Goal: Transaction & Acquisition: Purchase product/service

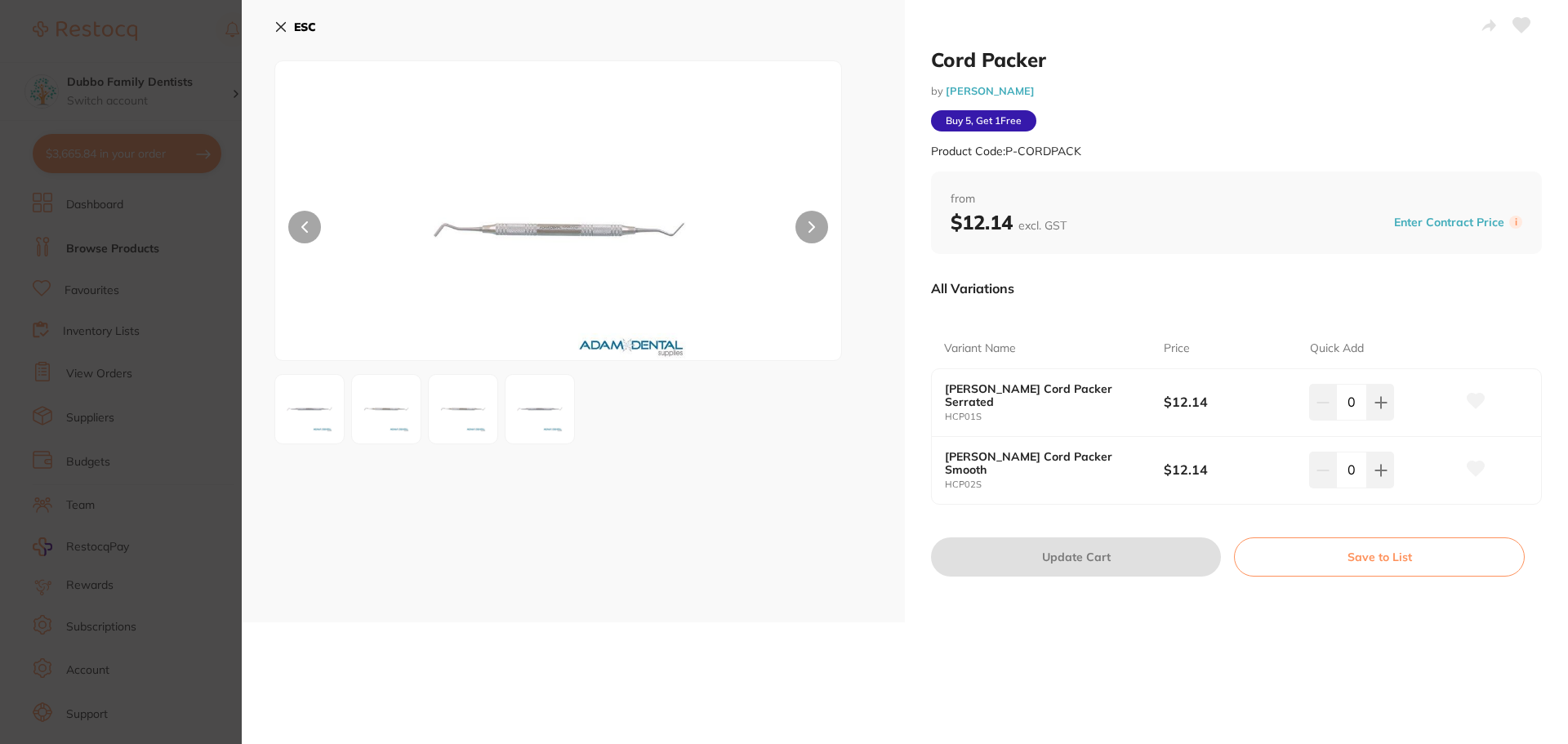
scroll to position [1019, 0]
click at [282, 32] on icon at bounding box center [281, 27] width 13 height 13
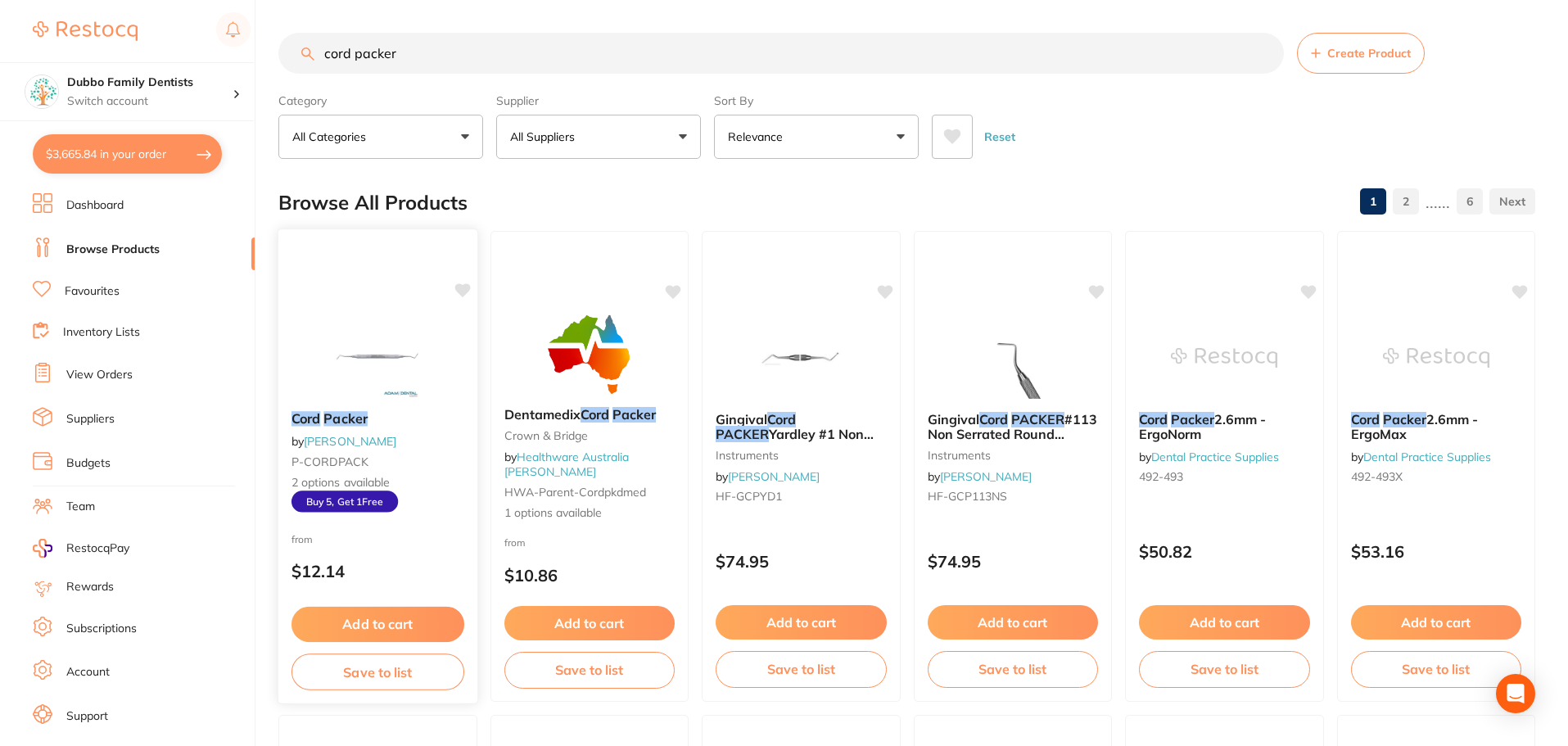
click at [403, 334] on img at bounding box center [377, 356] width 108 height 83
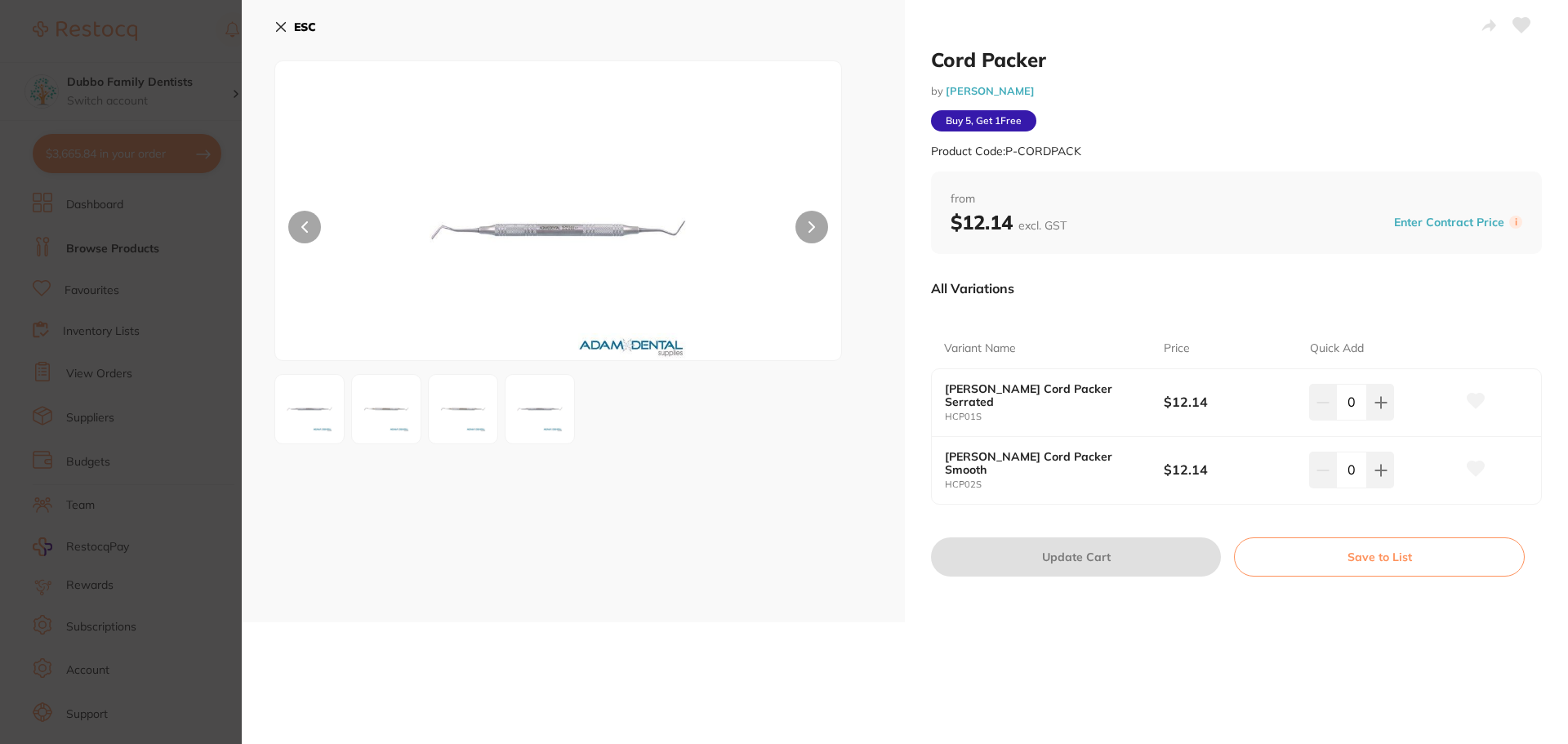
click at [221, 242] on section "Cord Packer by [PERSON_NAME] Product Code: P-CORDPACK ESC Cord Packer by [PERSO…" at bounding box center [784, 372] width 1568 height 744
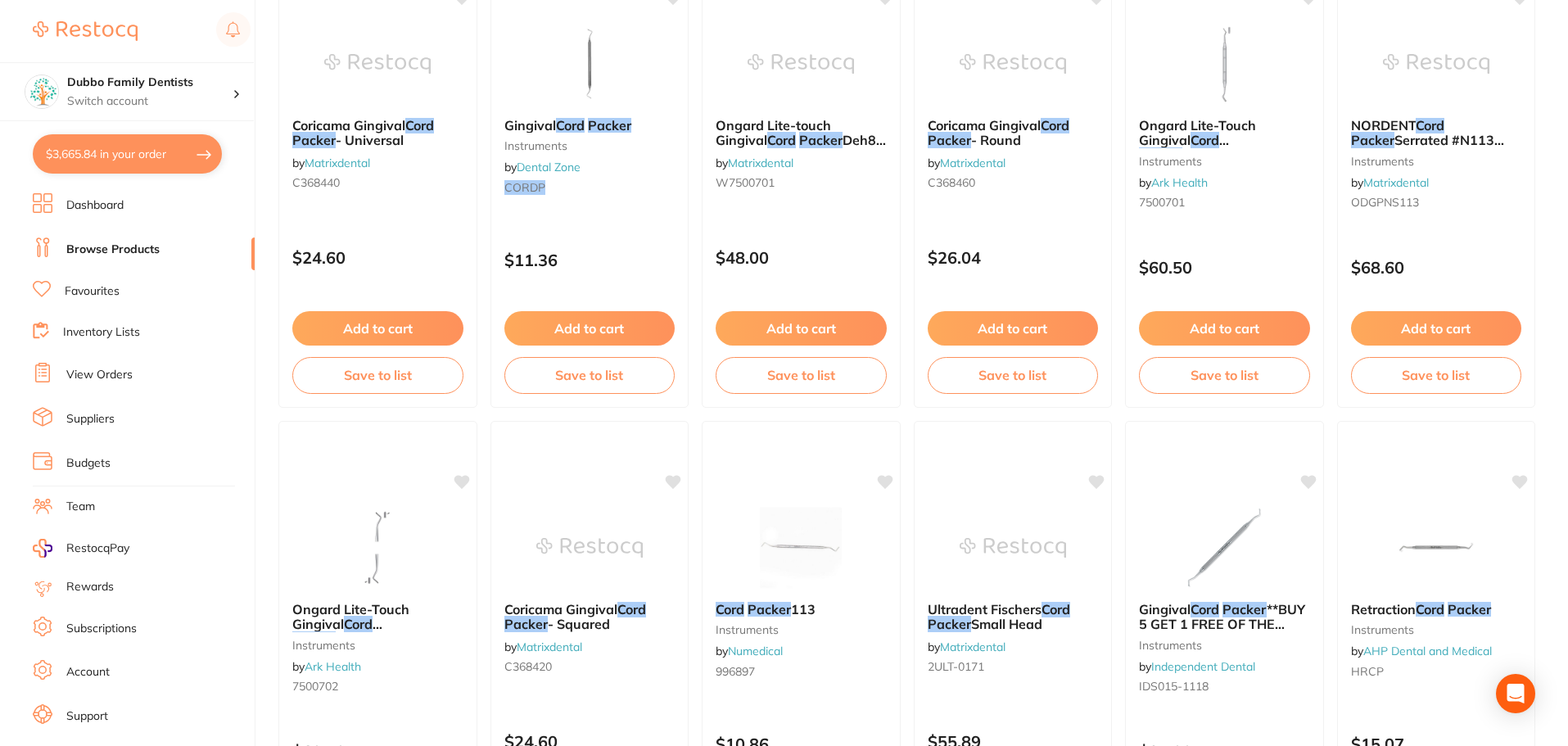
scroll to position [1311, 0]
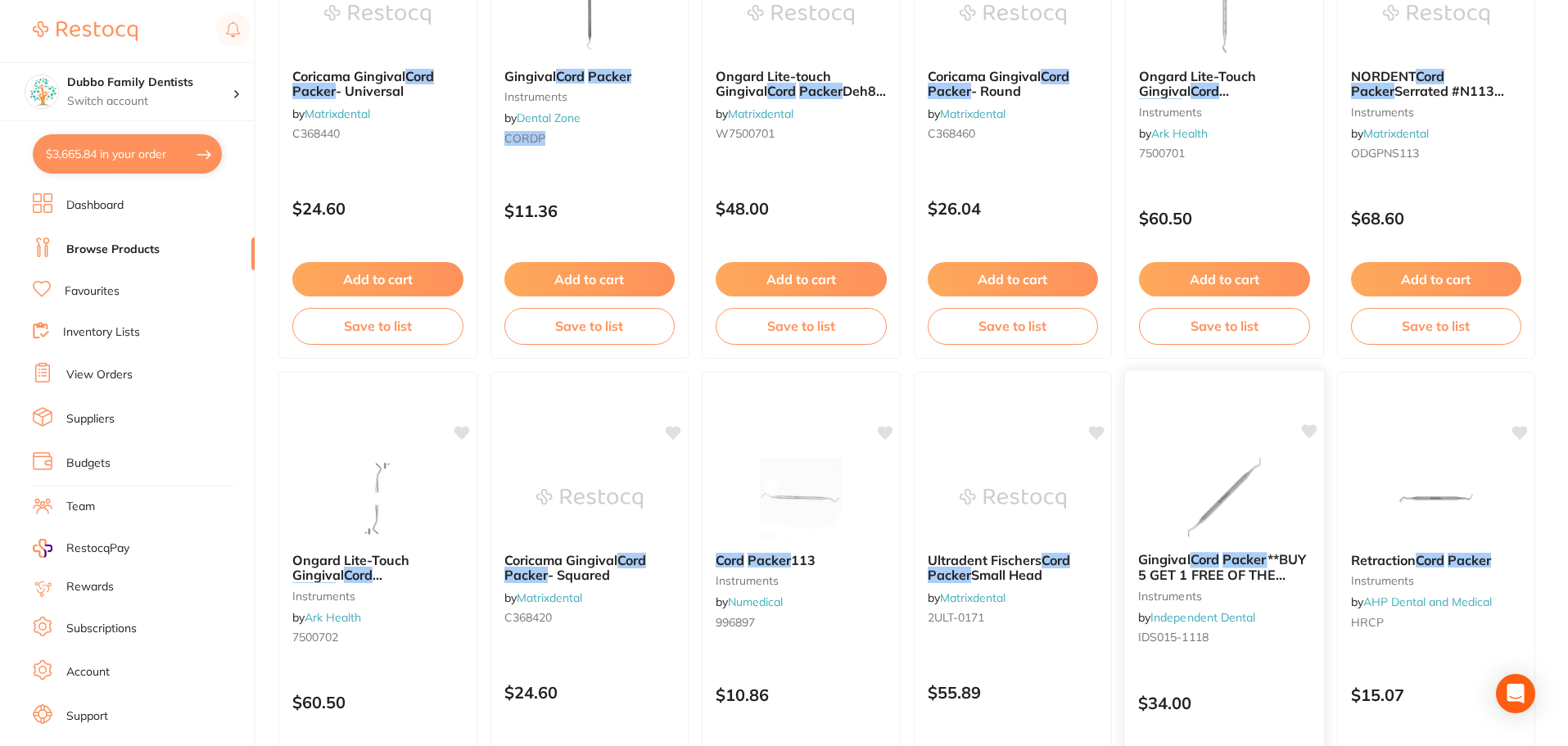
click at [1271, 548] on div "Gingival Cord Packer **BUY 5 GET 1 FREE OF THE SAME** instruments by Independen…" at bounding box center [1224, 602] width 199 height 126
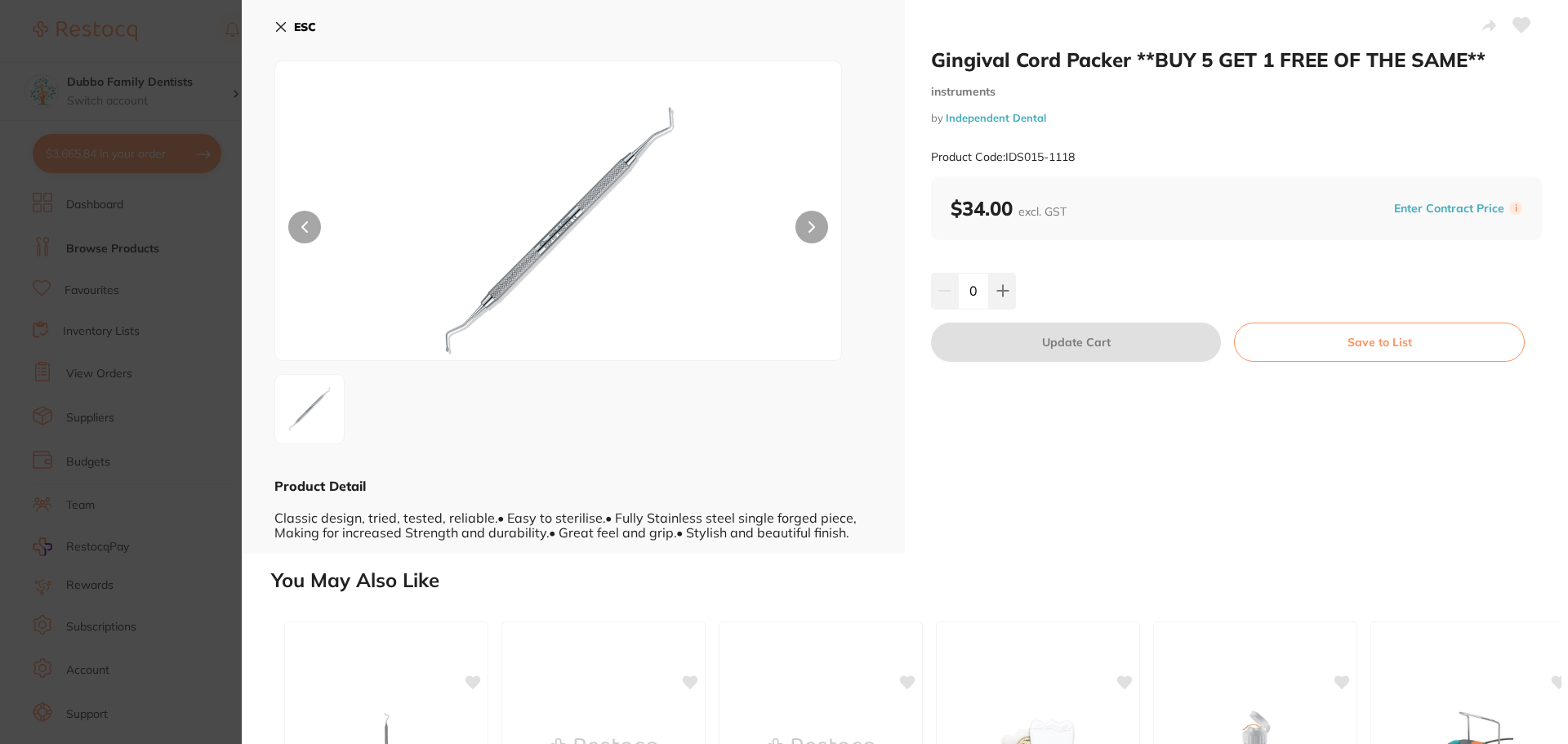
click at [201, 398] on section "Gingival Cord Packer **BUY 5 GET 1 FREE OF THE SAME** instruments by Independen…" at bounding box center [784, 372] width 1568 height 744
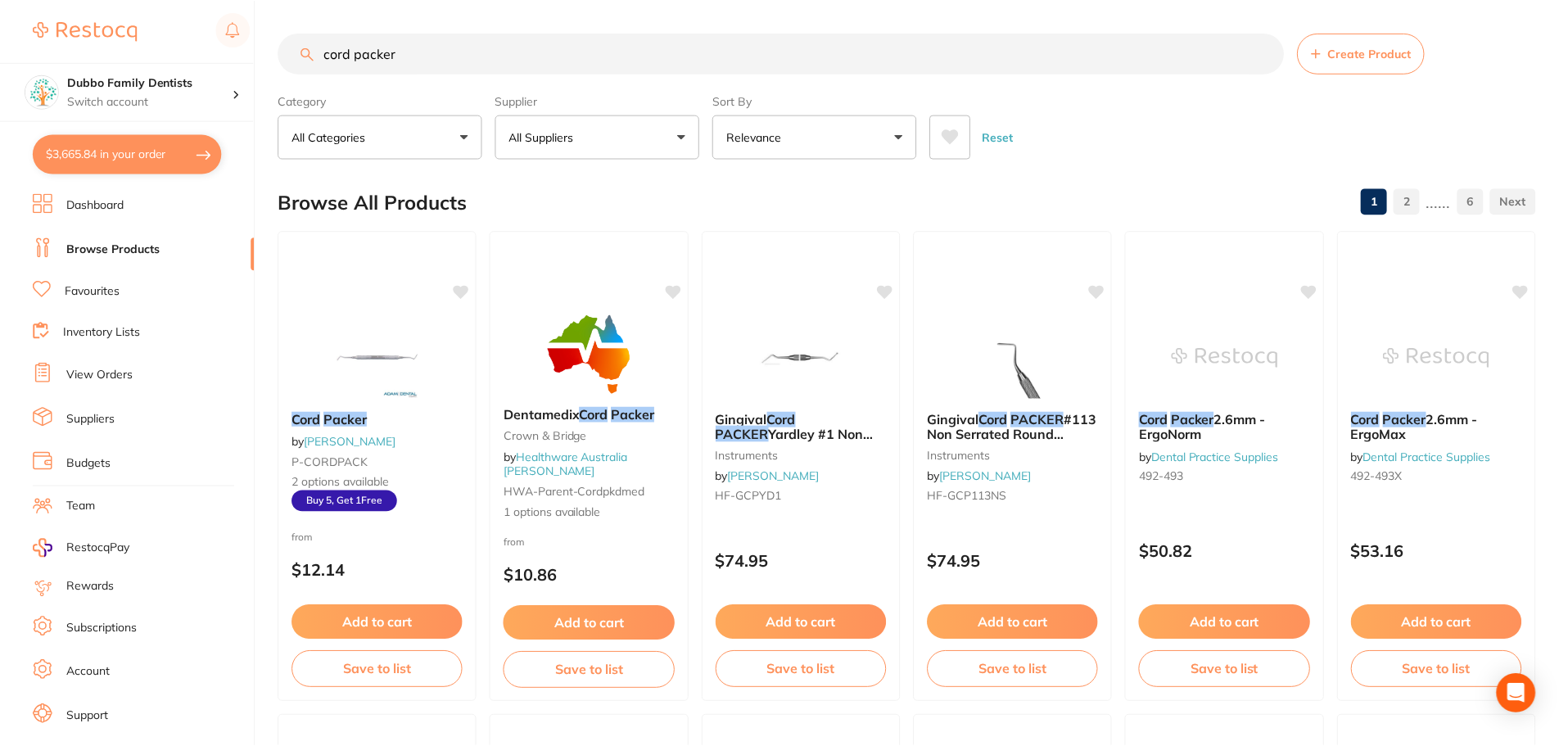
scroll to position [1311, 0]
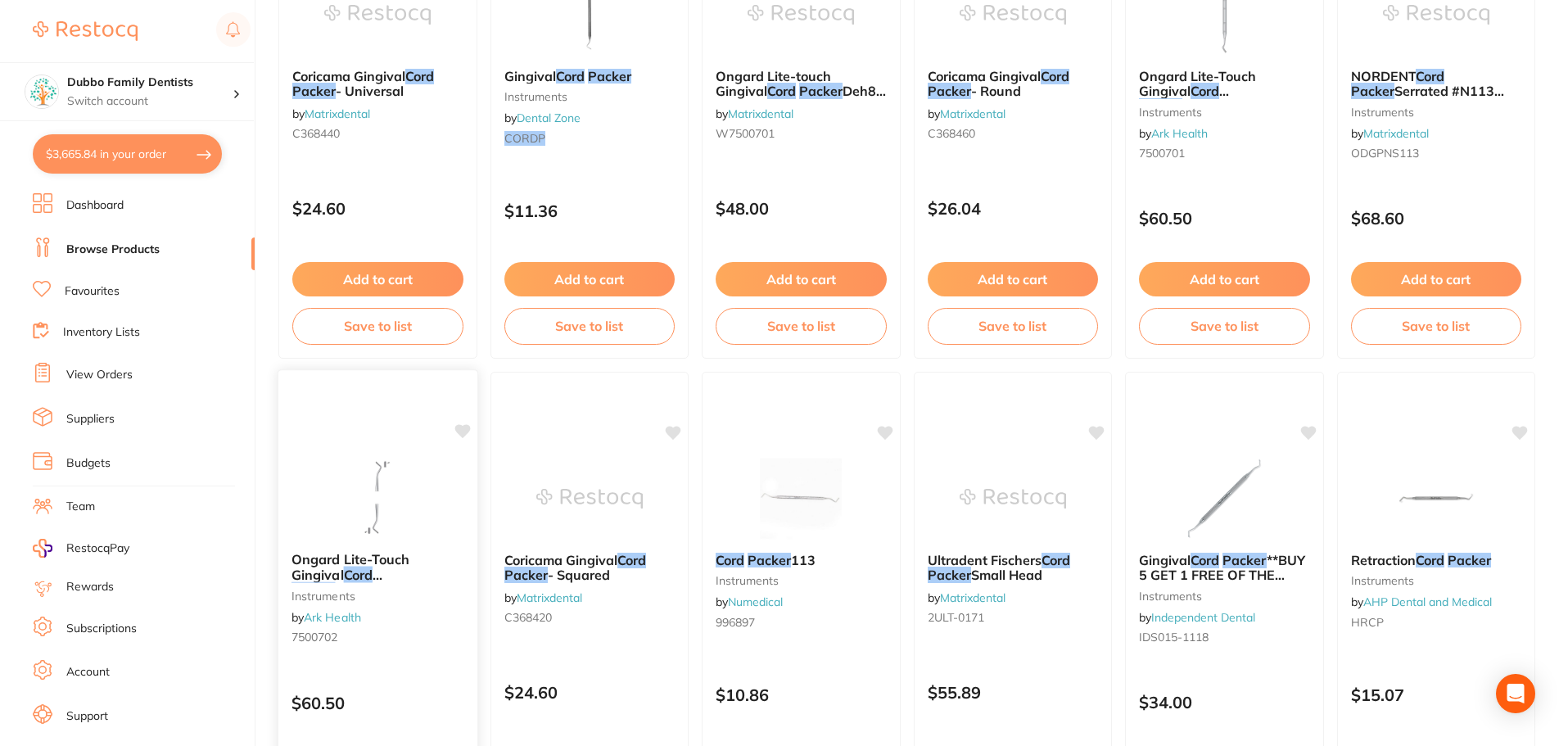
click at [354, 475] on img at bounding box center [377, 497] width 108 height 83
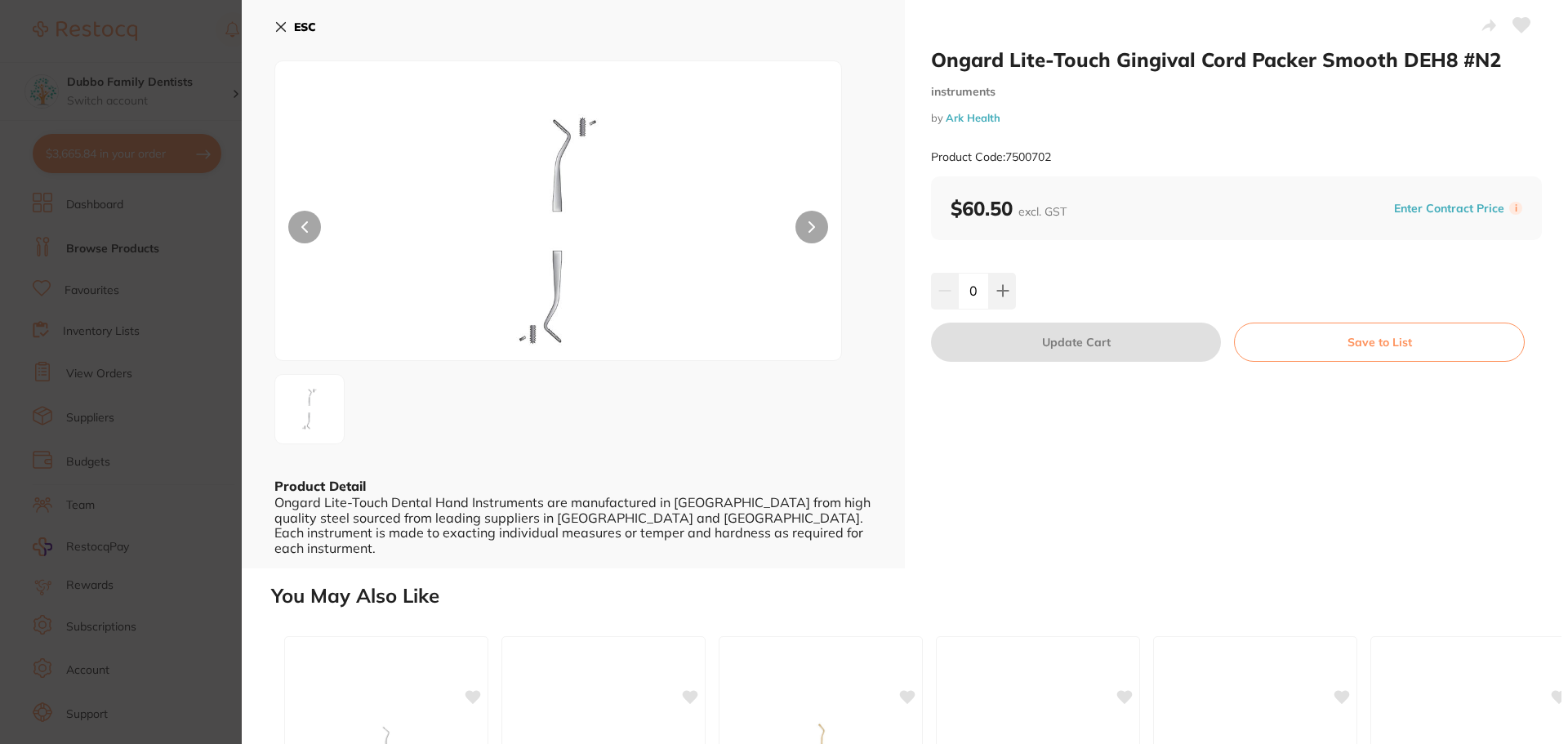
click at [201, 485] on section "Ongard Lite-Touch Gingival Cord Packer Smooth DEH8 #N2 instruments by Ark Healt…" at bounding box center [784, 372] width 1568 height 744
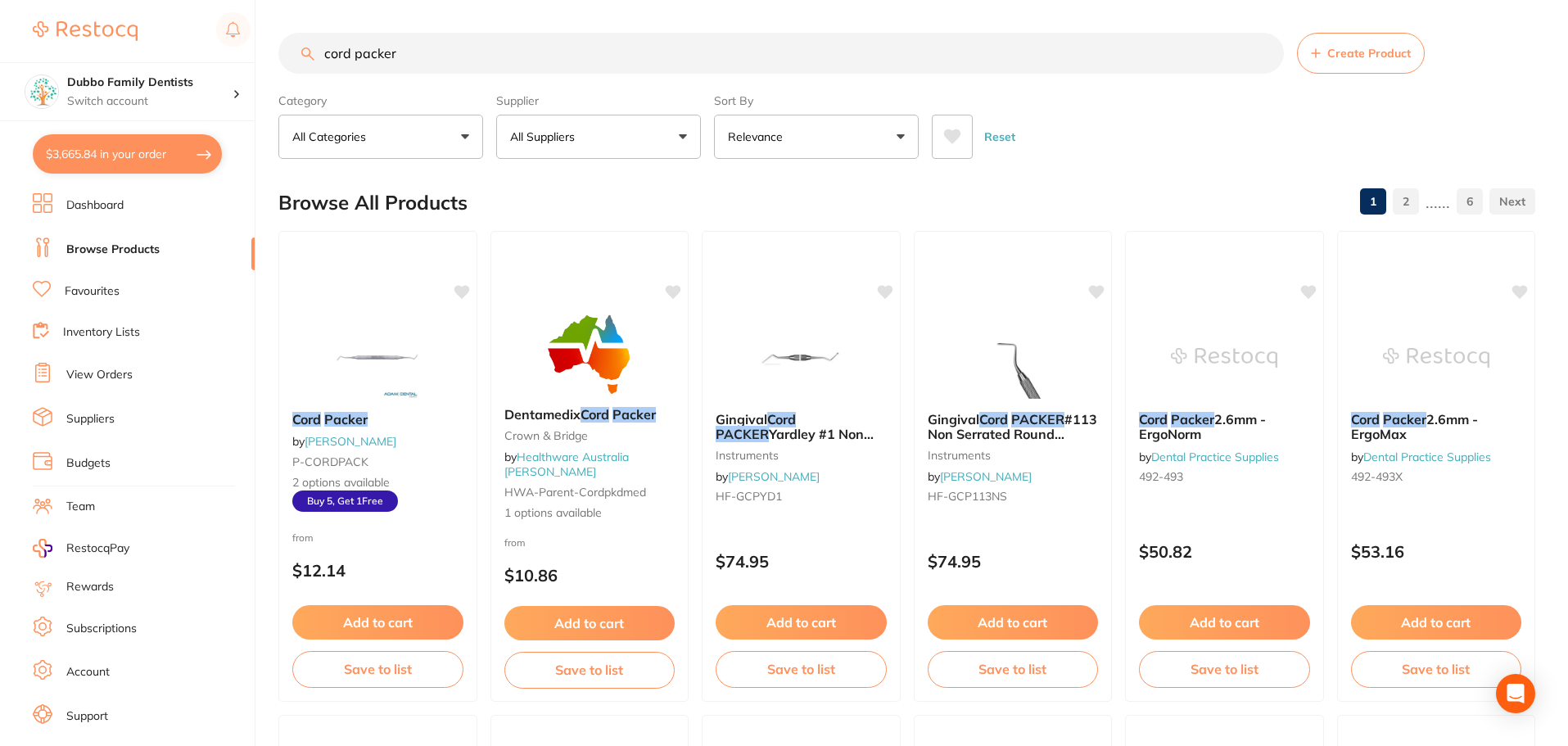
drag, startPoint x: 444, startPoint y: 61, endPoint x: 125, endPoint y: 59, distance: 319.0
click at [125, 59] on div "$3,665.84 Dubbo Family Dentists Switch account Dubbo Family Dentists $3,665.84 …" at bounding box center [784, 373] width 1568 height 746
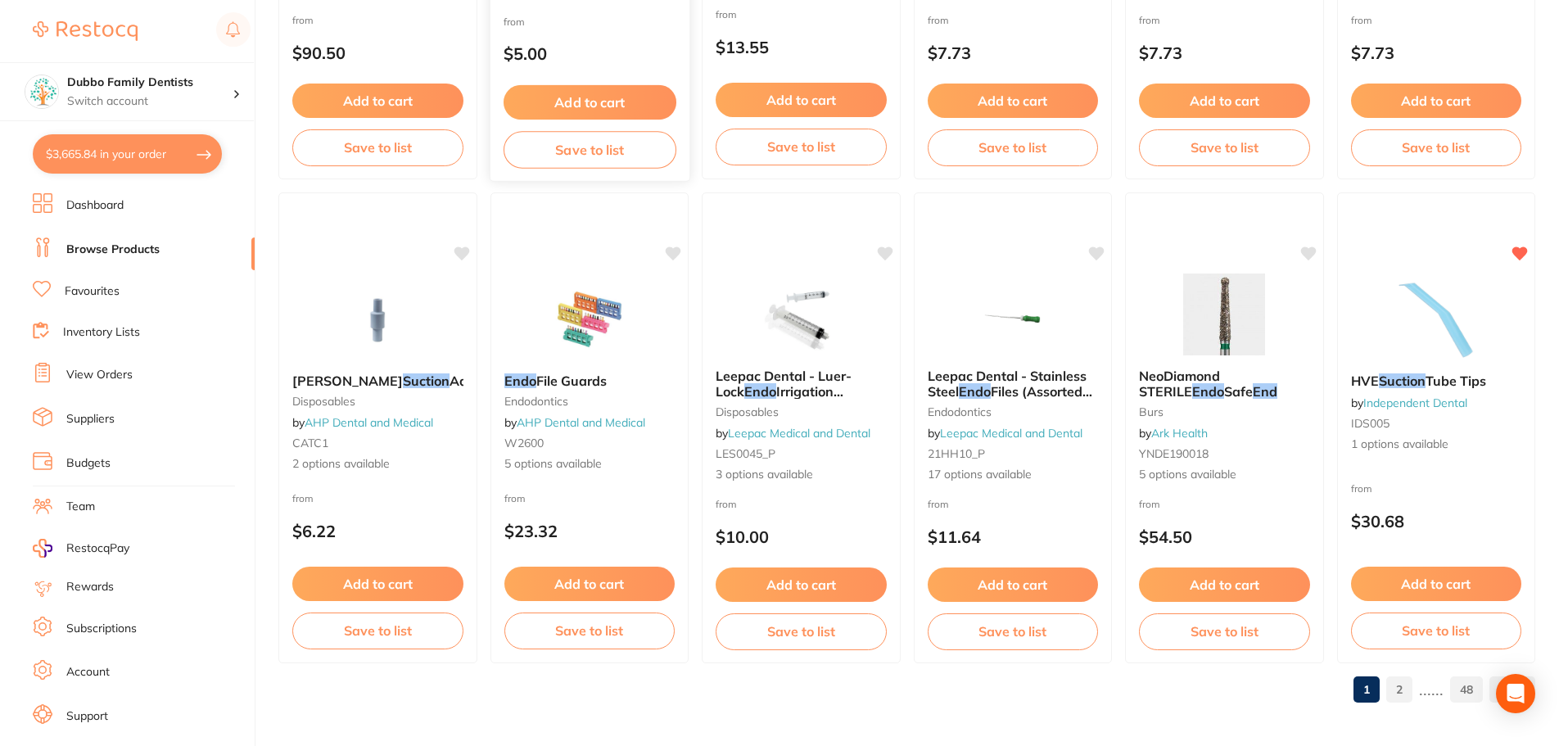
scroll to position [3913, 0]
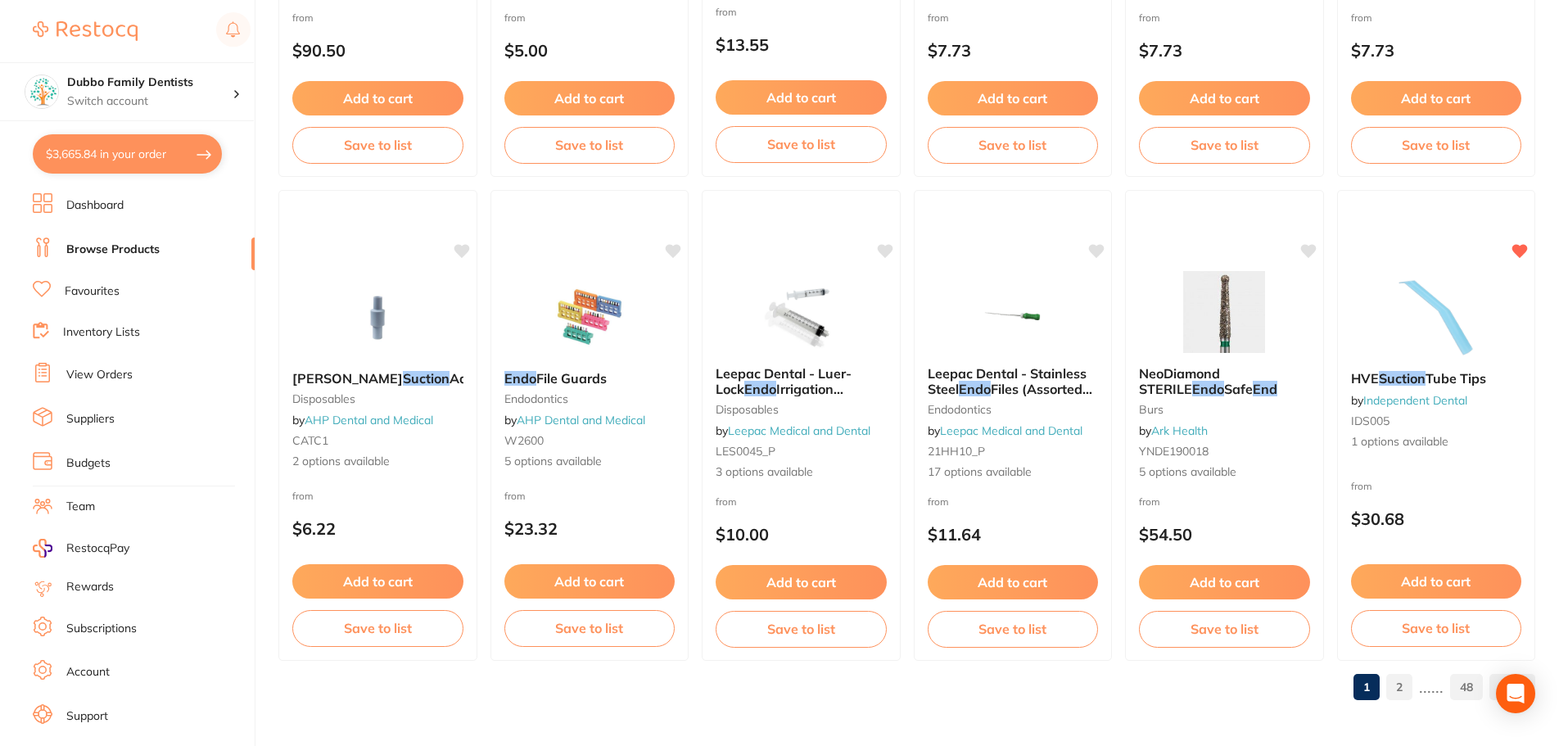
click at [1402, 685] on link "2" at bounding box center [1399, 687] width 27 height 32
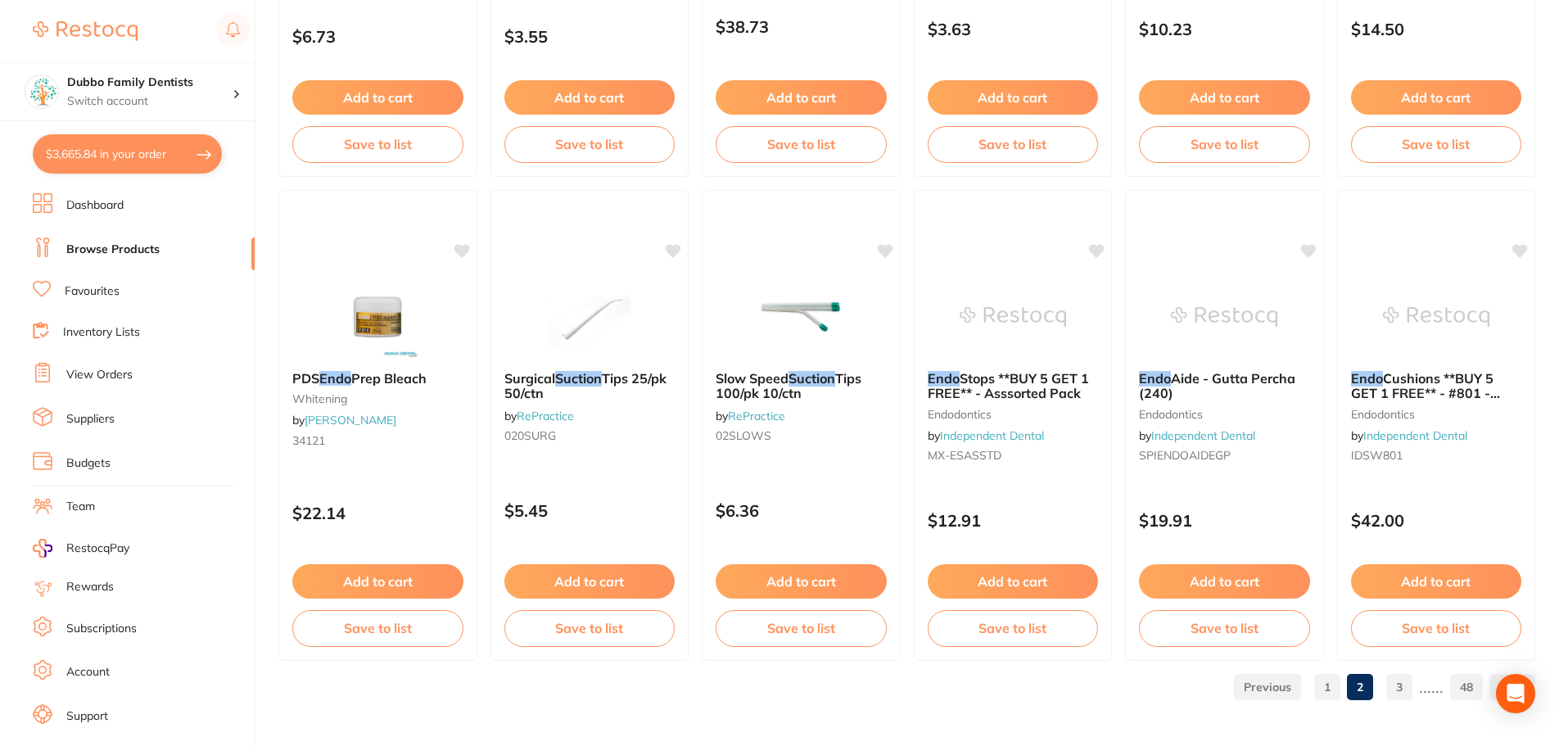
click at [1413, 684] on link "3" at bounding box center [1399, 687] width 27 height 32
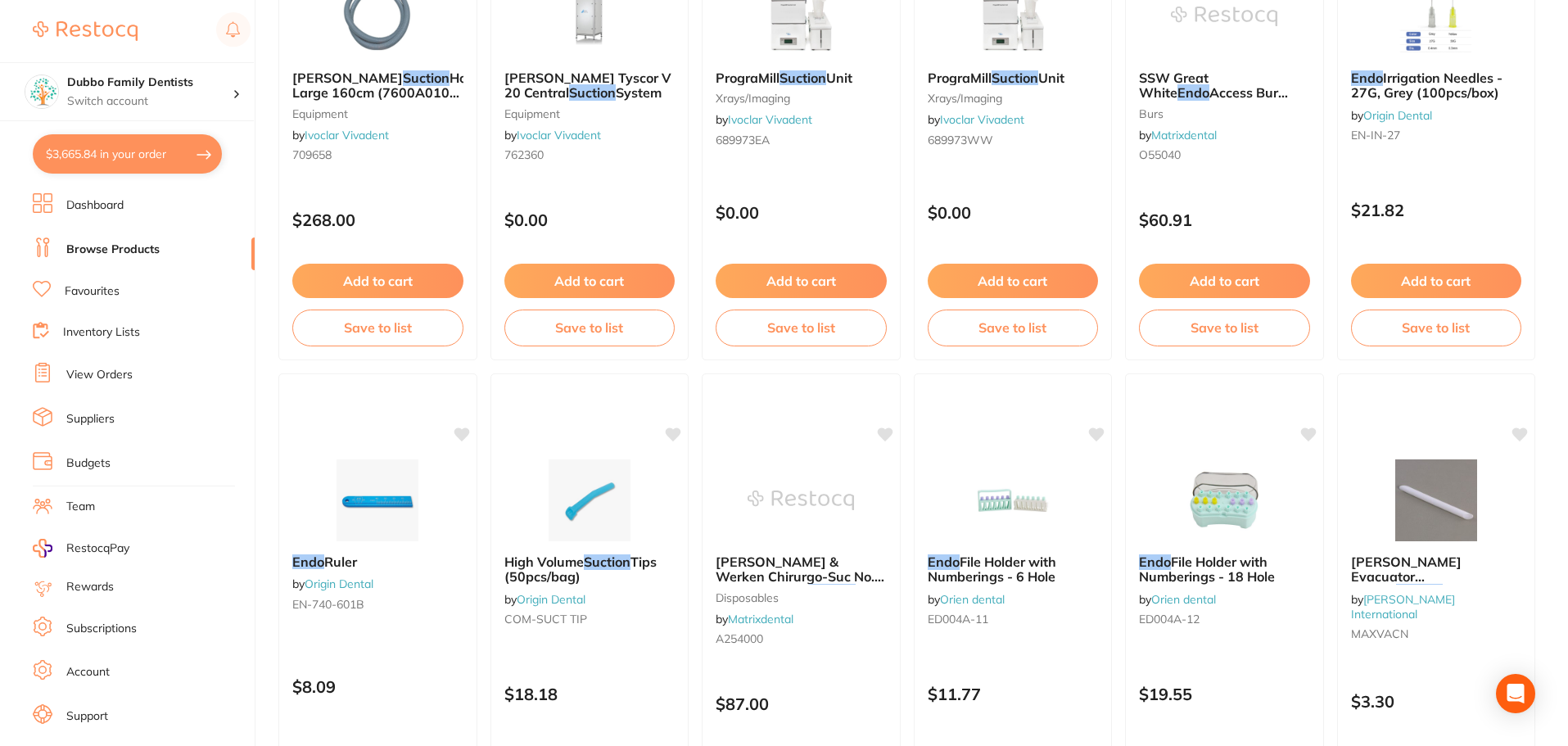
scroll to position [0, 0]
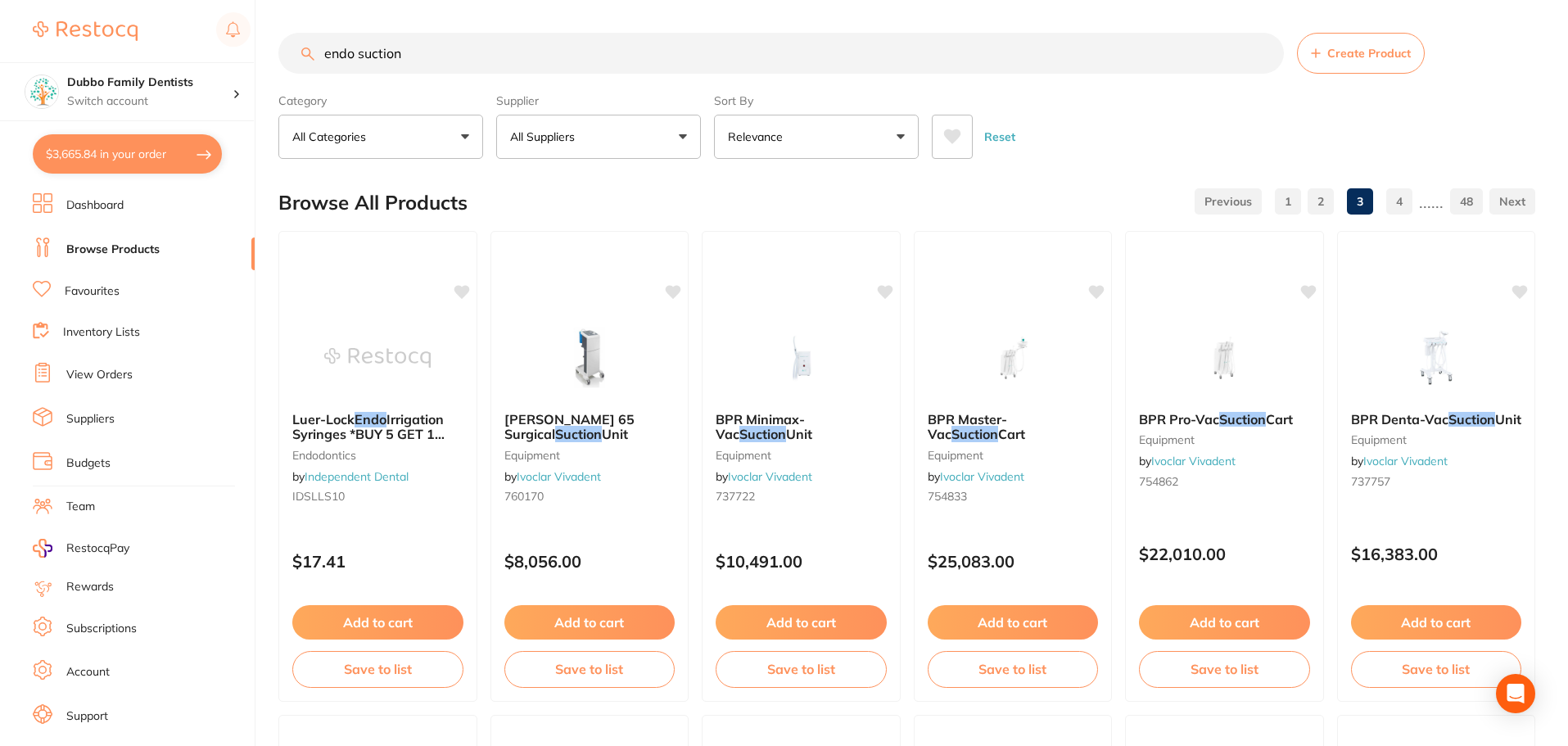
drag, startPoint x: 357, startPoint y: 50, endPoint x: 271, endPoint y: 50, distance: 86.0
click at [271, 50] on div "$3,665.84 Dubbo Family Dentists Switch account Dubbo Family Dentists $3,665.84 …" at bounding box center [784, 373] width 1568 height 746
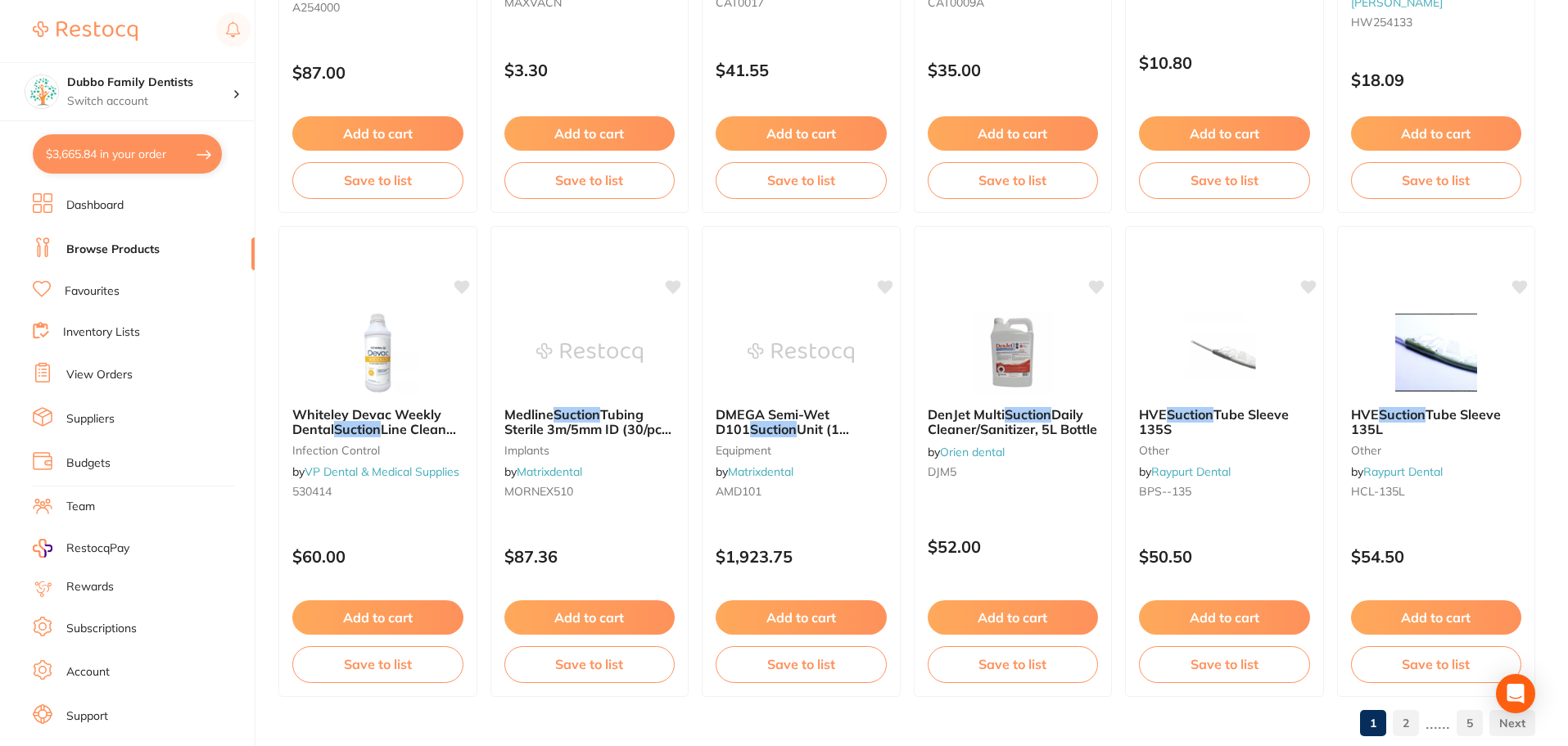
scroll to position [3913, 0]
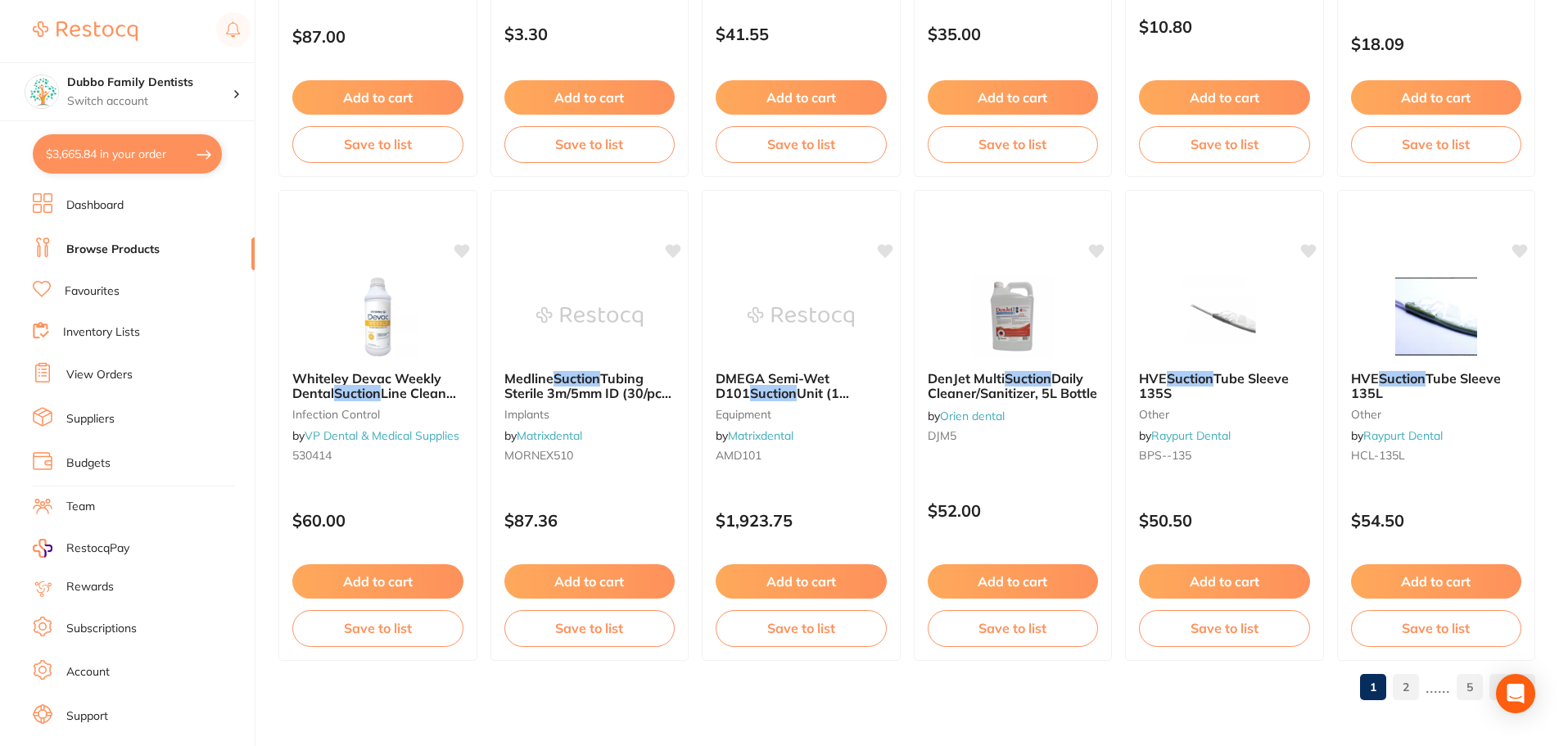
click at [1416, 688] on link "2" at bounding box center [1406, 687] width 27 height 32
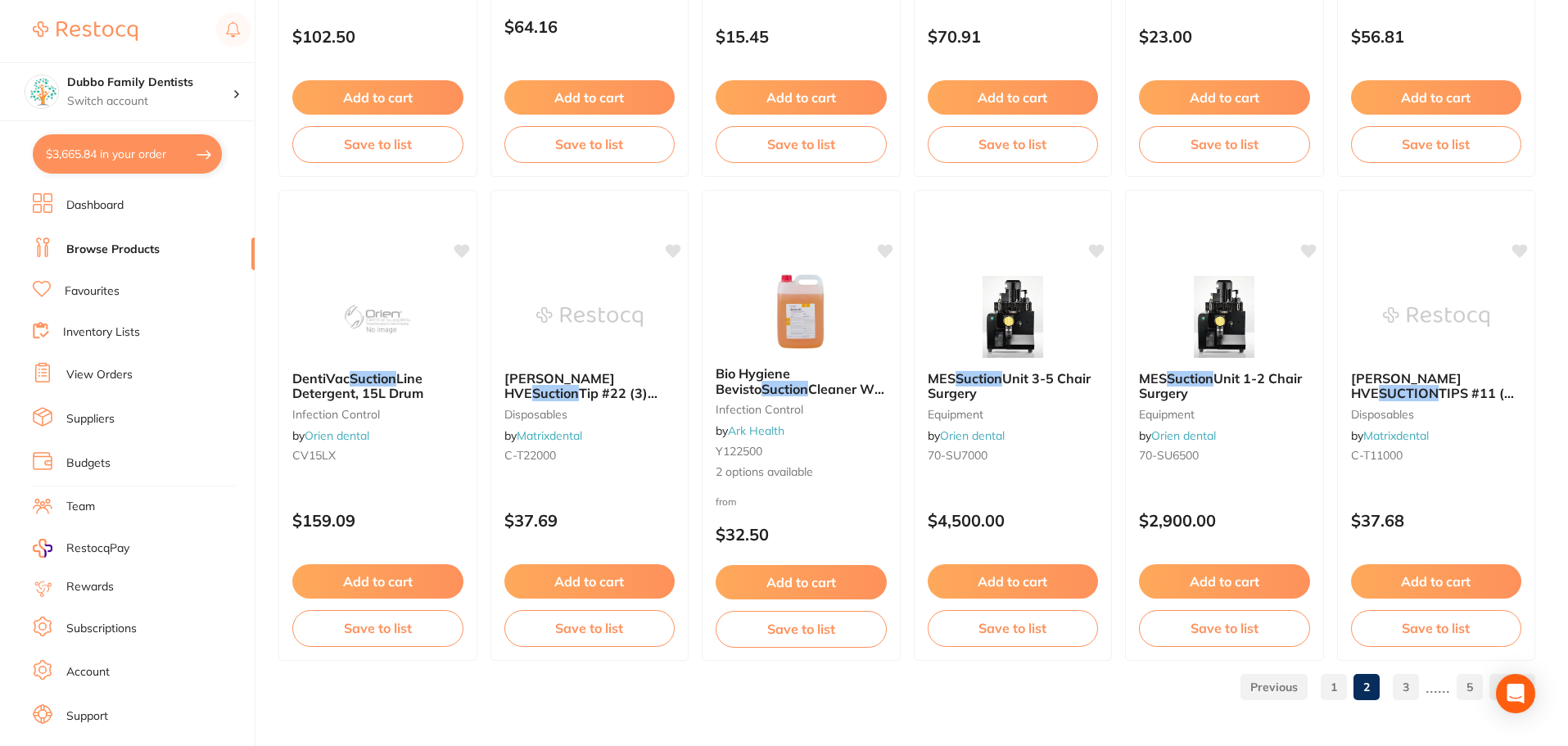
click at [1413, 684] on link "3" at bounding box center [1406, 687] width 27 height 32
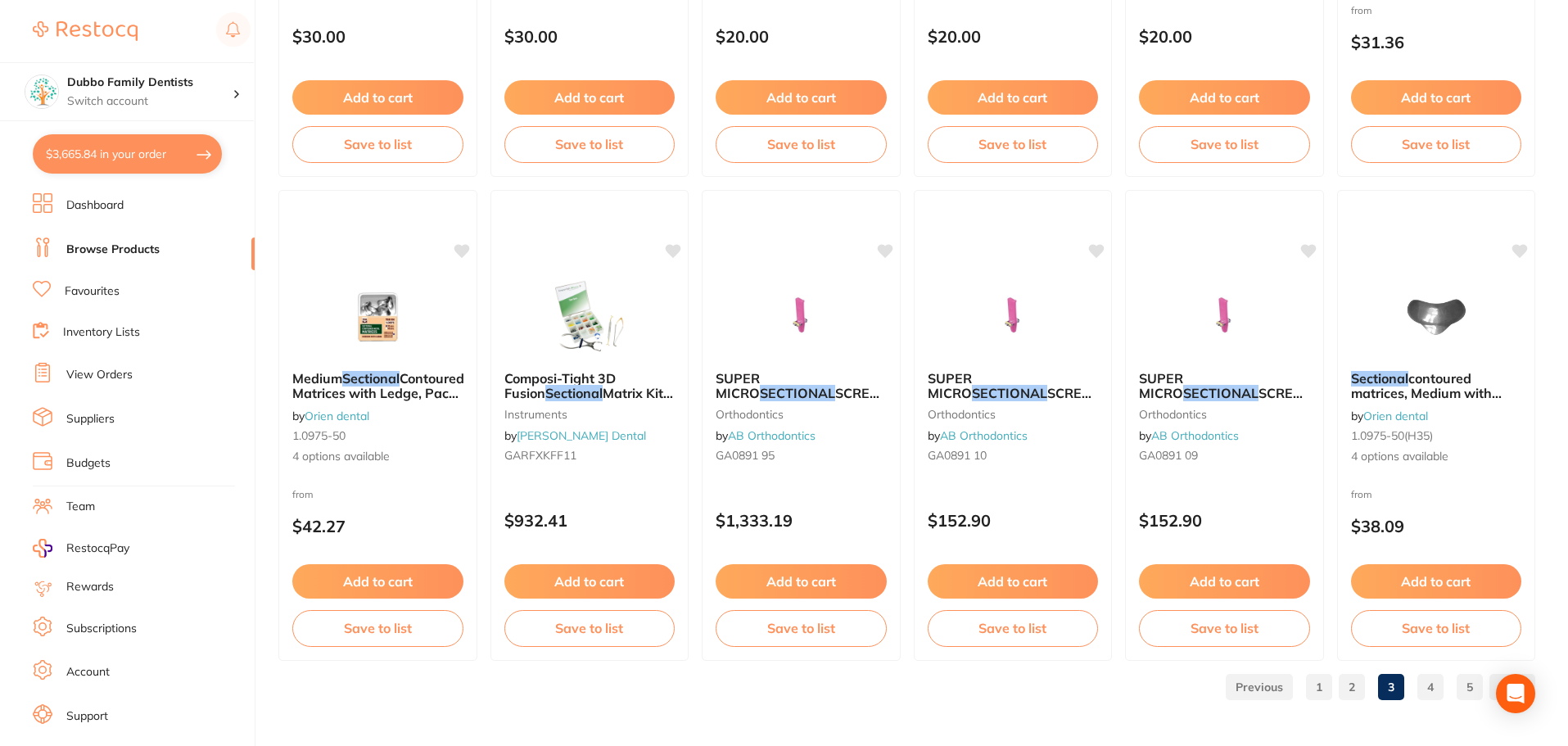
click at [1437, 679] on link "4" at bounding box center [1431, 687] width 27 height 32
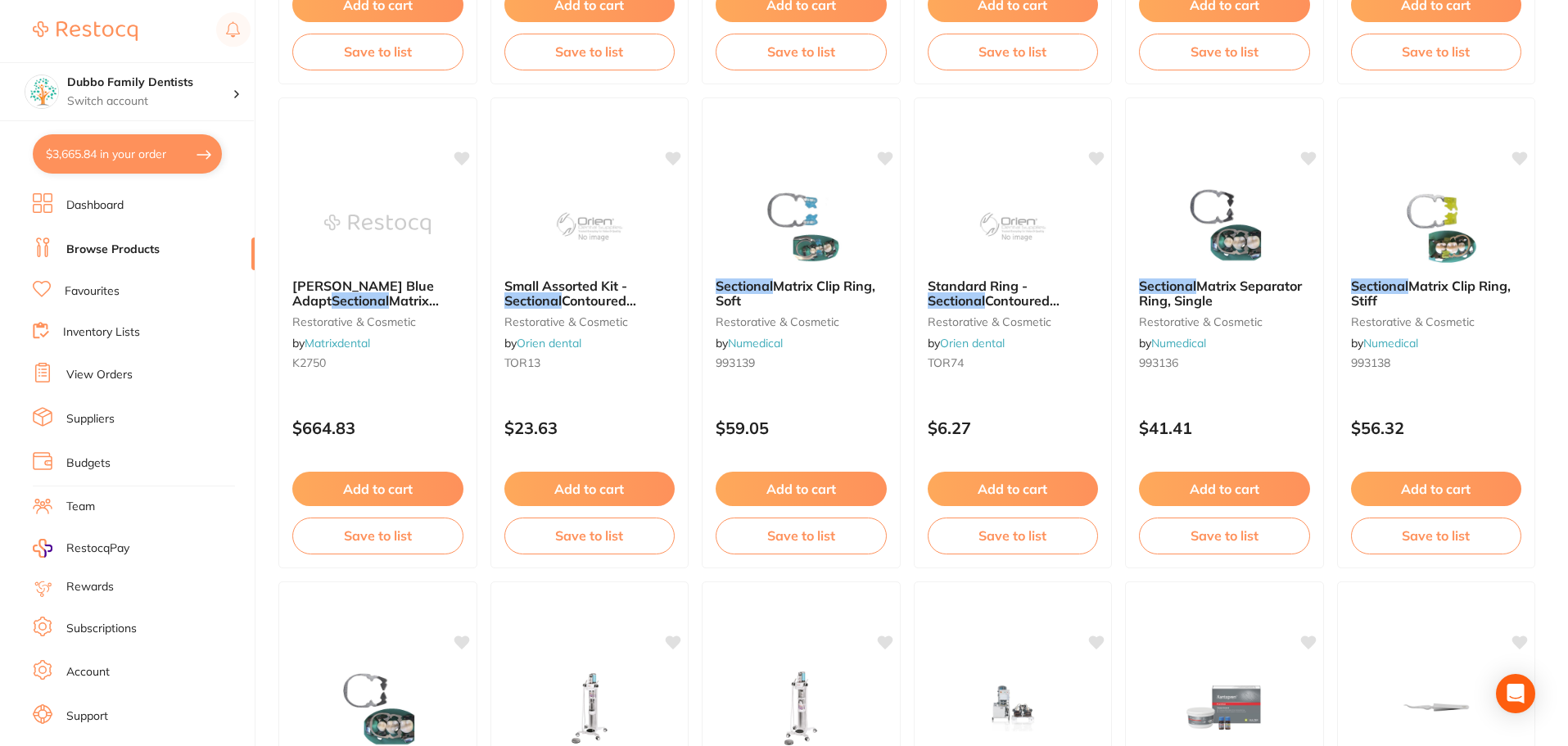
scroll to position [0, 0]
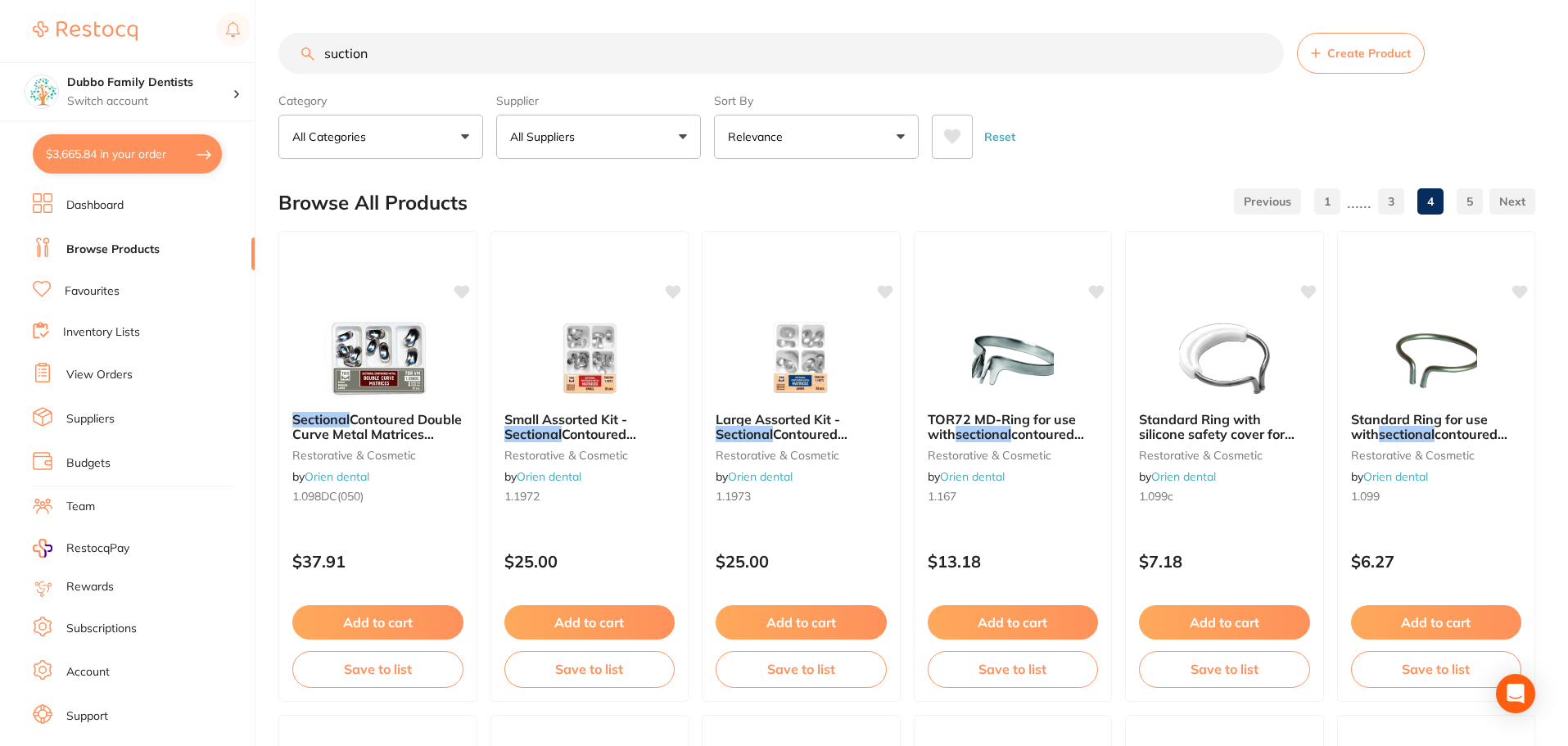
drag, startPoint x: 457, startPoint y: 57, endPoint x: 315, endPoint y: 49, distance: 142.2
click at [315, 49] on input "suction" at bounding box center [780, 52] width 1005 height 41
click at [633, 56] on input "suction" at bounding box center [780, 52] width 1005 height 41
type input "suction tube"
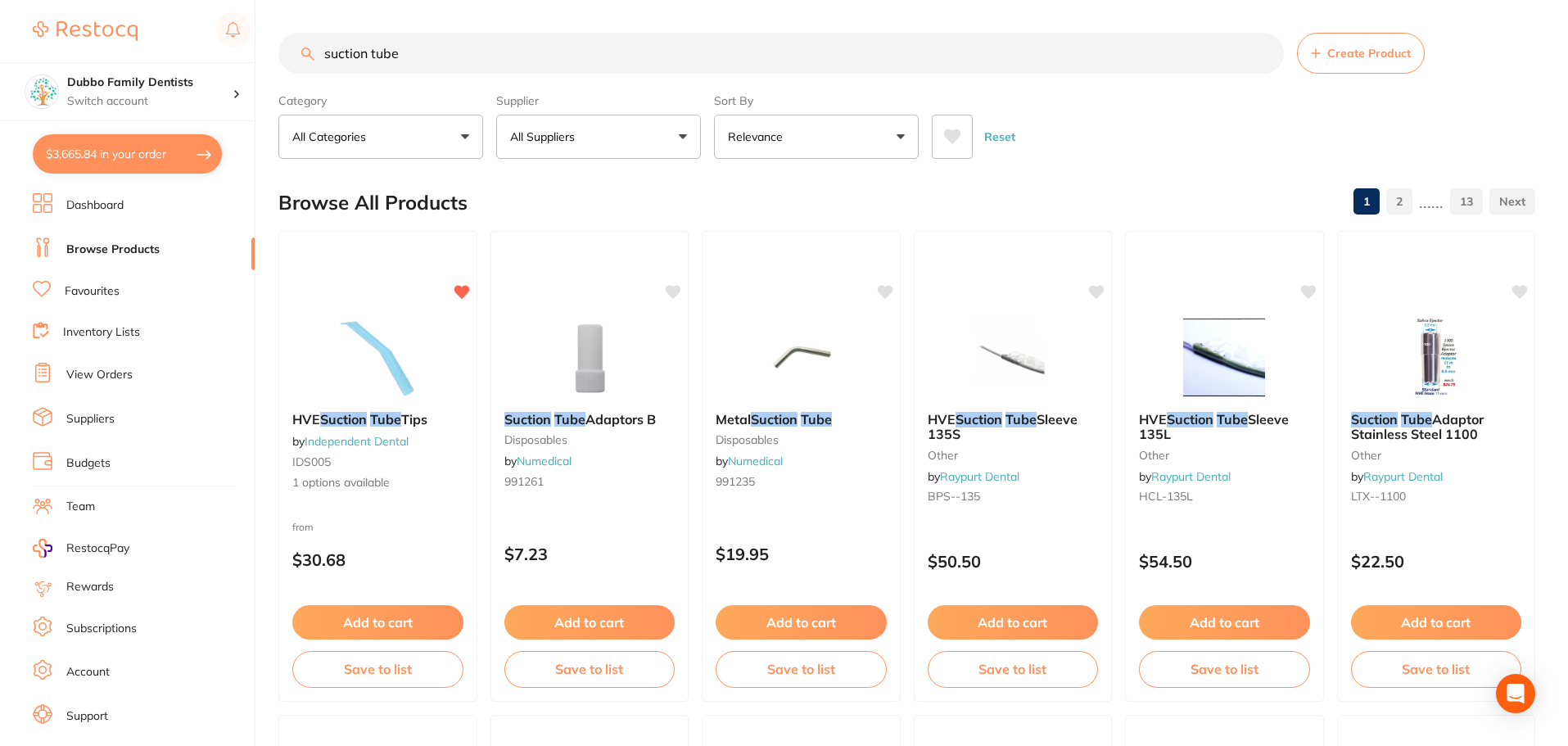
click at [1262, 54] on input "suction tube" at bounding box center [780, 52] width 1005 height 41
paste input "Saliva Ejector Tips"
type input "Saliva Ejector Tips"
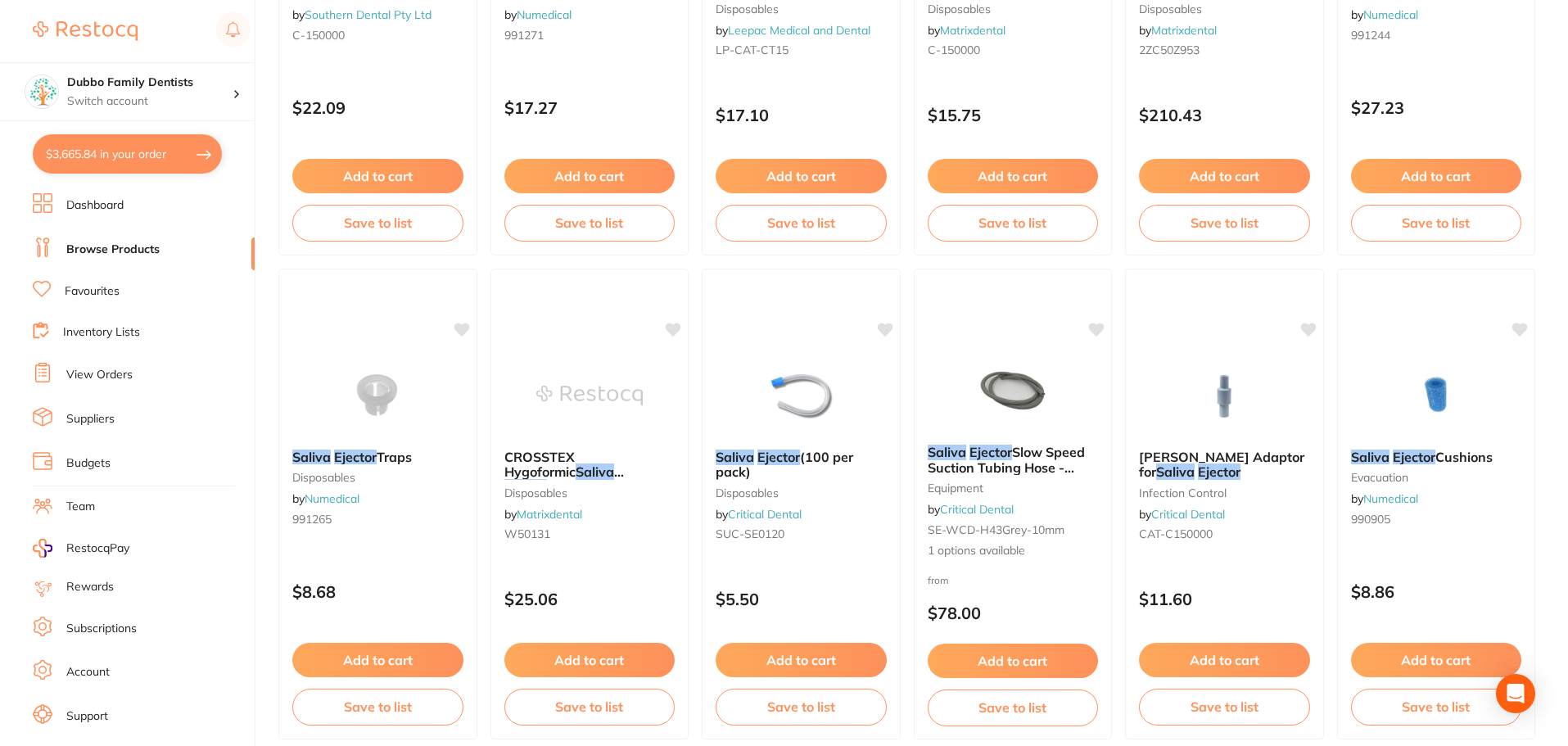
scroll to position [3276, 0]
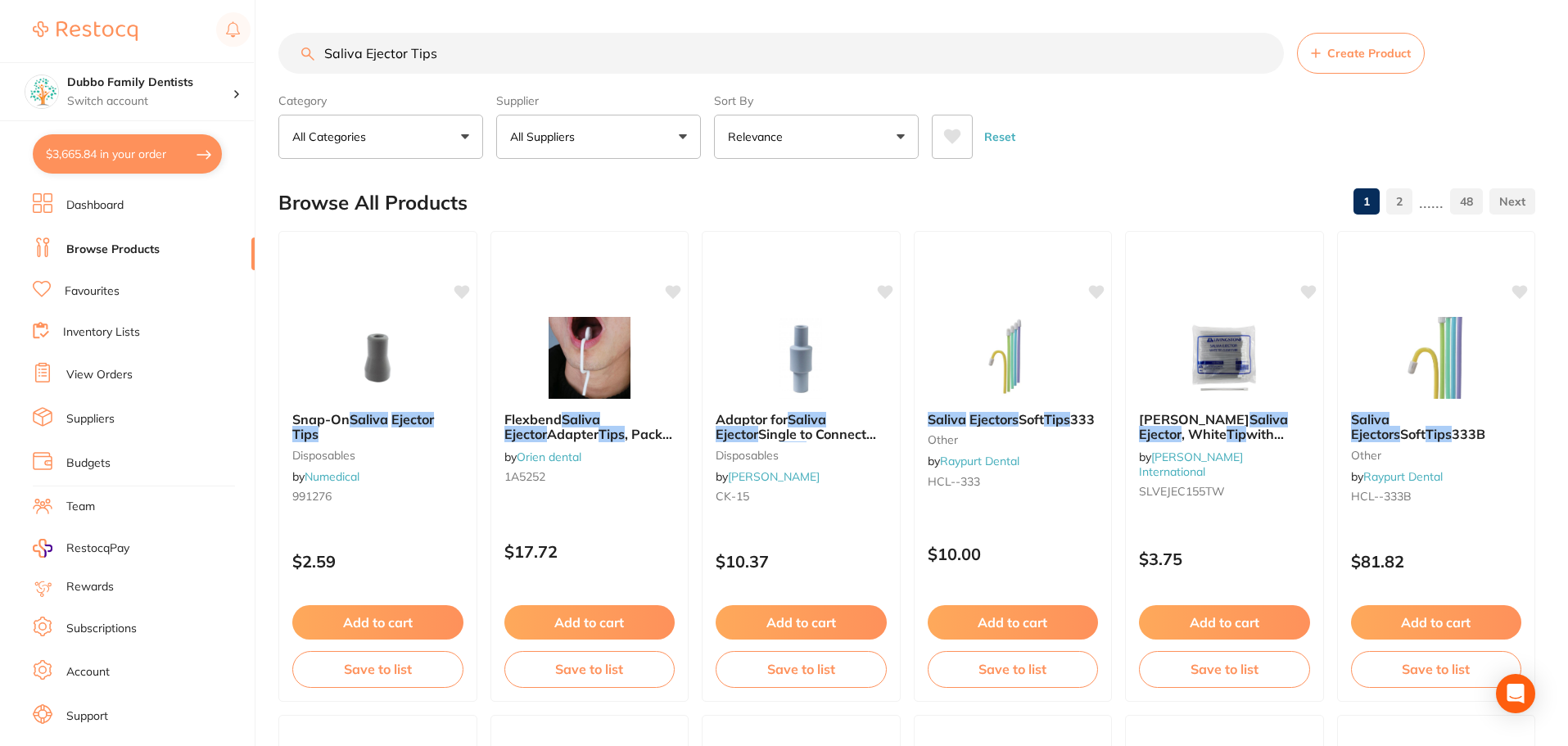
click at [1268, 54] on input "Saliva Ejector Tips" at bounding box center [780, 52] width 1005 height 41
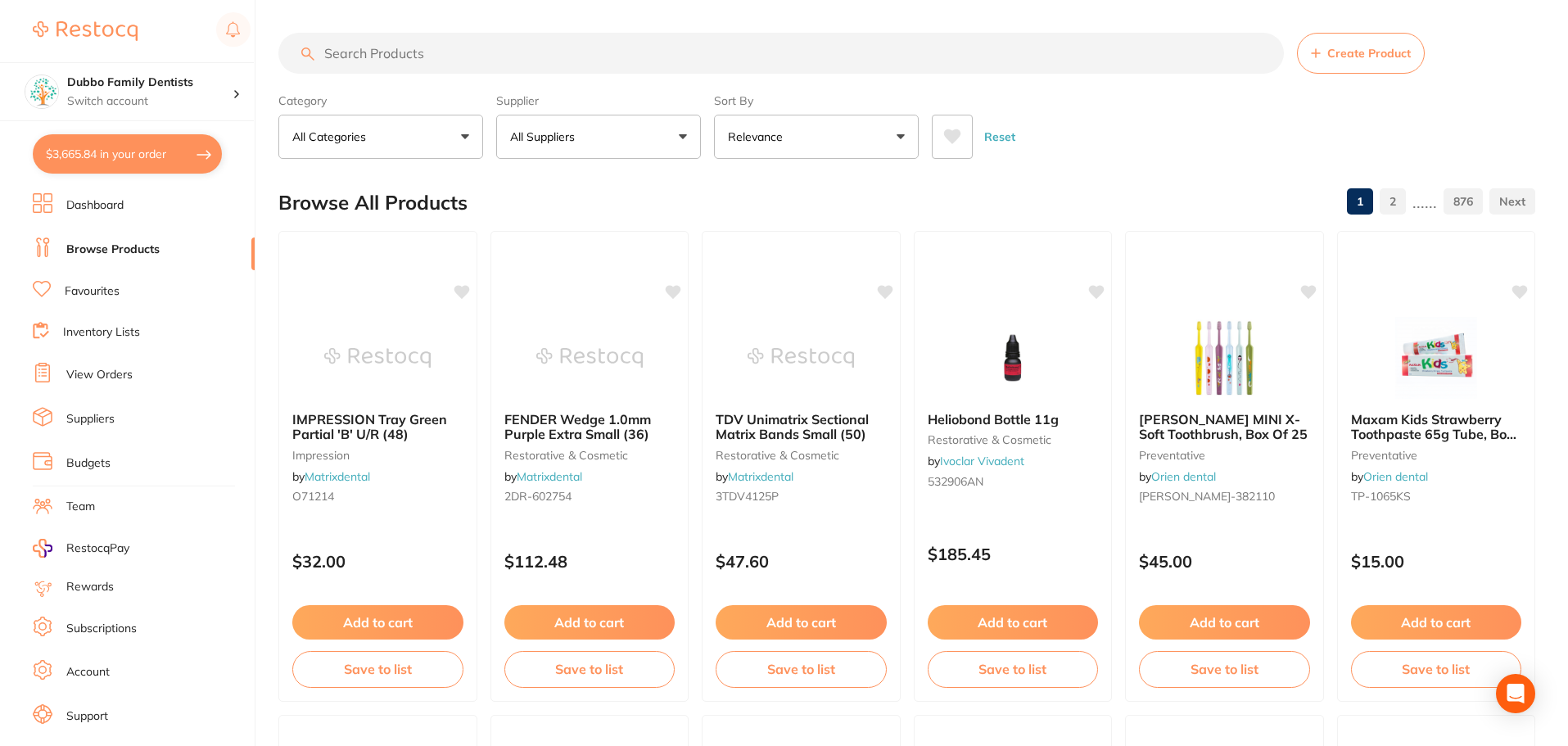
click at [477, 48] on input "search" at bounding box center [780, 52] width 1005 height 41
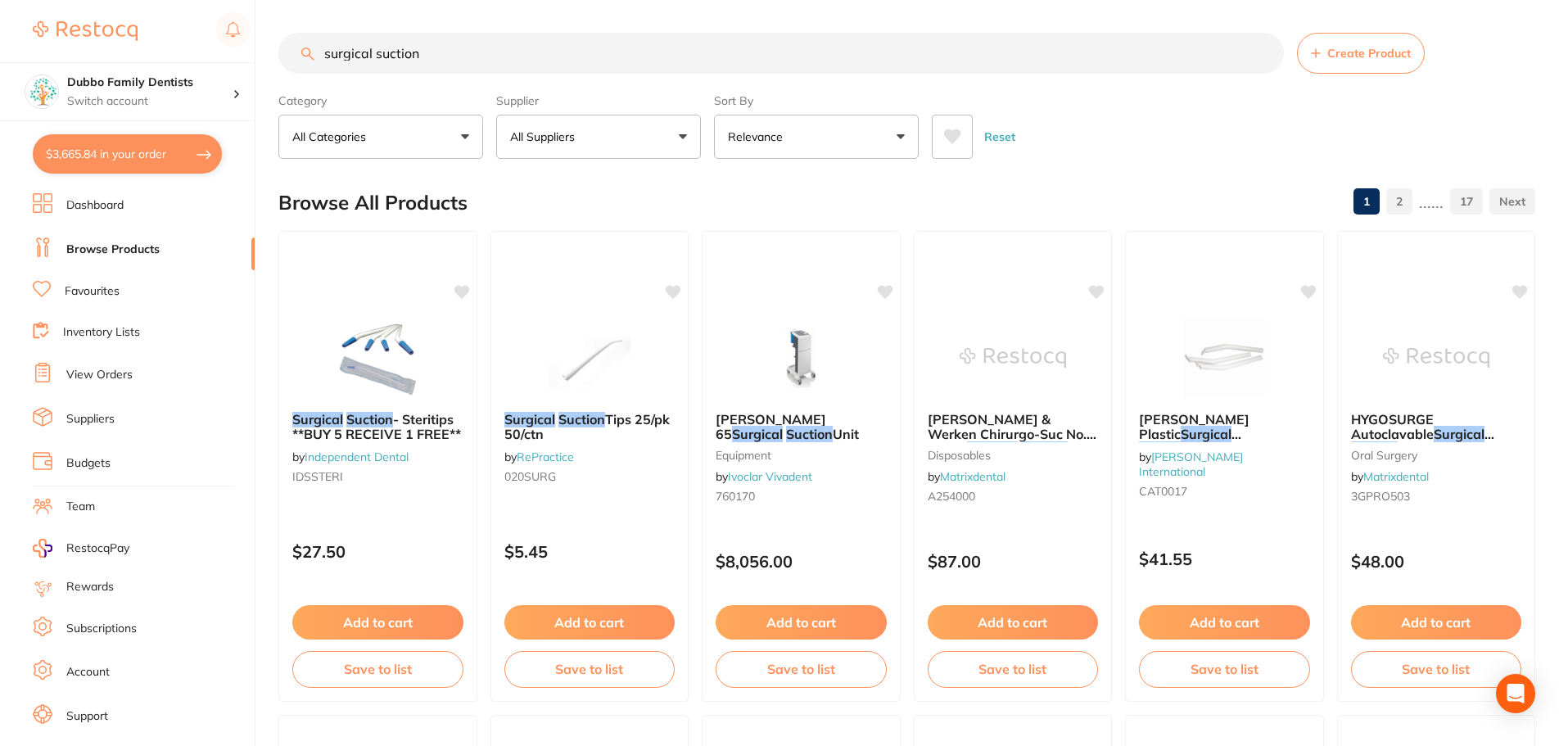
drag, startPoint x: 470, startPoint y: 59, endPoint x: 170, endPoint y: 53, distance: 300.1
click at [170, 53] on div "$3,665.84 Dubbo Family Dentists Switch account Dubbo Family Dentists $3,665.84 …" at bounding box center [784, 373] width 1568 height 746
type input "light body"
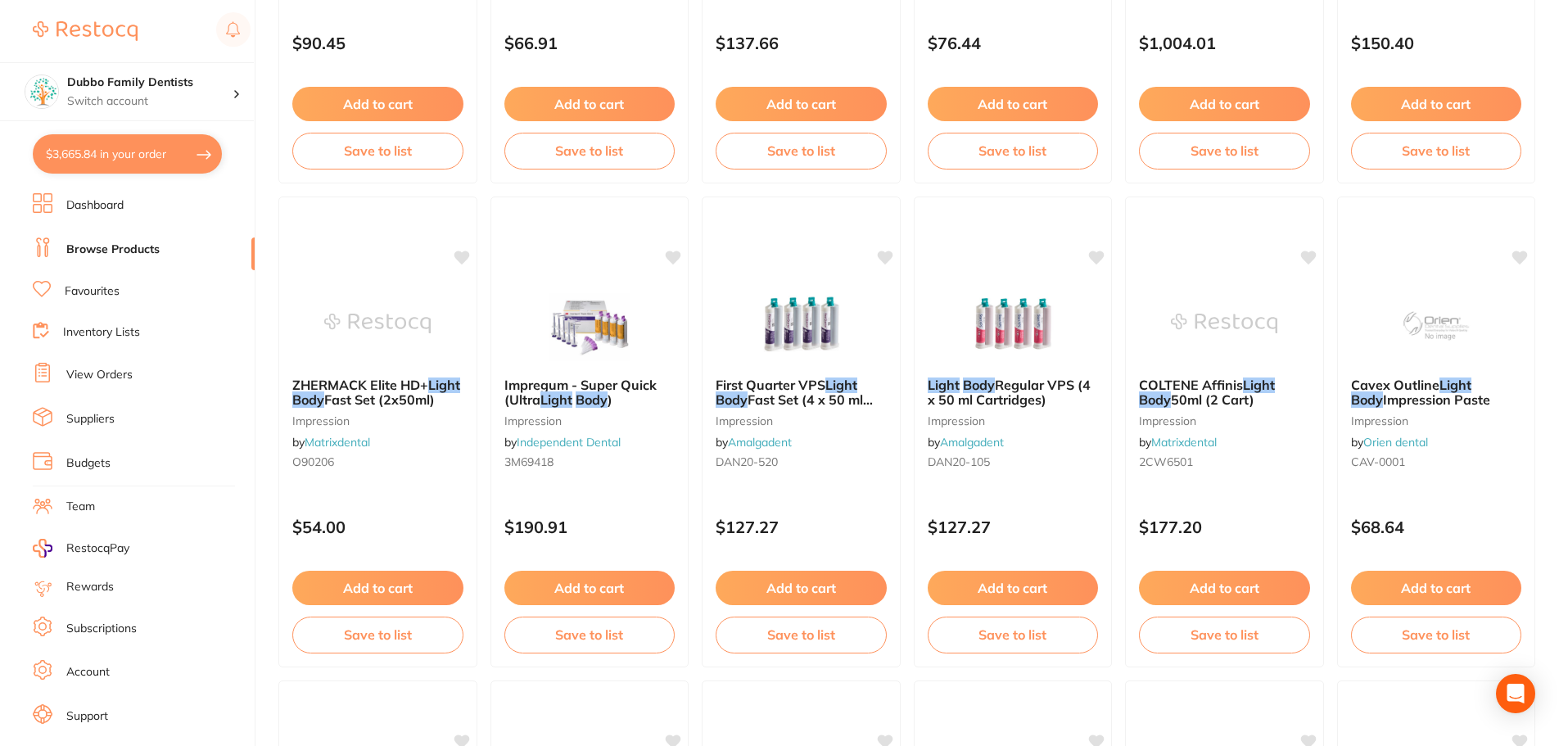
scroll to position [2047, 0]
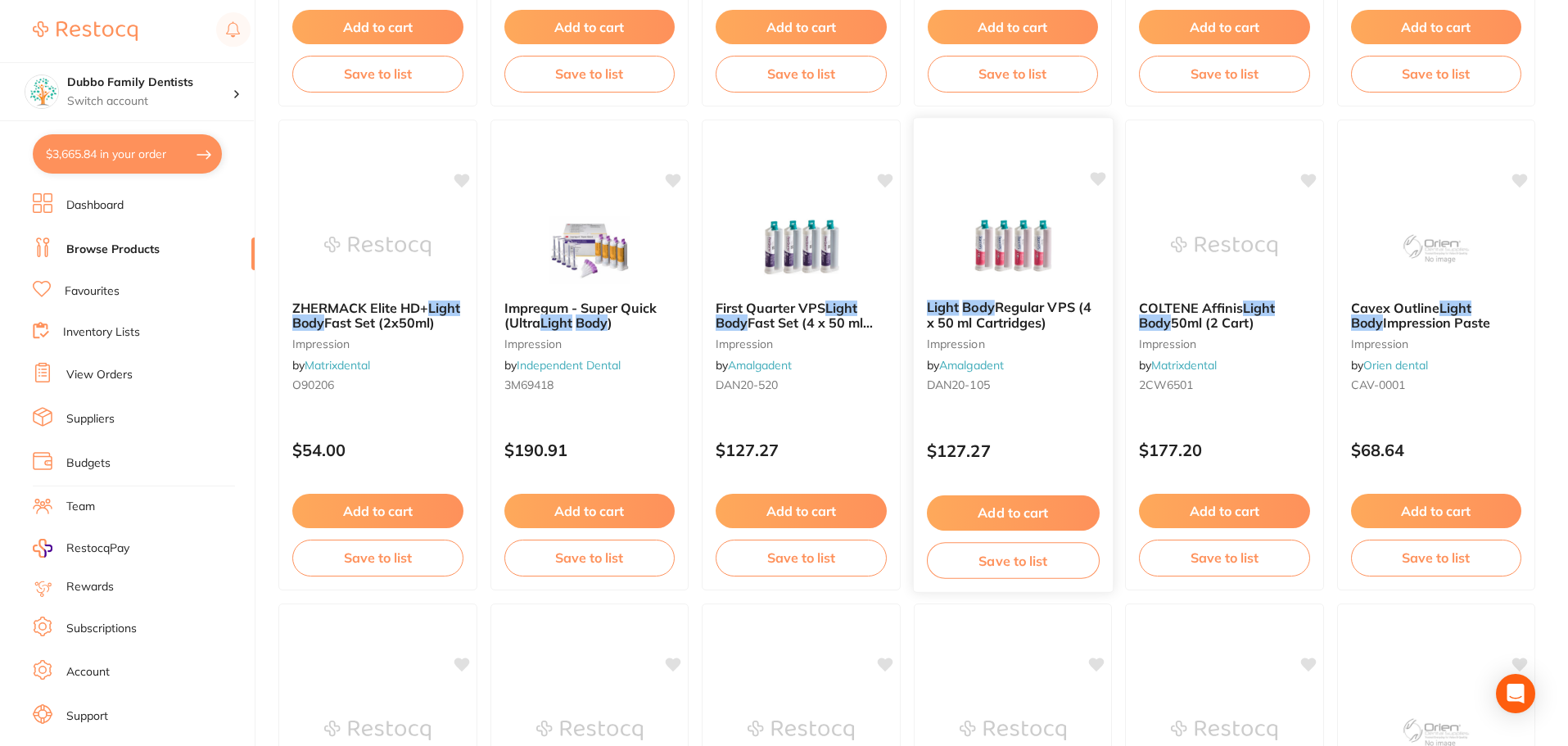
click at [940, 324] on span "Regular VPS (4 x 50 ml Cartridges)" at bounding box center [1008, 315] width 165 height 32
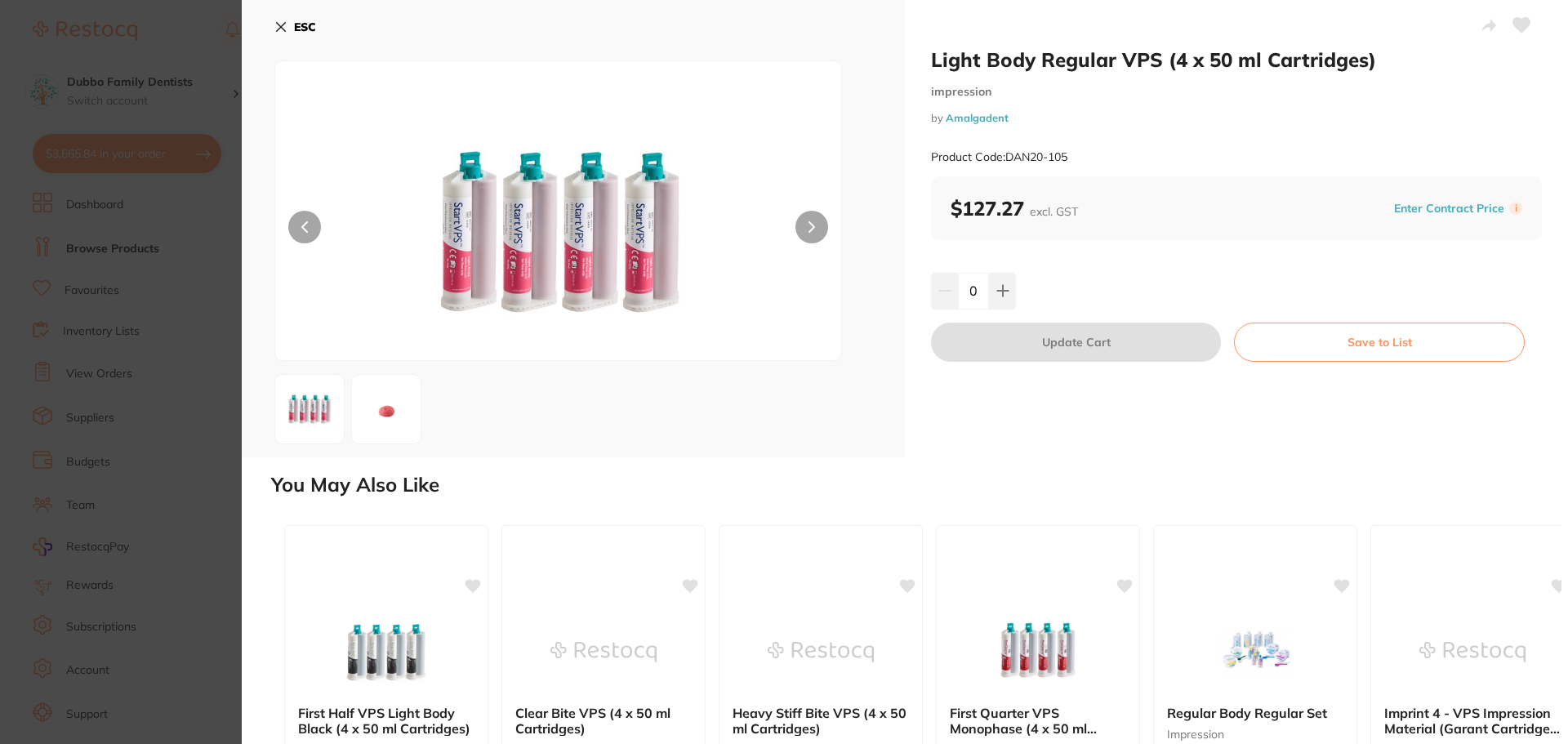
click at [182, 395] on section "Light Body Regular VPS (4 x 50 ml Cartridges) impression by Amalgadent Product …" at bounding box center [784, 372] width 1568 height 744
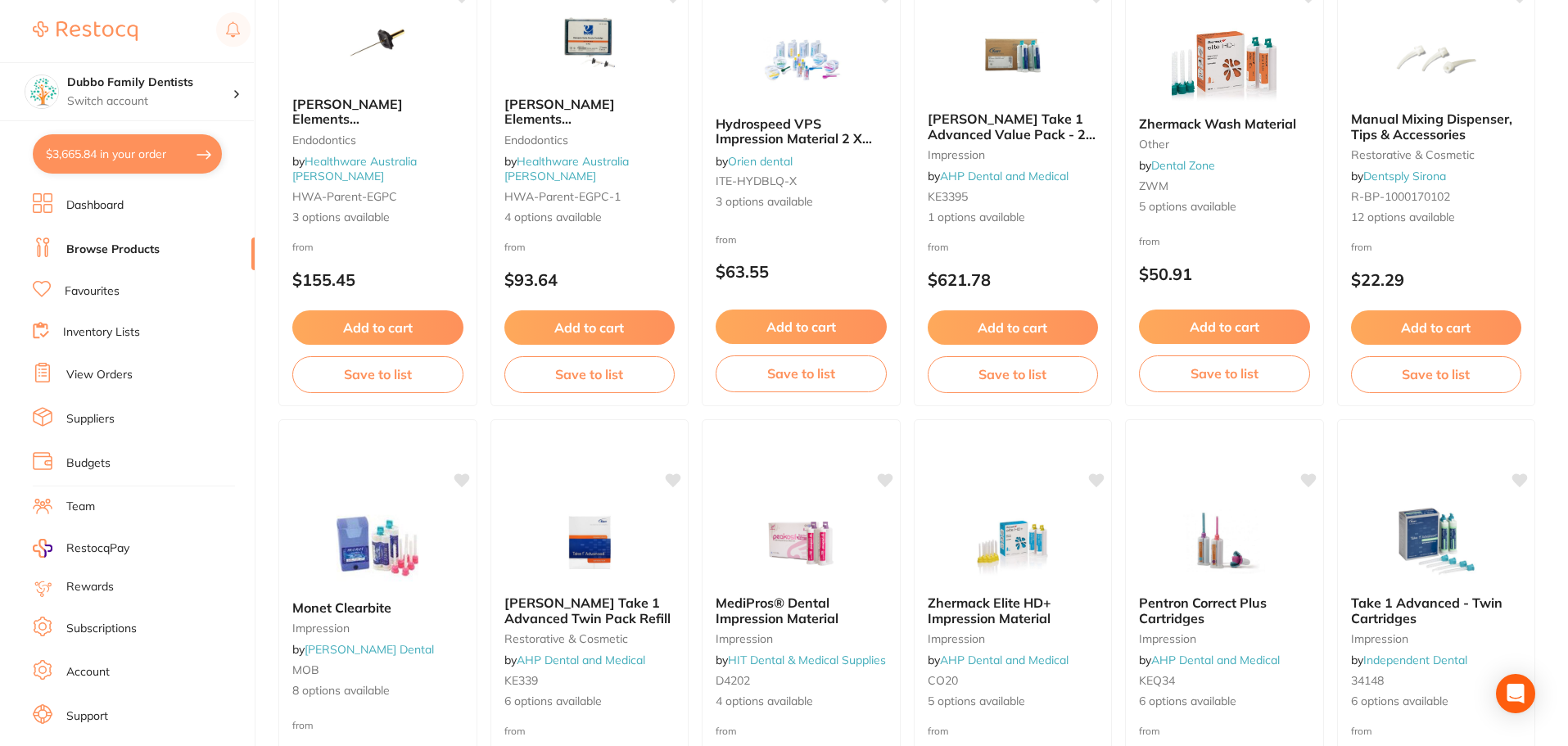
scroll to position [3913, 0]
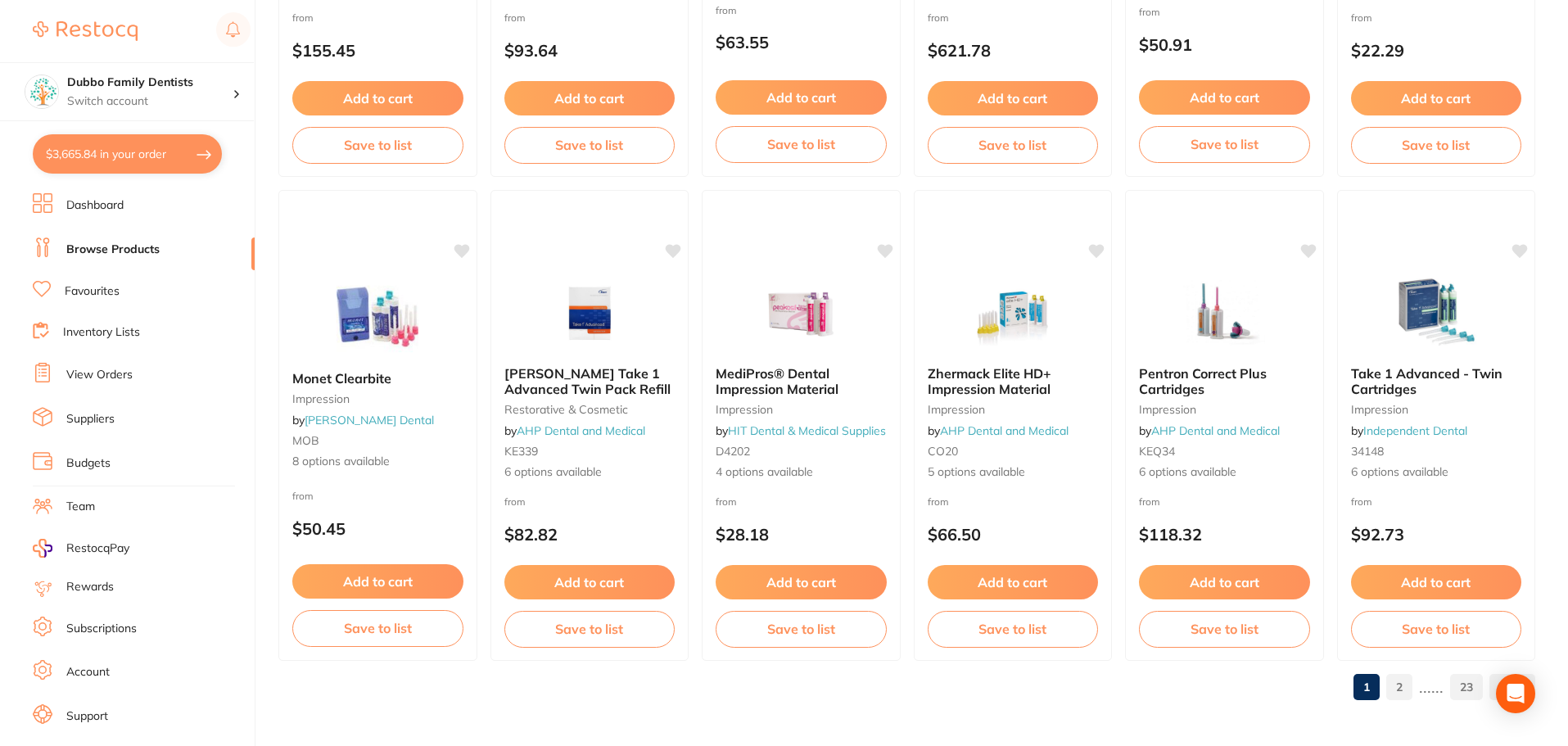
click at [1402, 687] on link "2" at bounding box center [1399, 687] width 27 height 32
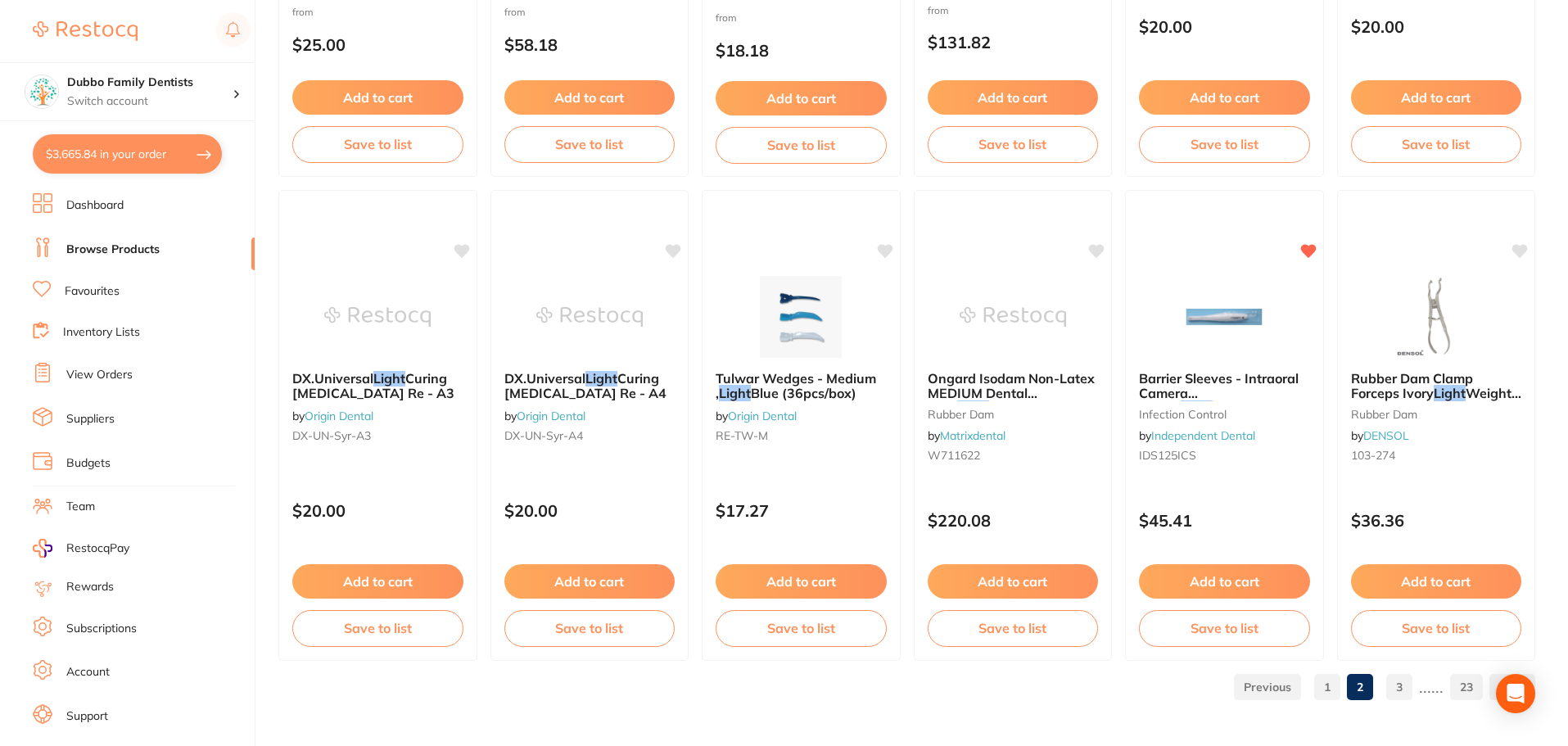
click at [1398, 682] on link "3" at bounding box center [1399, 687] width 27 height 32
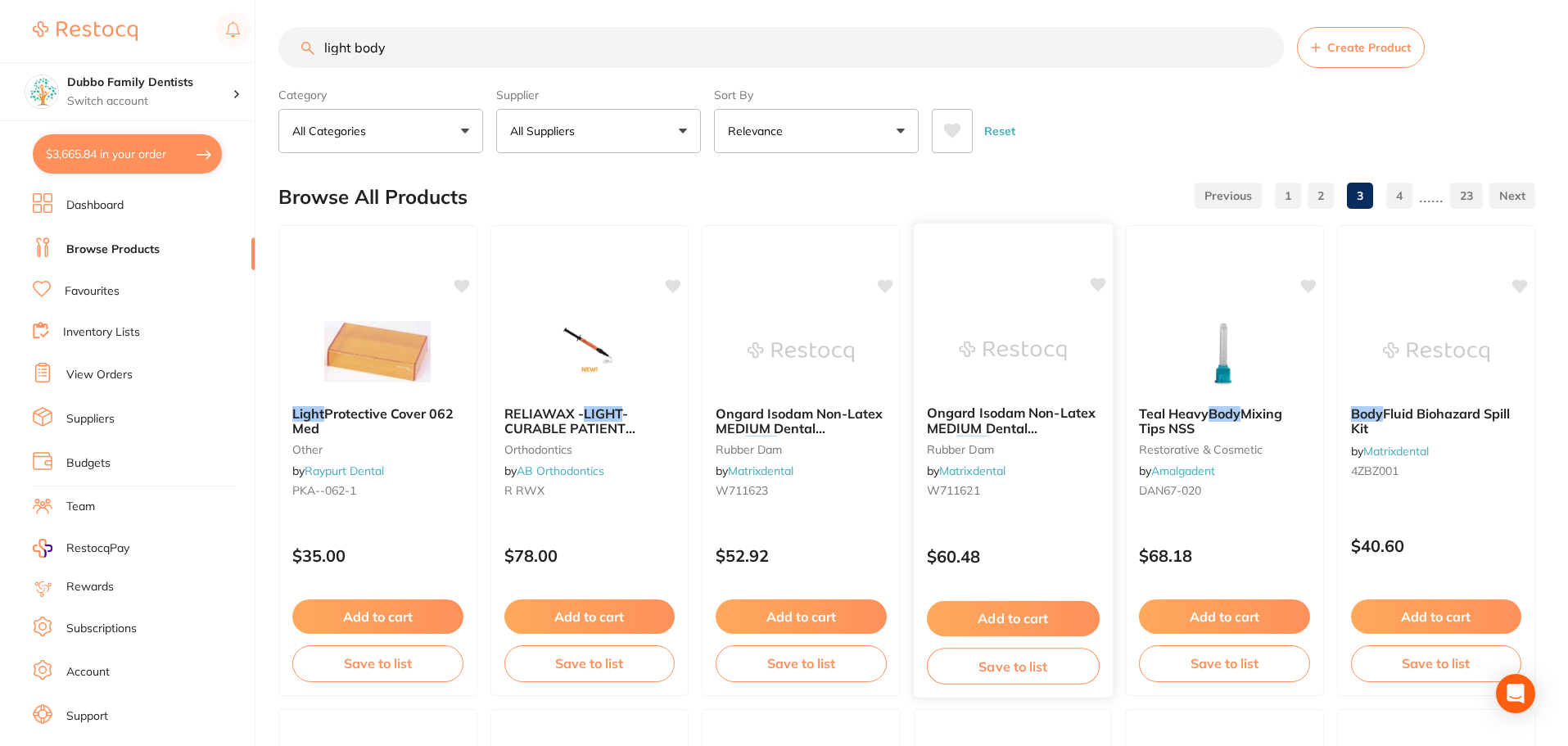
scroll to position [0, 0]
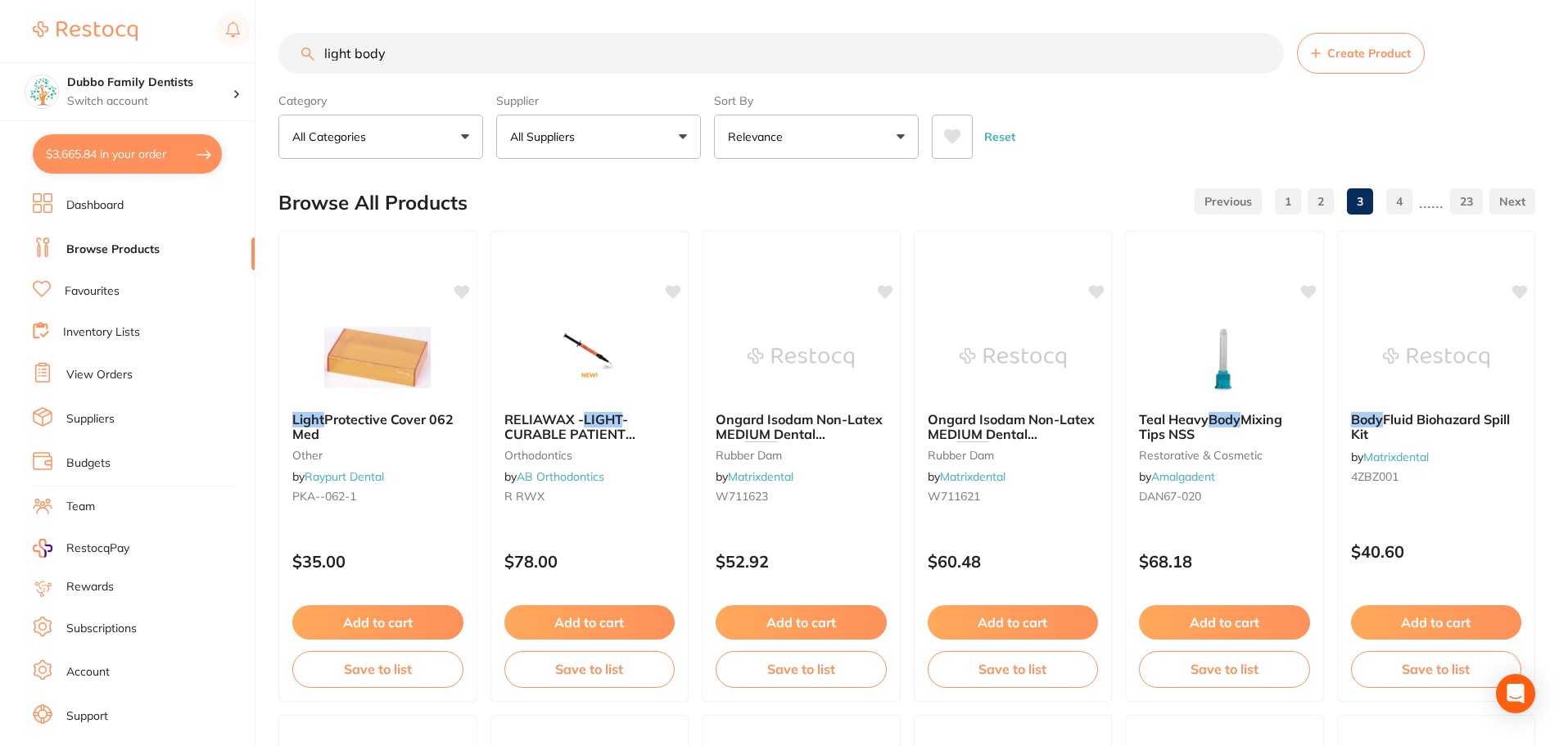
click at [642, 137] on button "All Suppliers" at bounding box center [598, 136] width 205 height 44
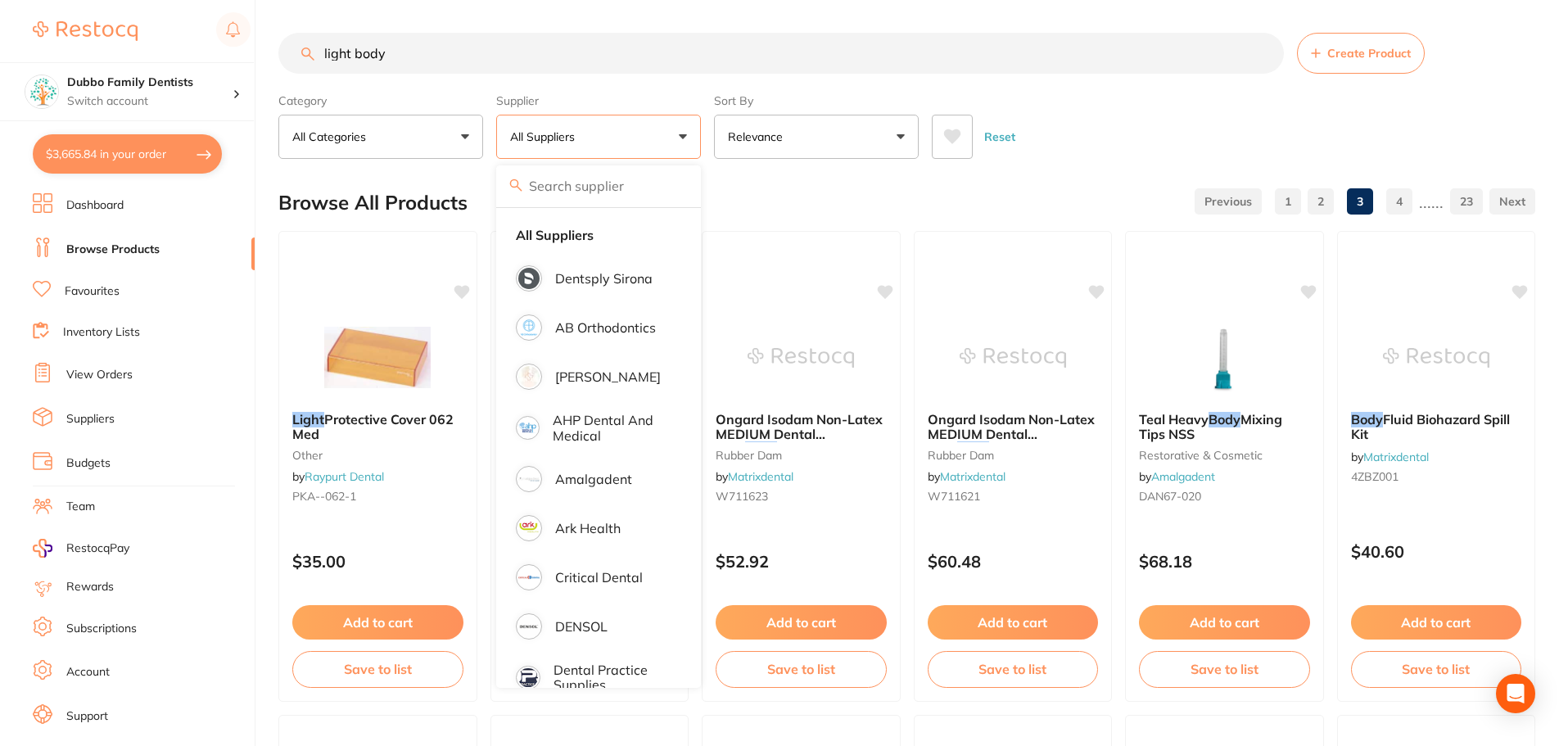
click at [874, 198] on div "Browse All Products 1 2 3 4 ...... 23" at bounding box center [906, 203] width 1256 height 55
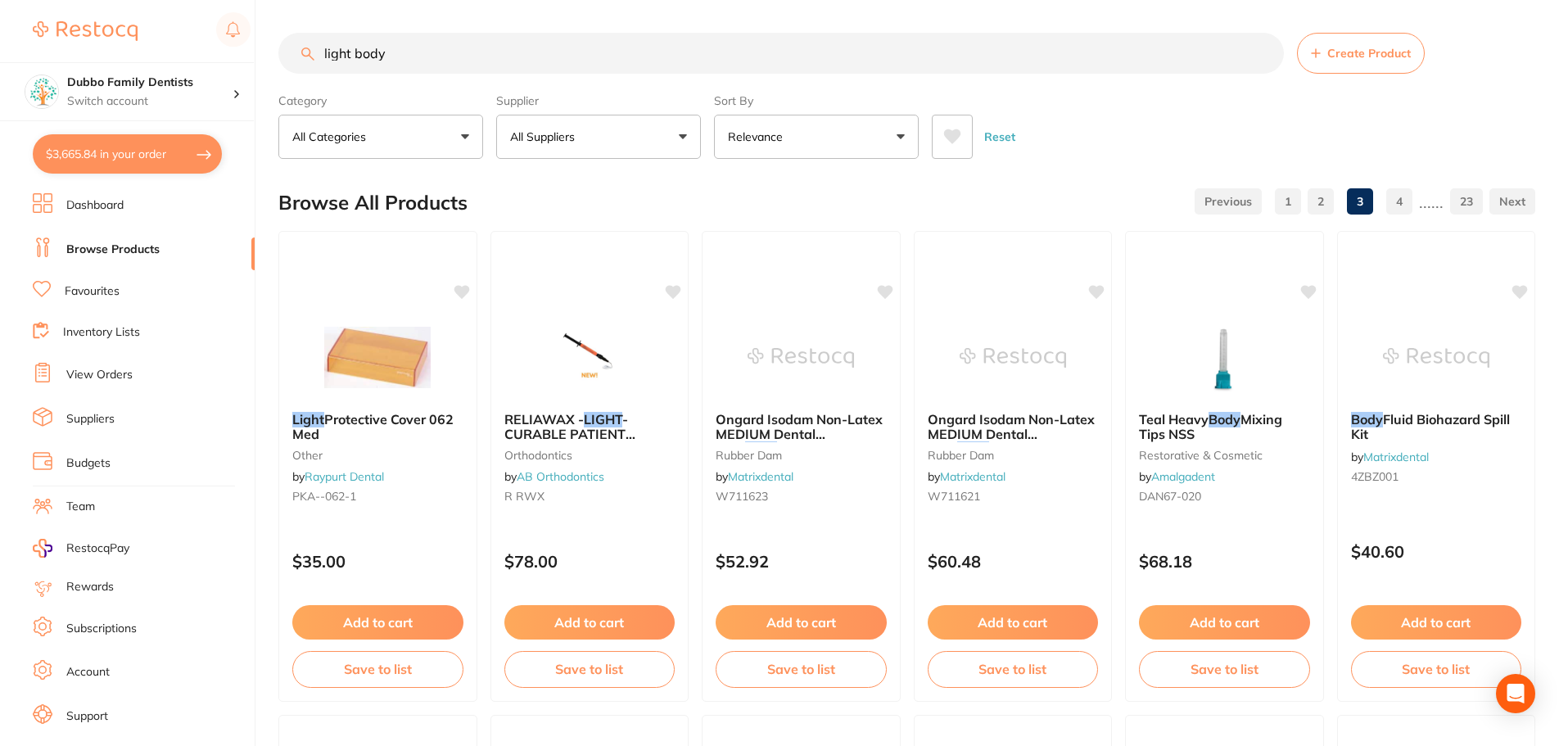
click at [641, 145] on button "All Suppliers" at bounding box center [598, 136] width 205 height 44
type input "origin"
click at [587, 293] on li "Origin Dental" at bounding box center [598, 278] width 191 height 46
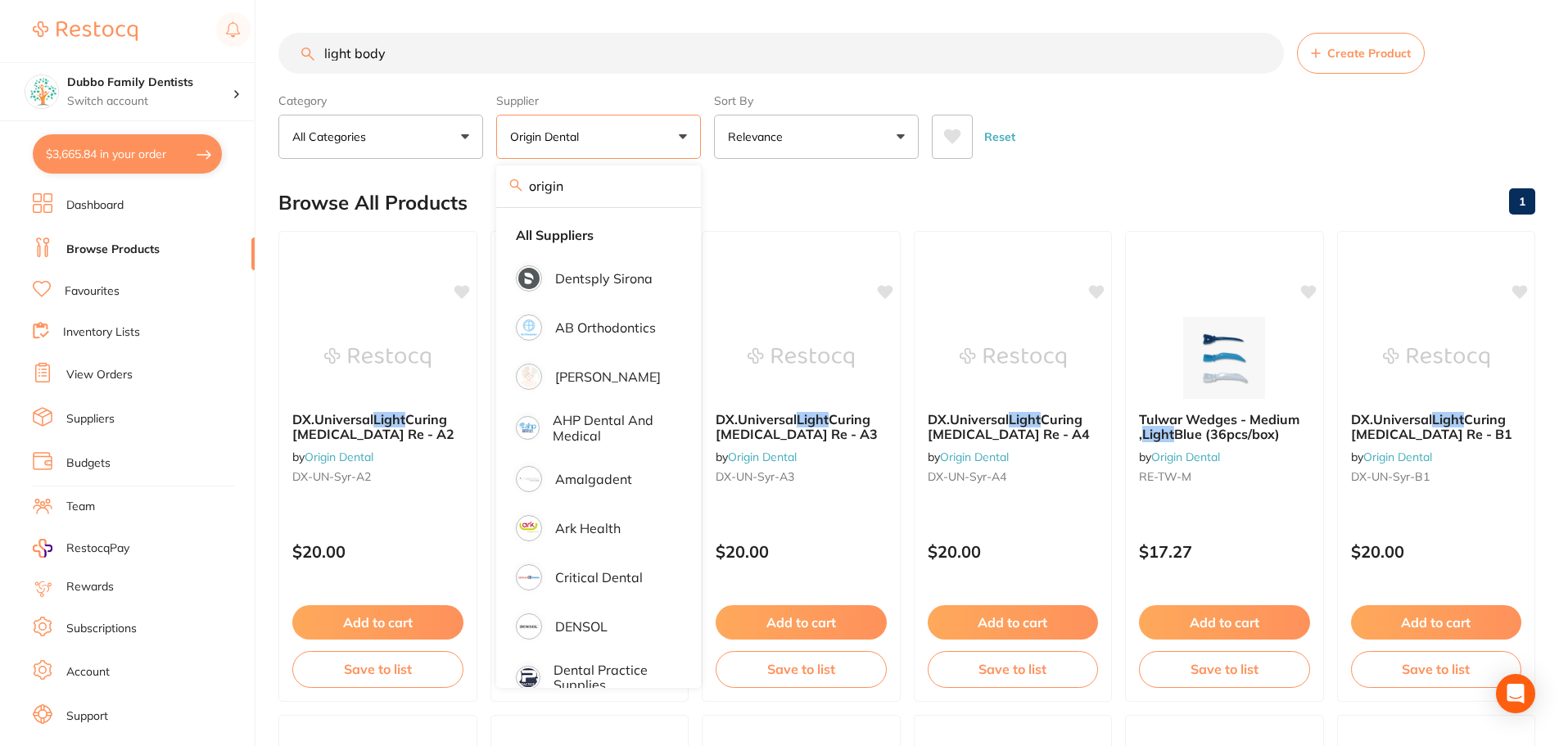
click at [955, 180] on div "Browse All Products 1" at bounding box center [906, 203] width 1256 height 55
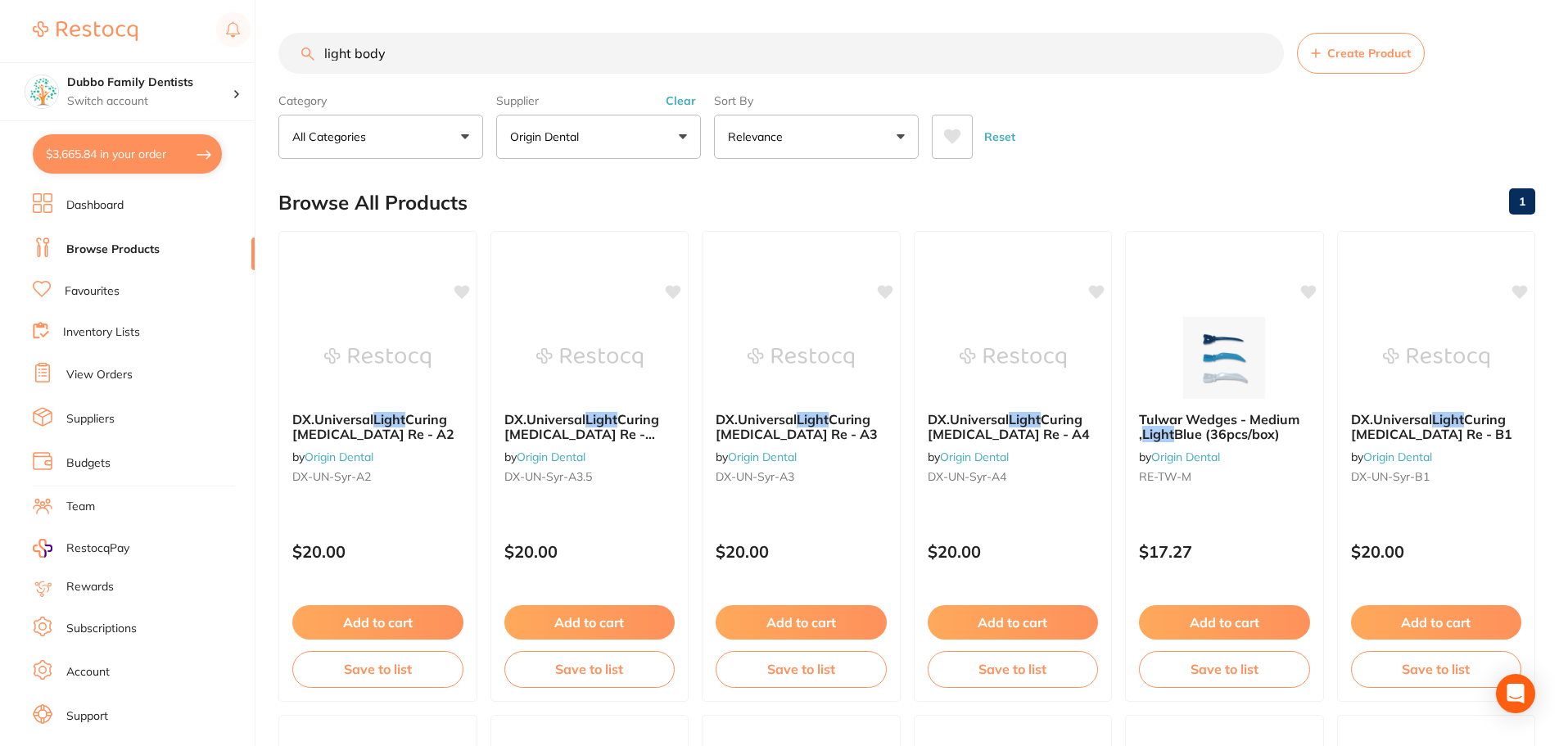
drag, startPoint x: 415, startPoint y: 50, endPoint x: 0, endPoint y: 18, distance: 416.2
click at [0, 18] on div "$3,665.84 Dubbo Family Dentists Switch account Dubbo Family Dentists $3,665.84 …" at bounding box center [784, 373] width 1568 height 746
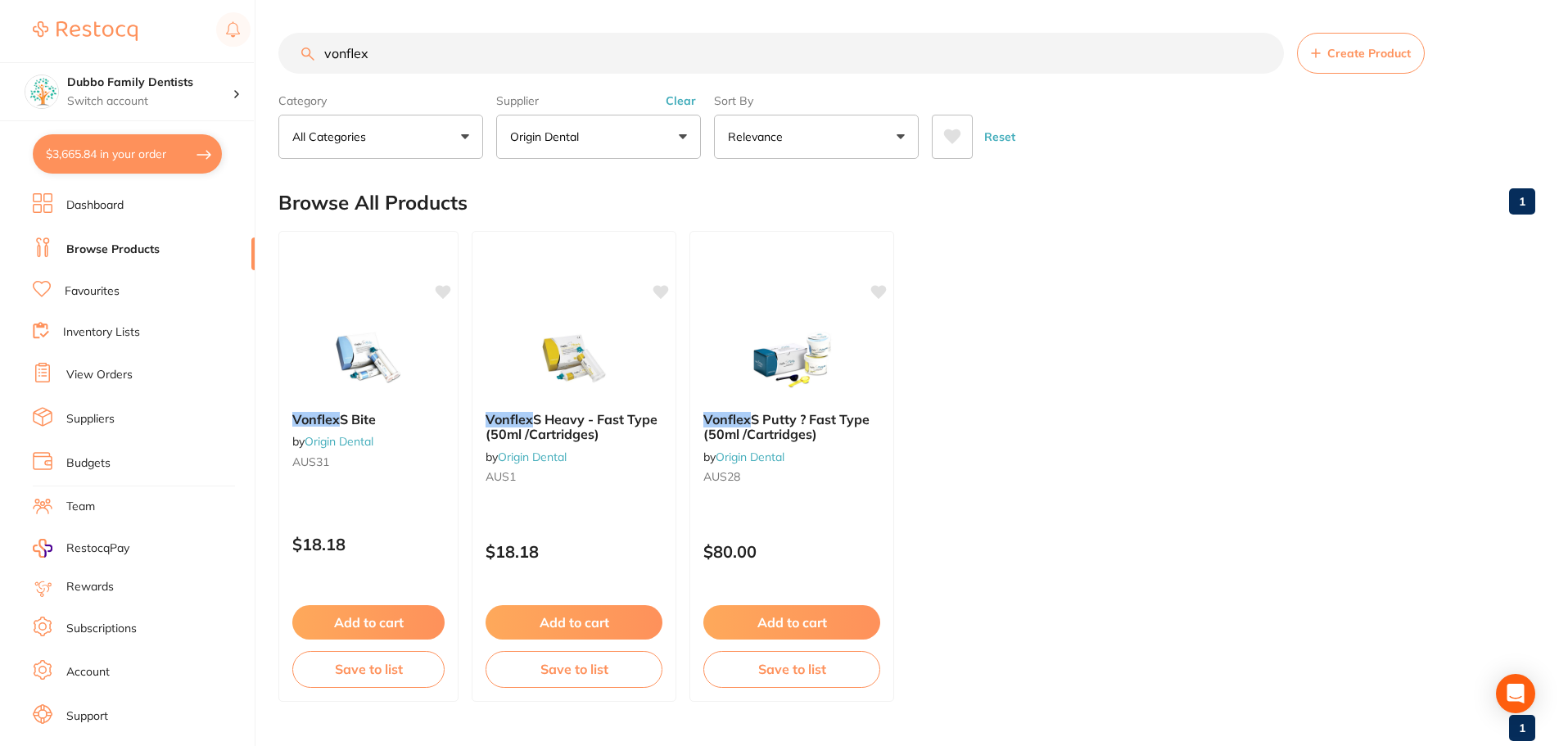
click at [438, 65] on input "vonflex" at bounding box center [780, 52] width 1005 height 41
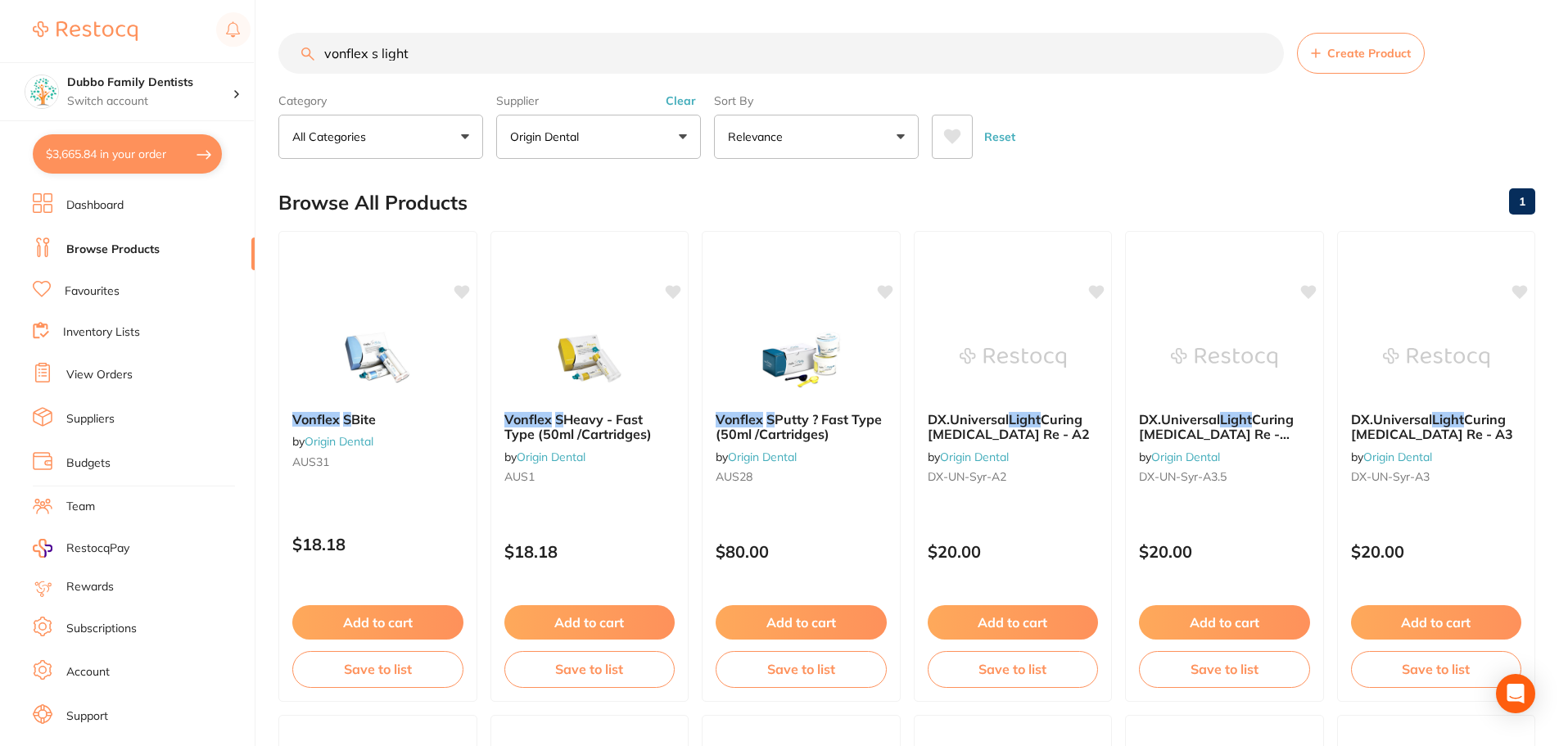
type input "vonflex s light"
click at [687, 92] on div "Supplier Origin Dental origin All Suppliers Dentsply Sirona AB Orthodontics Ada…" at bounding box center [598, 123] width 205 height 72
click at [685, 93] on button "Clear" at bounding box center [681, 100] width 40 height 14
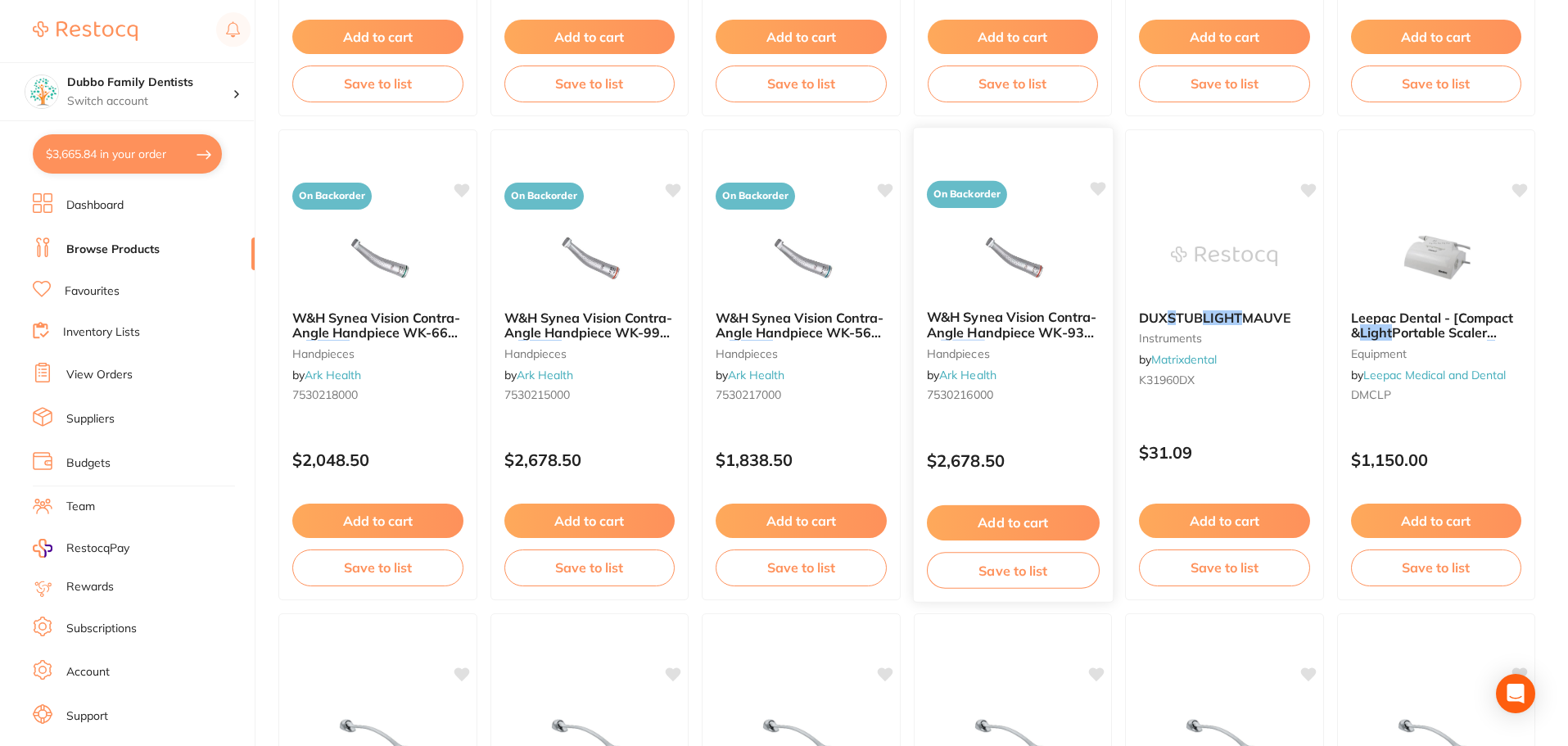
scroll to position [328, 0]
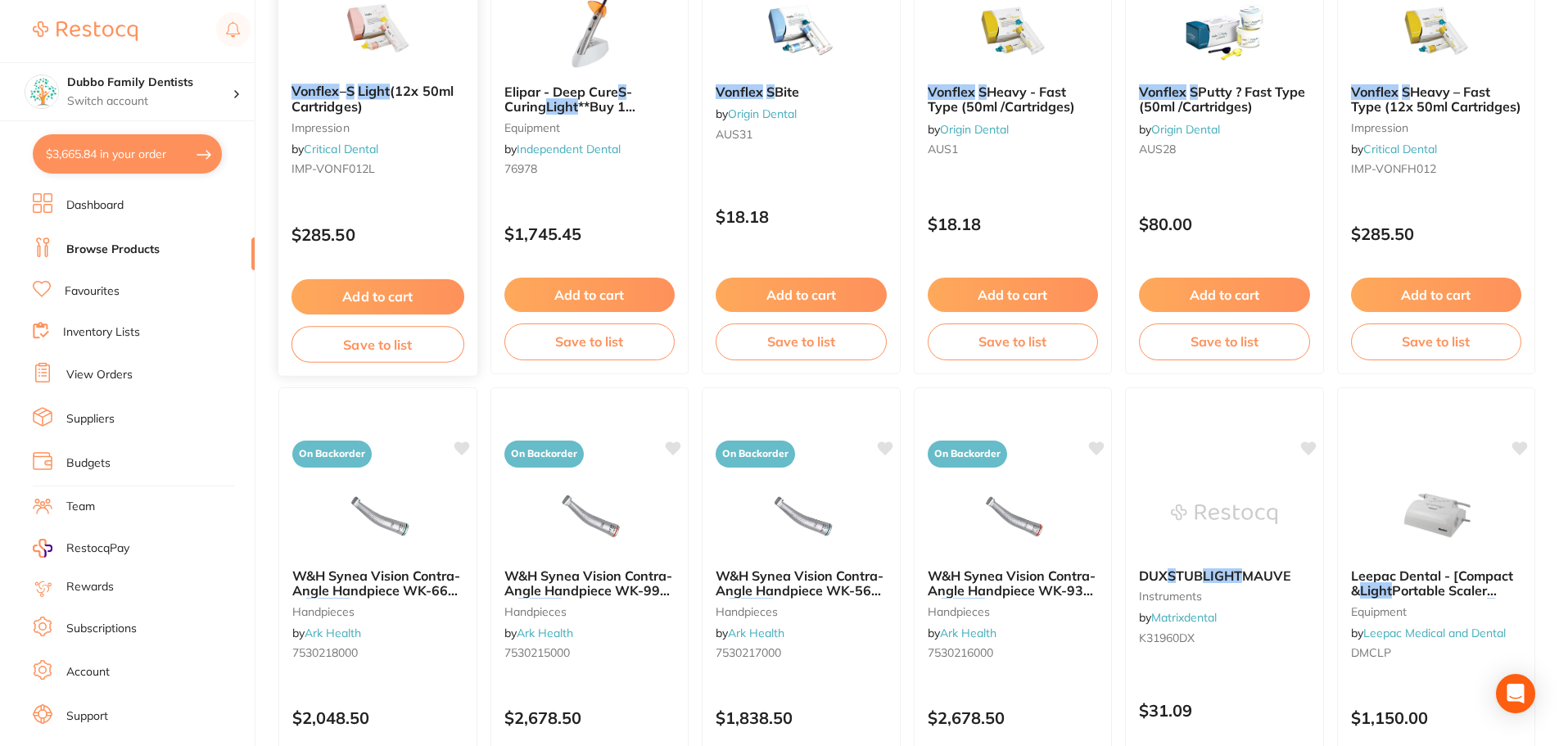
click at [313, 70] on div at bounding box center [377, 29] width 199 height 83
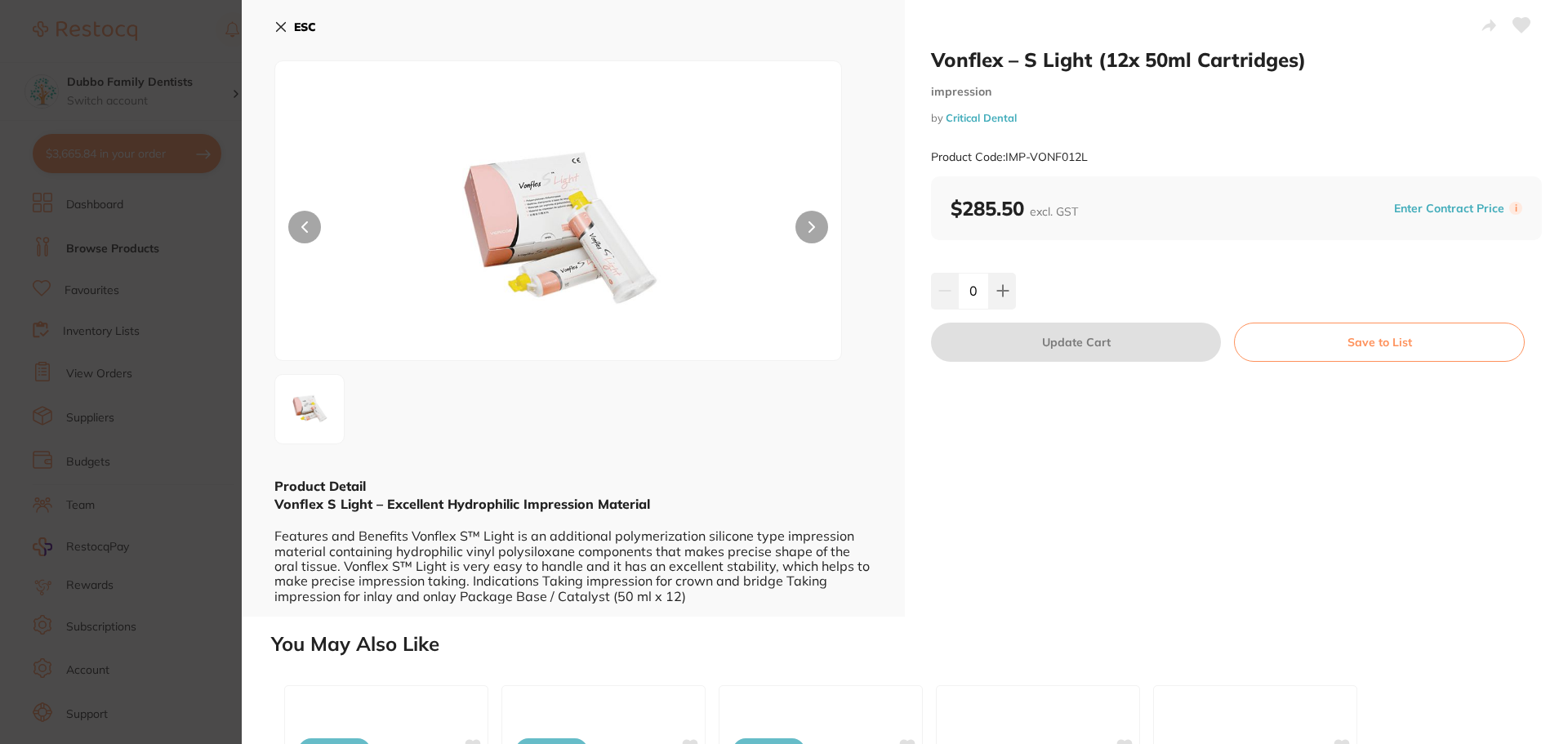
scroll to position [1, 0]
click at [1010, 294] on button at bounding box center [1003, 291] width 27 height 36
type input "1"
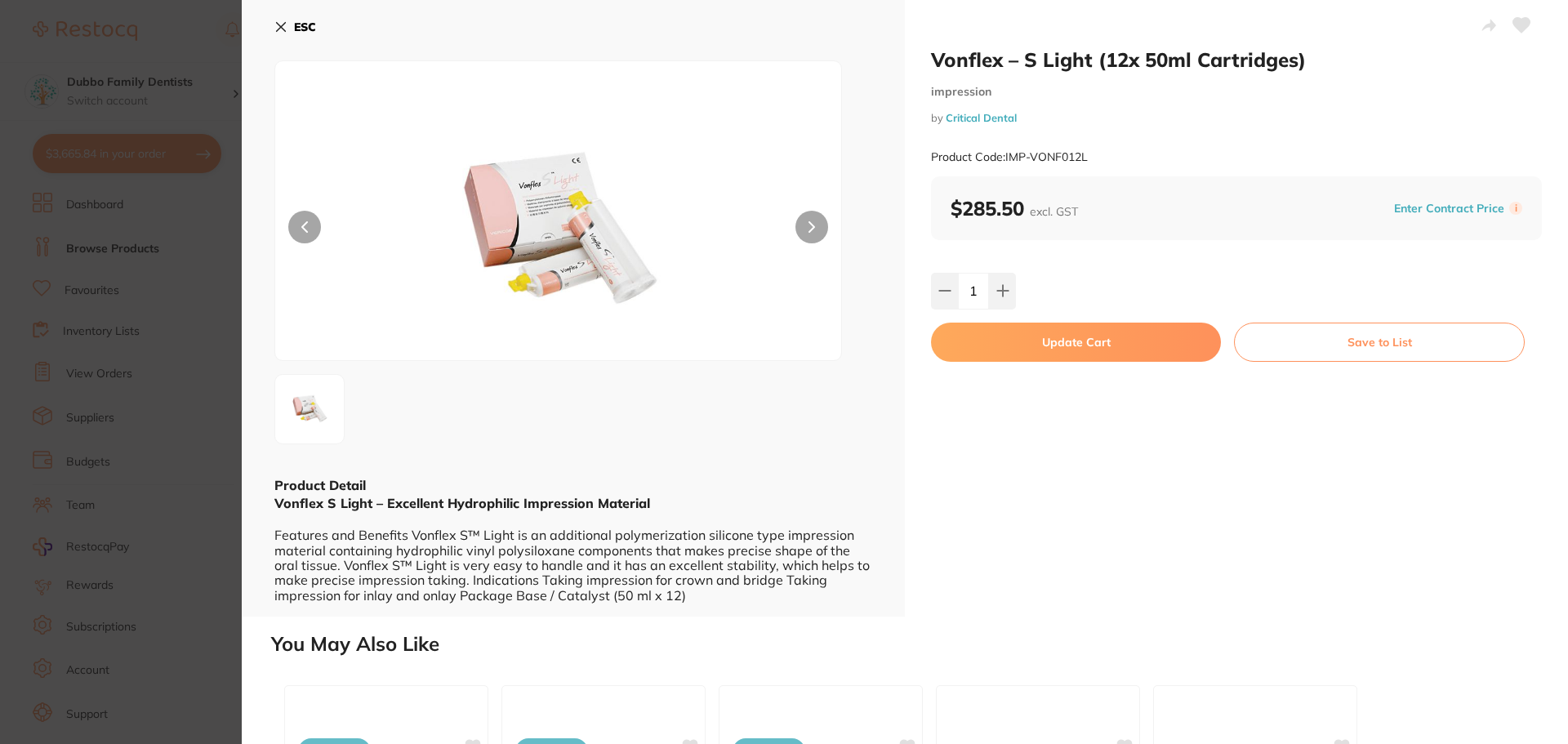
click at [1056, 275] on div "1" at bounding box center [1236, 291] width 611 height 36
click at [1080, 330] on button "Update Cart" at bounding box center [1076, 342] width 290 height 39
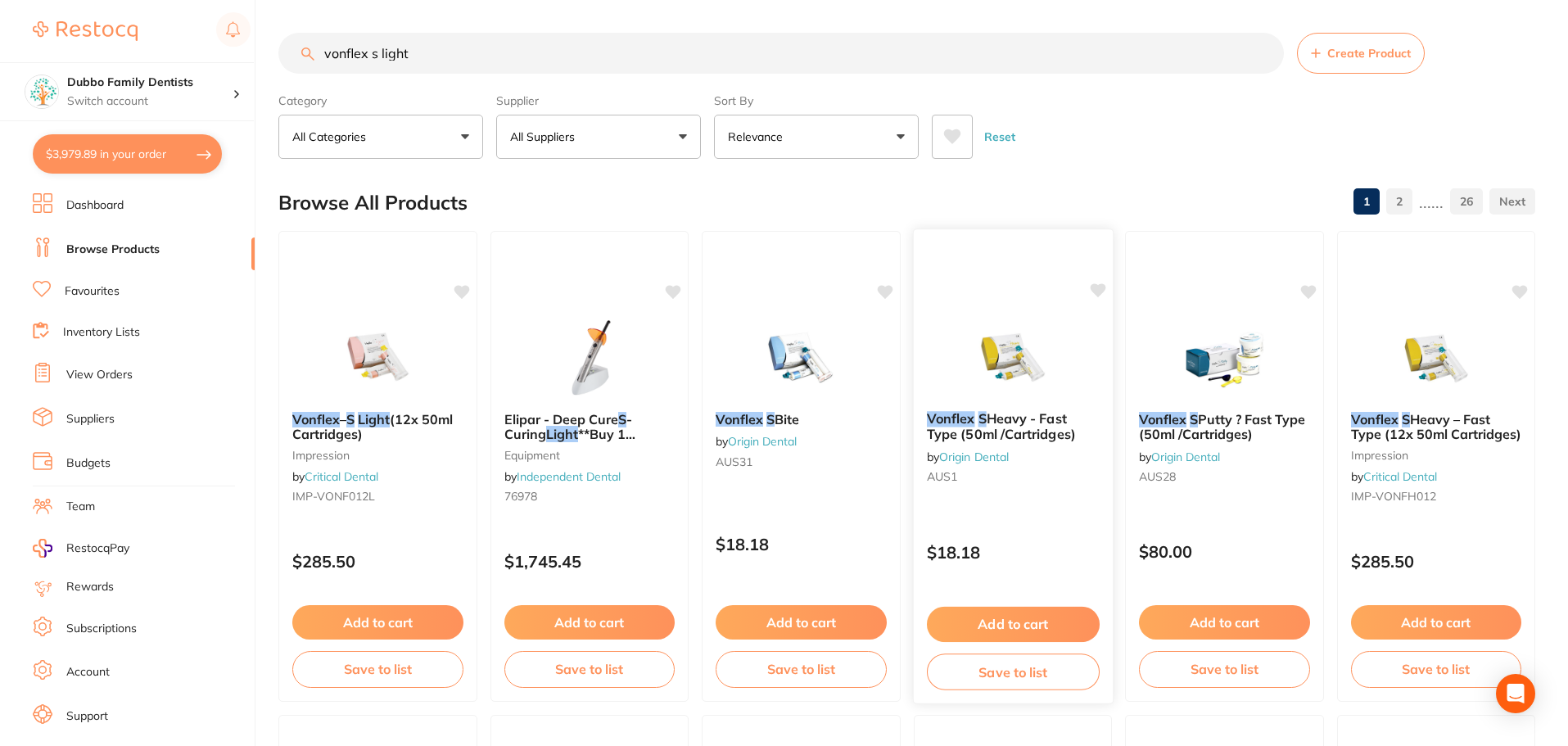
click at [995, 335] on img at bounding box center [1013, 356] width 108 height 83
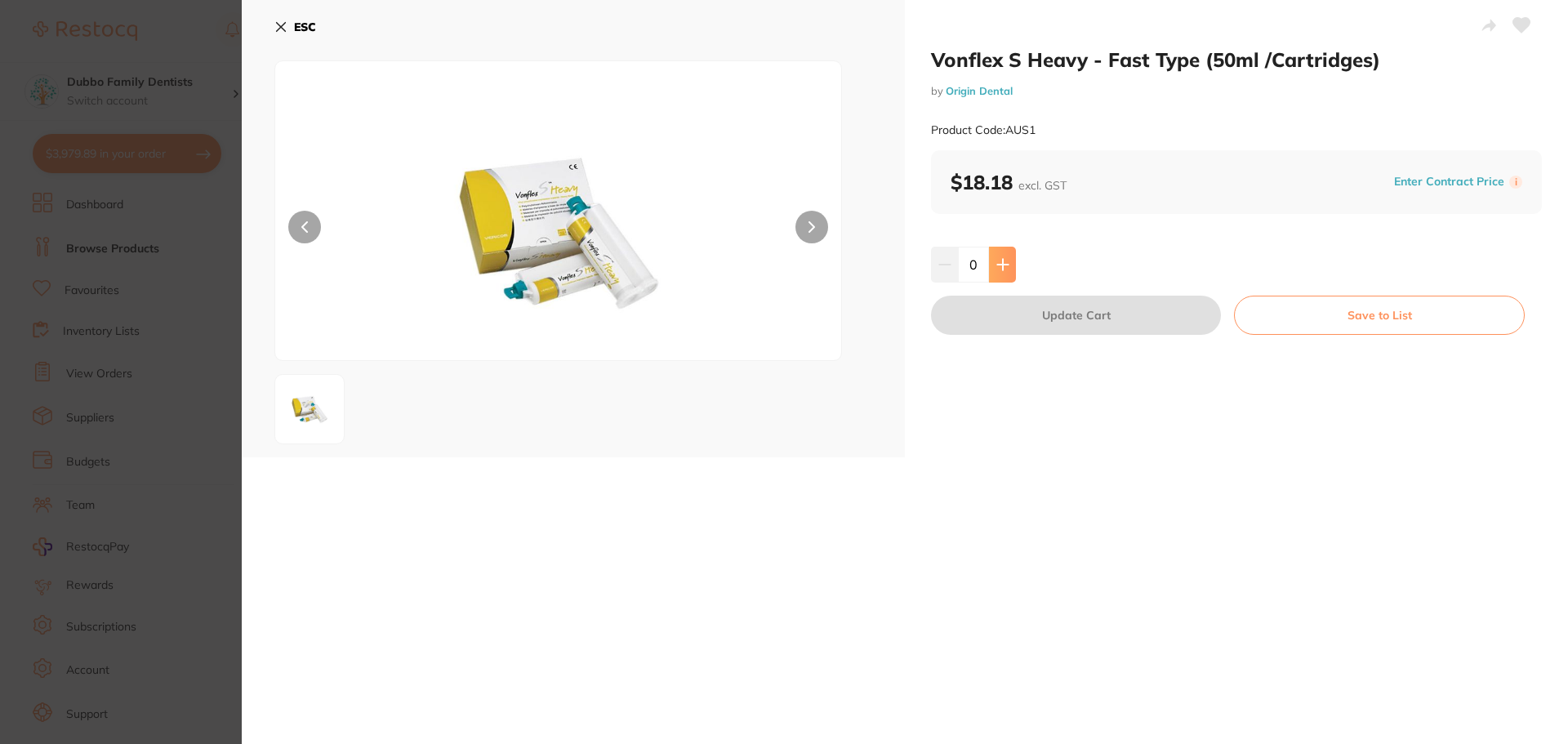
click at [1009, 267] on button at bounding box center [1003, 265] width 27 height 36
click at [980, 268] on input "1" at bounding box center [973, 265] width 31 height 36
type input "10"
click at [1087, 260] on div "10" at bounding box center [1236, 265] width 611 height 36
click at [1073, 305] on button "Update Cart" at bounding box center [1076, 315] width 290 height 39
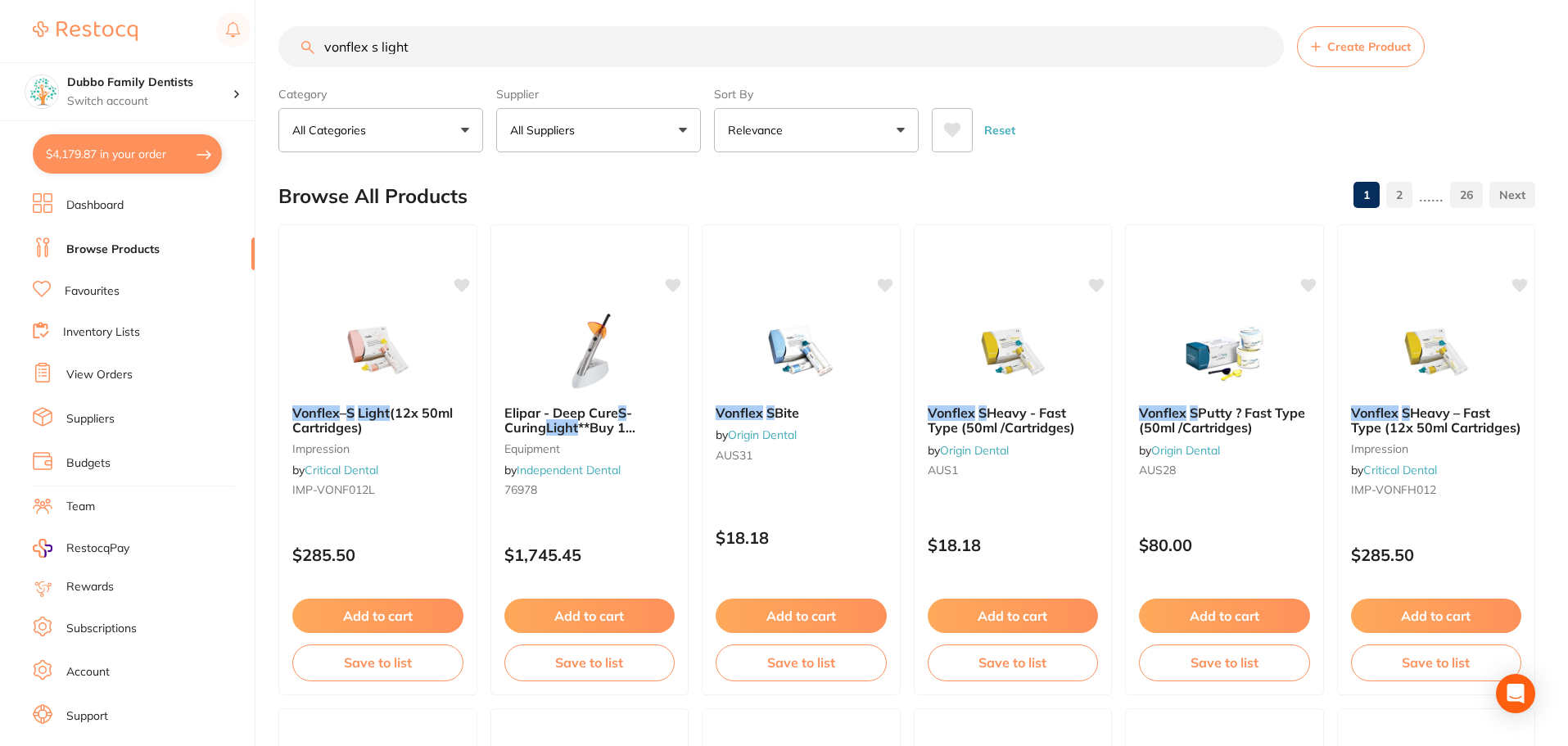
drag, startPoint x: 562, startPoint y: 50, endPoint x: 12, endPoint y: 31, distance: 550.3
click at [12, 31] on div "$4,179.87 Dubbo Family Dentists Switch account Dubbo Family Dentists $4,179.87 …" at bounding box center [784, 366] width 1568 height 746
type input "luxatemp"
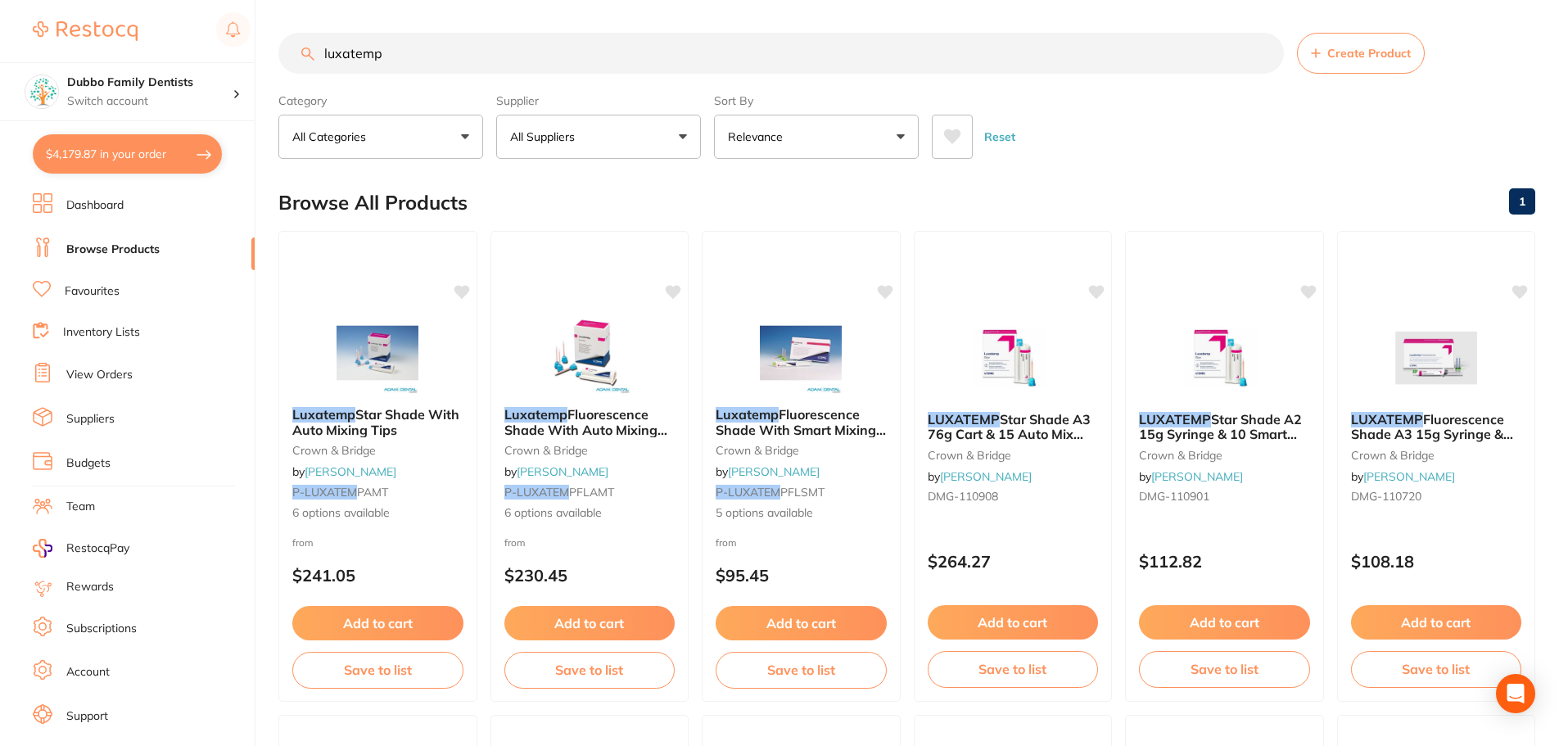
scroll to position [1021, 0]
click at [409, 354] on img at bounding box center [377, 353] width 107 height 82
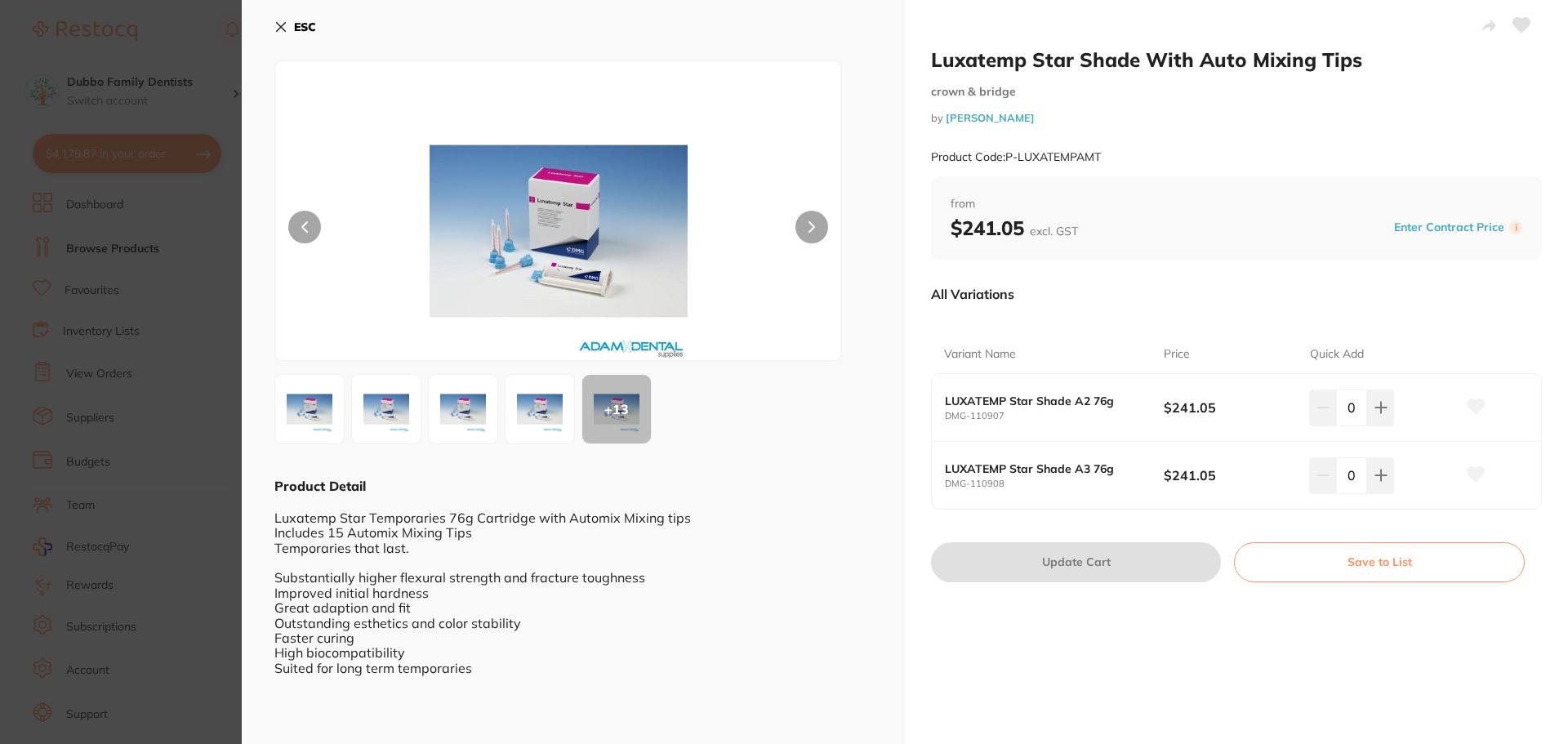
click at [170, 397] on section "Luxatemp Star Shade With Auto Mixing Tips crown & bridge by [PERSON_NAME] Produ…" at bounding box center [784, 372] width 1568 height 744
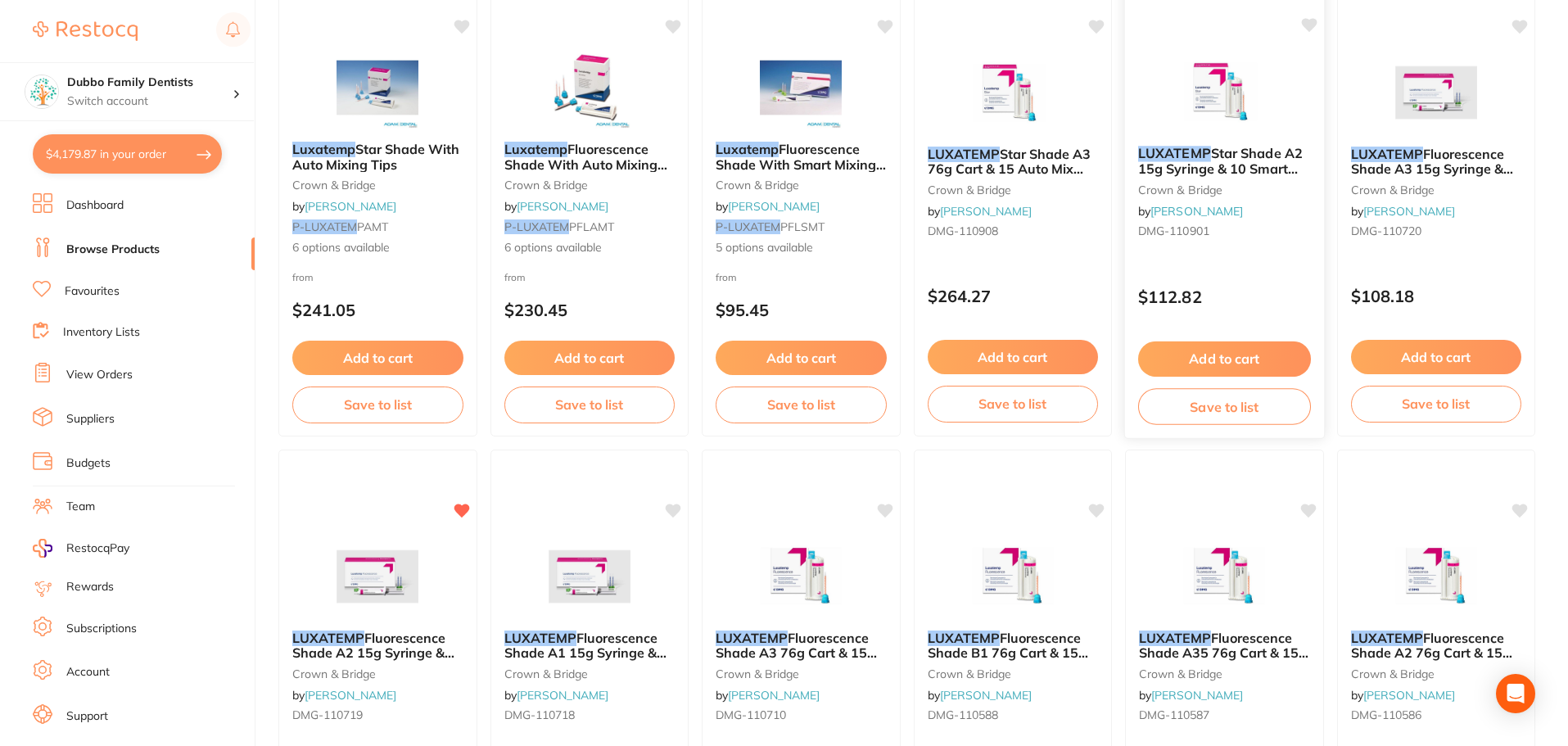
scroll to position [252, 0]
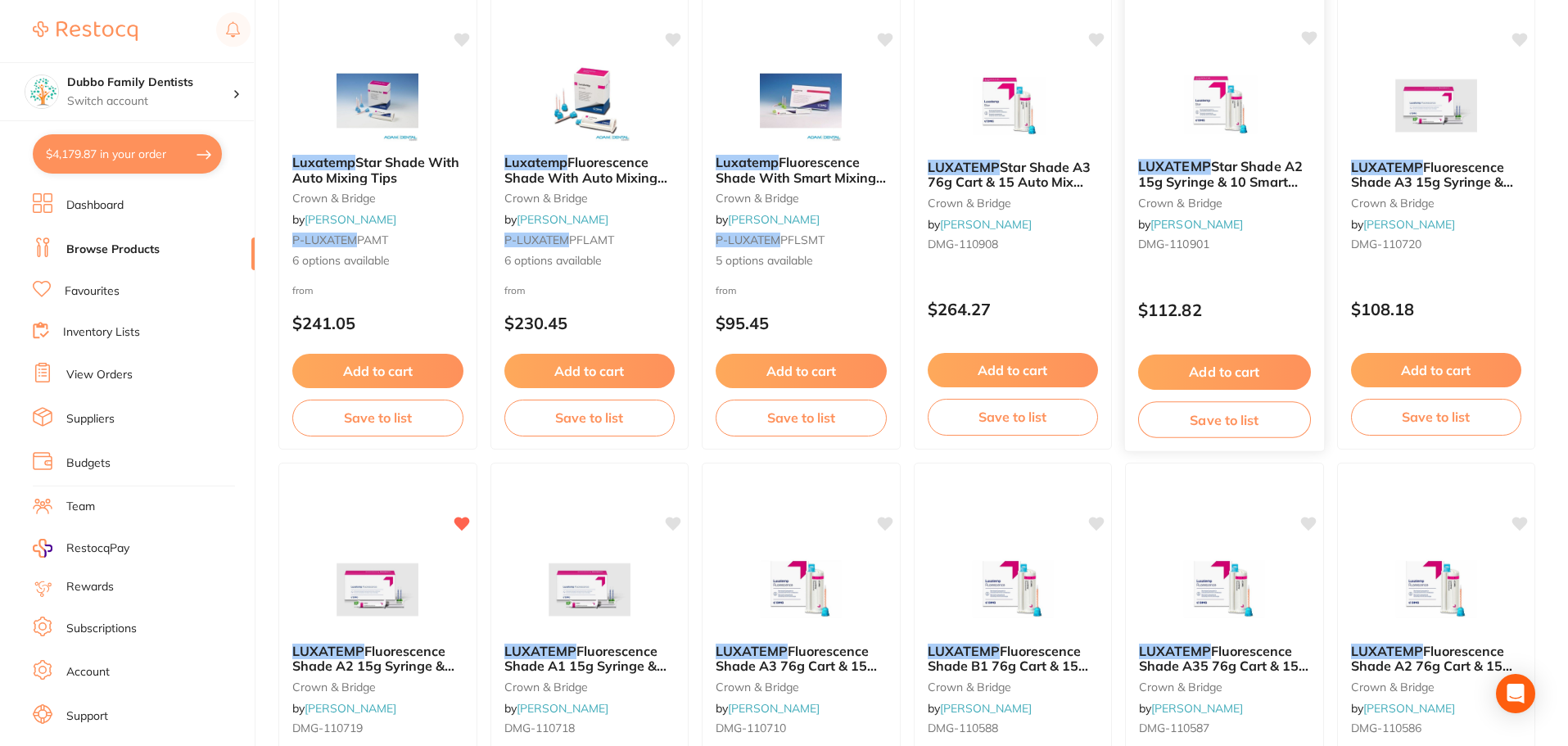
click at [1238, 148] on div "LUXATEMP Star Shade A2 15g Syringe & 10 Smart Mix Tips crown & bridge by [PERSO…" at bounding box center [1224, 209] width 199 height 126
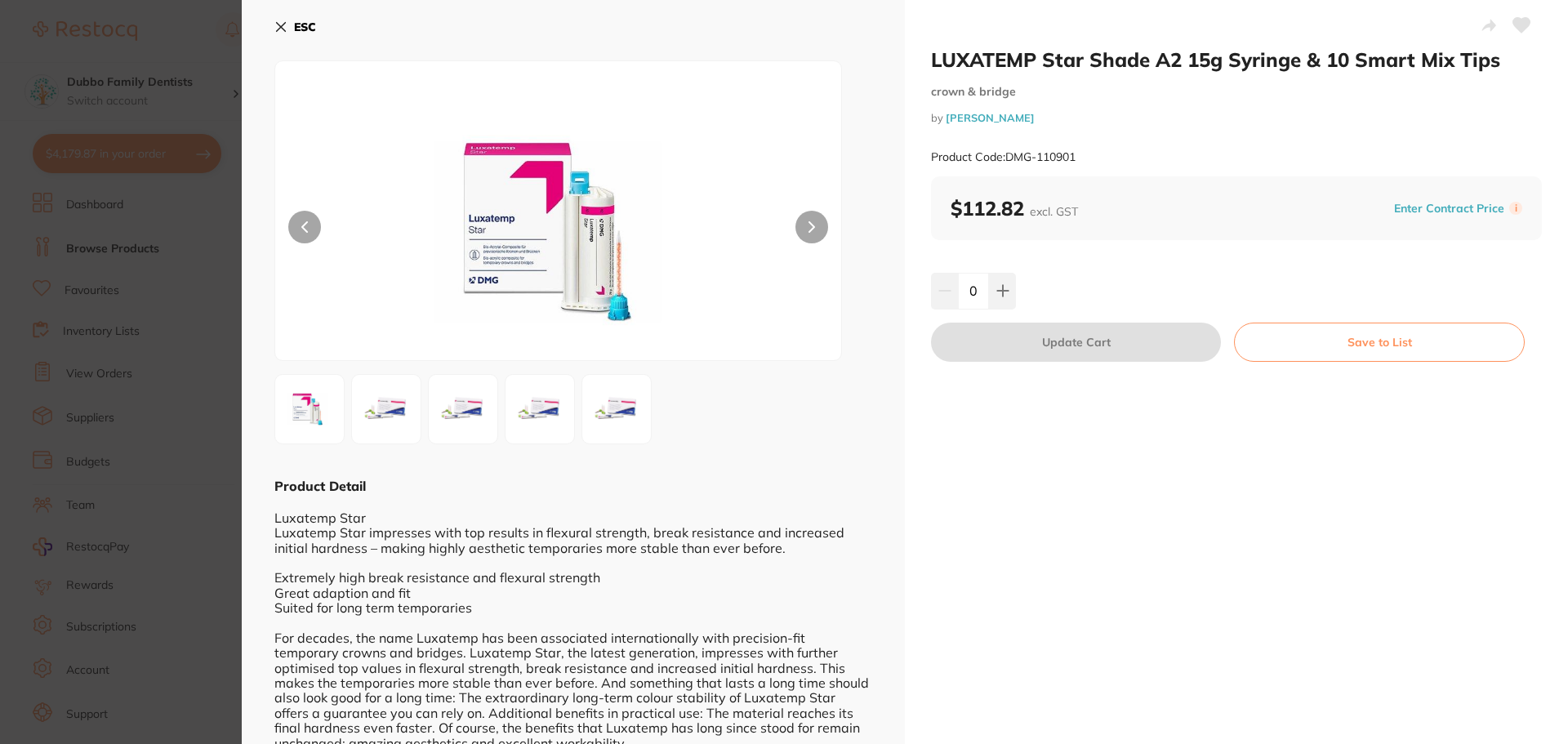
click at [525, 412] on img at bounding box center [540, 410] width 59 height 59
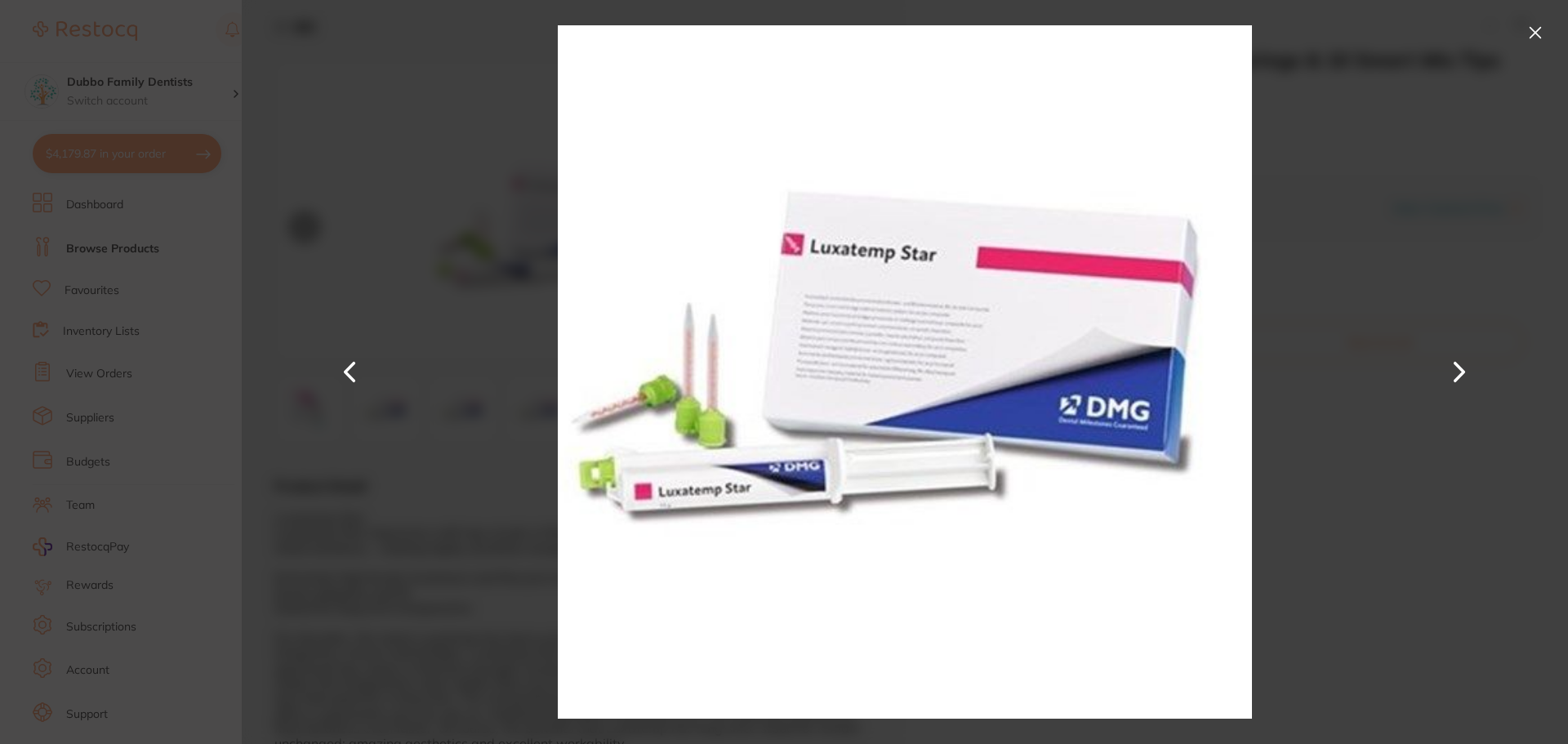
click at [1451, 375] on button at bounding box center [1459, 372] width 39 height 372
click at [1542, 29] on button at bounding box center [1536, 33] width 27 height 27
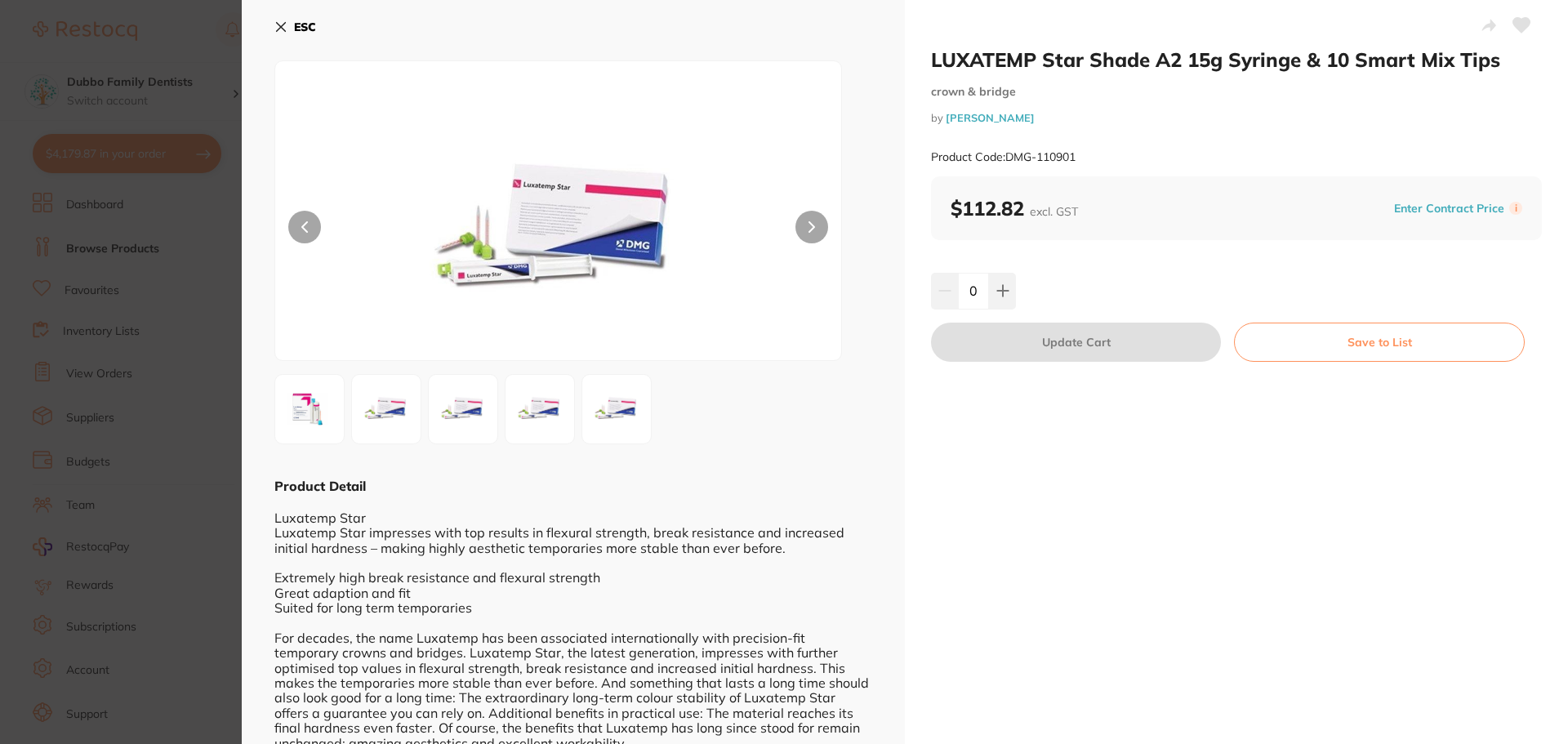
click at [283, 27] on icon at bounding box center [281, 27] width 13 height 13
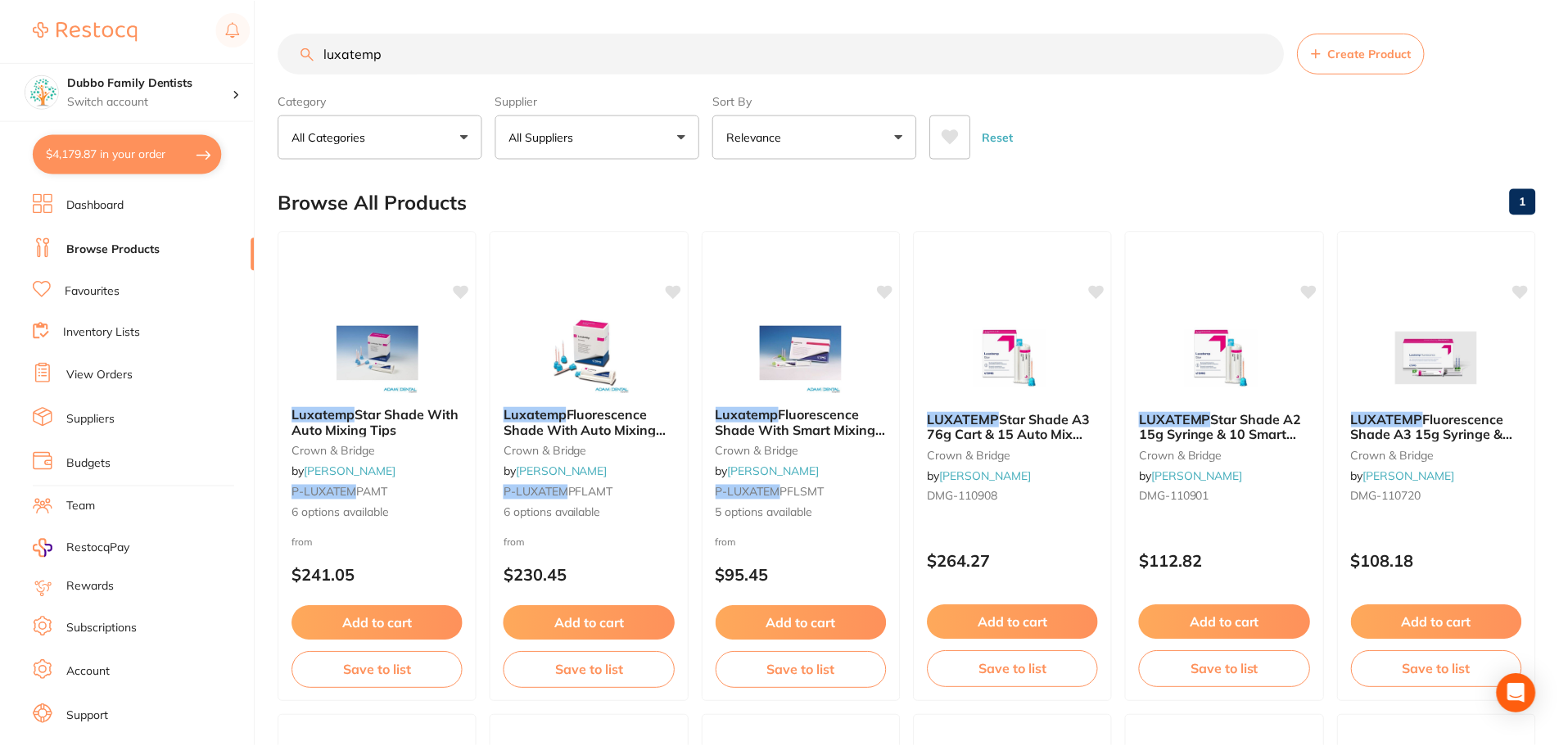
scroll to position [252, 0]
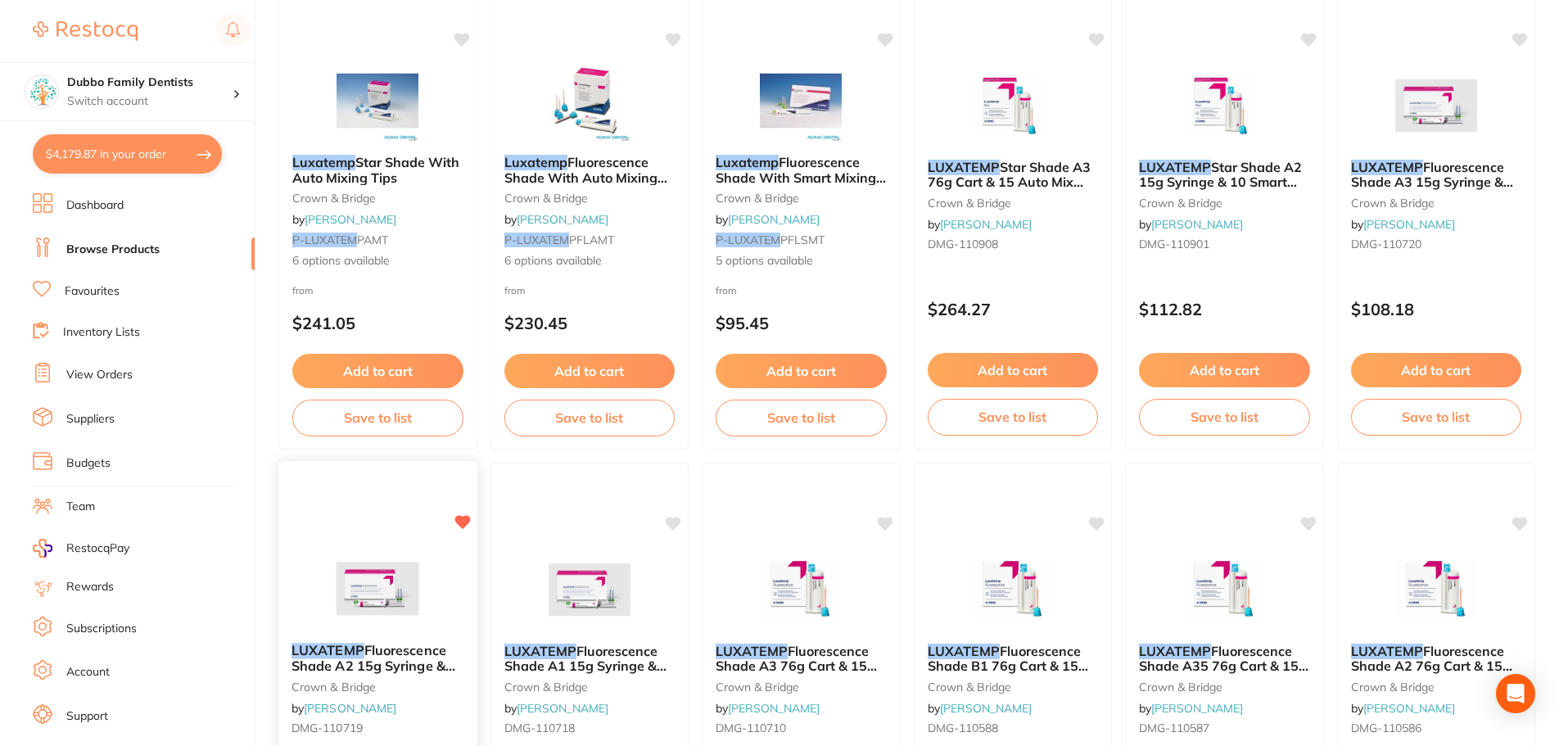
click at [405, 570] on img at bounding box center [377, 588] width 108 height 83
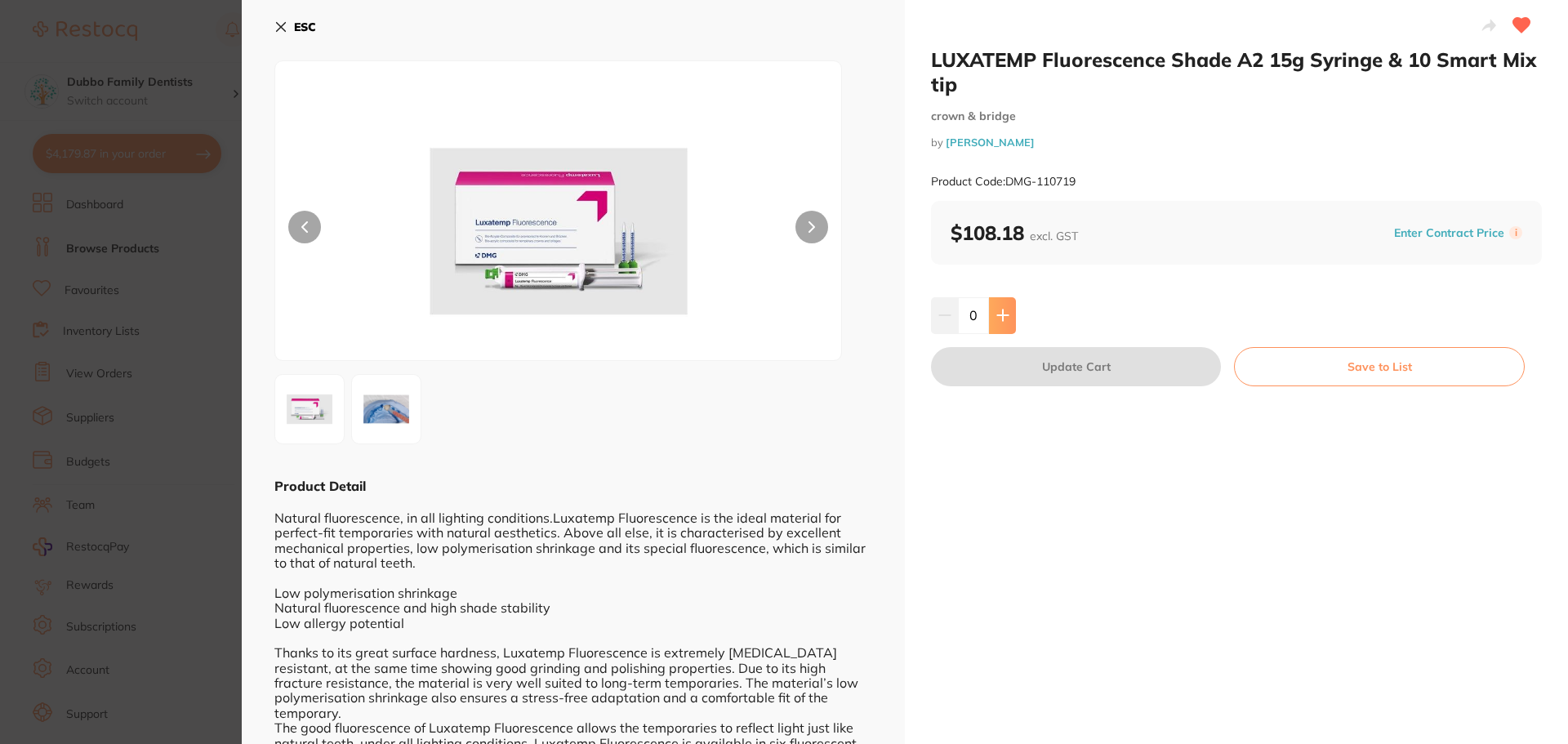
click at [1006, 316] on icon at bounding box center [1004, 315] width 13 height 13
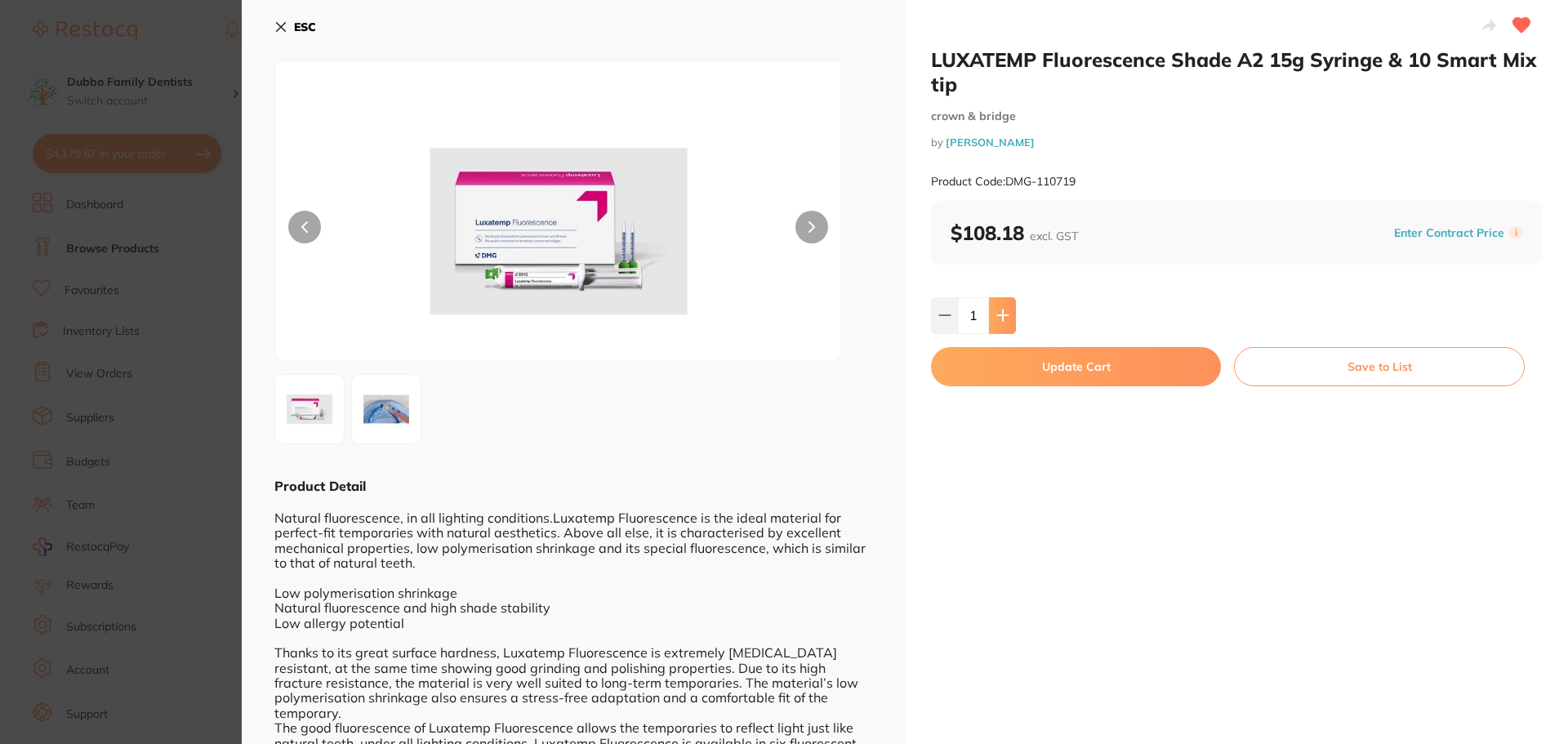
click at [1006, 316] on icon at bounding box center [1004, 315] width 13 height 13
type input "2"
click at [1044, 368] on button "Update Cart" at bounding box center [1076, 366] width 290 height 39
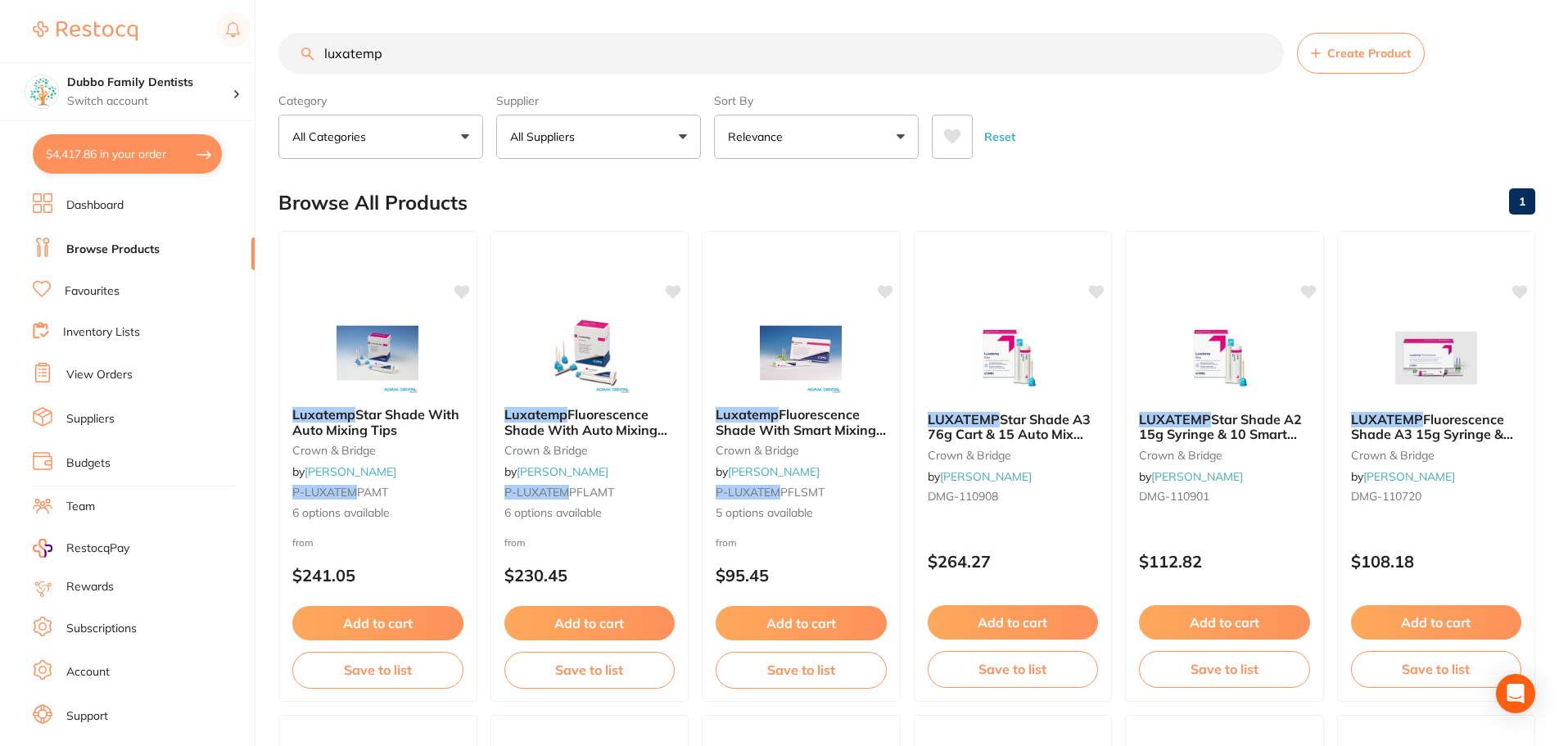
drag, startPoint x: 438, startPoint y: 50, endPoint x: 0, endPoint y: -3, distance: 441.2
click at [0, 0] on html "$4,417.86 Dubbo Family Dentists Switch account Dubbo Family Dentists $4,417.86 …" at bounding box center [784, 373] width 1568 height 746
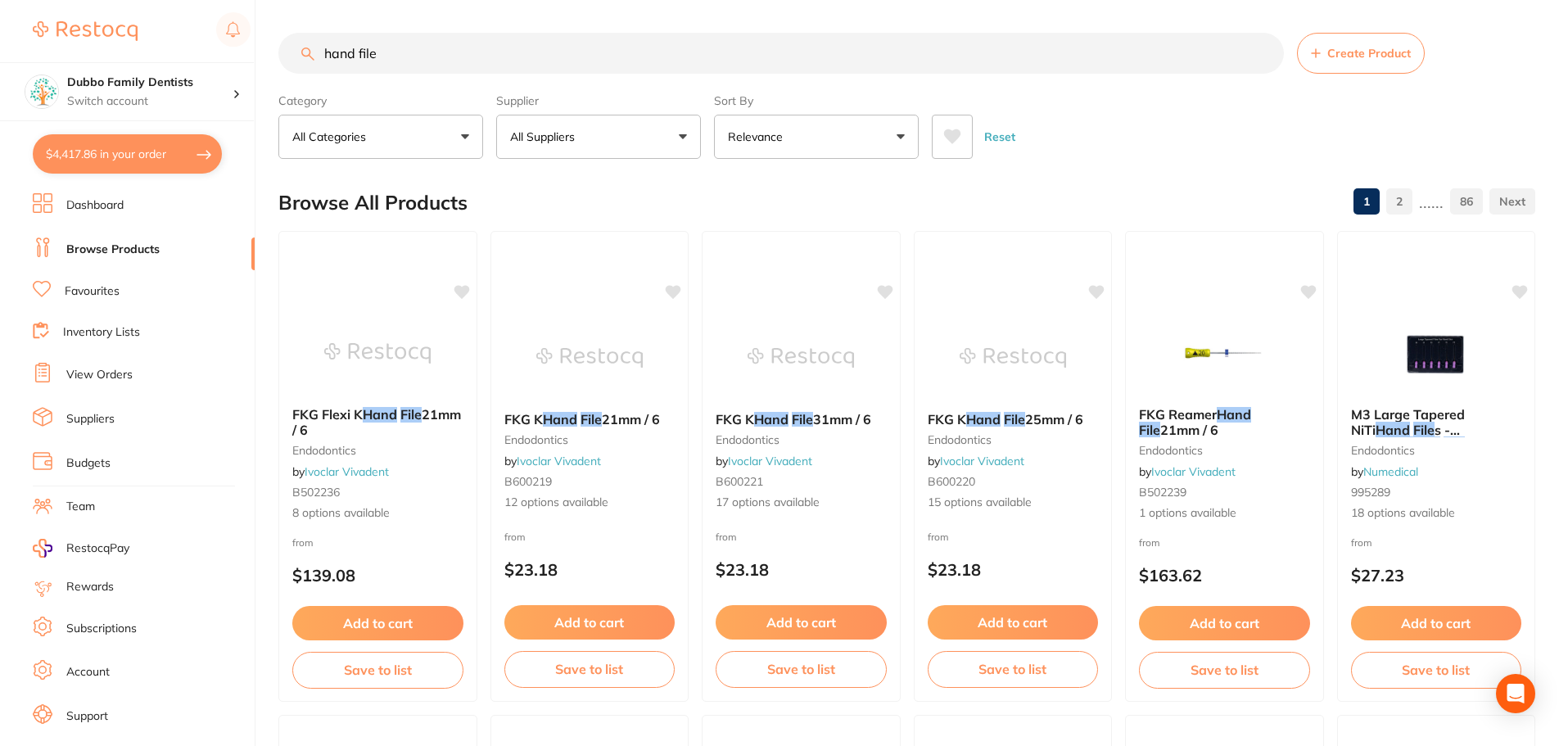
type input "hand file"
click at [611, 131] on button "All Suppliers" at bounding box center [598, 136] width 205 height 44
type input "origin"
click at [600, 266] on li "Origin Dental" at bounding box center [598, 278] width 191 height 46
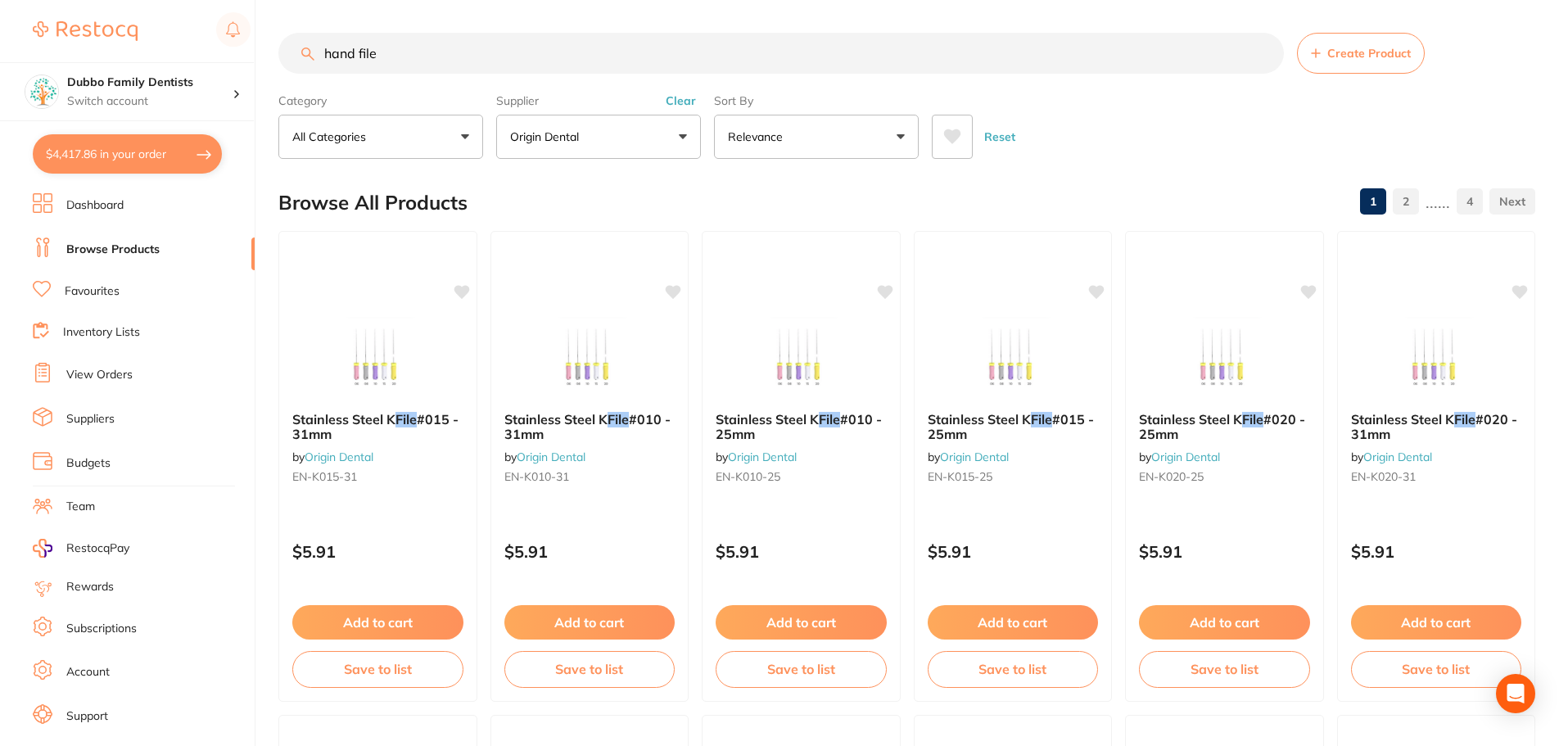
click at [433, 62] on input "hand file" at bounding box center [780, 52] width 1005 height 41
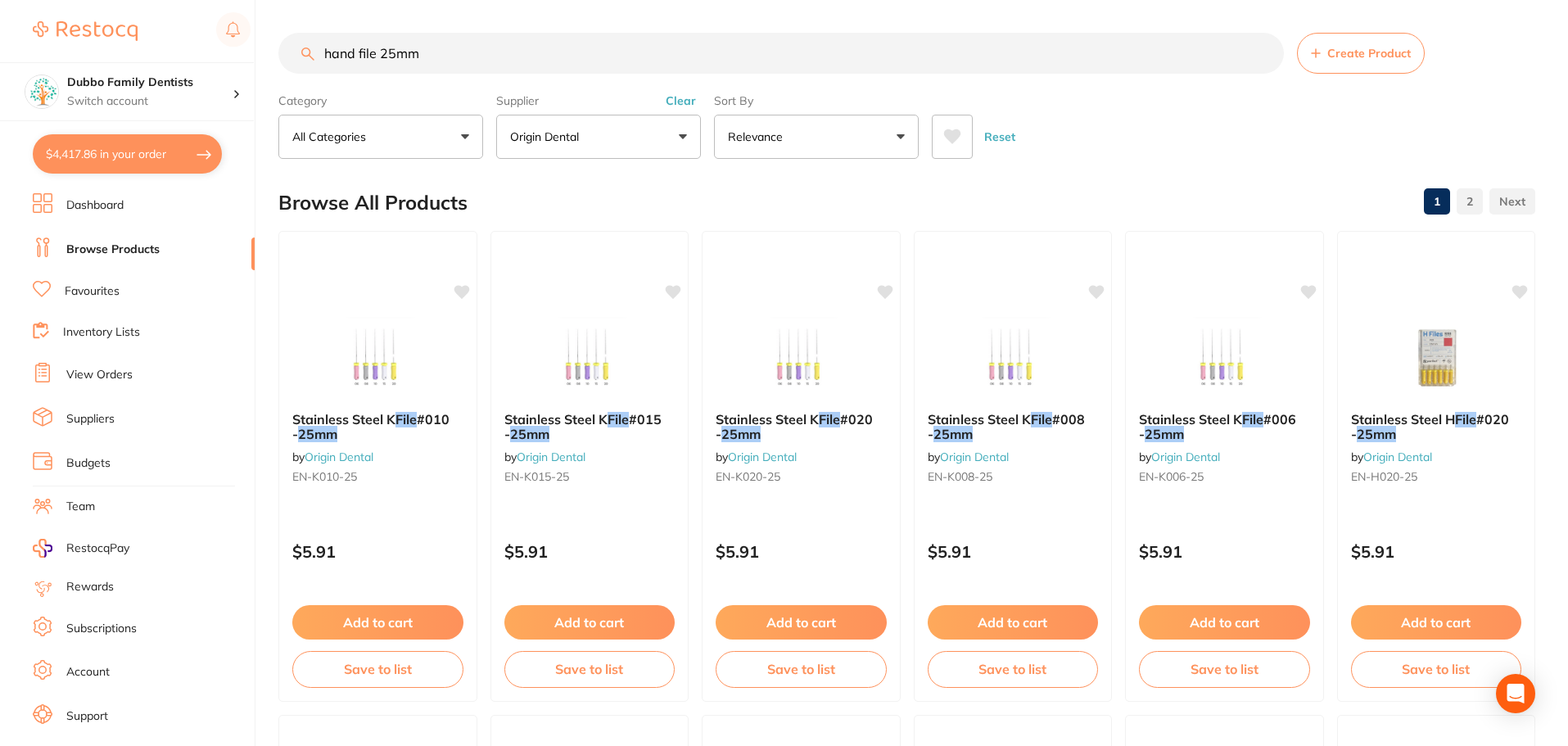
drag, startPoint x: 350, startPoint y: 50, endPoint x: 201, endPoint y: 50, distance: 149.0
click at [201, 50] on div "$4,417.86 Dubbo Family Dentists Switch account Dubbo Family Dentists $4,417.86 …" at bounding box center [784, 373] width 1568 height 746
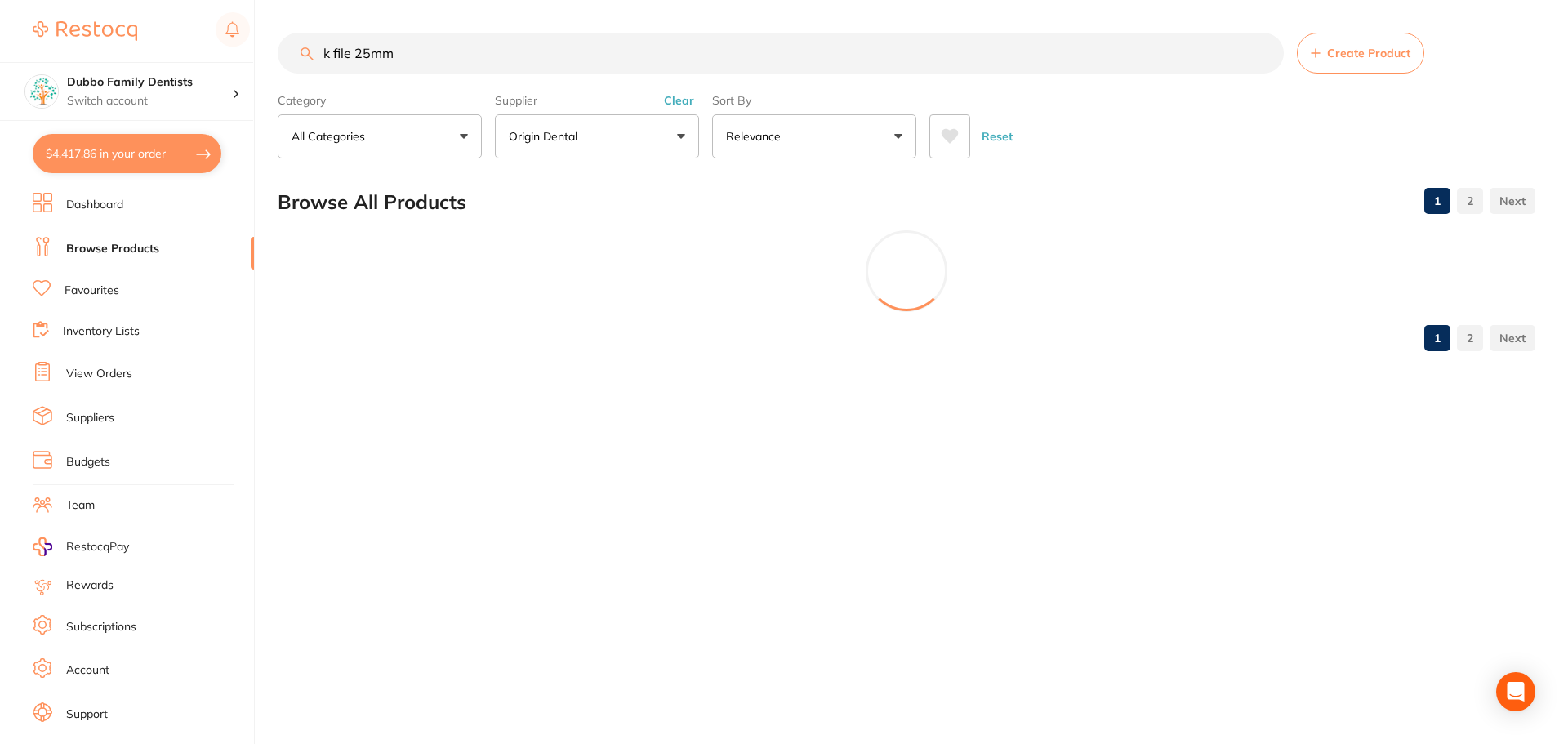
type input "k file 25mm"
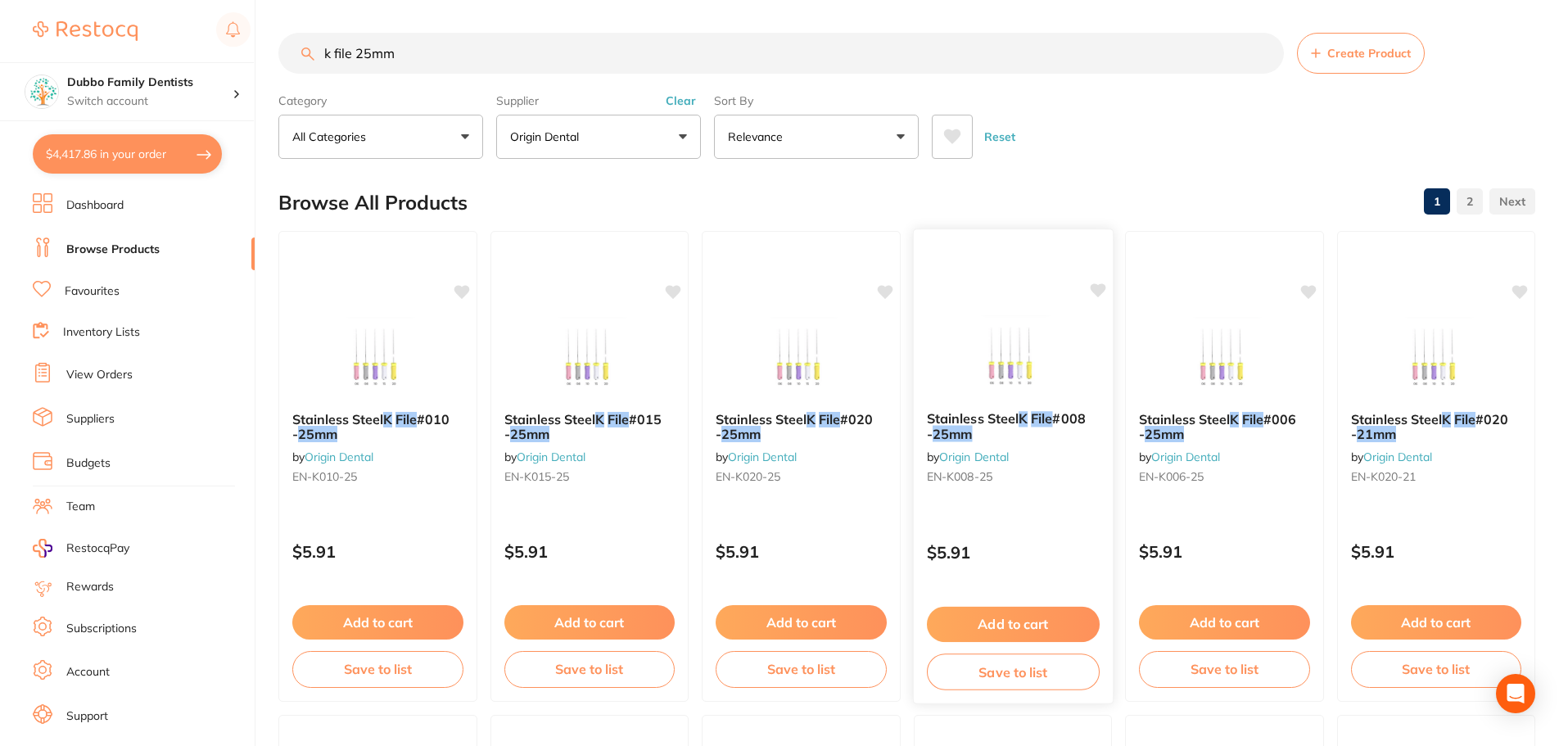
click at [1023, 615] on button "Add to cart" at bounding box center [1012, 624] width 172 height 35
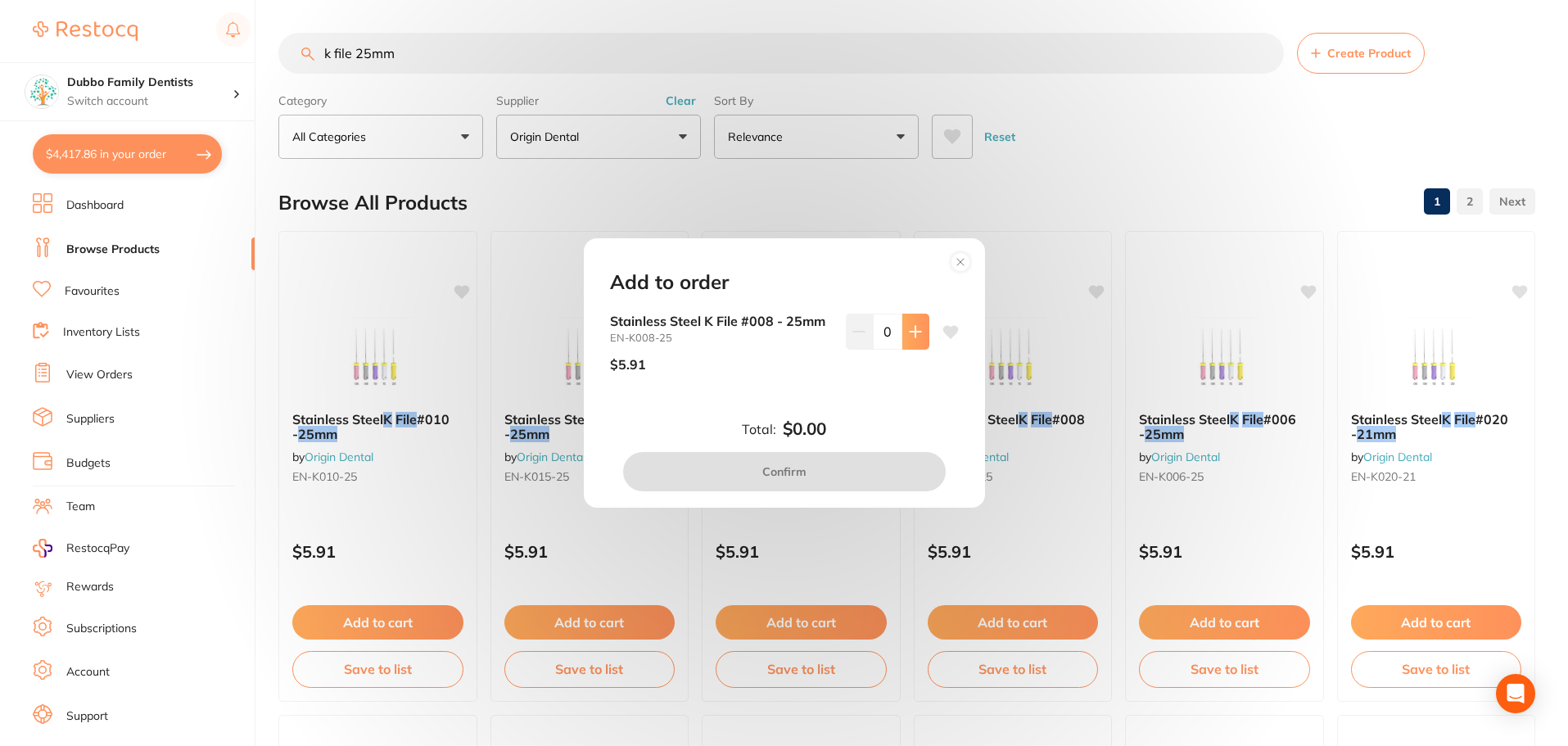
click at [909, 328] on icon at bounding box center [915, 332] width 13 height 13
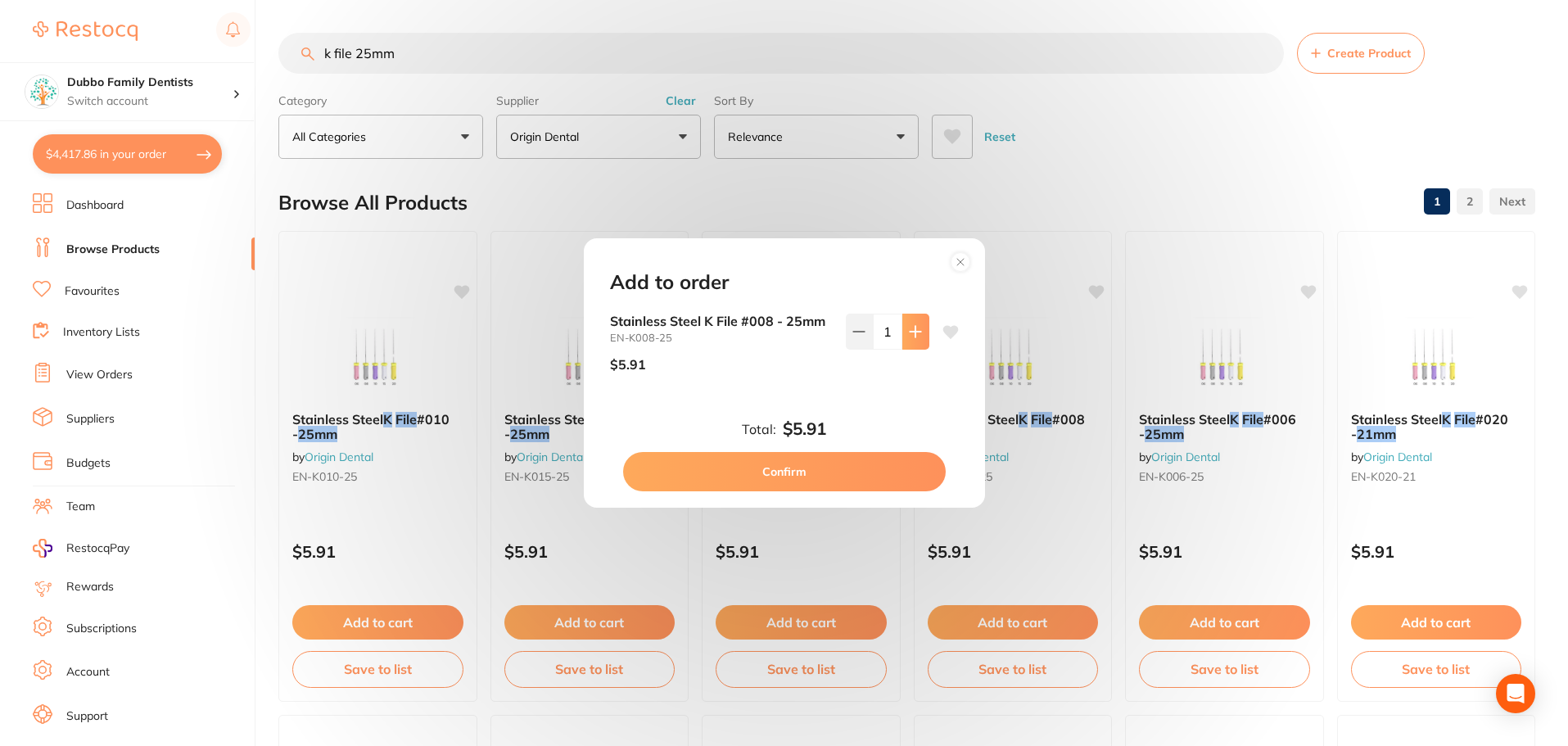
click at [909, 328] on icon at bounding box center [915, 332] width 13 height 13
type input "5"
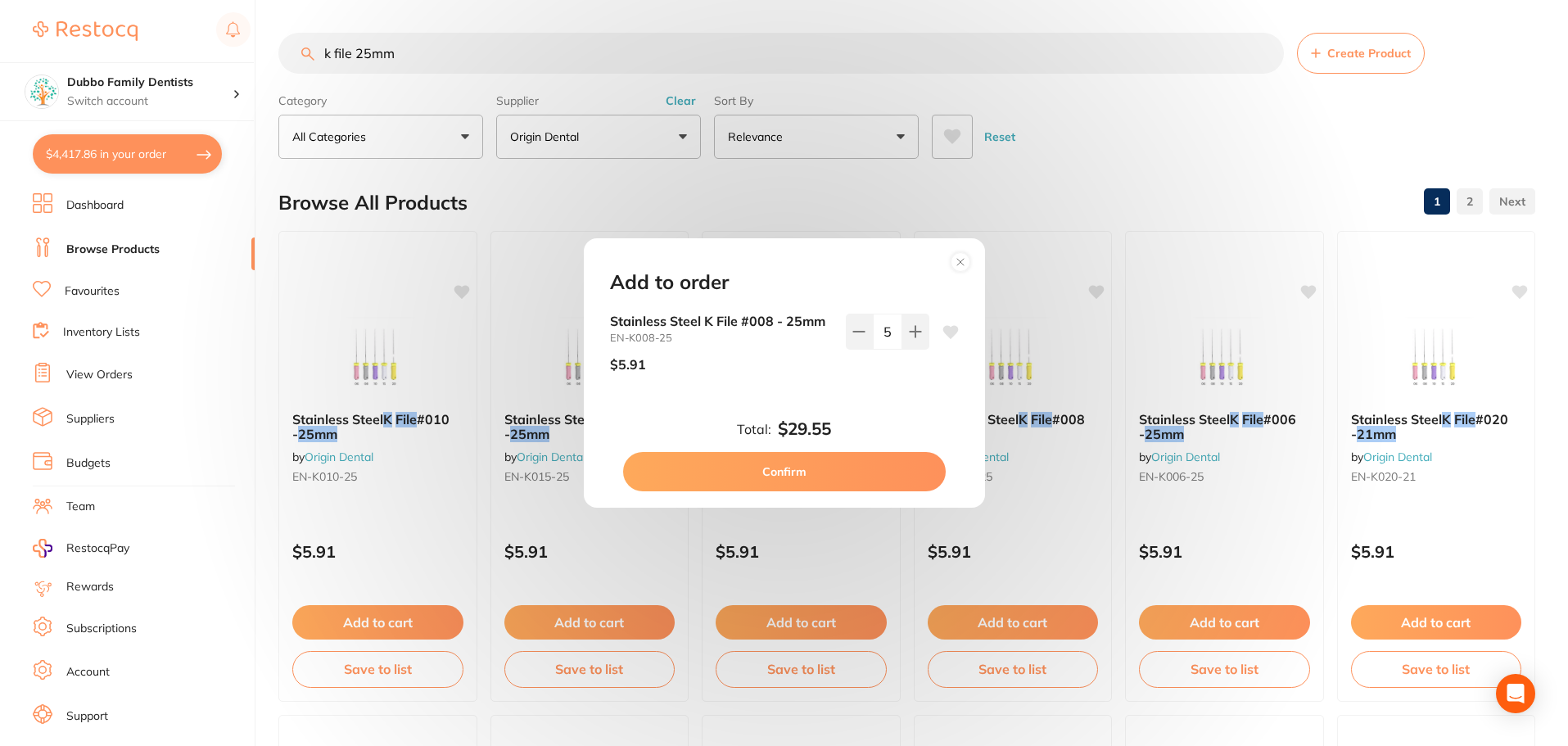
click at [881, 470] on button "Confirm" at bounding box center [784, 471] width 323 height 39
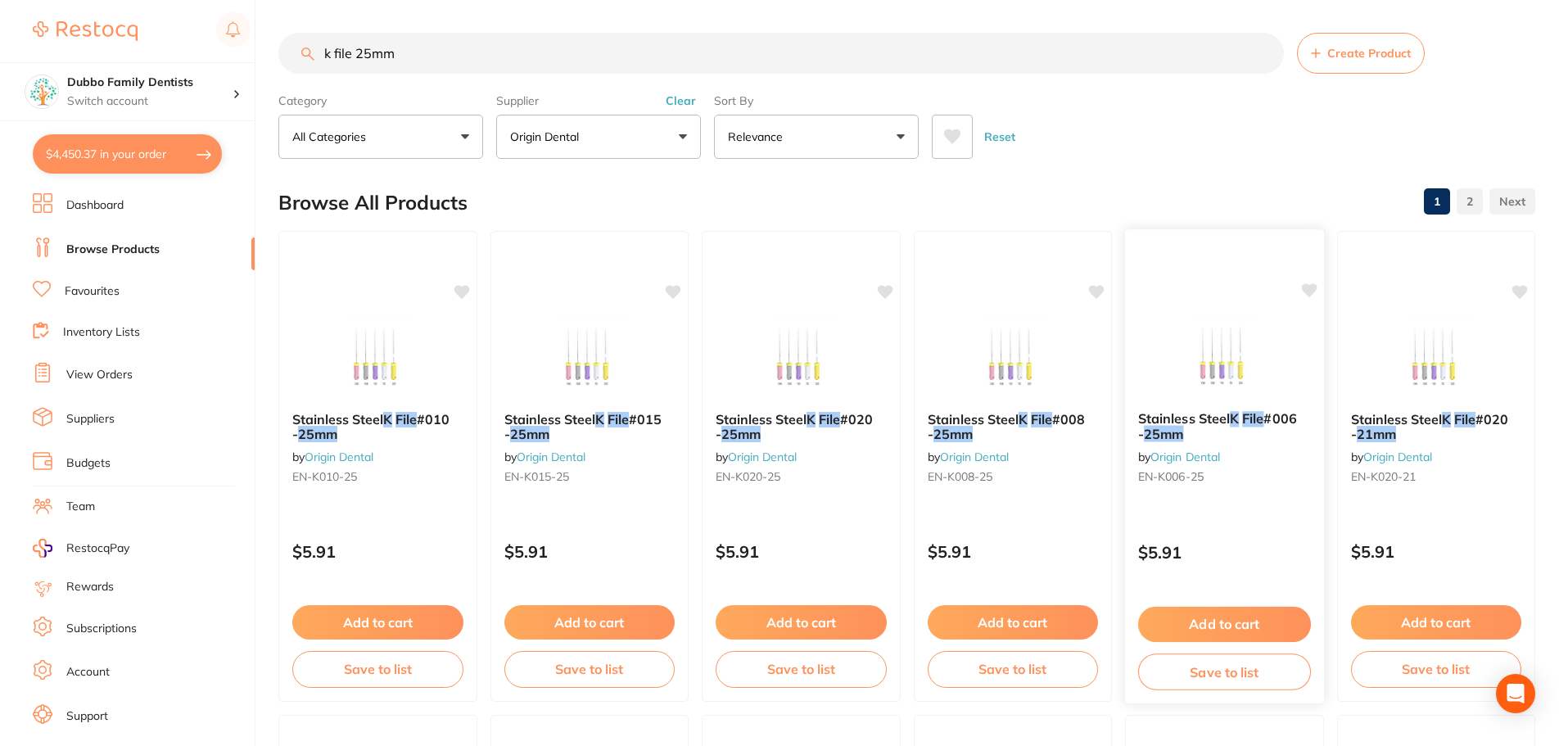
click at [1264, 627] on button "Add to cart" at bounding box center [1224, 624] width 172 height 35
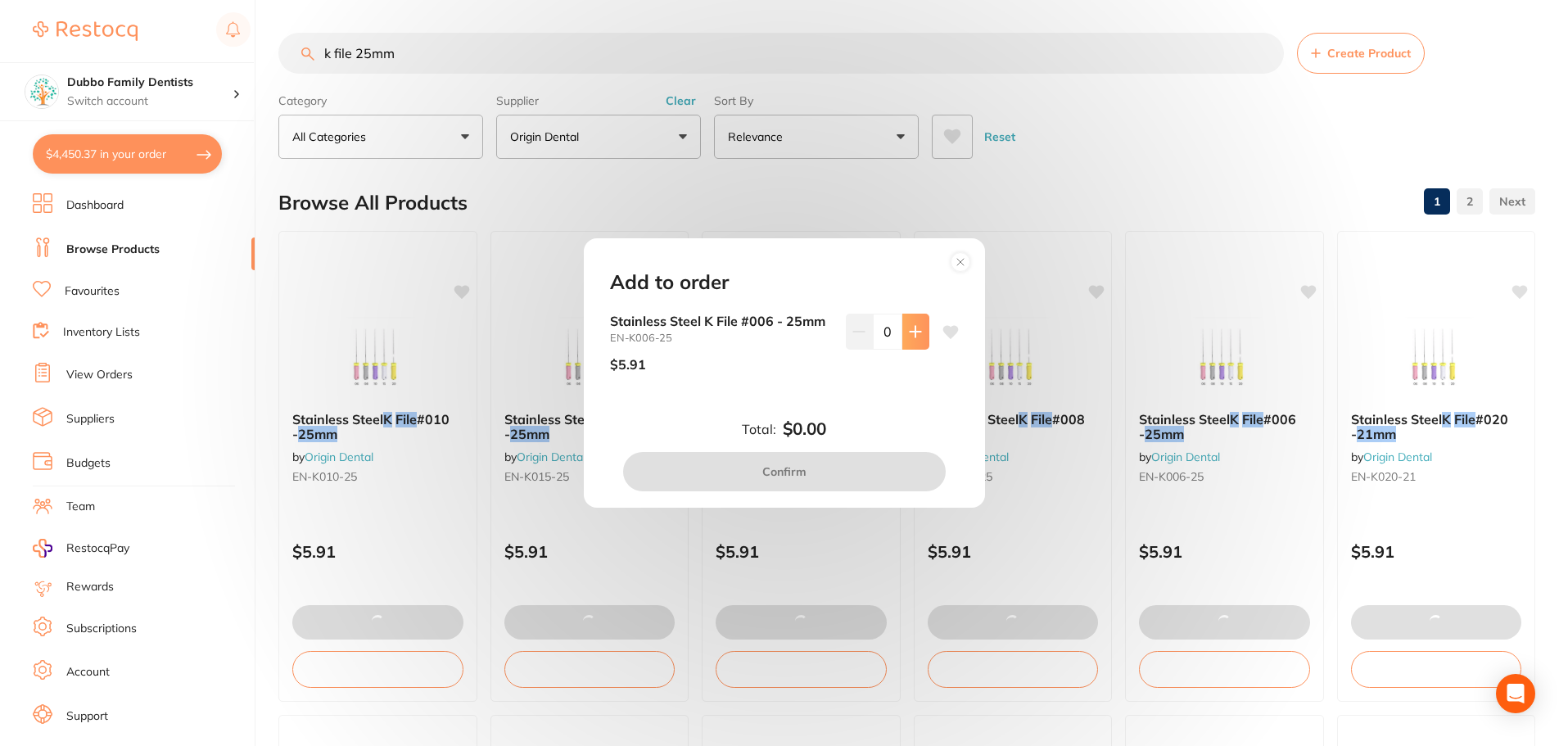
click at [909, 330] on icon at bounding box center [915, 332] width 13 height 13
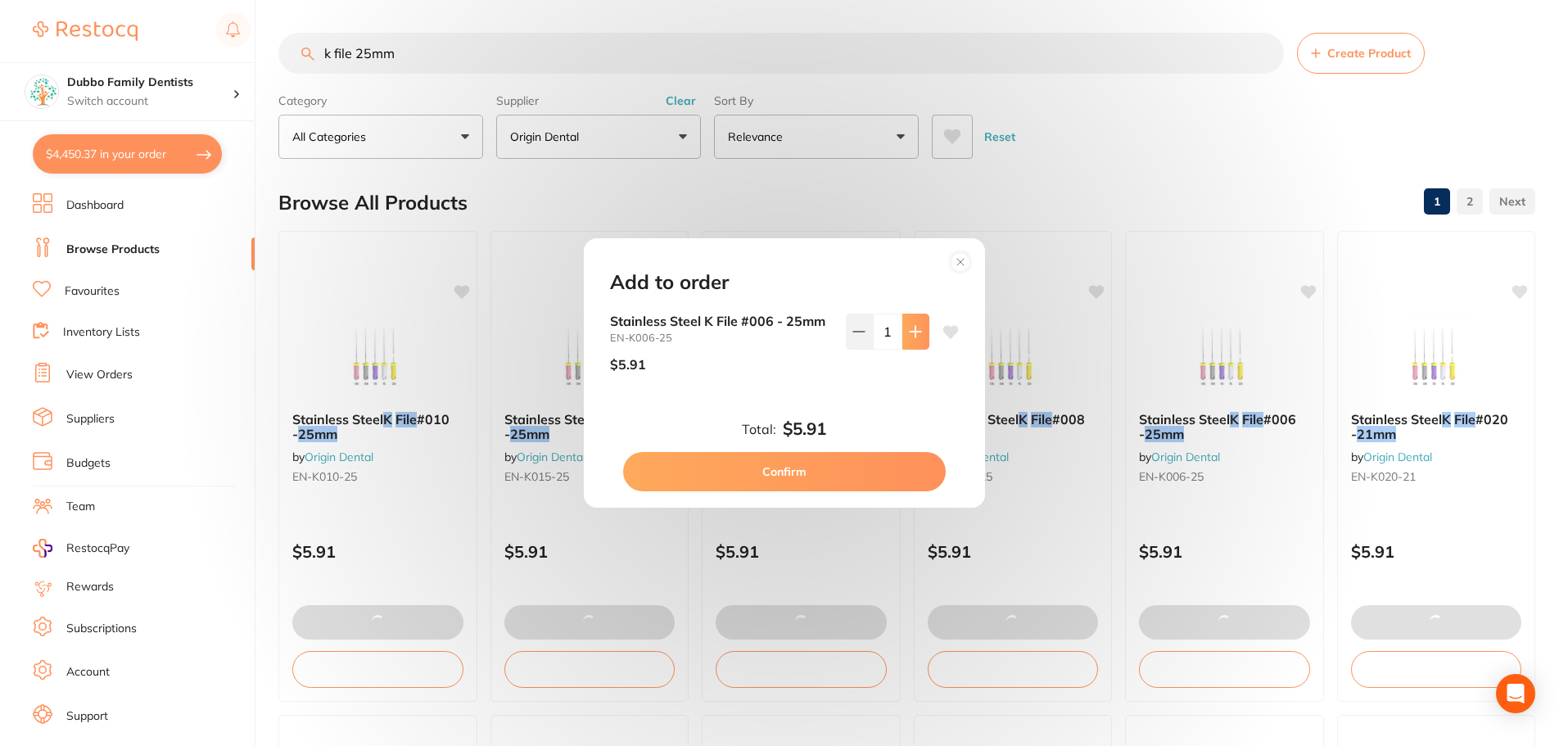
click at [909, 330] on icon at bounding box center [915, 332] width 13 height 13
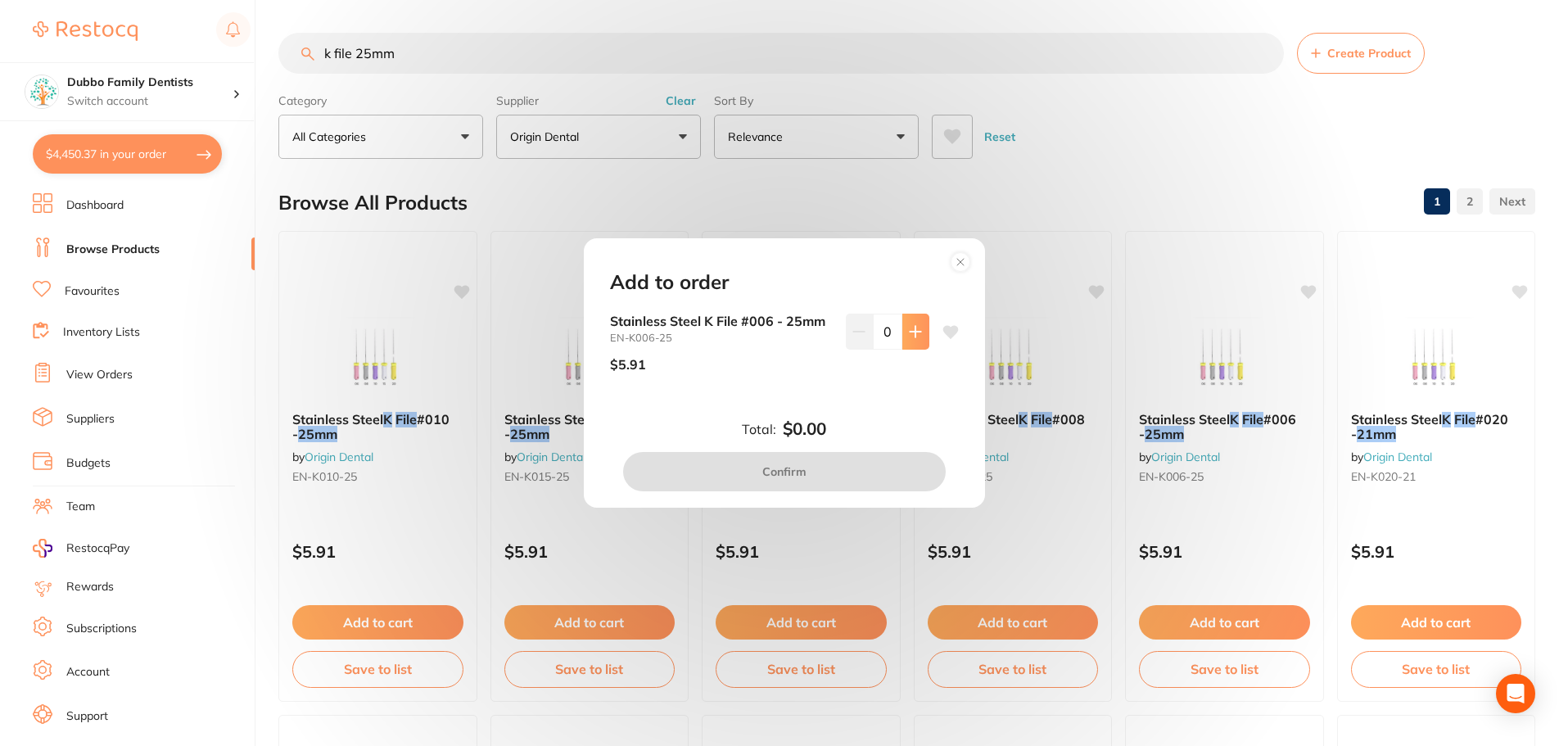
click at [909, 337] on icon at bounding box center [915, 332] width 13 height 13
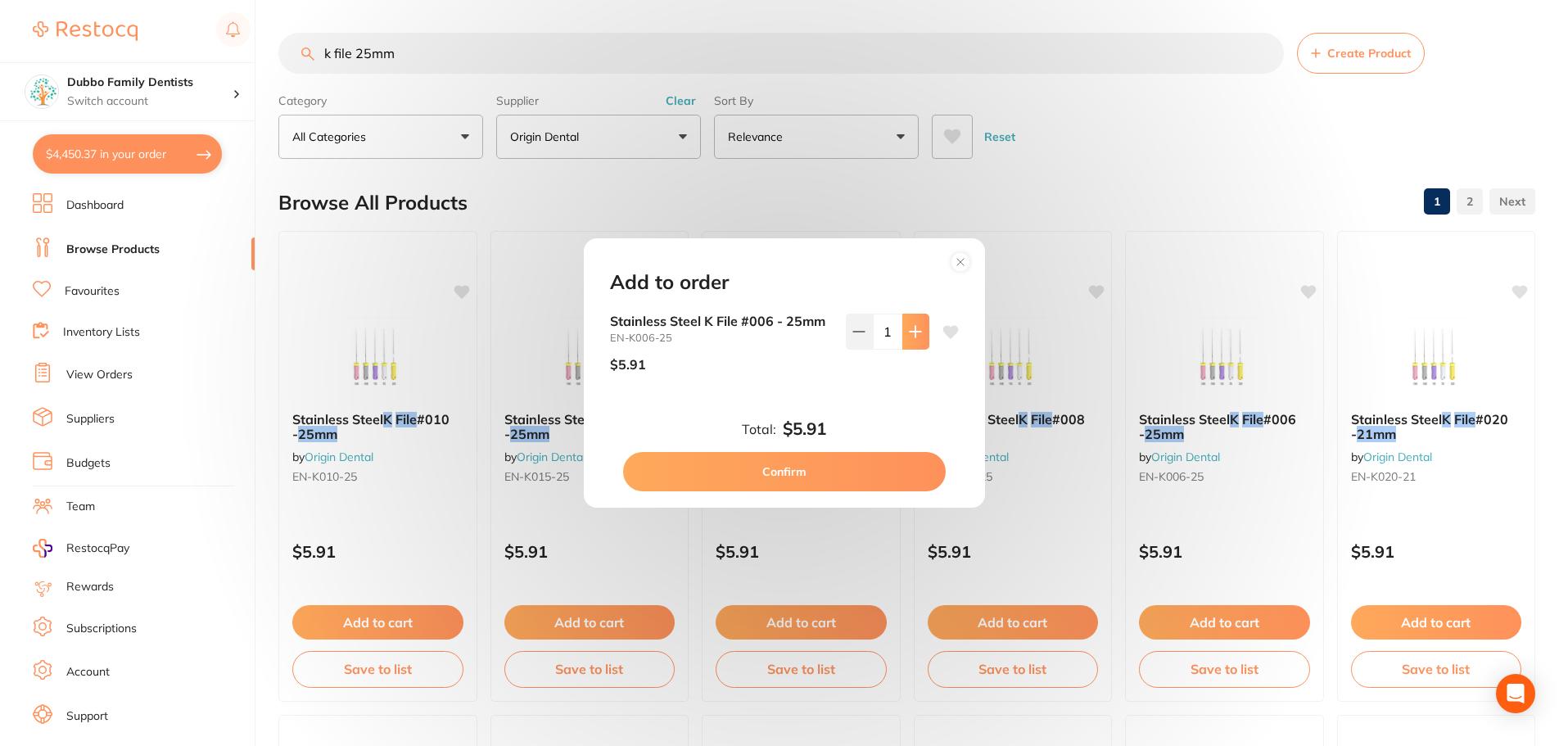
click at [909, 337] on icon at bounding box center [915, 332] width 13 height 13
type input "5"
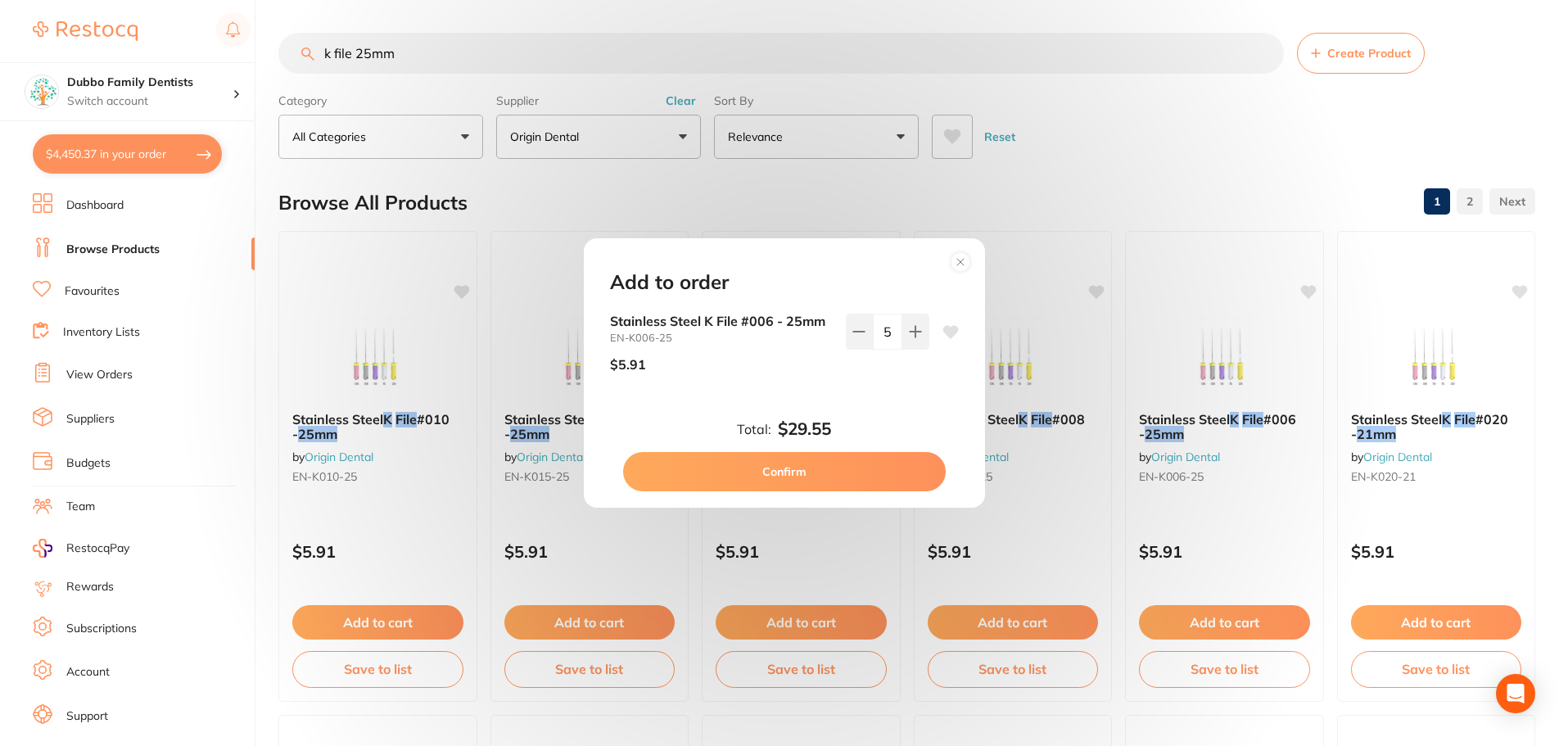
click at [870, 477] on button "Confirm" at bounding box center [784, 471] width 323 height 39
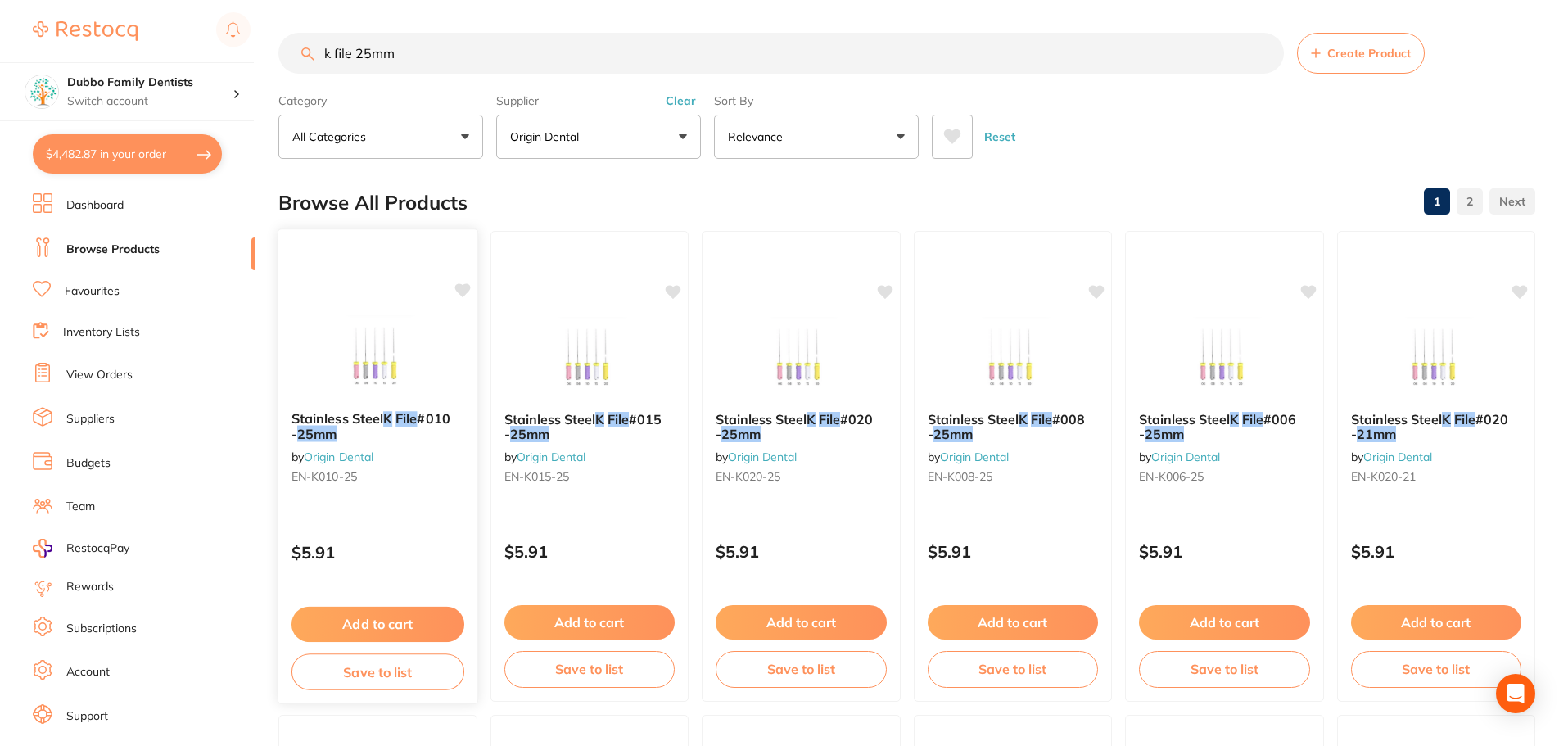
click at [358, 627] on button "Add to cart" at bounding box center [377, 624] width 172 height 35
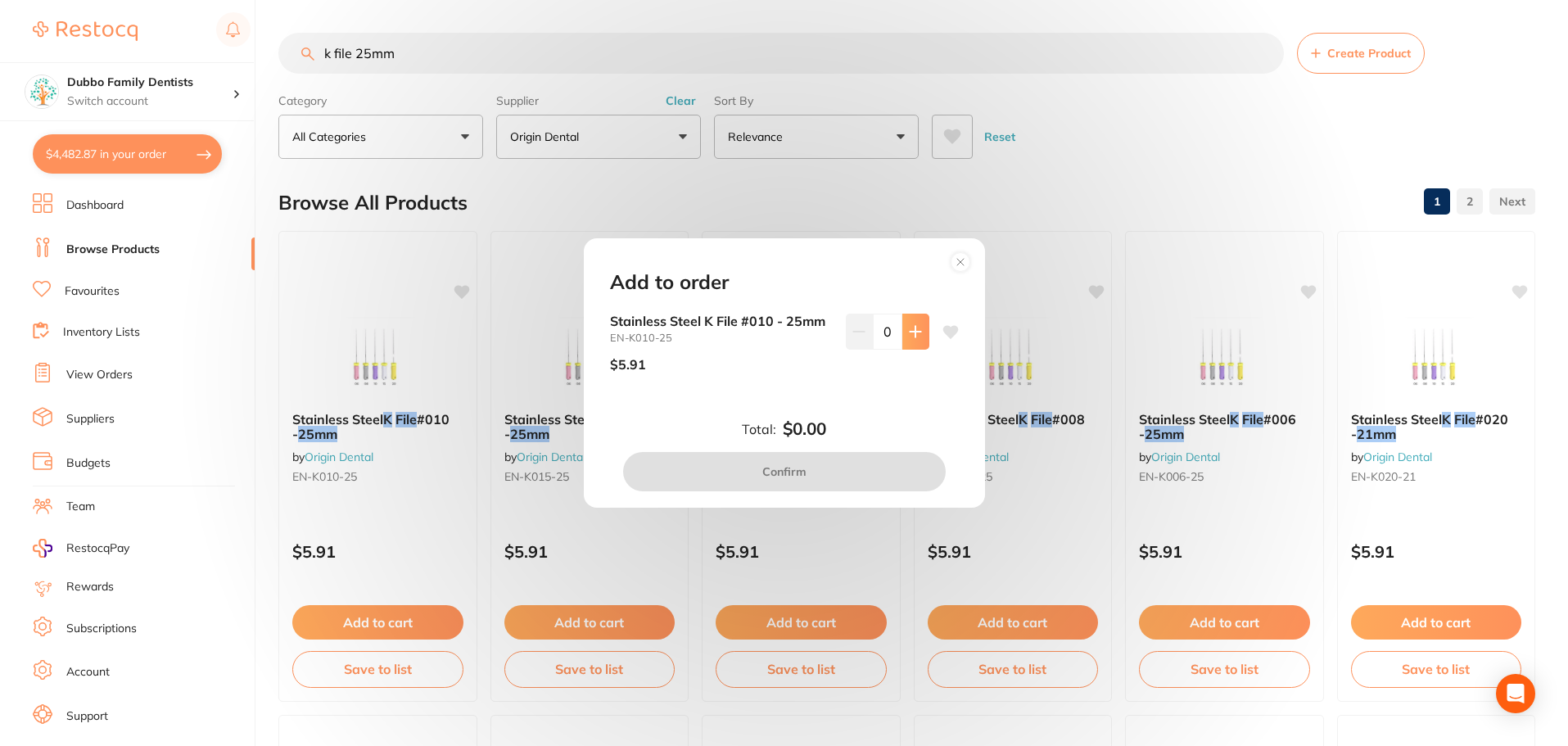
click at [917, 330] on icon at bounding box center [915, 332] width 13 height 13
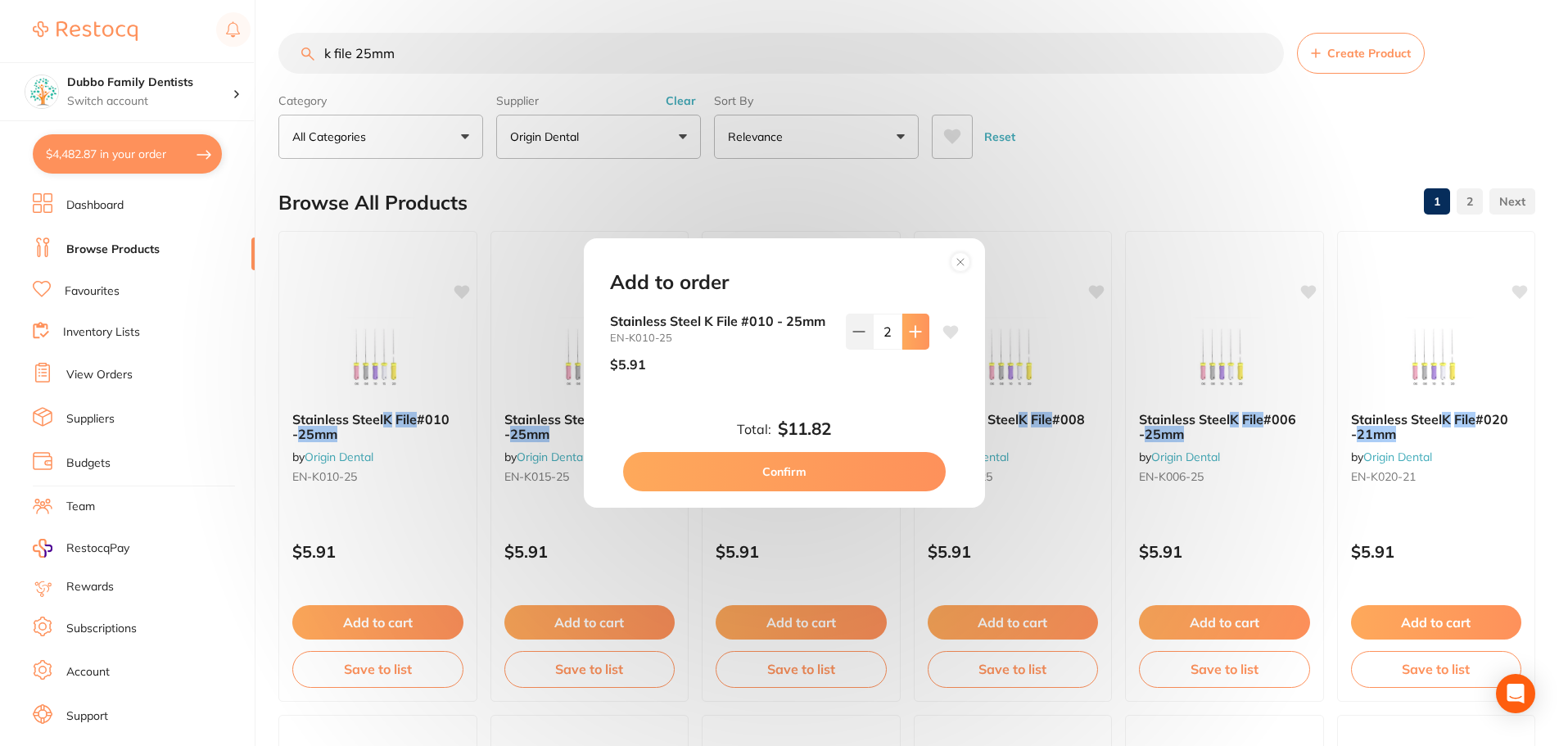
click at [917, 330] on icon at bounding box center [915, 332] width 13 height 13
type input "5"
click at [880, 469] on button "Confirm" at bounding box center [784, 471] width 323 height 39
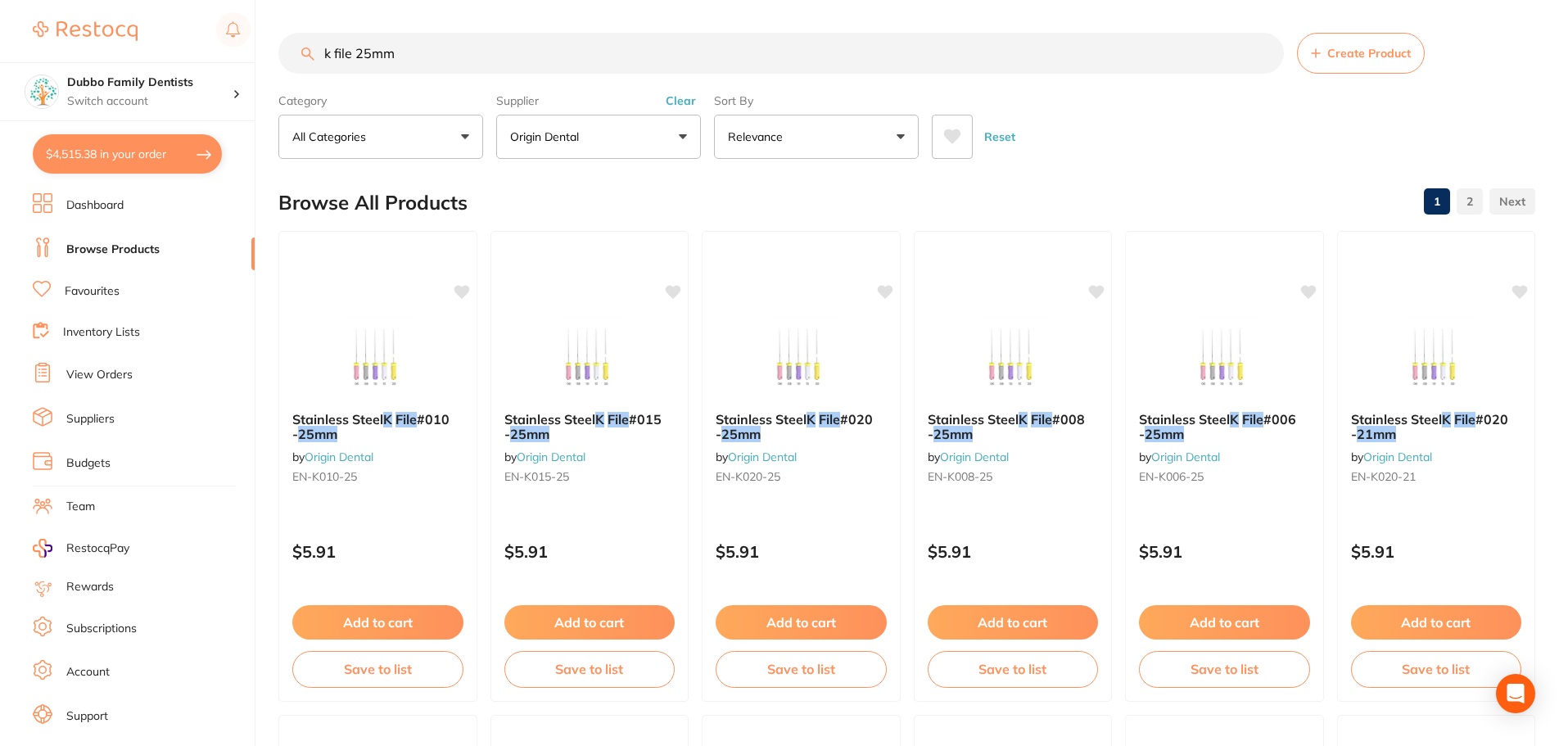
click at [685, 101] on button "Clear" at bounding box center [681, 100] width 40 height 14
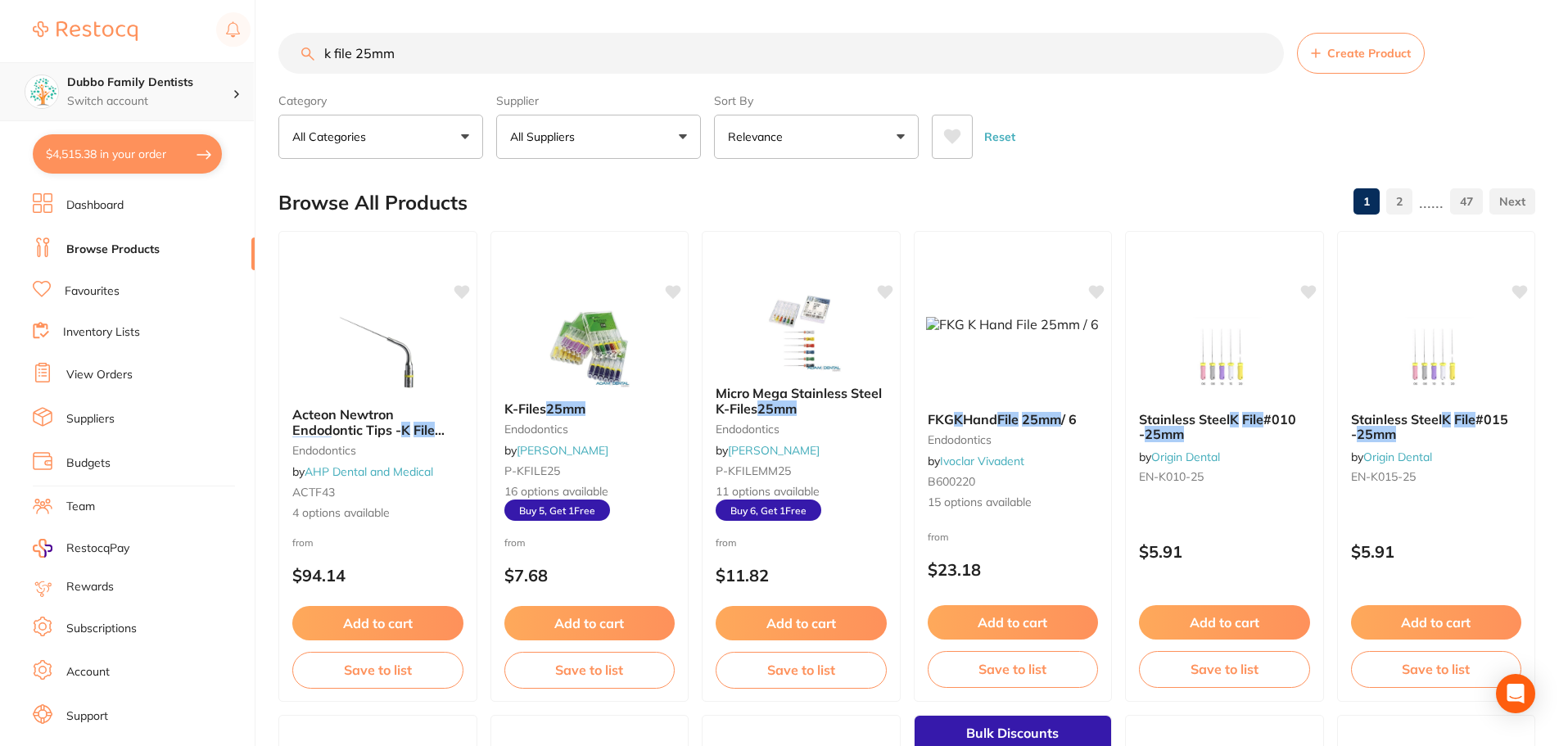
drag, startPoint x: 586, startPoint y: 55, endPoint x: 82, endPoint y: 78, distance: 504.5
click at [82, 78] on div "$4,515.38 Dubbo Family Dentists Switch account Dubbo Family Dentists $4,515.38 …" at bounding box center [784, 373] width 1568 height 746
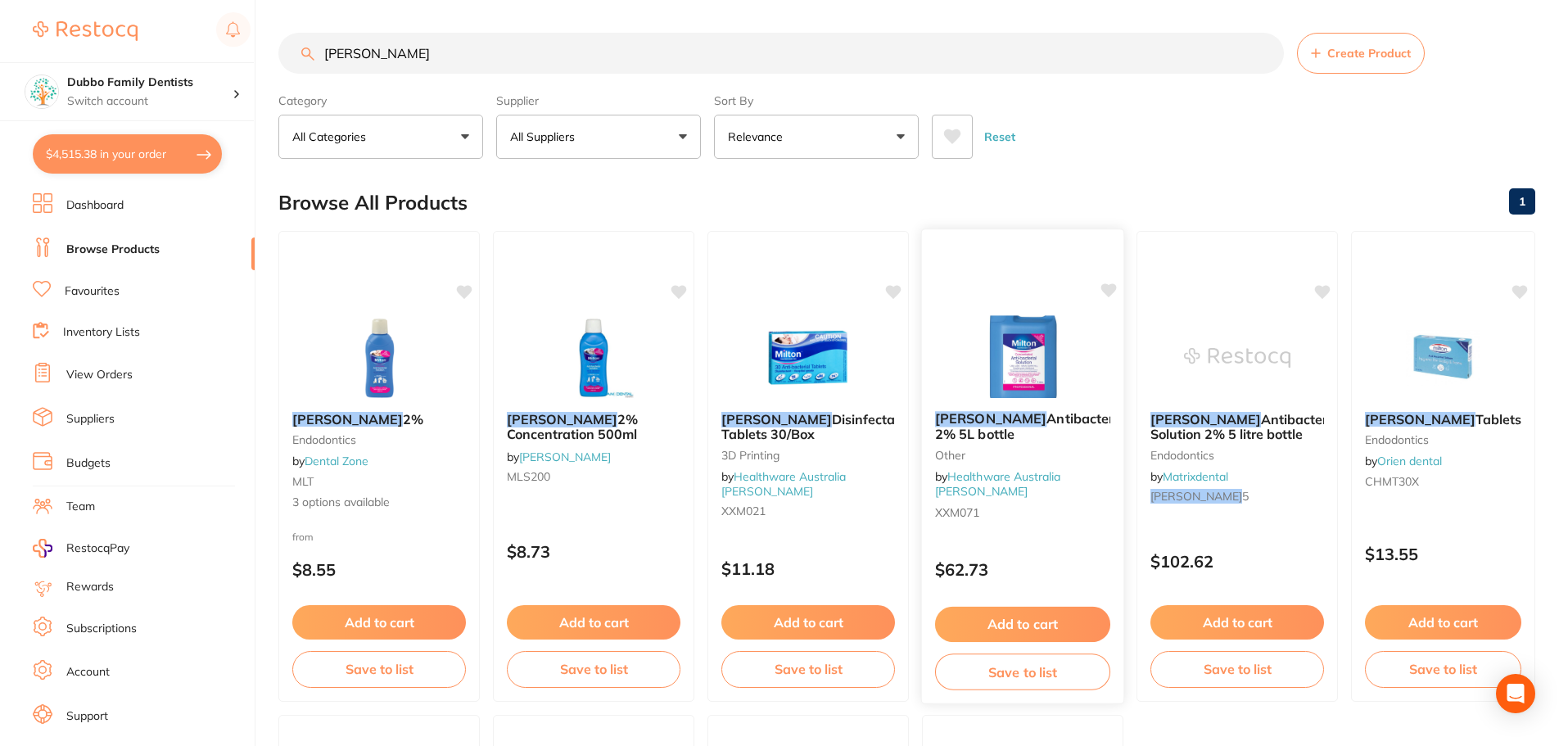
click at [1030, 399] on div "Milton Antibacterial 2% 5L bottle other by Healthware Australia Ridley XXM071" at bounding box center [1022, 468] width 201 height 140
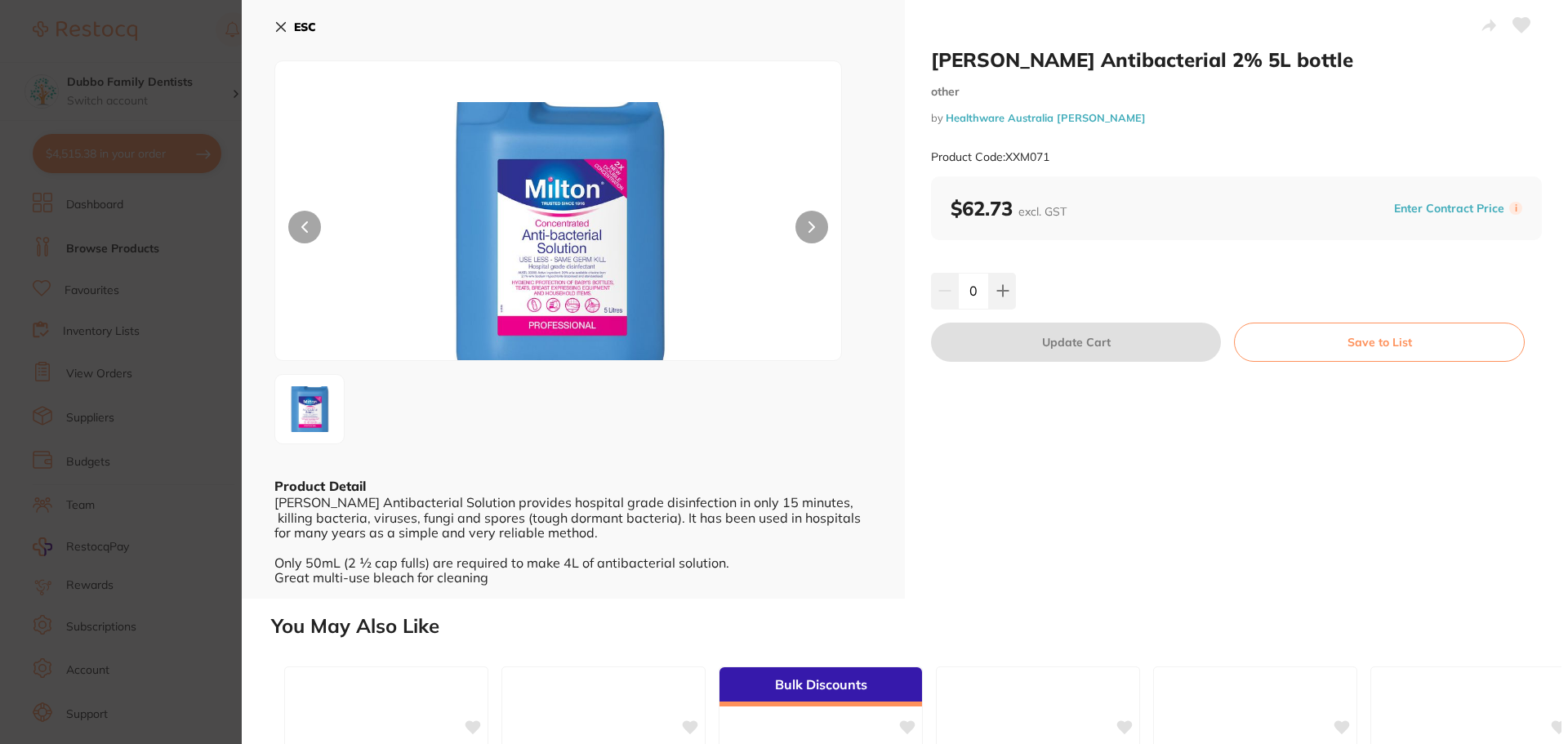
click at [174, 352] on section "Milton Antibacterial 2% 5L bottle other by Healthware Australia Ridley Product …" at bounding box center [784, 372] width 1568 height 744
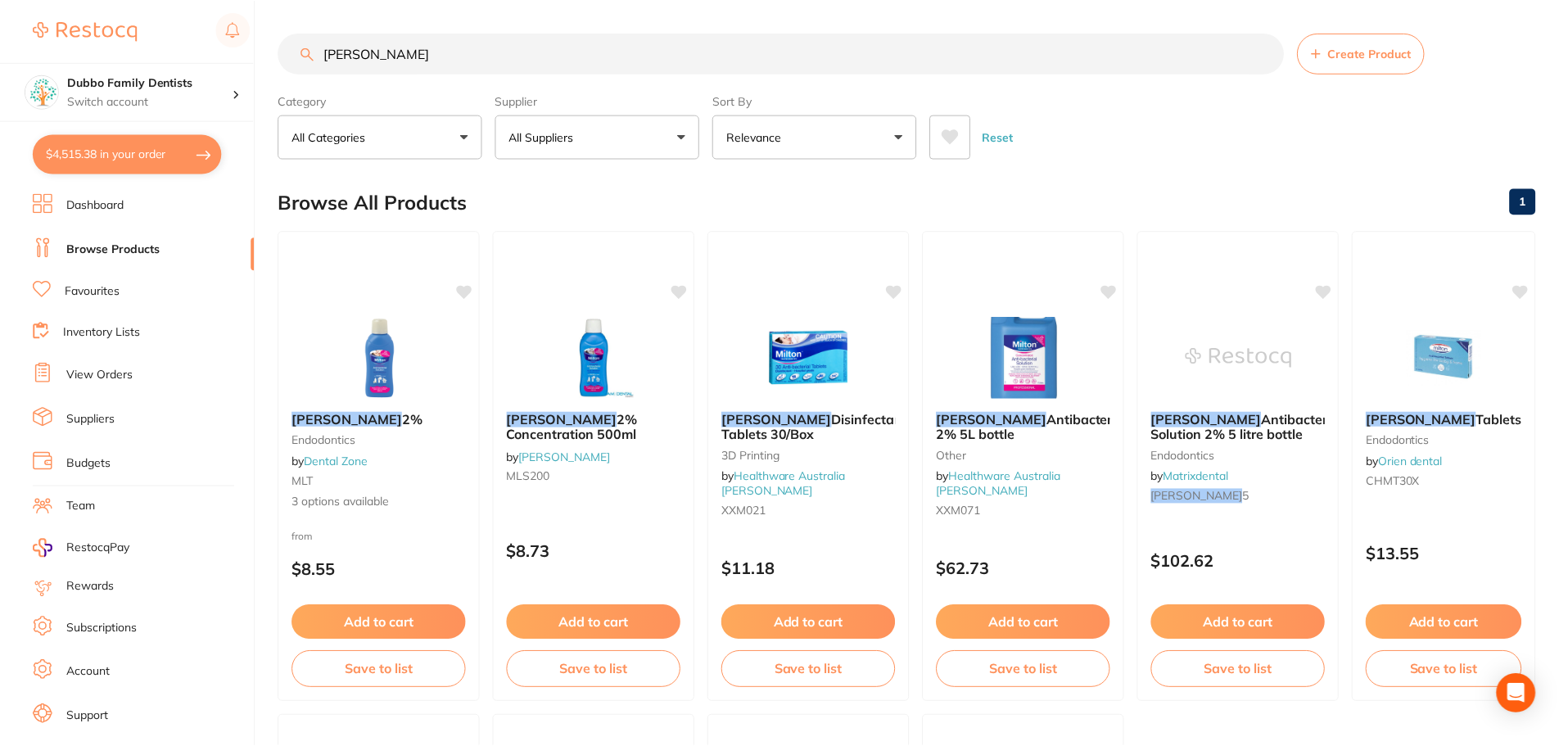
scroll to position [1, 0]
click at [575, 335] on img at bounding box center [593, 355] width 108 height 83
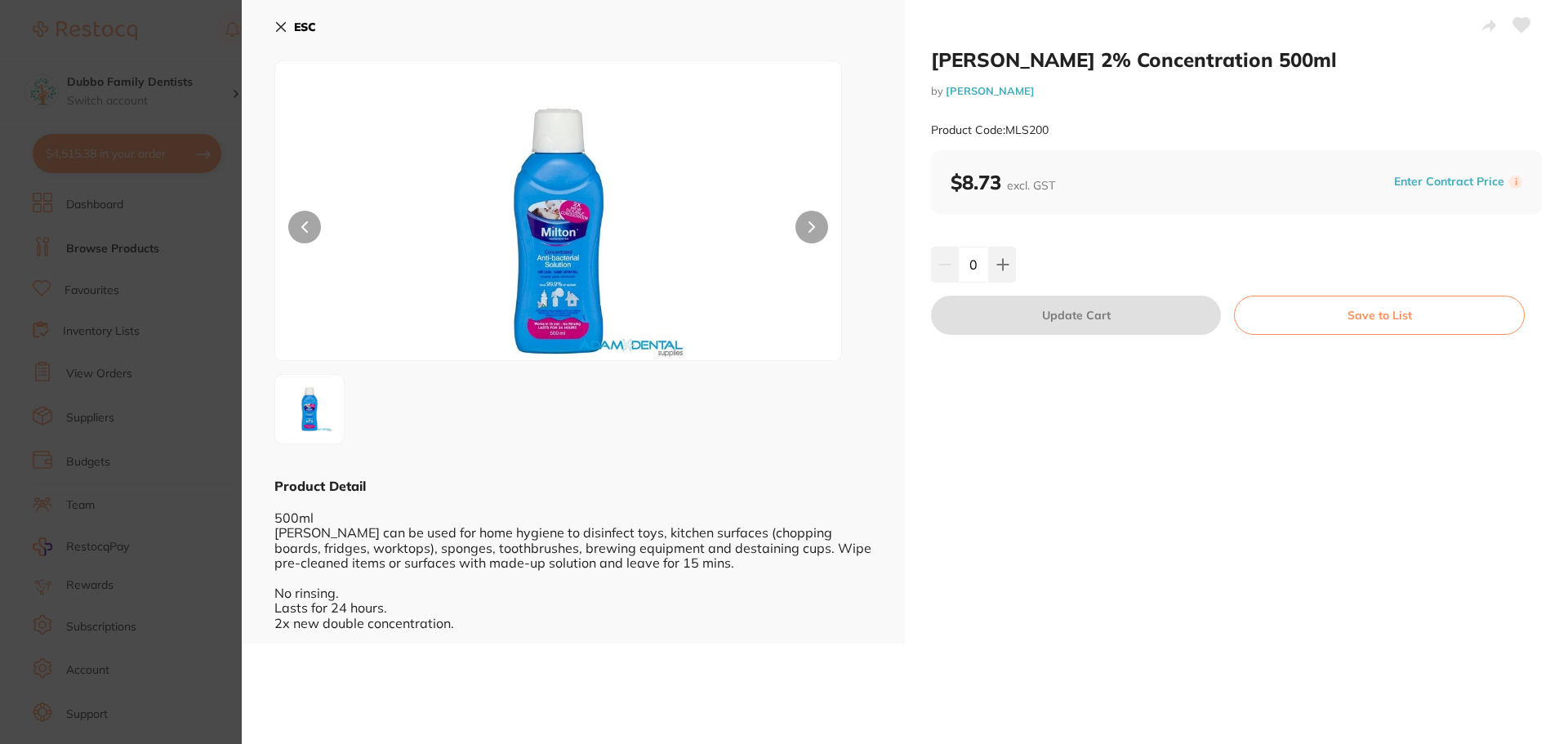
click at [204, 339] on section "Milton 2% Concentration 500ml by Adam Dental Product Code: MLS200 ESC Product D…" at bounding box center [784, 372] width 1568 height 744
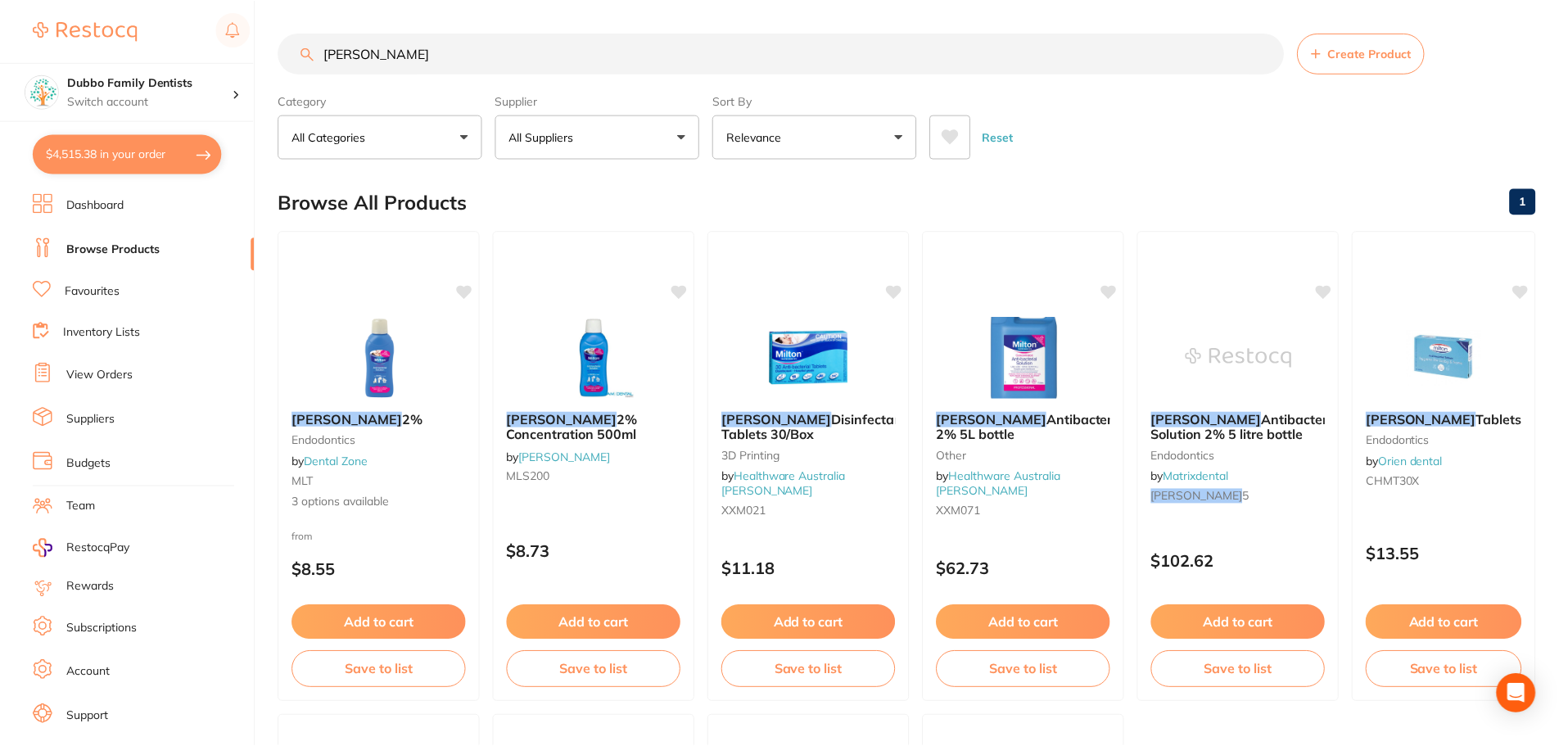
scroll to position [1, 0]
drag, startPoint x: 500, startPoint y: 36, endPoint x: 81, endPoint y: 40, distance: 419.0
click at [81, 40] on div "$4,515.38 Dubbo Family Dentists Switch account Dubbo Family Dentists $4,515.38 …" at bounding box center [784, 372] width 1568 height 746
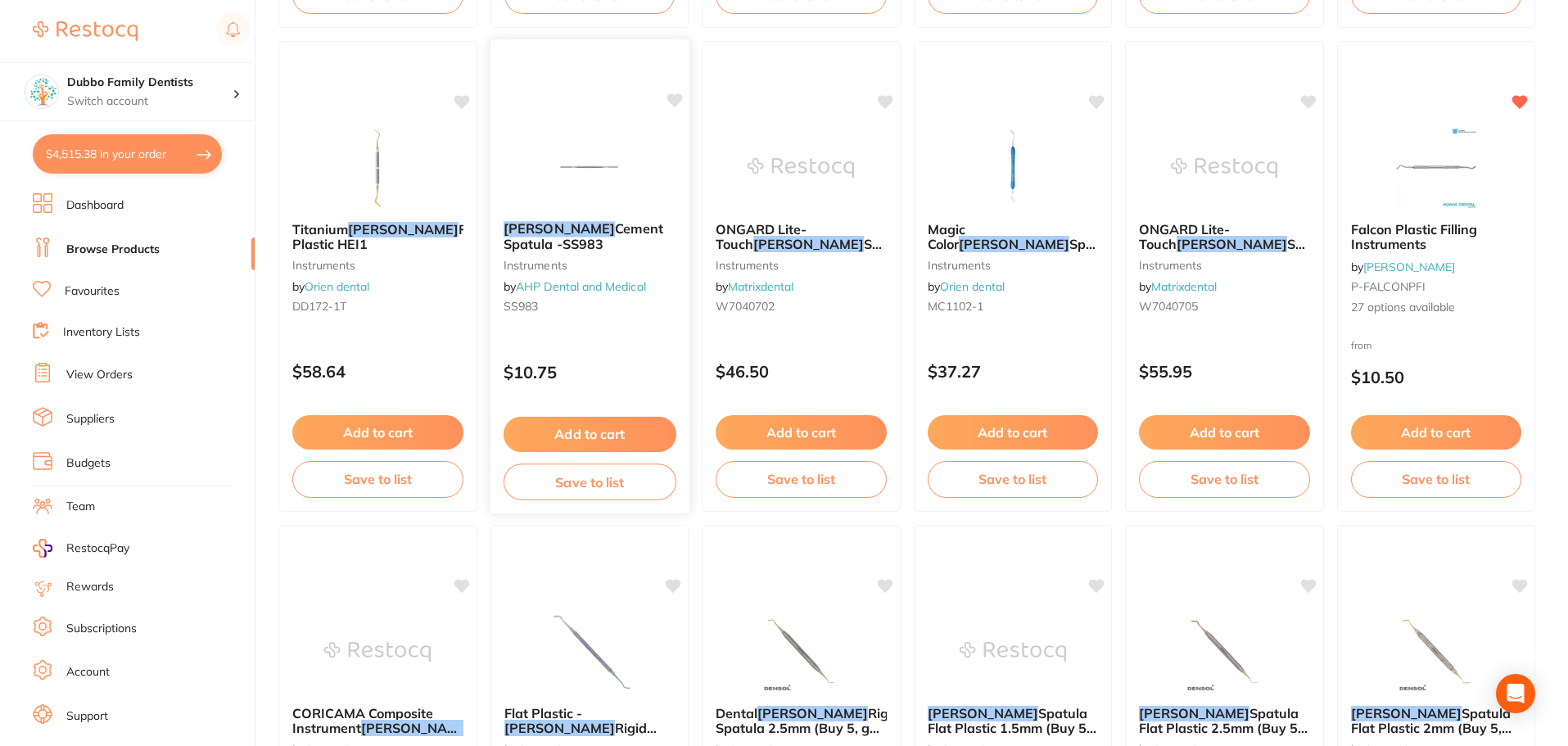
scroll to position [2129, 0]
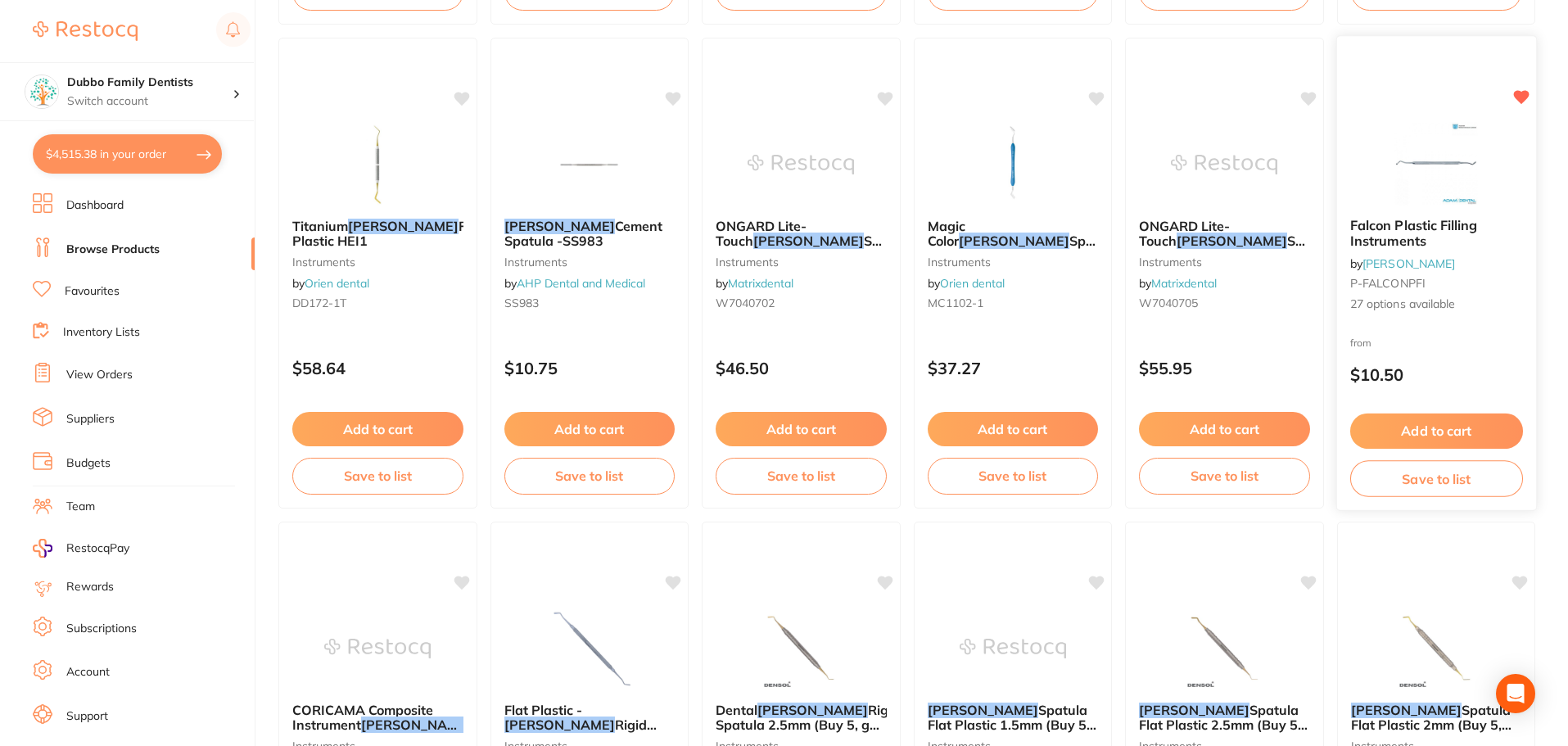
click at [1390, 160] on img at bounding box center [1436, 163] width 108 height 83
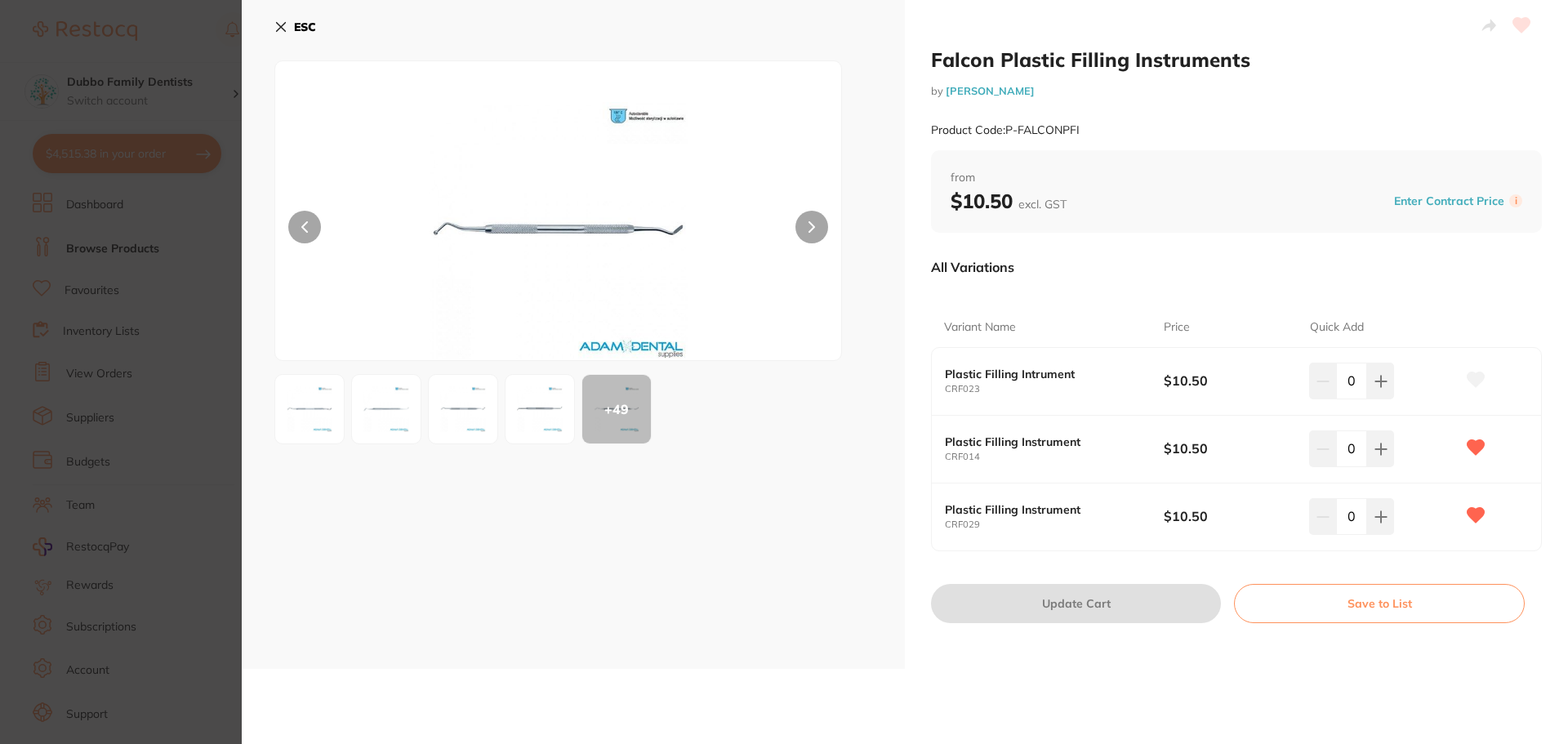
click at [545, 418] on img at bounding box center [540, 410] width 59 height 59
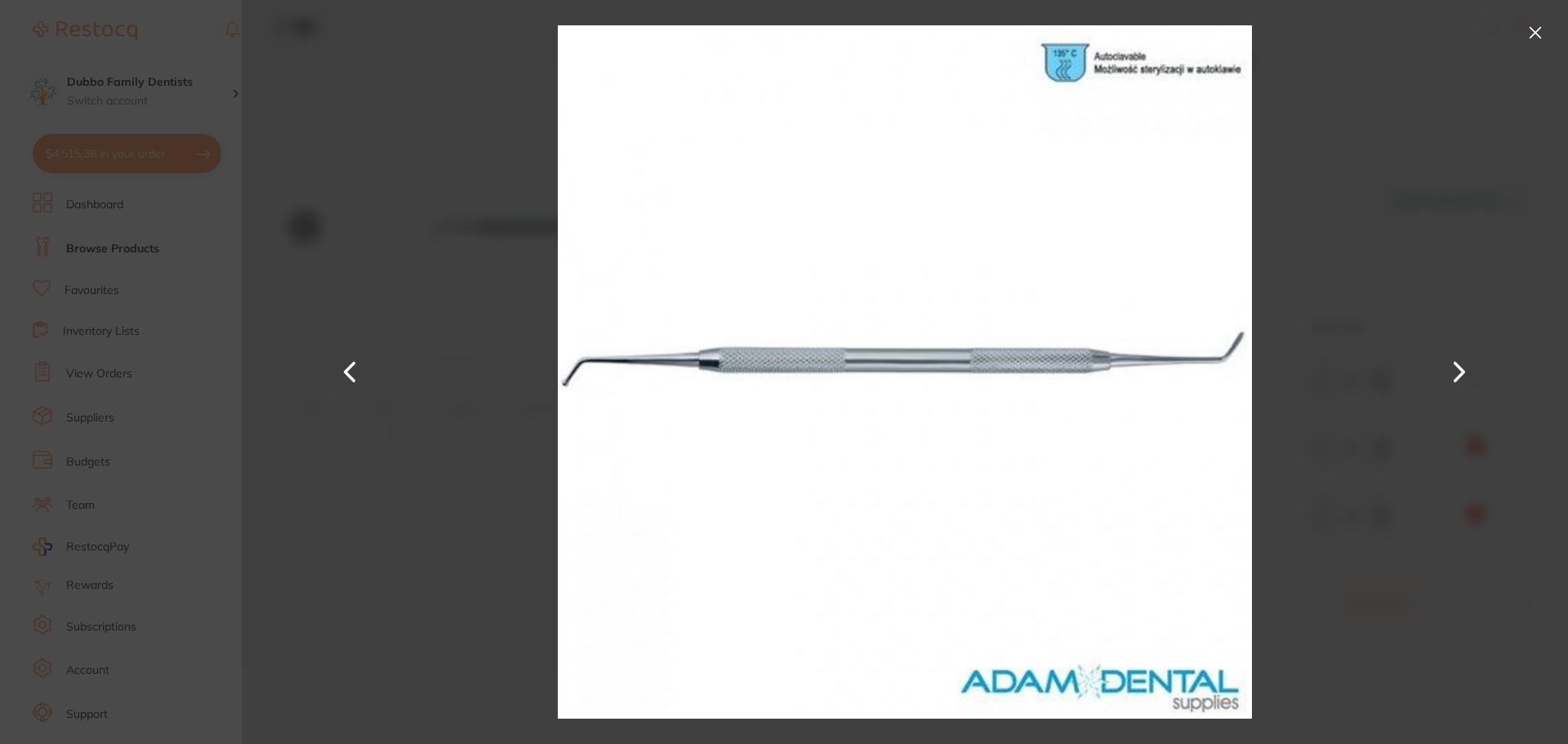
click at [352, 370] on button at bounding box center [350, 372] width 39 height 372
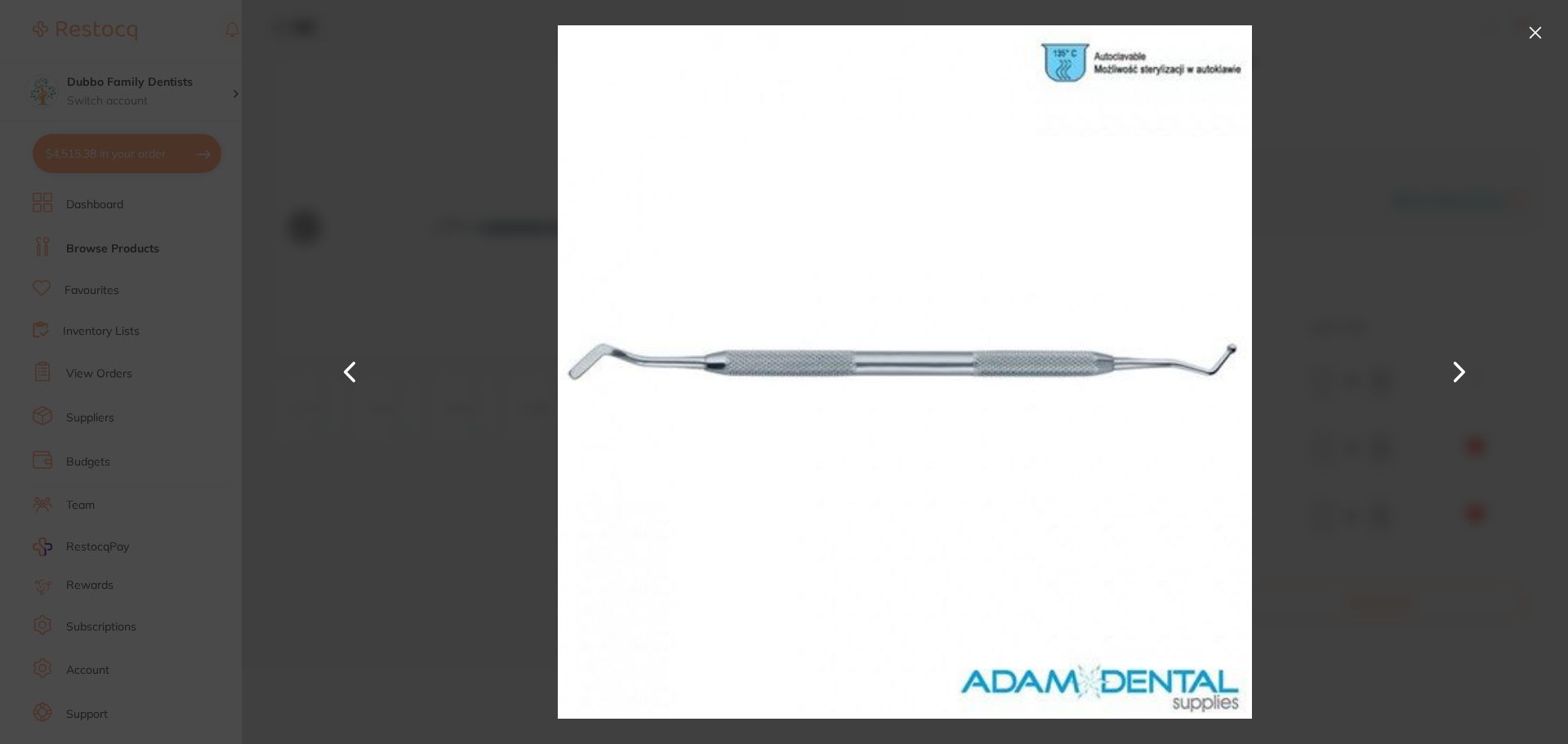
click at [352, 370] on button at bounding box center [350, 372] width 39 height 372
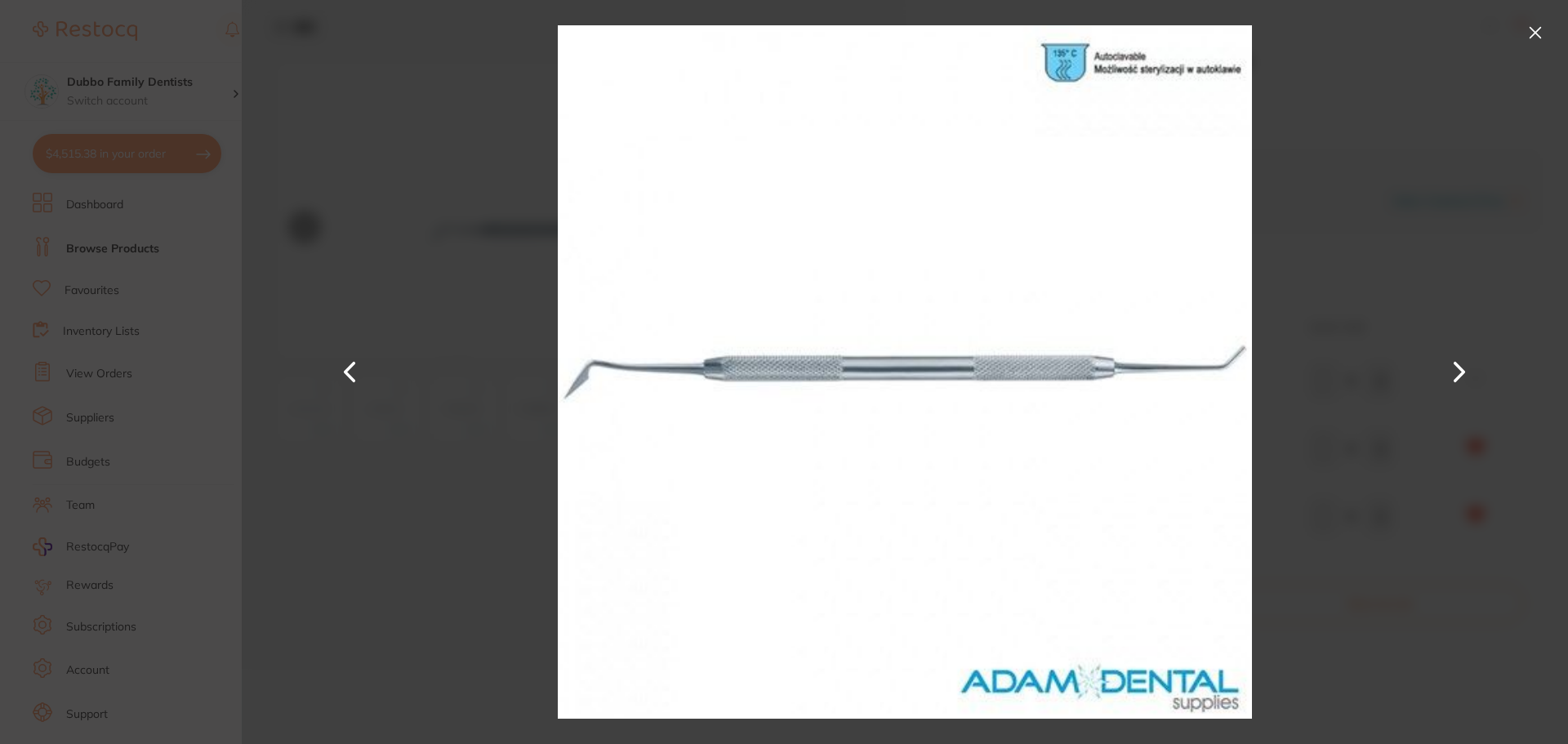
click at [207, 340] on section "Falcon Plastic Filling Instruments by Adam Dental Product Code: P-FALCONPFI ESC…" at bounding box center [784, 372] width 1568 height 744
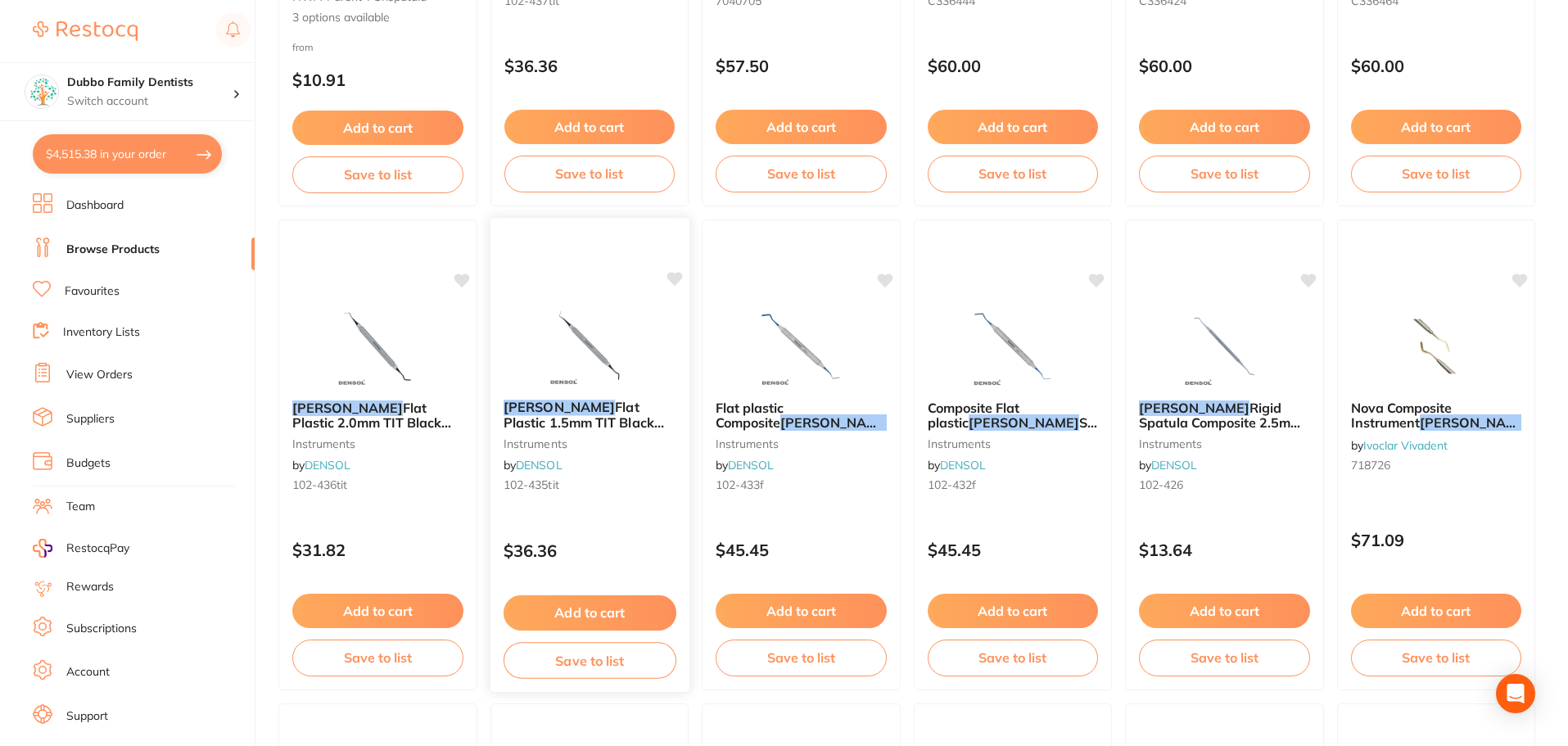
scroll to position [488, 0]
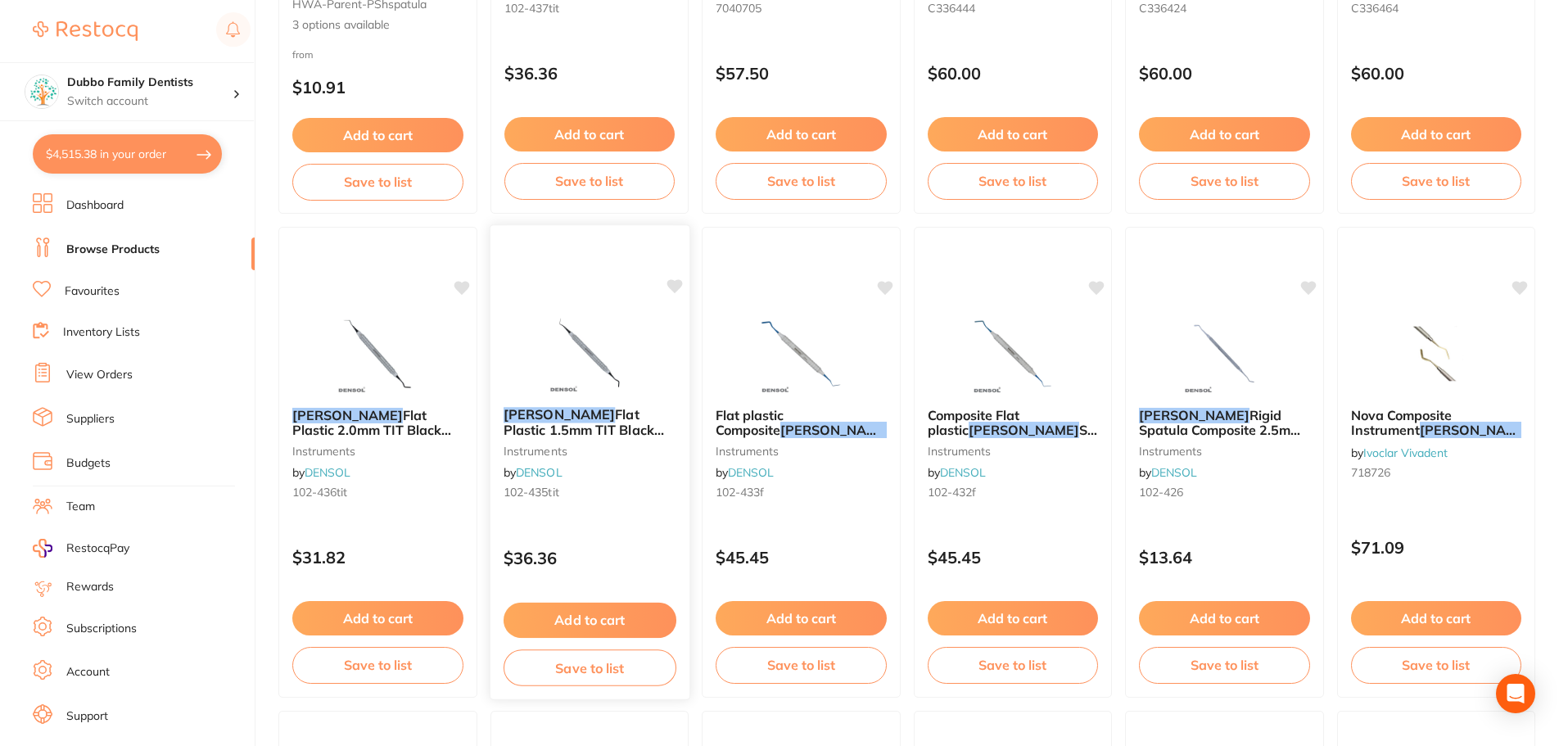
click at [571, 351] on img at bounding box center [589, 353] width 108 height 83
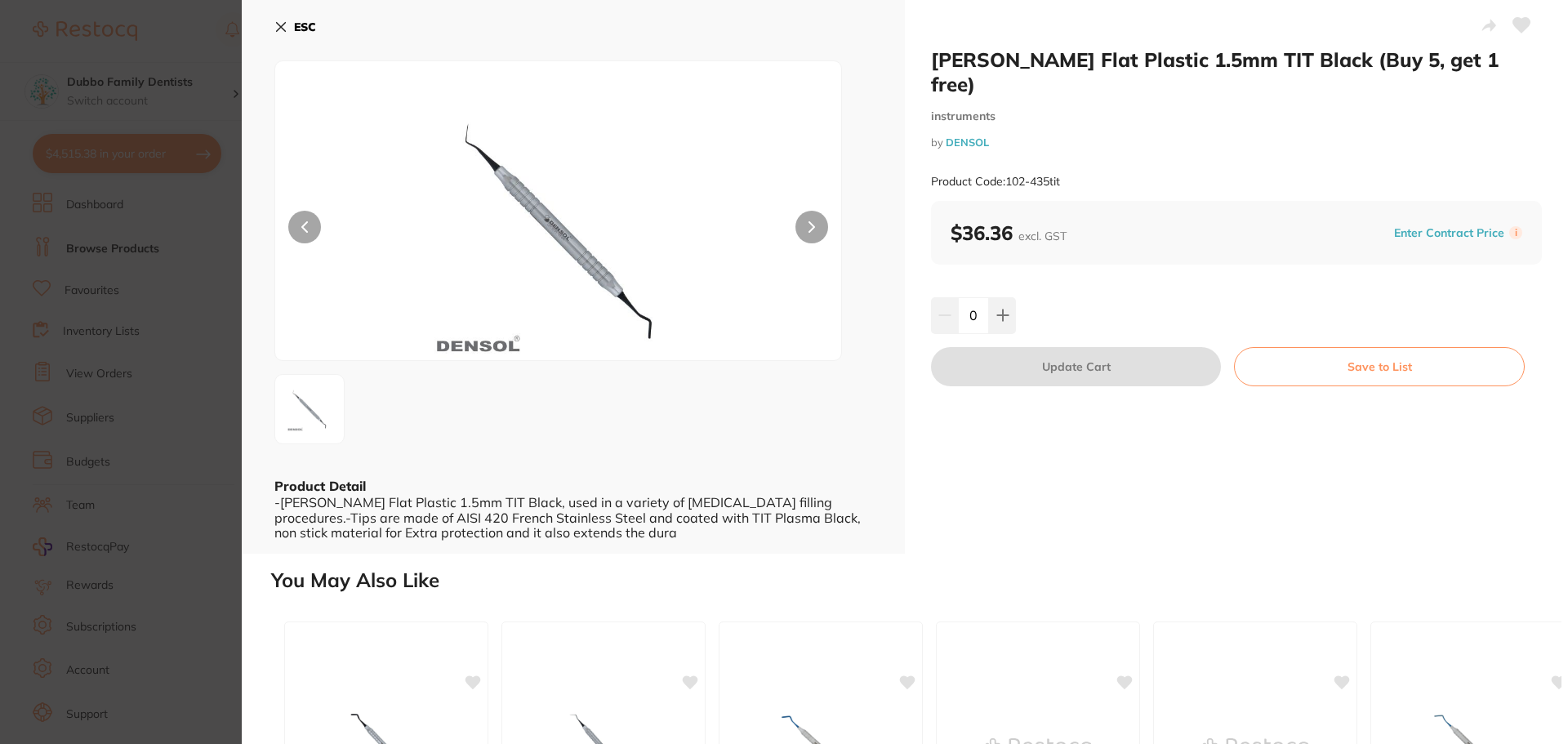
click at [172, 510] on section "Heidemann Flat Plastic 1.5mm TIT Black (Buy 5, get 1 free) instruments by DENSO…" at bounding box center [784, 372] width 1568 height 744
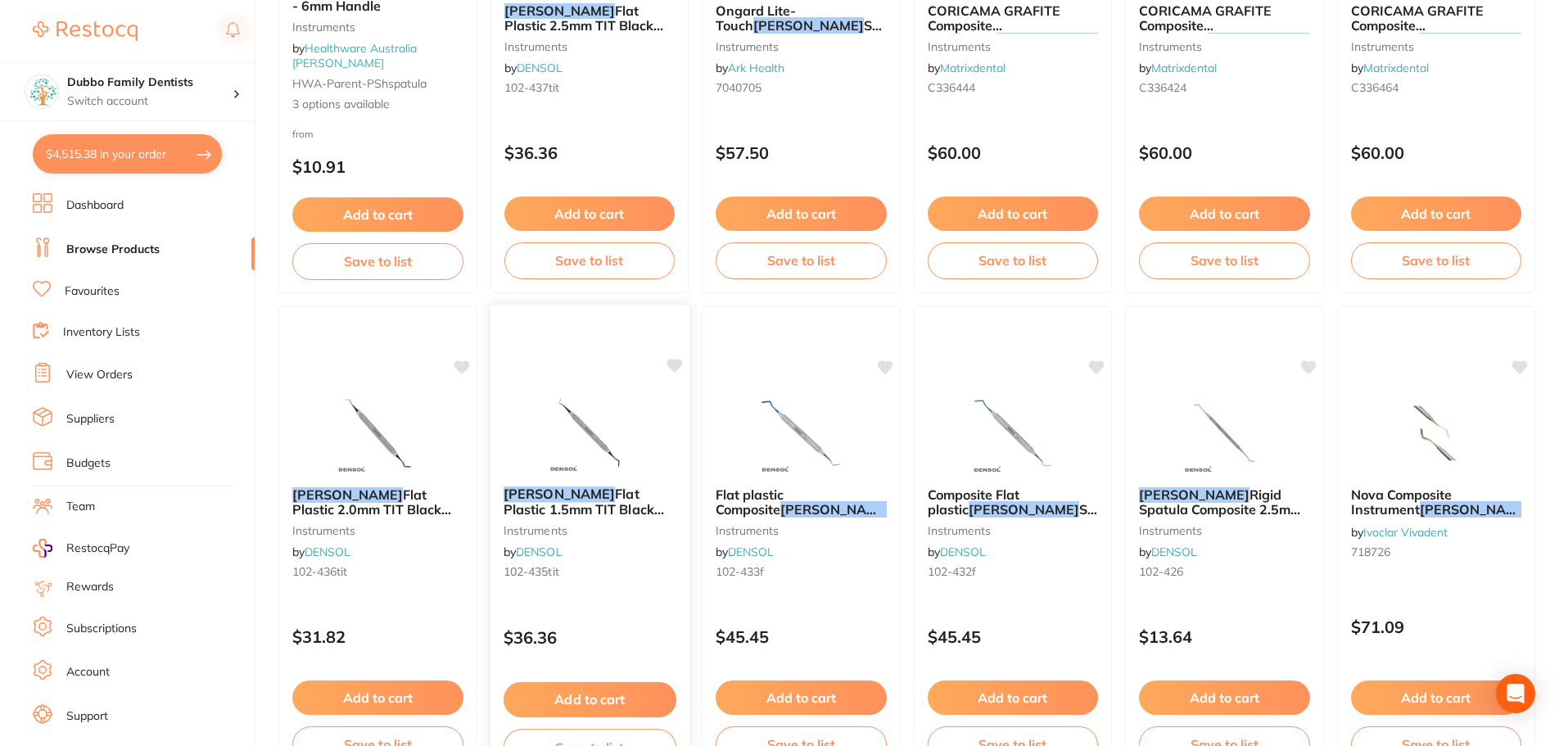
scroll to position [410, 0]
click at [678, 363] on icon at bounding box center [674, 365] width 15 height 14
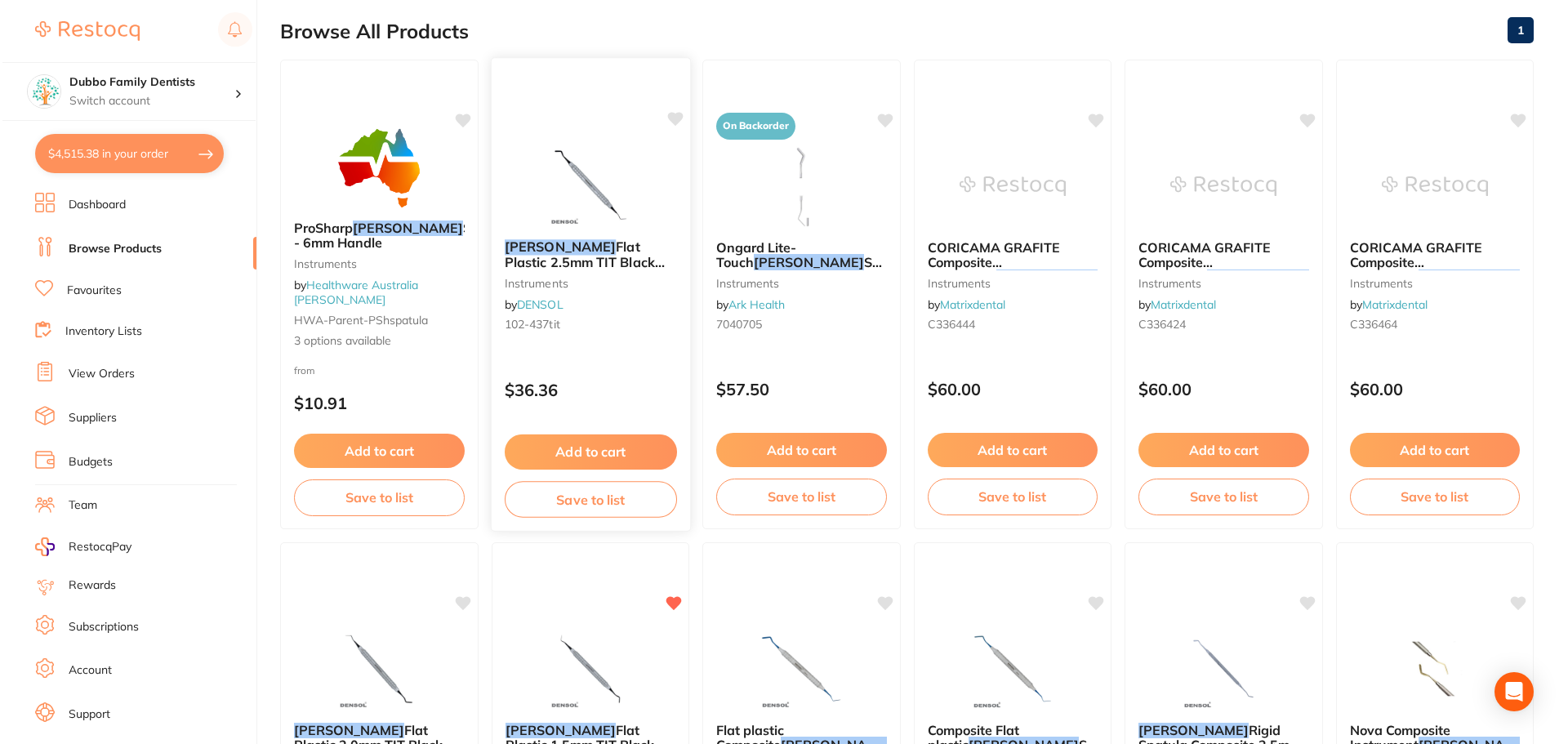
scroll to position [0, 0]
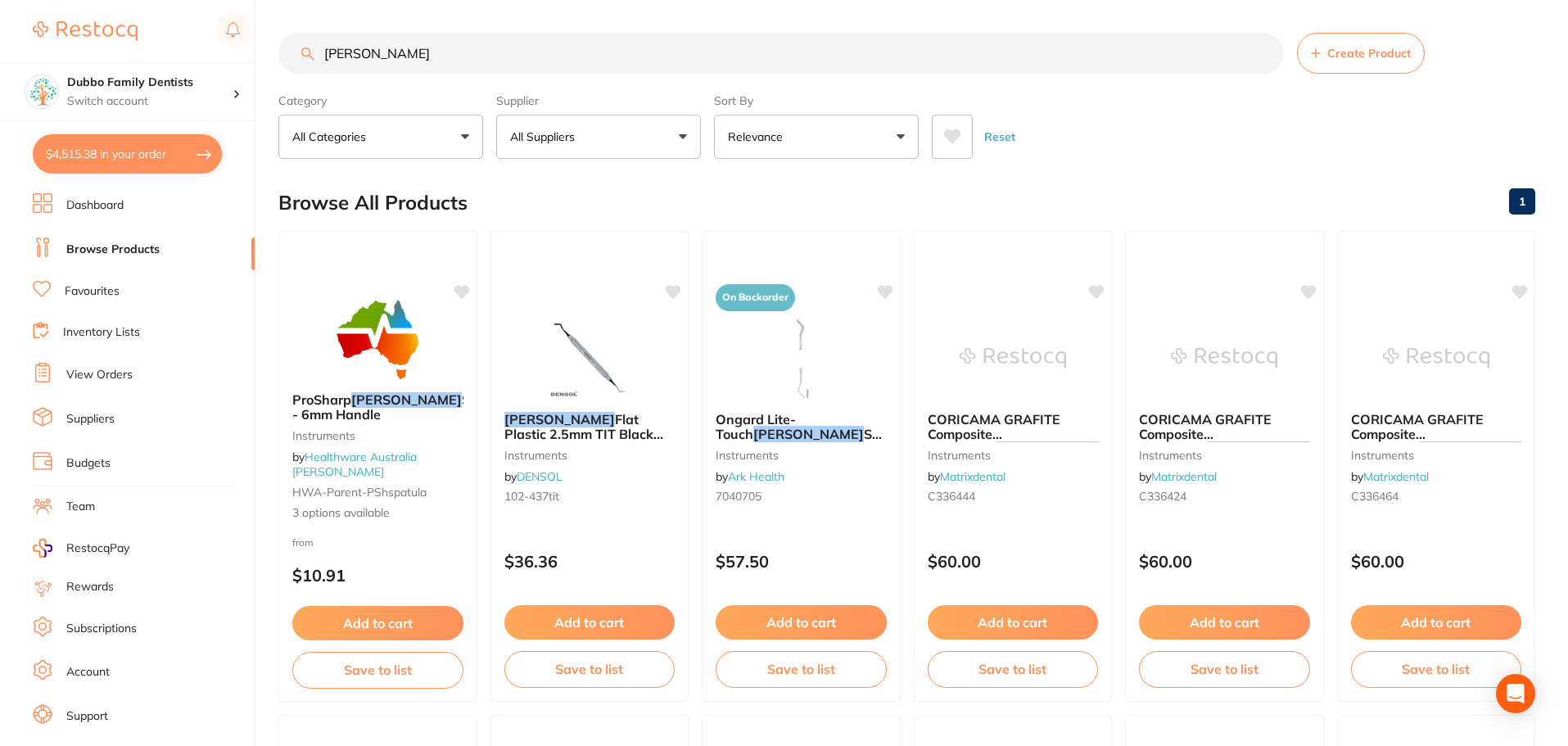
drag, startPoint x: 437, startPoint y: 63, endPoint x: 0, endPoint y: 17, distance: 439.4
click at [0, 17] on div "$4,515.38 Dubbo Family Dentists Switch account Dubbo Family Dentists $4,515.38 …" at bounding box center [784, 373] width 1568 height 746
type input "cord packer"
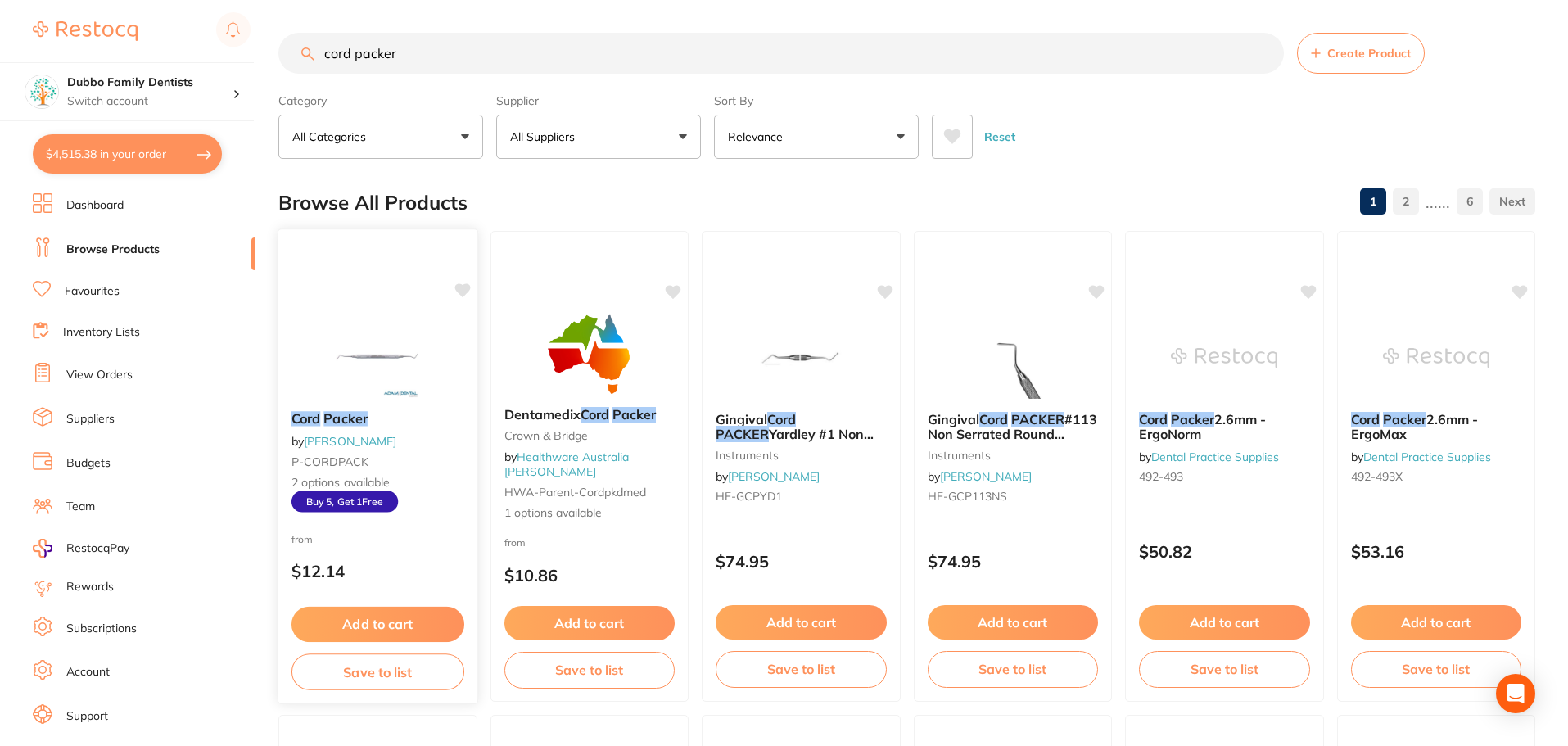
click at [330, 358] on img at bounding box center [377, 356] width 108 height 83
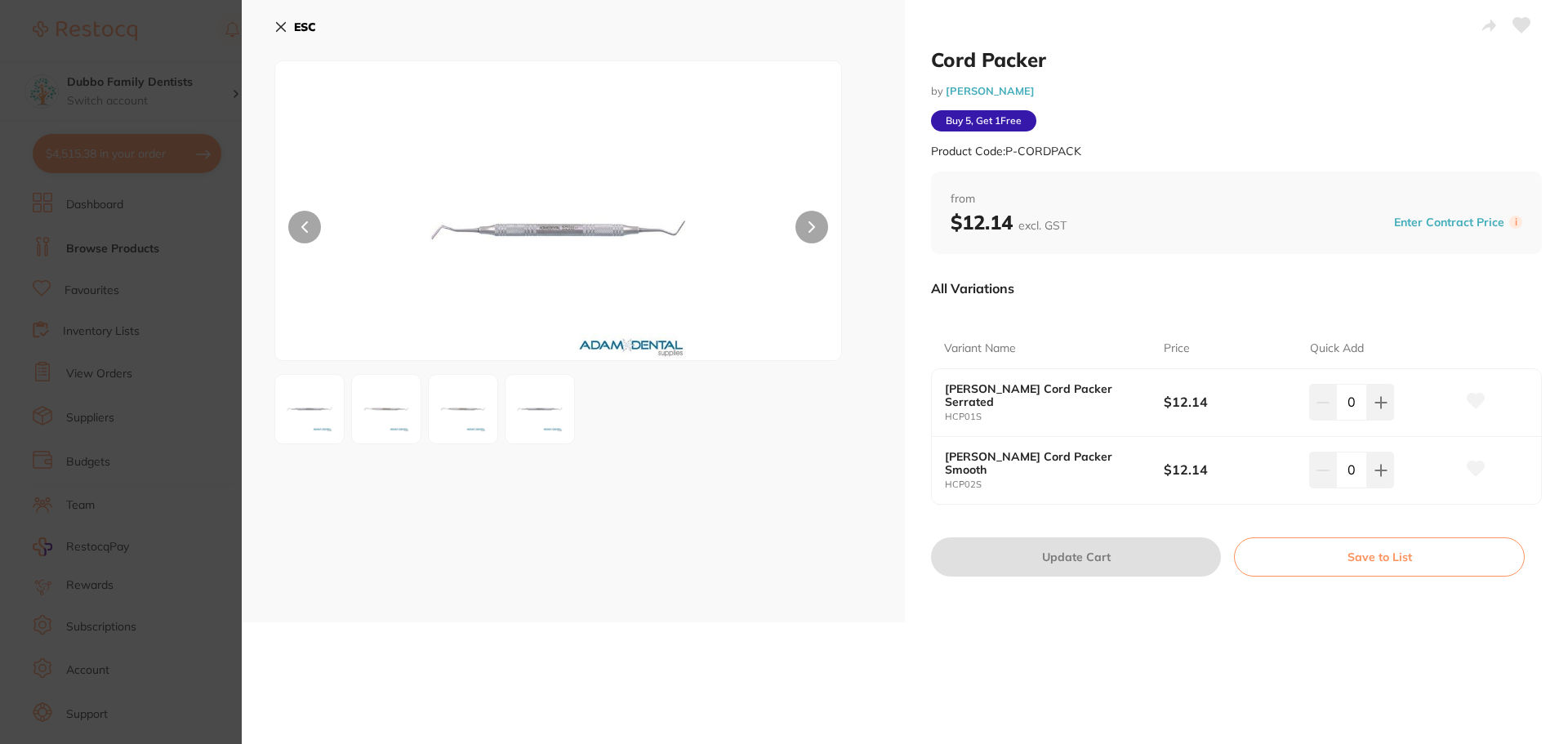
click at [143, 372] on section "Cord Packer by Adam Dental Product Code: P-CORDPACK ESC Cord Packer by Adam Den…" at bounding box center [784, 372] width 1568 height 744
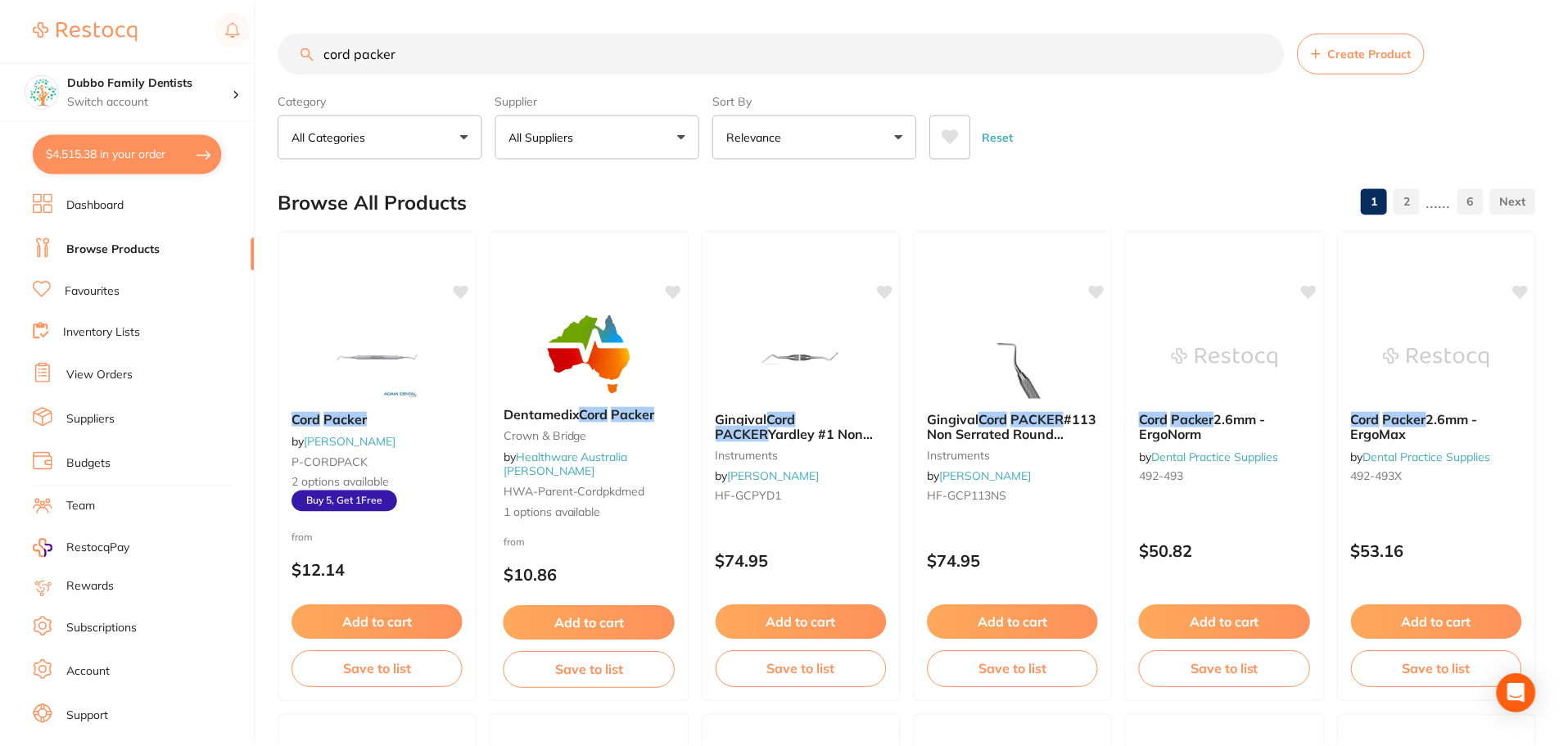
scroll to position [20, 0]
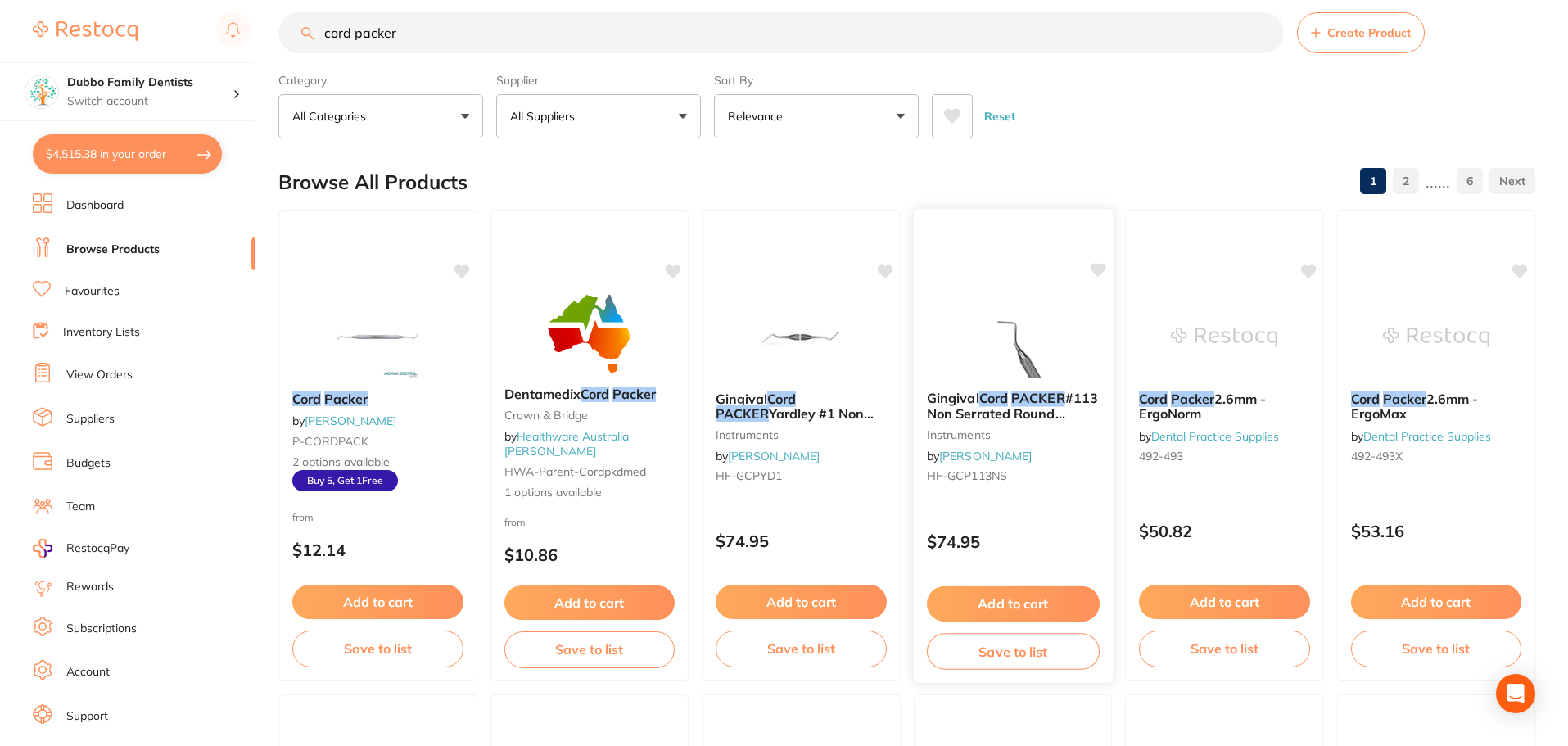
click at [1046, 390] on div "Gingival Cord PACKER #113 Non Serrated Round Handle instruments by Henry Schein…" at bounding box center [1012, 440] width 199 height 126
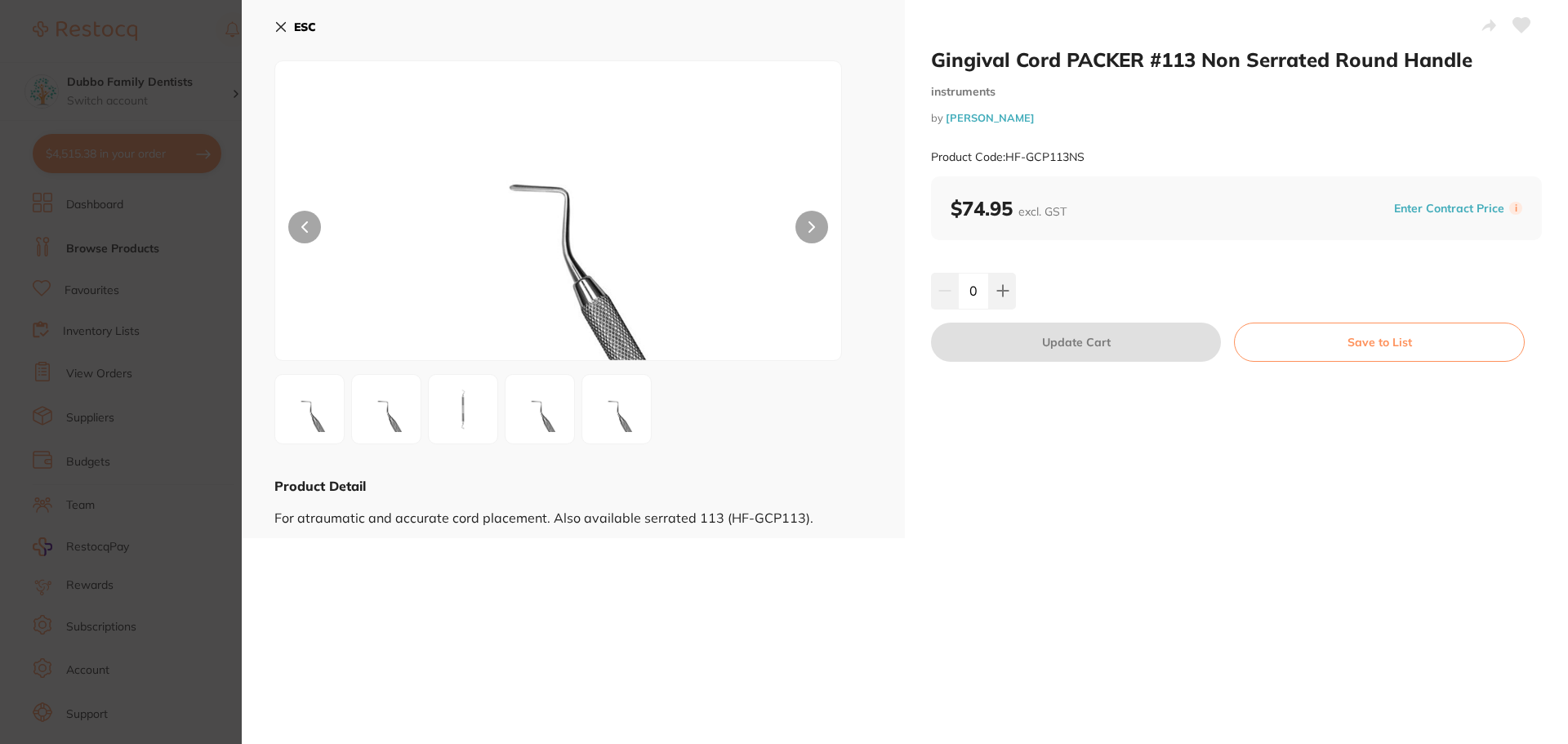
click at [394, 411] on img at bounding box center [387, 410] width 59 height 59
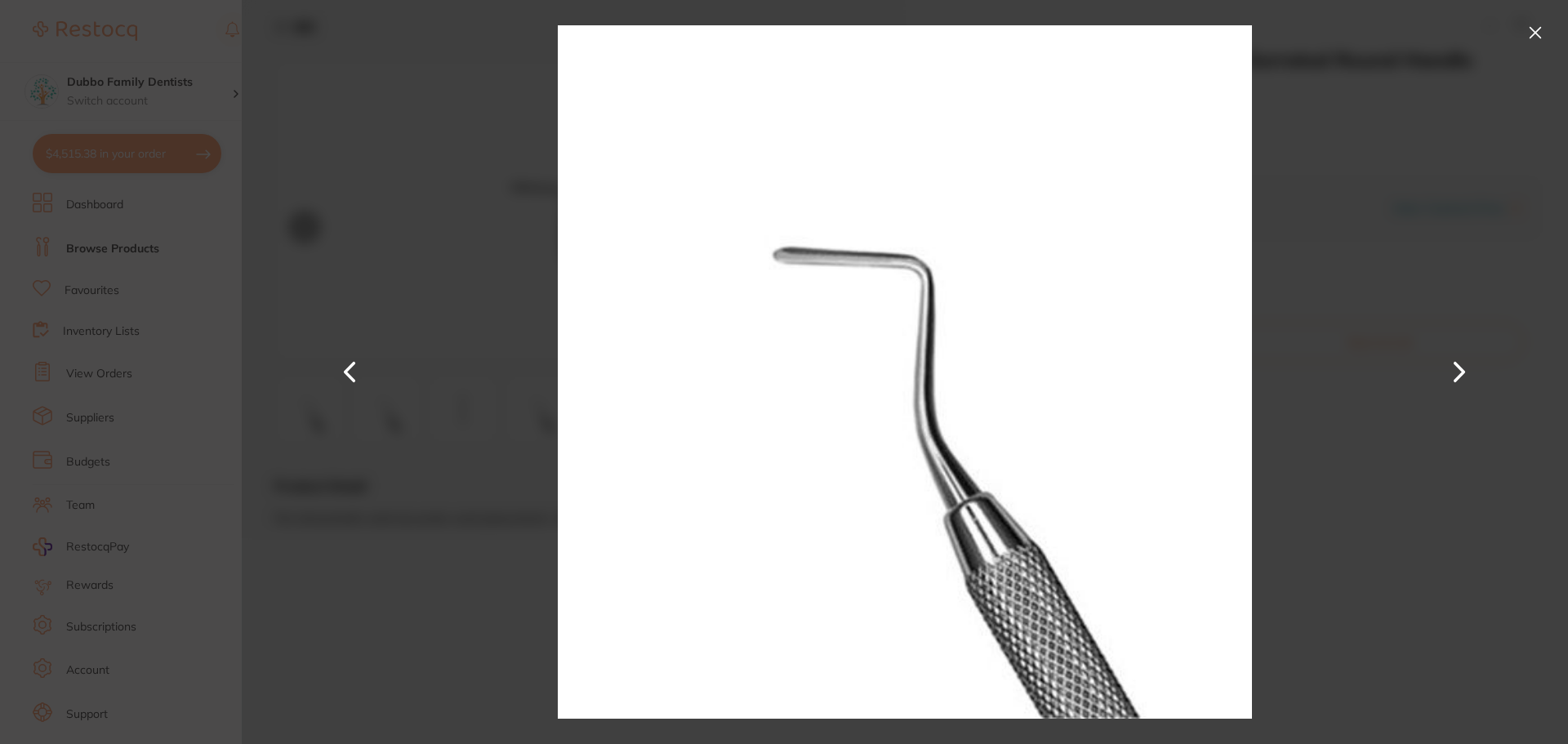
click at [1463, 372] on button at bounding box center [1459, 372] width 39 height 372
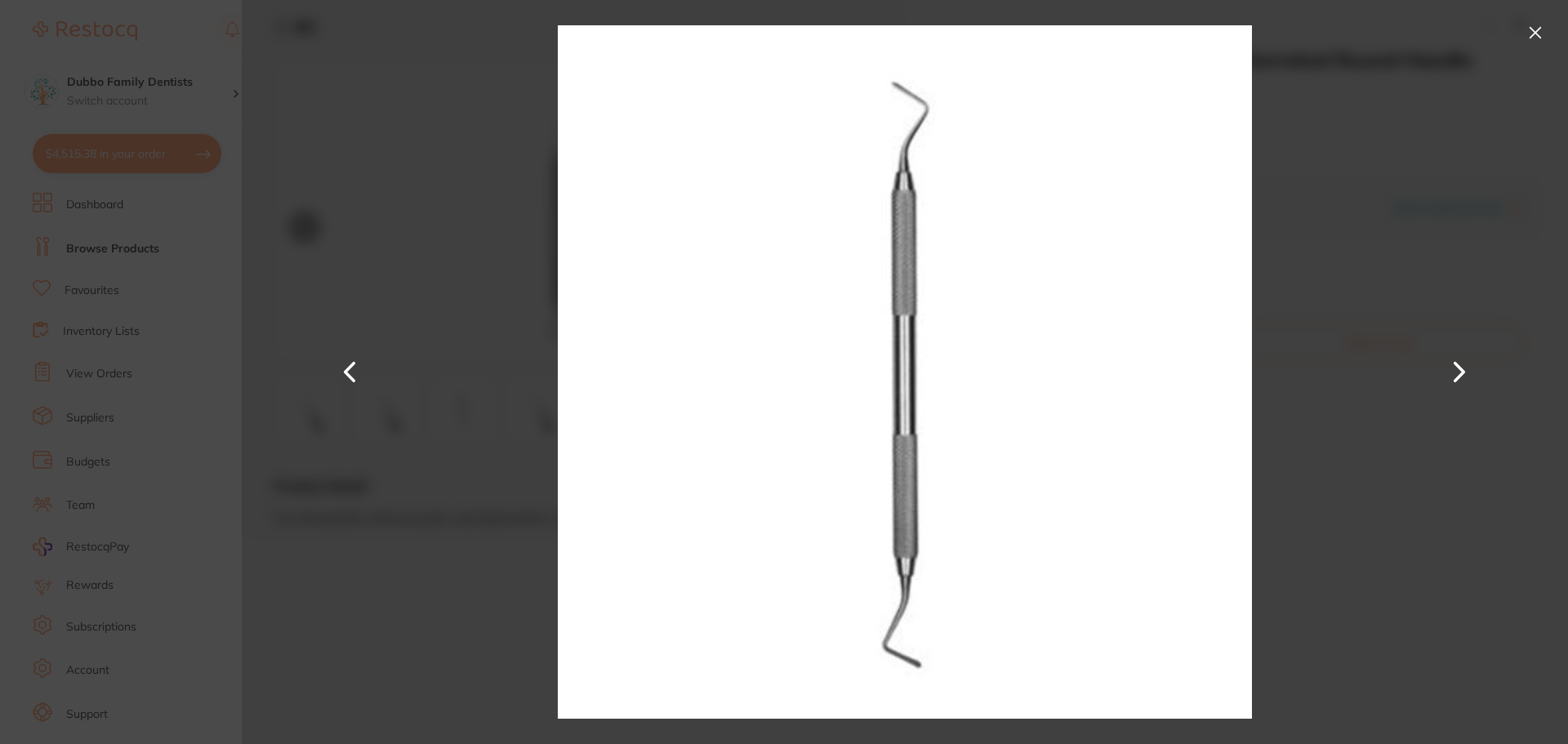
click at [1463, 372] on button at bounding box center [1459, 372] width 39 height 372
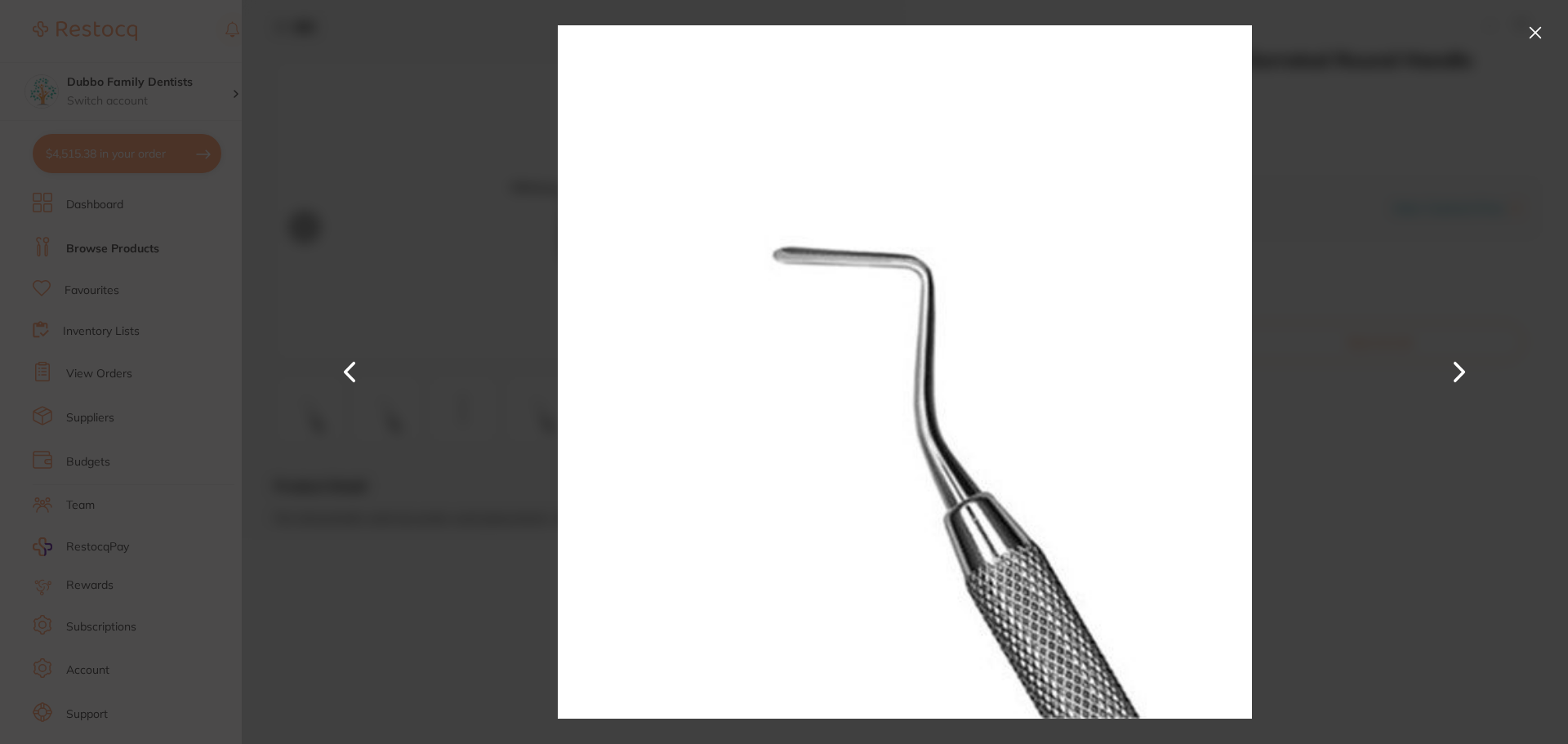
click at [1463, 372] on button at bounding box center [1459, 372] width 39 height 372
click at [1535, 41] on button at bounding box center [1536, 33] width 27 height 27
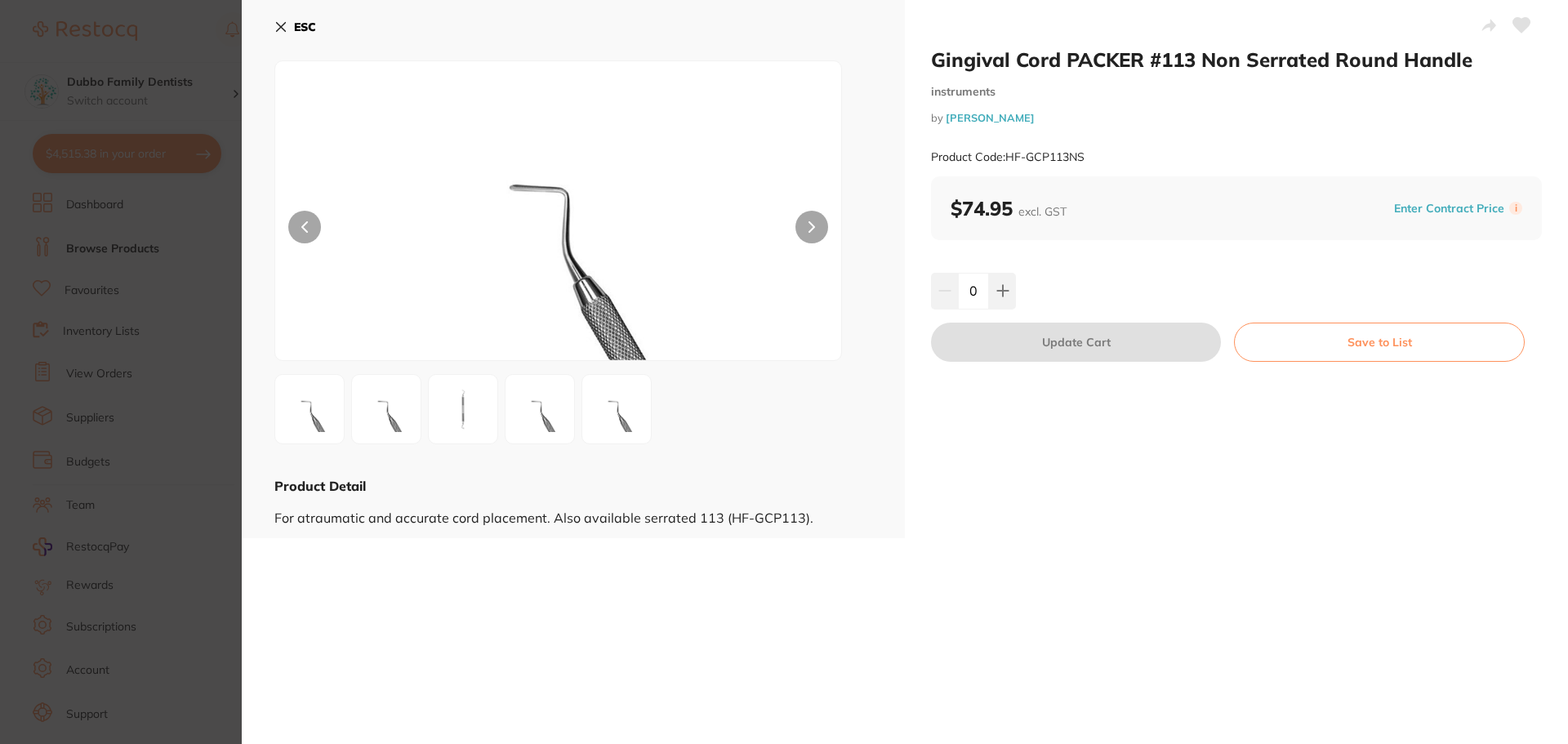
click at [290, 33] on button "ESC" at bounding box center [296, 27] width 42 height 28
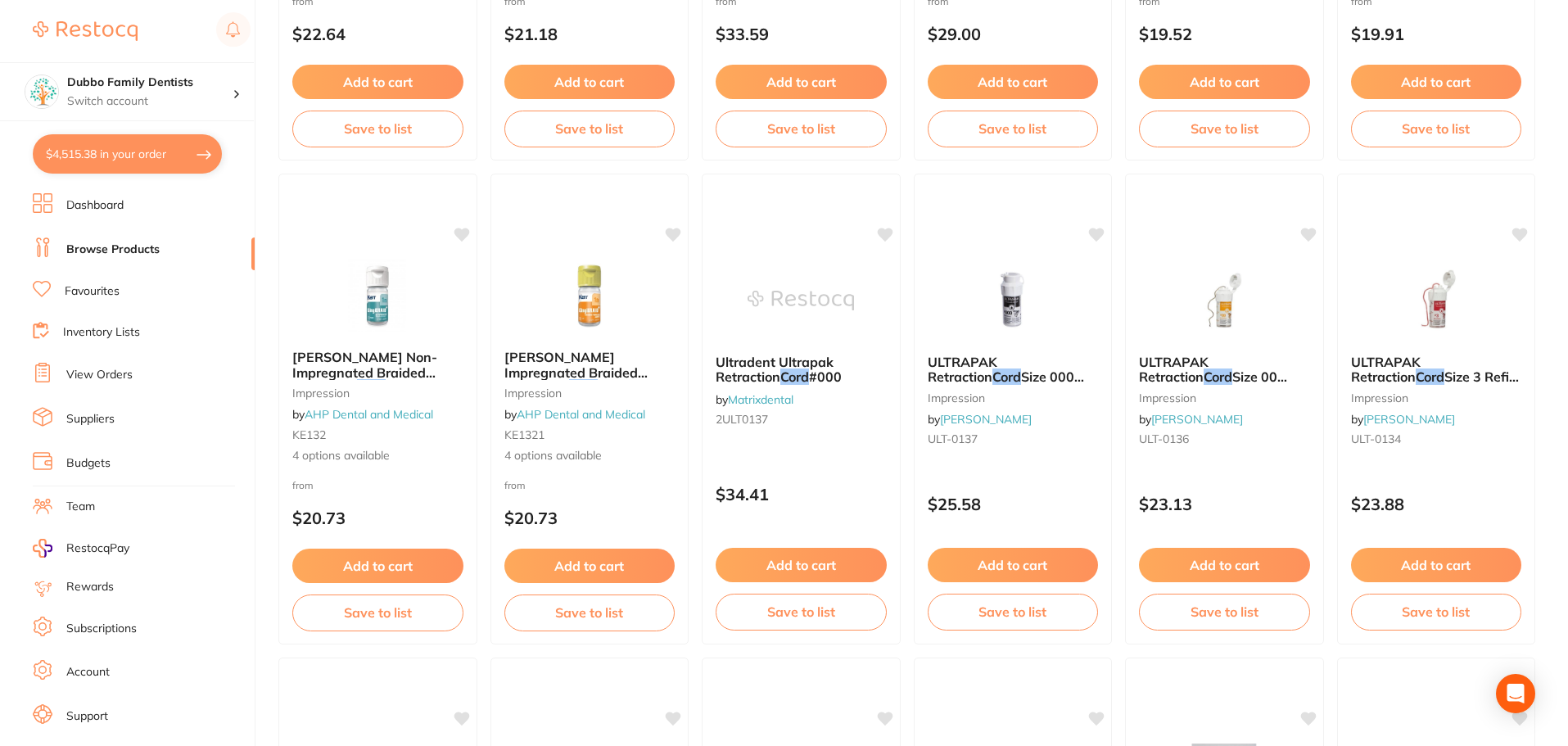
scroll to position [2516, 0]
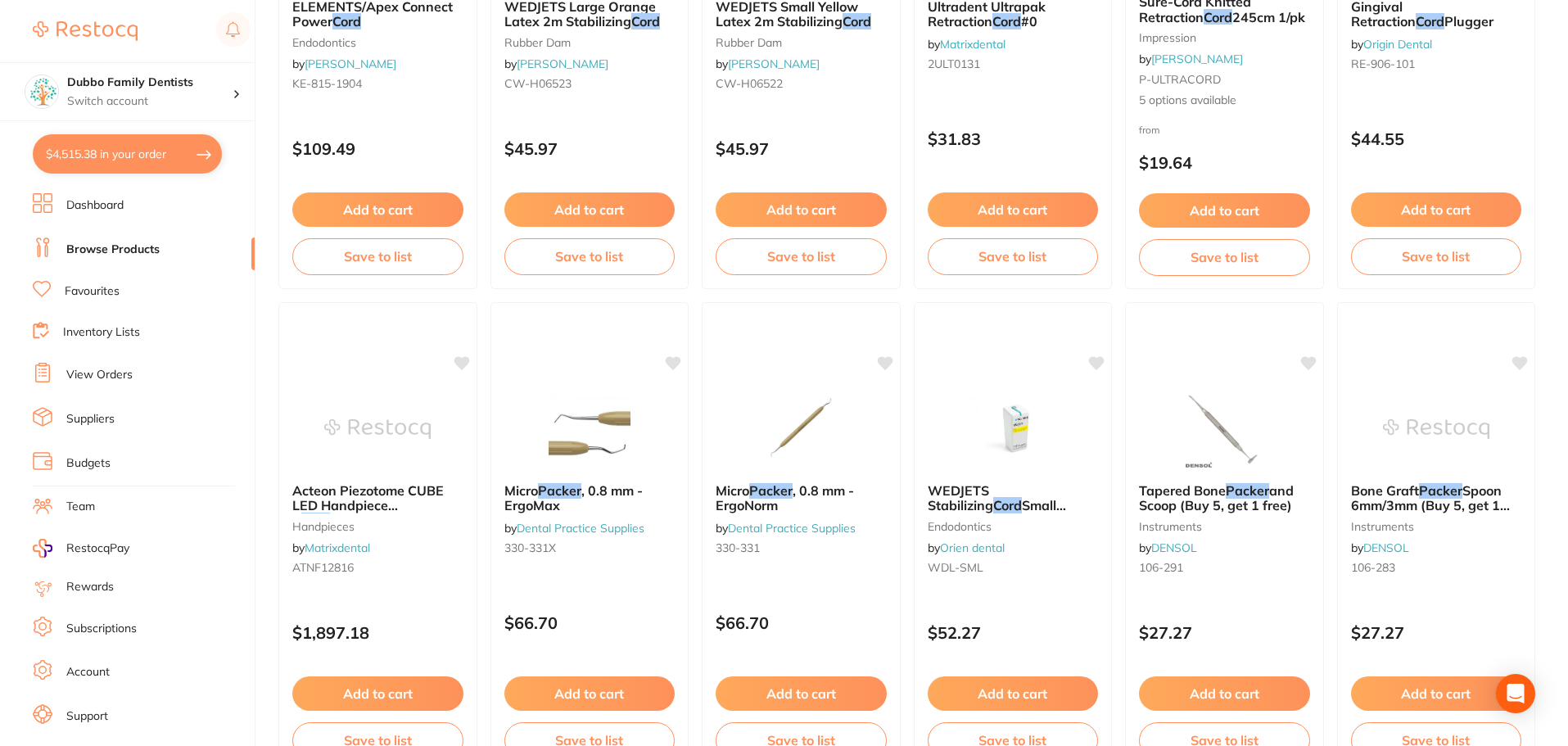
scroll to position [3913, 0]
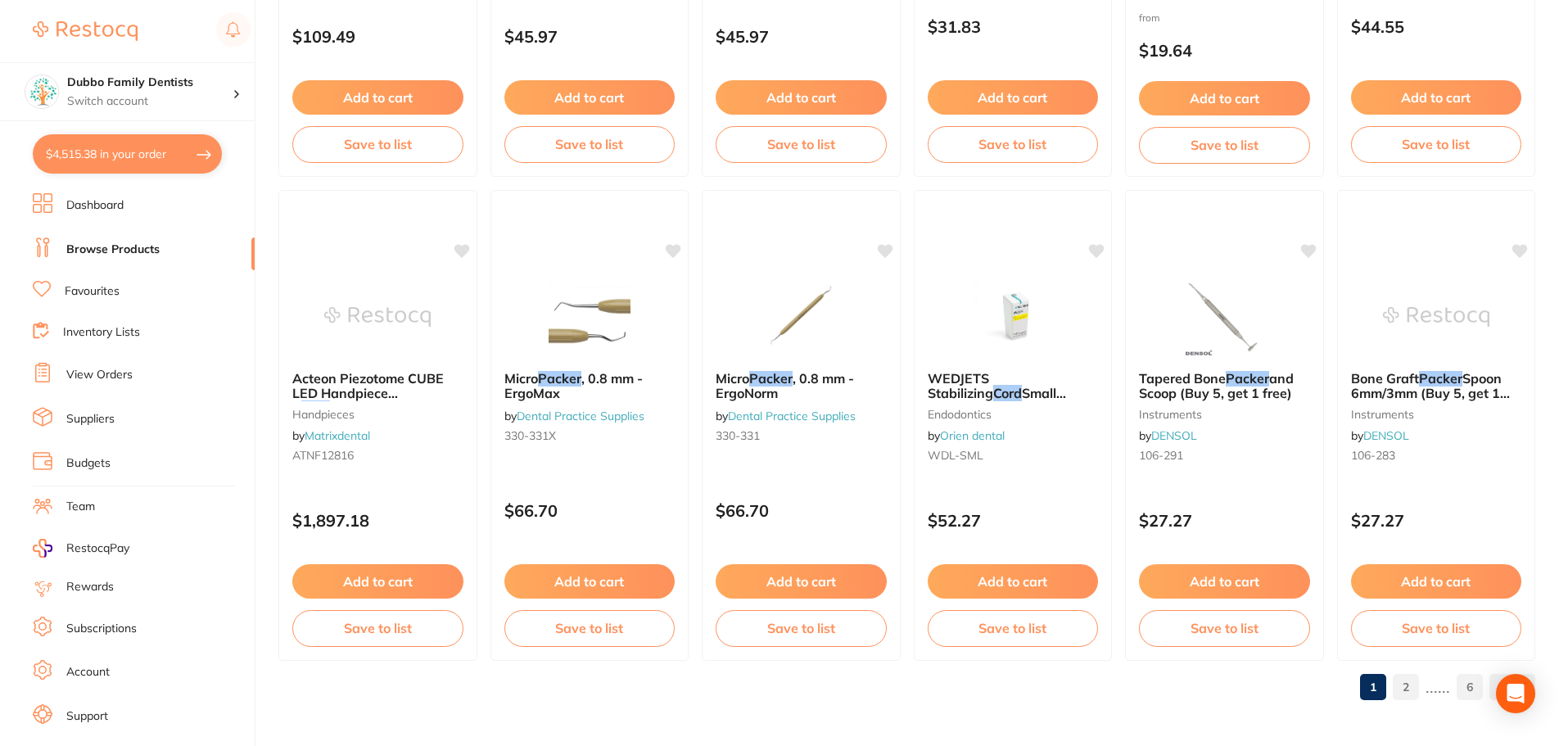
click at [1413, 689] on link "2" at bounding box center [1406, 687] width 27 height 32
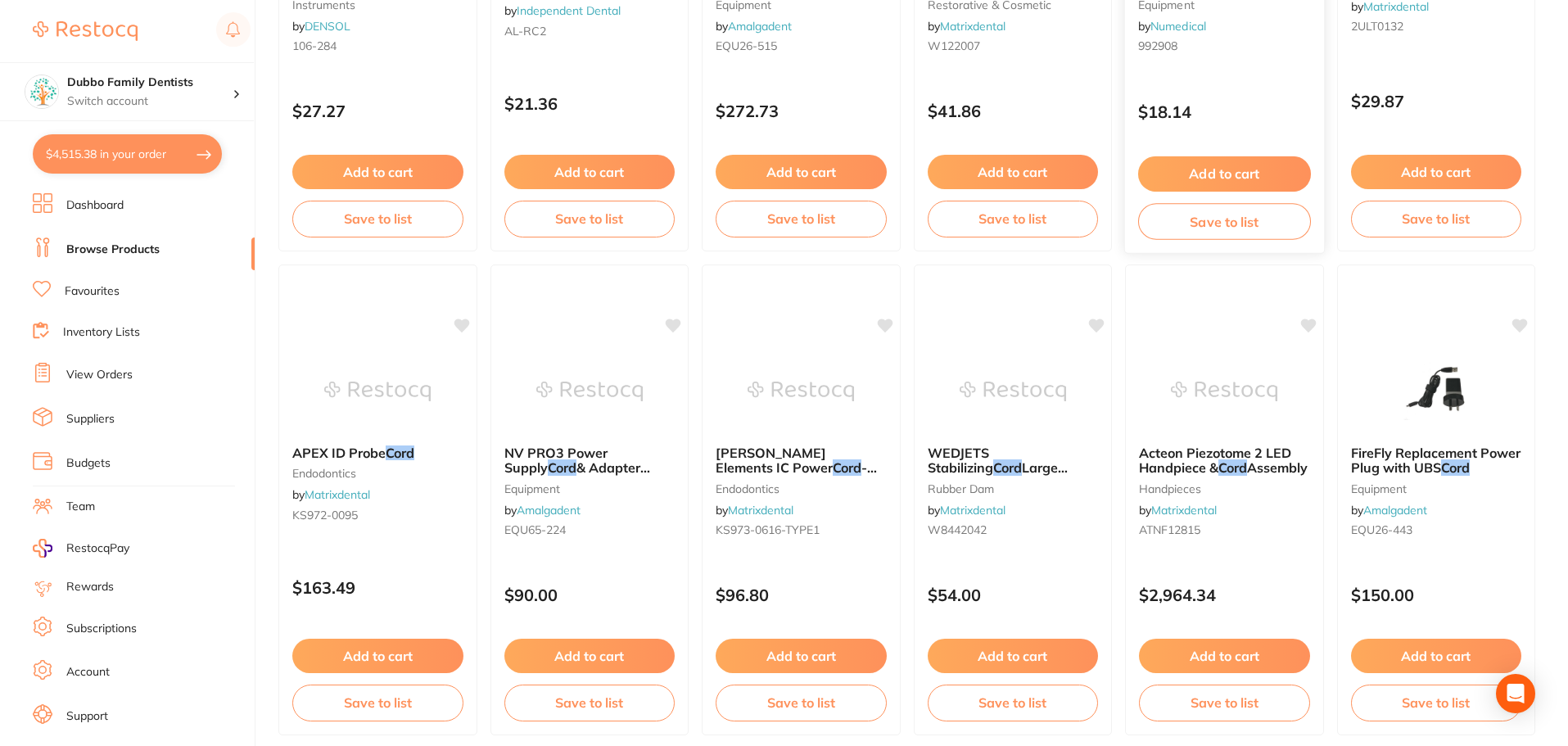
scroll to position [0, 0]
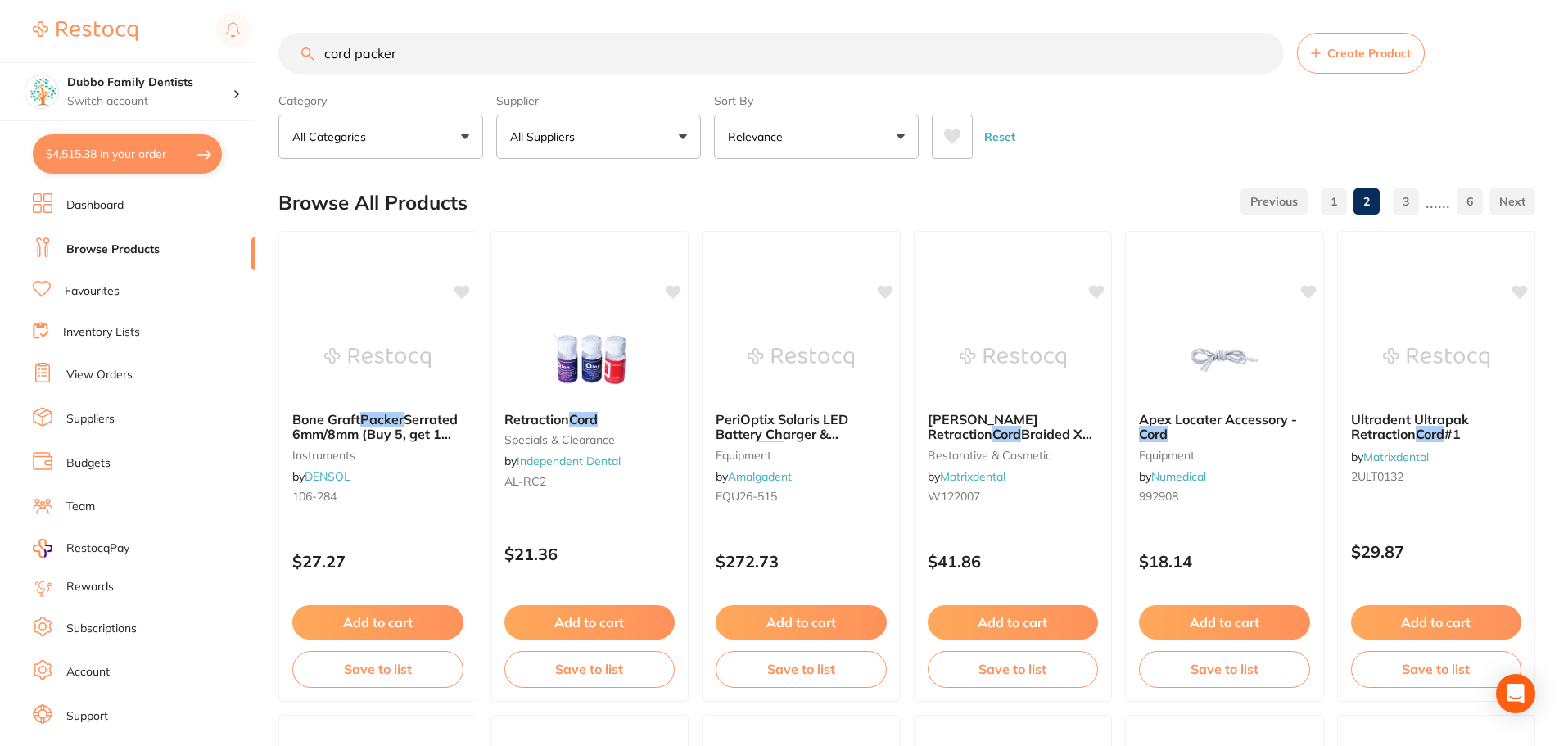
drag, startPoint x: 483, startPoint y: 53, endPoint x: 0, endPoint y: 36, distance: 483.3
click at [0, 36] on div "$4,515.38 Dubbo Family Dentists Switch account Dubbo Family Dentists $4,515.38 …" at bounding box center [784, 373] width 1568 height 746
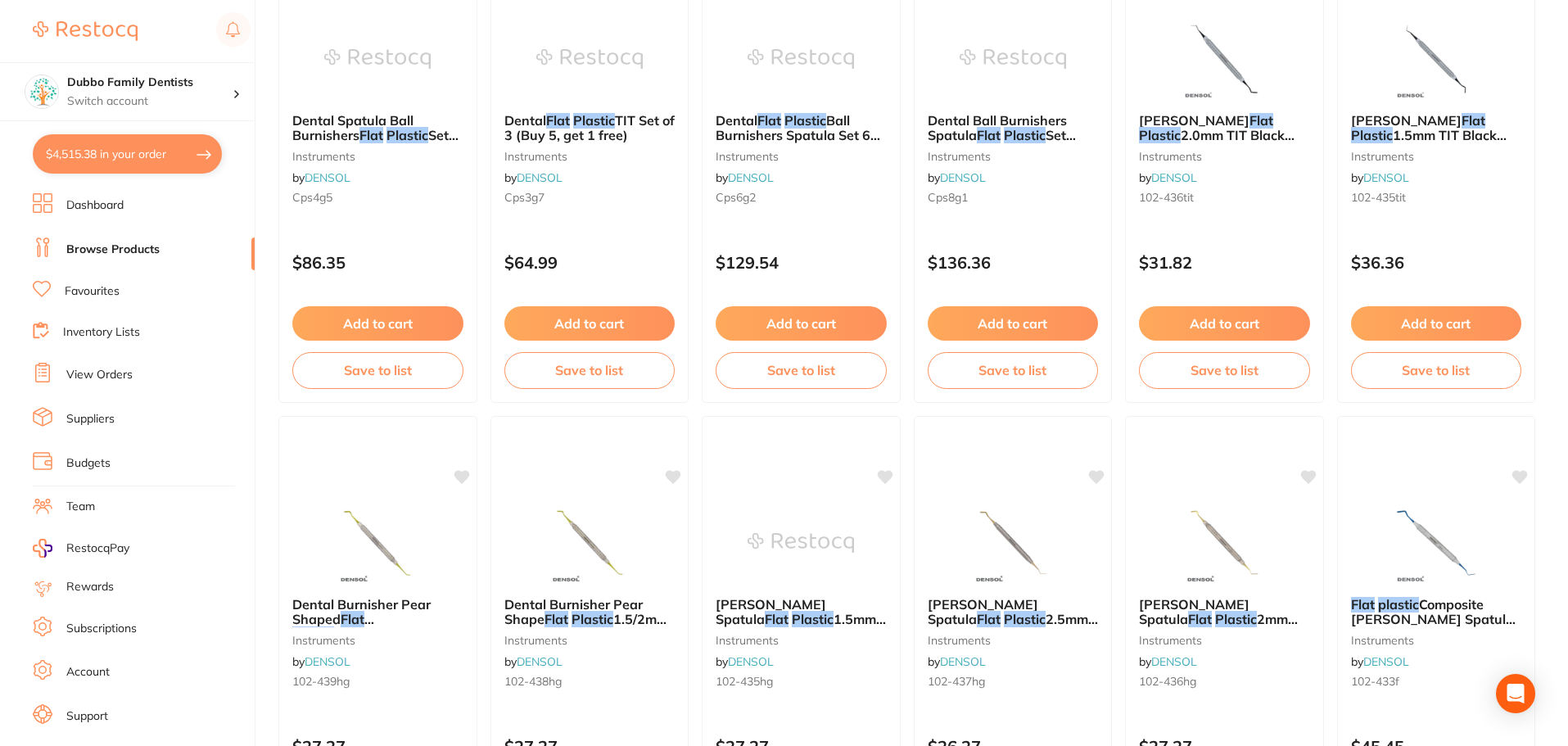
scroll to position [574, 0]
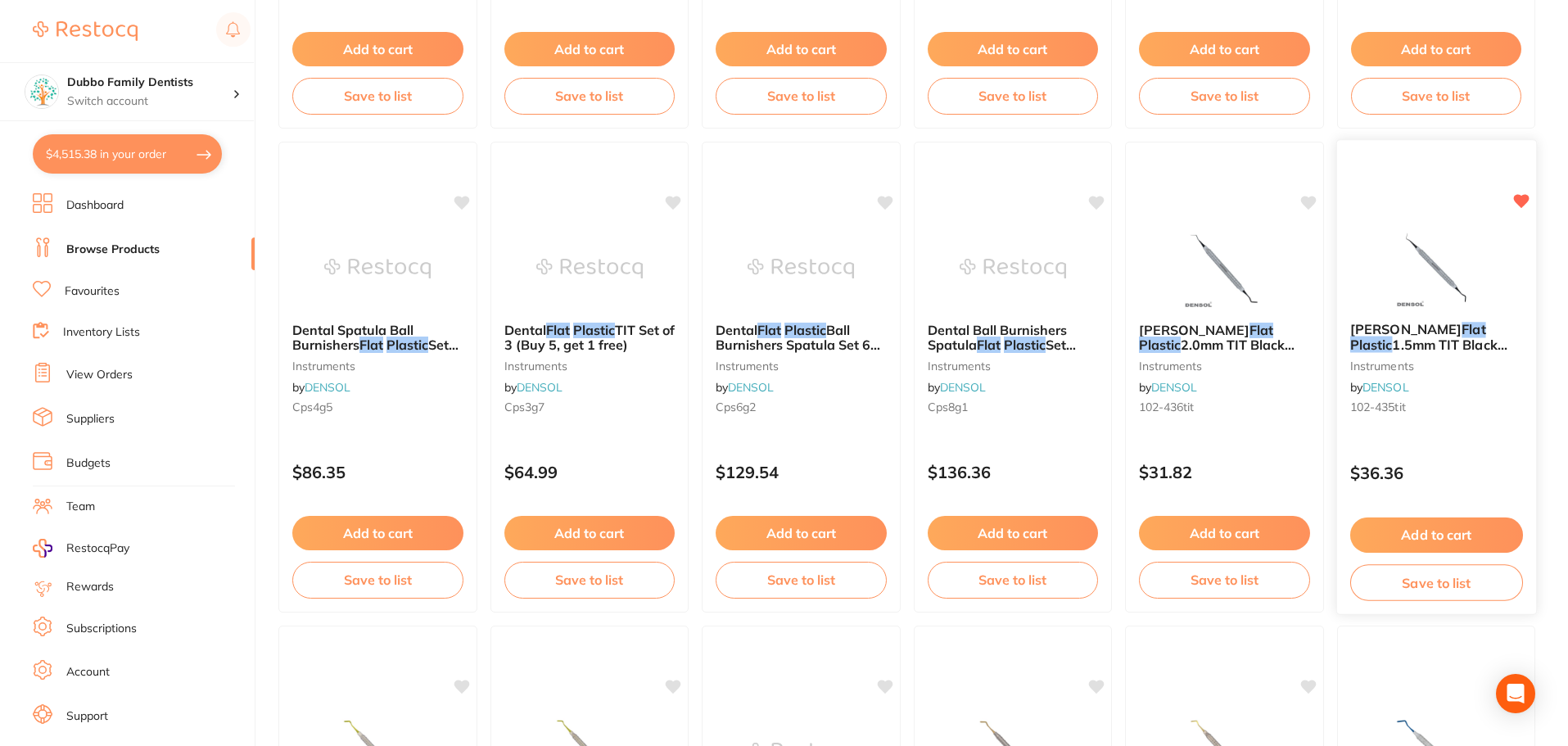
type input "flat plastic"
click at [1461, 327] on em "Flat" at bounding box center [1473, 329] width 24 height 16
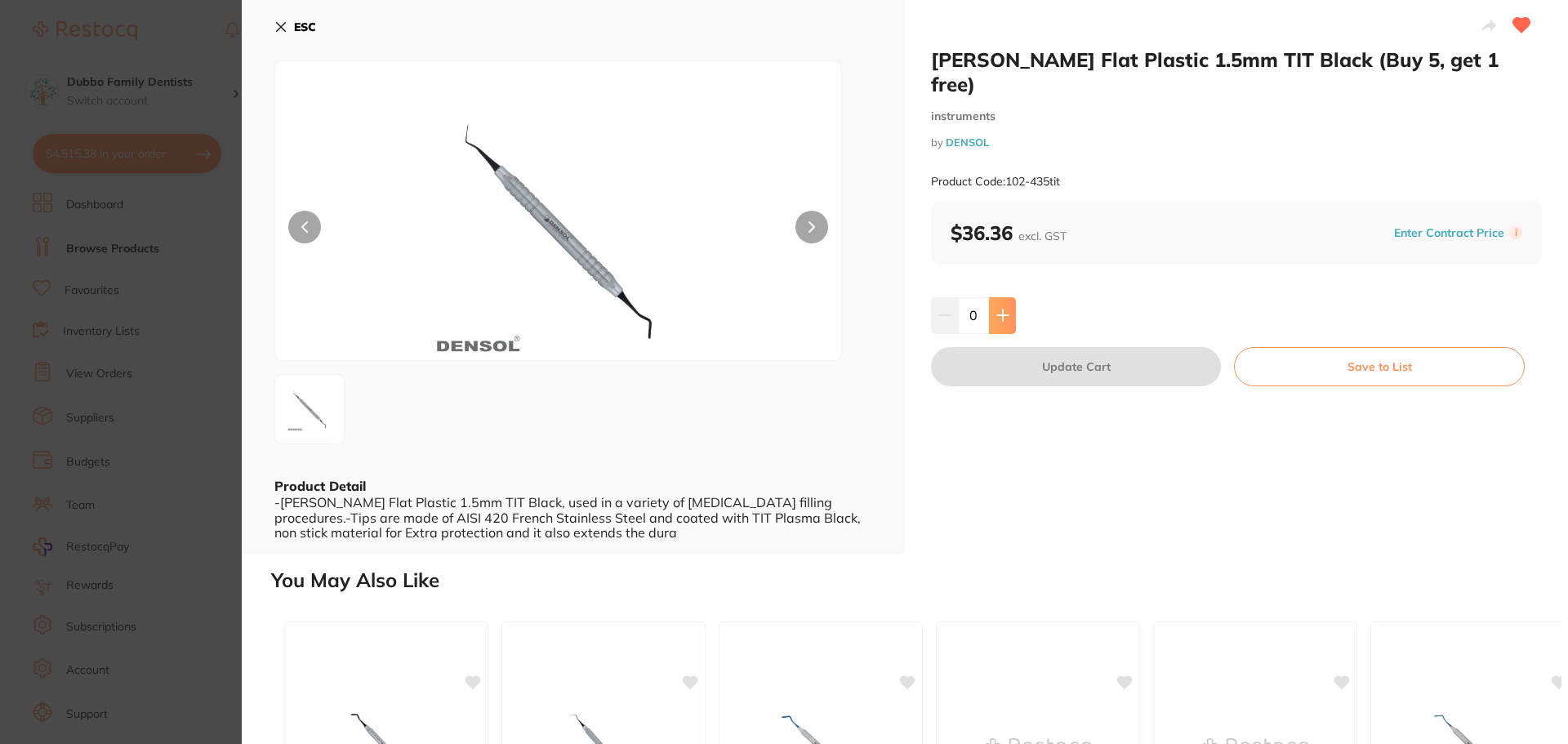
click at [1004, 309] on icon at bounding box center [1004, 315] width 13 height 13
type input "1"
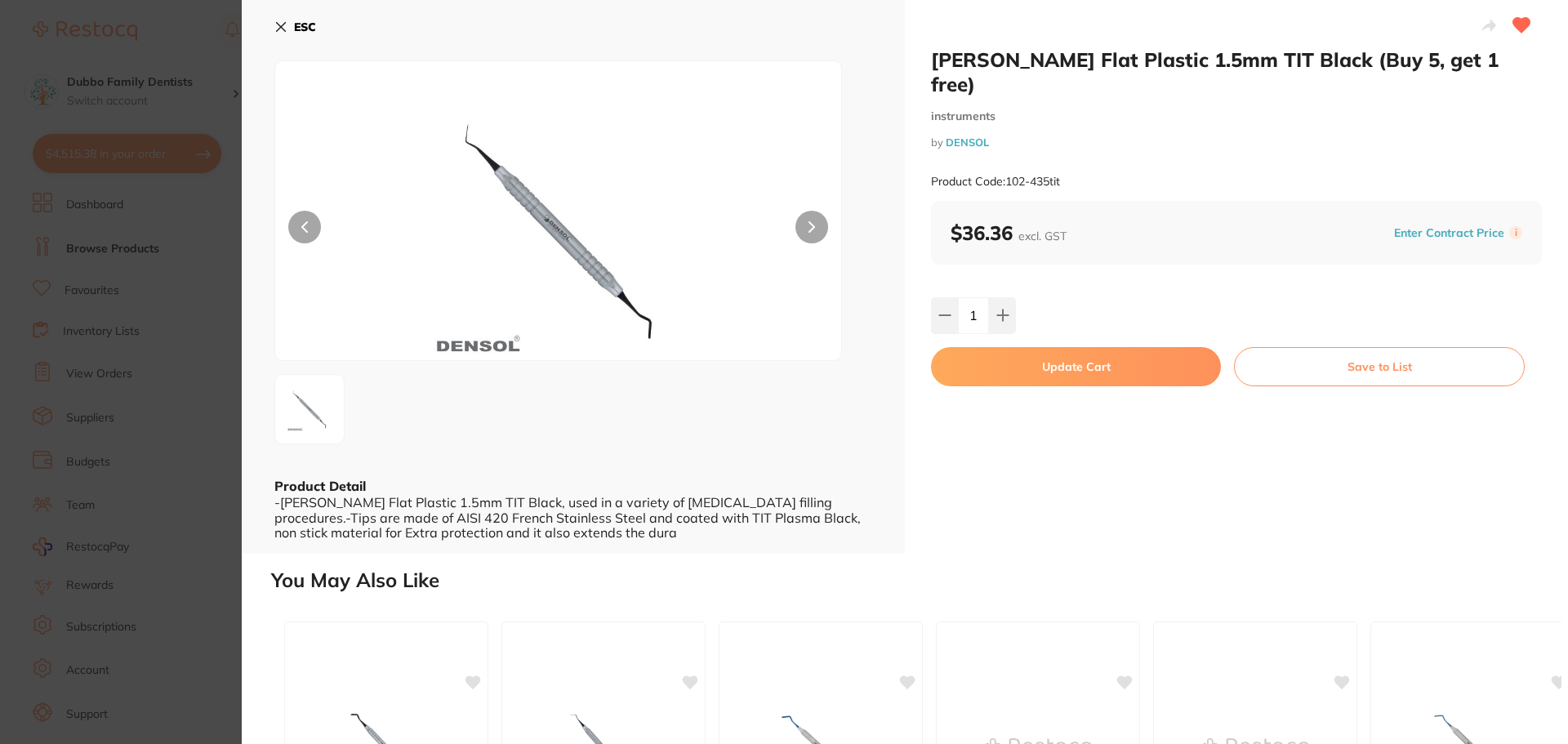
click at [1083, 347] on button "Update Cart" at bounding box center [1076, 366] width 290 height 39
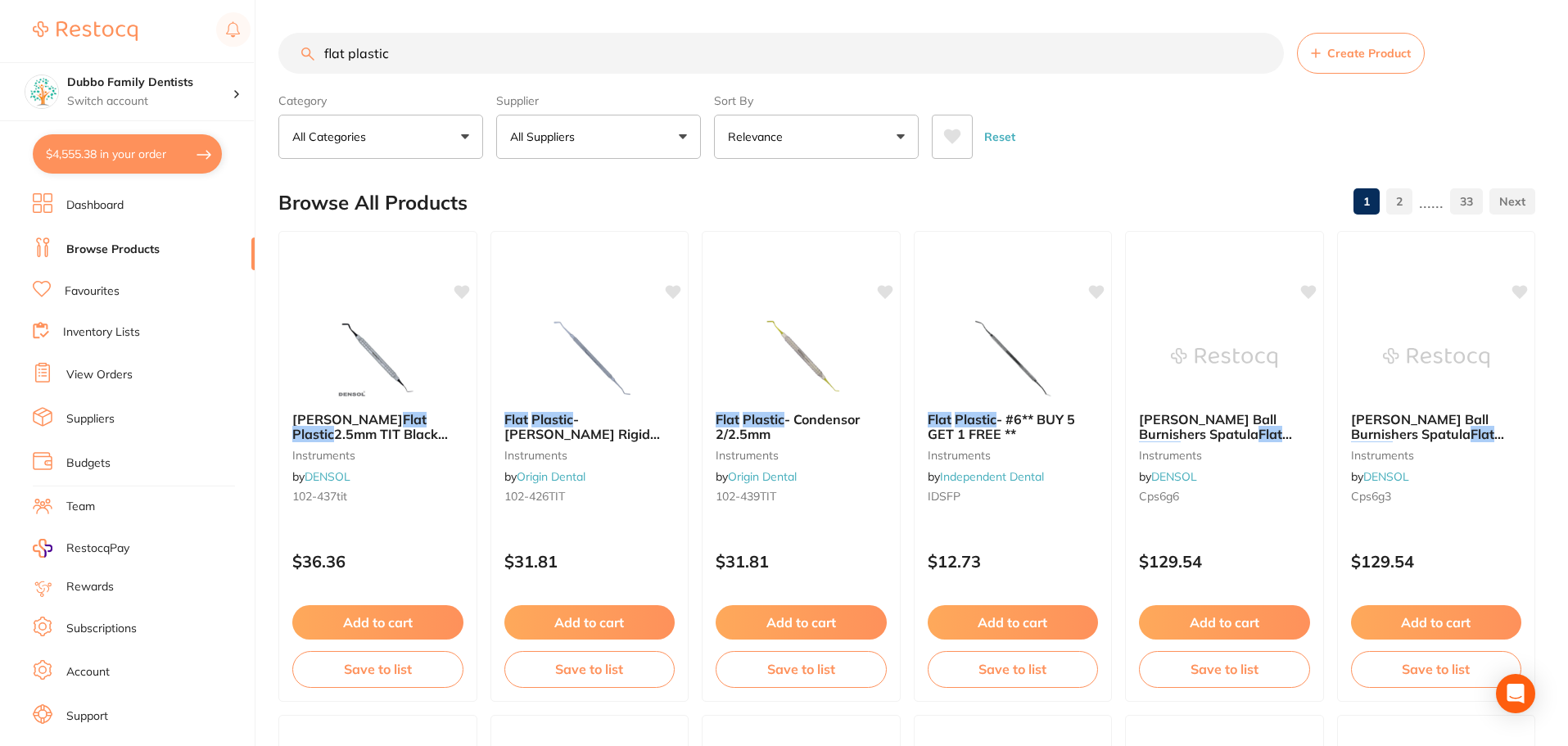
click at [1260, 55] on input "flat plastic" at bounding box center [780, 52] width 1005 height 41
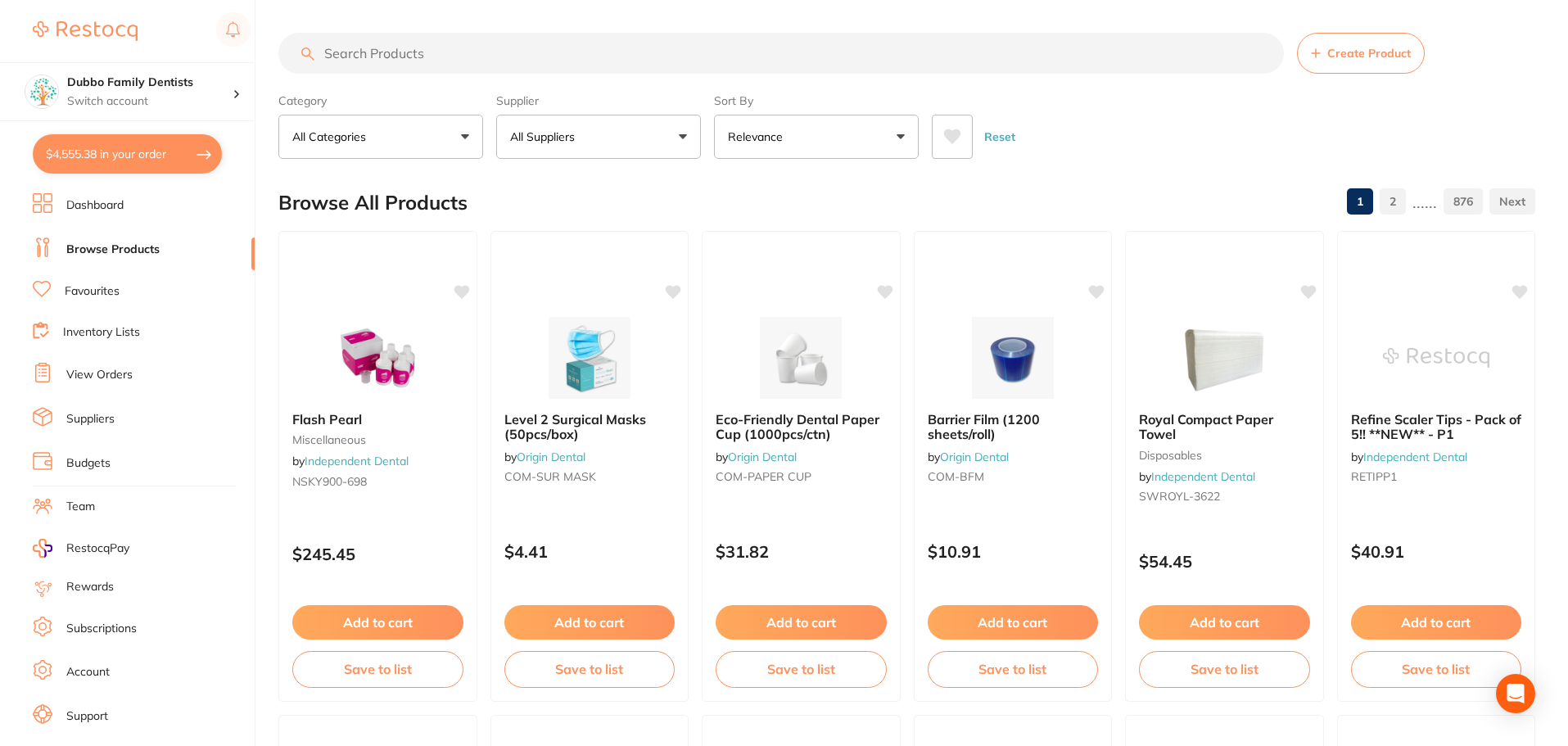
click at [765, 65] on input "search" at bounding box center [780, 52] width 1005 height 41
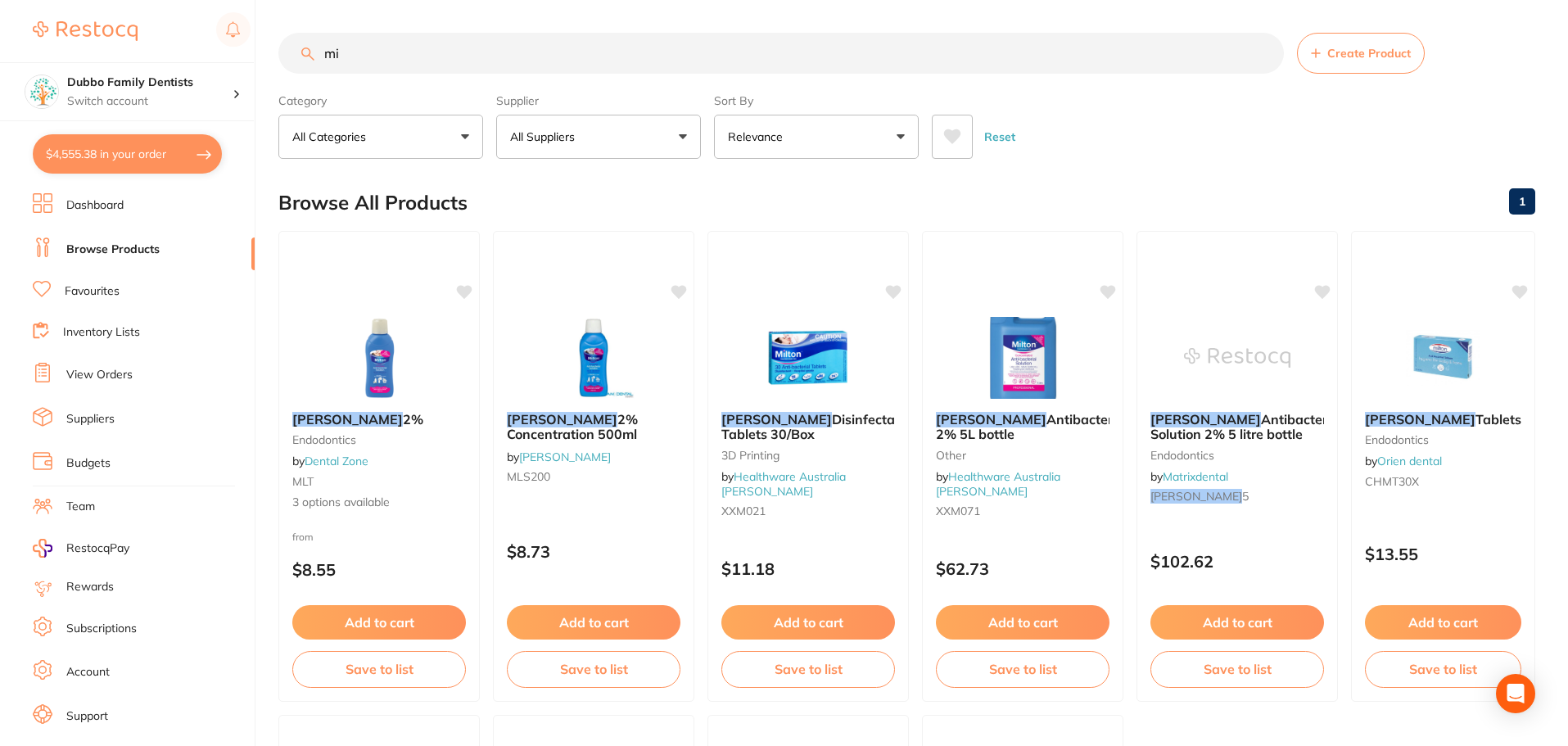
type input "m"
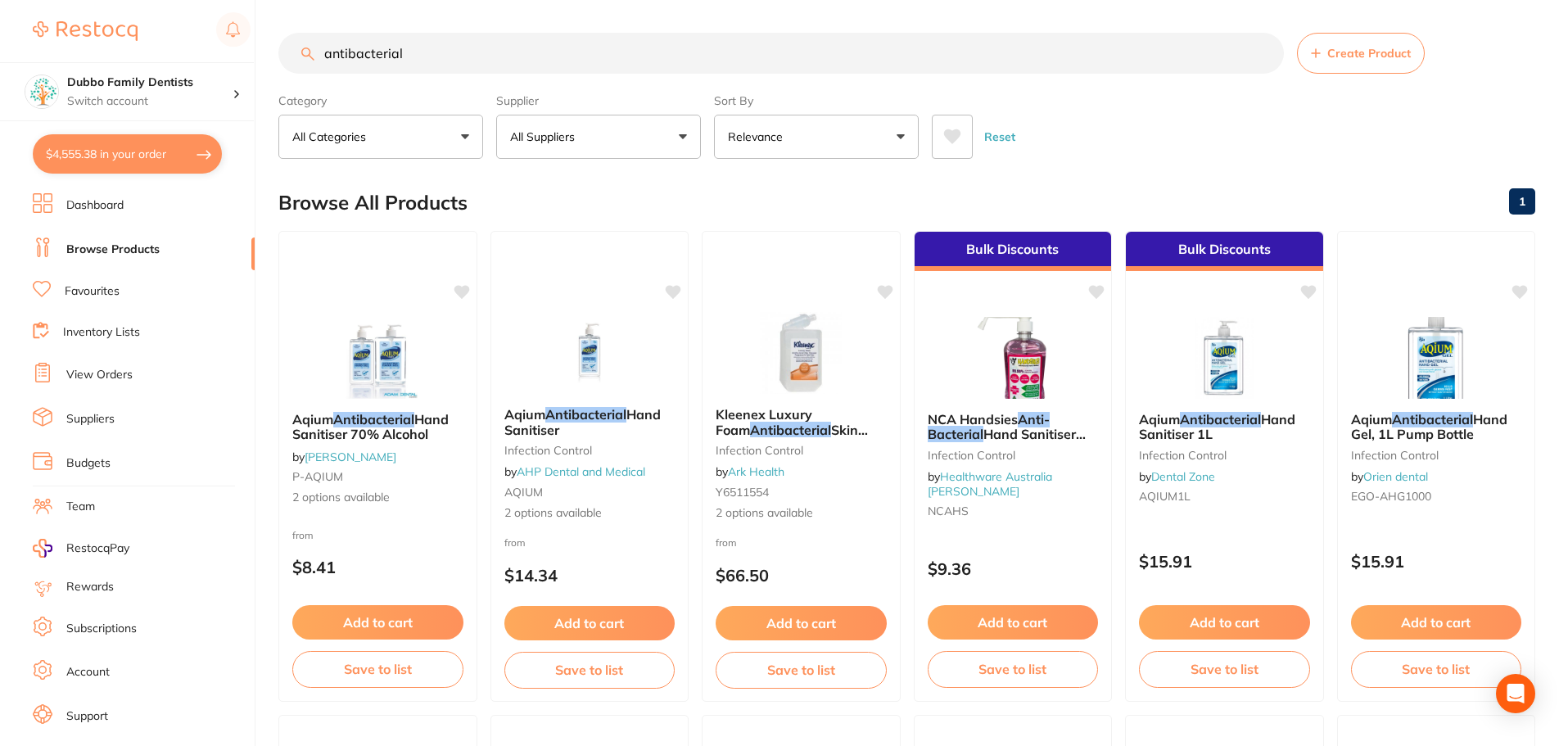
drag, startPoint x: 479, startPoint y: 42, endPoint x: 76, endPoint y: 14, distance: 404.0
click at [76, 14] on div "$4,555.38 Dubbo Family Dentists Switch account Dubbo Family Dentists $4,555.38 …" at bounding box center [784, 373] width 1568 height 746
type input "d"
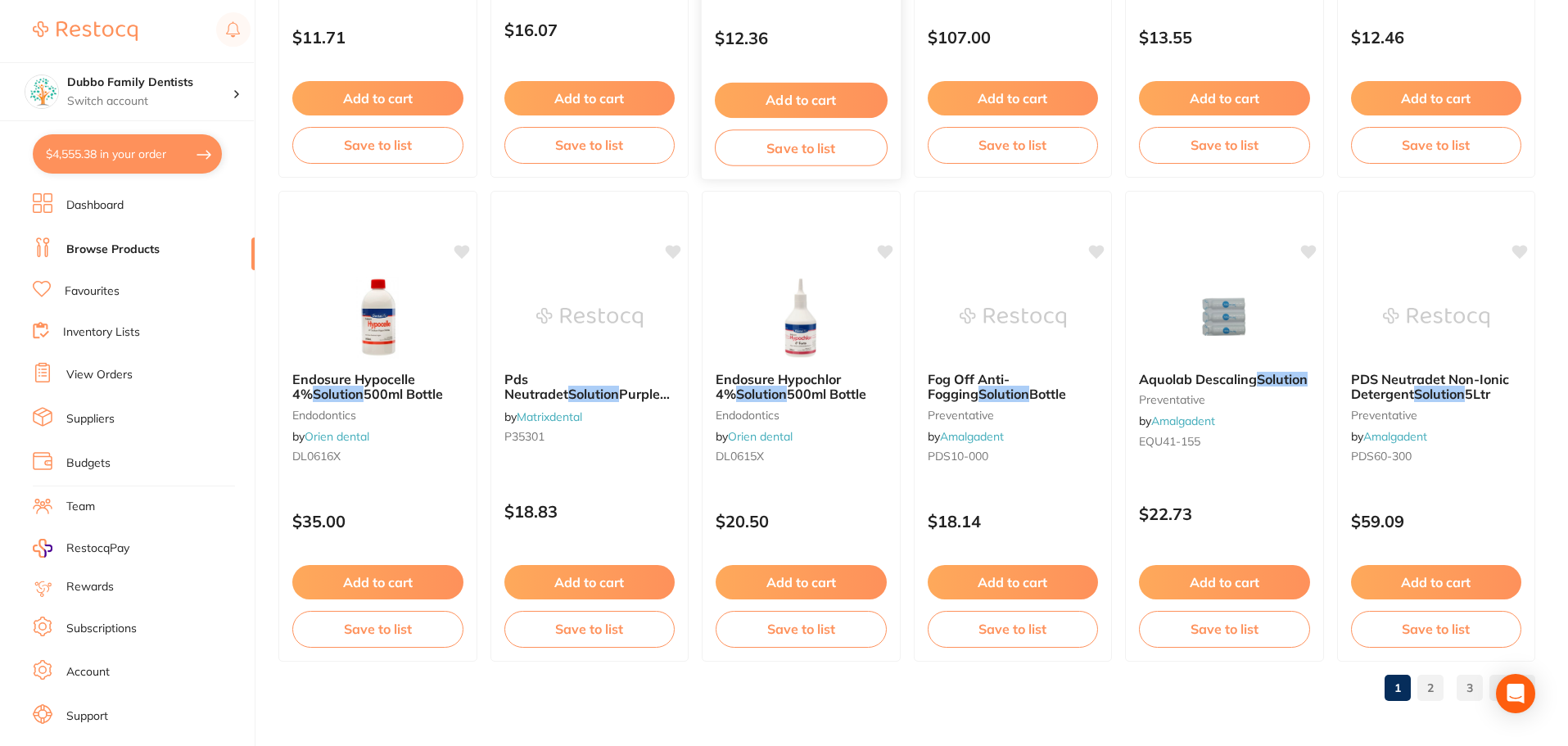
scroll to position [3913, 0]
type input "edta solution"
click at [1434, 690] on link "2" at bounding box center [1431, 687] width 27 height 32
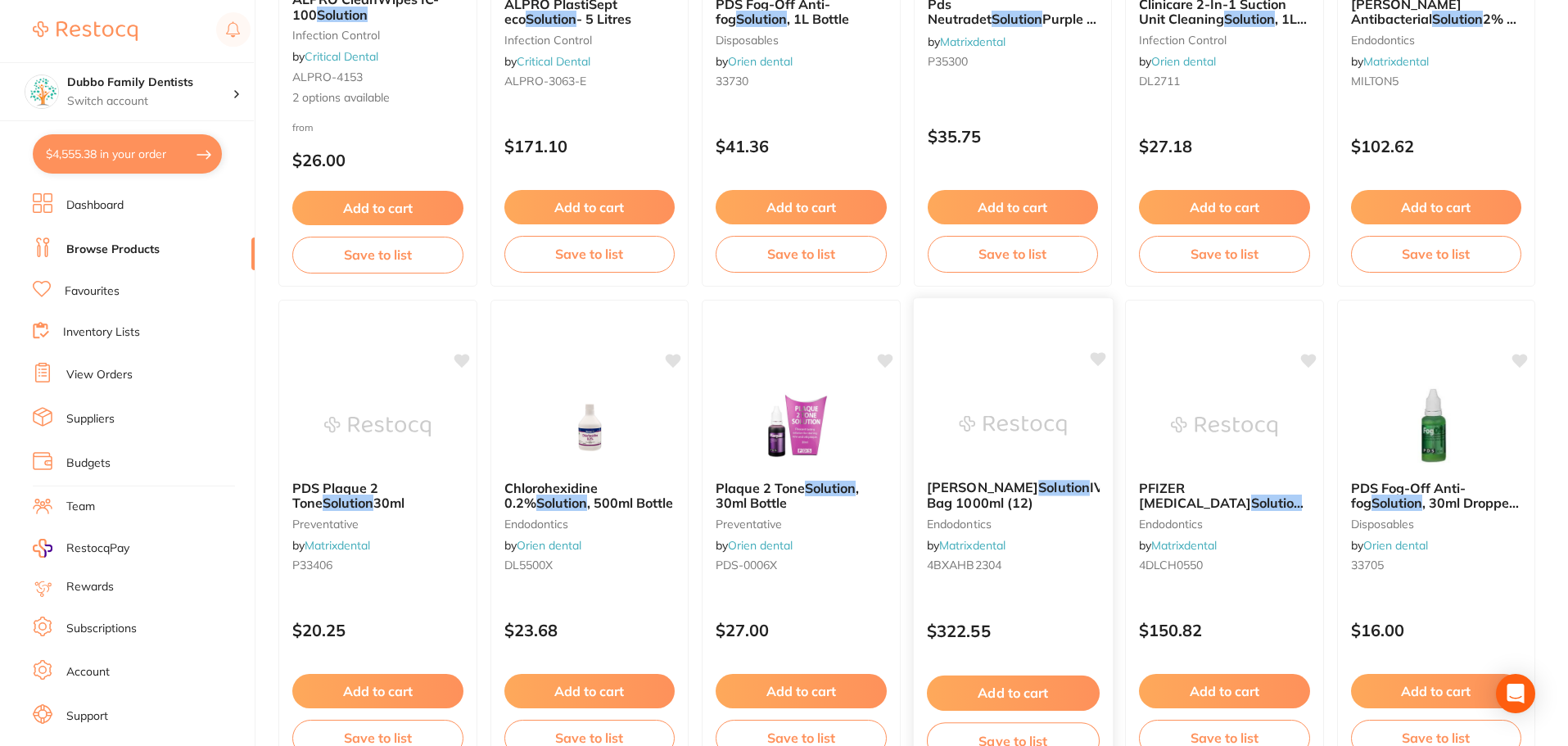
scroll to position [164, 0]
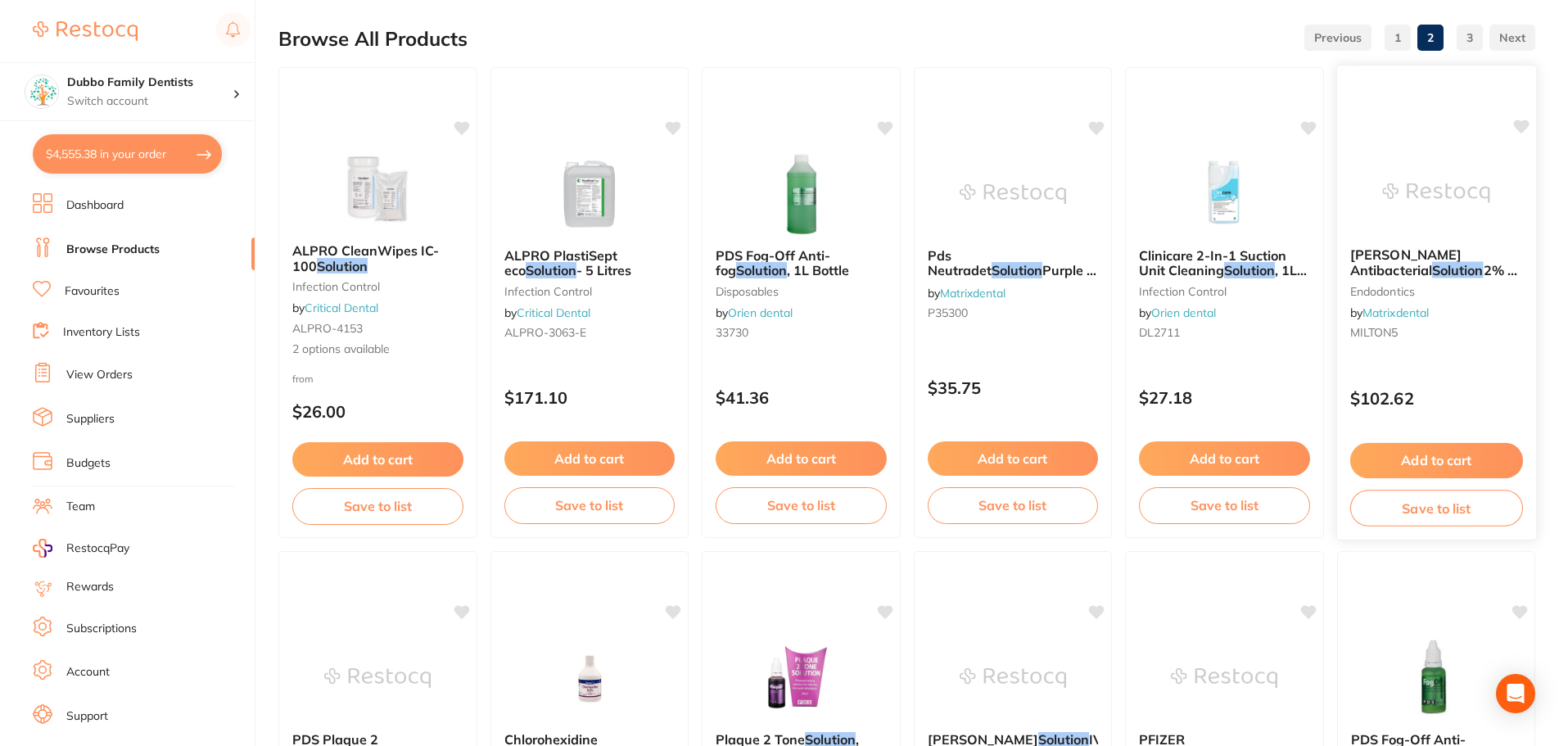
click at [1462, 266] on span "2% 5 litre bottle" at bounding box center [1432, 278] width 167 height 32
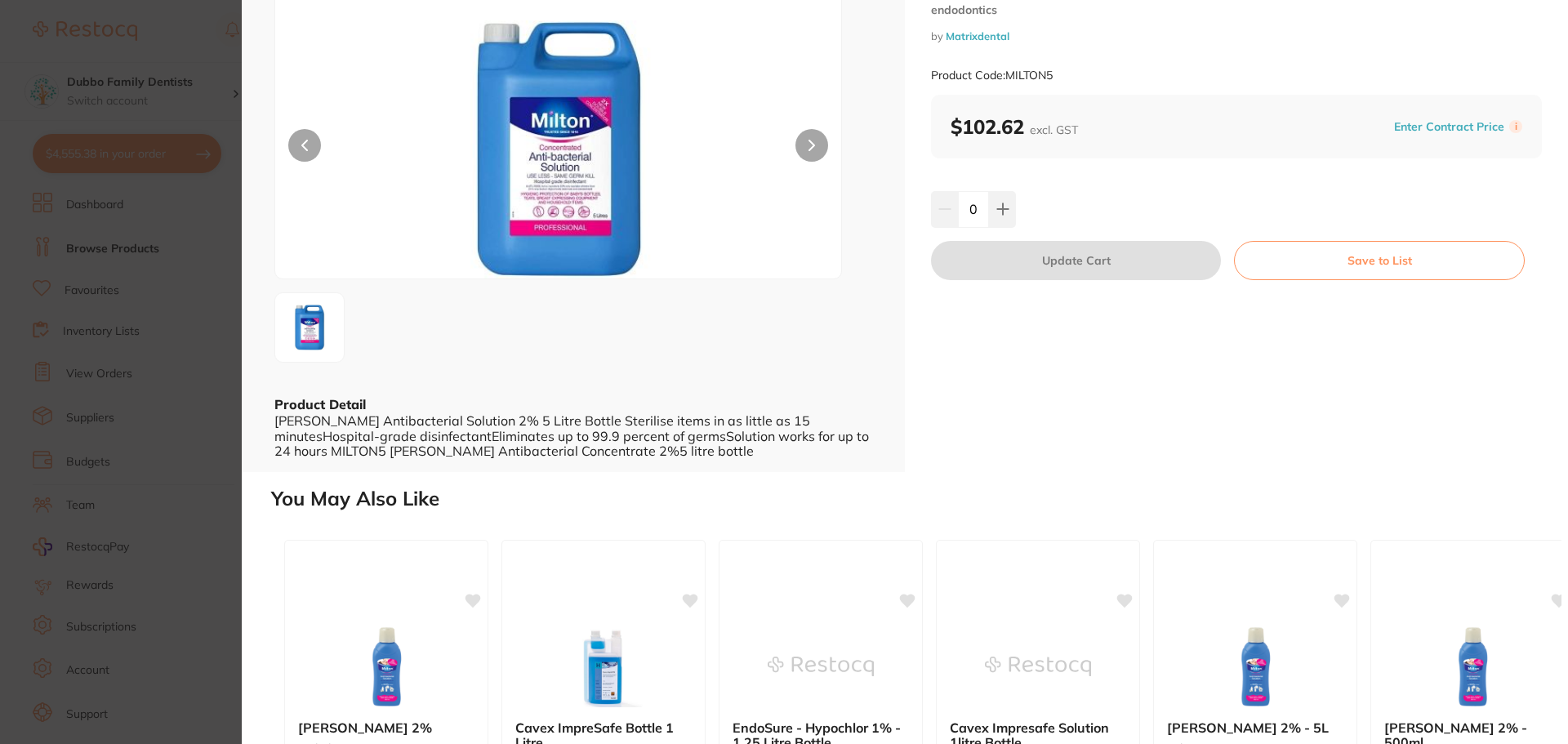
scroll to position [163, 0]
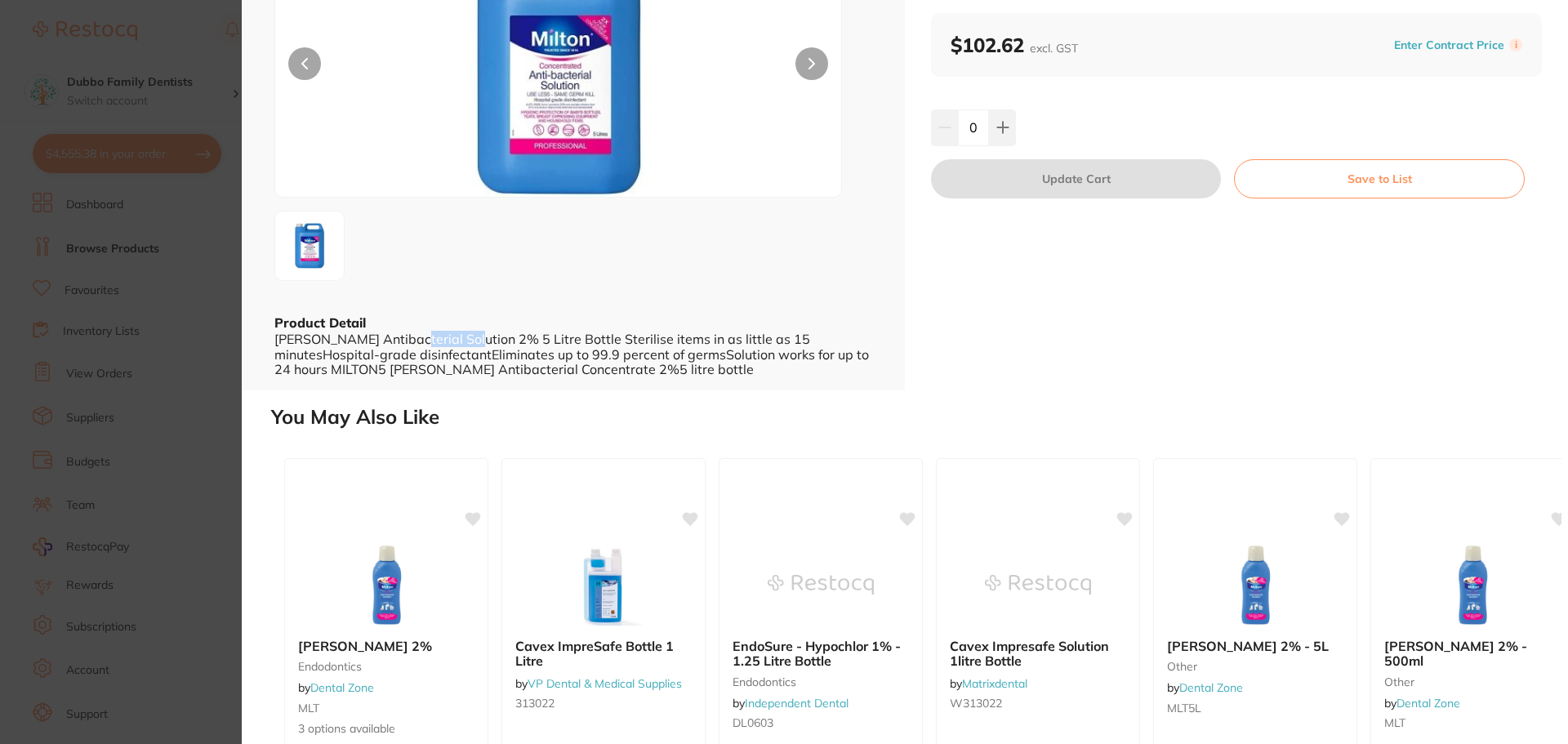
drag, startPoint x: 395, startPoint y: 334, endPoint x: 461, endPoint y: 340, distance: 66.3
click at [461, 340] on div "Milton Antibacterial Solution 2% 5 Litre Bottle Sterilise items in as little as…" at bounding box center [573, 353] width 598 height 45
click at [499, 332] on div "Milton Antibacterial Solution 2% 5 Litre Bottle Sterilise items in as little as…" at bounding box center [573, 353] width 598 height 45
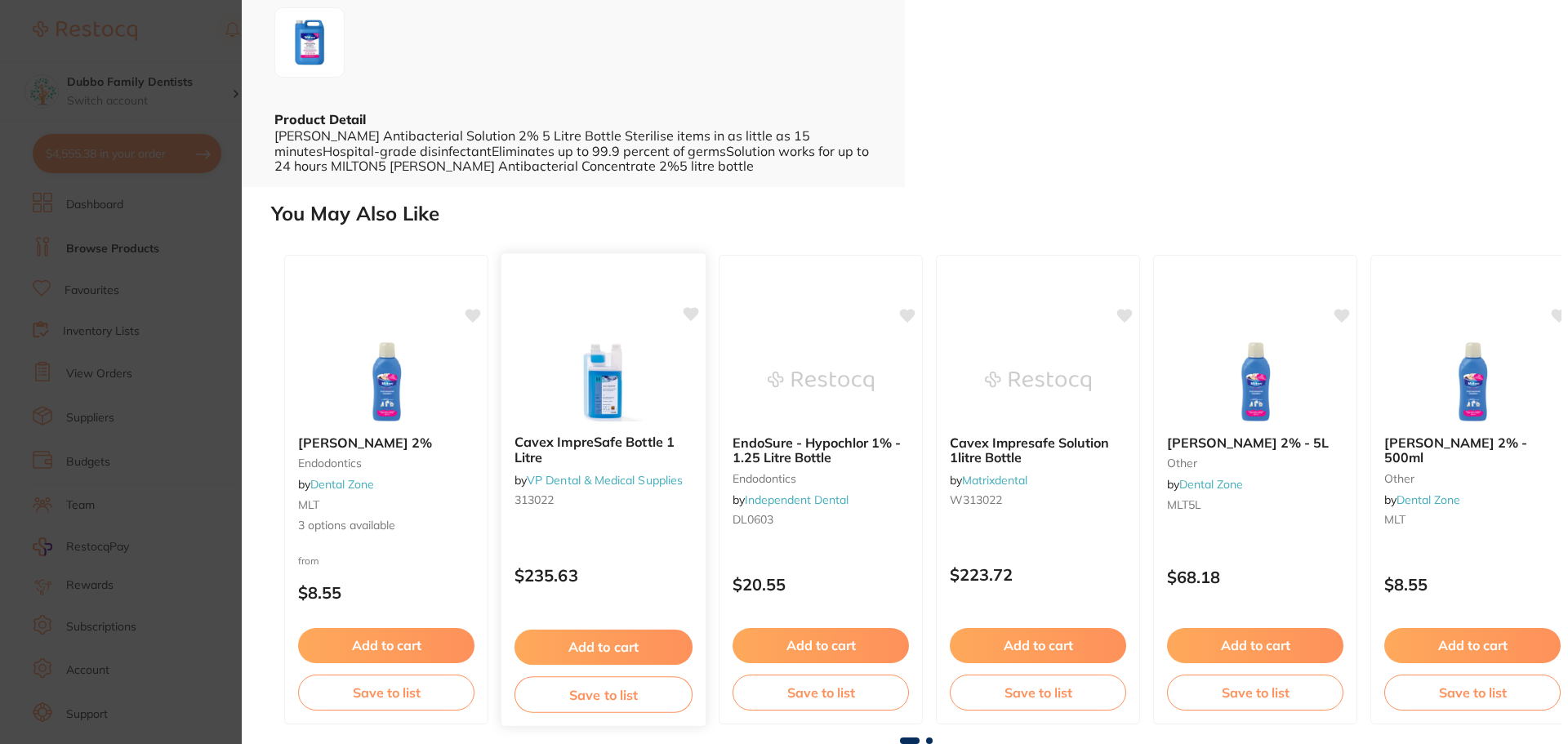
scroll to position [0, 0]
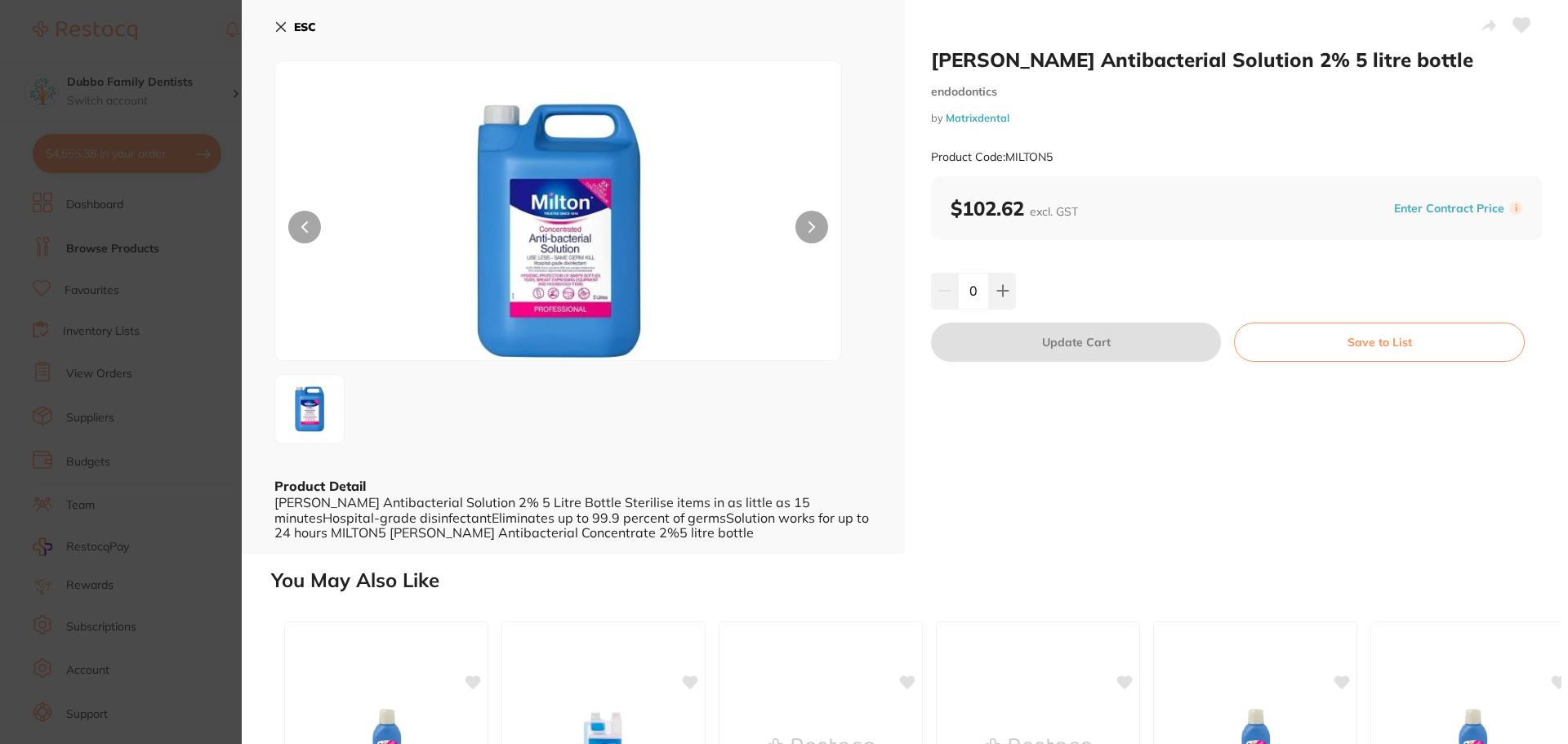
click at [172, 492] on section "MILTON Antibacterial Solution 2% 5 litre bottle endodontics by Matrixdental Pro…" at bounding box center [784, 372] width 1568 height 744
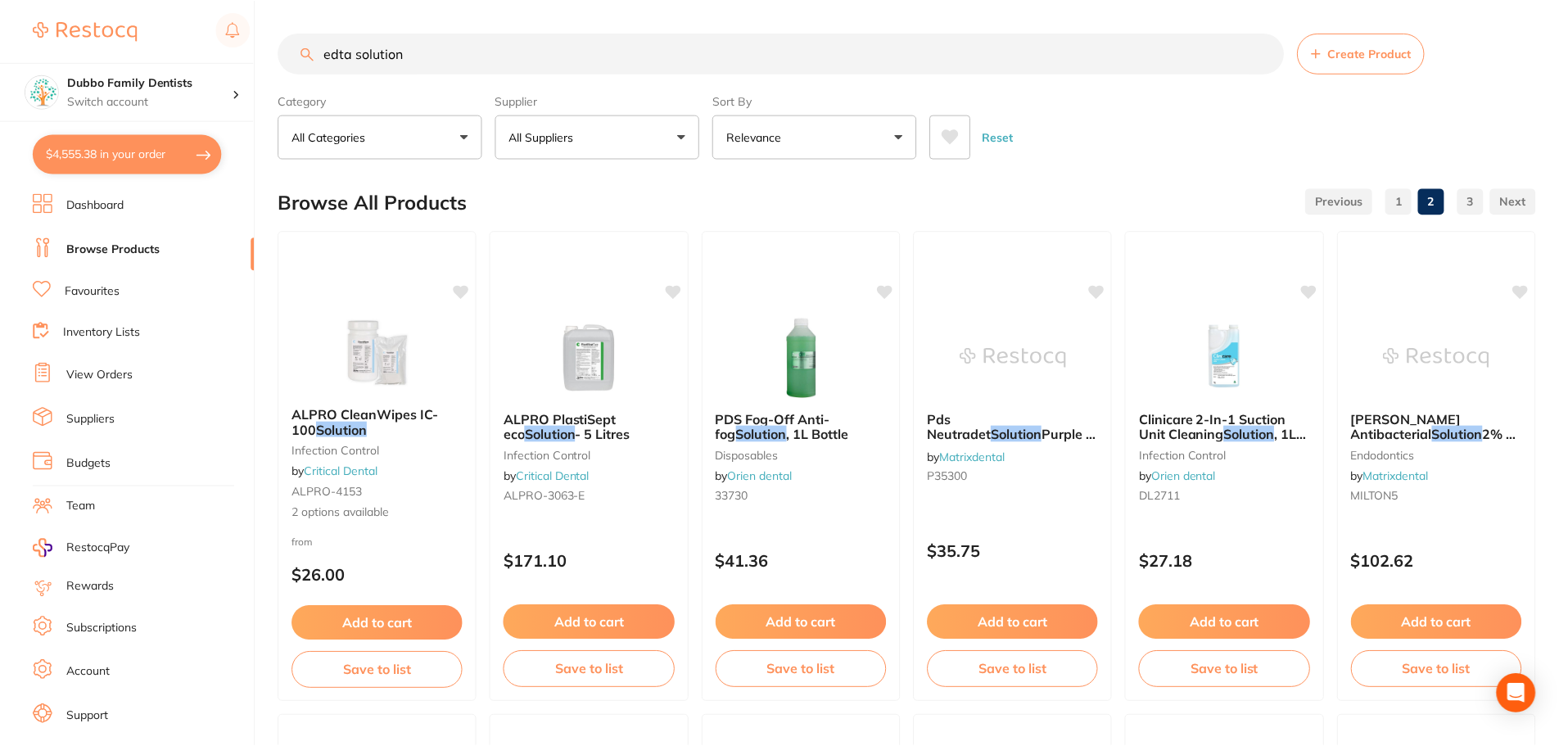
scroll to position [164, 0]
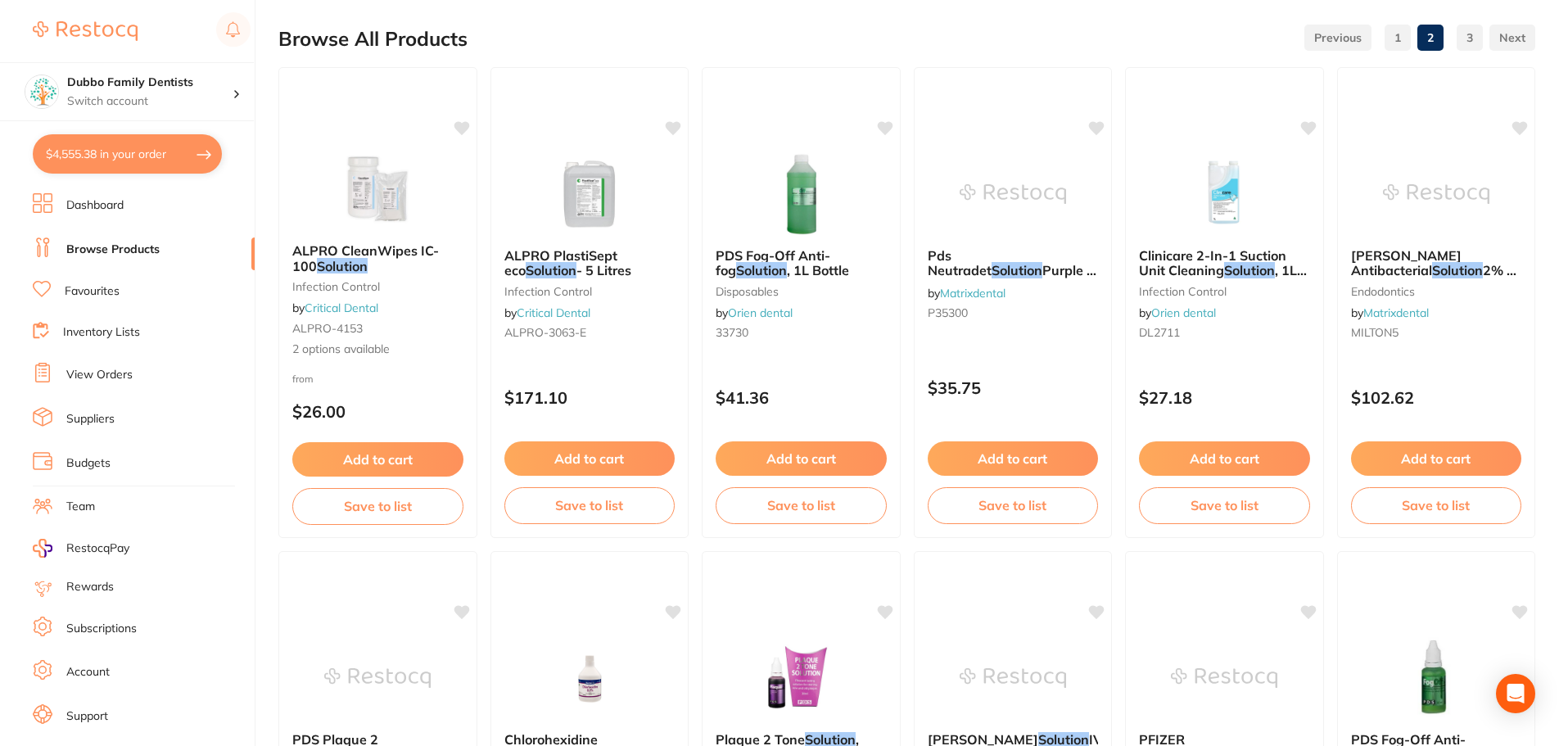
click at [164, 164] on button "$4,555.38 in your order" at bounding box center [127, 153] width 190 height 39
checkbox input "true"
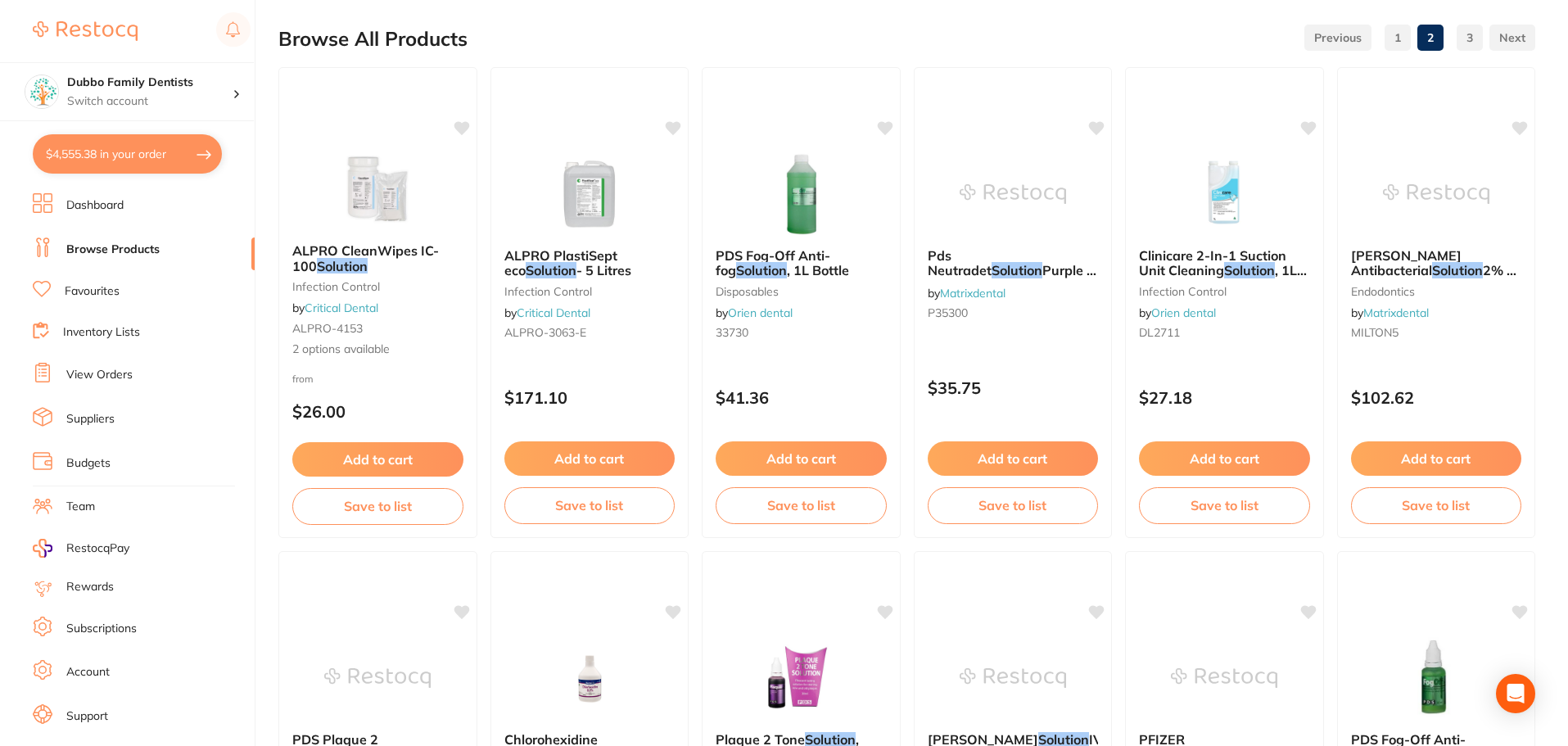
checkbox input "true"
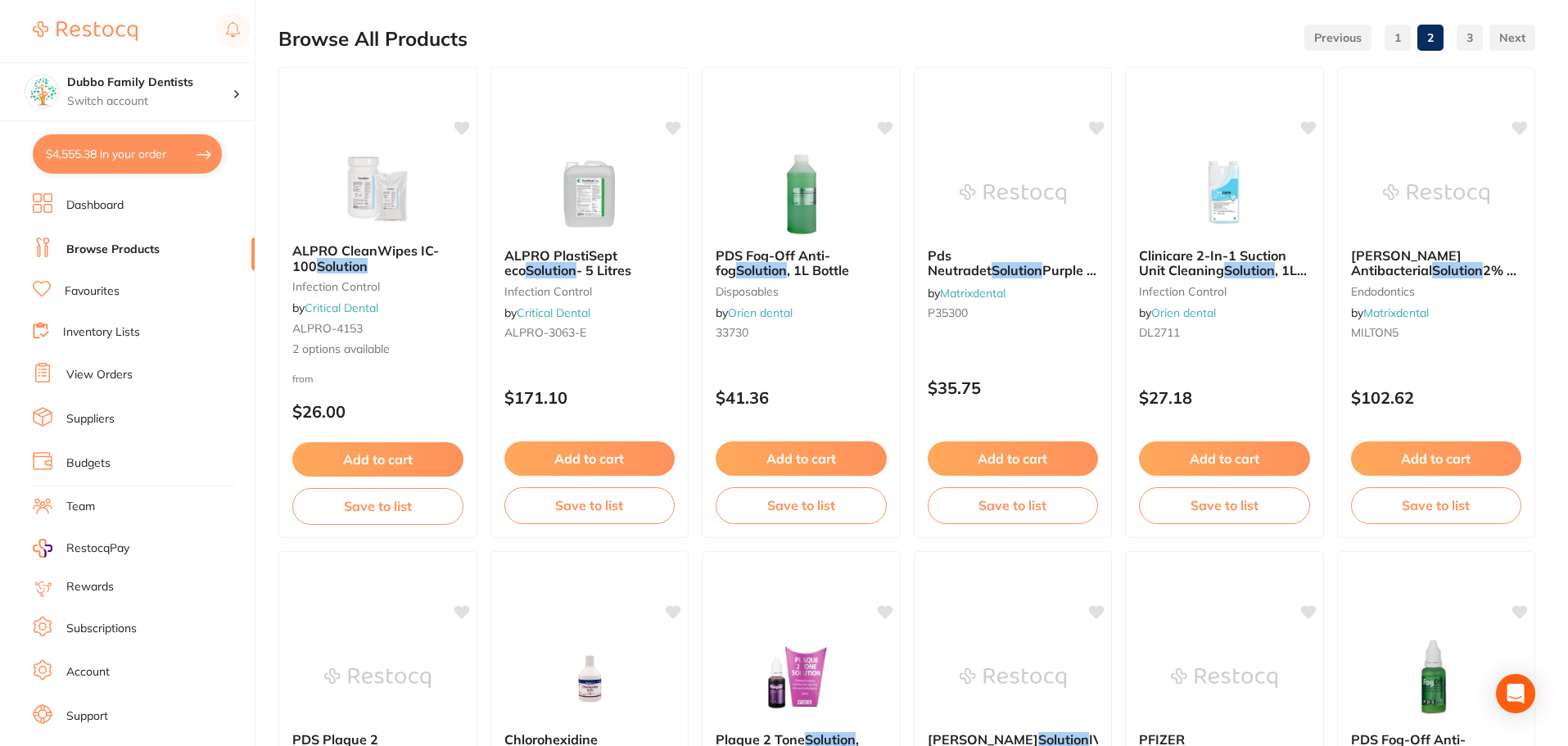
checkbox input "true"
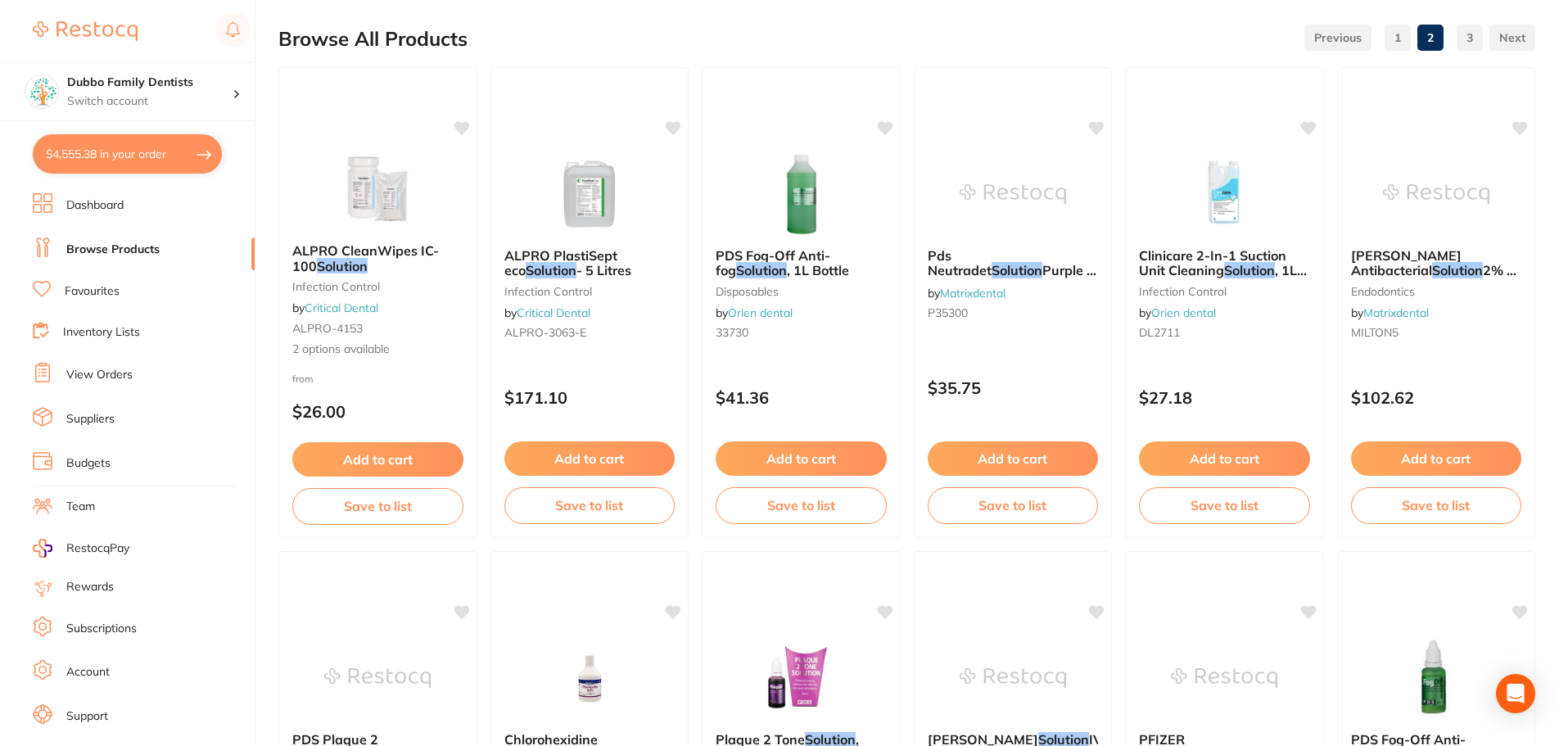
checkbox input "true"
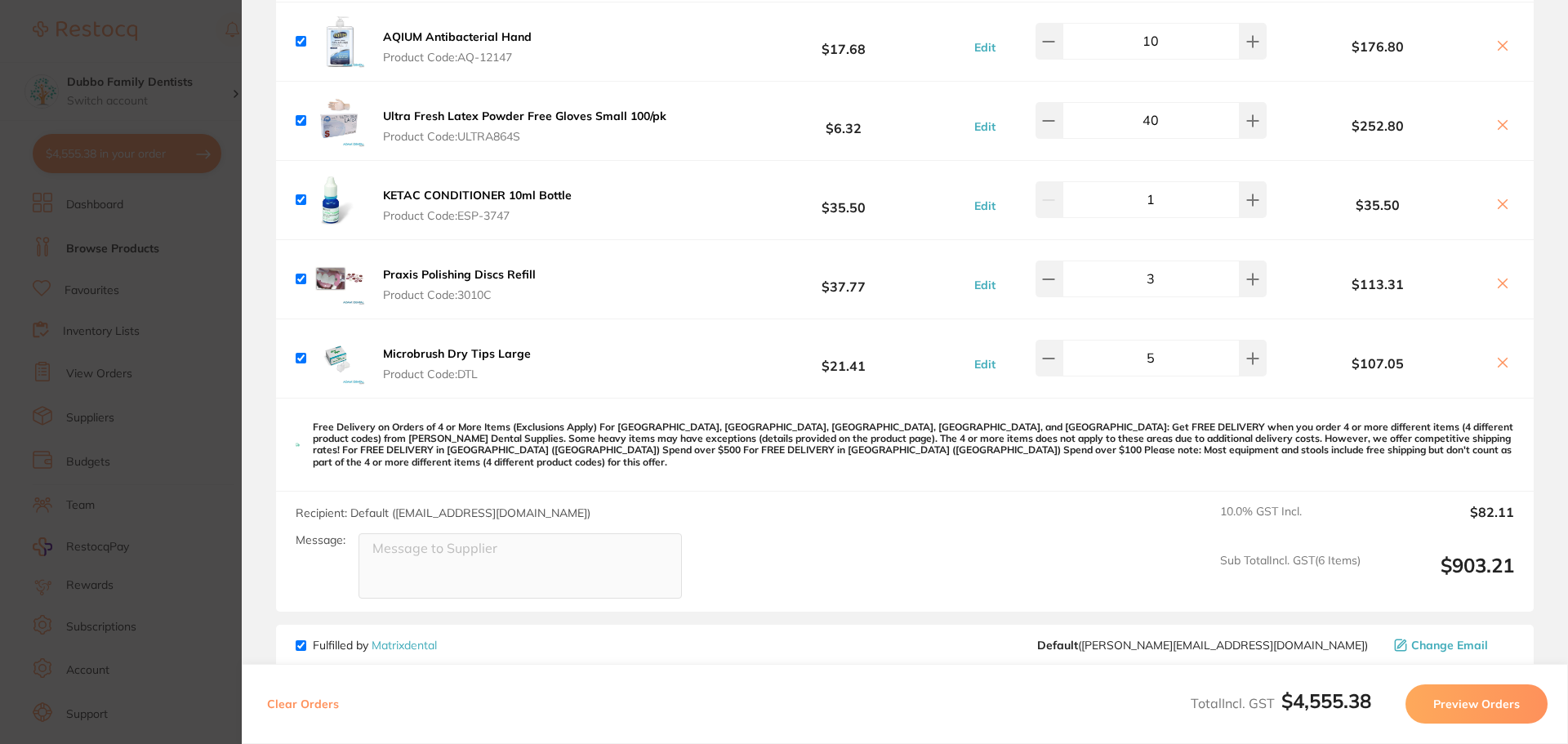
scroll to position [1552, 0]
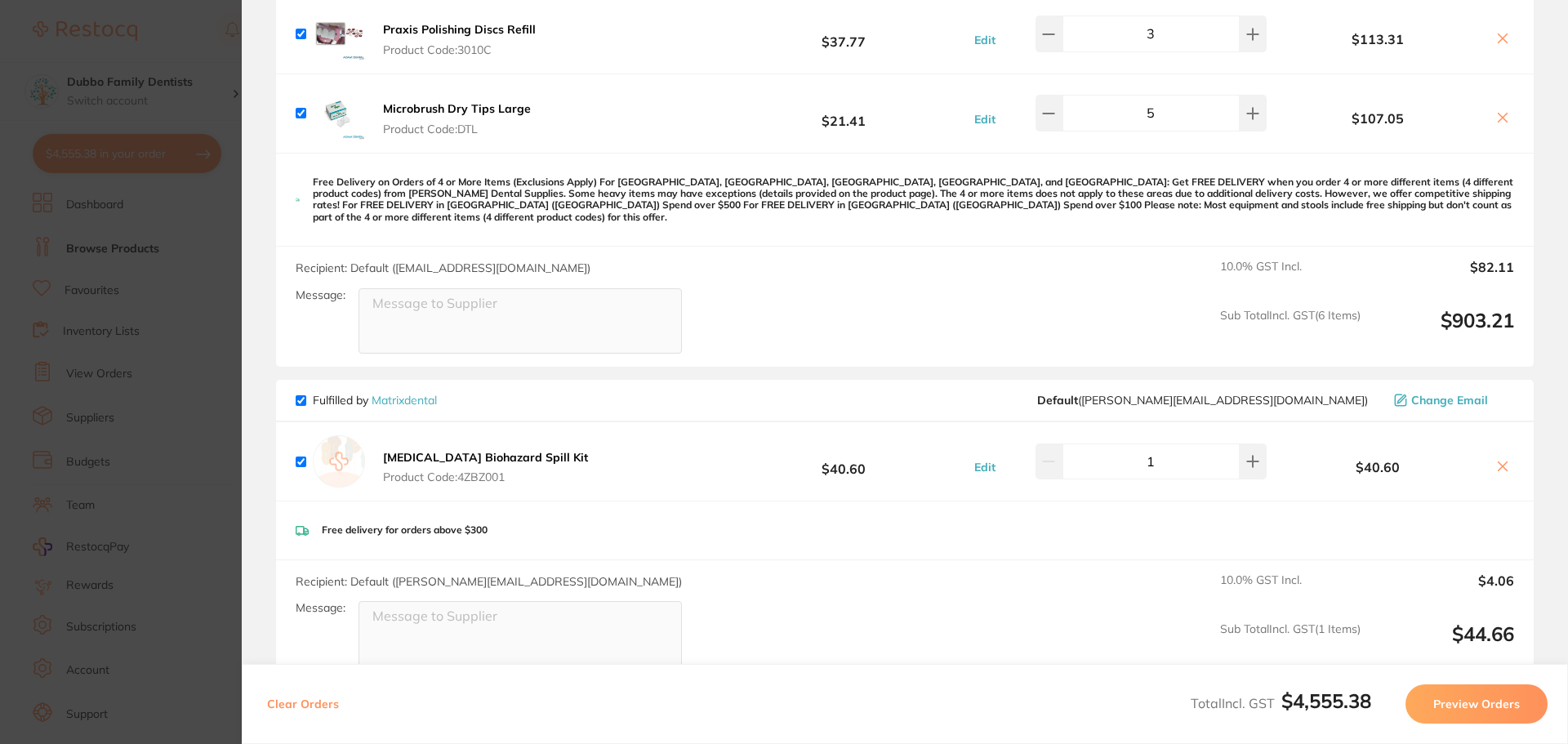
click at [180, 478] on section "Update RRP Set your pre negotiated price for this item. Item Agreed RRP (excl. …" at bounding box center [784, 372] width 1568 height 744
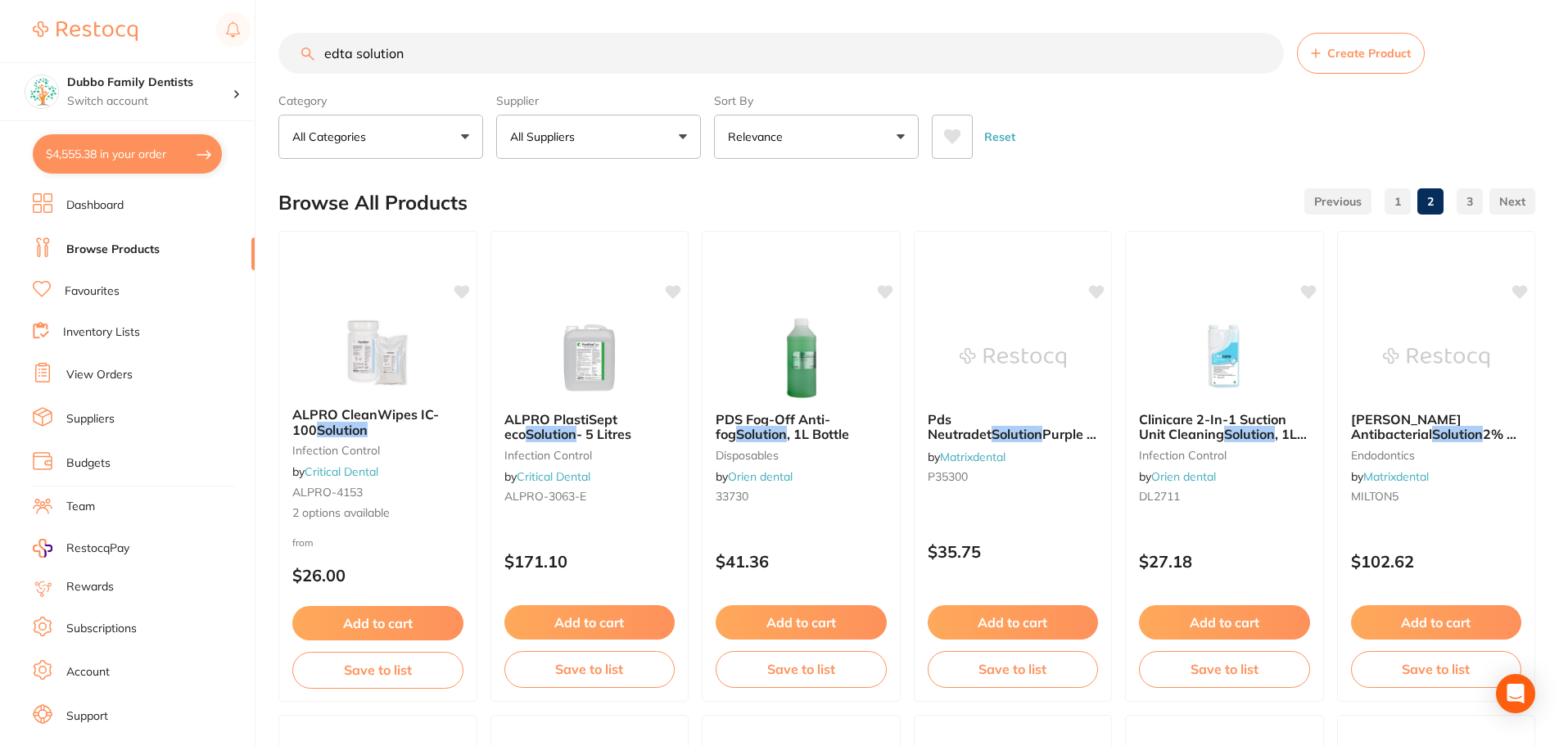
scroll to position [1, 0]
drag, startPoint x: 446, startPoint y: 61, endPoint x: 0, endPoint y: 61, distance: 446.0
click at [0, 61] on div "$4,555.38 Dubbo Family Dentists Switch account Dubbo Family Dentists $4,555.38 …" at bounding box center [784, 373] width 1568 height 746
click at [1169, 117] on div "Reset" at bounding box center [1227, 131] width 591 height 57
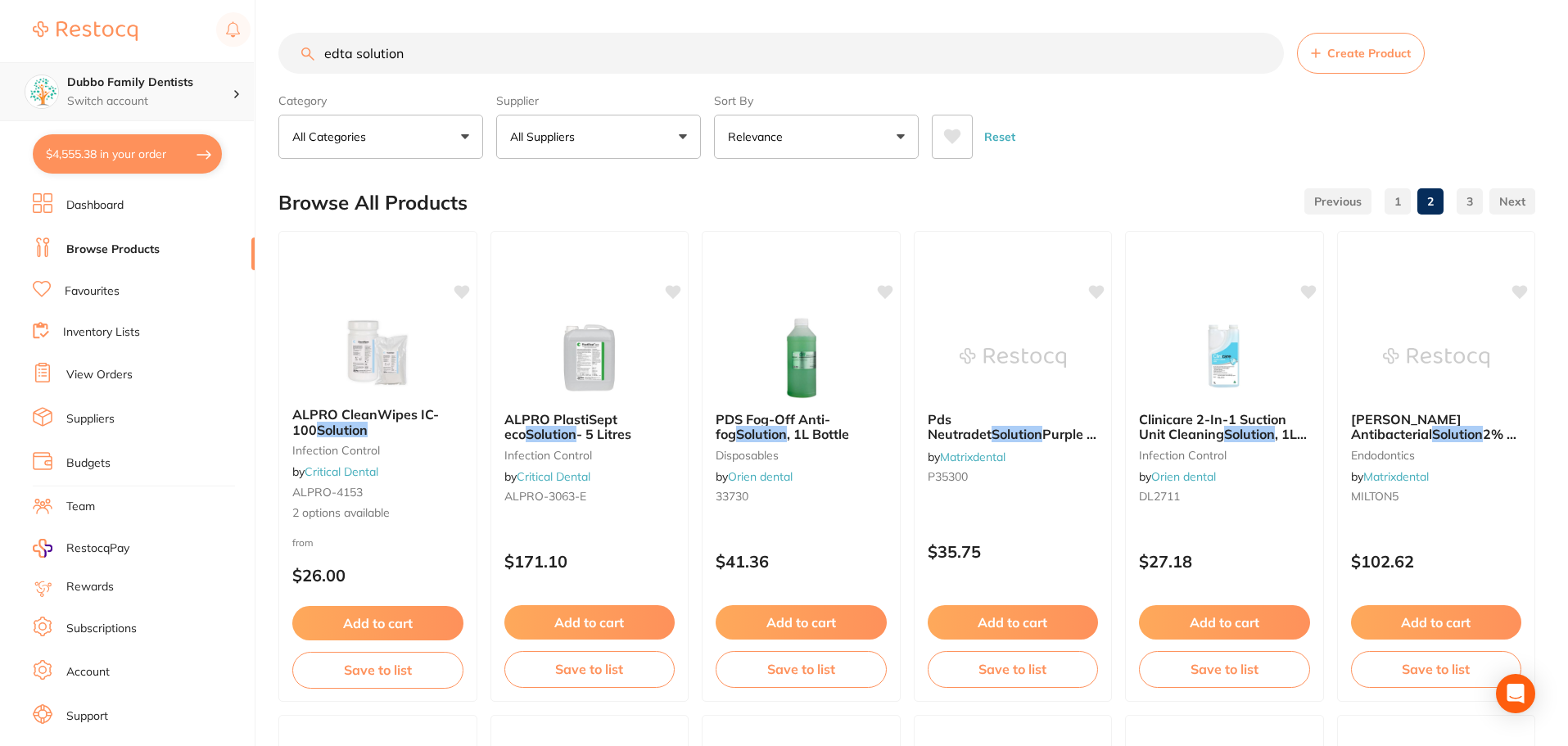
scroll to position [1, 0]
drag, startPoint x: 449, startPoint y: 56, endPoint x: 0, endPoint y: 81, distance: 449.7
click at [0, 81] on div "$4,555.38 Dubbo Family Dentists Switch account Dubbo Family Dentists $4,555.38 …" at bounding box center [784, 373] width 1568 height 746
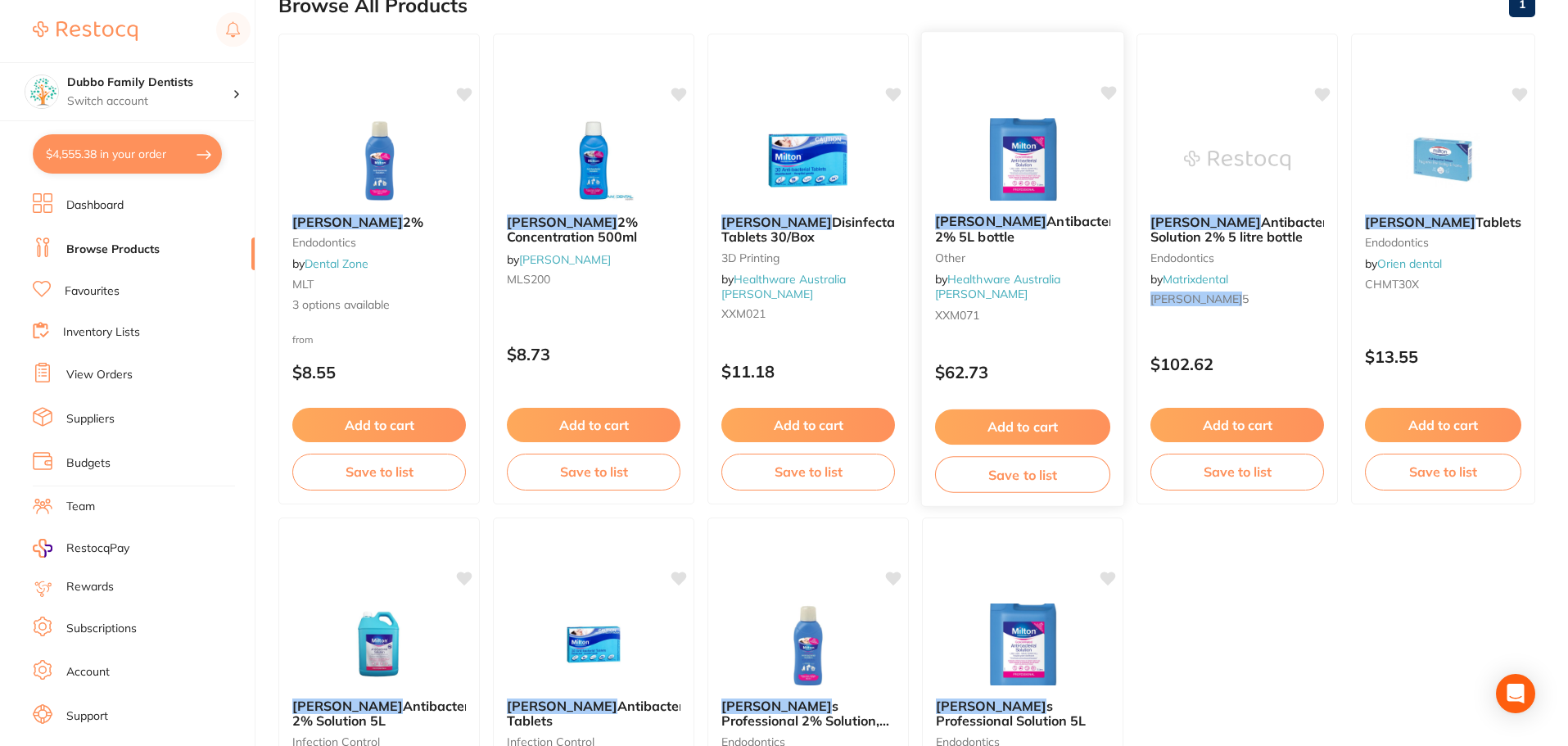
scroll to position [0, 0]
click at [1059, 162] on img at bounding box center [1022, 159] width 108 height 83
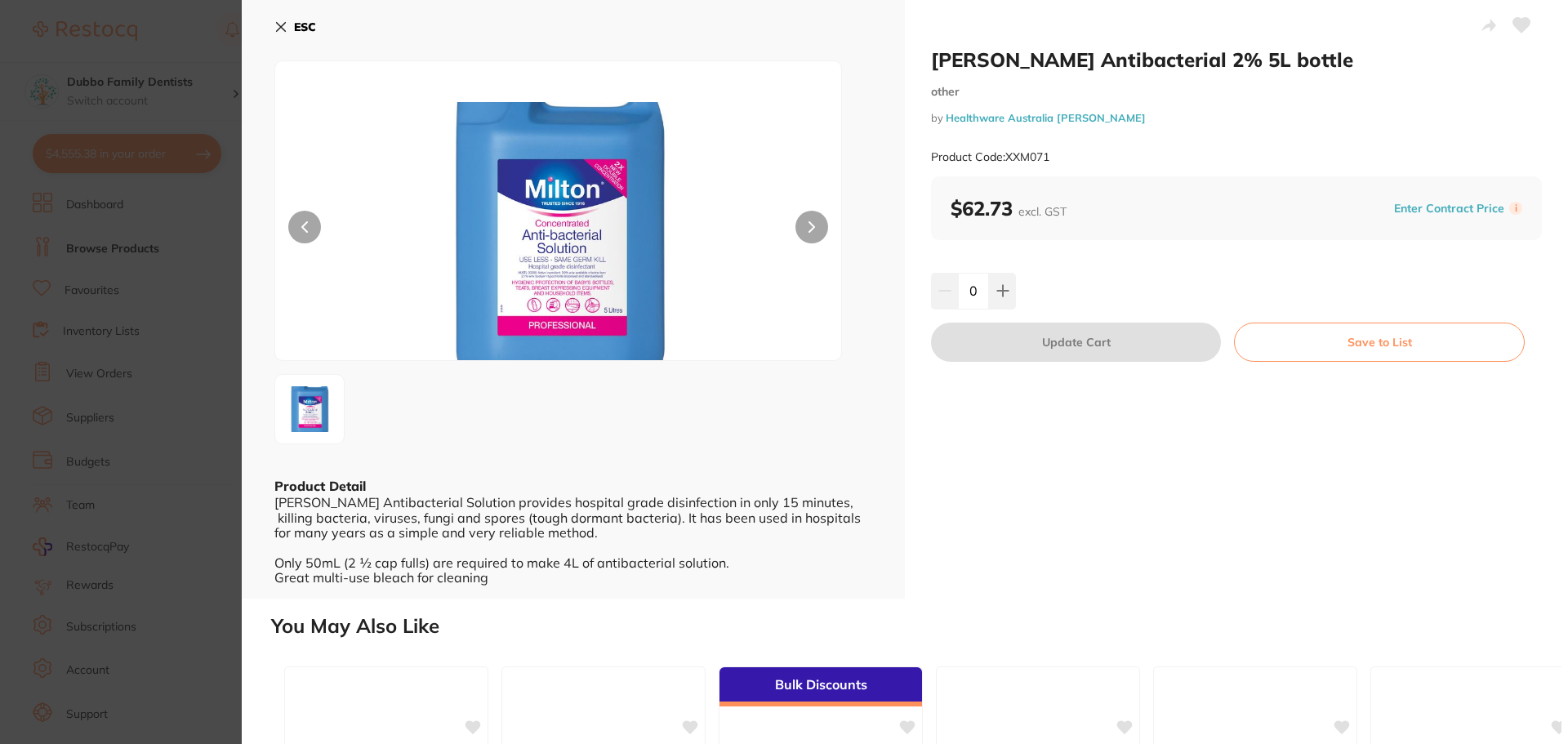
click at [282, 24] on icon at bounding box center [281, 27] width 13 height 13
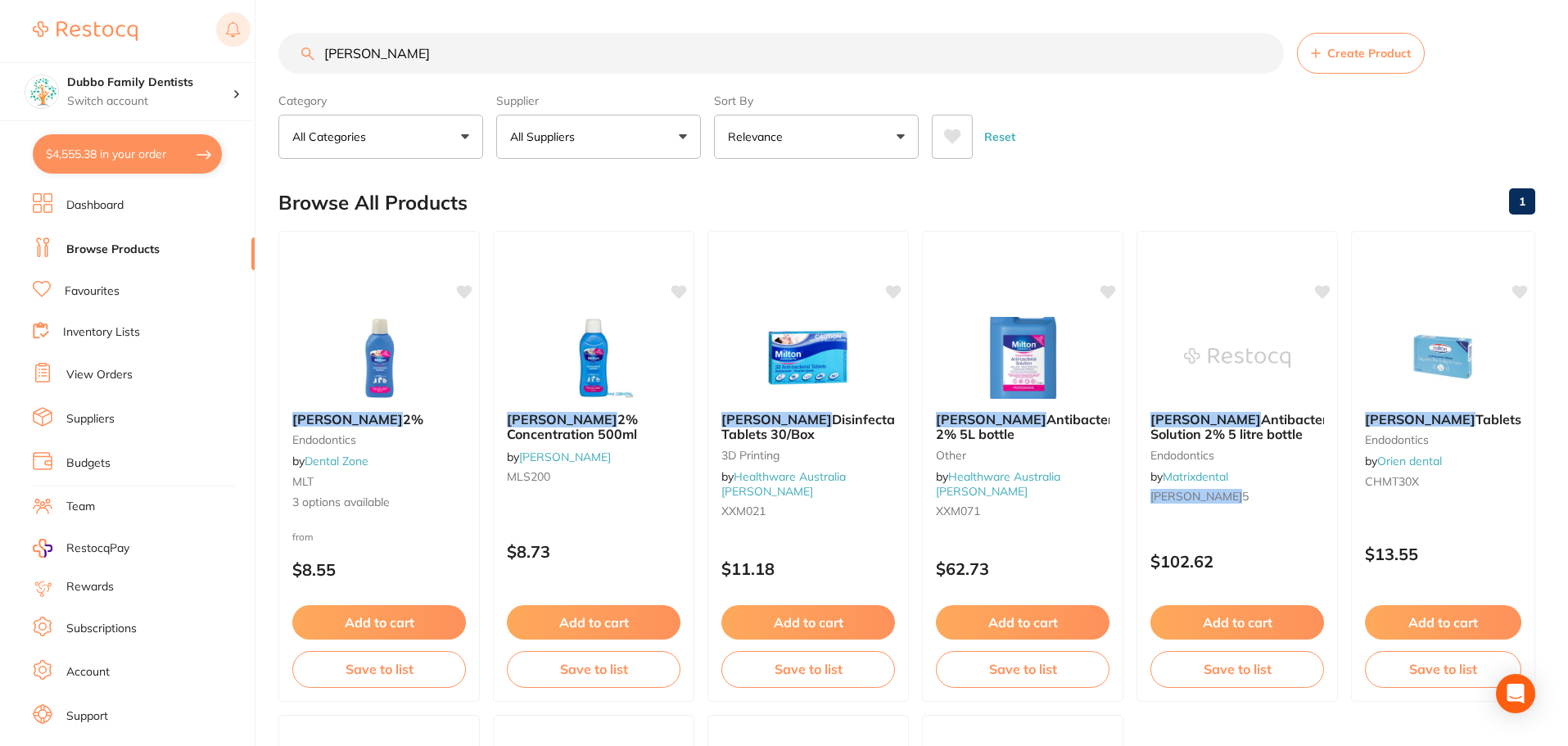
scroll to position [197, 0]
drag, startPoint x: 271, startPoint y: 47, endPoint x: 19, endPoint y: 44, distance: 252.0
click at [19, 44] on div "$4,555.38 Dubbo Family Dentists Switch account Dubbo Family Dentists $4,555.38 …" at bounding box center [784, 373] width 1568 height 746
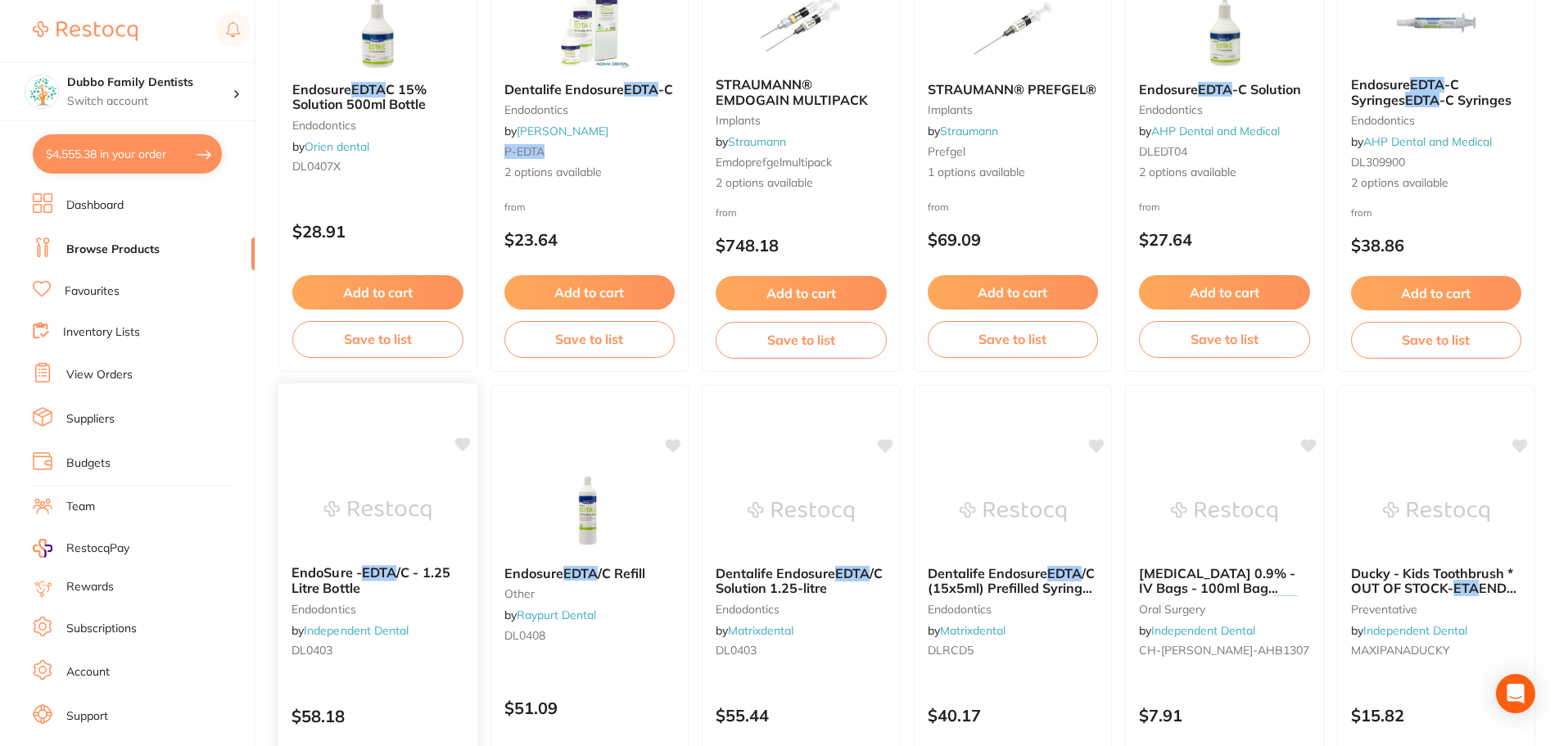
scroll to position [837, 0]
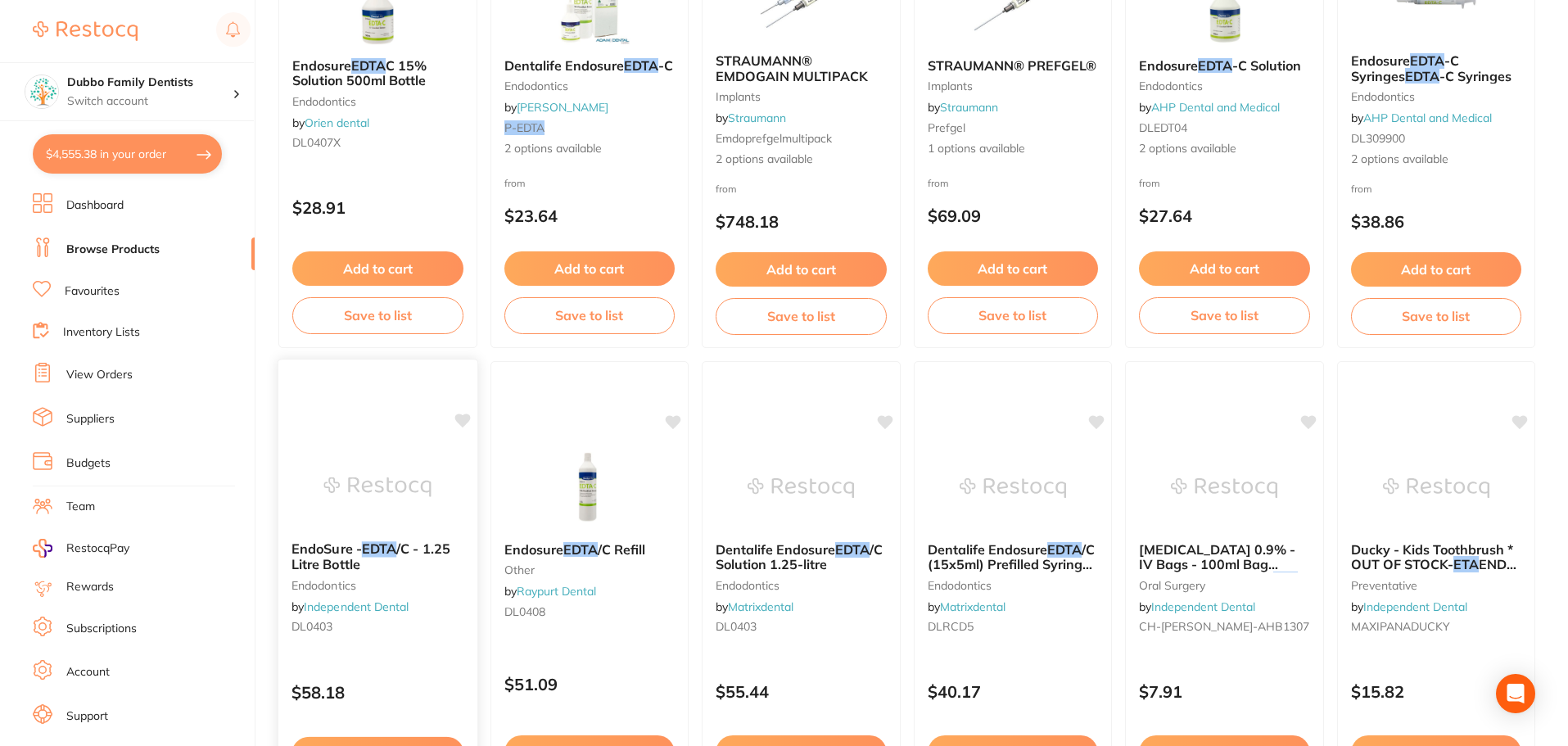
type input "edta"
click at [352, 423] on div "EndoSure - EDTA /C - 1.25 Litre Bottle endodontics by Independent Dental DL0403…" at bounding box center [377, 595] width 201 height 475
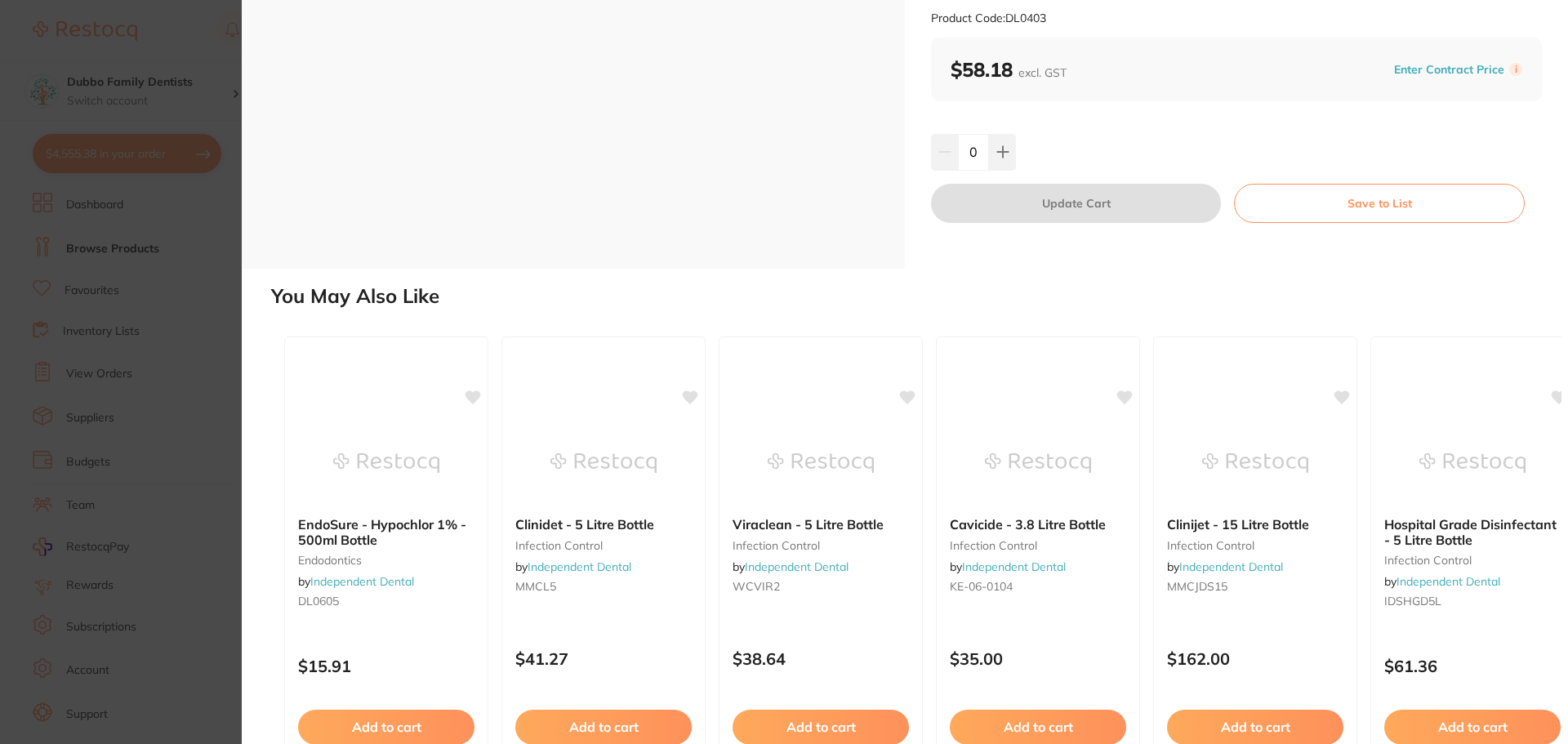
scroll to position [163, 0]
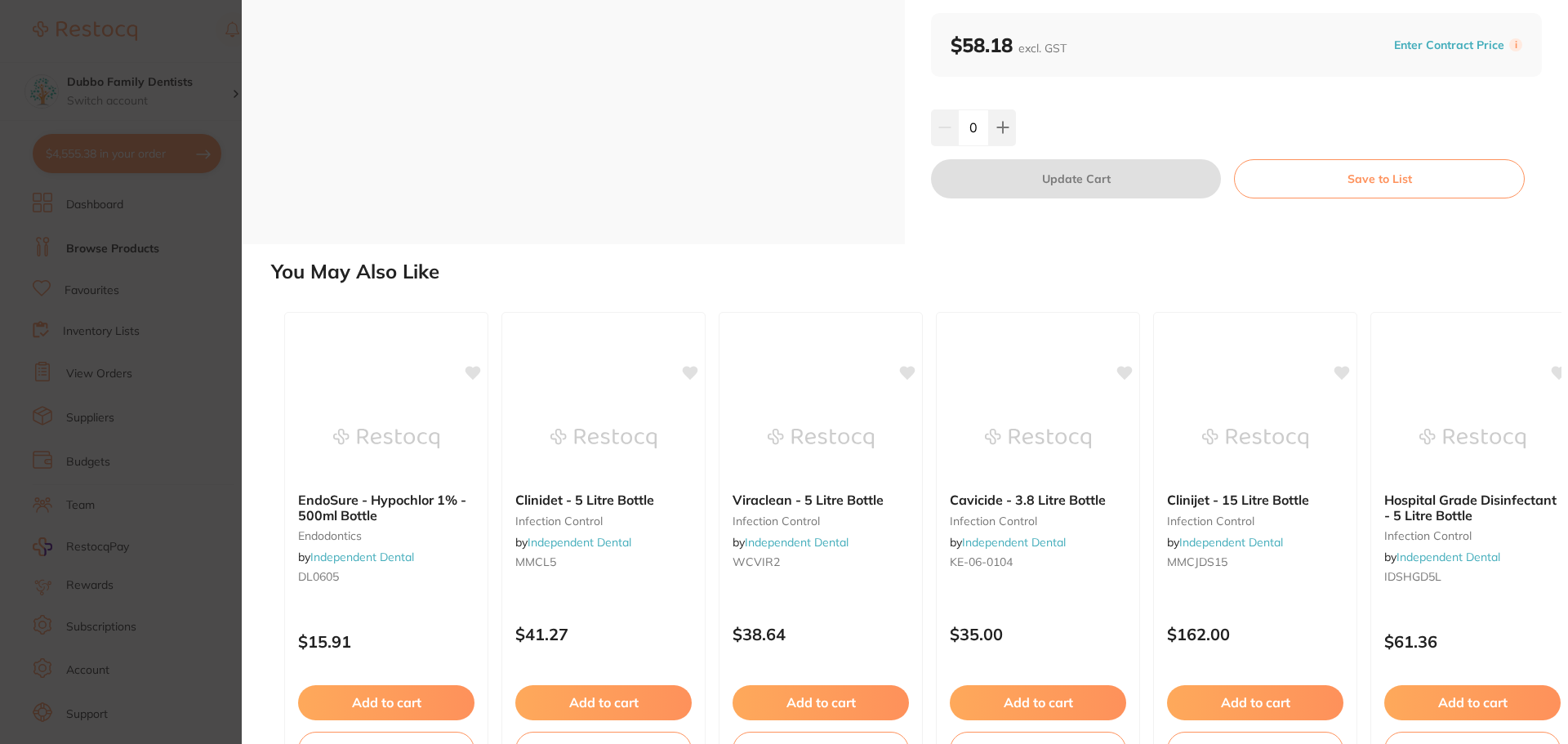
click at [220, 486] on section "EndoSure - EDTA/C - 1.25 Litre Bottle endodontics by Independent Dental Product…" at bounding box center [784, 372] width 1568 height 744
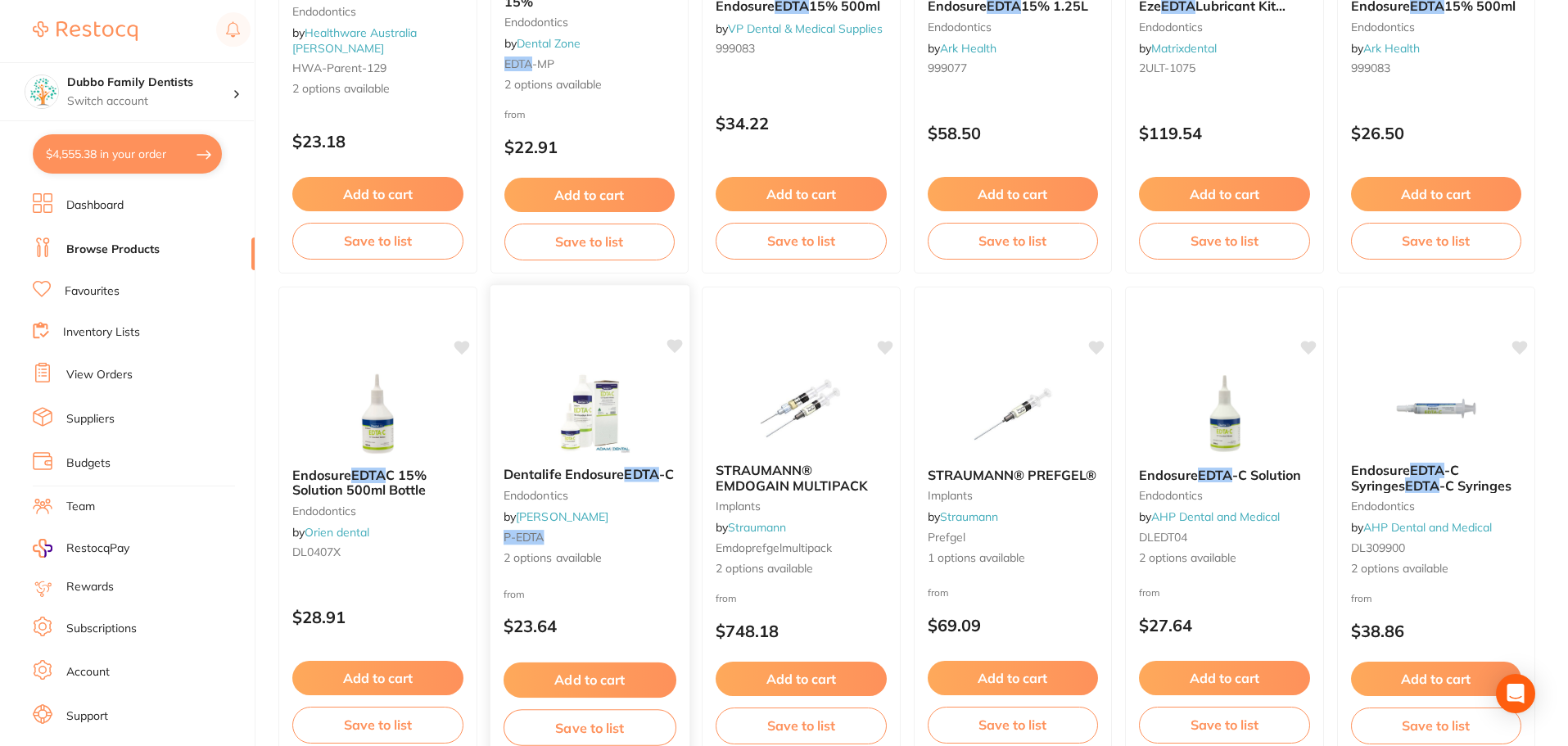
scroll to position [265, 0]
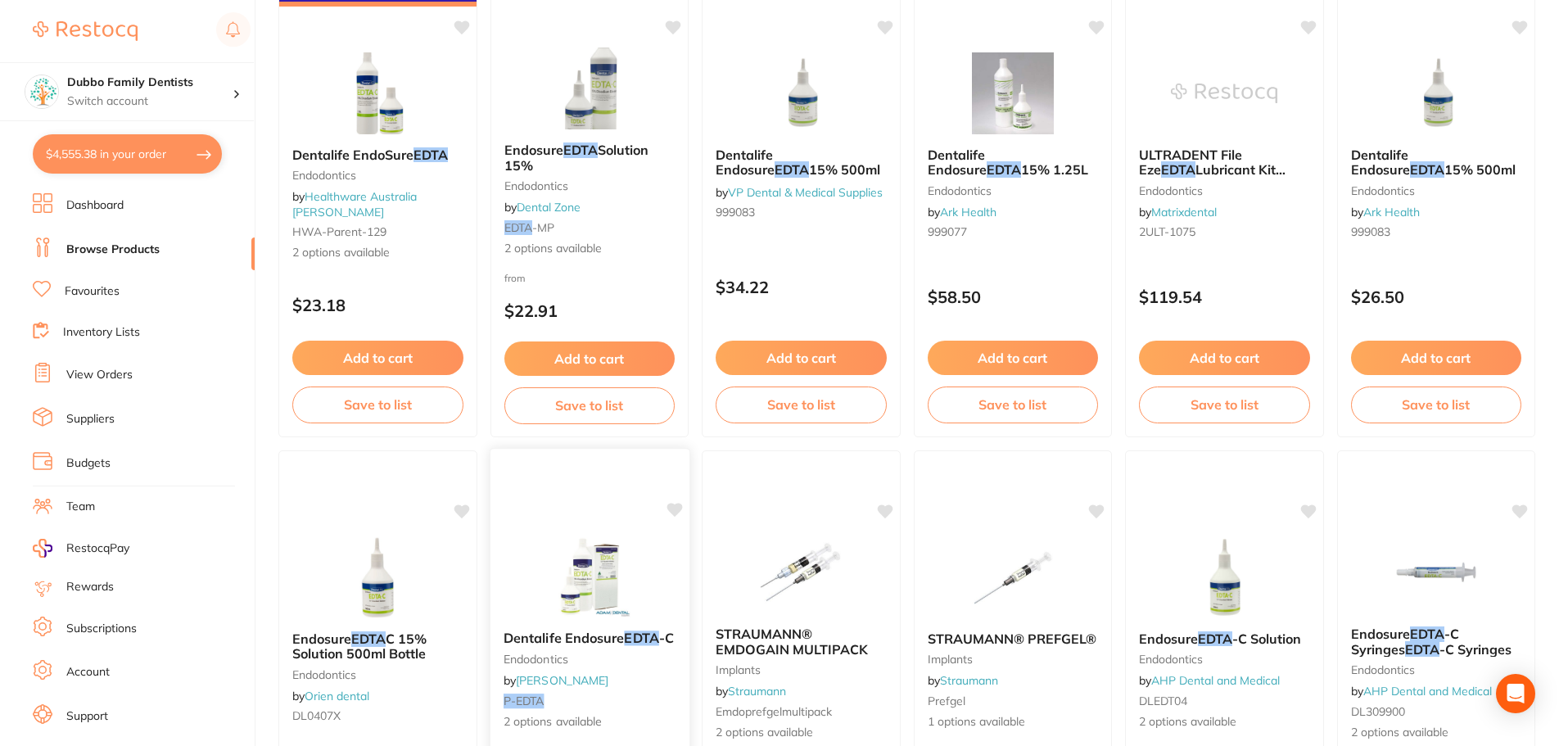
click at [594, 560] on img at bounding box center [589, 575] width 108 height 83
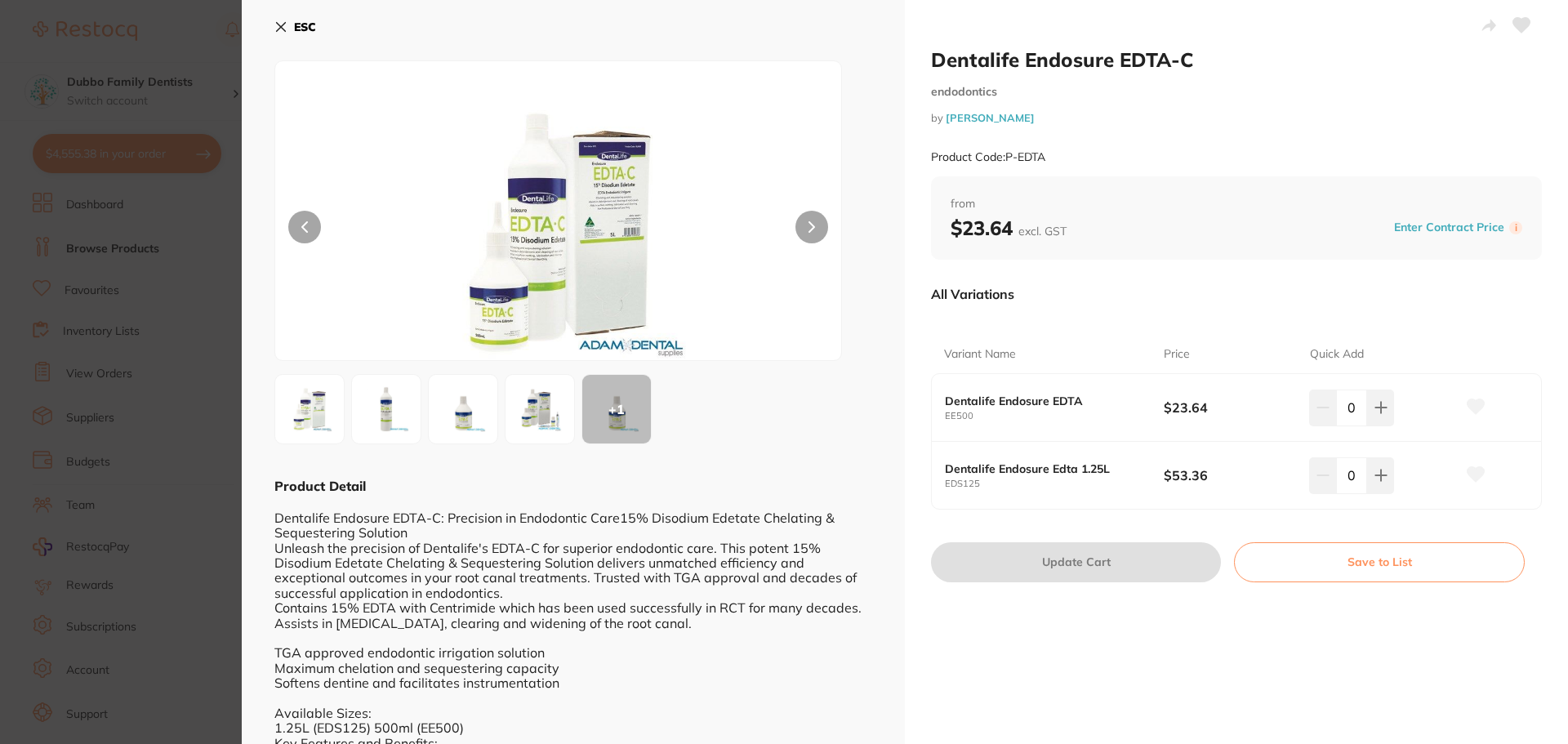
click at [395, 401] on img at bounding box center [387, 410] width 59 height 59
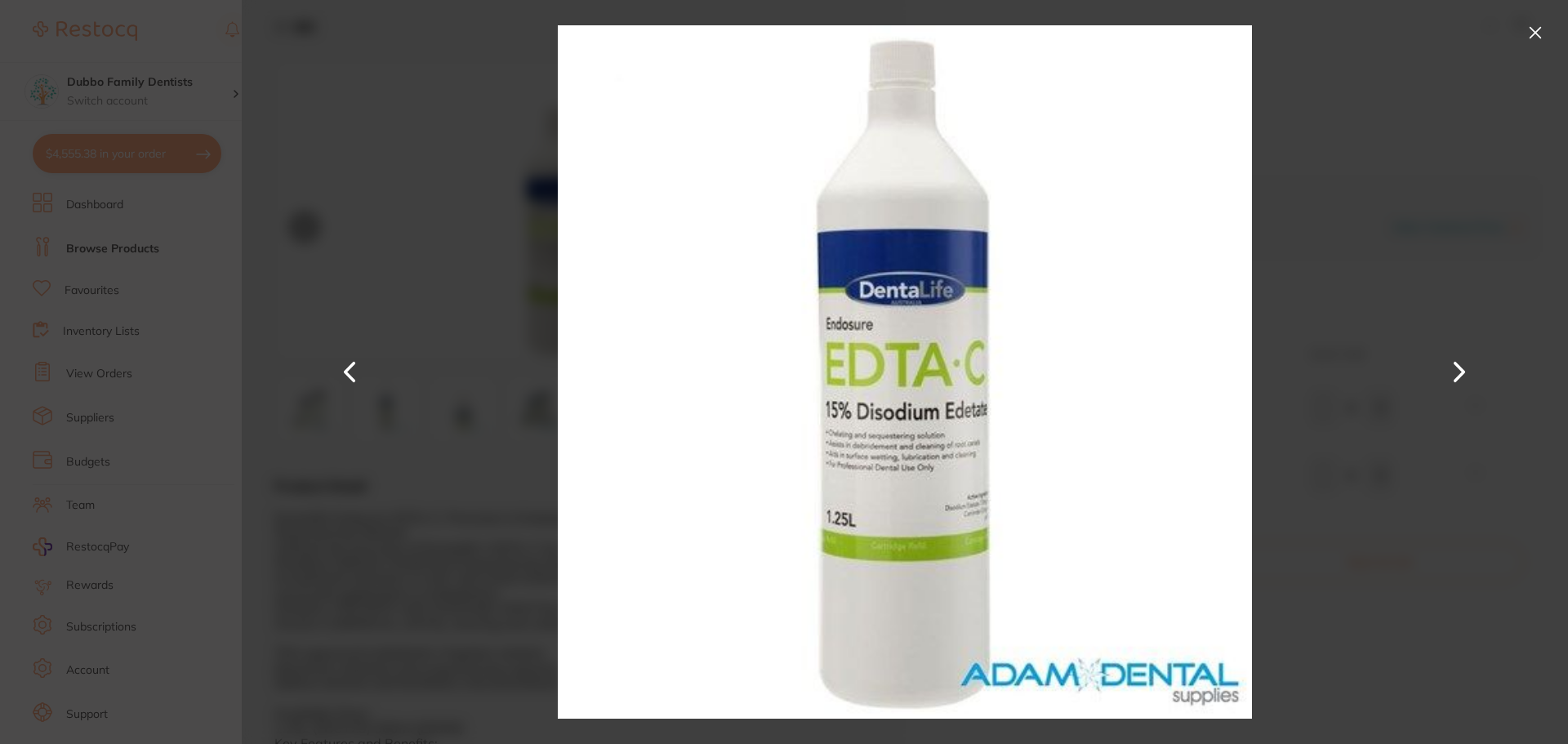
click at [1466, 355] on button at bounding box center [1459, 372] width 39 height 372
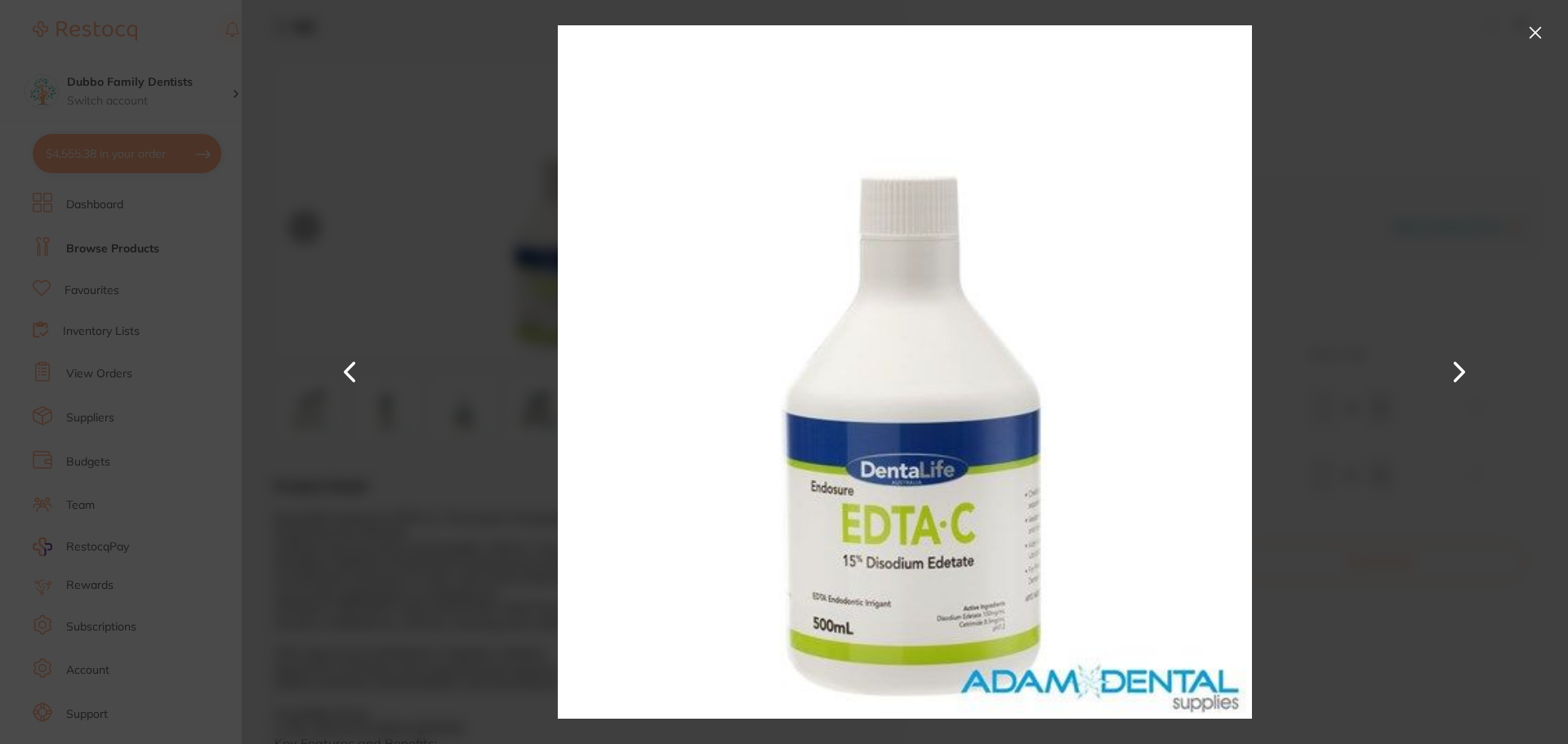
click at [1466, 355] on button at bounding box center [1459, 372] width 39 height 372
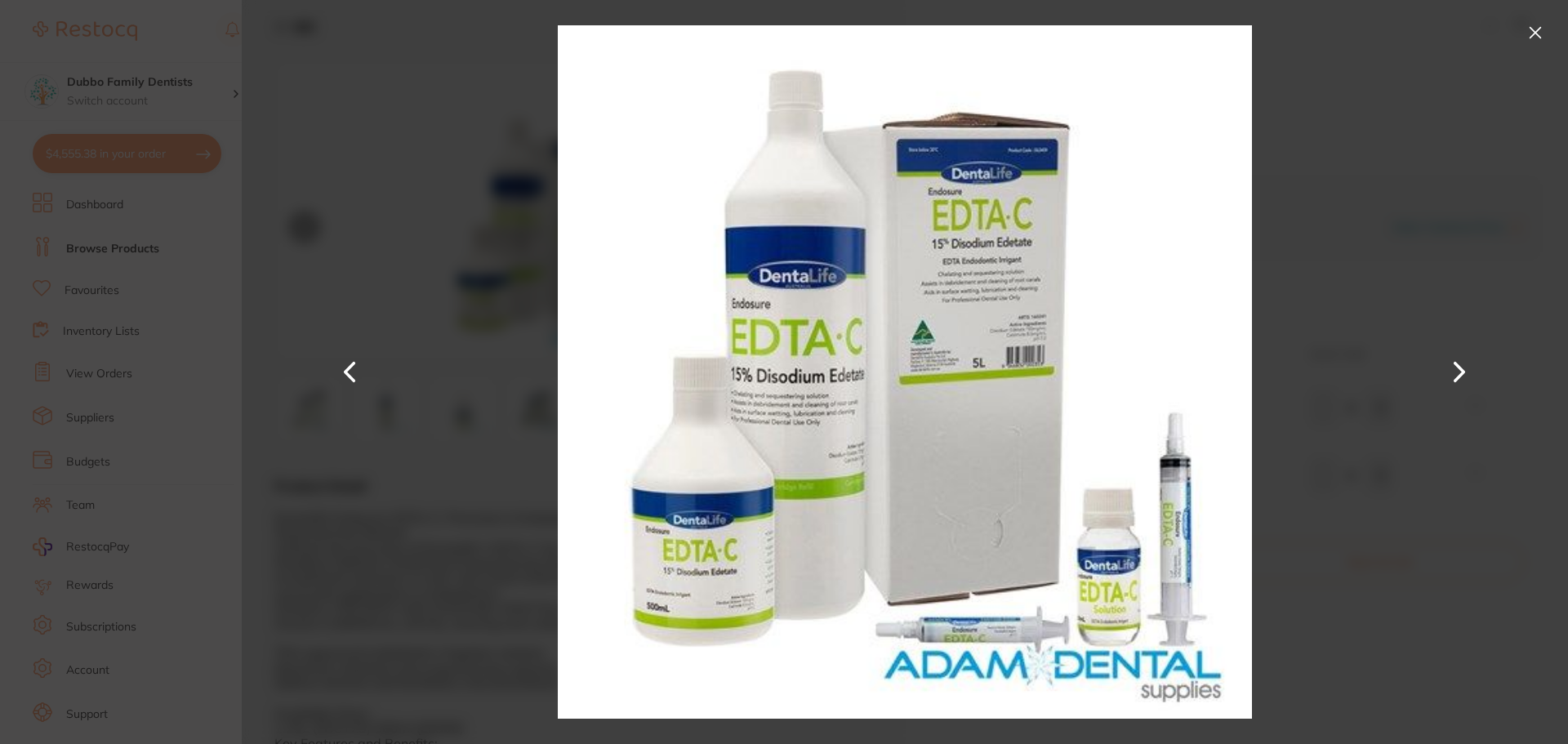
click at [1466, 355] on button at bounding box center [1459, 372] width 39 height 372
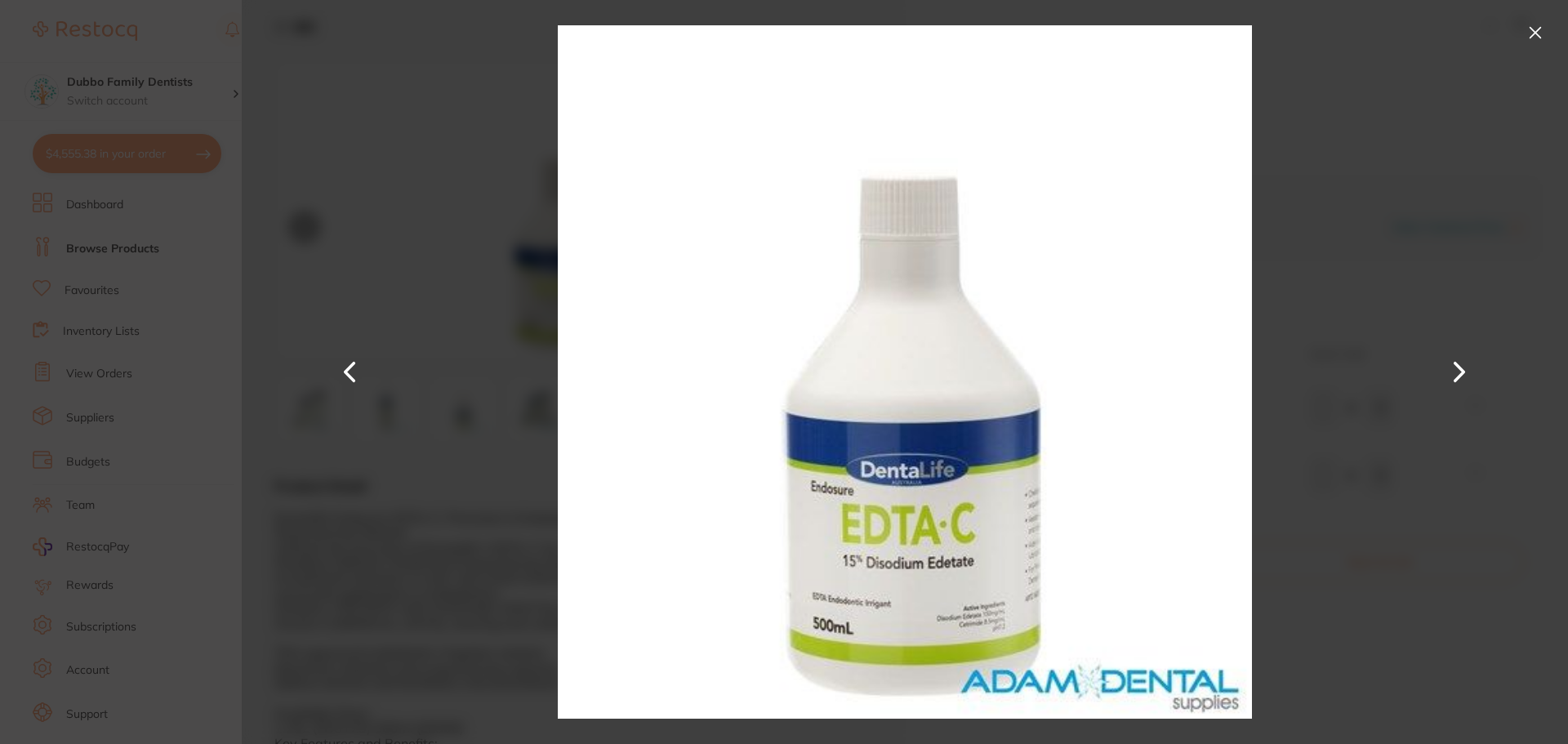
click at [1439, 220] on div at bounding box center [905, 372] width 1327 height 744
click at [1459, 365] on button at bounding box center [1459, 372] width 39 height 372
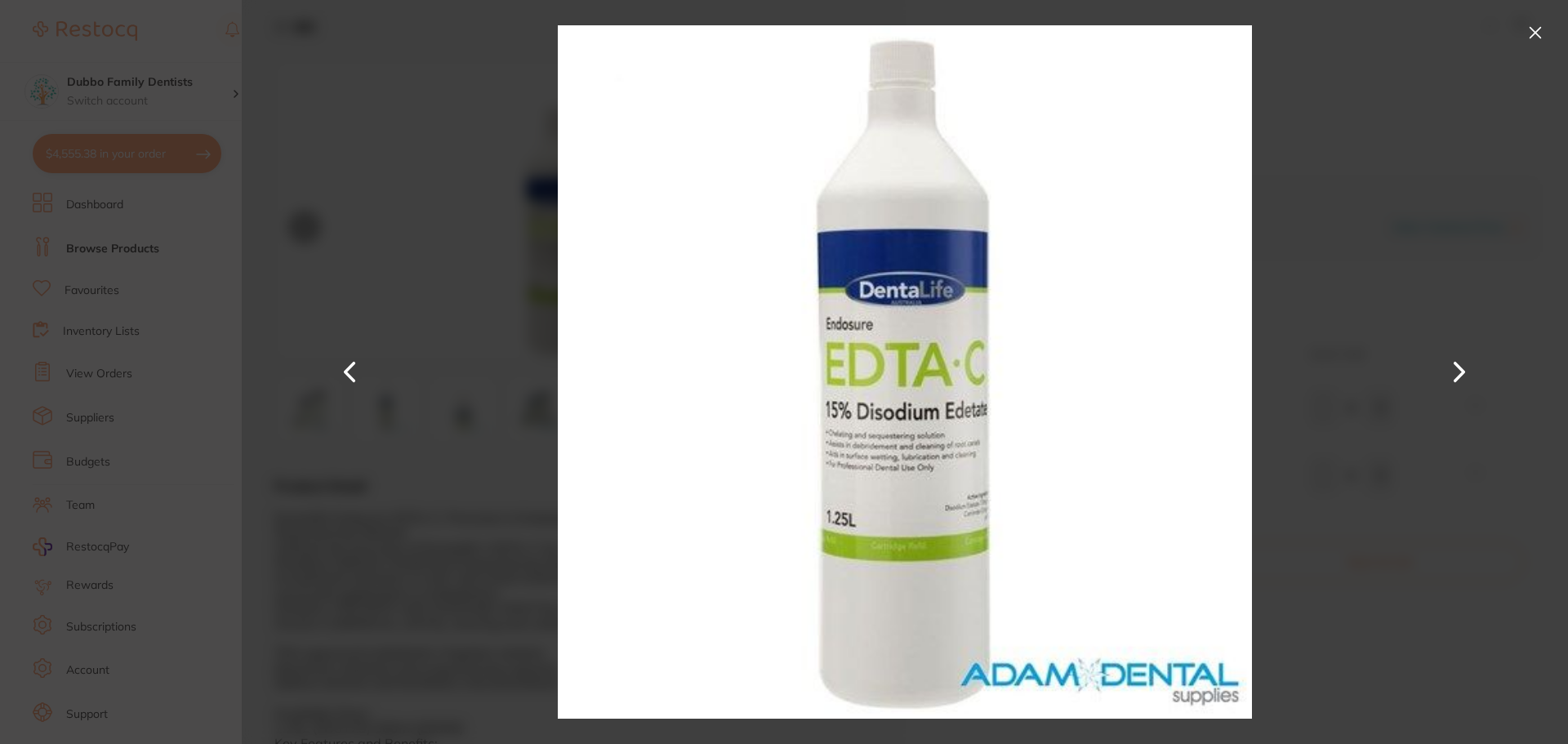
click at [1534, 32] on button at bounding box center [1536, 33] width 27 height 27
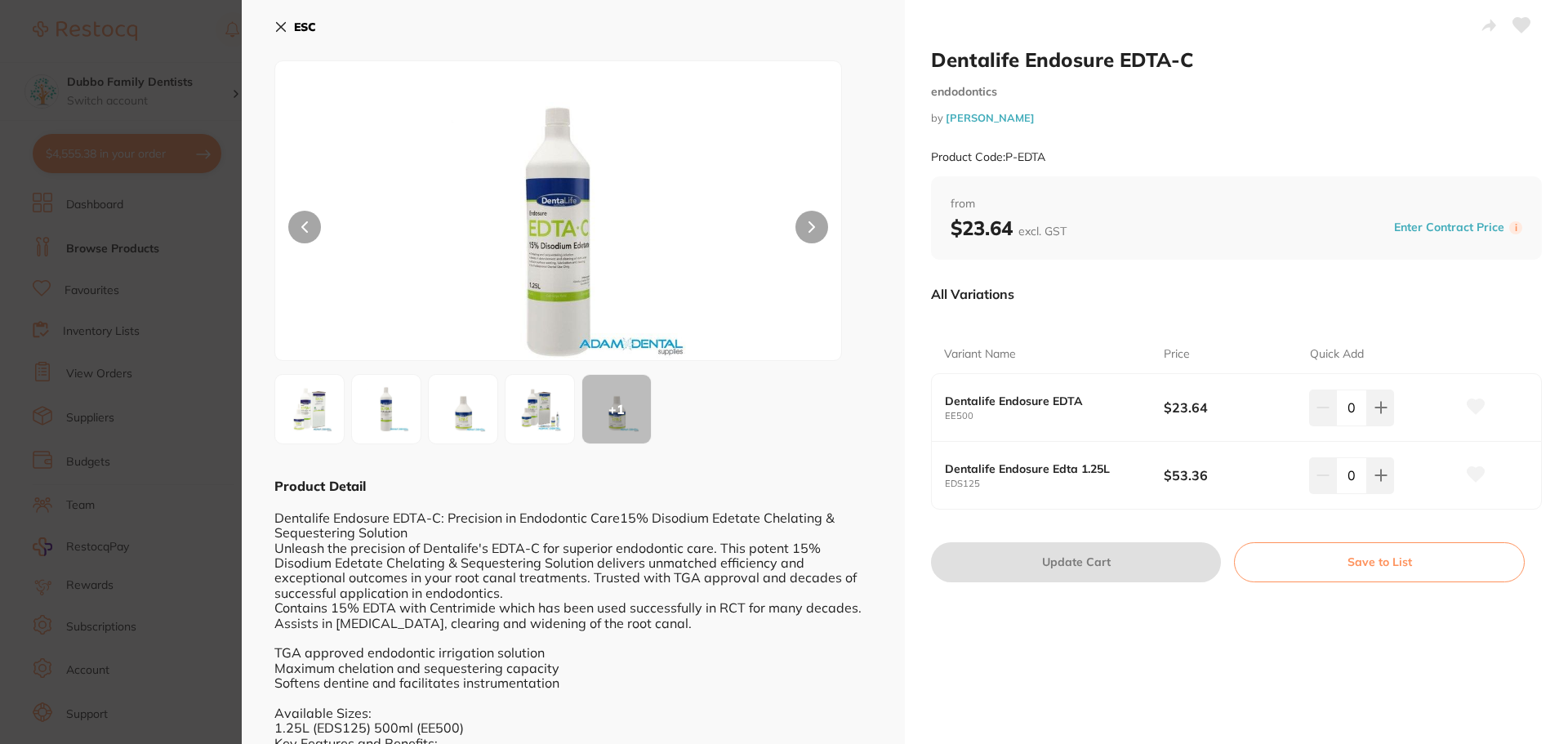
click at [273, 23] on div "ESC + 1 Product Detail Dentalife Endosure EDTA-C: Precision in Endodontic Care1…" at bounding box center [573, 494] width 663 height 989
click at [283, 20] on button "ESC" at bounding box center [296, 27] width 42 height 28
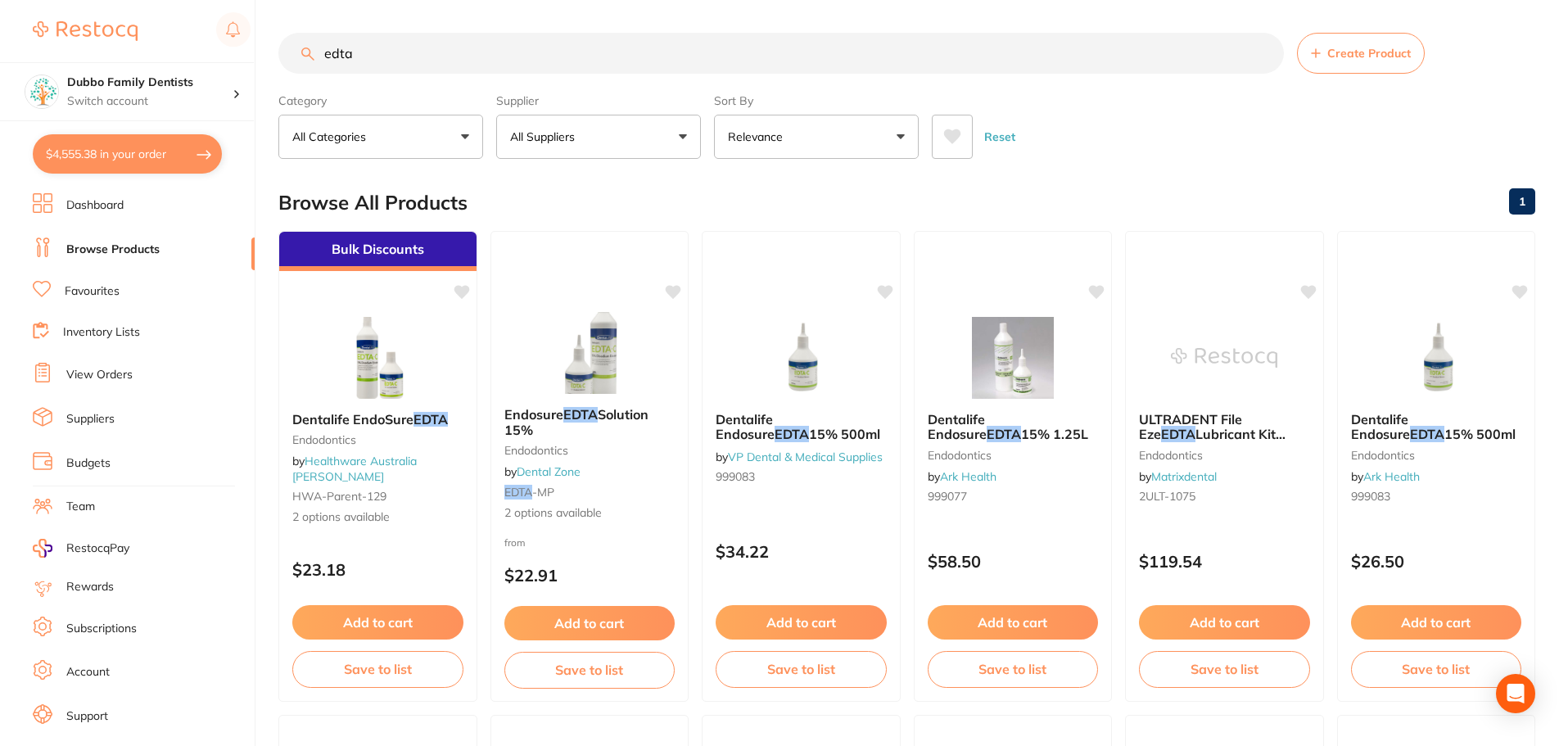
click at [70, 158] on button "$4,555.38 in your order" at bounding box center [127, 153] width 190 height 39
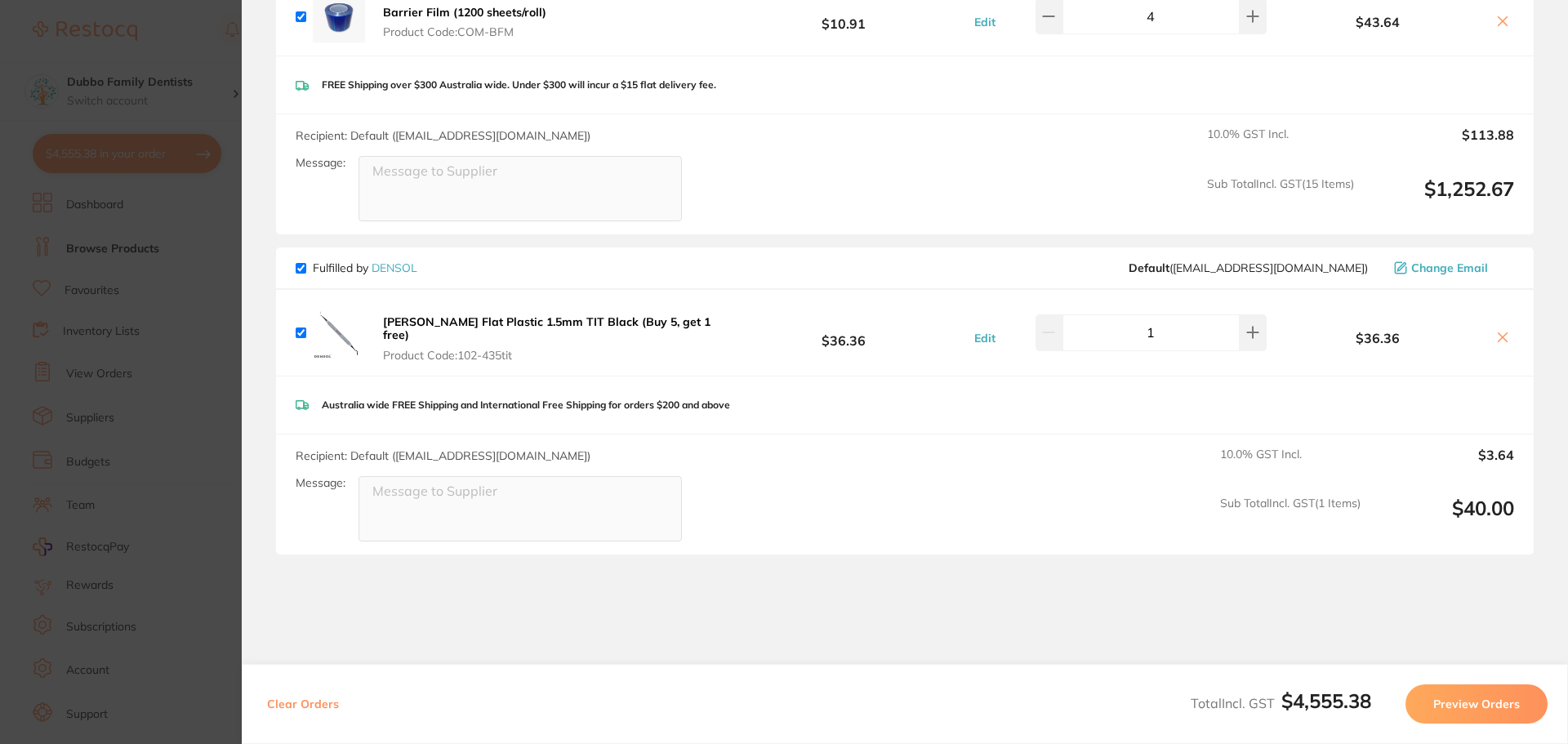
scroll to position [4084, 0]
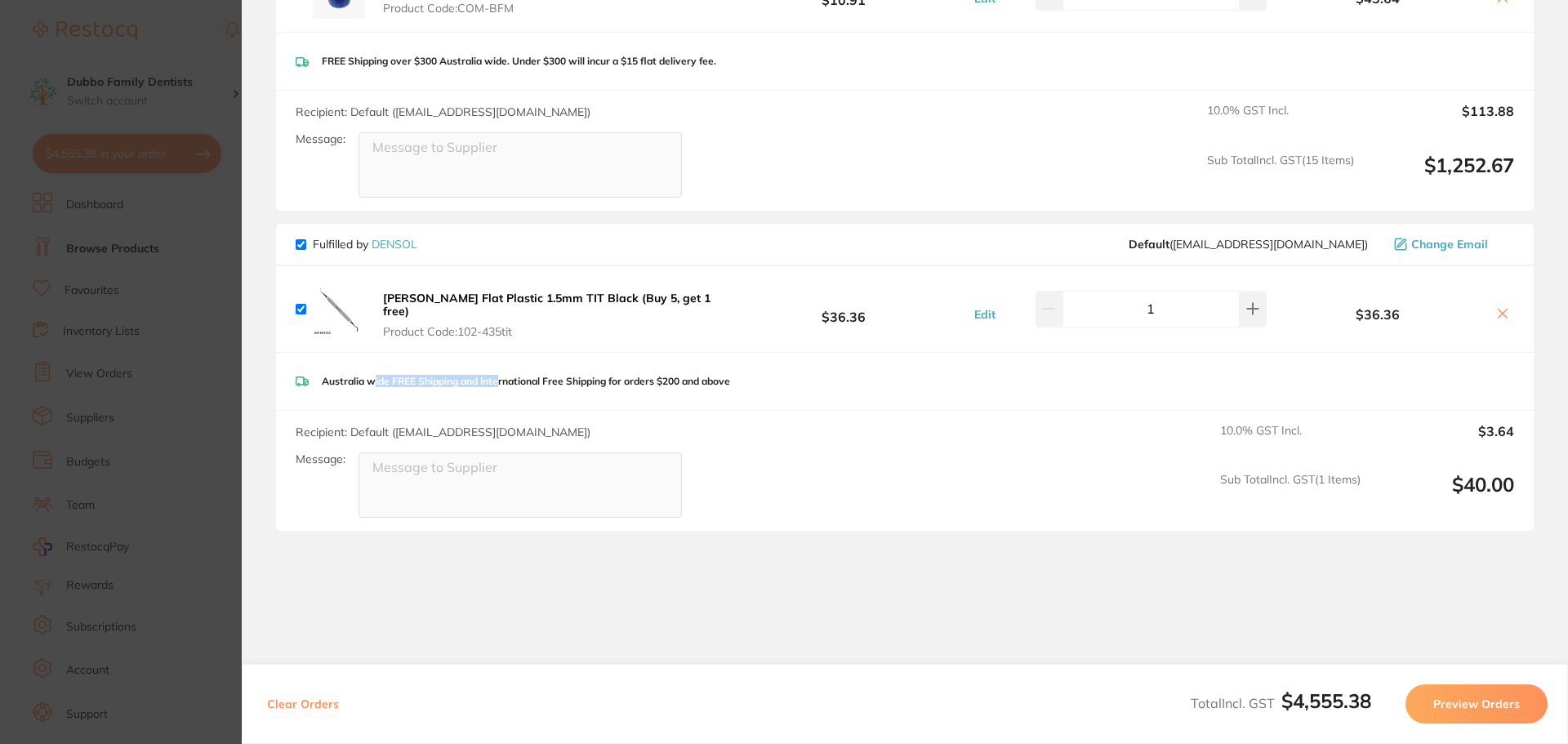
drag, startPoint x: 371, startPoint y: 357, endPoint x: 498, endPoint y: 365, distance: 127.3
click at [498, 375] on p "Australia wide FREE Shipping and International Free Shipping for orders $200 an…" at bounding box center [526, 381] width 409 height 11
click at [576, 375] on p "Australia wide FREE Shipping and International Free Shipping for orders $200 an…" at bounding box center [526, 381] width 409 height 11
drag, startPoint x: 671, startPoint y: 360, endPoint x: 737, endPoint y: 370, distance: 66.8
click at [737, 370] on div "Australia wide FREE Shipping and International Free Shipping for orders $200 an…" at bounding box center [906, 381] width 1258 height 58
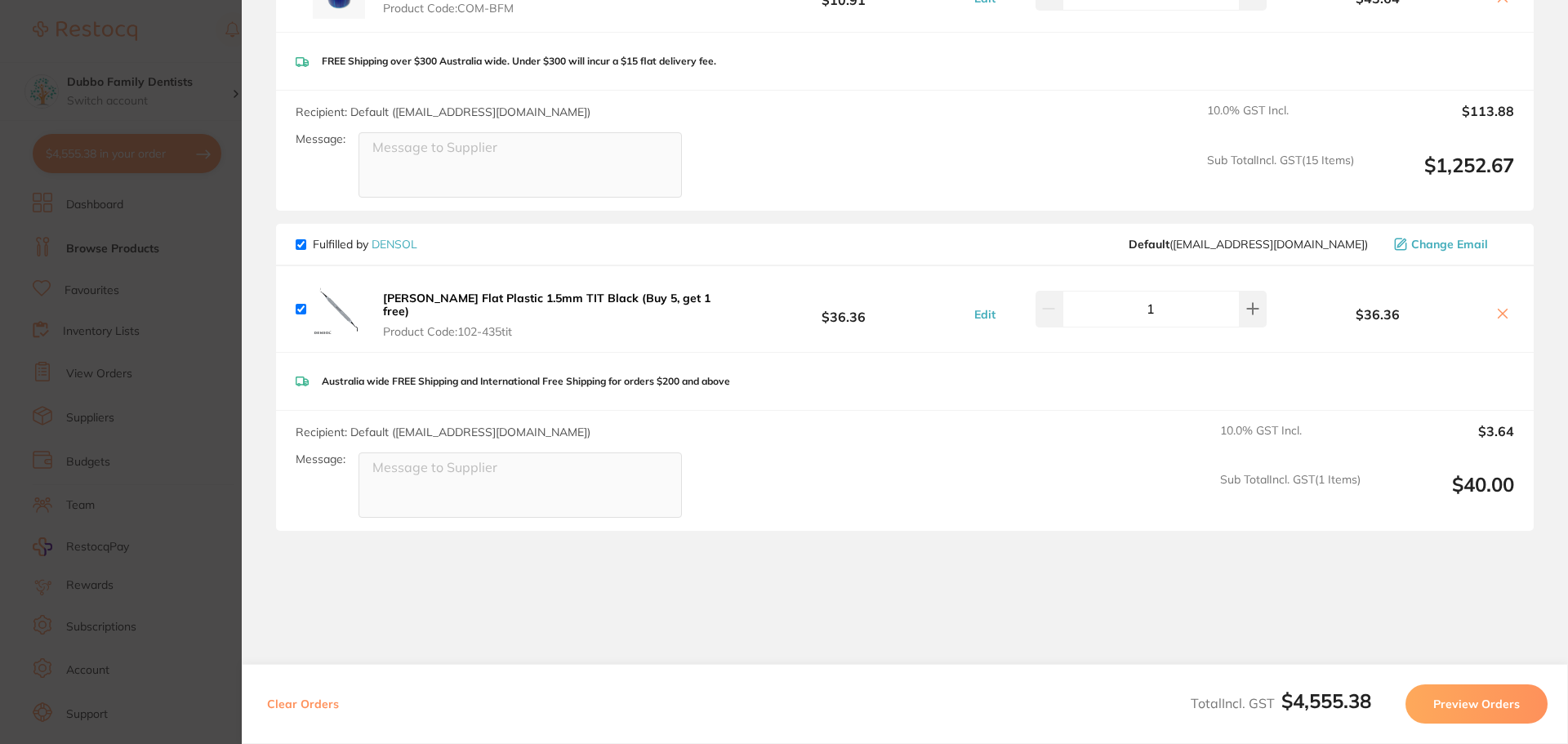
click at [773, 365] on div "Australia wide FREE Shipping and International Free Shipping for orders $200 an…" at bounding box center [906, 381] width 1258 height 58
click at [1257, 294] on button at bounding box center [1253, 309] width 27 height 36
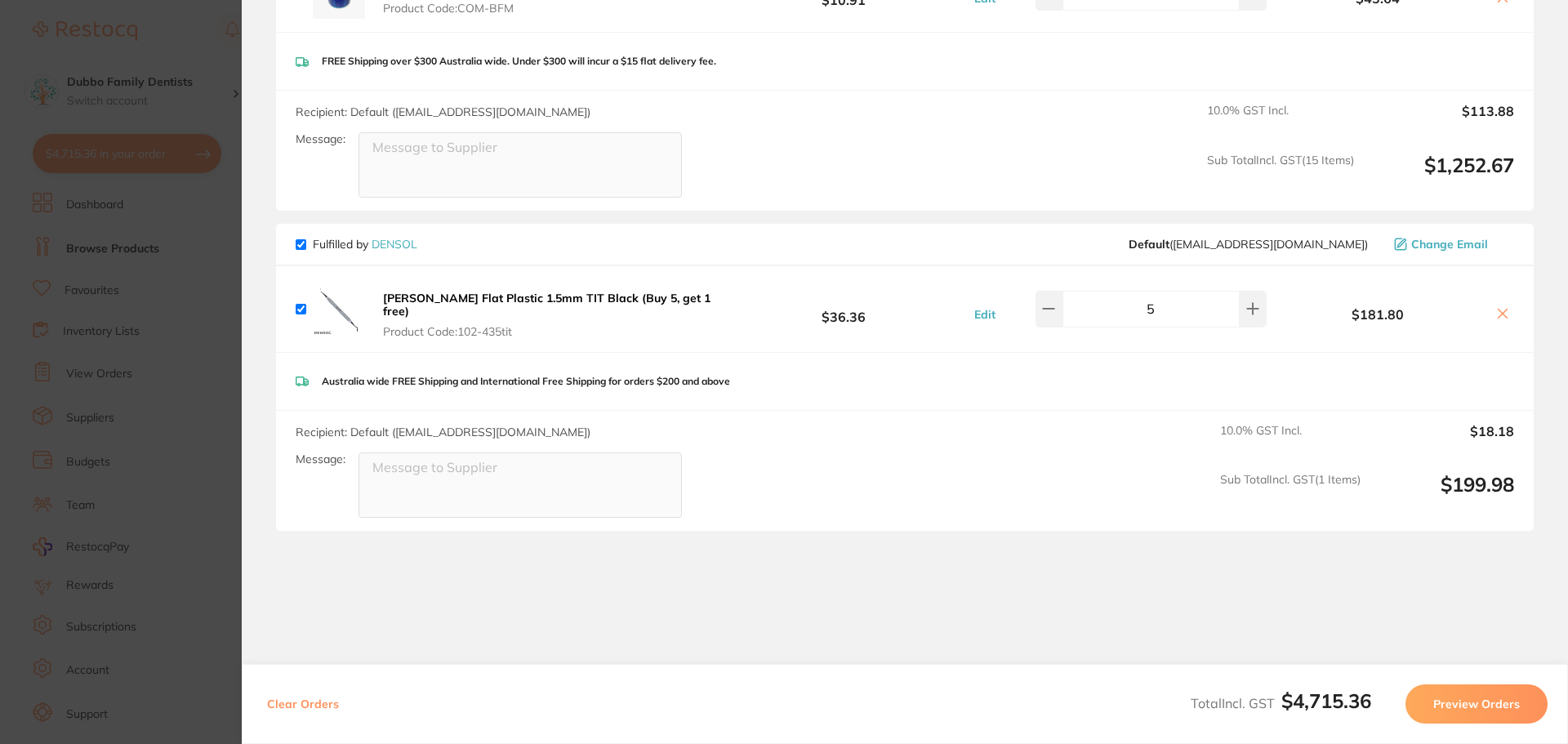
click at [1118, 357] on div "Australia wide FREE Shipping and International Free Shipping for orders $200 an…" at bounding box center [906, 381] width 1258 height 58
drag, startPoint x: 659, startPoint y: 362, endPoint x: 733, endPoint y: 362, distance: 74.0
click at [718, 375] on p "Australia wide FREE Shipping and International Free Shipping for orders $200 an…" at bounding box center [526, 381] width 409 height 11
click at [730, 375] on p "Australia wide FREE Shipping and International Free Shipping for orders $200 an…" at bounding box center [526, 381] width 409 height 11
click at [1062, 297] on button at bounding box center [1049, 309] width 27 height 36
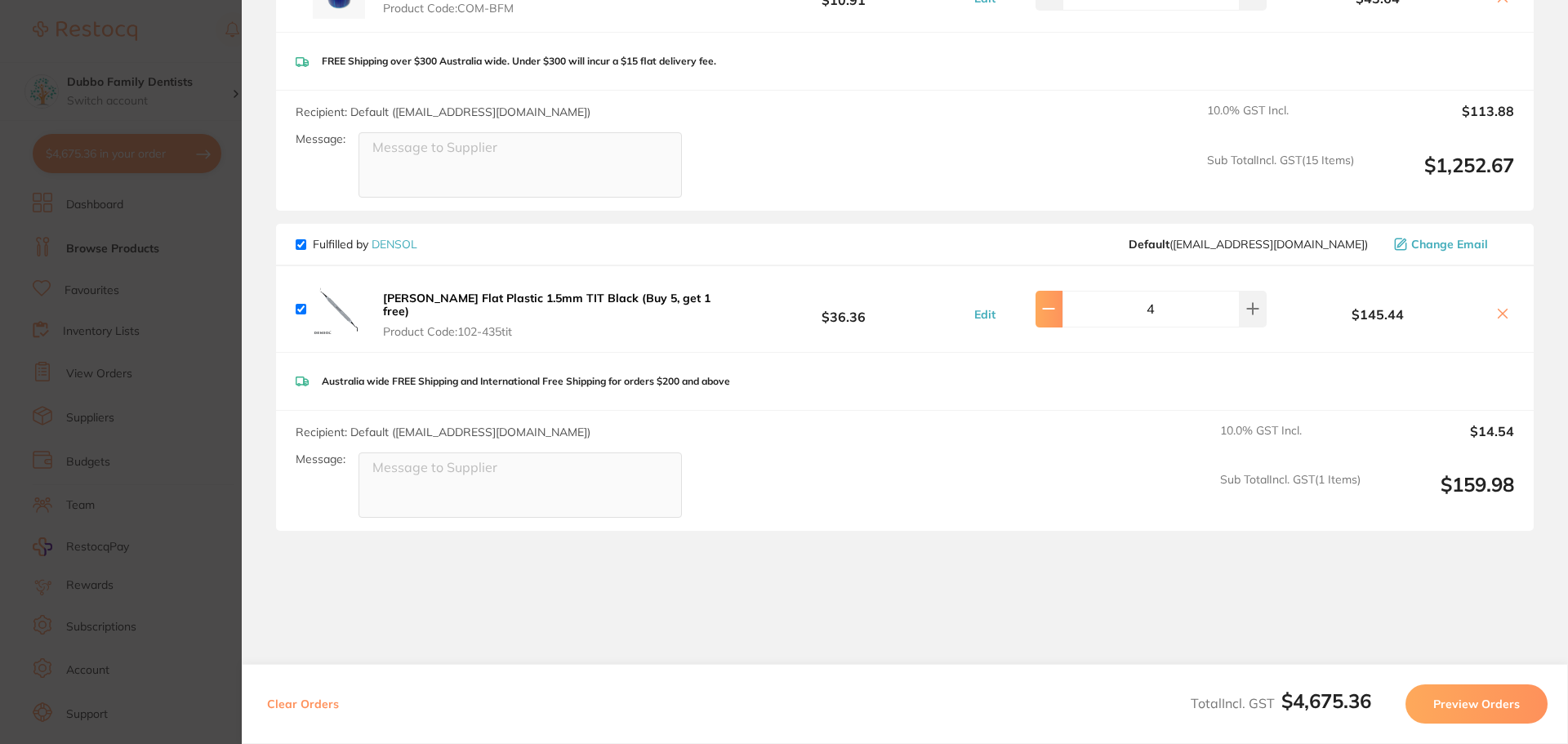
click at [1062, 297] on button at bounding box center [1049, 309] width 27 height 36
type input "1"
click at [175, 415] on section "Update RRP Set your pre negotiated price for this item. Item Agreed RRP (excl. …" at bounding box center [784, 372] width 1568 height 744
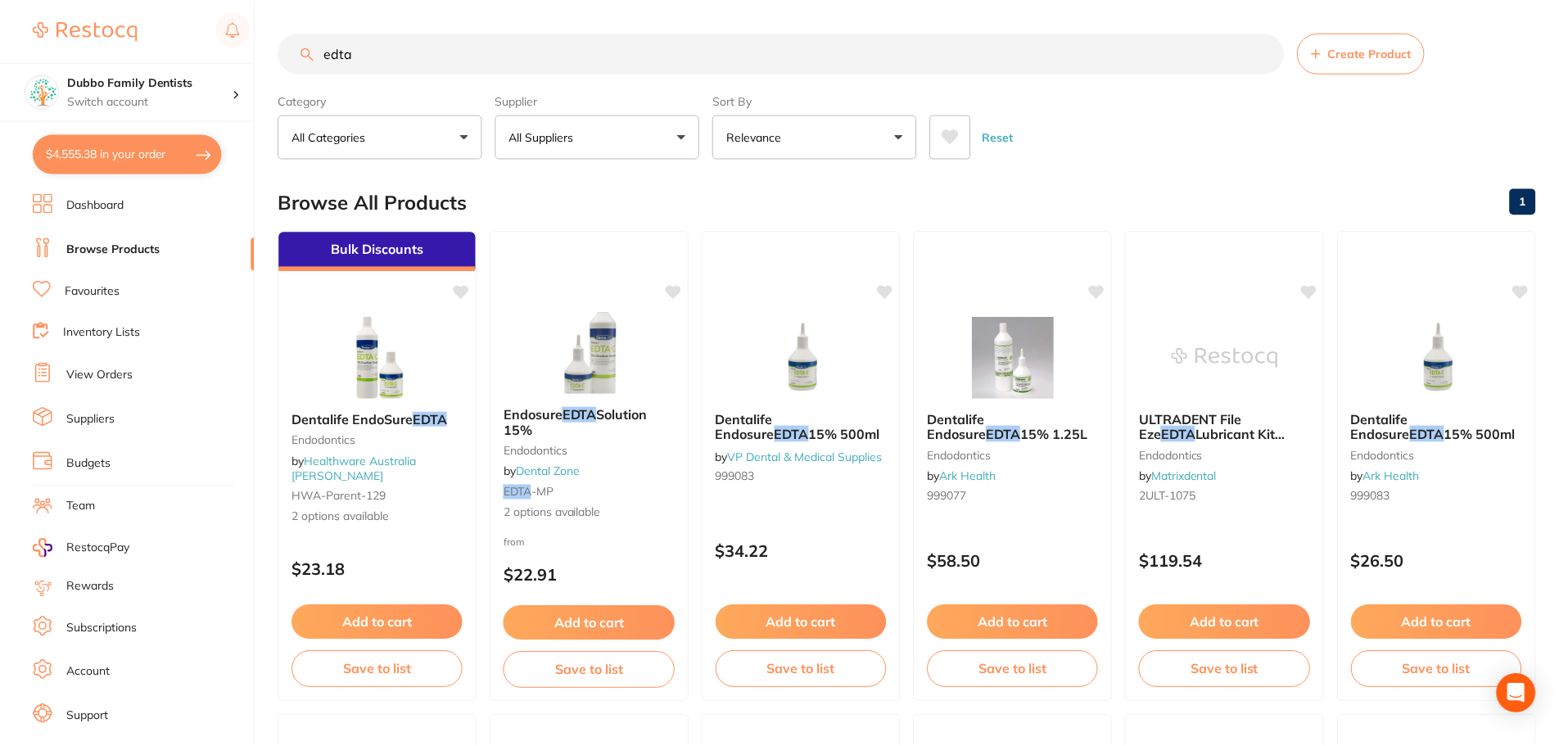
scroll to position [2, 0]
drag, startPoint x: 404, startPoint y: 51, endPoint x: 133, endPoint y: 16, distance: 273.3
click at [133, 16] on div "$4,555.38 Dubbo Family Dentists Switch account Dubbo Family Dentists $4,555.38 …" at bounding box center [784, 371] width 1568 height 746
type input "milton"
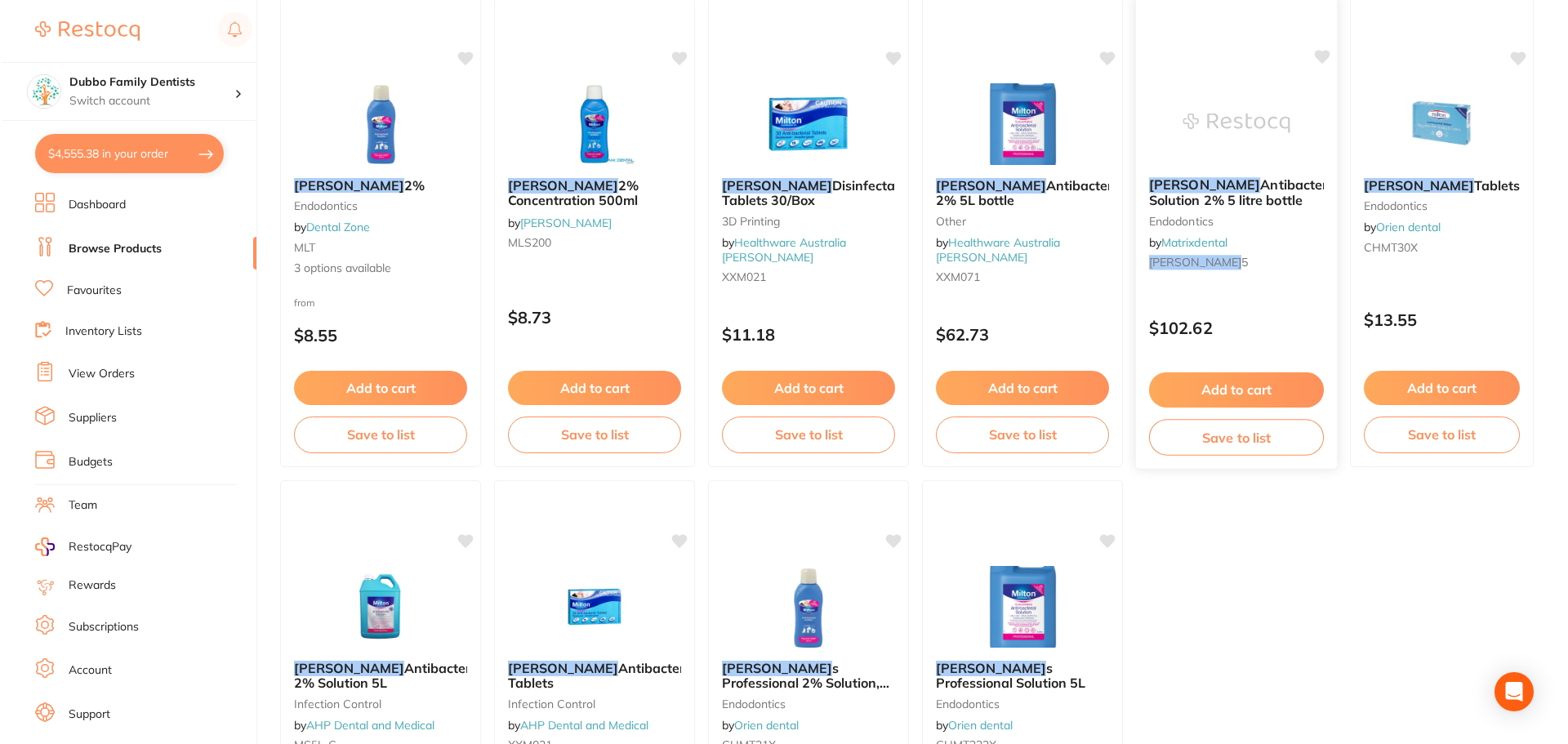
scroll to position [0, 0]
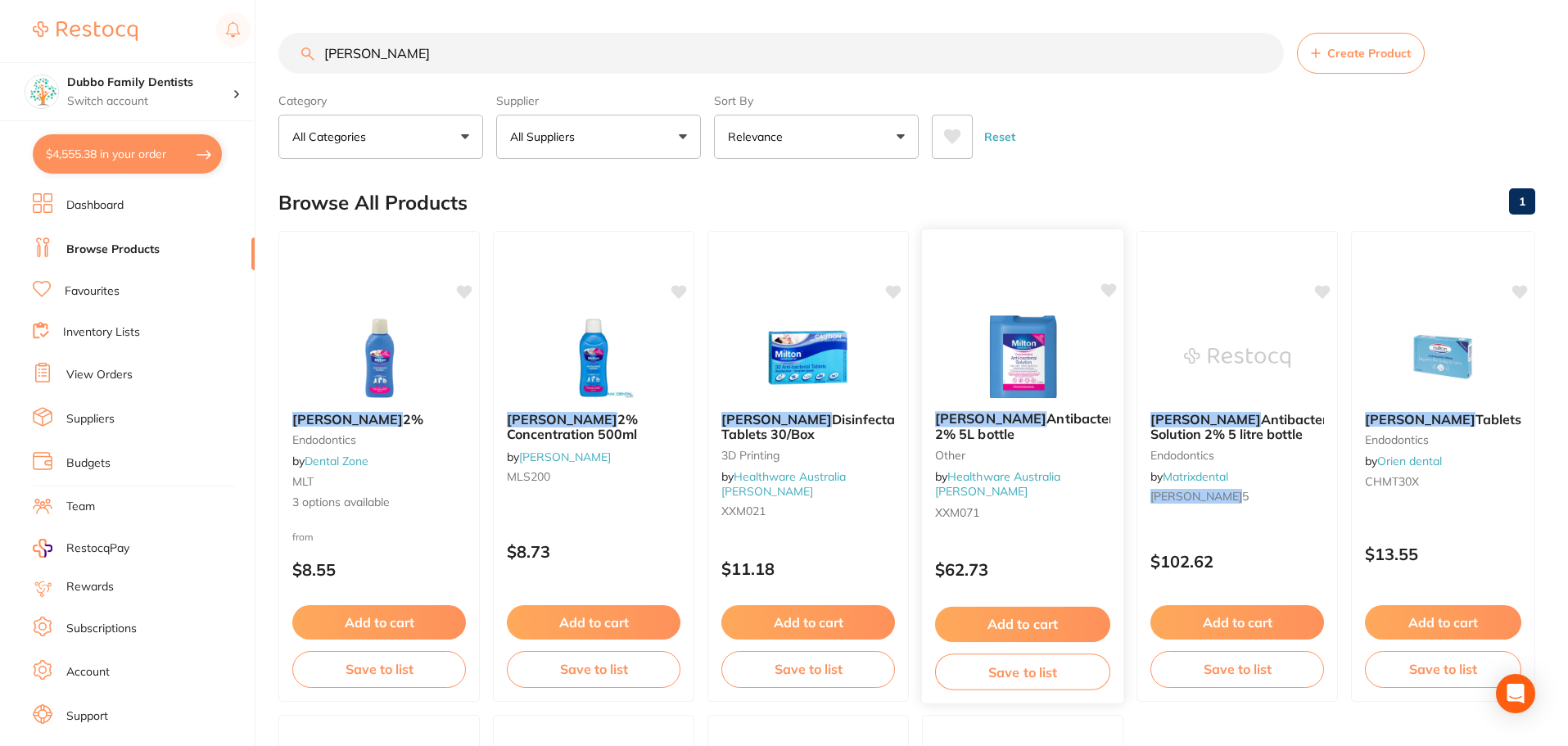
click at [1034, 360] on img at bounding box center [1022, 356] width 108 height 83
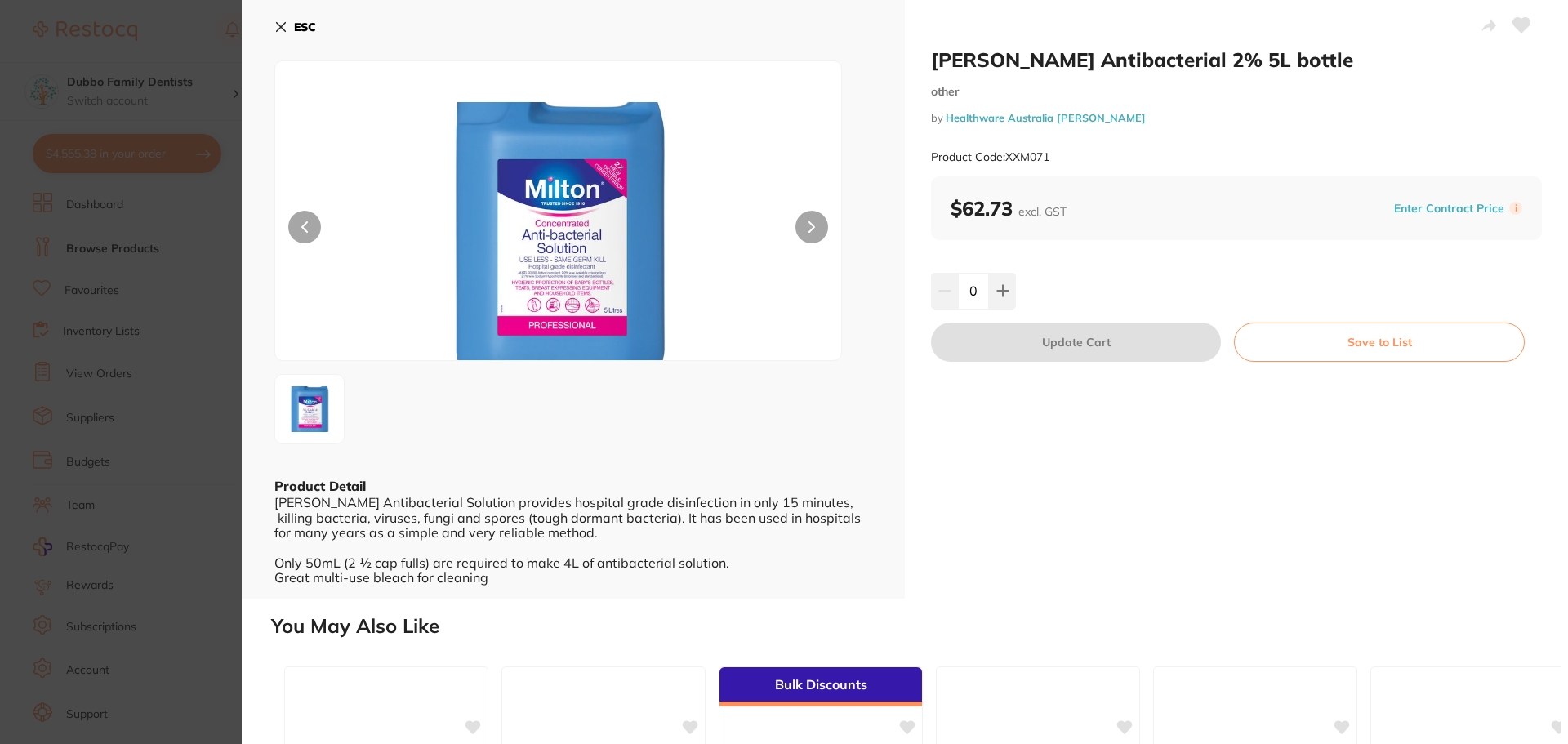
click at [132, 399] on section "Milton Antibacterial 2% 5L bottle other by Healthware Australia Ridley Product …" at bounding box center [784, 372] width 1568 height 744
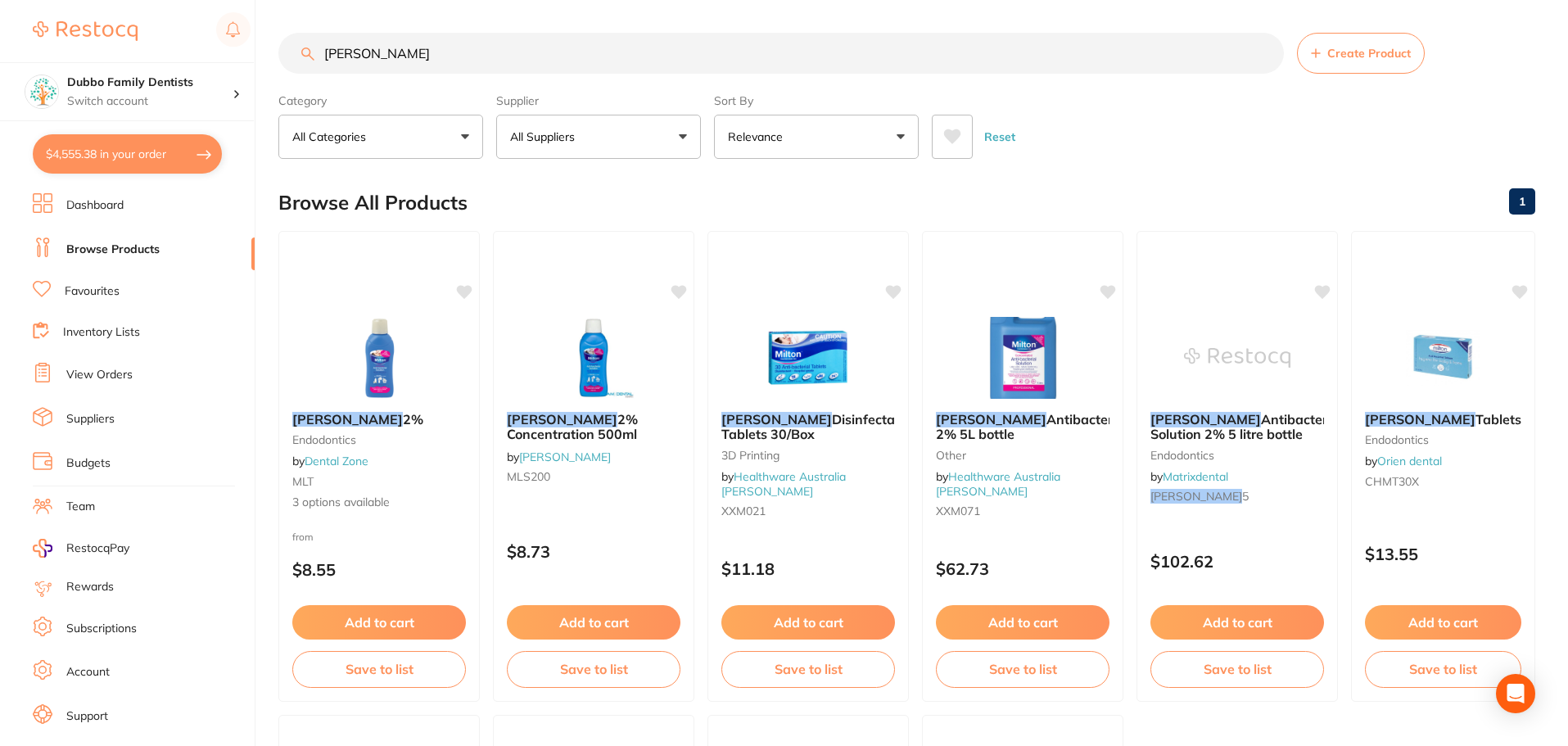
drag, startPoint x: 484, startPoint y: 36, endPoint x: 254, endPoint y: 9, distance: 231.6
click at [254, 9] on div "$4,555.38 Dubbo Family Dentists Switch account Dubbo Family Dentists $4,555.38 …" at bounding box center [784, 373] width 1568 height 746
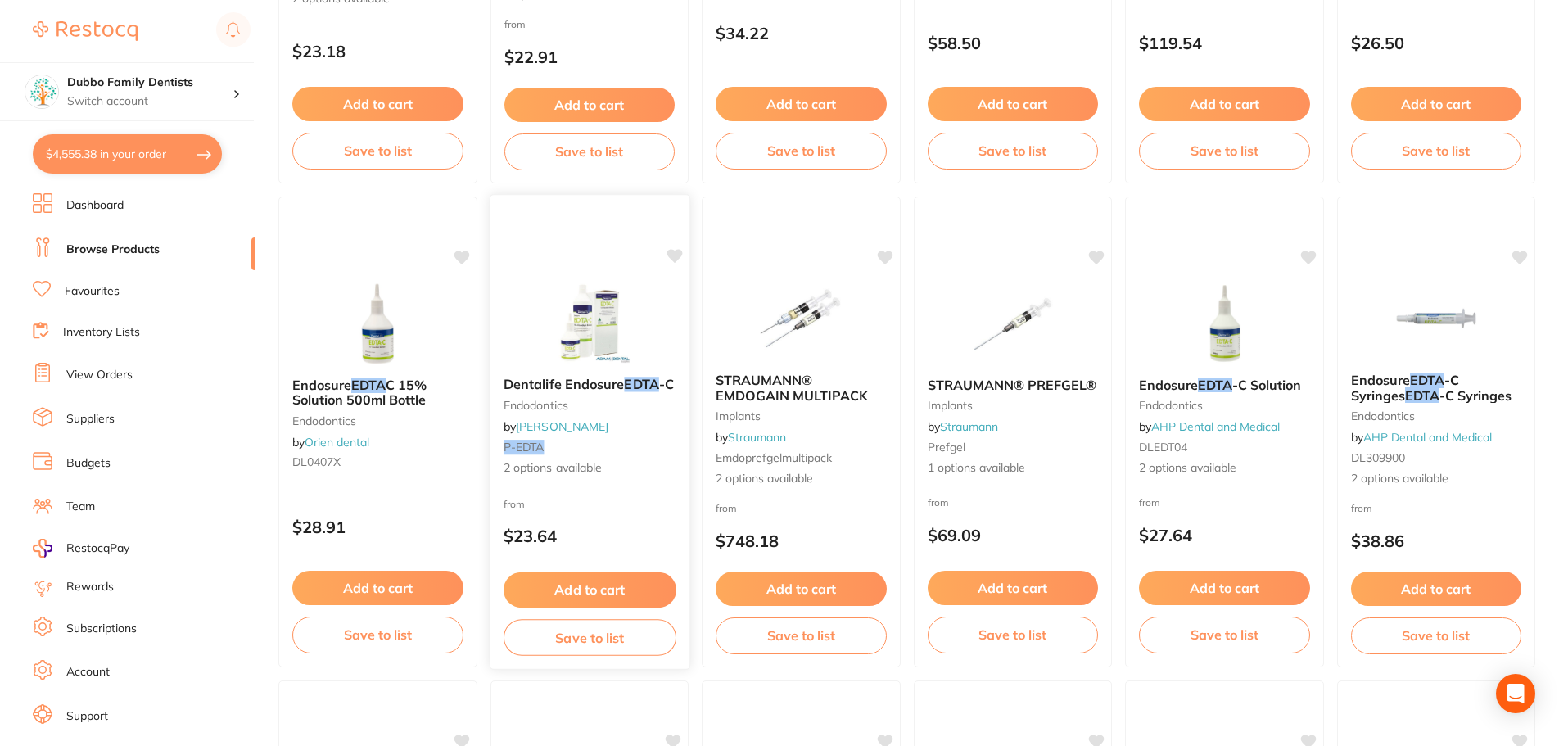
scroll to position [328, 0]
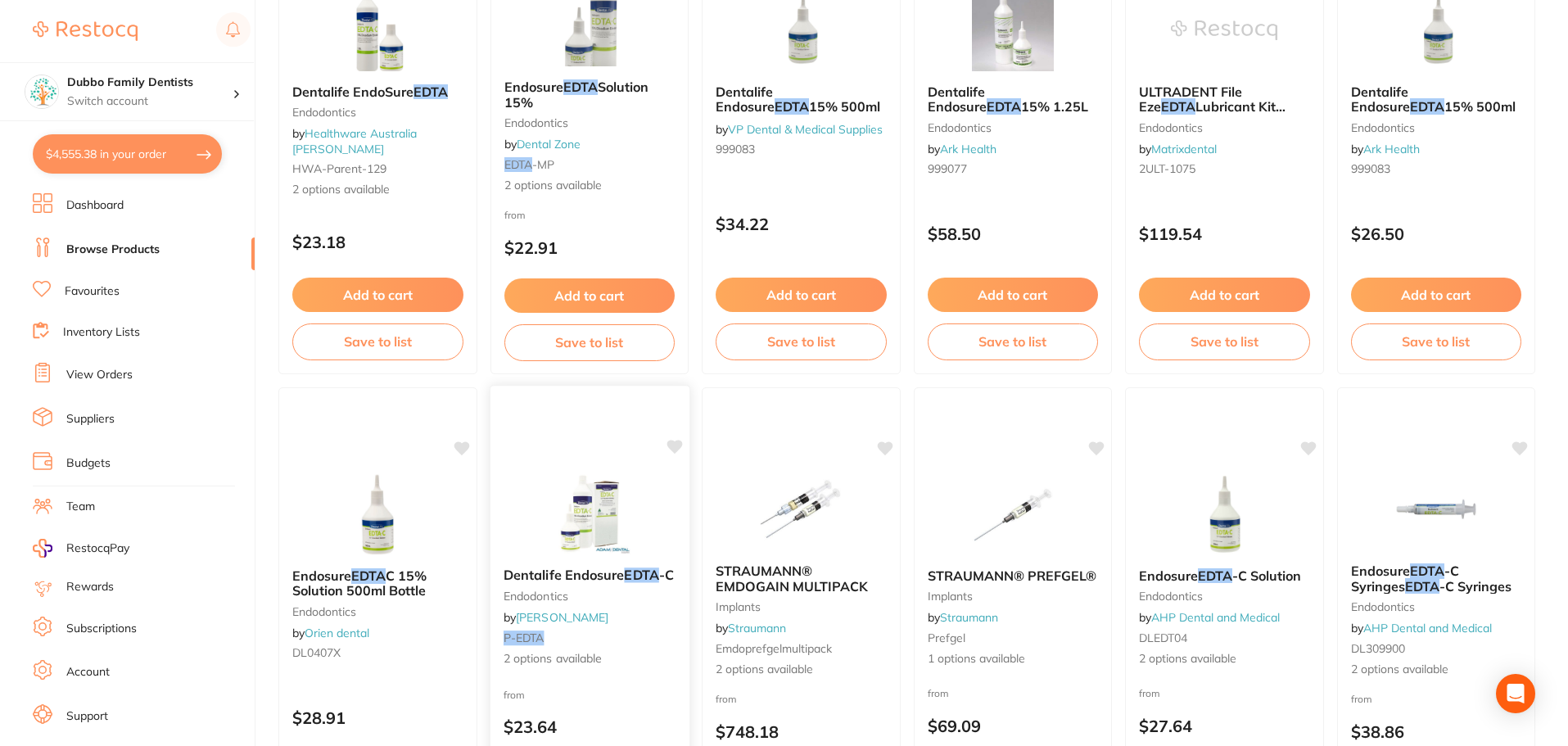
click at [609, 488] on img at bounding box center [589, 513] width 108 height 83
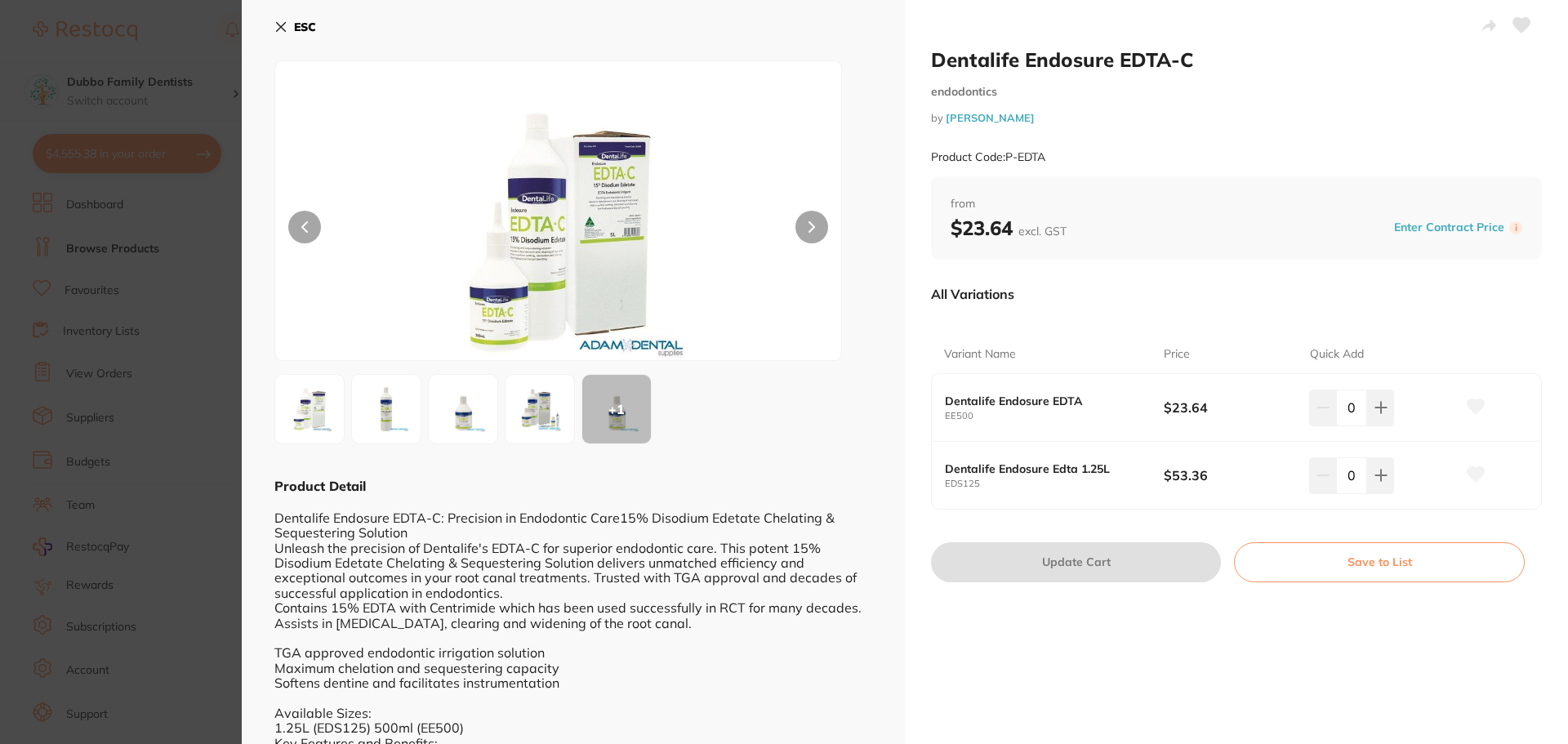
click at [143, 238] on section "Dentalife Endosure EDTA-C endodontics by Adam Dental Product Code: P-EDTA ESC +…" at bounding box center [784, 372] width 1568 height 744
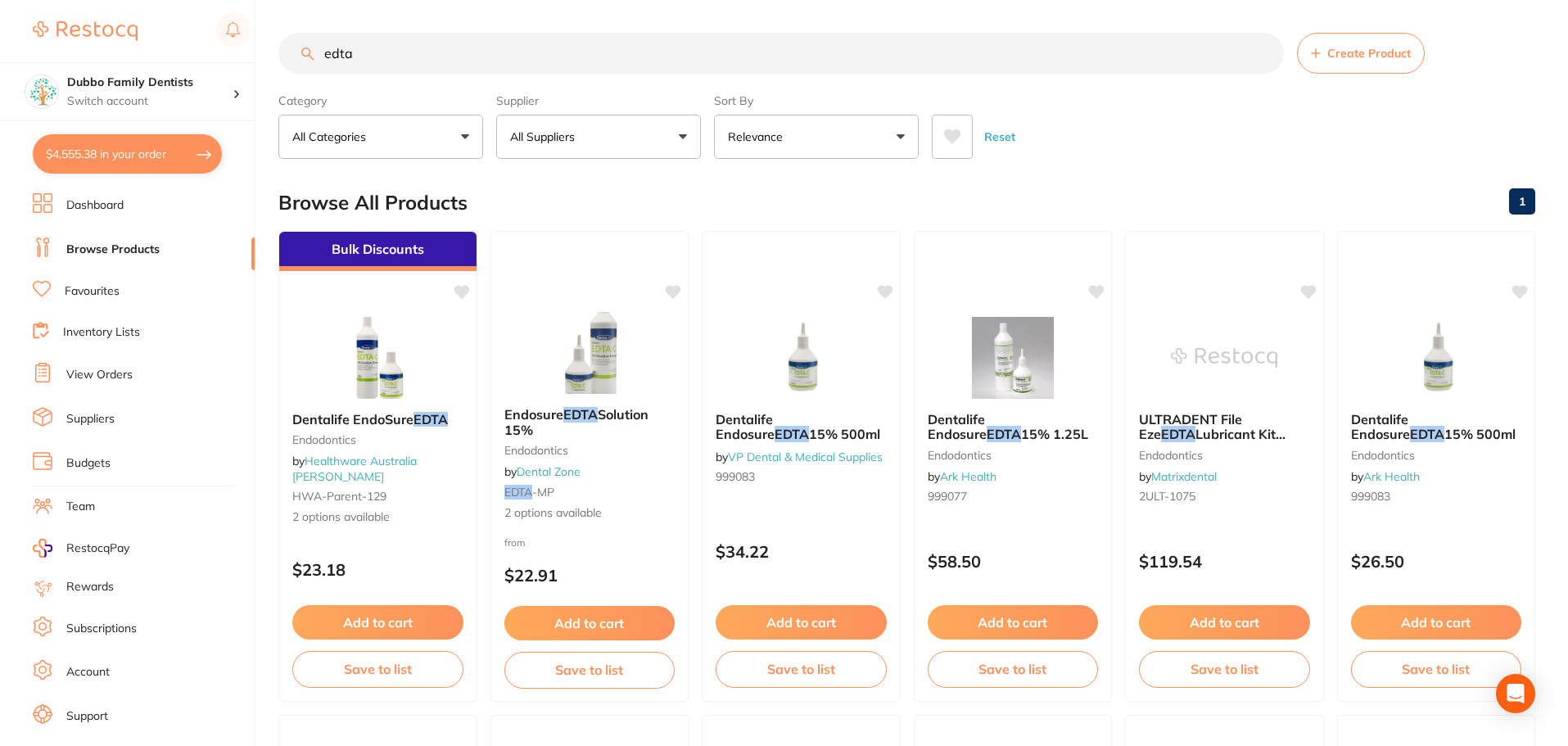
drag, startPoint x: 425, startPoint y: 49, endPoint x: 0, endPoint y: -1, distance: 427.9
click at [0, 0] on html "$4,555.38 Dubbo Family Dentists Switch account Dubbo Family Dentists $4,555.38 …" at bounding box center [784, 373] width 1568 height 746
type input "[PERSON_NAME]"
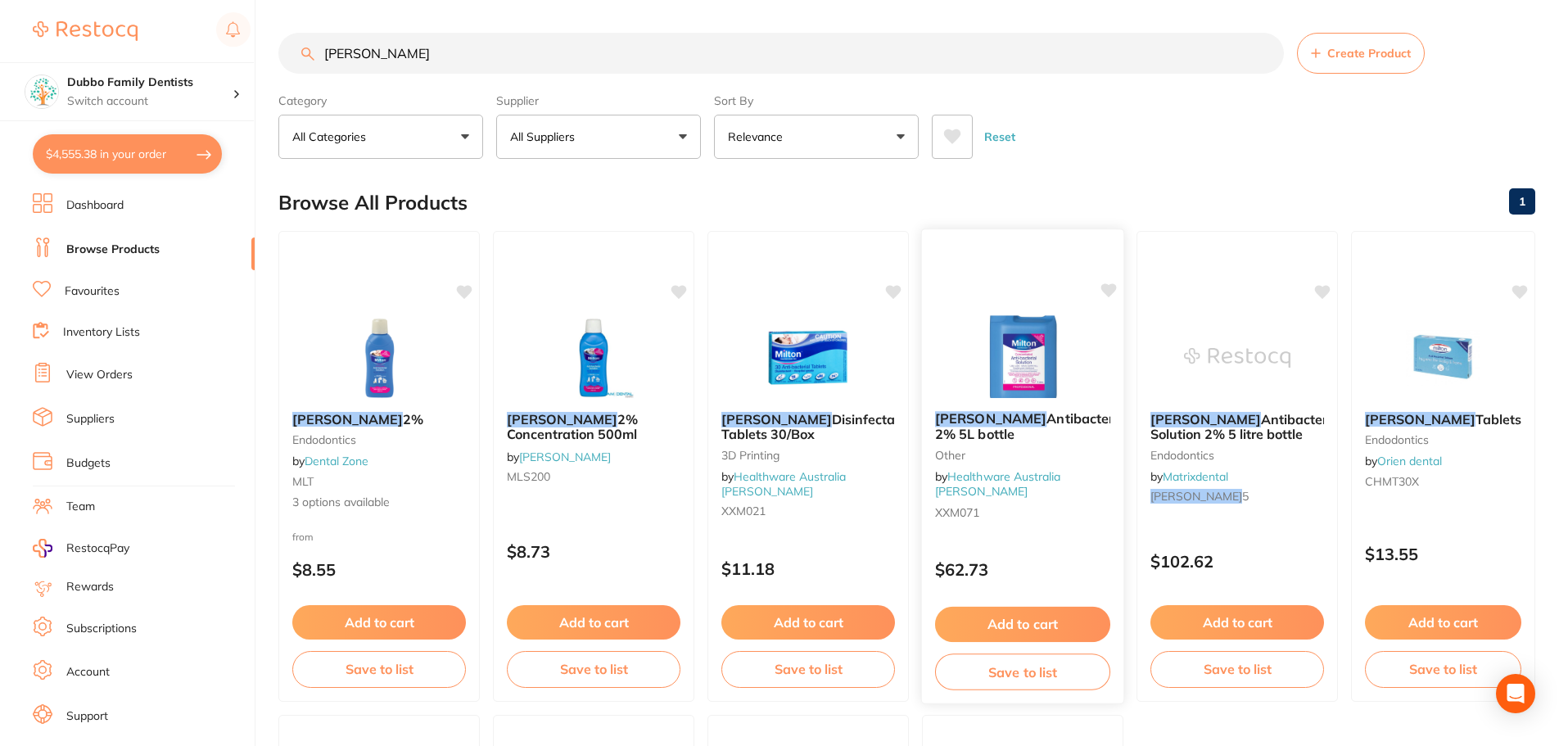
click at [1052, 372] on img at bounding box center [1022, 356] width 108 height 83
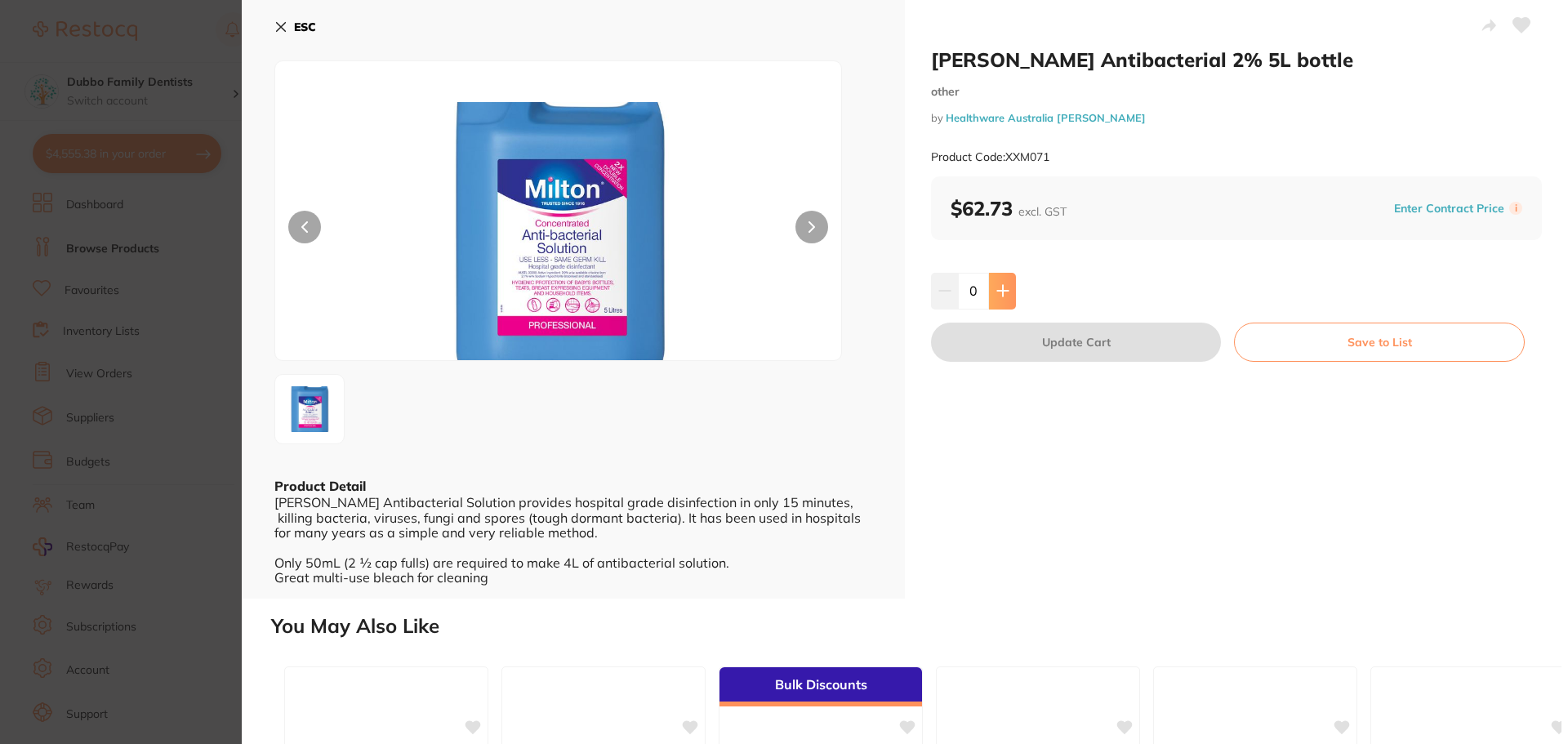
click at [1009, 291] on button at bounding box center [1003, 291] width 27 height 36
type input "1"
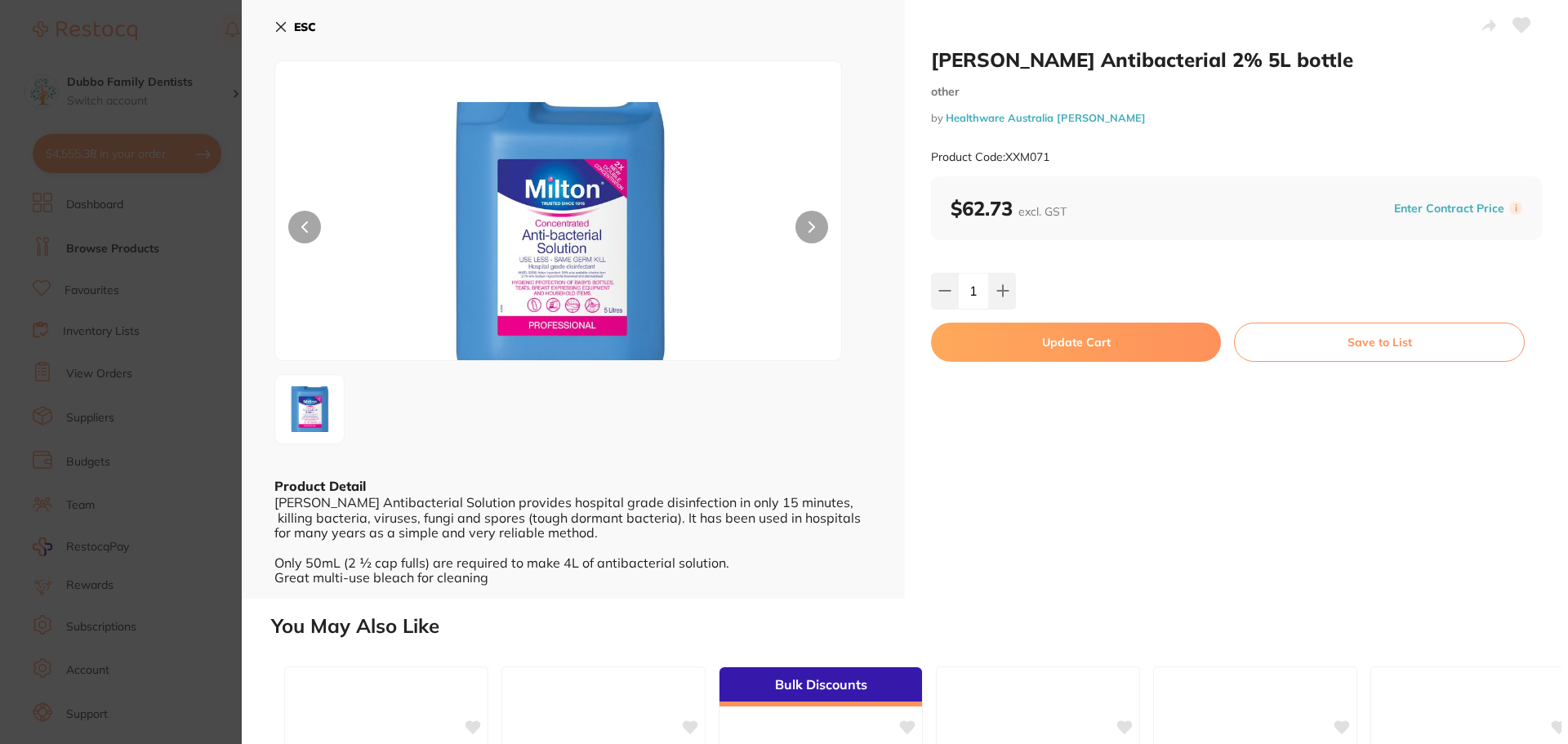
click at [1061, 352] on button "Update Cart" at bounding box center [1076, 342] width 290 height 39
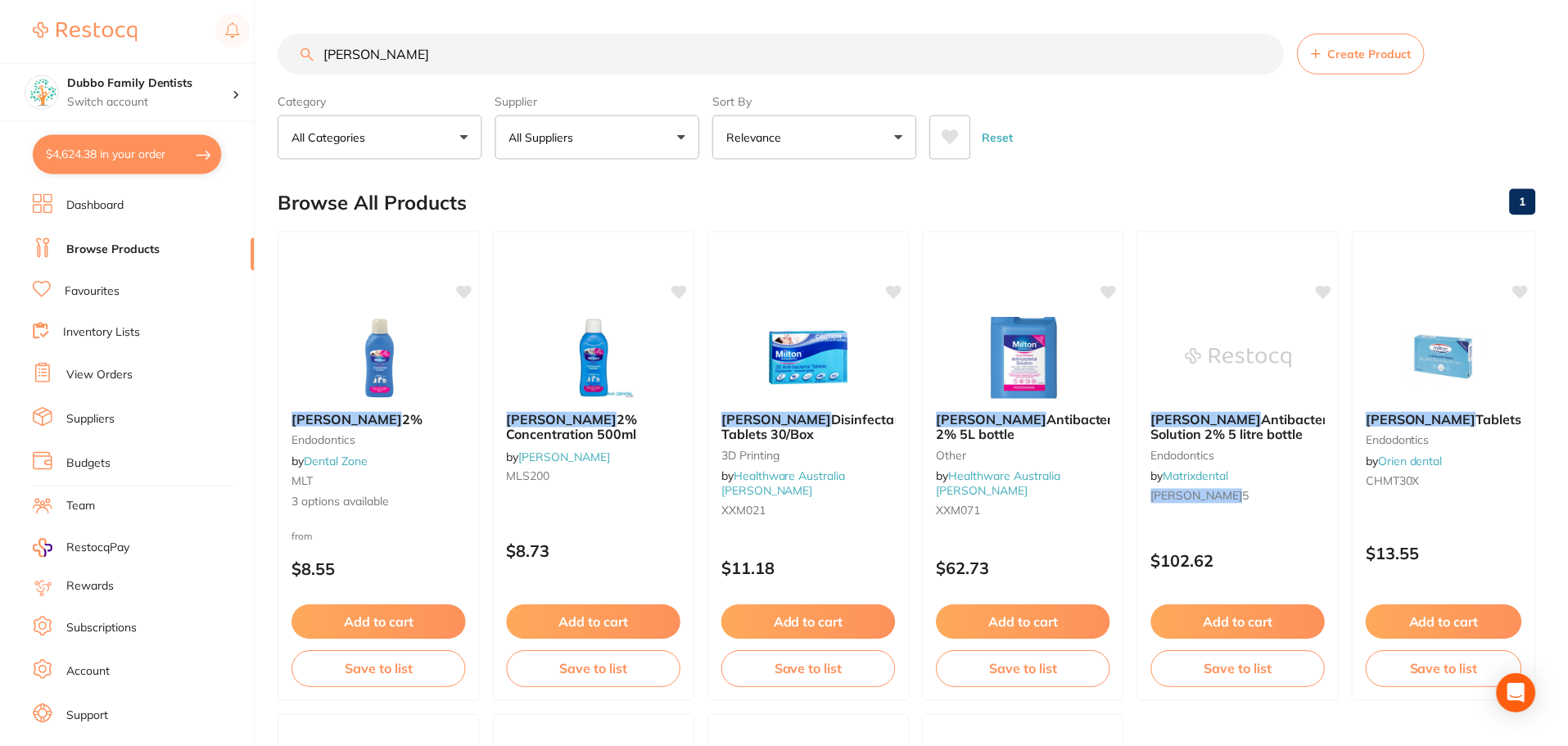
scroll to position [7, 0]
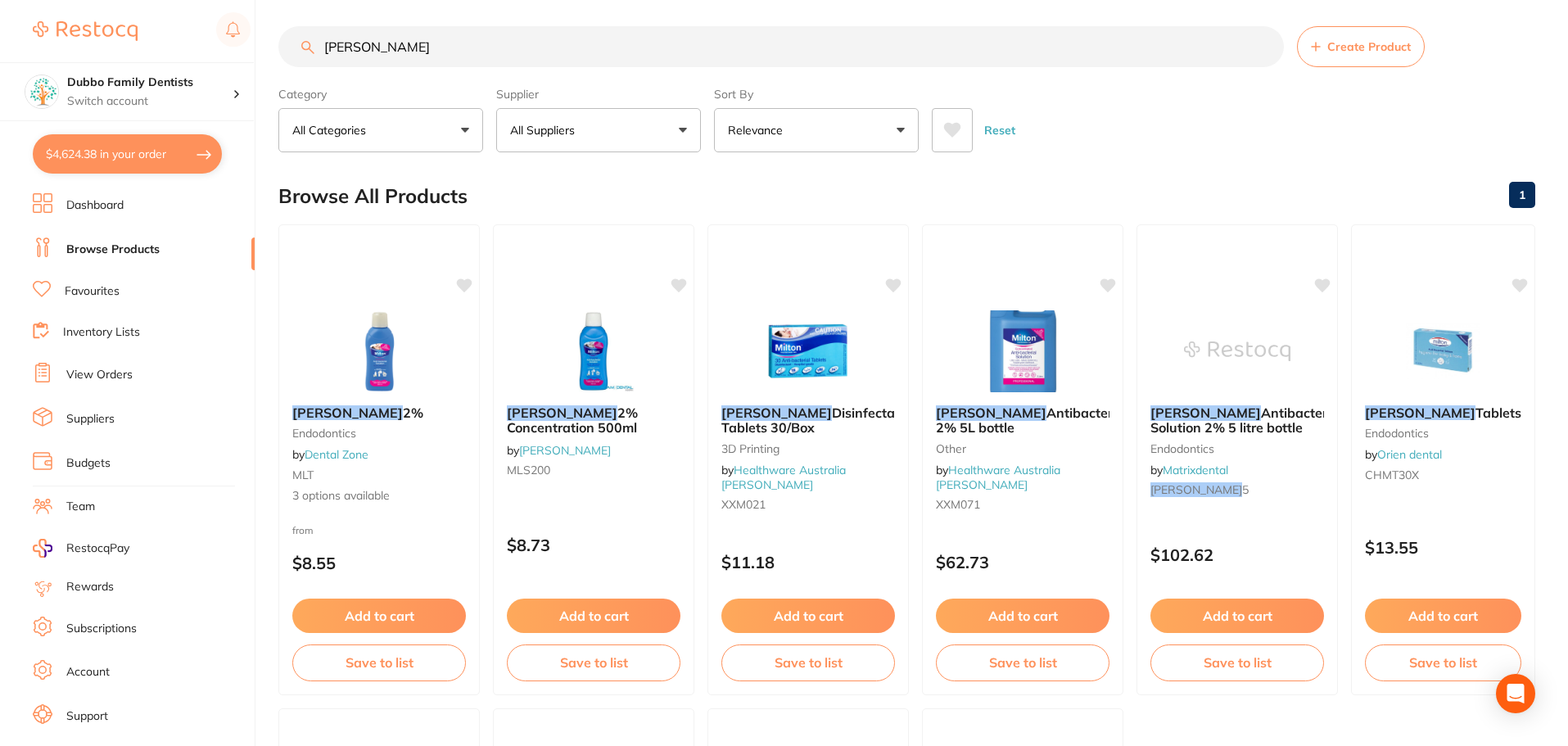
click at [72, 151] on button "$4,624.38 in your order" at bounding box center [127, 153] width 190 height 39
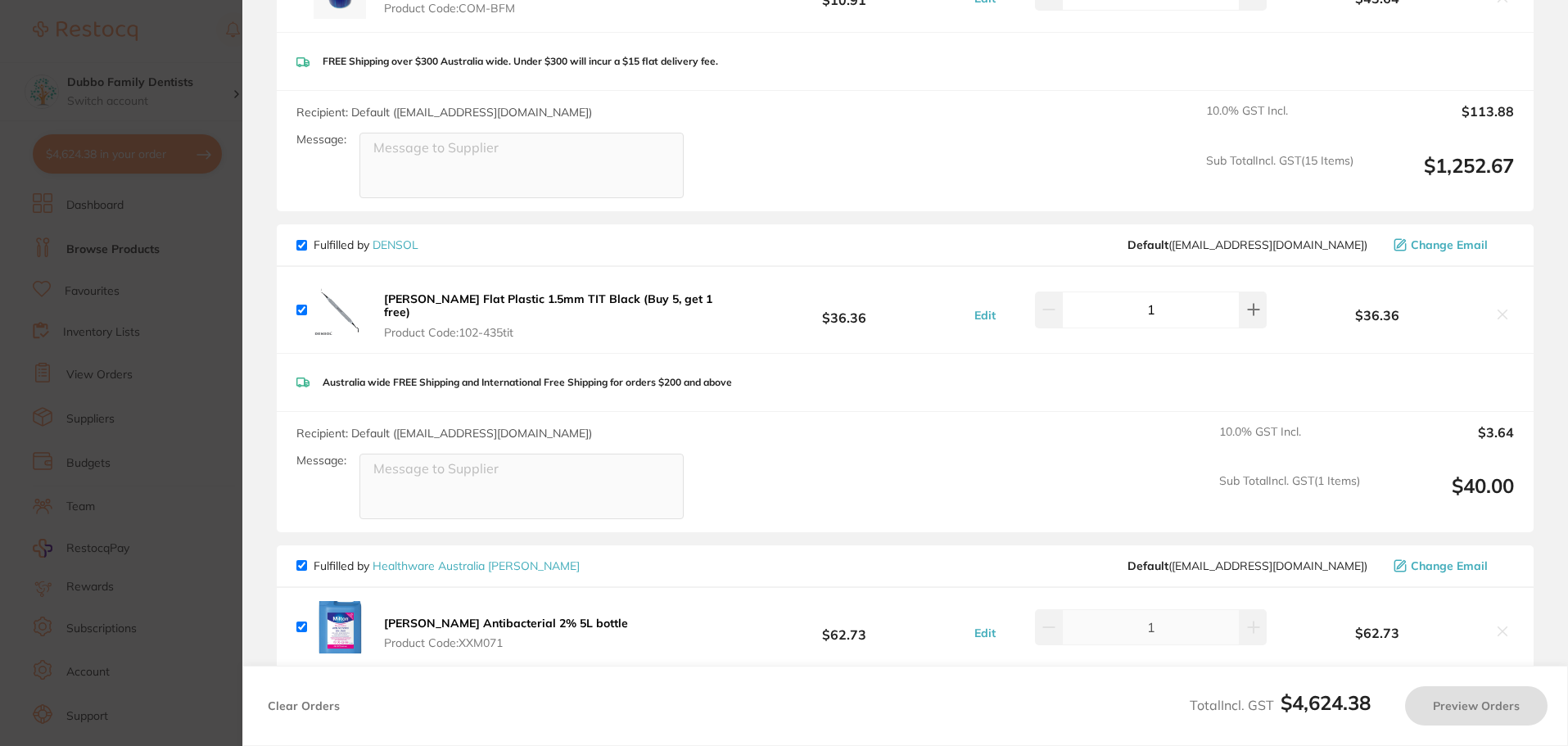
checkbox input "true"
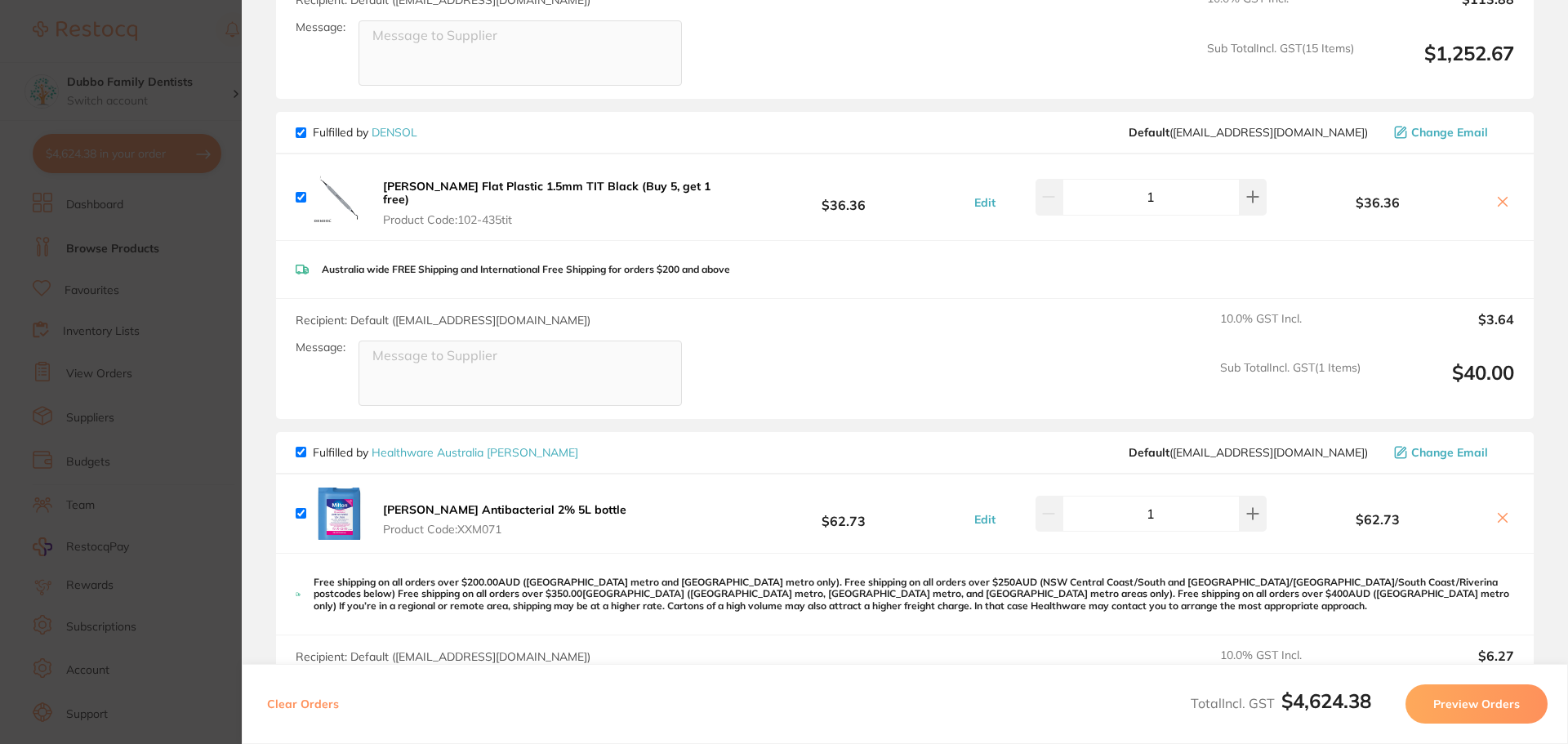
scroll to position [4410, 0]
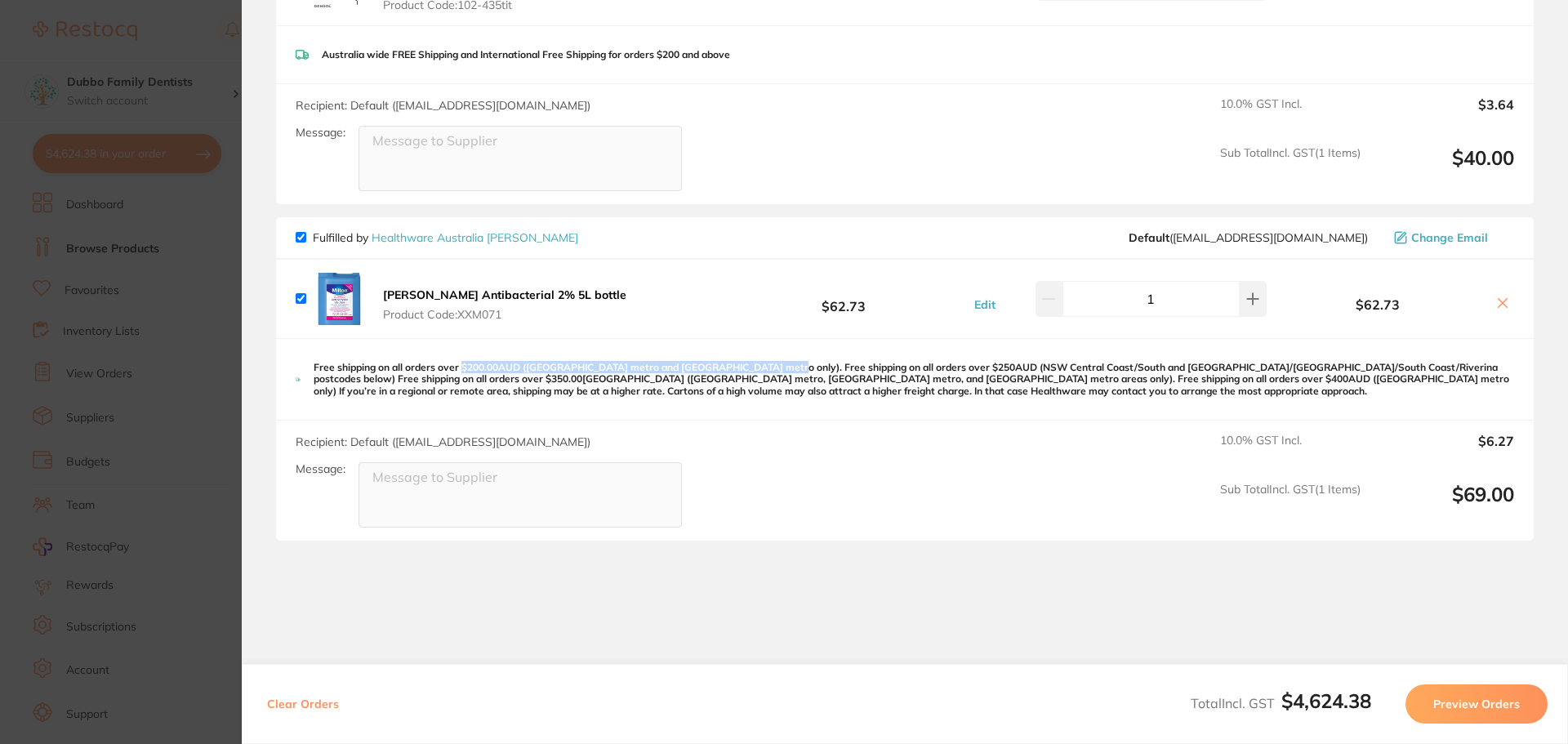
drag, startPoint x: 466, startPoint y: 340, endPoint x: 769, endPoint y: 325, distance: 303.4
click at [769, 339] on div "Free shipping on all orders over $200.00AUD (Sydney metro and Canberra metro on…" at bounding box center [906, 380] width 1258 height 82
click at [813, 362] on p "Free shipping on all orders over $200.00AUD (Sydney metro and Canberra metro on…" at bounding box center [914, 379] width 1201 height 35
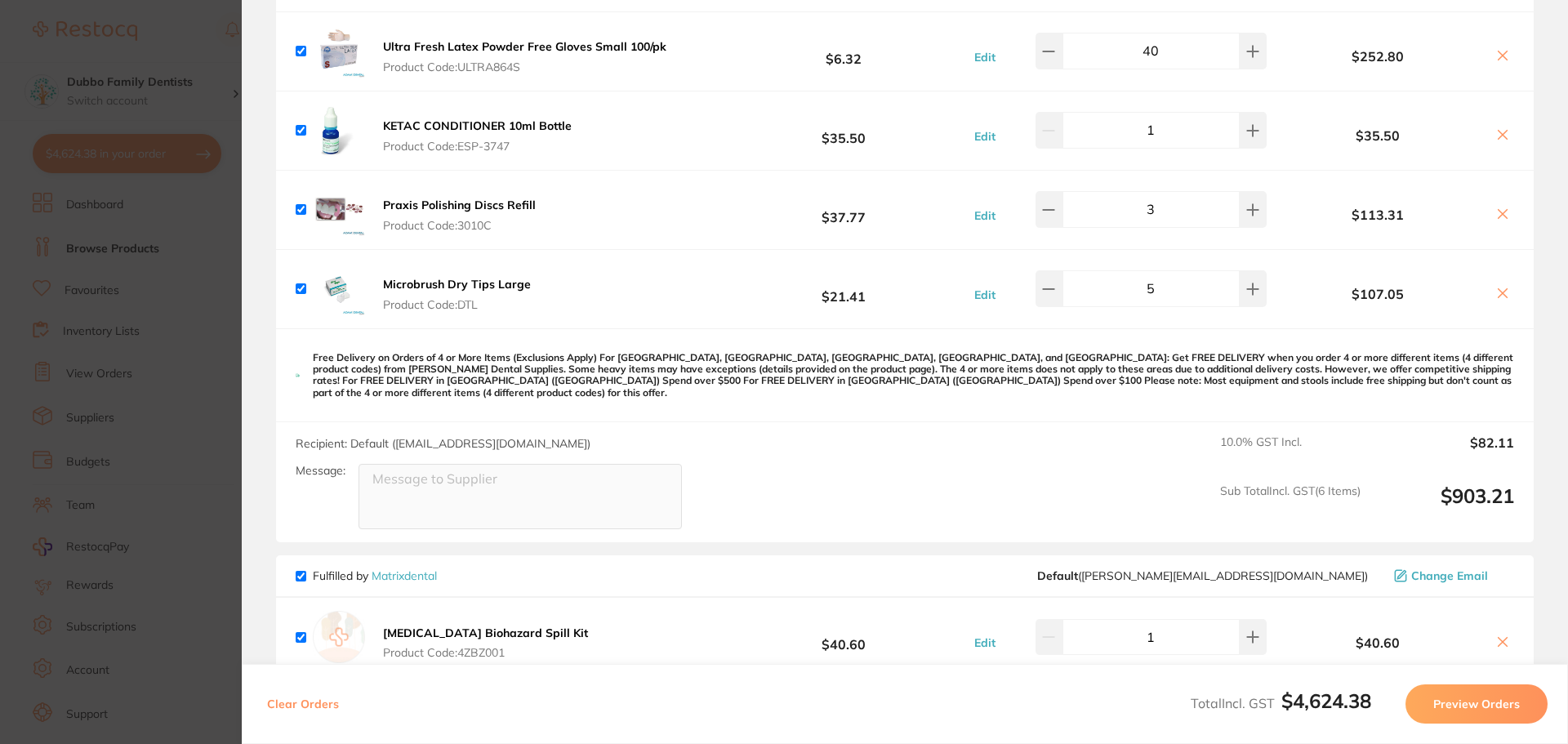
scroll to position [1061, 0]
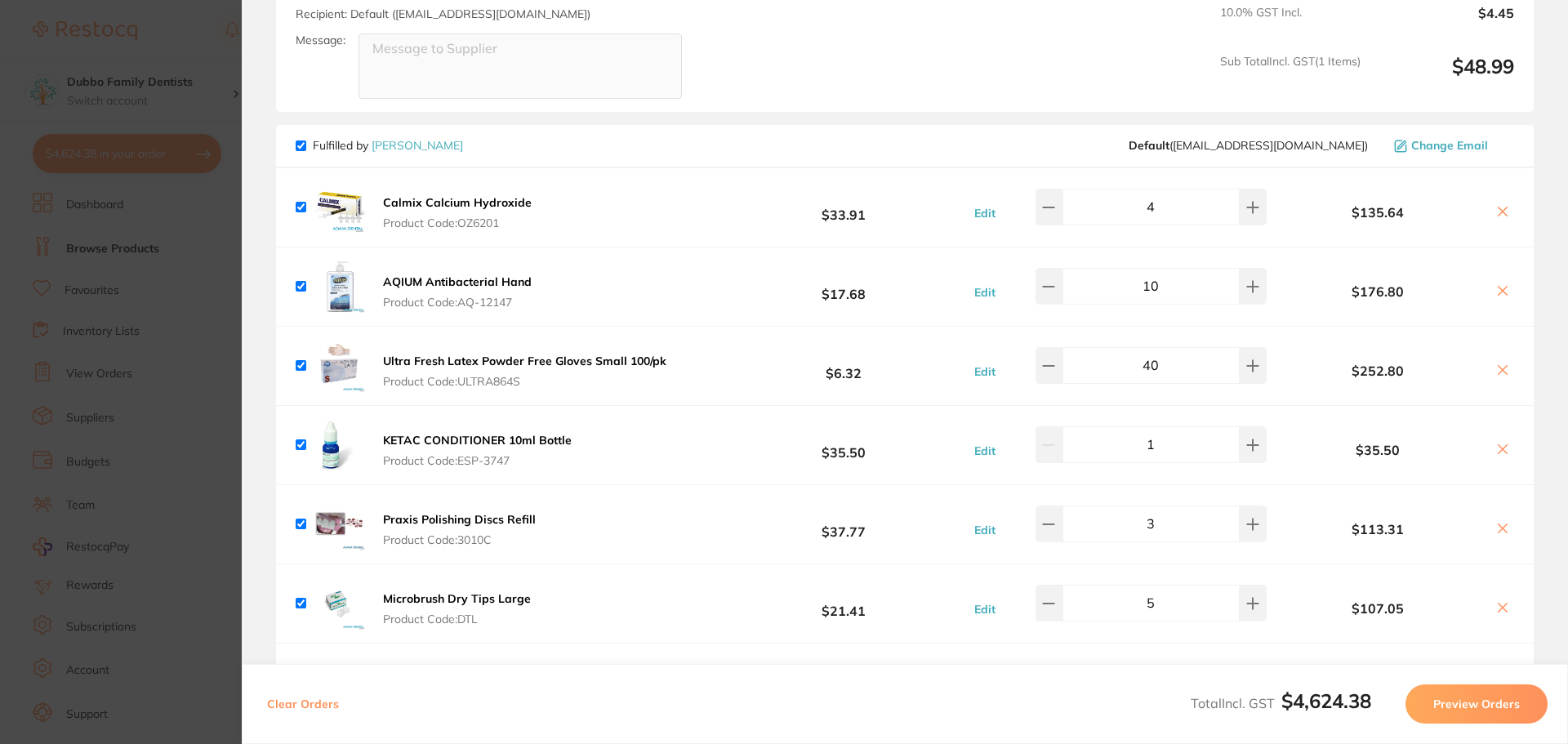
click at [174, 414] on section "Update RRP Set your pre negotiated price for this item. Item Agreed RRP (excl. …" at bounding box center [784, 372] width 1568 height 744
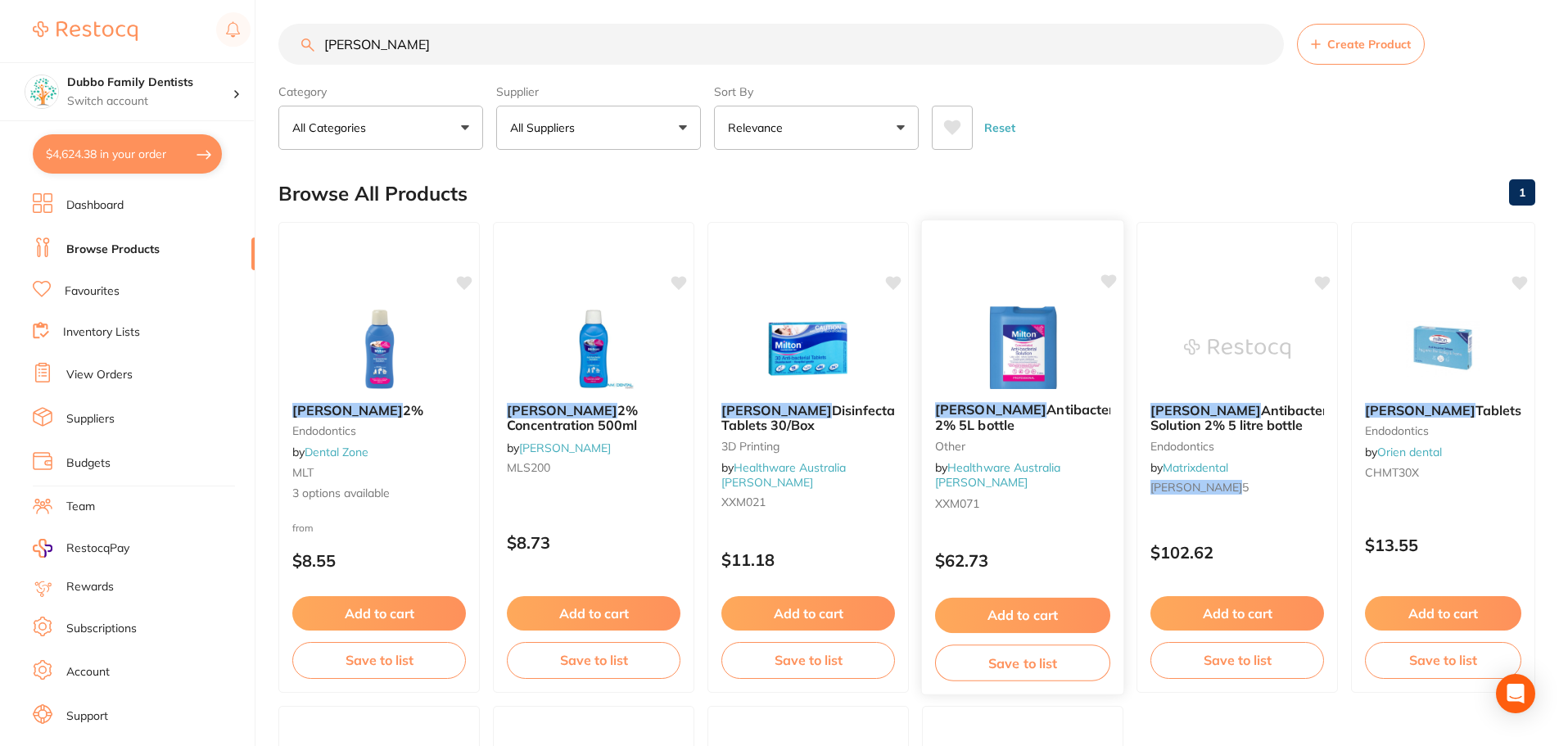
scroll to position [0, 0]
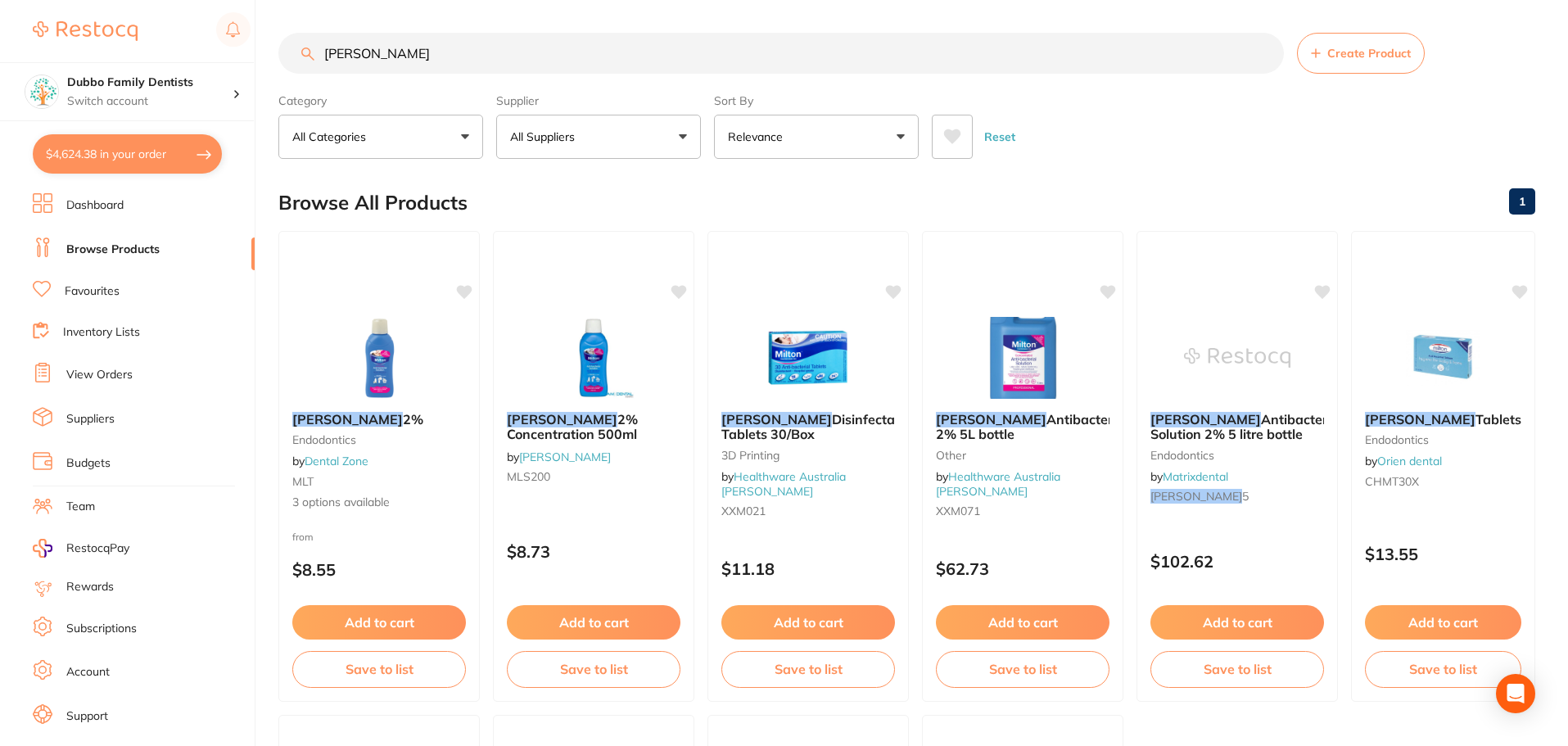
drag, startPoint x: 482, startPoint y: 67, endPoint x: 120, endPoint y: 26, distance: 364.3
click at [120, 26] on div "$4,624.38 Dubbo Family Dentists Switch account Dubbo Family Dentists $4,624.38 …" at bounding box center [784, 373] width 1568 height 746
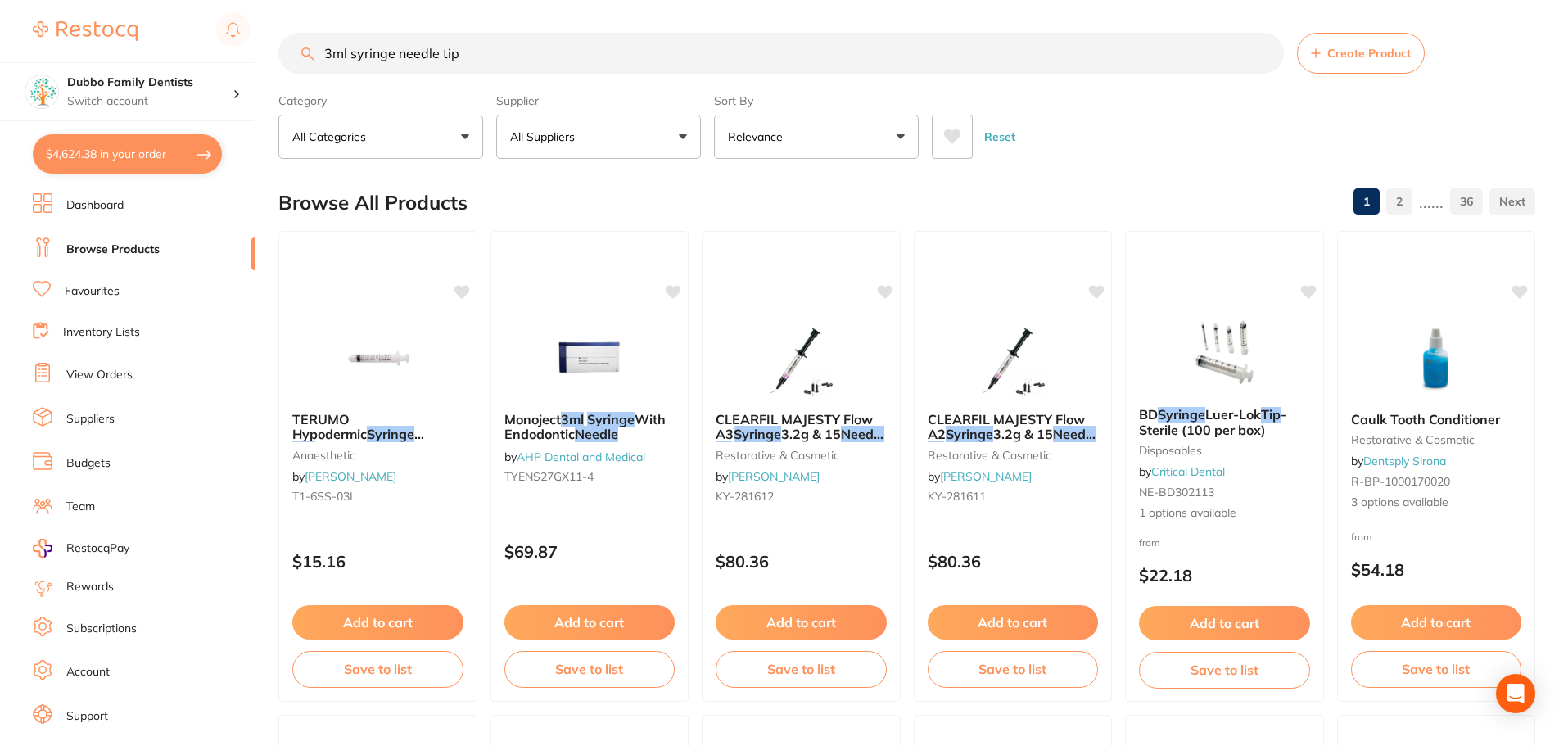
drag, startPoint x: 346, startPoint y: 50, endPoint x: 203, endPoint y: 40, distance: 143.3
click at [203, 40] on div "$4,624.38 Dubbo Family Dentists Switch account Dubbo Family Dentists $4,624.38 …" at bounding box center [784, 373] width 1568 height 746
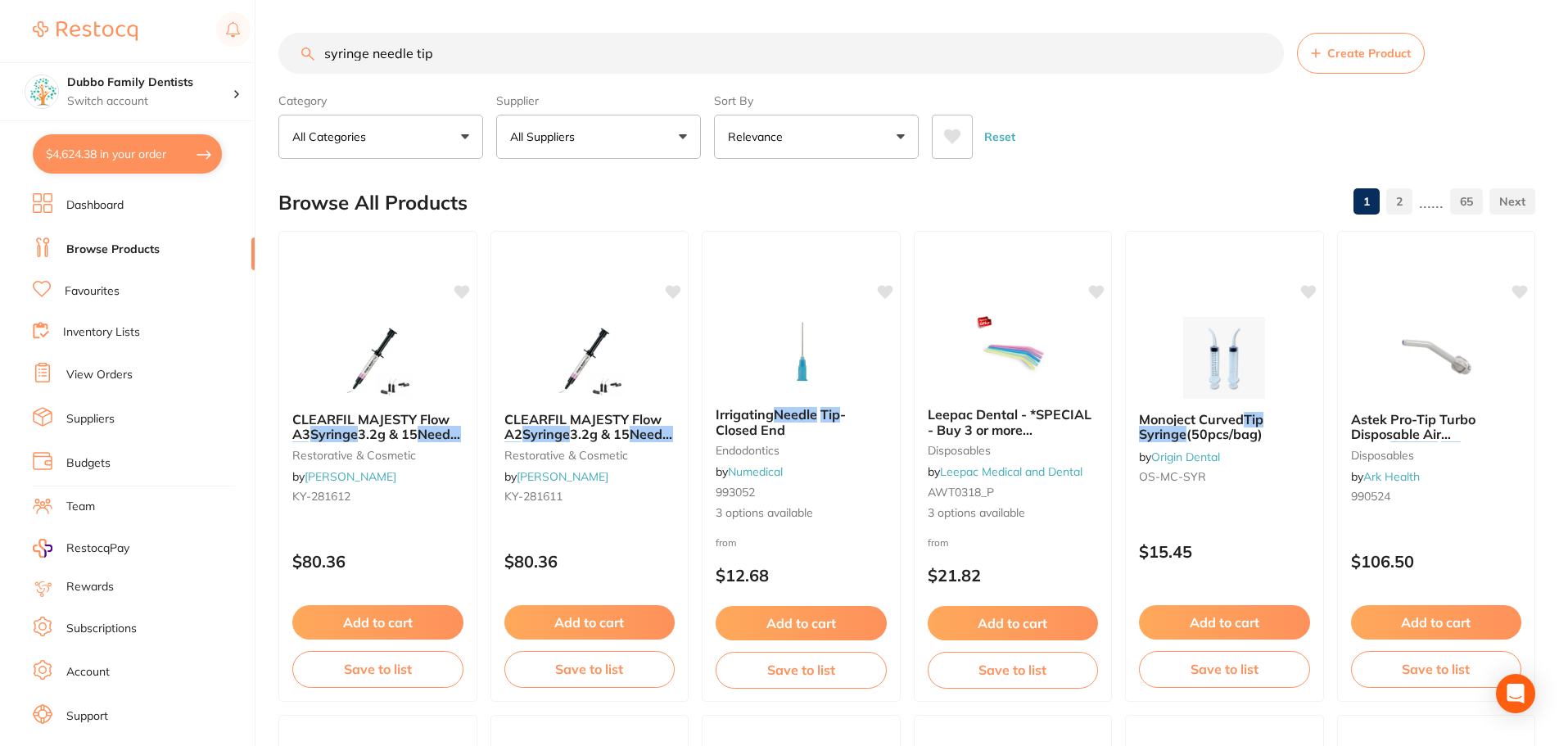
drag, startPoint x: 369, startPoint y: 51, endPoint x: 26, endPoint y: 9, distance: 345.6
click at [26, 9] on div "$4,624.38 Dubbo Family Dentists Switch account Dubbo Family Dentists $4,624.38 …" at bounding box center [784, 373] width 1568 height 746
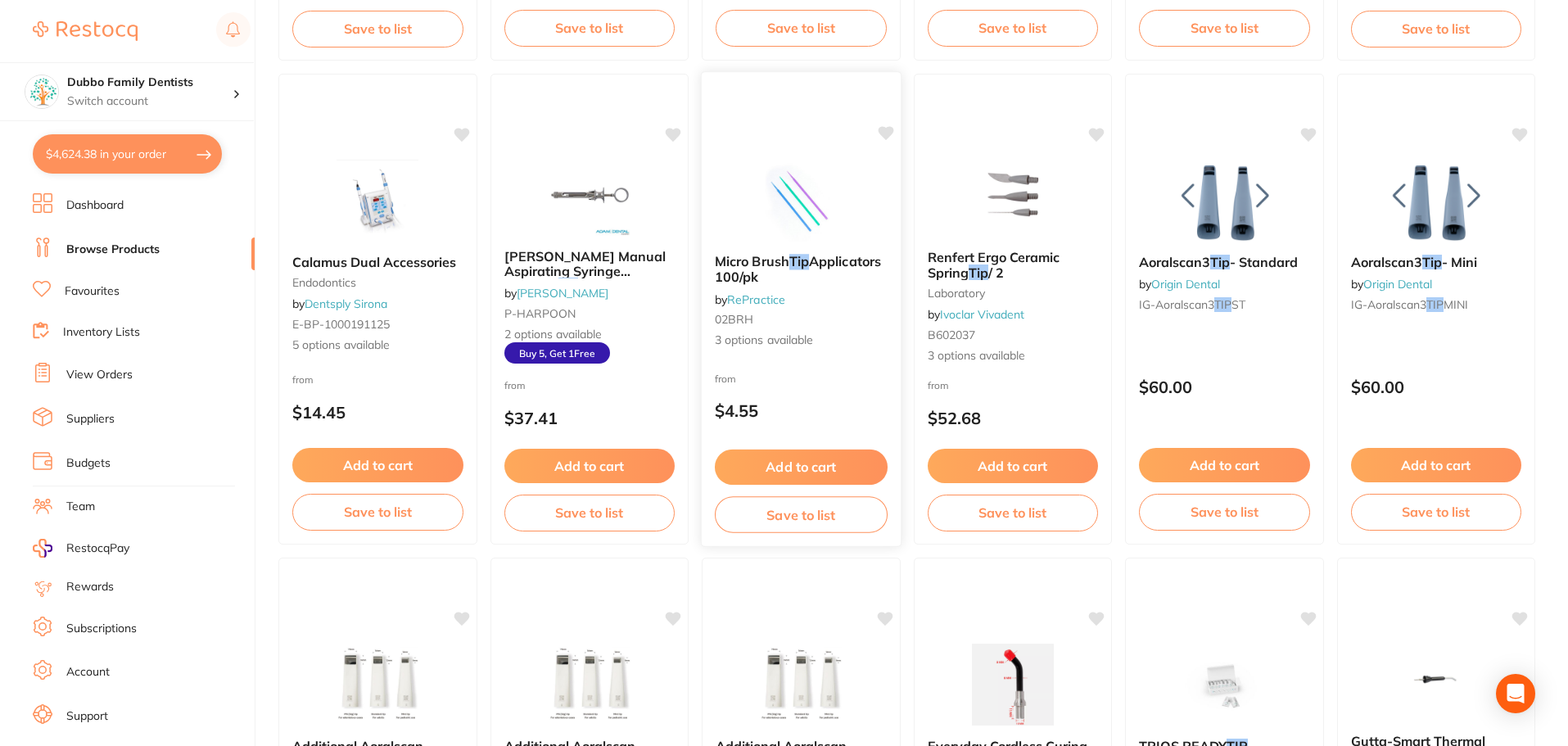
scroll to position [2211, 0]
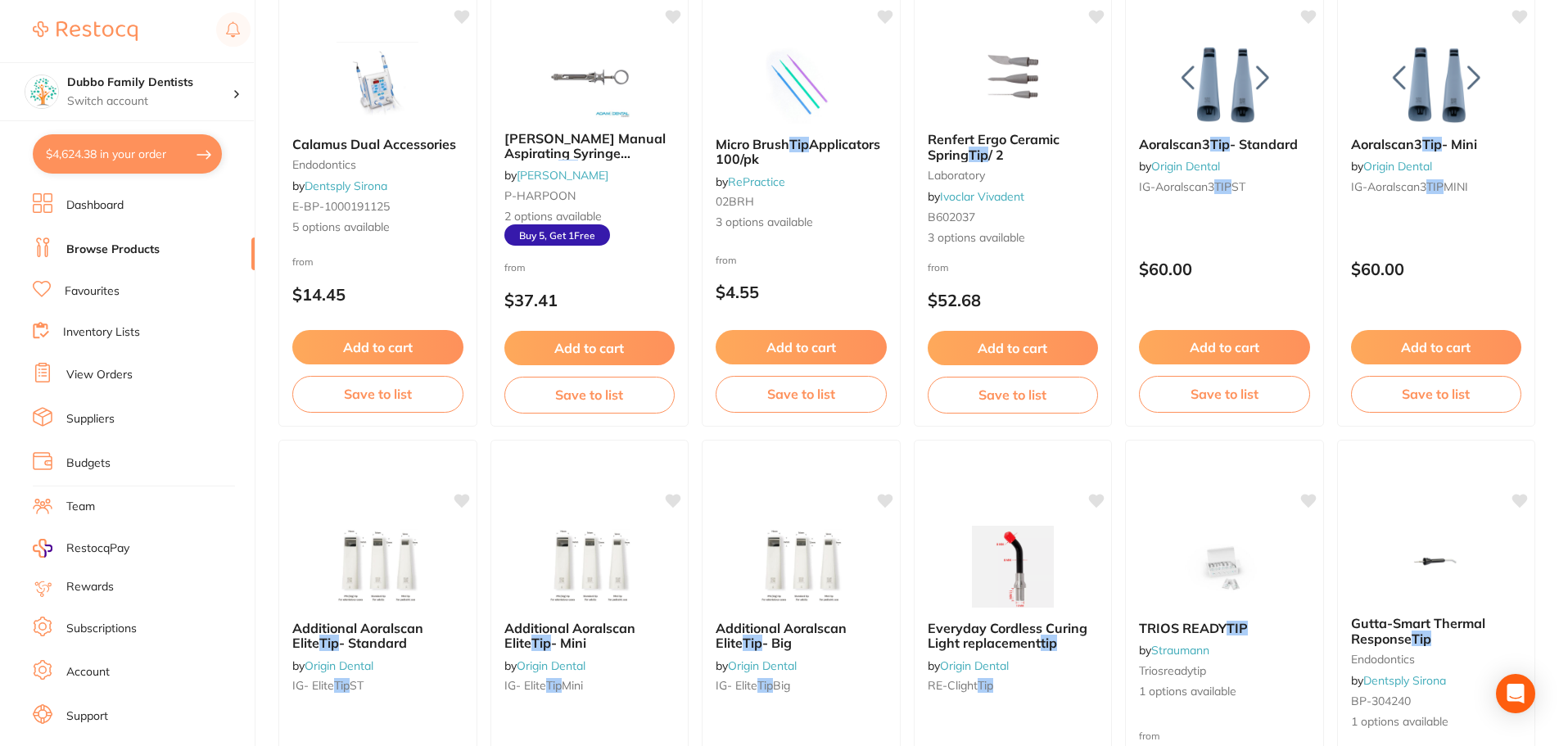
click at [1546, 520] on main "needle tip Create Product Category All Categories All Categories 3D Printing an…" at bounding box center [923, 118] width 1290 height 4659
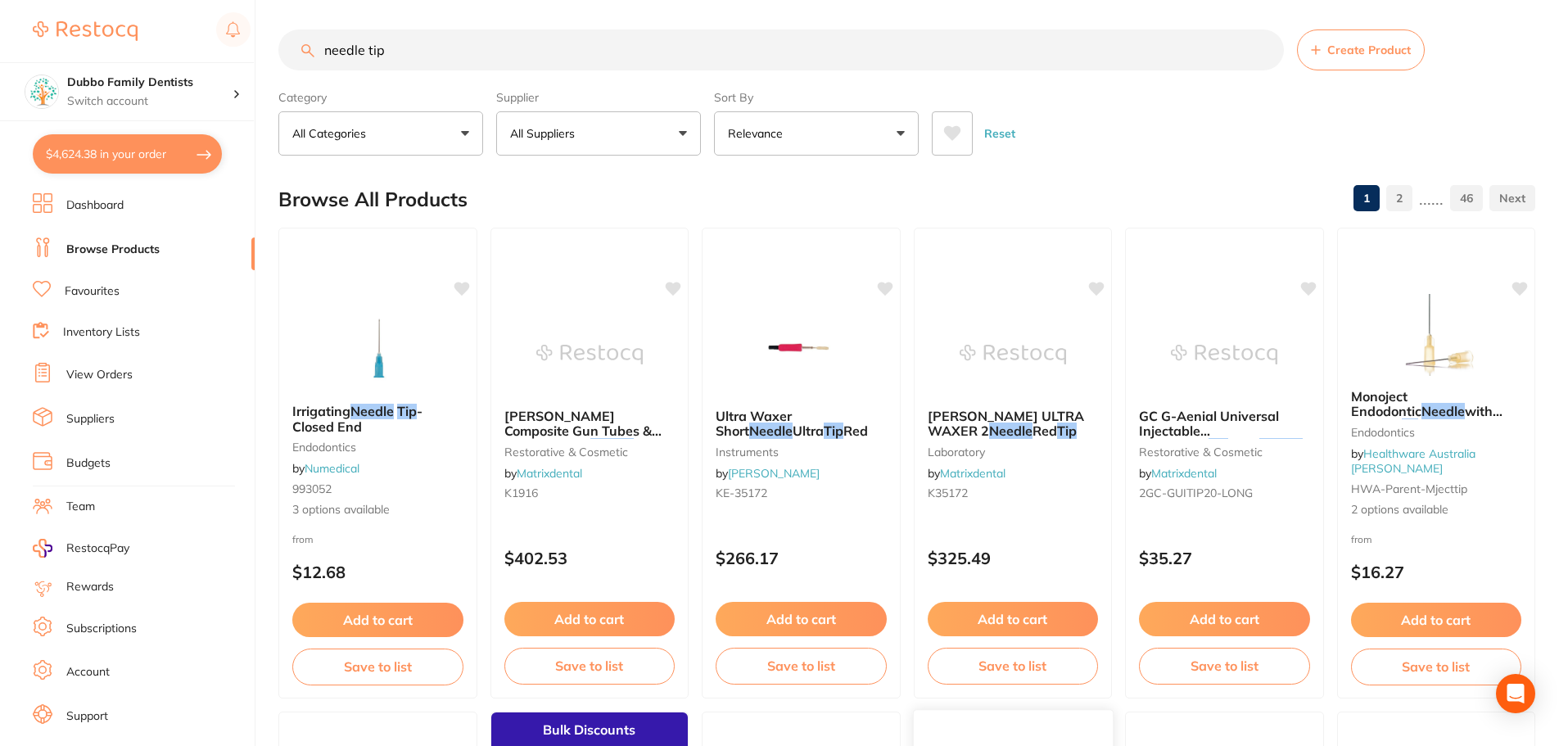
scroll to position [0, 0]
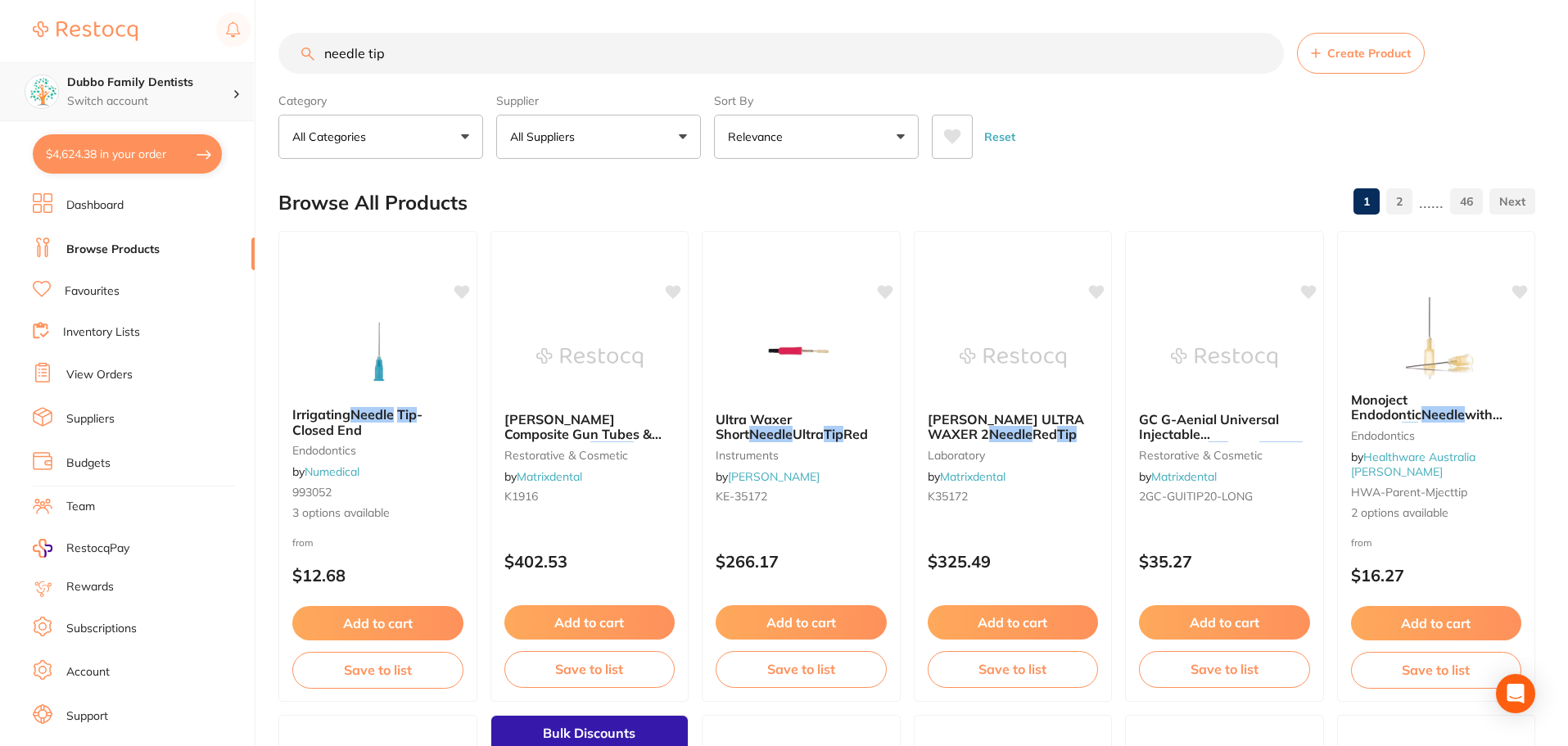
drag, startPoint x: 446, startPoint y: 53, endPoint x: 37, endPoint y: 72, distance: 409.4
click at [37, 72] on div "$4,624.38 Dubbo Family Dentists Switch account Dubbo Family Dentists $4,624.38 …" at bounding box center [784, 373] width 1568 height 746
type input "rotary file"
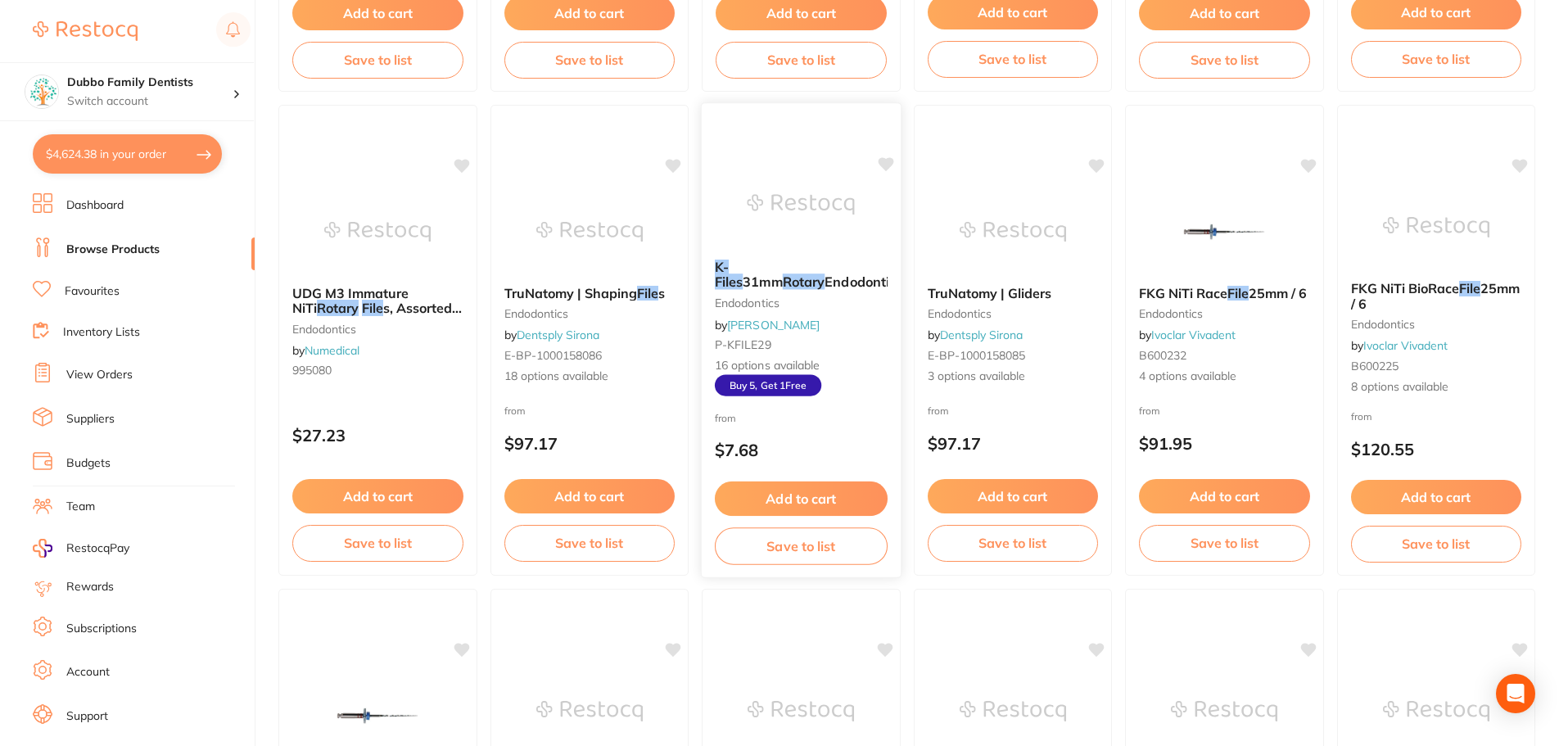
scroll to position [0, 0]
click at [765, 376] on span "Buy 5, Get 1 Free" at bounding box center [768, 385] width 107 height 21
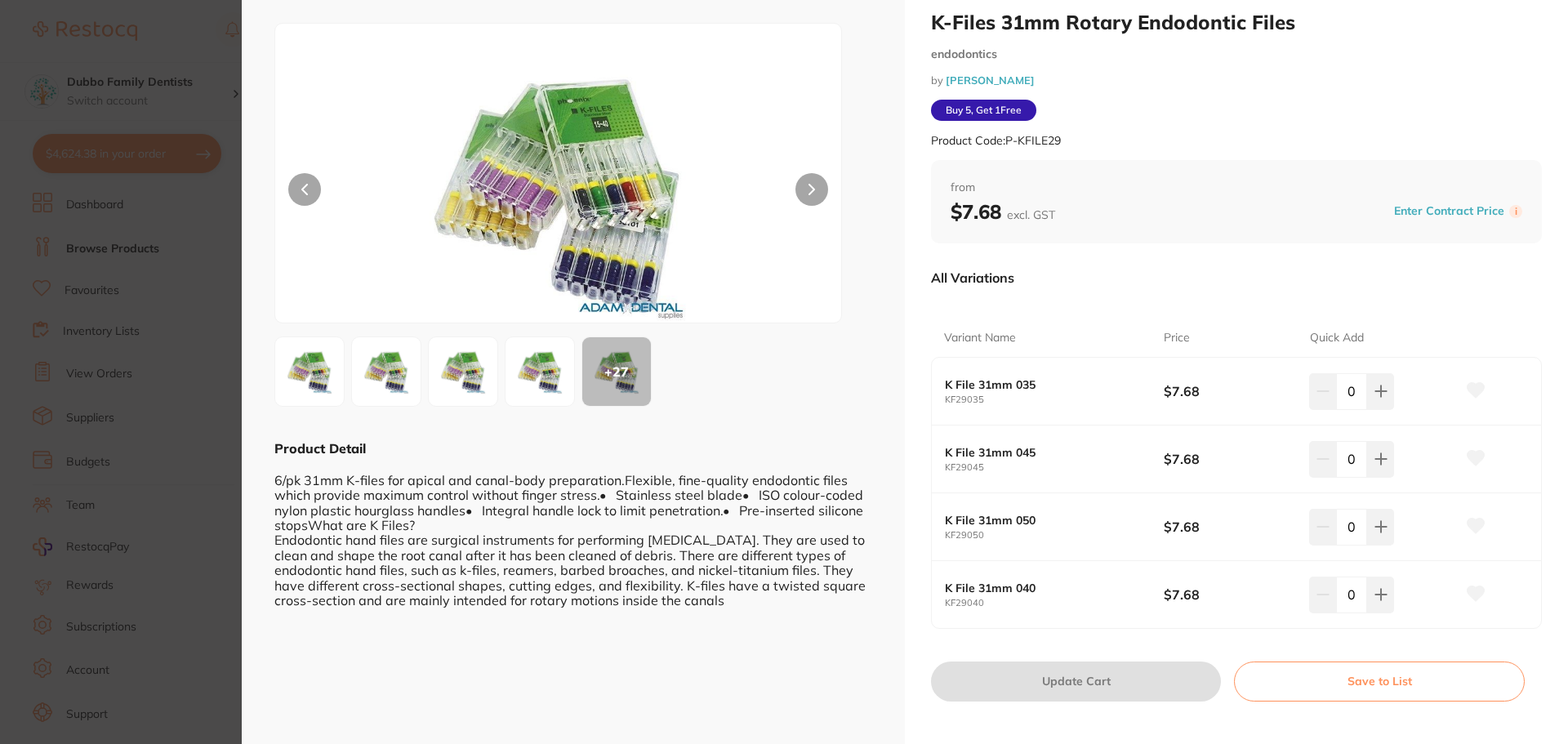
scroll to position [53, 0]
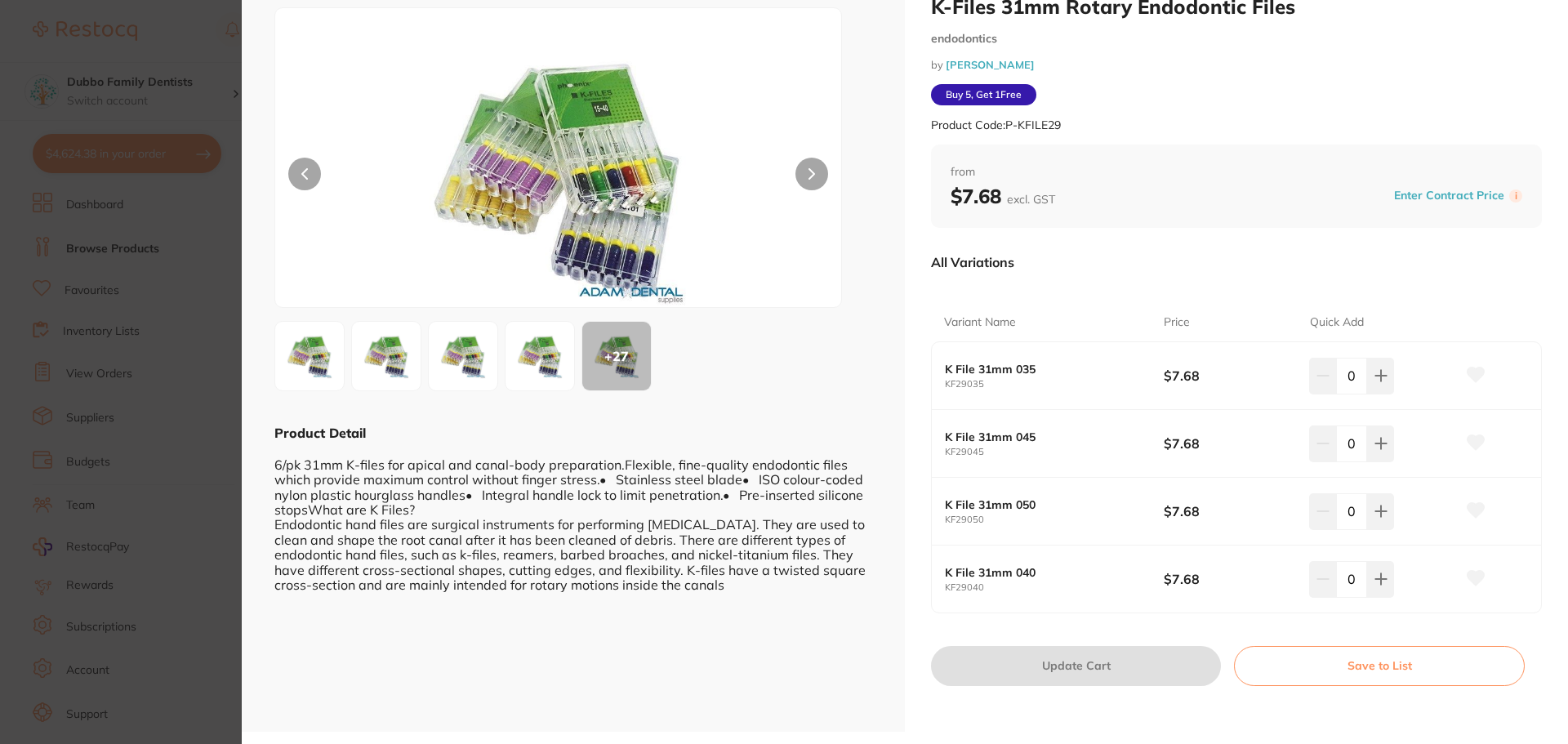
click at [146, 156] on section "K-Files 31mm Rotary Endodontic Files endodontics by Adam Dental Product Code: P…" at bounding box center [784, 372] width 1568 height 744
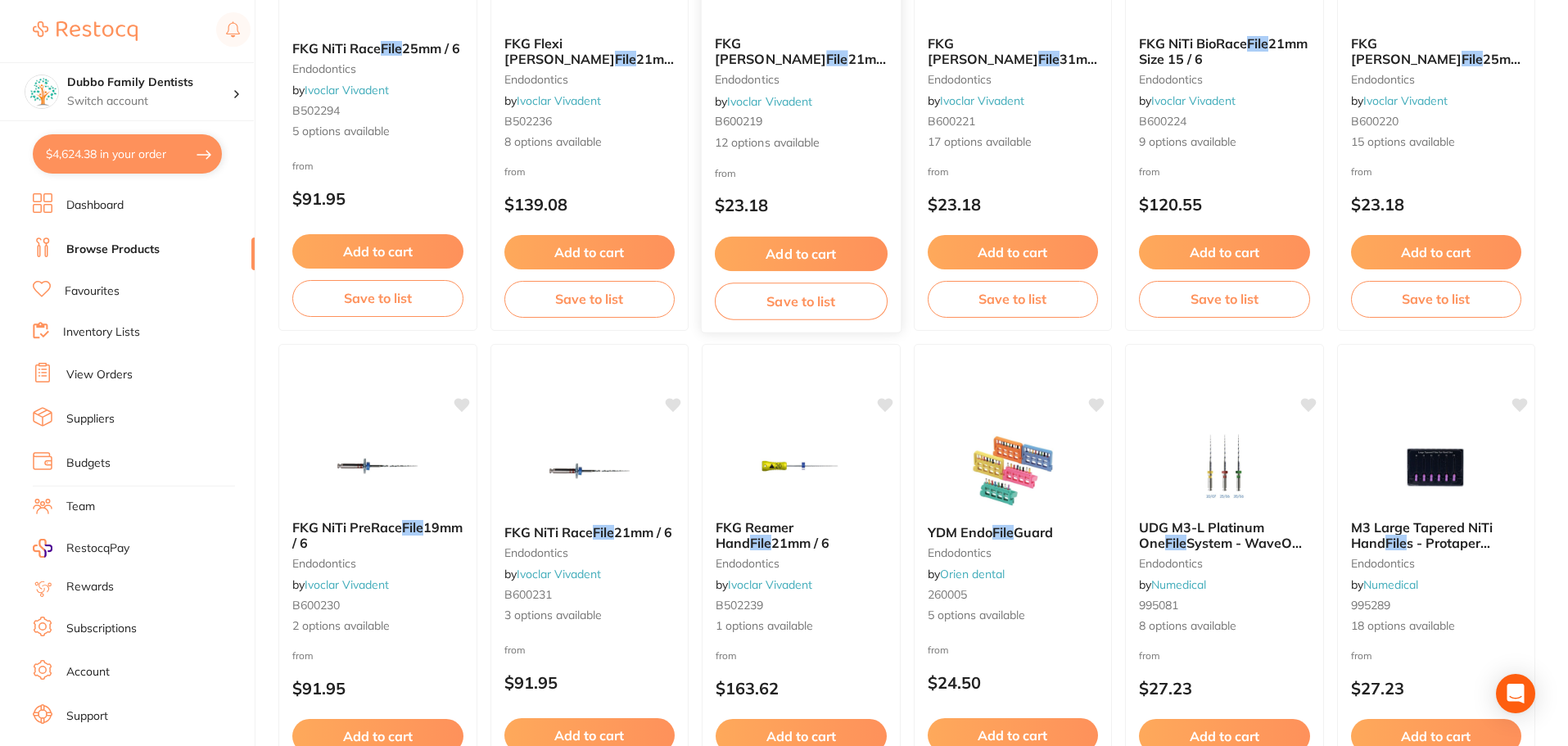
scroll to position [3913, 0]
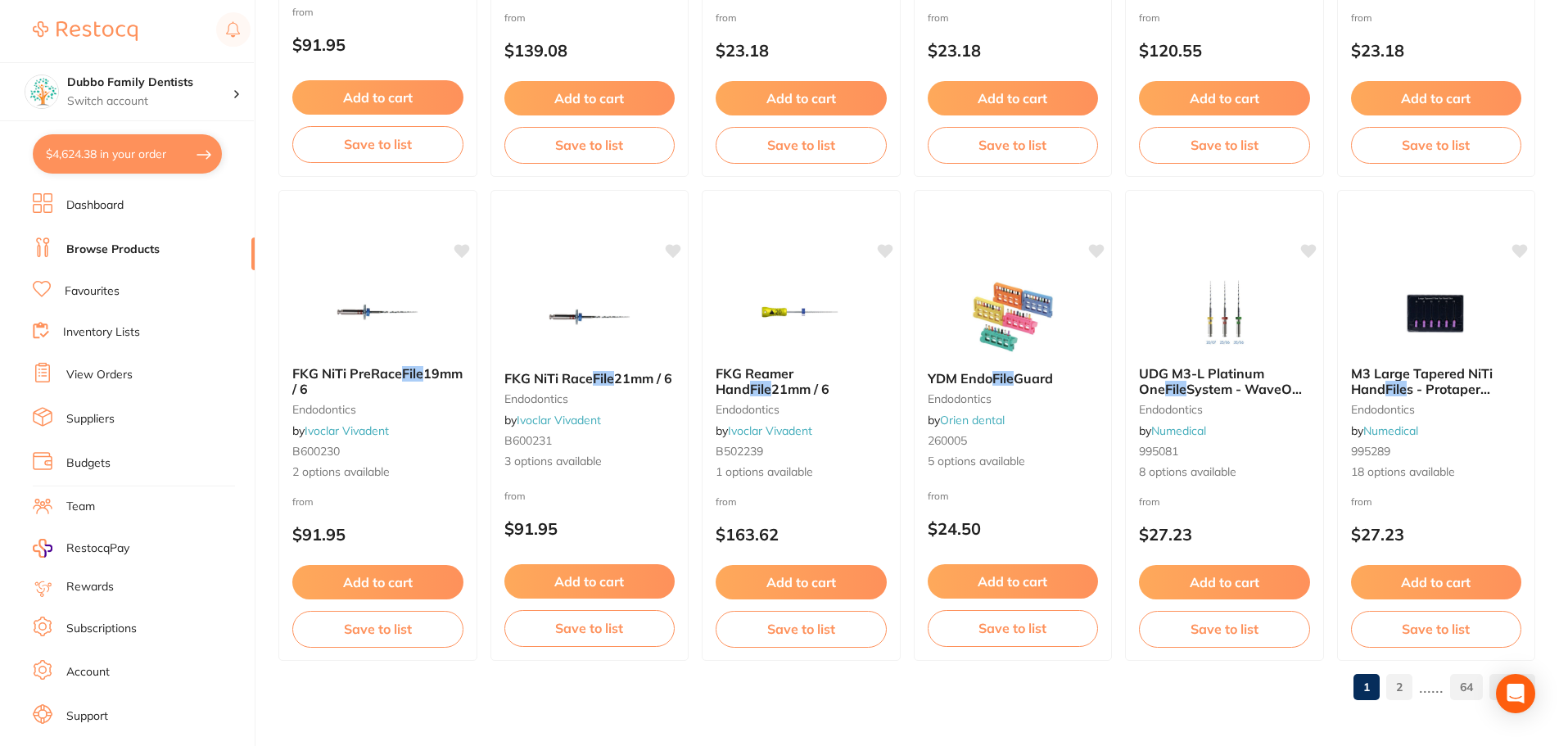
click at [1397, 689] on link "2" at bounding box center [1399, 687] width 27 height 32
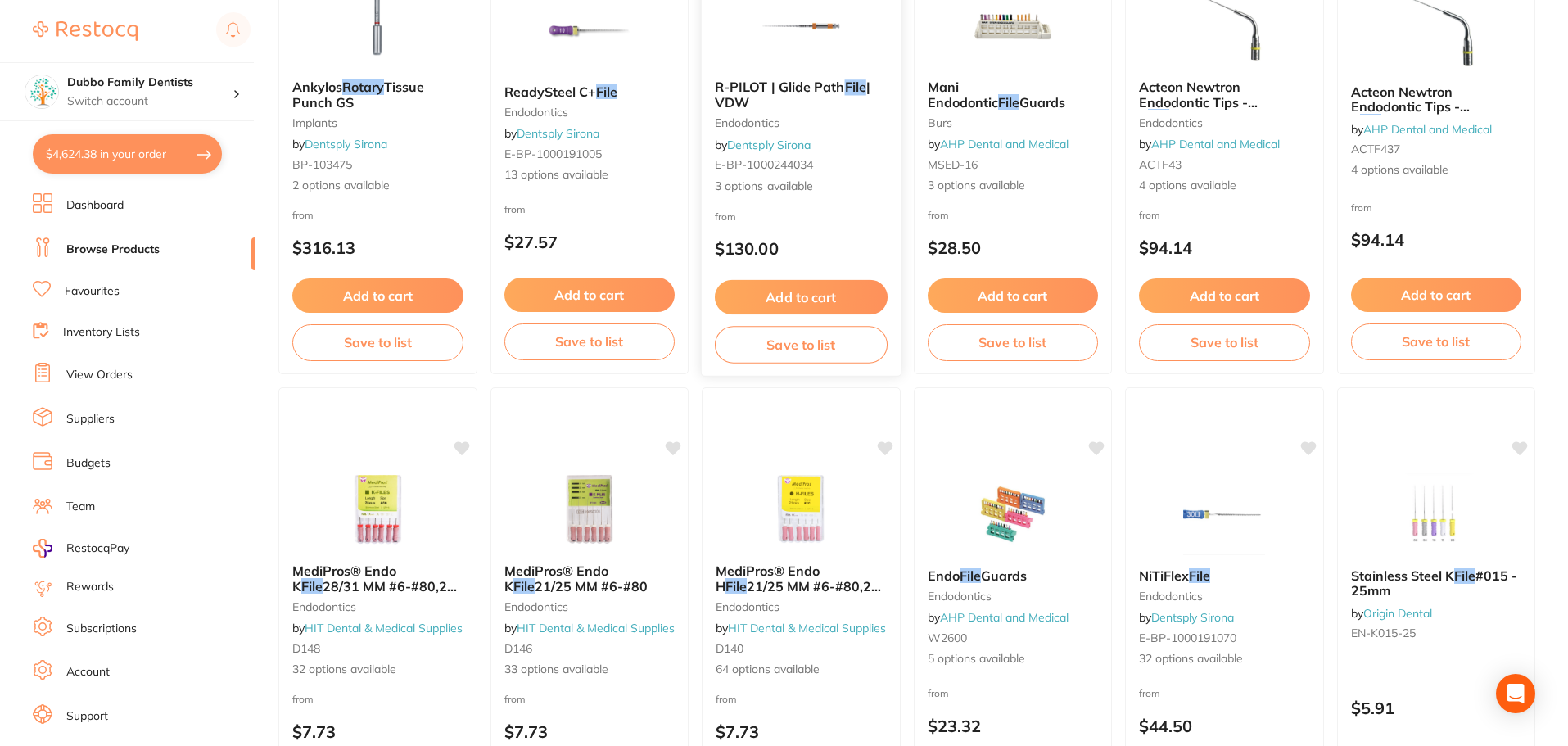
scroll to position [0, 0]
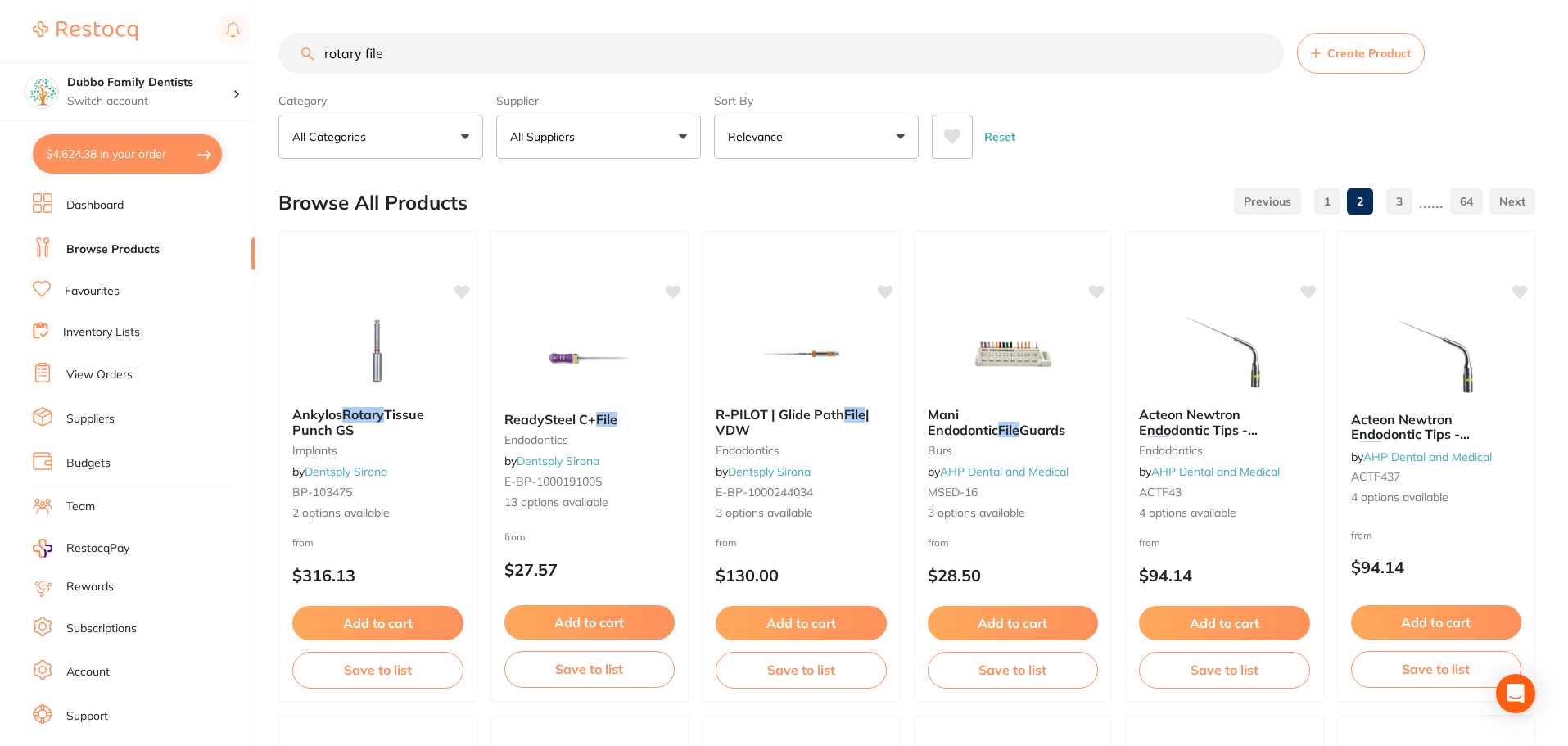
click at [658, 133] on button "All Suppliers" at bounding box center [598, 136] width 205 height 44
type input "origin"
click at [609, 272] on p "Origin Dental" at bounding box center [595, 278] width 81 height 14
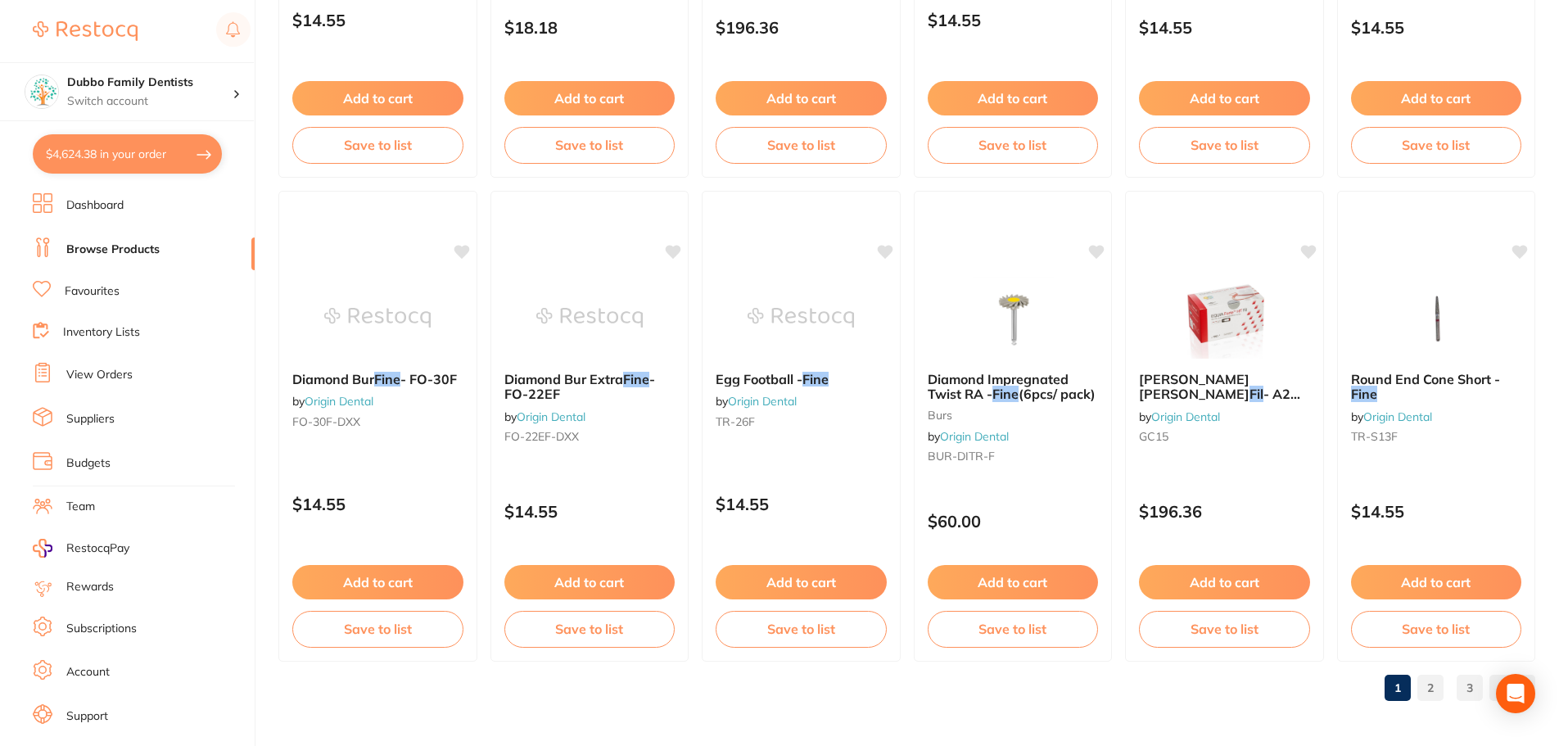
scroll to position [3913, 0]
click at [1425, 686] on link "2" at bounding box center [1431, 687] width 27 height 32
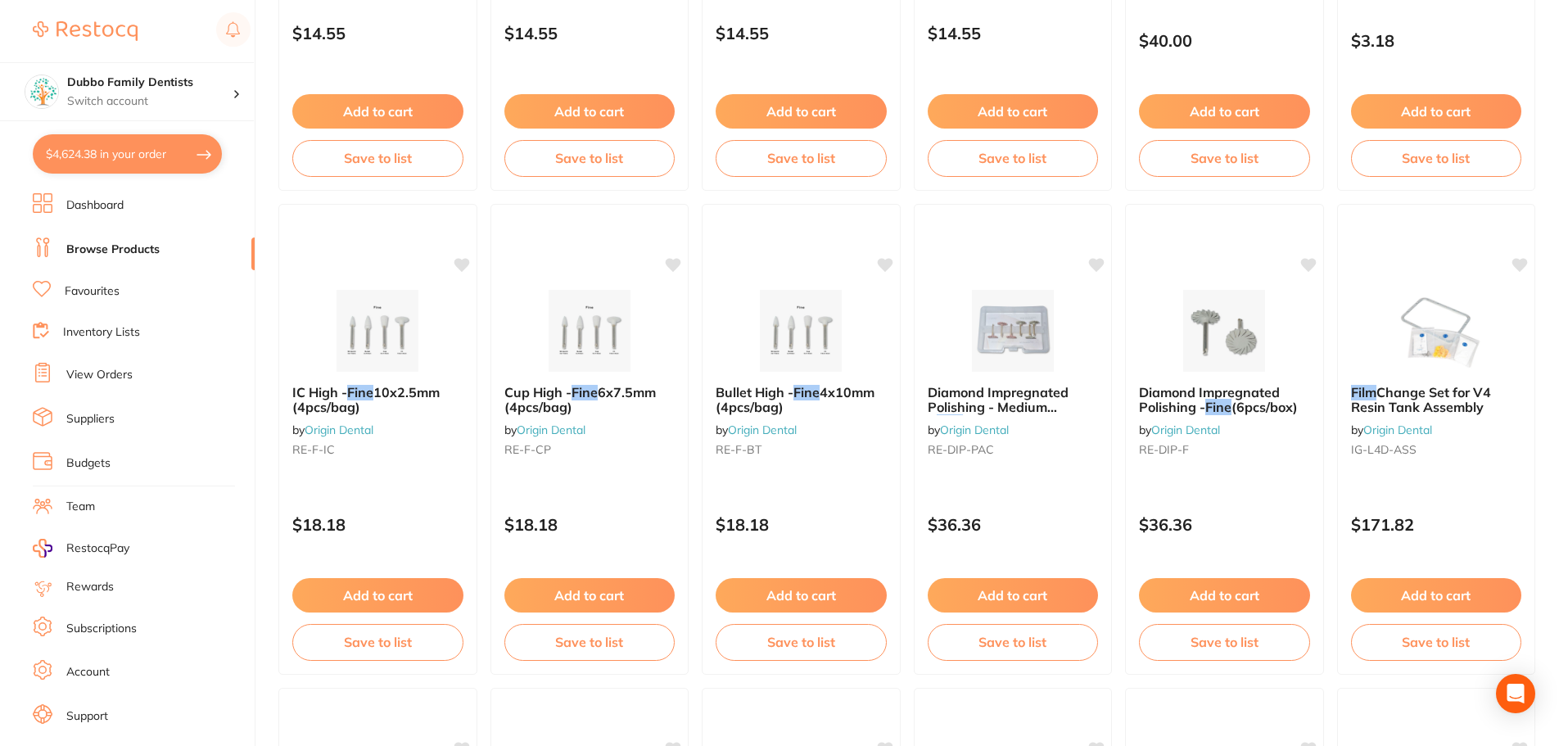
scroll to position [3439, 0]
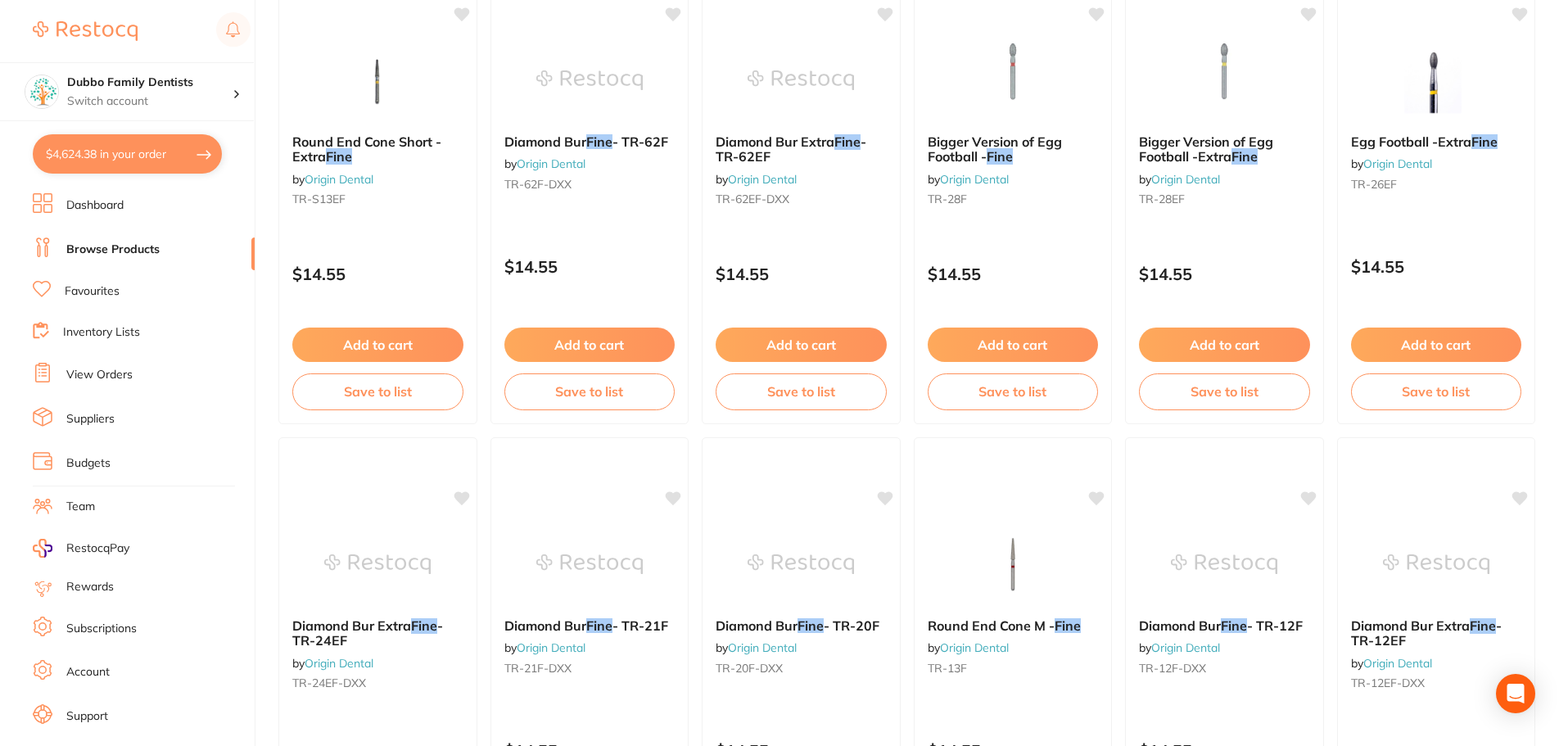
scroll to position [0, 0]
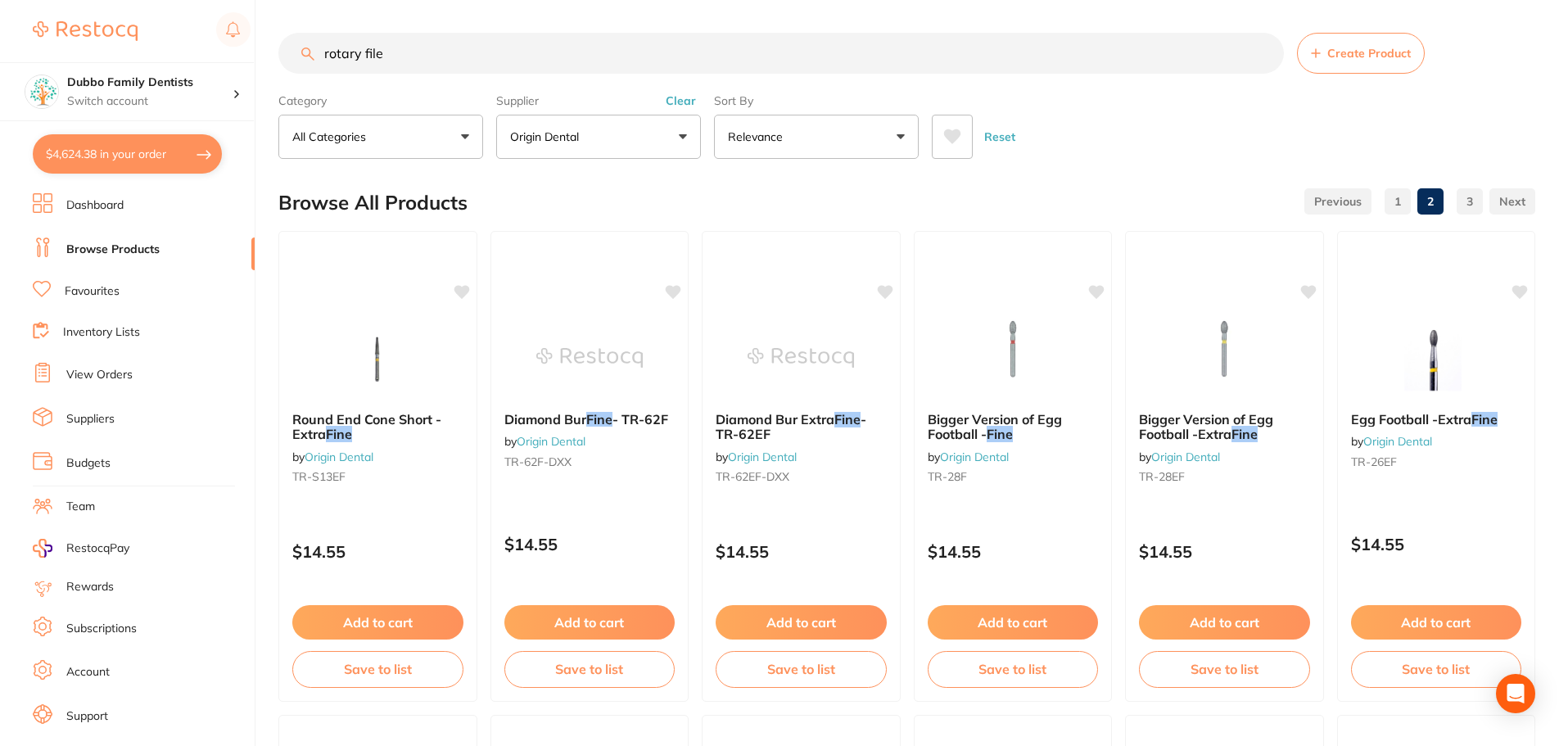
drag, startPoint x: 551, startPoint y: 50, endPoint x: 0, endPoint y: 43, distance: 551.0
click at [0, 43] on div "$4,624.38 Dubbo Family Dentists Switch account Dubbo Family Dentists $4,624.38 …" at bounding box center [784, 373] width 1568 height 746
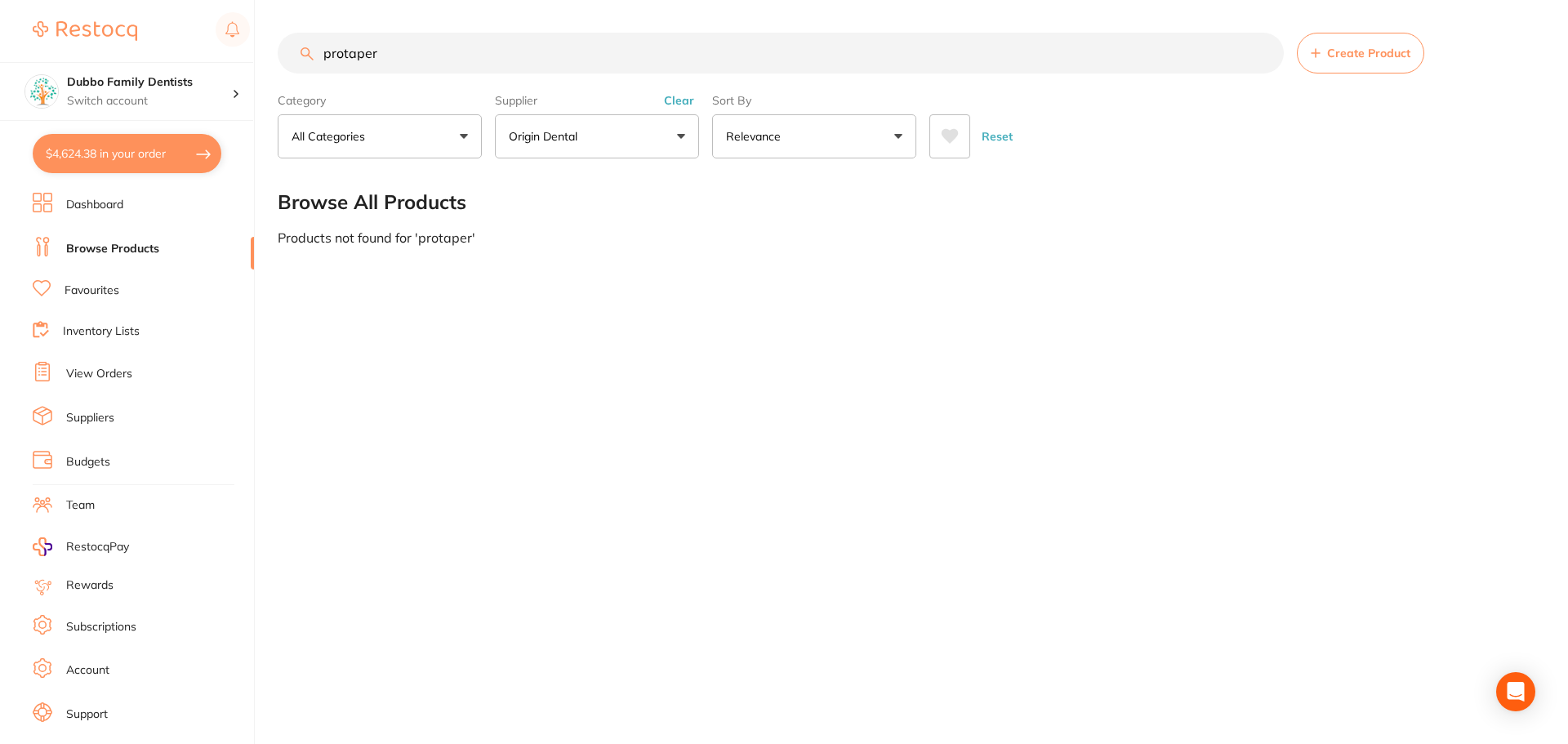
click at [345, 48] on input "protaper" at bounding box center [780, 52] width 1006 height 41
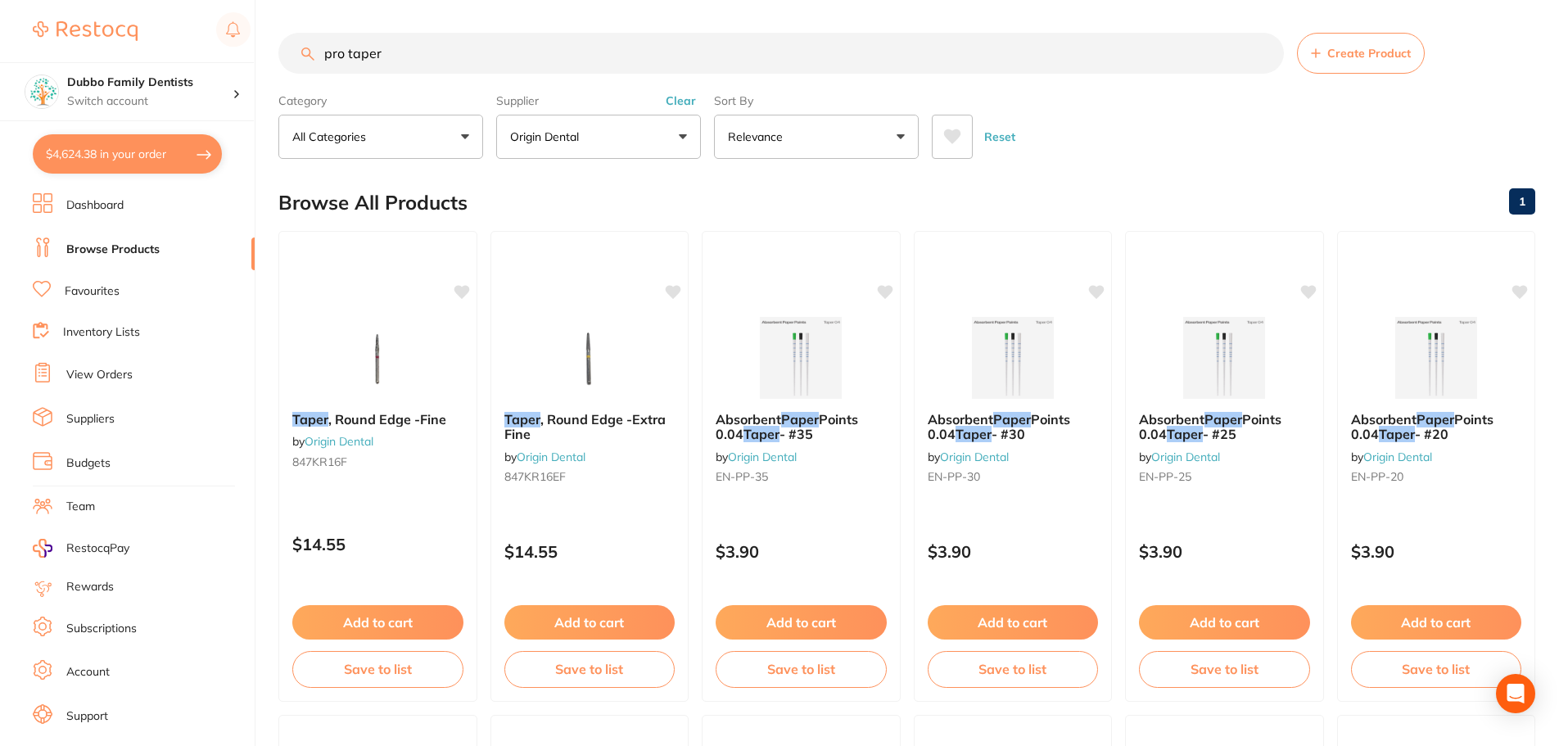
drag, startPoint x: 411, startPoint y: 45, endPoint x: 0, endPoint y: 20, distance: 411.8
click at [0, 20] on div "$4,624.38 Dubbo Family Dentists Switch account Dubbo Family Dentists $4,624.38 …" at bounding box center [784, 373] width 1568 height 746
type input "PG"
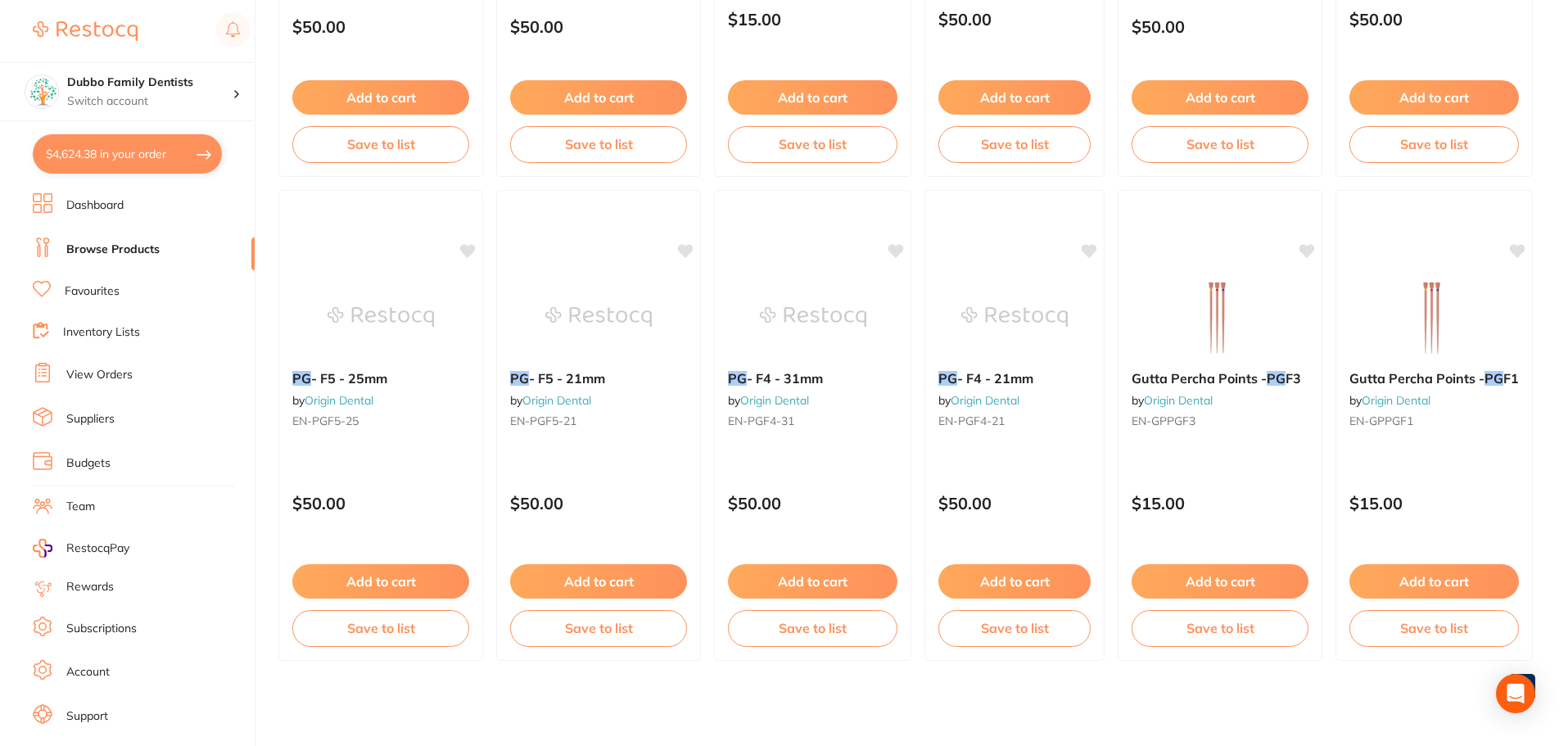
scroll to position [115, 0]
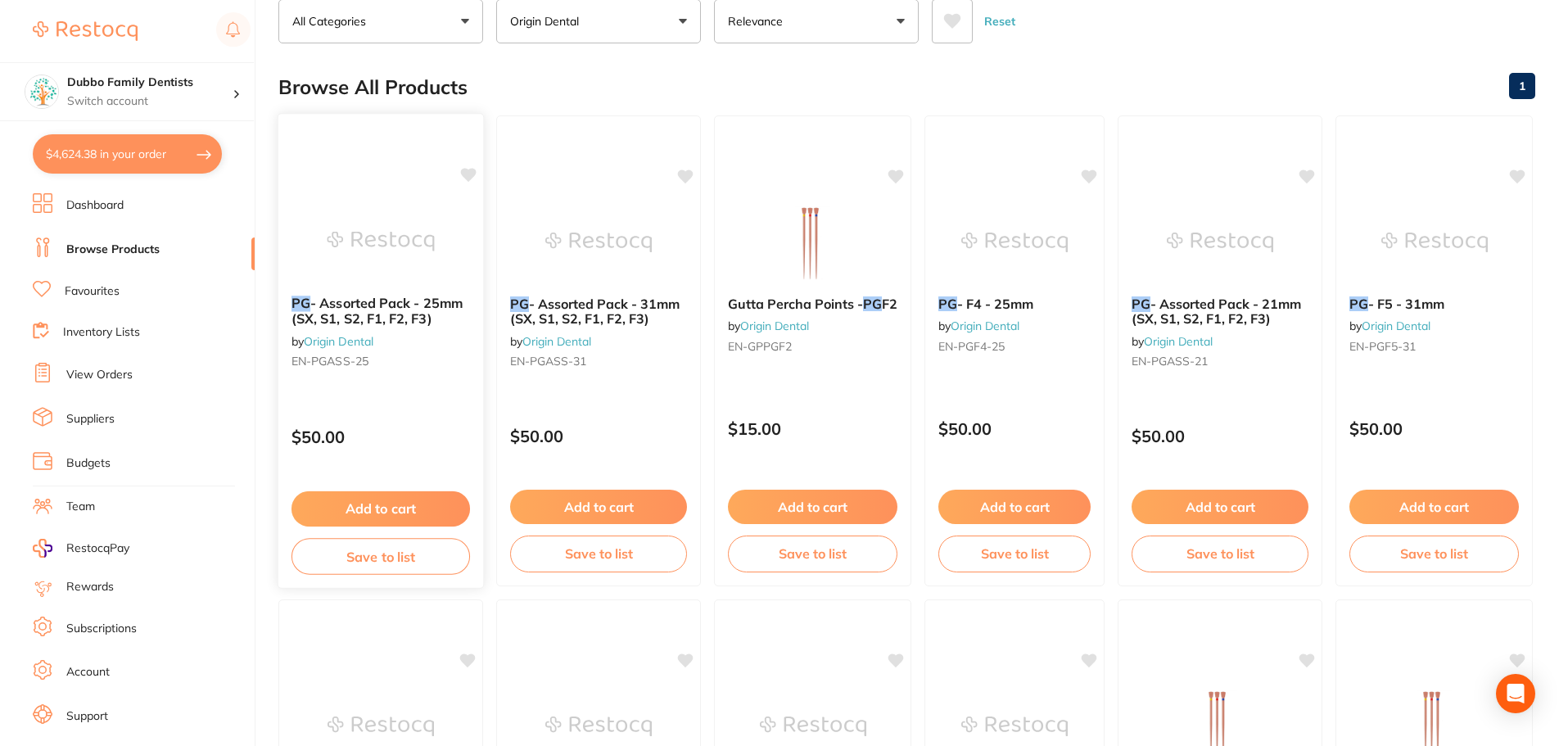
click at [353, 225] on img at bounding box center [380, 241] width 108 height 83
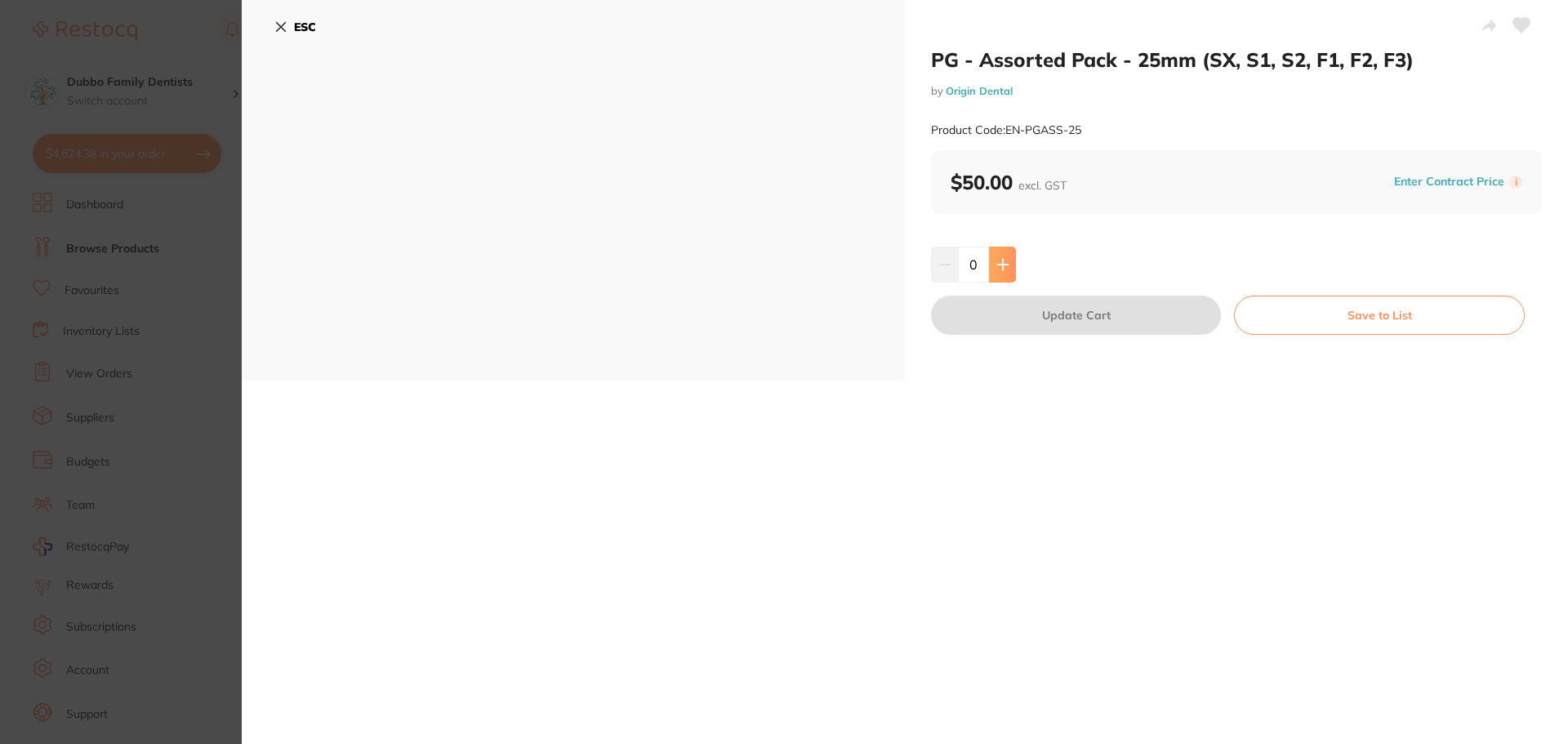
click at [1010, 267] on button at bounding box center [1003, 265] width 27 height 36
type input "1"
click at [282, 20] on button "ESC" at bounding box center [296, 27] width 42 height 28
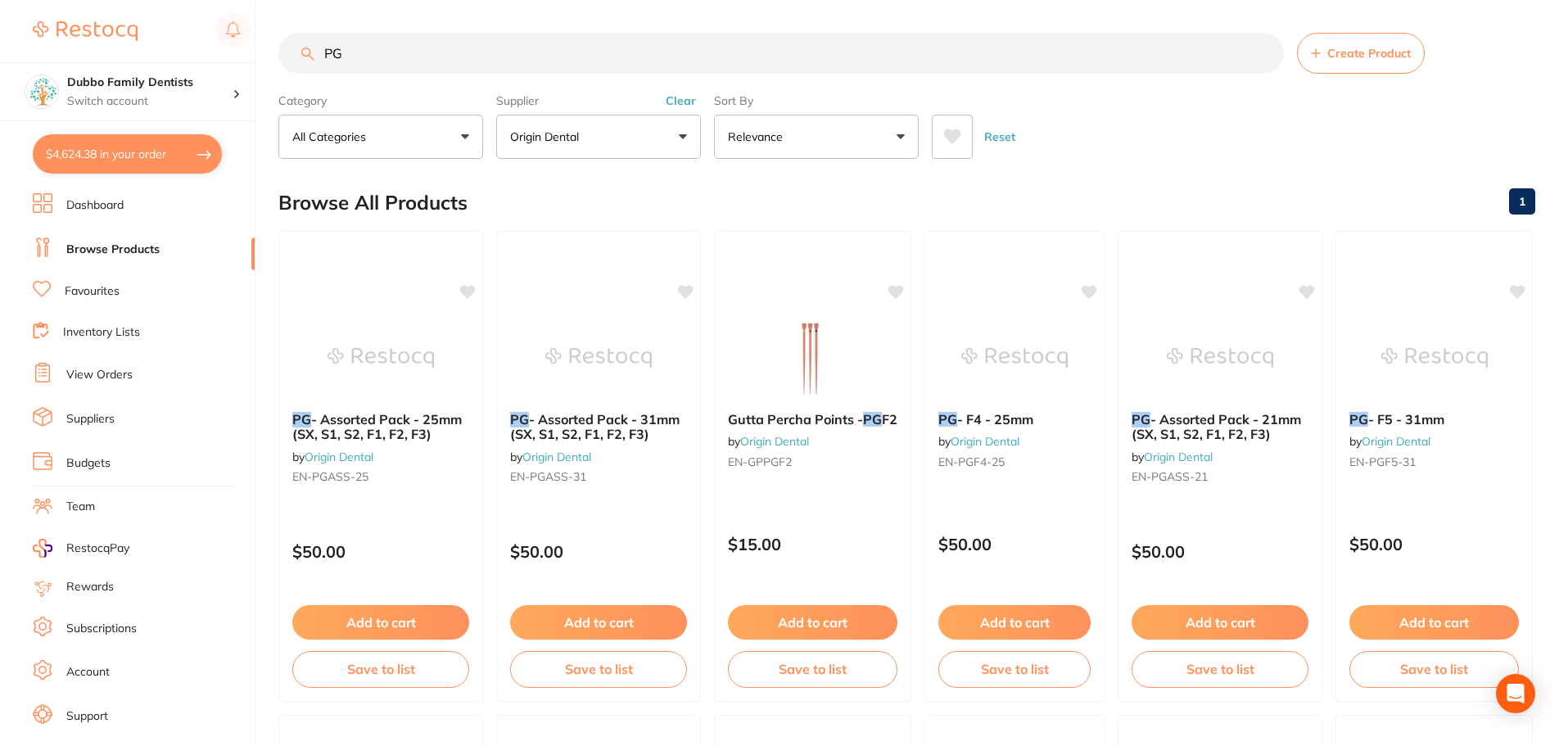
click at [684, 95] on button "Clear" at bounding box center [681, 100] width 40 height 14
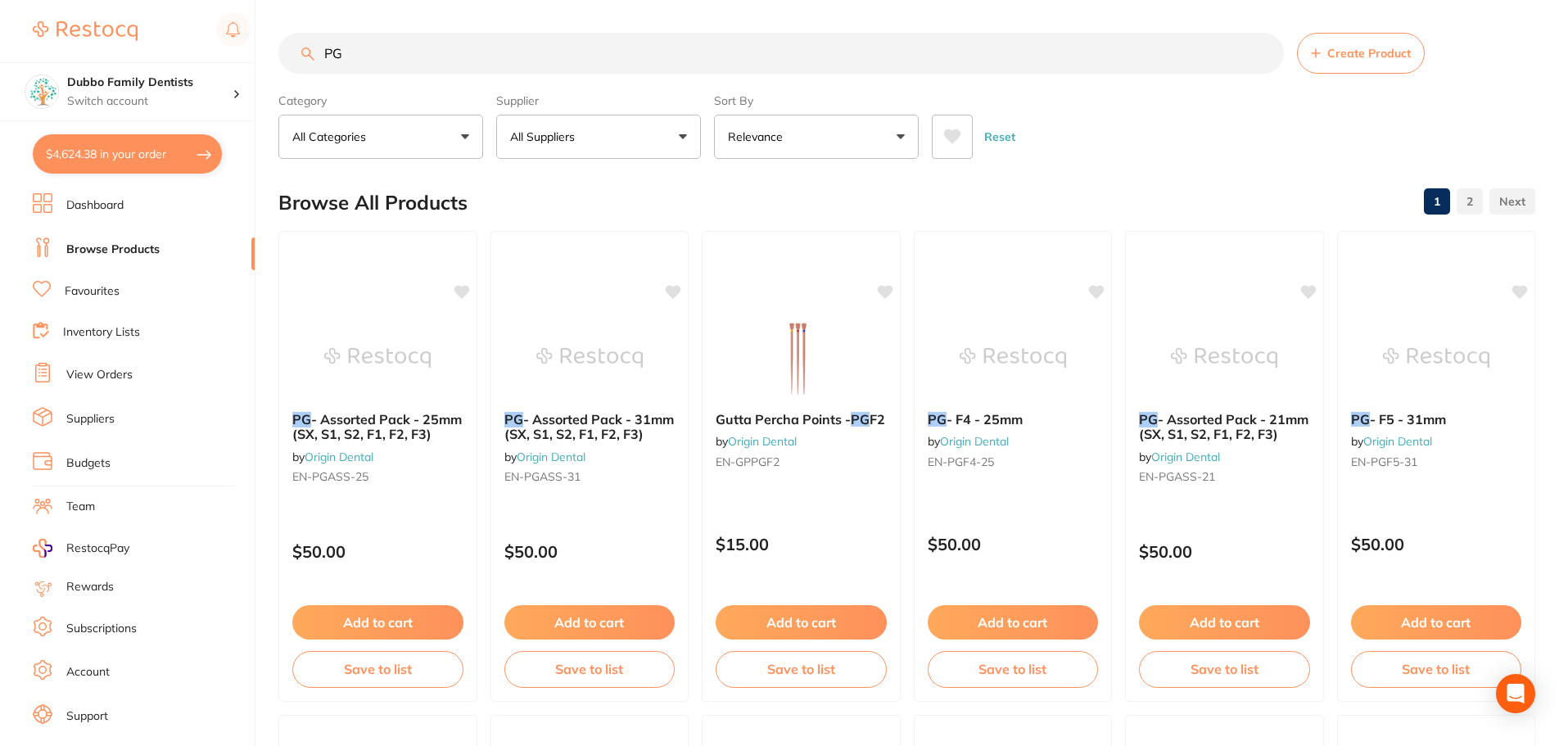
drag, startPoint x: 432, startPoint y: 53, endPoint x: 116, endPoint y: 32, distance: 316.7
click at [116, 32] on div "$4,624.38 Dubbo Family Dentists Switch account Dubbo Family Dentists $4,624.38 …" at bounding box center [784, 373] width 1568 height 746
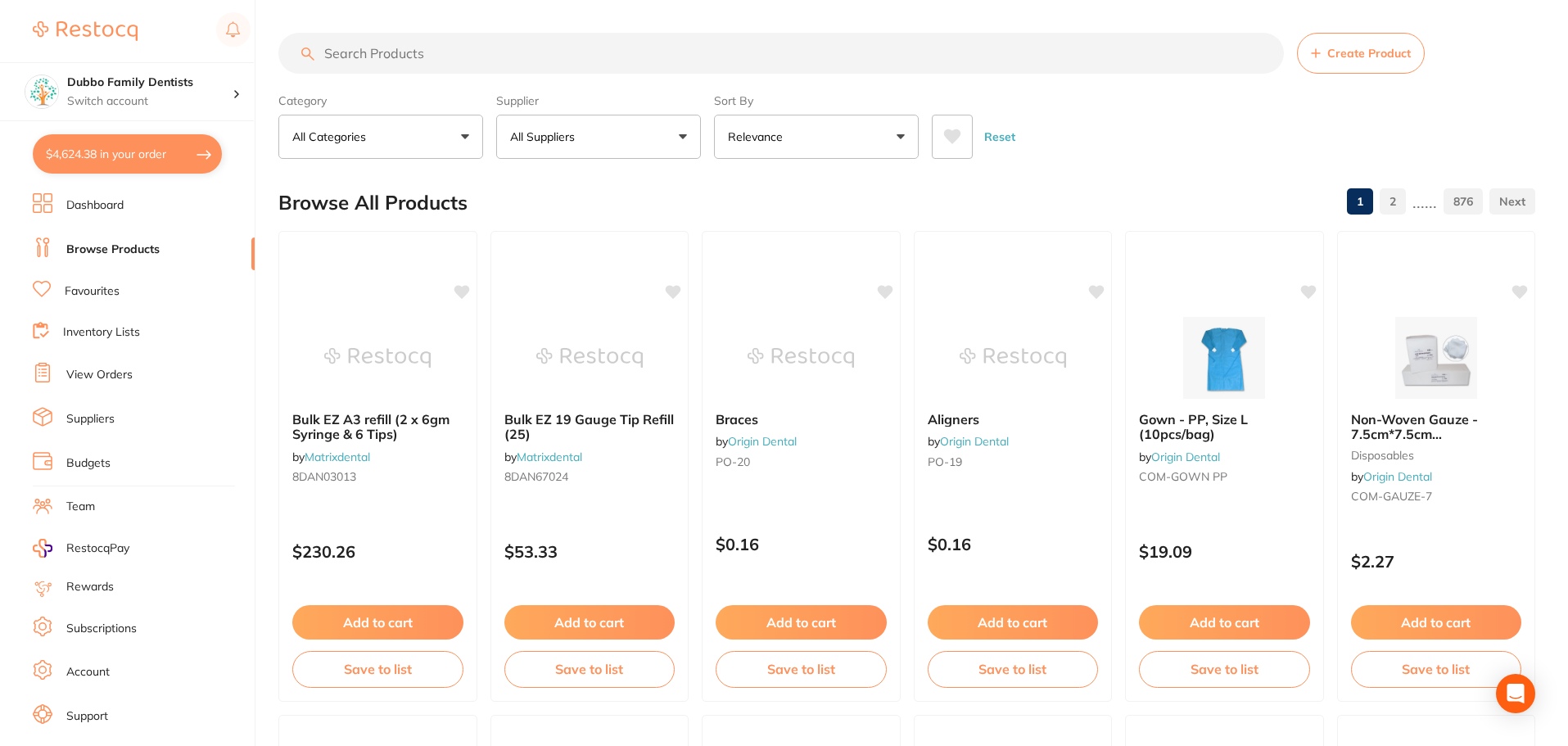
click at [452, 66] on input "search" at bounding box center [780, 52] width 1005 height 41
type input "e"
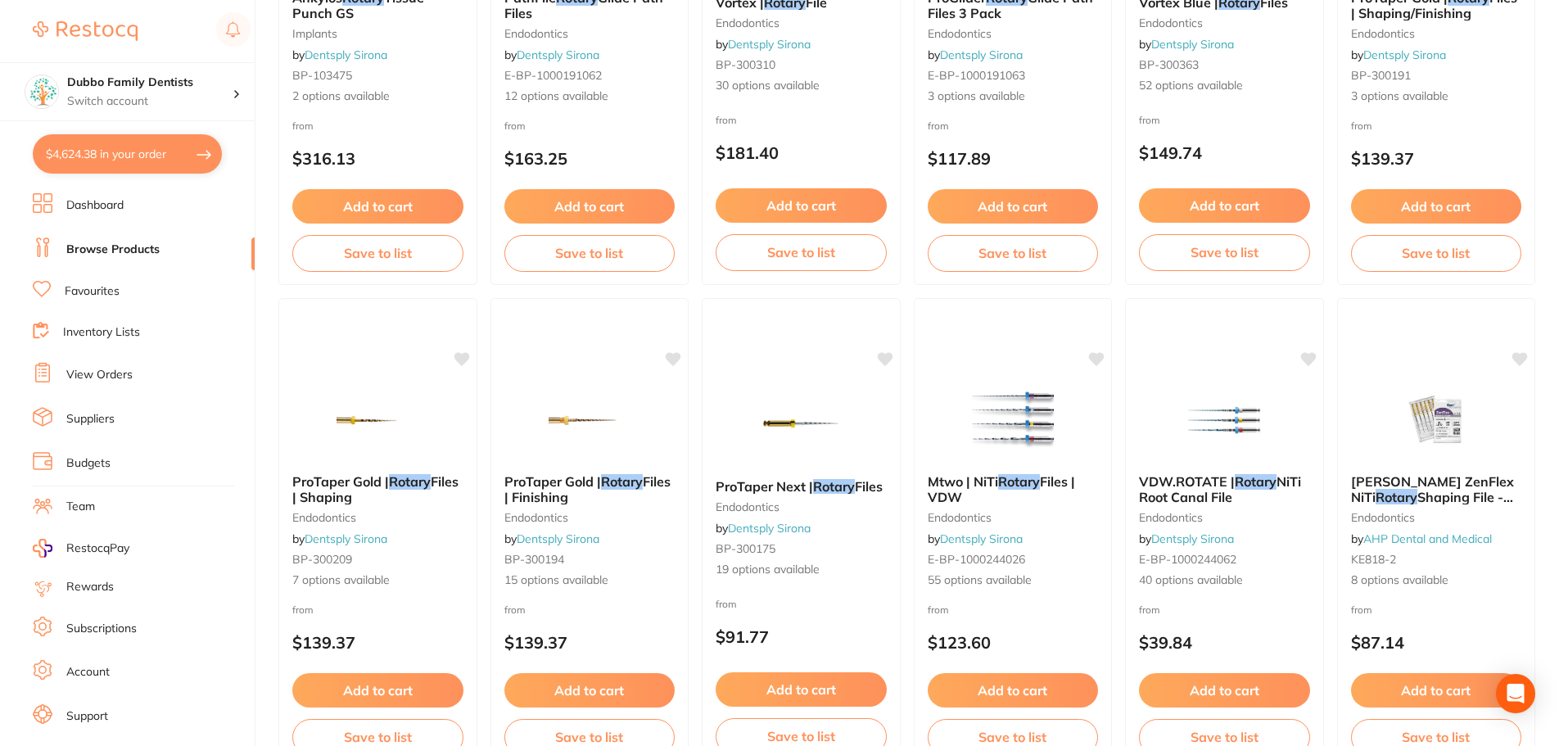
scroll to position [982, 0]
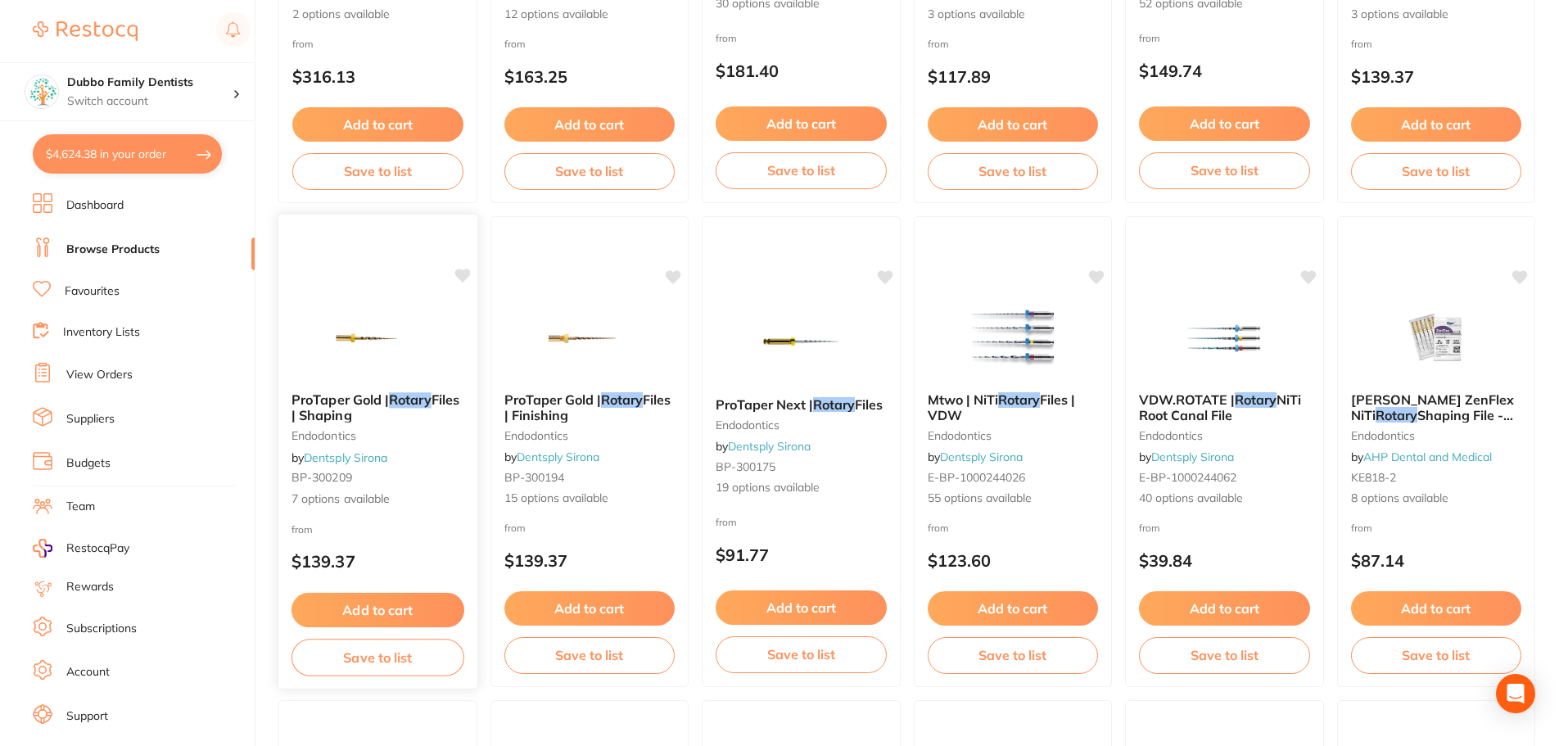
click at [345, 344] on img at bounding box center [377, 337] width 108 height 83
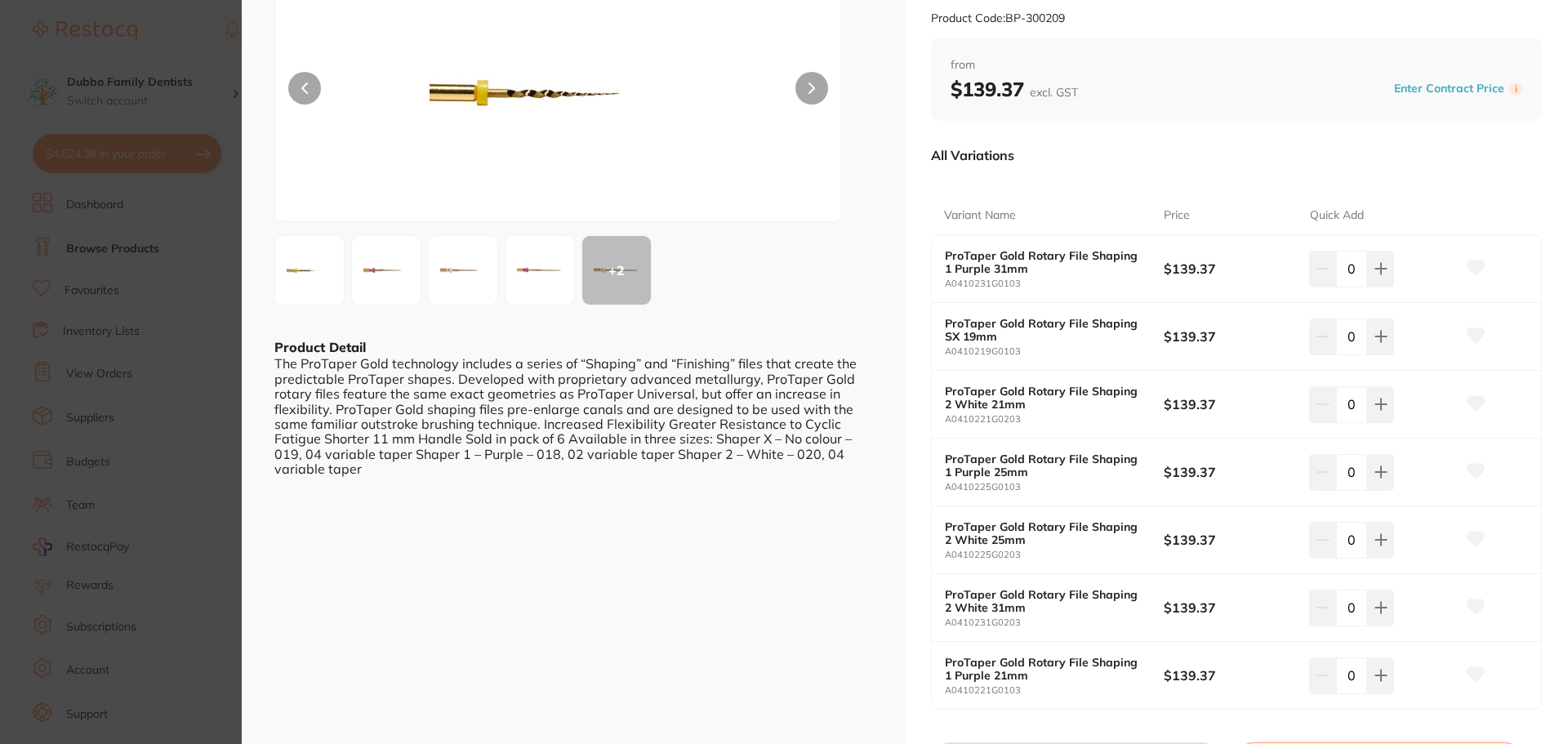
scroll to position [163, 0]
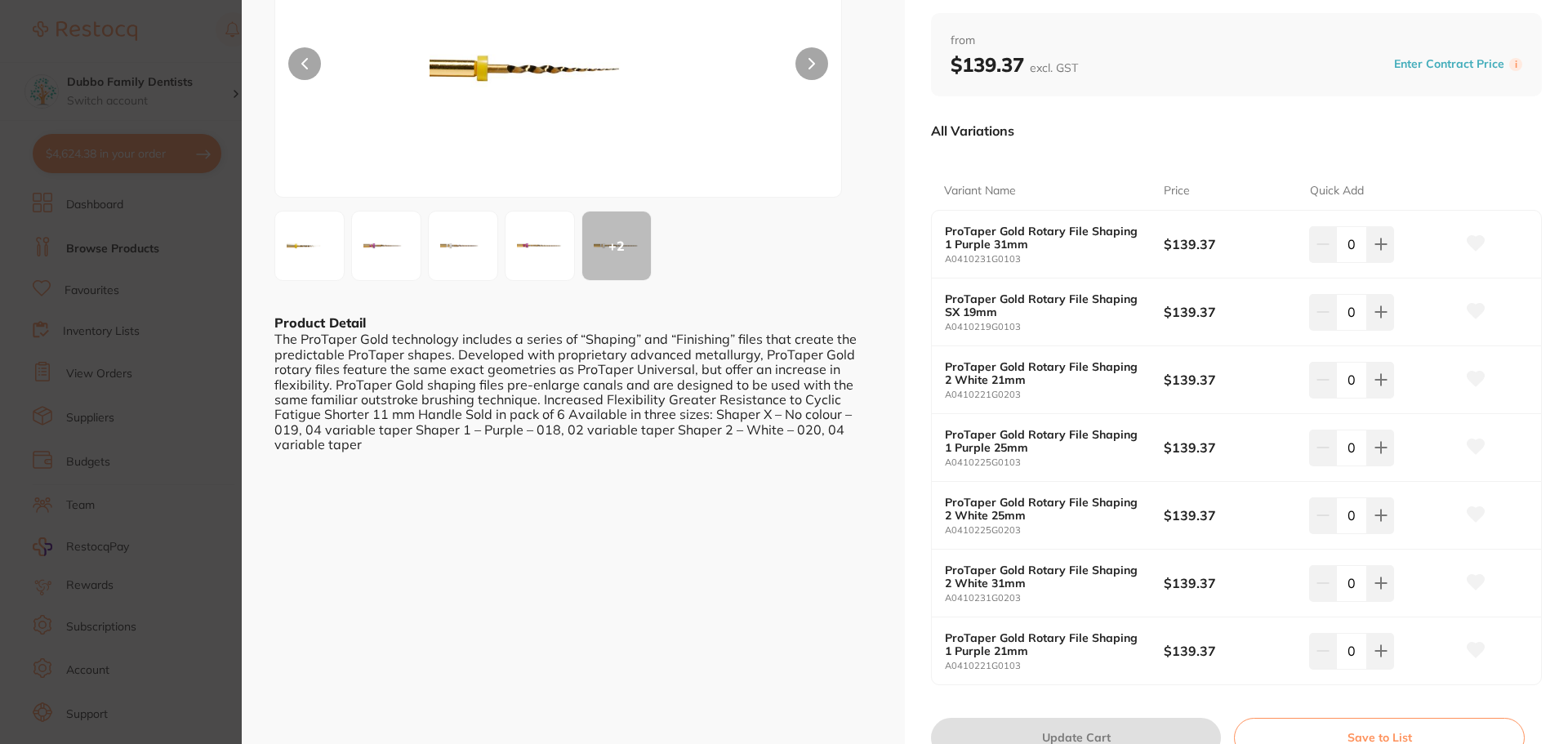
click at [156, 507] on section "ProTaper Gold | Rotary Files | Shaping endodontics by Dentsply Sirona Product C…" at bounding box center [784, 372] width 1568 height 744
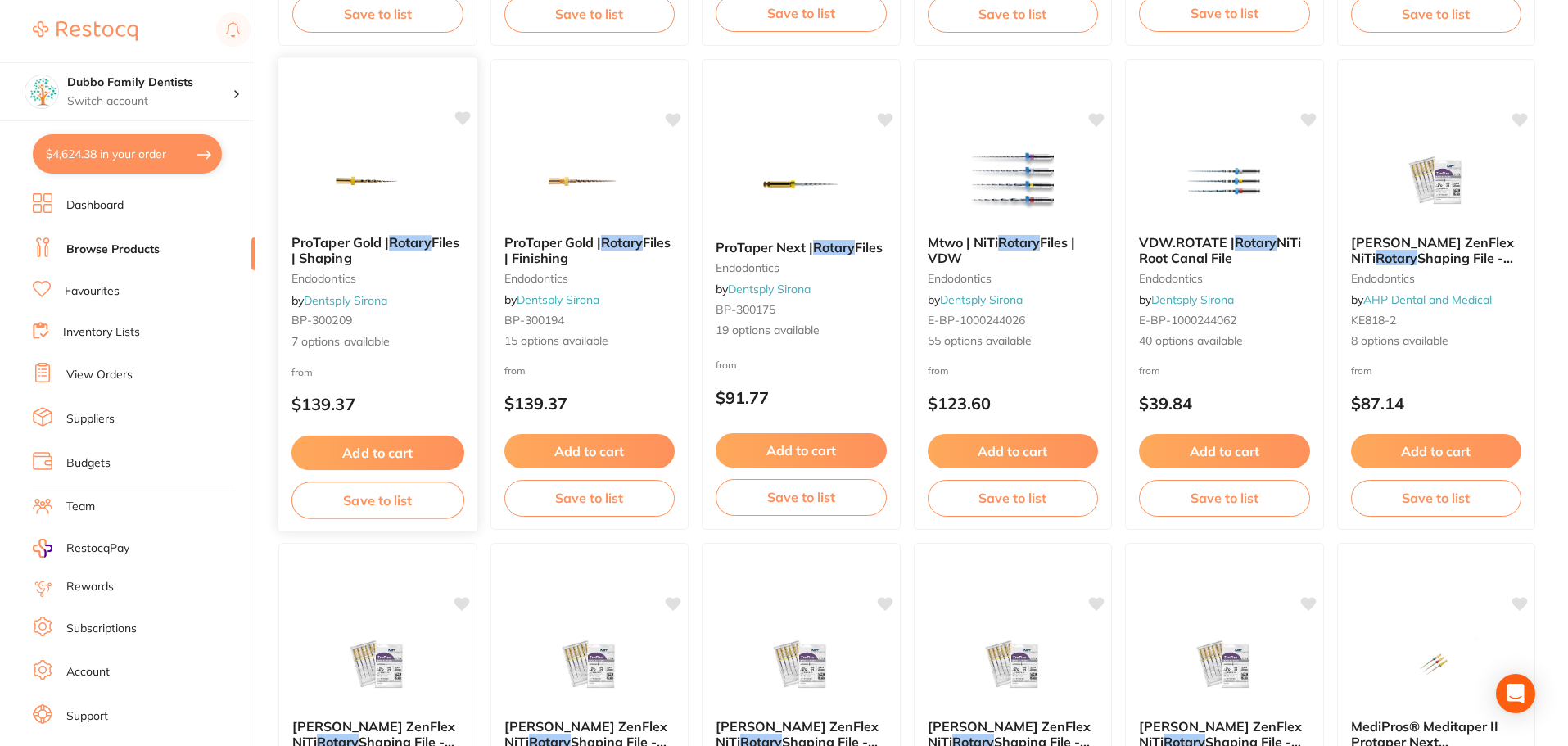
scroll to position [1228, 0]
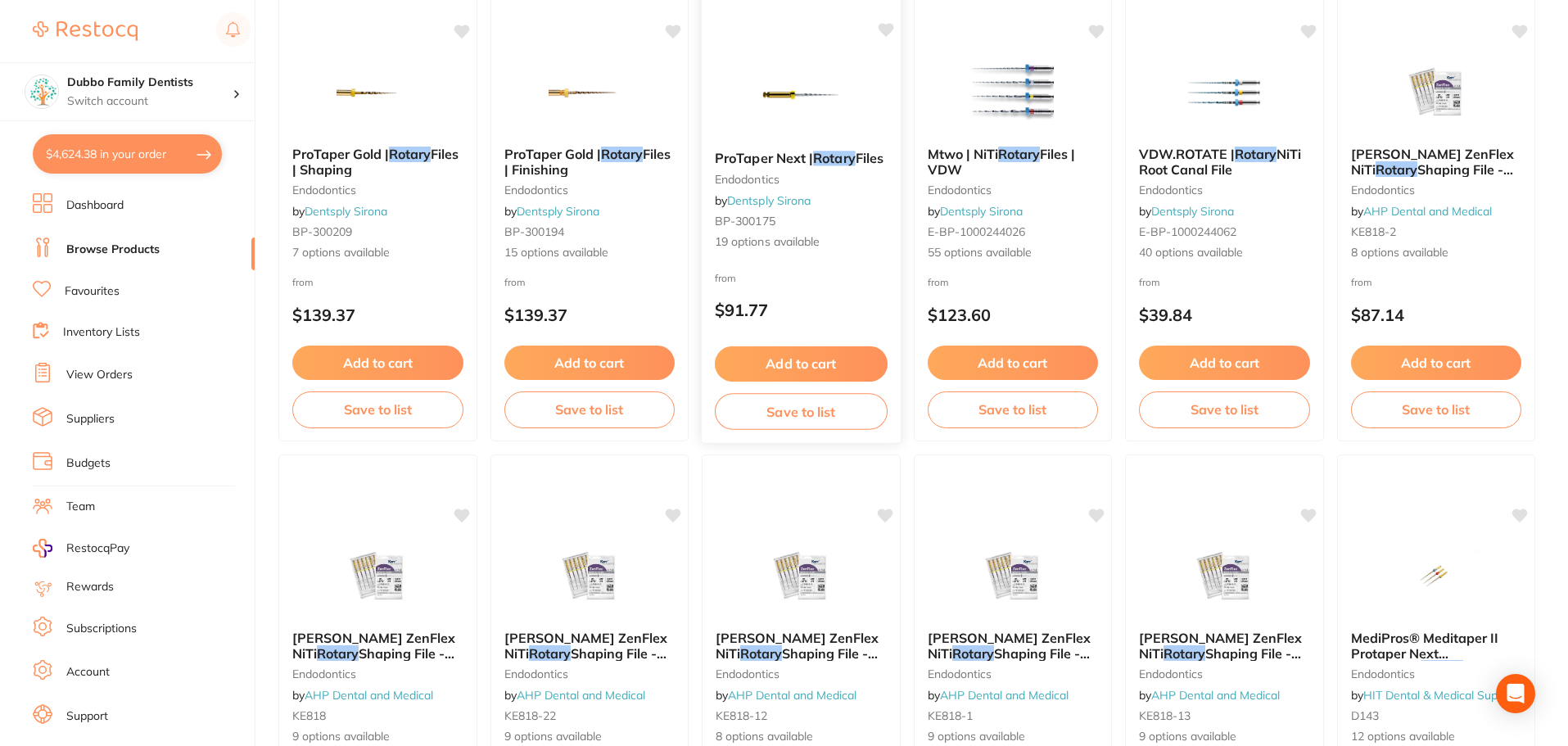
click at [789, 155] on span "ProTaper Next |" at bounding box center [763, 157] width 98 height 16
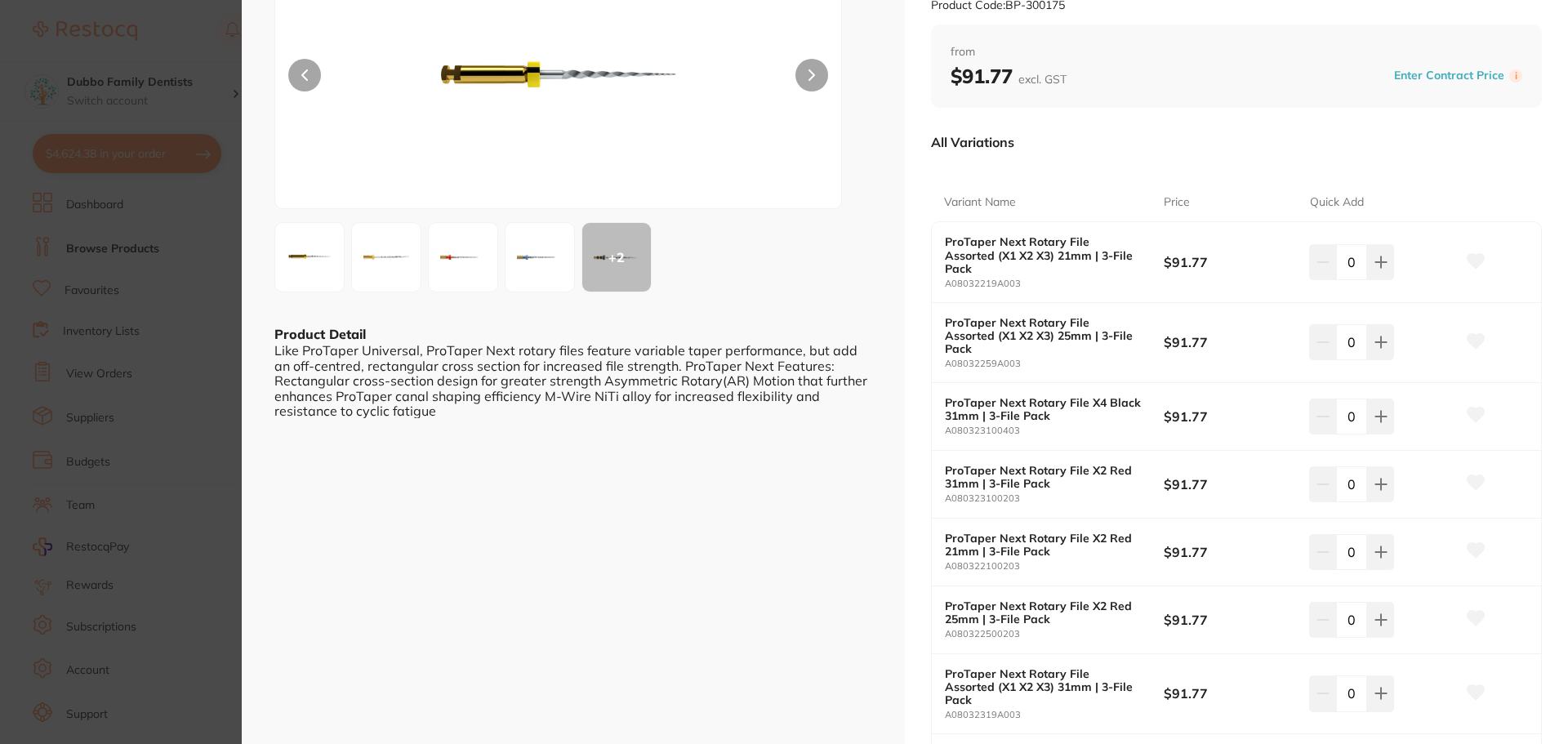
scroll to position [163, 0]
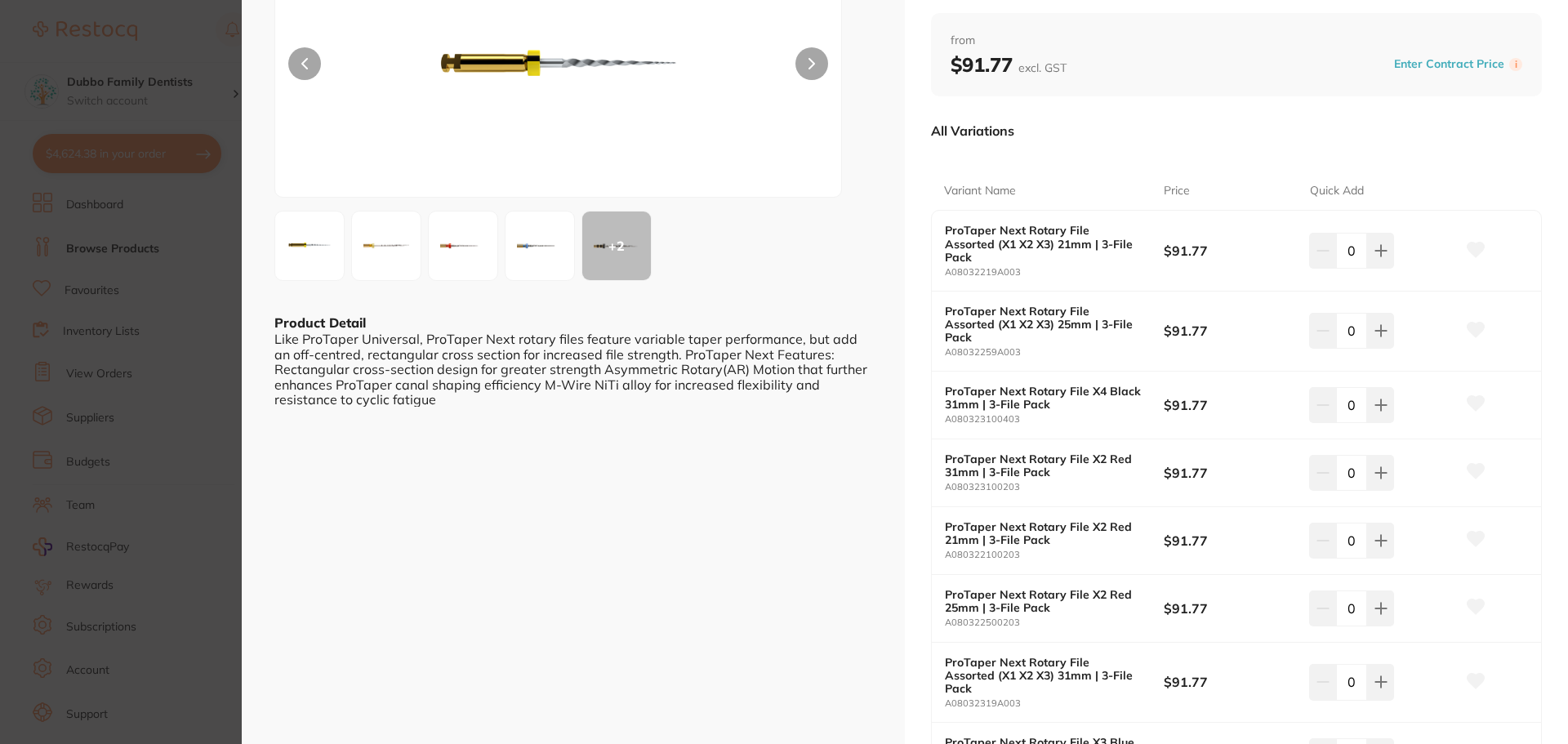
click at [1034, 521] on b "ProTaper Next Rotary File X2 Red 21mm | 3-File Pack" at bounding box center [1042, 534] width 197 height 27
click at [166, 238] on section "ProTaper Next | Rotary Files endodontics by Dentsply Sirona Product Code: BP-30…" at bounding box center [784, 372] width 1568 height 744
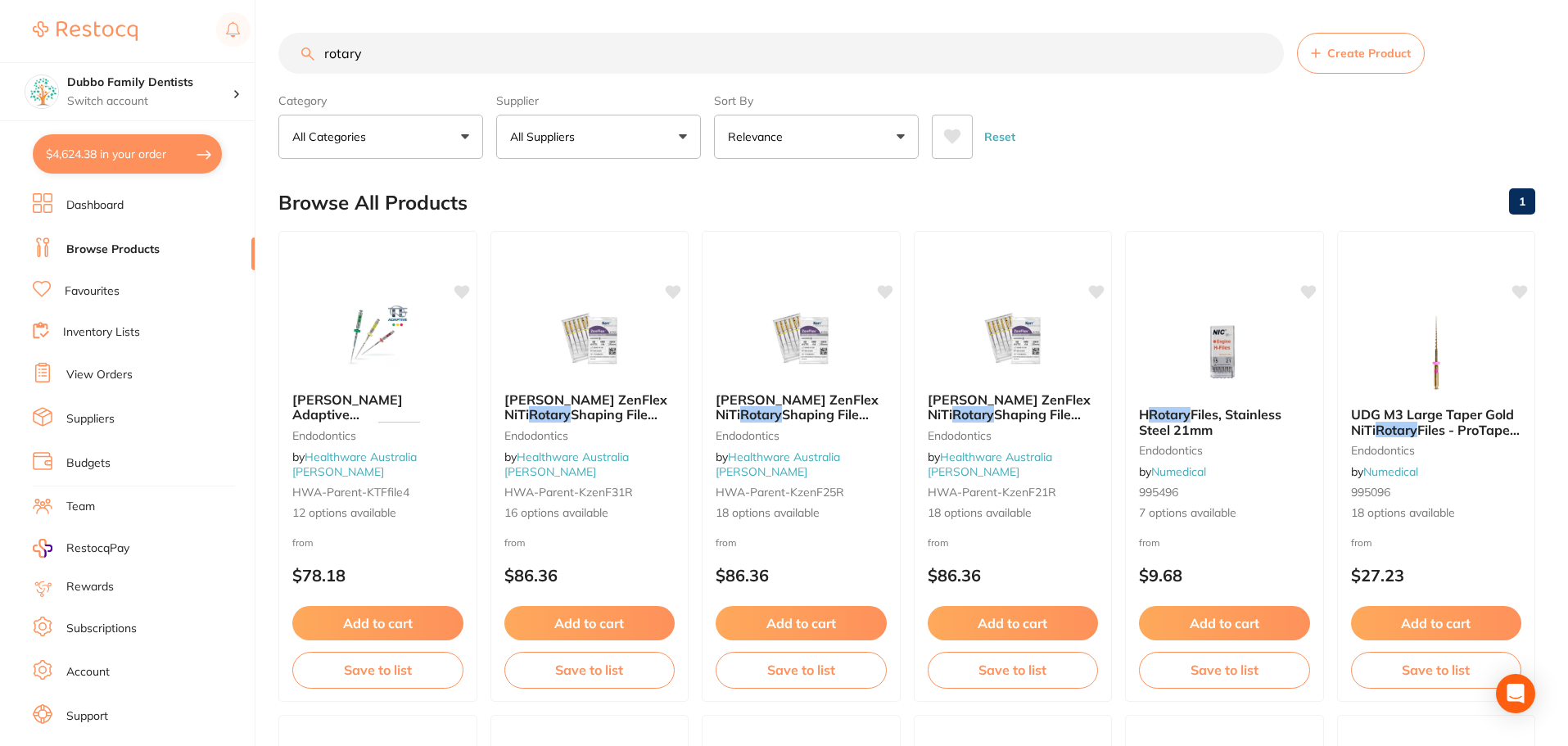
drag, startPoint x: 477, startPoint y: 48, endPoint x: 0, endPoint y: 46, distance: 477.0
click at [0, 46] on div "$4,624.38 Dubbo Family Dentists Switch account Dubbo Family Dentists $4,624.38 …" at bounding box center [784, 373] width 1568 height 746
type input "wo"
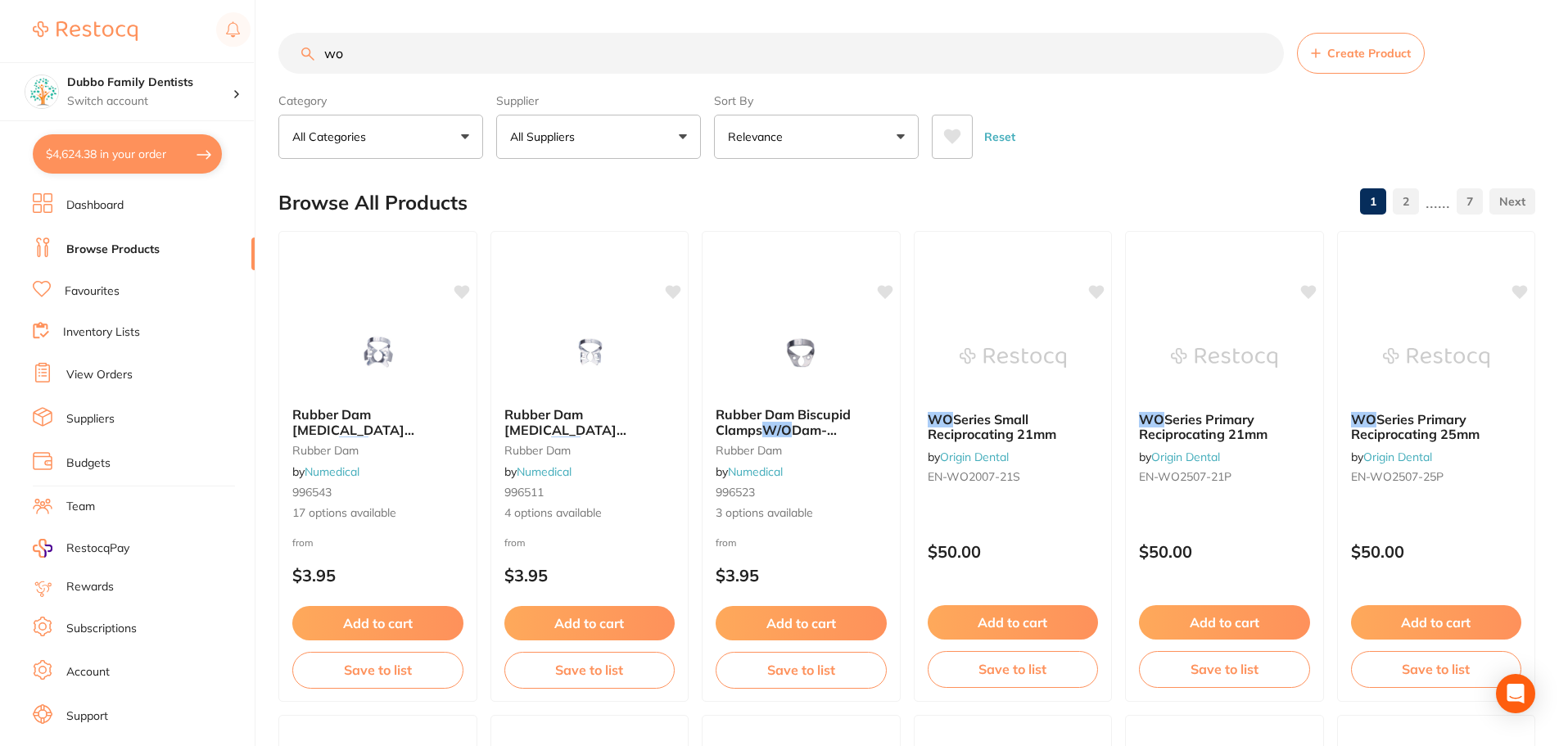
click at [620, 116] on button "All Suppliers" at bounding box center [598, 136] width 205 height 44
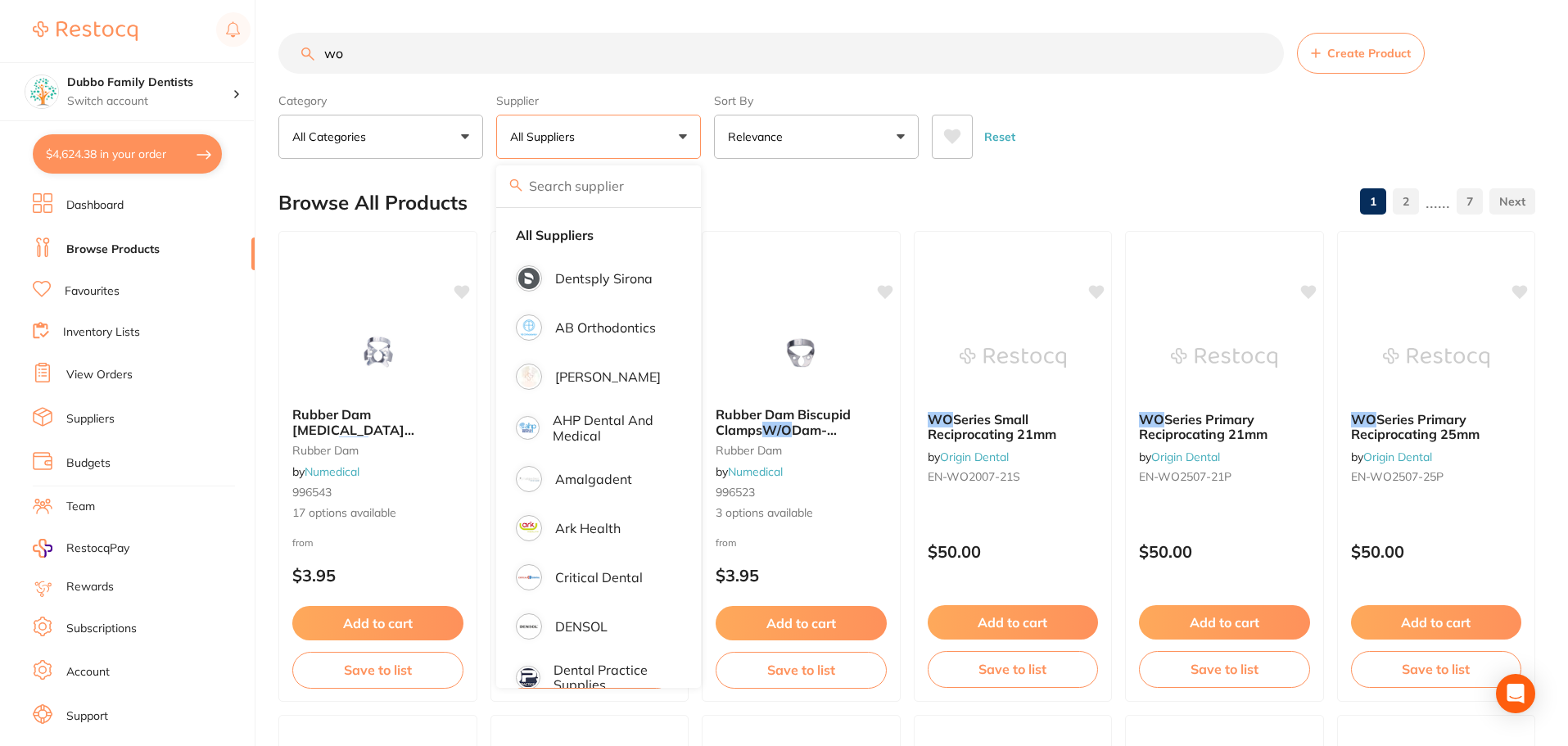
click at [616, 137] on button "All Suppliers" at bounding box center [598, 136] width 205 height 44
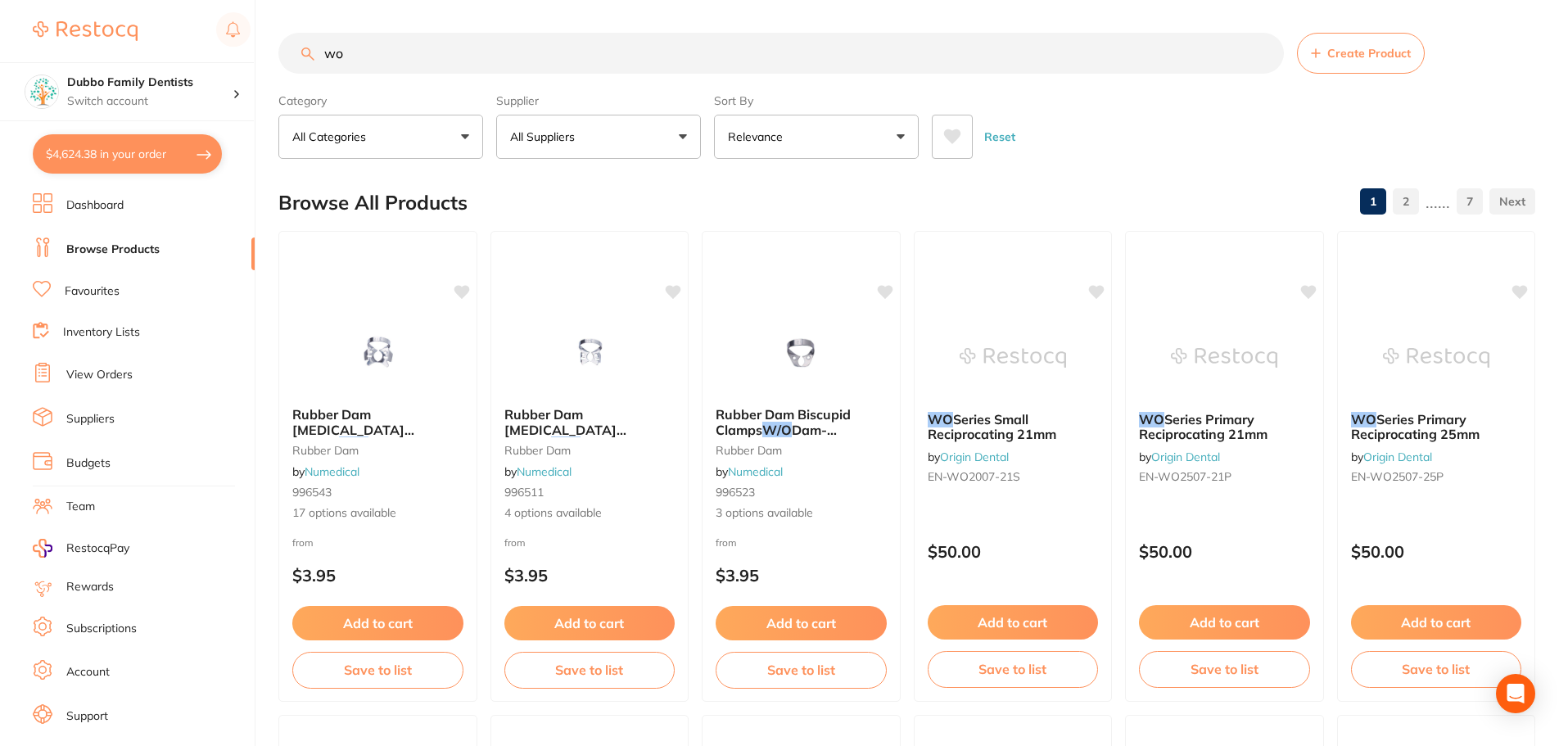
drag, startPoint x: 594, startPoint y: 141, endPoint x: 573, endPoint y: 202, distance: 64.5
click at [594, 142] on button "All Suppliers" at bounding box center [598, 136] width 205 height 44
type input "origin"
click at [602, 274] on p "Origin Dental" at bounding box center [595, 278] width 81 height 14
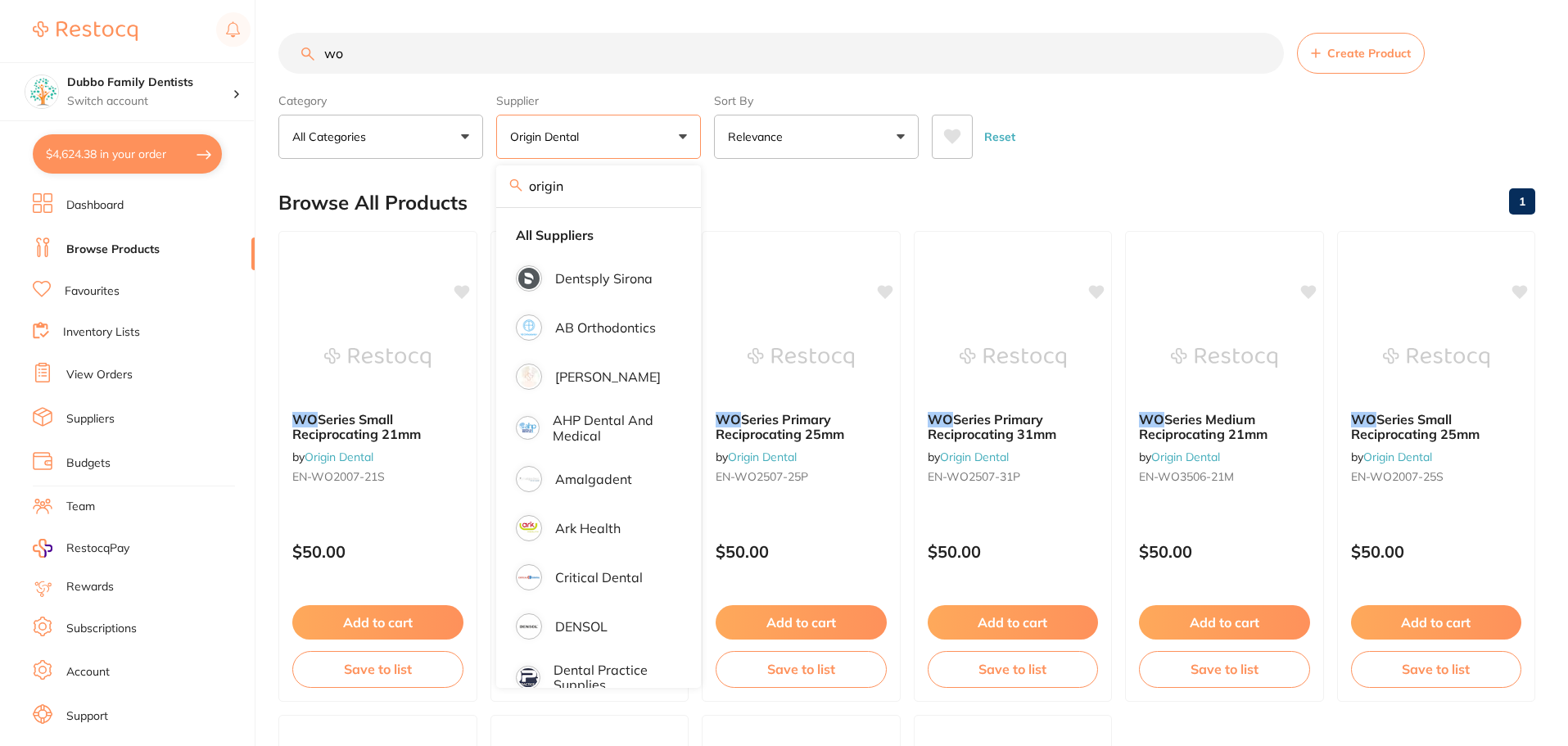
click at [1172, 163] on main "wo Create Product Category All Categories All Categories No categories found Cl…" at bounding box center [923, 635] width 1290 height 1271
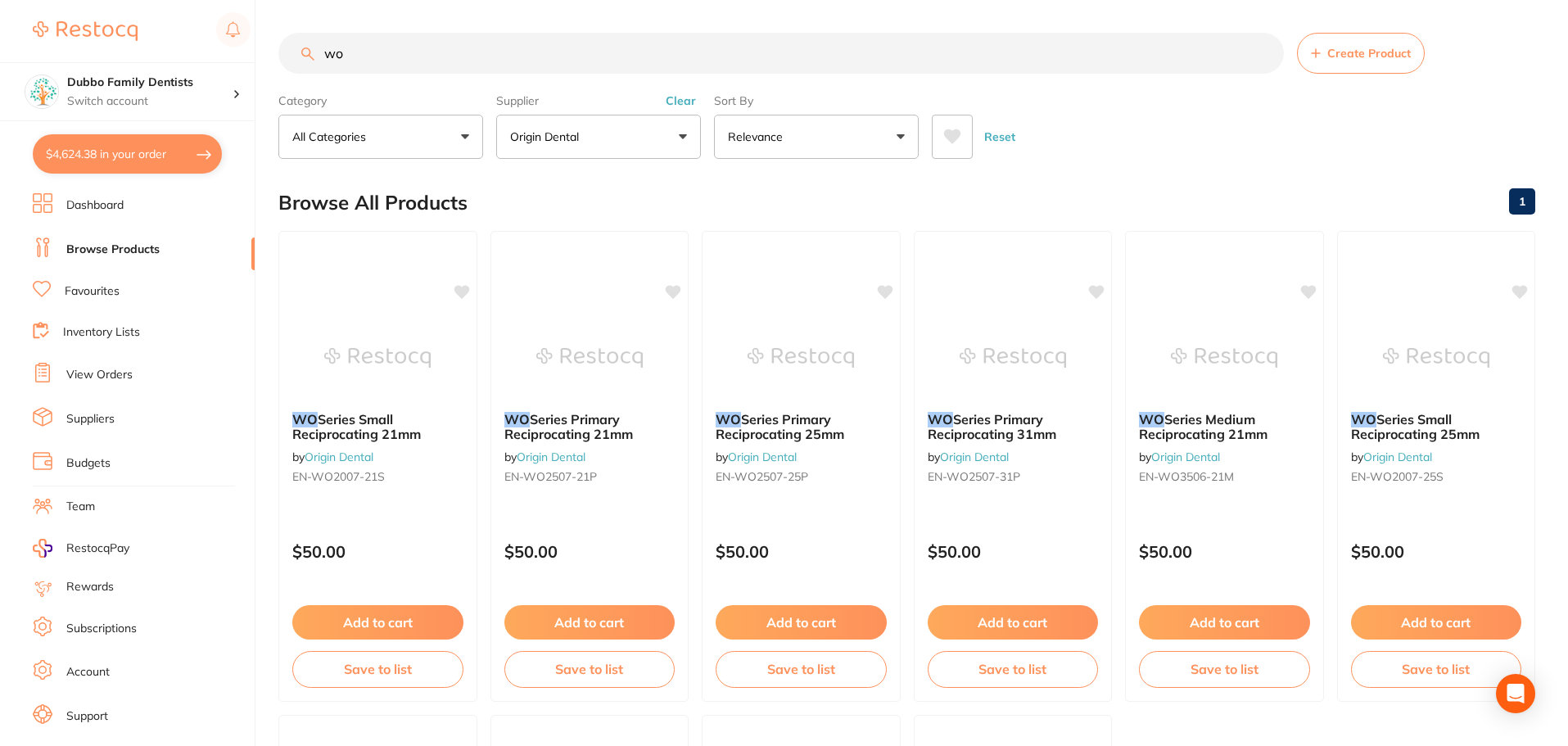
click at [528, 195] on div "Browse All Products 1" at bounding box center [906, 203] width 1256 height 55
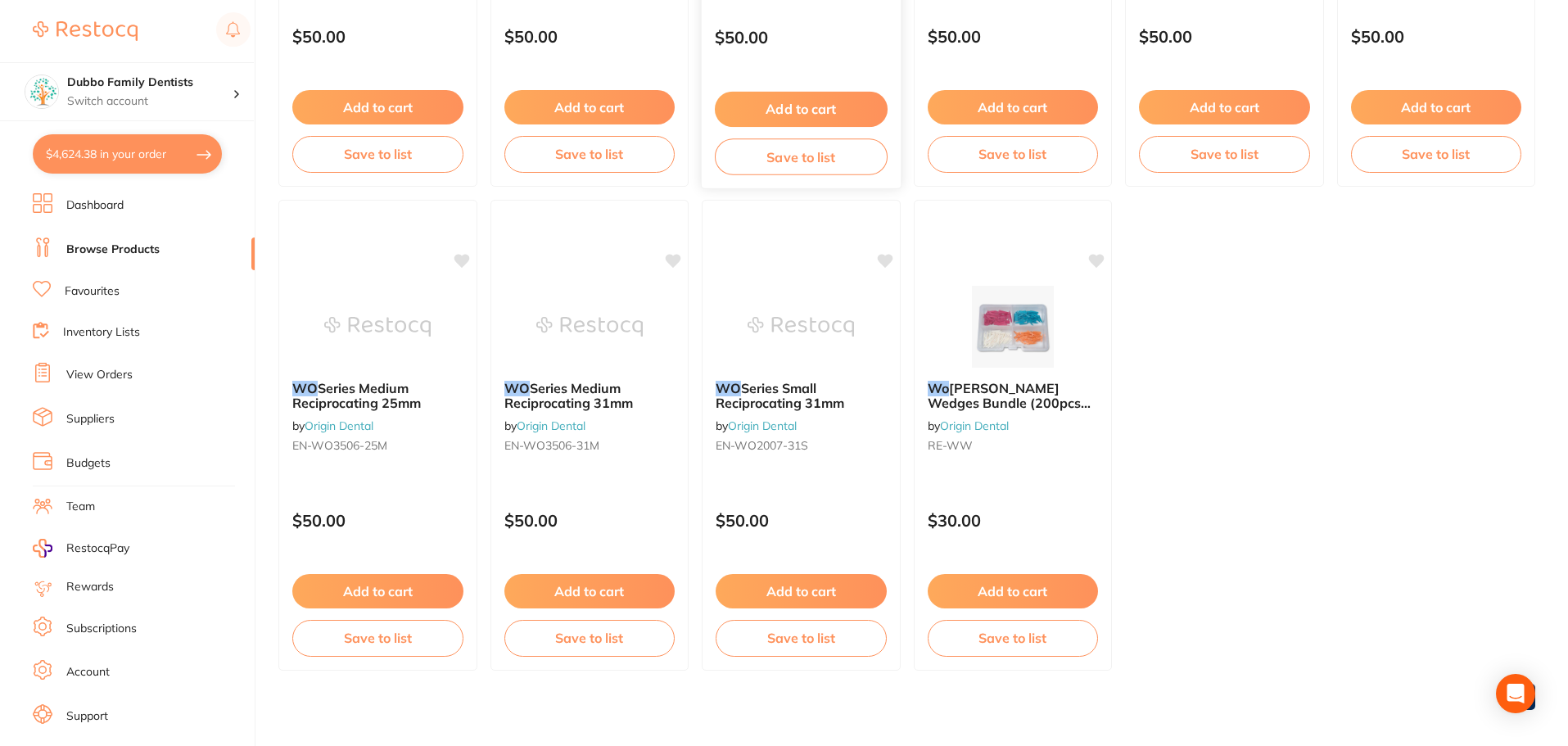
scroll to position [525, 0]
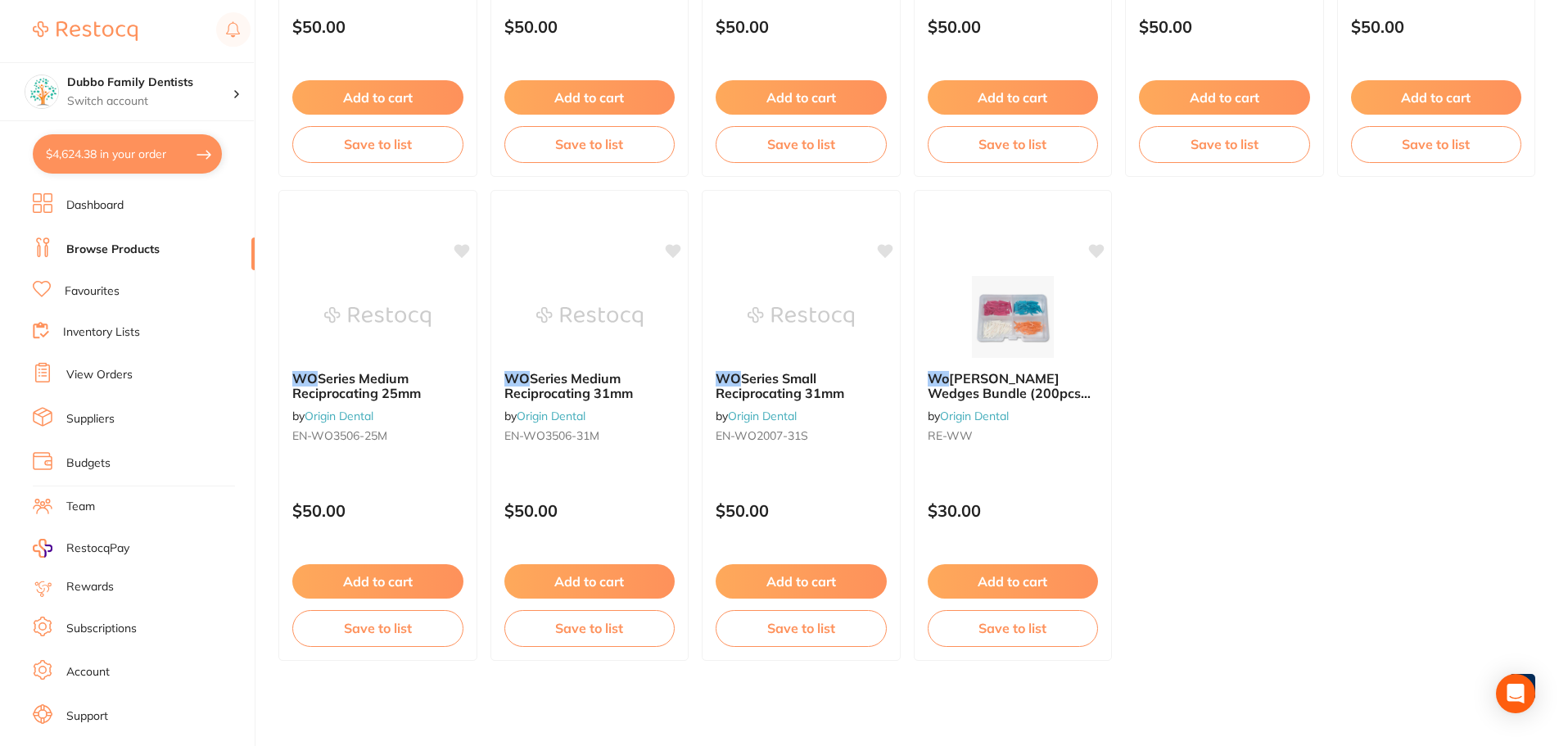
click at [1494, 314] on ul "WO Series Small Reciprocating 21mm by Origin Dental EN-WO2007-21S $50.00 Add to…" at bounding box center [906, 183] width 1256 height 955
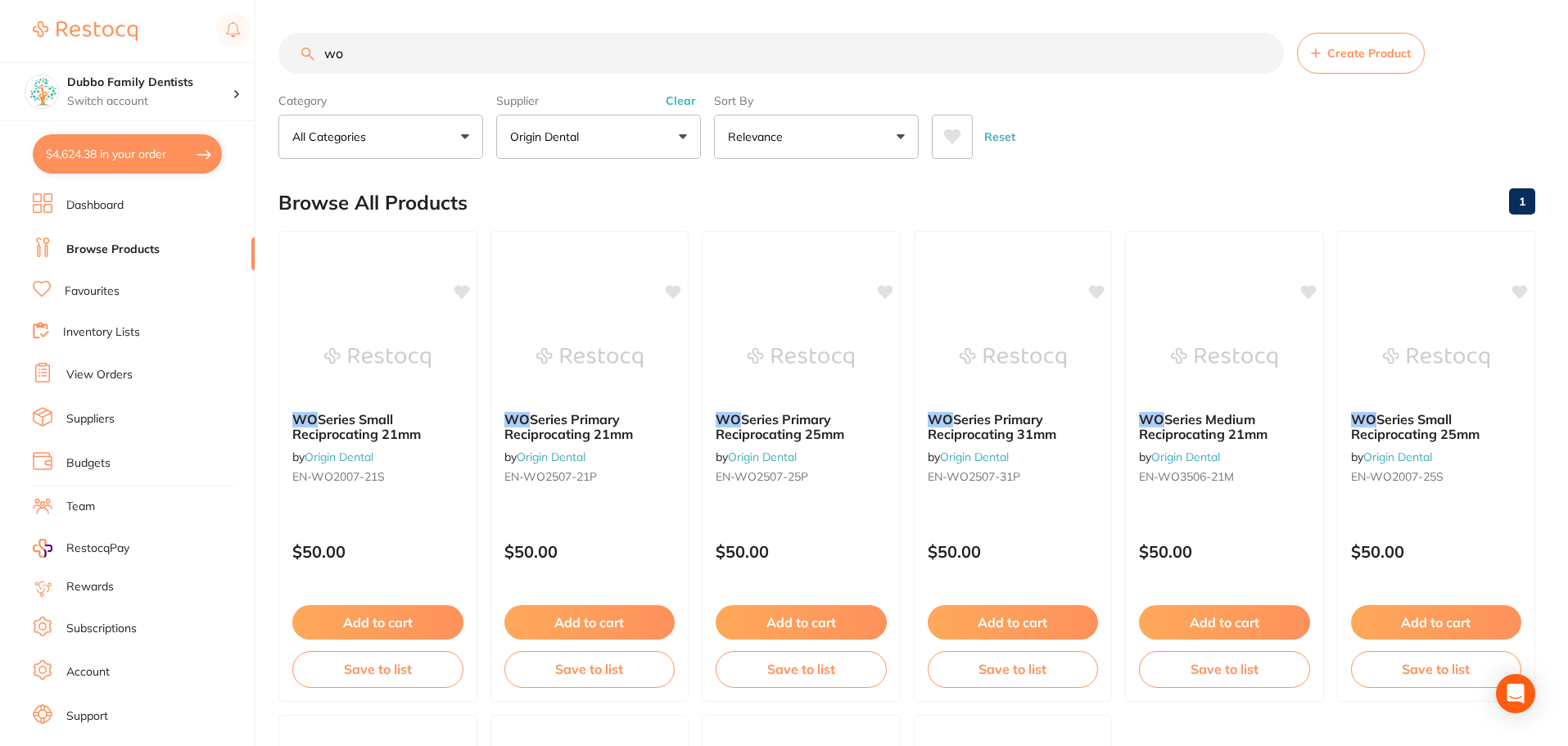
click at [678, 105] on button "Clear" at bounding box center [681, 100] width 40 height 14
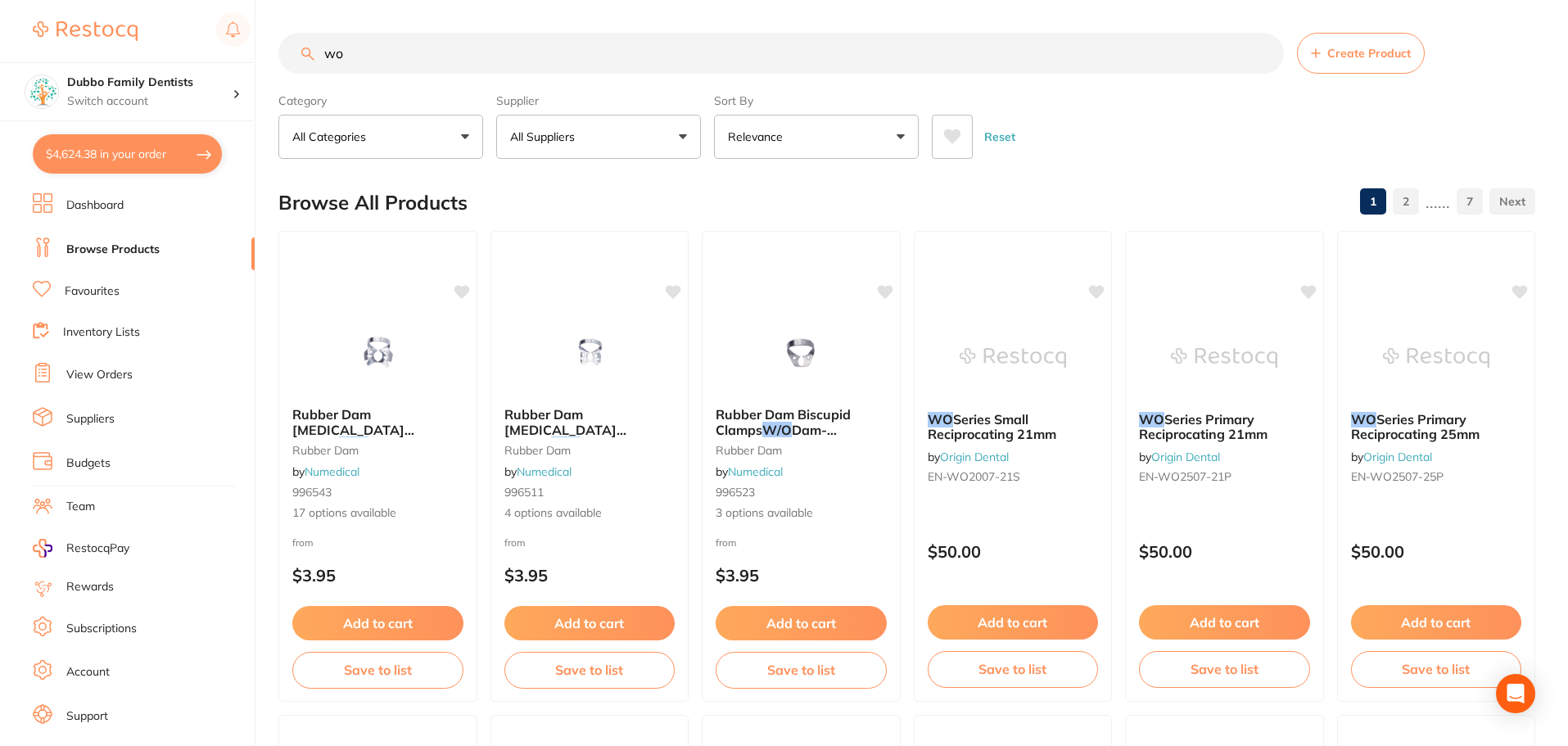
drag, startPoint x: 457, startPoint y: 62, endPoint x: 271, endPoint y: 59, distance: 186.0
click at [271, 59] on div "$4,624.38 Dubbo Family Dentists Switch account Dubbo Family Dentists $4,624.38 …" at bounding box center [784, 373] width 1568 height 746
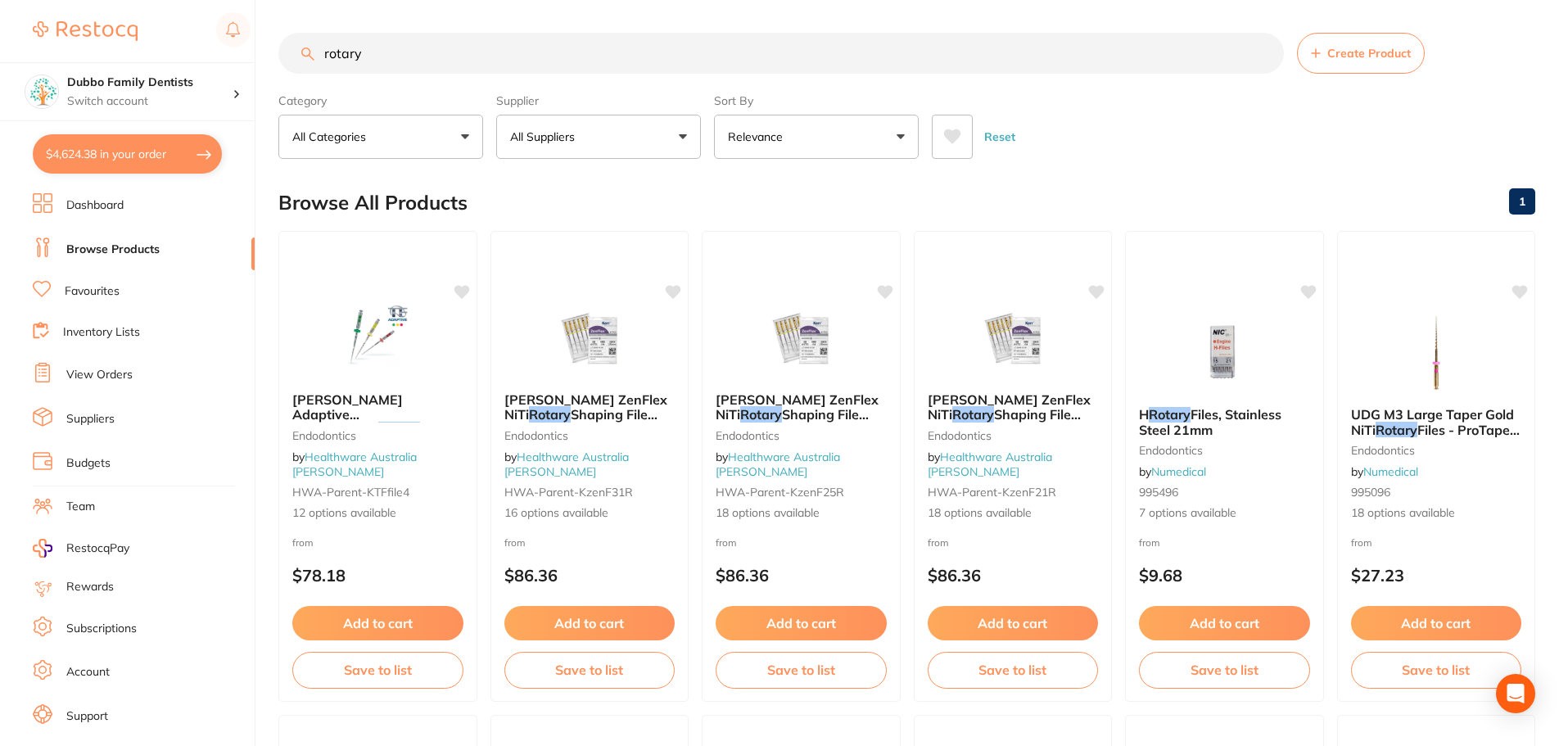
type input "rotary"
click at [654, 133] on button "All Suppliers" at bounding box center [598, 136] width 205 height 44
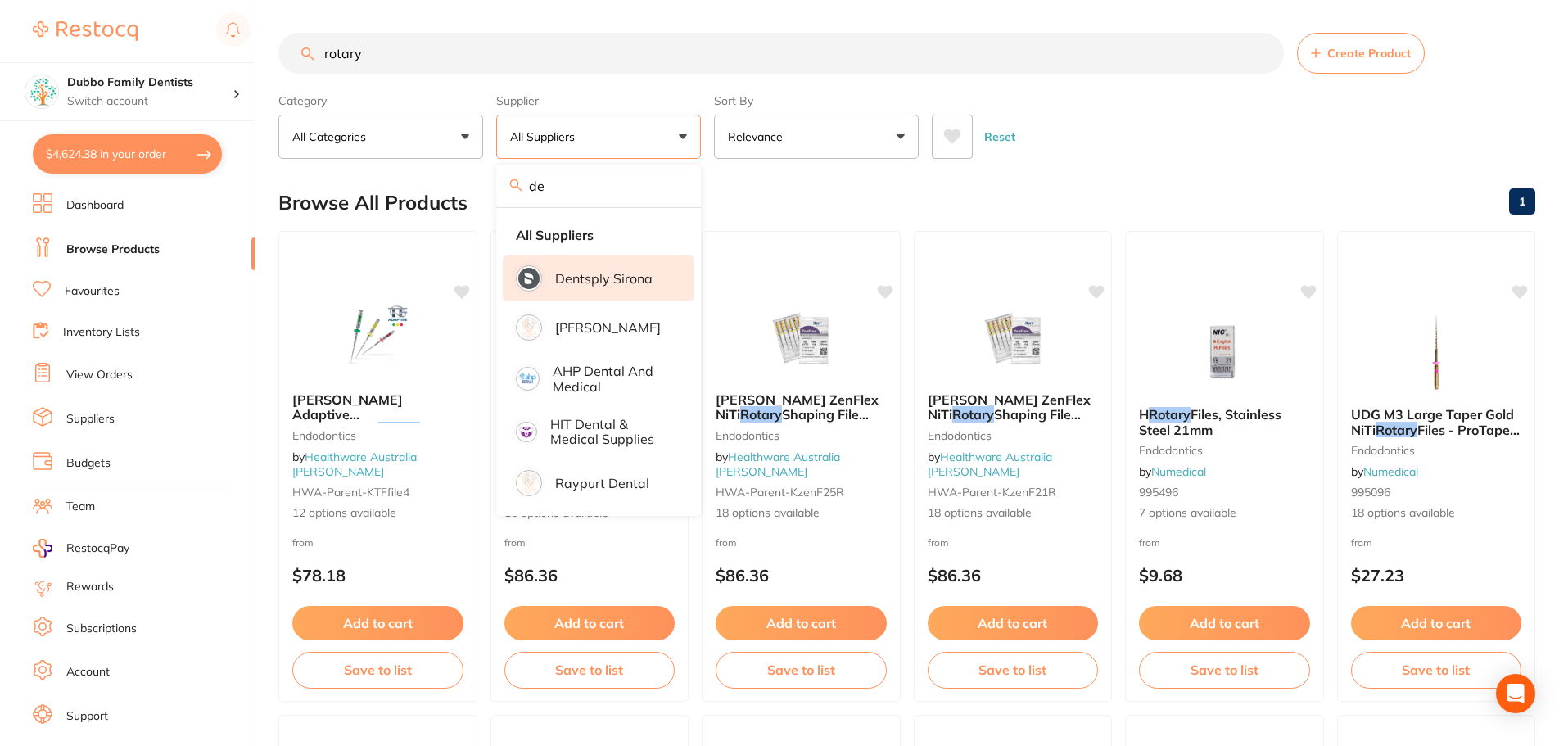
type input "de"
click at [619, 276] on p "Dentsply Sirona" at bounding box center [604, 278] width 97 height 14
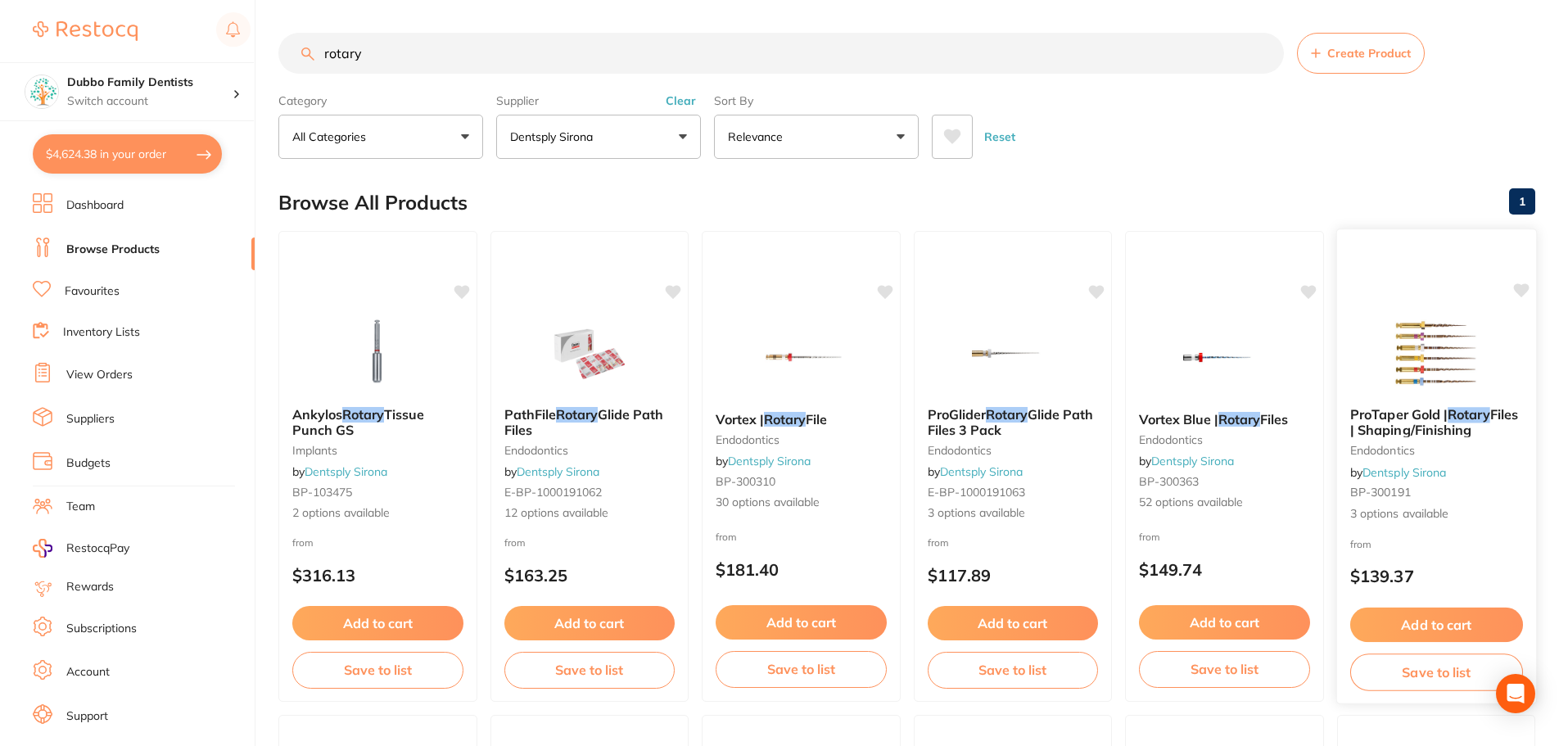
click at [1437, 341] on img at bounding box center [1436, 353] width 108 height 83
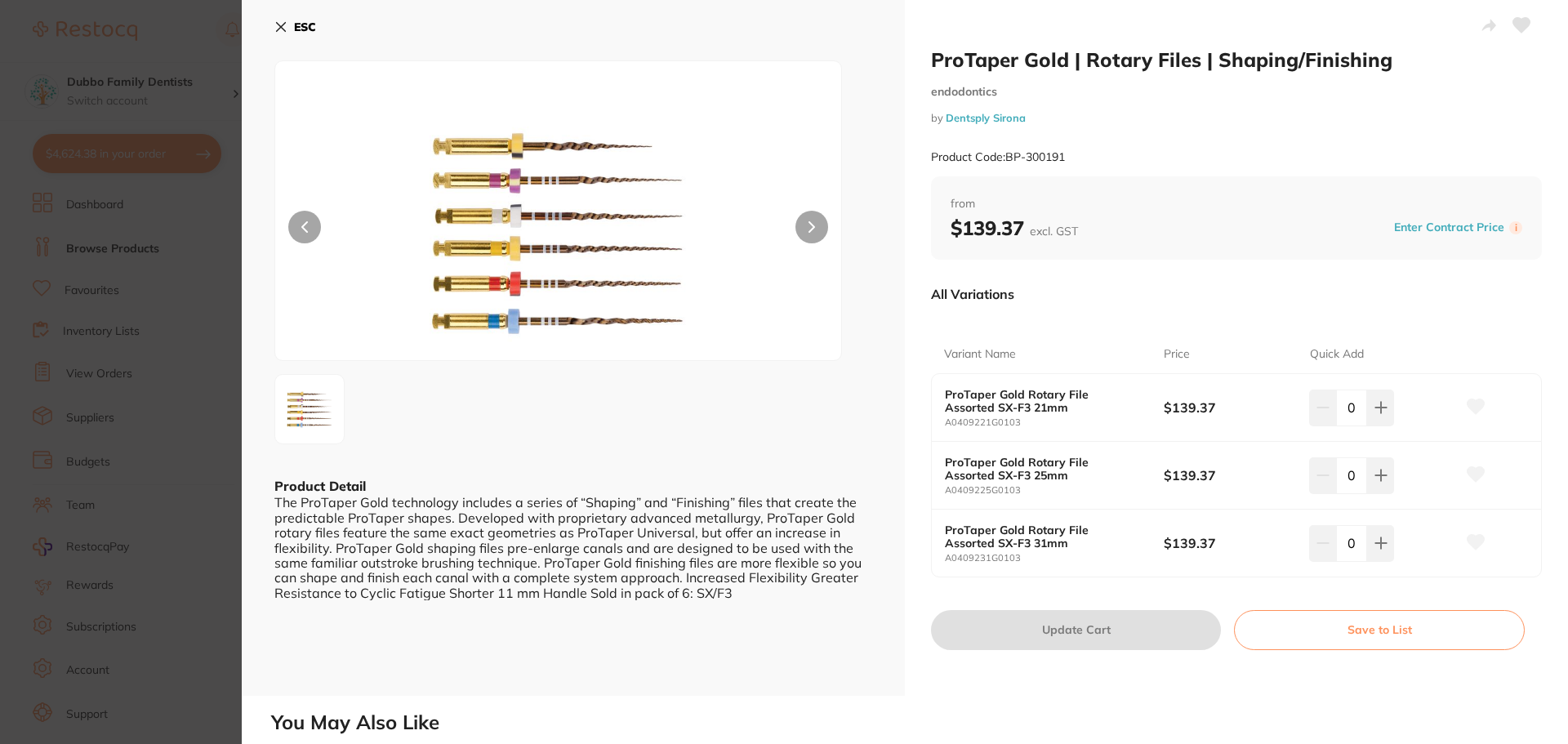
scroll to position [1, 0]
click at [201, 477] on section "ProTaper Gold | Rotary Files | Shaping/Finishing endodontics by Dentsply Sirona…" at bounding box center [784, 372] width 1568 height 744
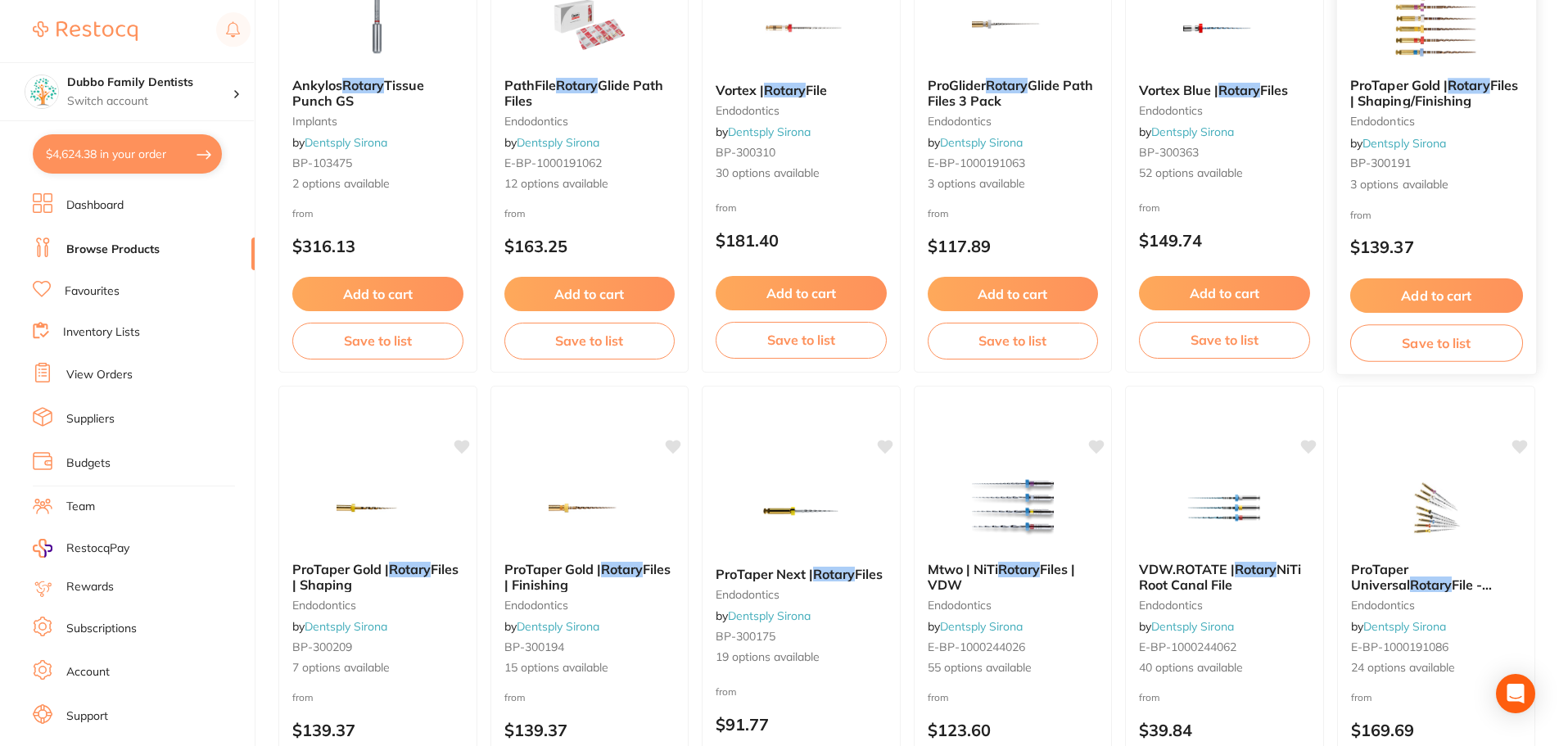
scroll to position [411, 0]
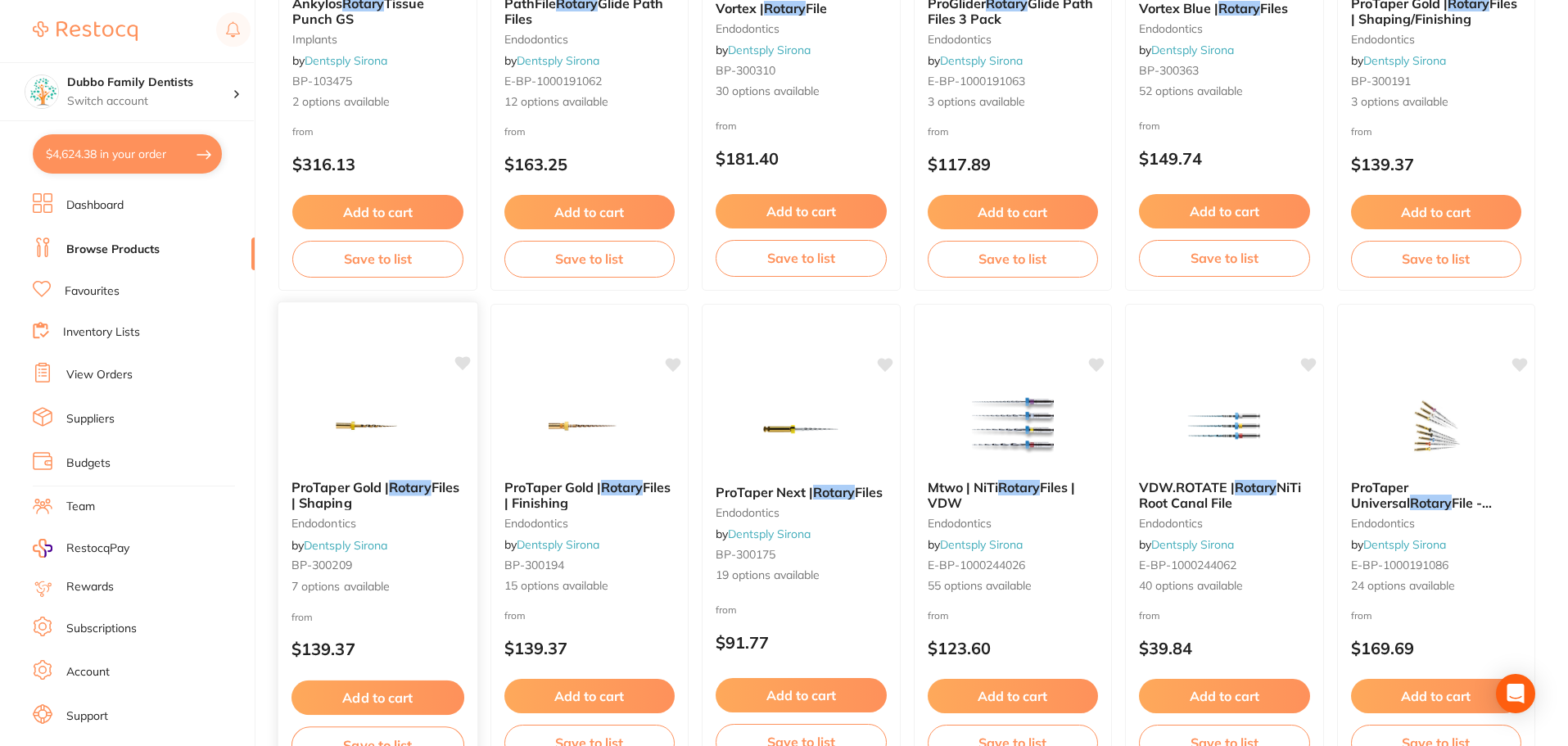
click at [329, 446] on img at bounding box center [377, 425] width 108 height 83
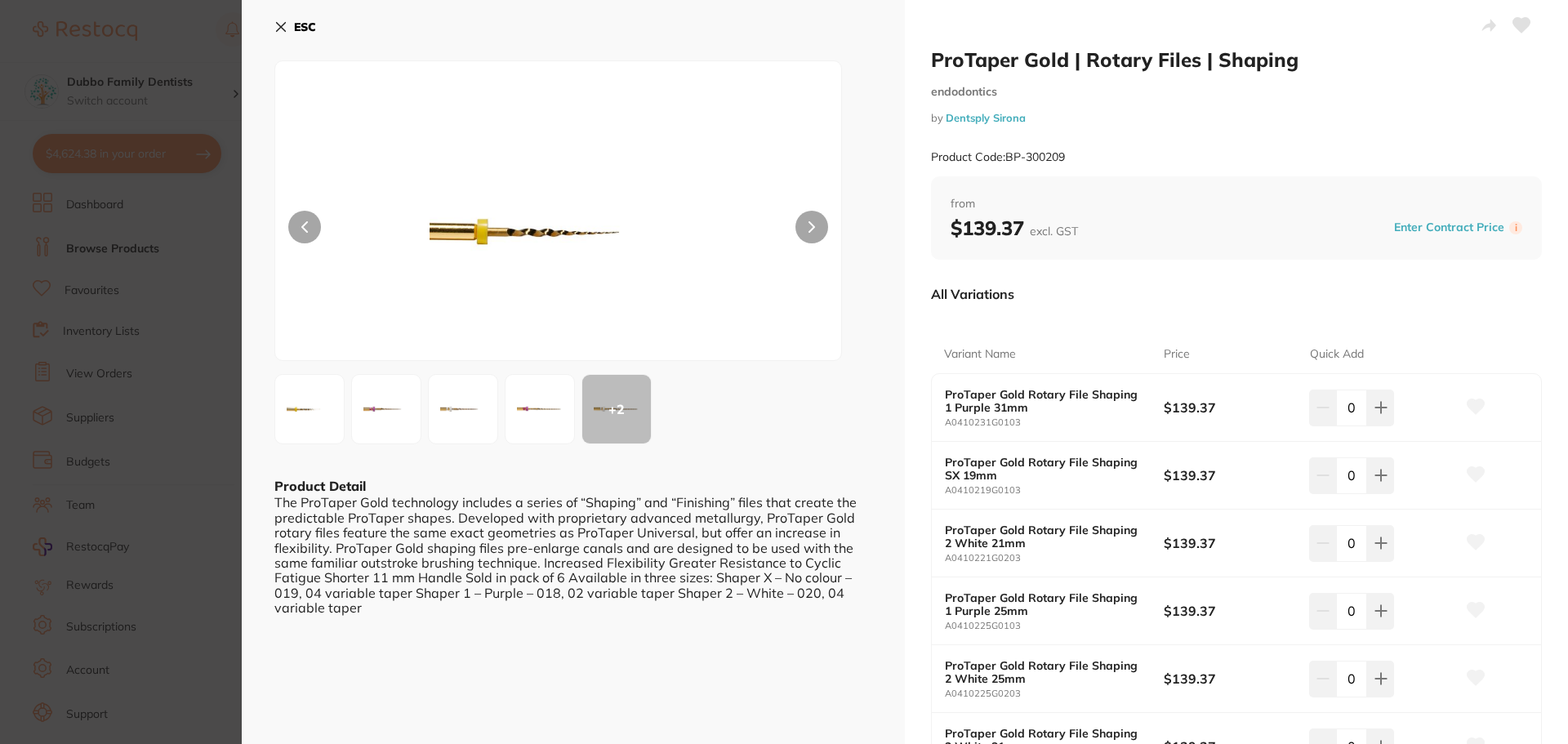
click at [289, 552] on div "The ProTaper Gold technology includes a series of “Shaping” and “Finishing” fil…" at bounding box center [573, 555] width 598 height 120
drag, startPoint x: 679, startPoint y: 527, endPoint x: 747, endPoint y: 531, distance: 68.1
click at [747, 531] on div "The ProTaper Gold technology includes a series of “Shaping” and “Finishing” fil…" at bounding box center [573, 555] width 598 height 120
click at [487, 563] on div "The ProTaper Gold technology includes a series of “Shaping” and “Finishing” fil…" at bounding box center [573, 555] width 598 height 120
drag, startPoint x: 340, startPoint y: 583, endPoint x: 521, endPoint y: 573, distance: 181.3
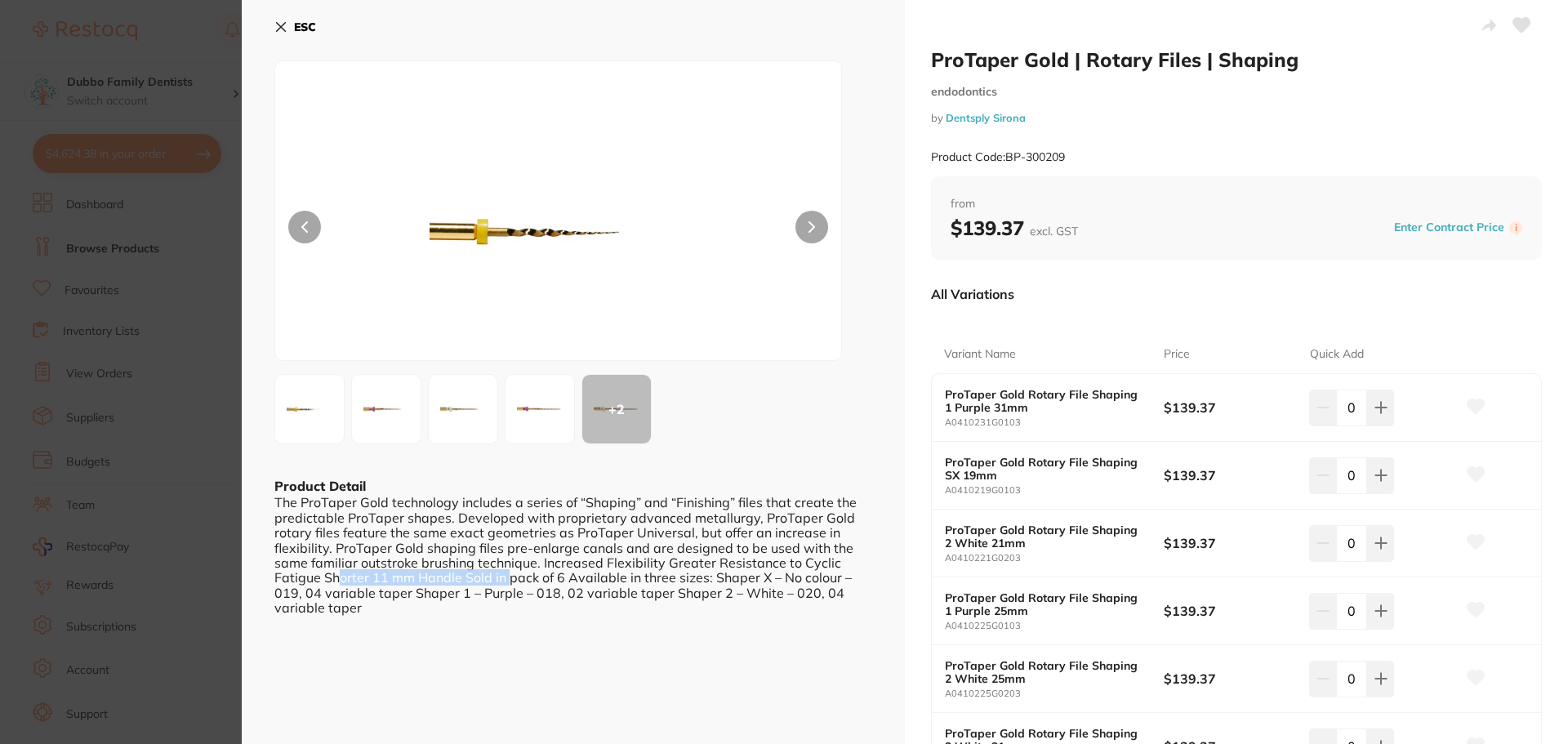
click at [521, 573] on div "The ProTaper Gold technology includes a series of “Shaping” and “Finishing” fil…" at bounding box center [573, 555] width 598 height 120
click at [604, 586] on div "The ProTaper Gold technology includes a series of “Shaping” and “Finishing” fil…" at bounding box center [573, 555] width 598 height 120
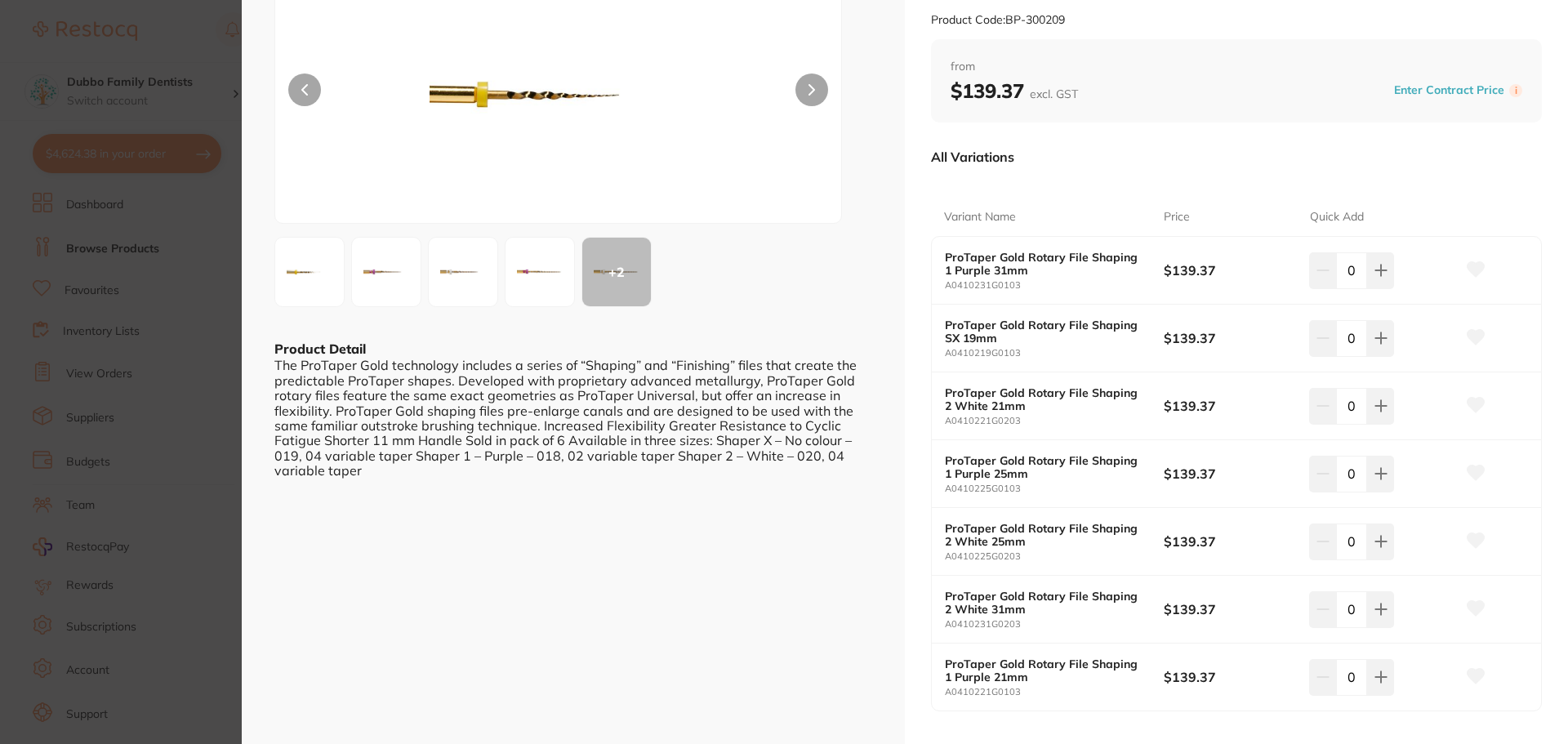
scroll to position [45, 0]
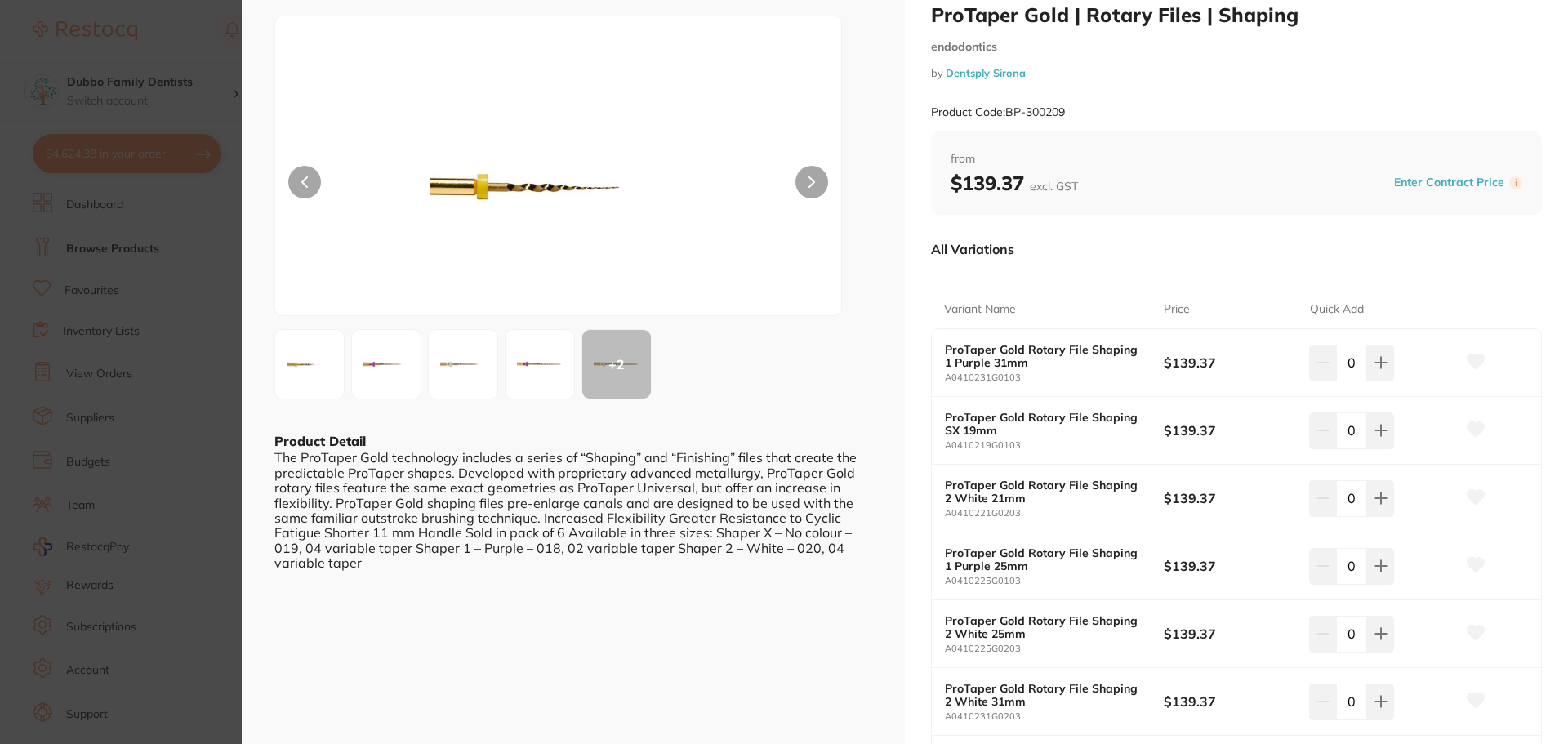
click at [178, 462] on section "ProTaper Gold | Rotary Files | Shaping endodontics by Dentsply Sirona Product C…" at bounding box center [784, 372] width 1568 height 744
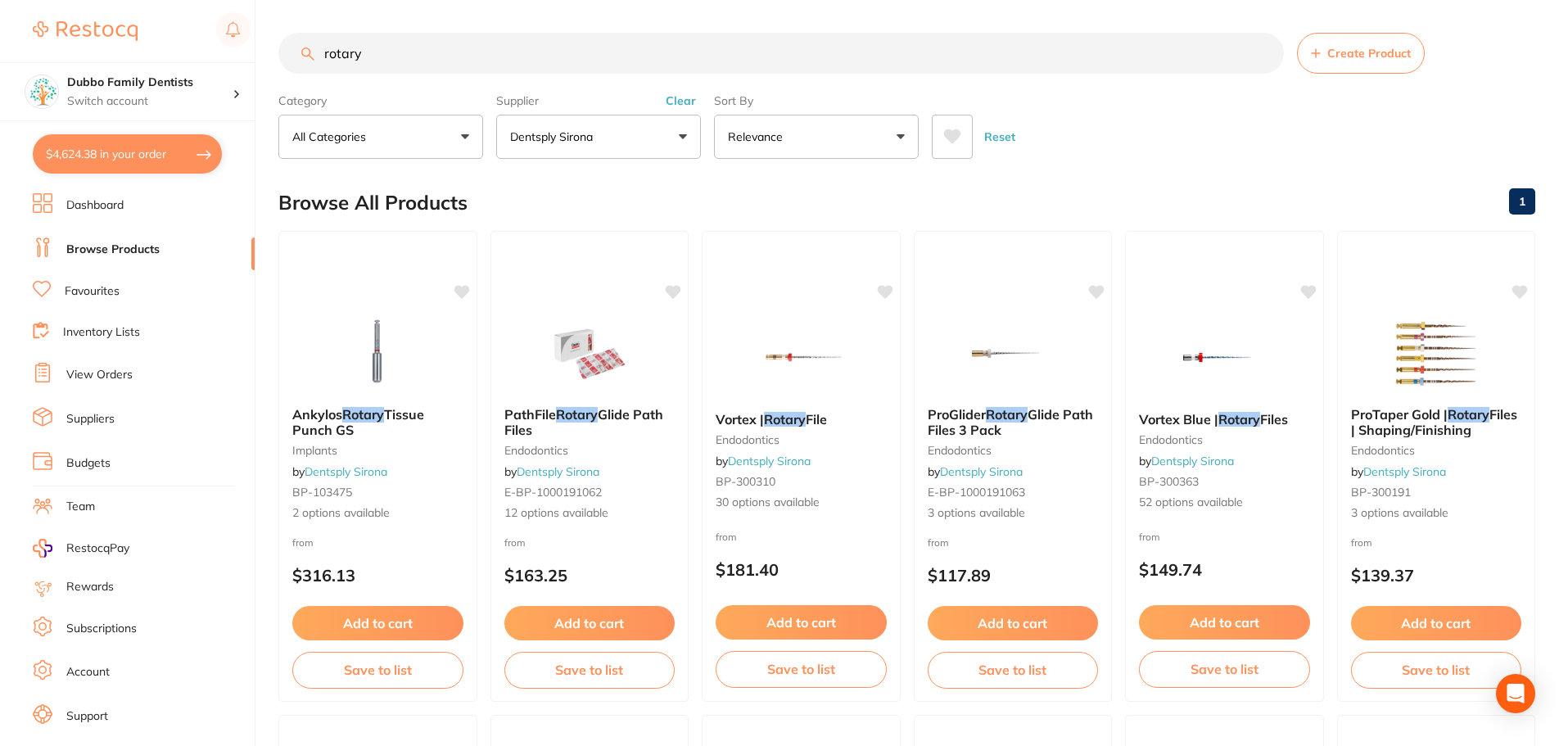
click at [679, 100] on button "Clear" at bounding box center [681, 100] width 40 height 14
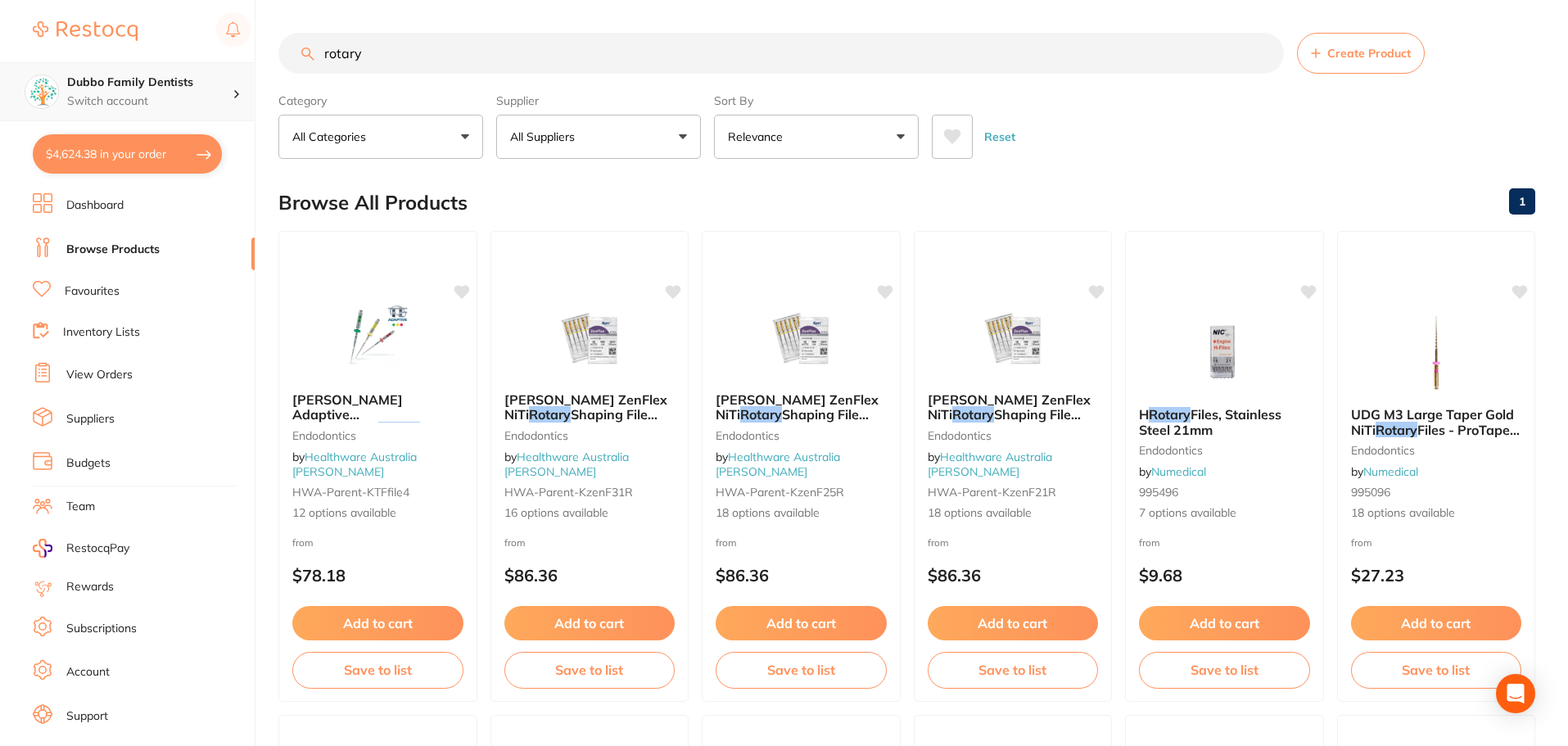
scroll to position [1, 0]
drag, startPoint x: 382, startPoint y: 52, endPoint x: 0, endPoint y: 66, distance: 382.3
click at [0, 66] on div "$4,624.38 Dubbo Family Dentists Switch account Dubbo Family Dentists $4,624.38 …" at bounding box center [784, 373] width 1568 height 746
type input "gowns"
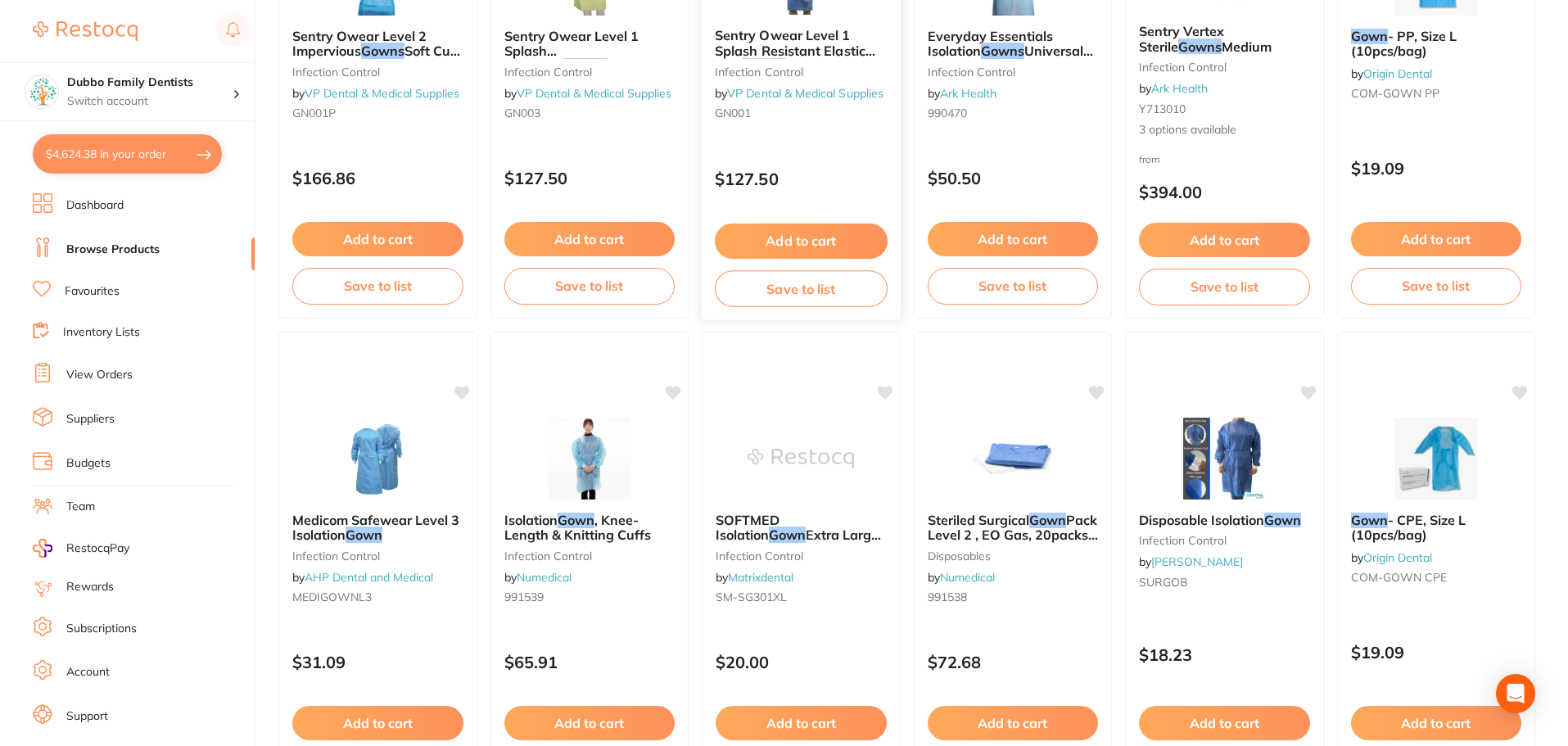
scroll to position [1392, 0]
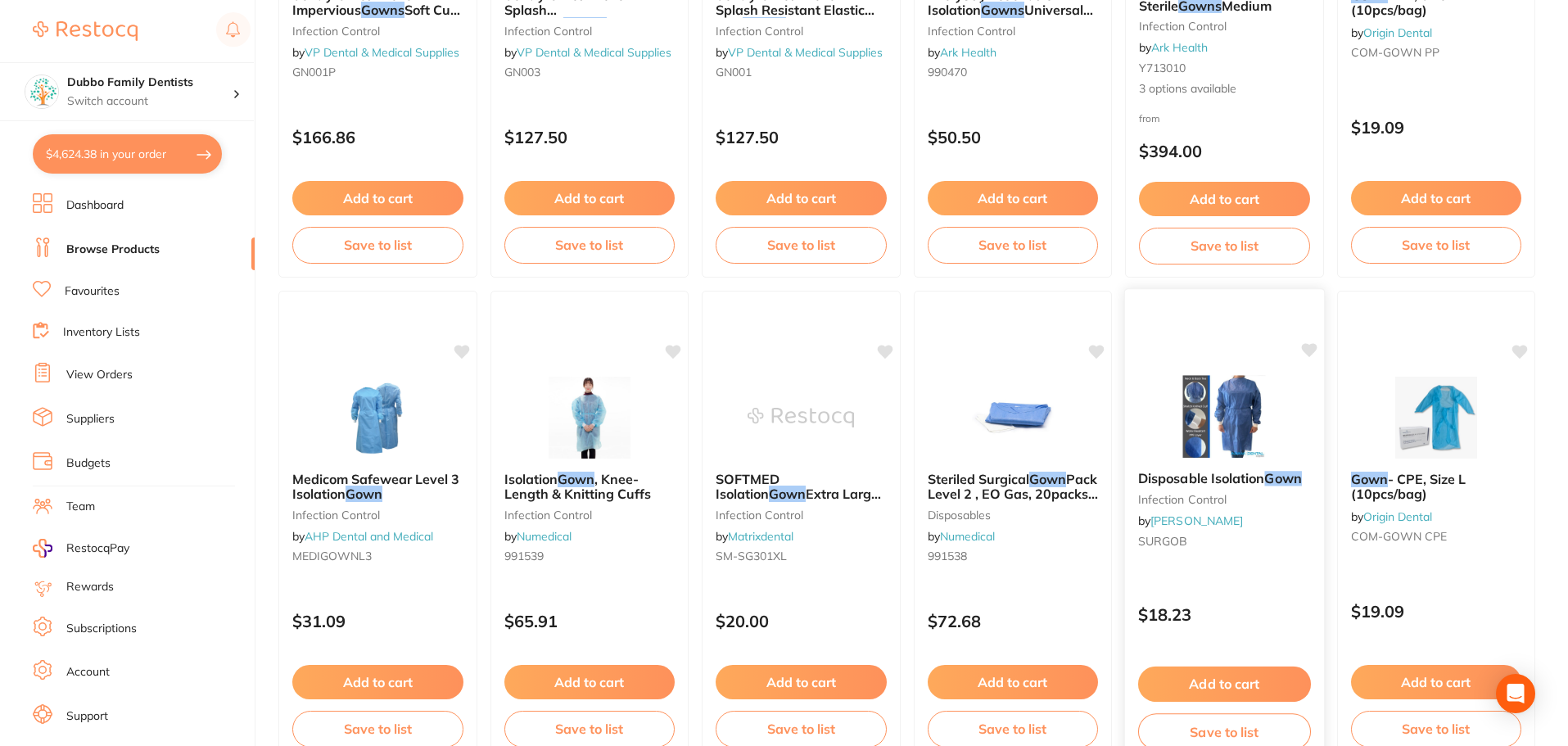
click at [1236, 422] on img at bounding box center [1224, 416] width 108 height 83
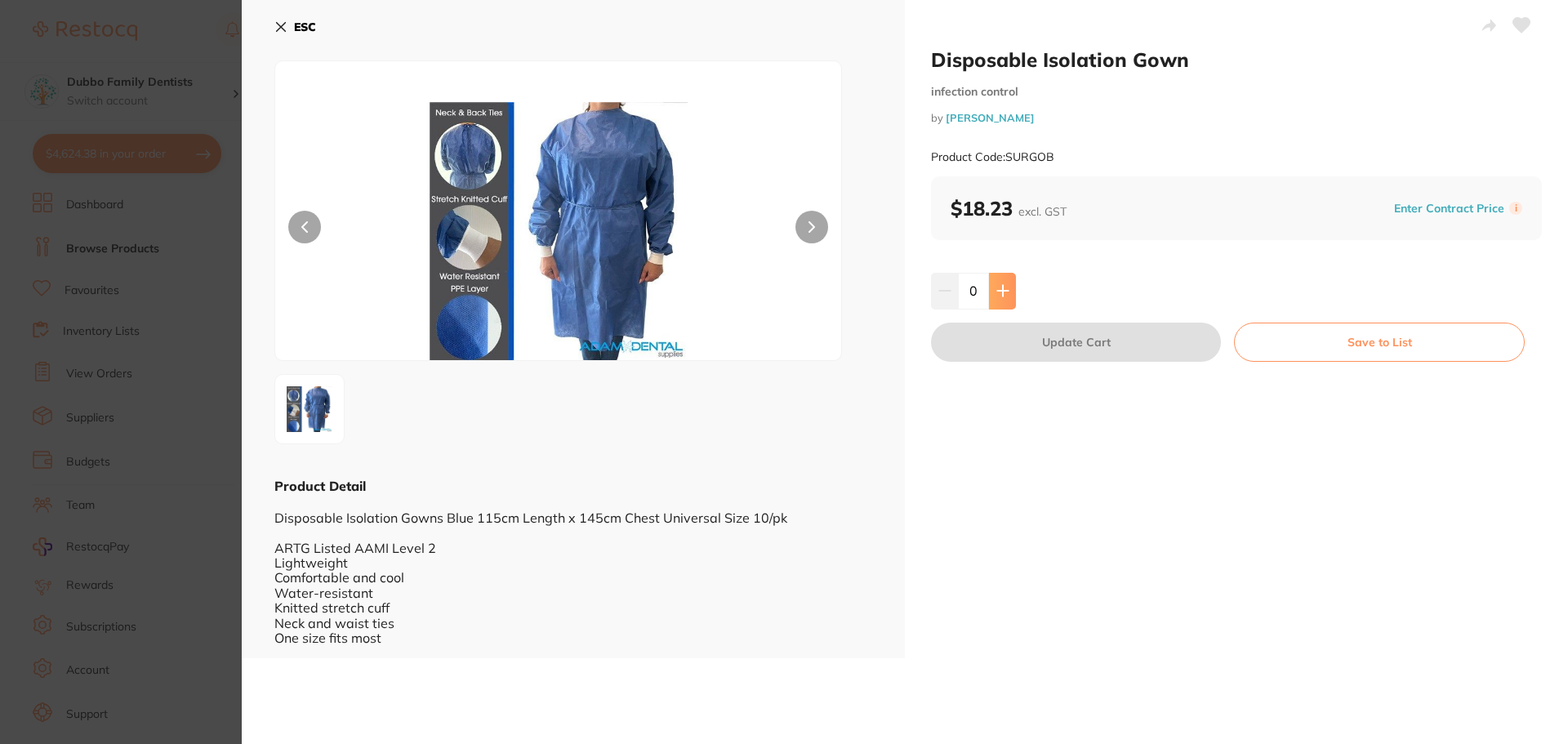
click at [1004, 294] on icon at bounding box center [1004, 291] width 13 height 13
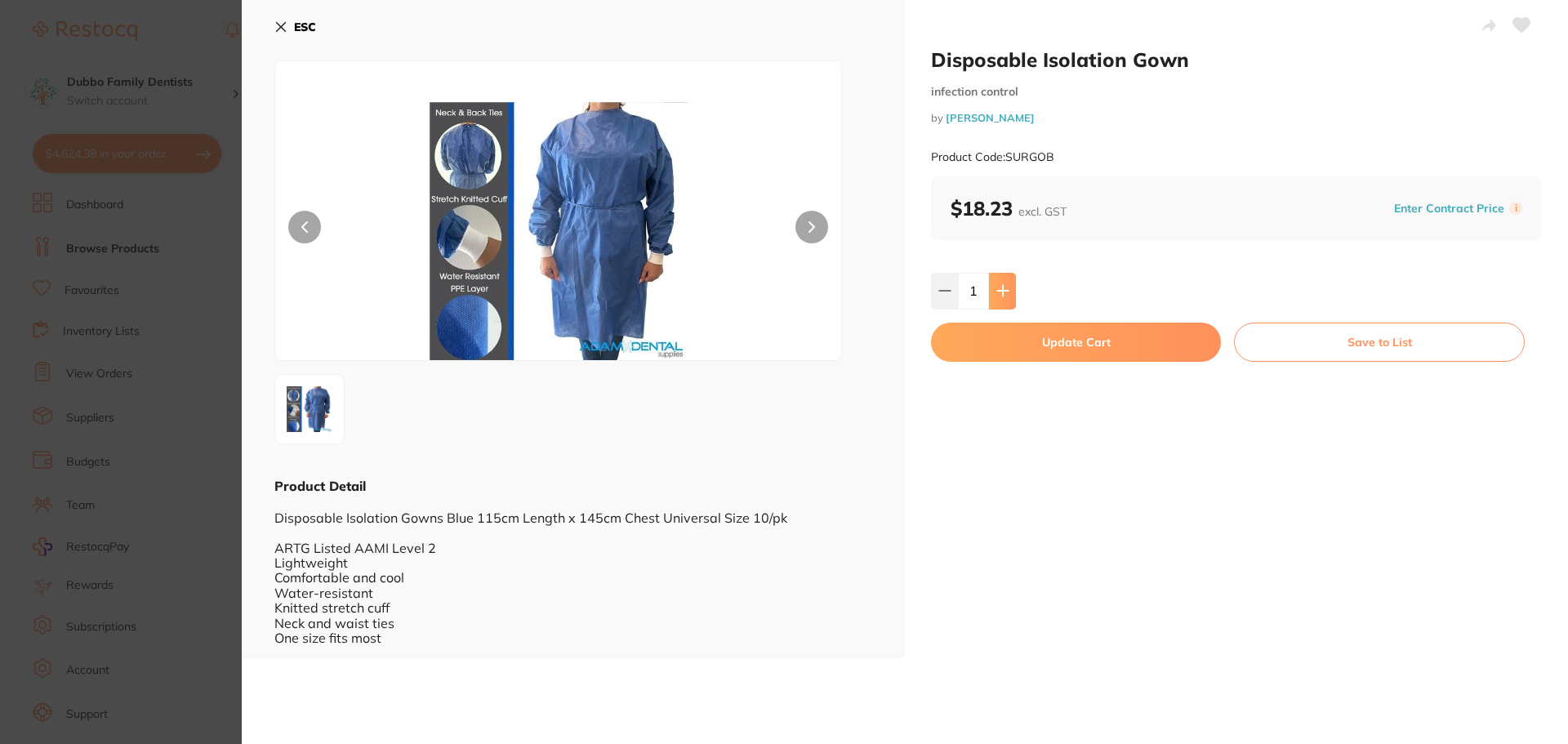
click at [1004, 294] on icon at bounding box center [1004, 291] width 13 height 13
type input "5"
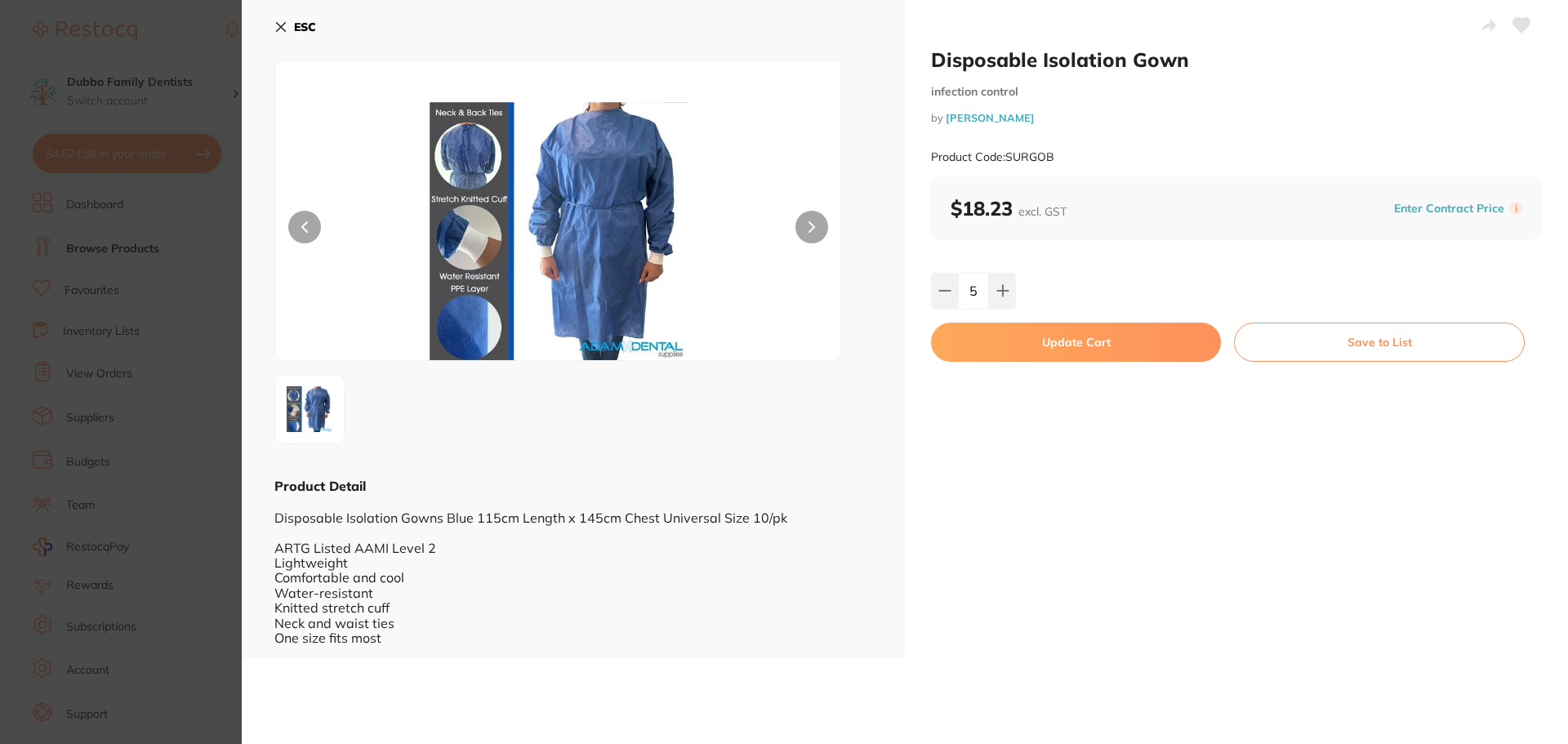
click at [1046, 353] on button "Update Cart" at bounding box center [1076, 342] width 290 height 39
checkbox input "false"
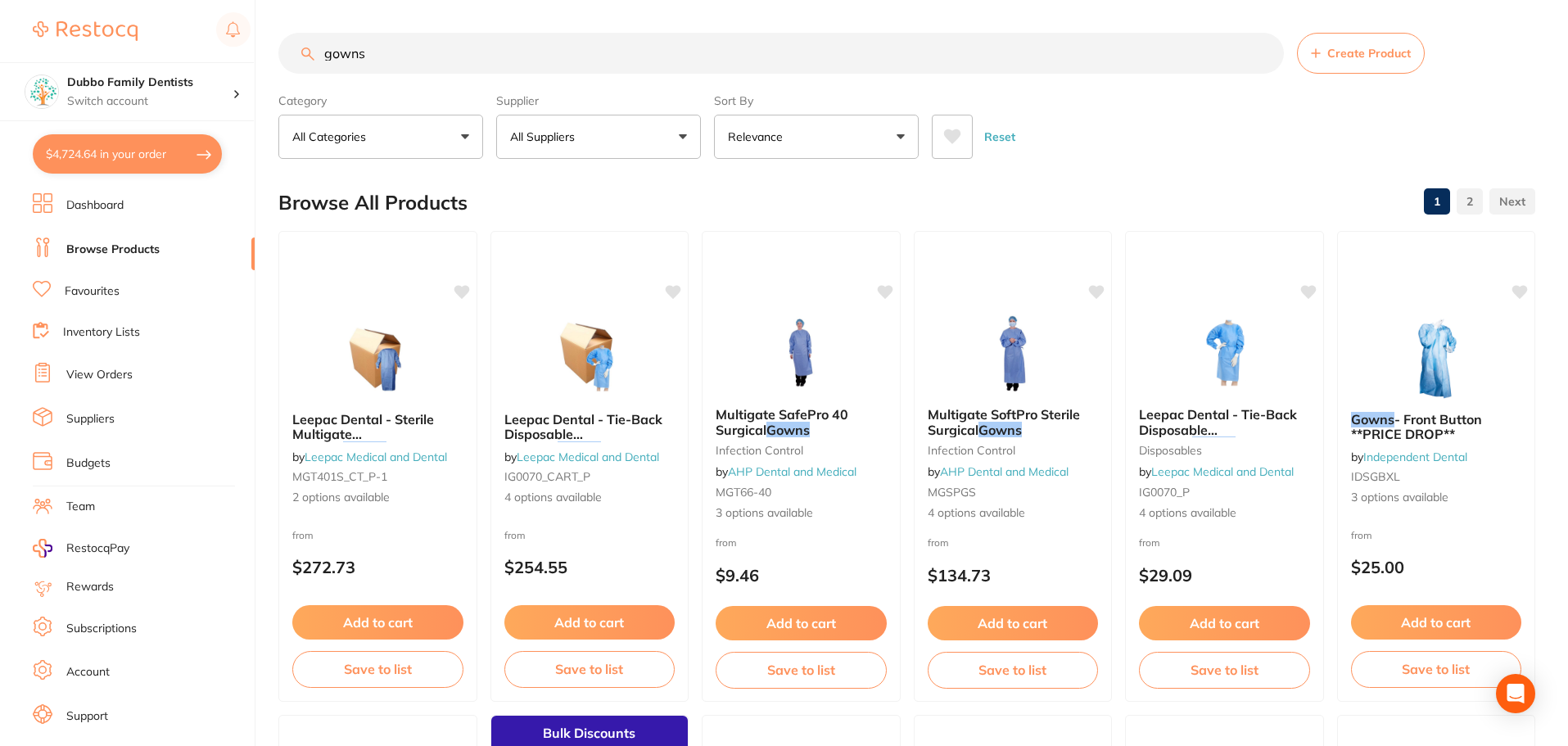
drag, startPoint x: 428, startPoint y: 63, endPoint x: 0, endPoint y: 50, distance: 428.2
click at [0, 50] on div "$4,724.64 Dubbo Family Dentists Switch account Dubbo Family Dentists $4,724.64 …" at bounding box center [784, 373] width 1568 height 746
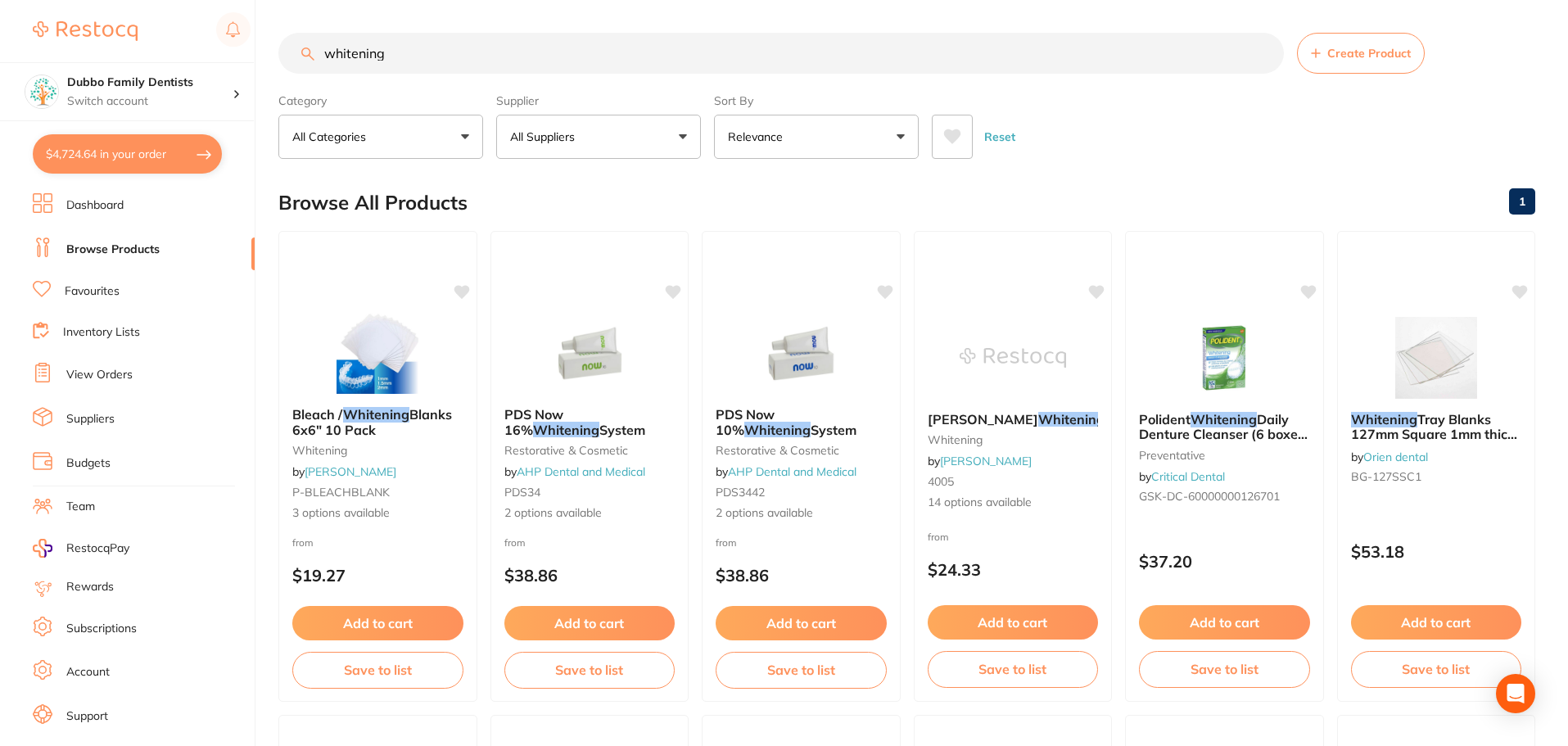
type input "whitening"
click at [662, 141] on button "All Suppliers" at bounding box center [598, 136] width 205 height 44
type input "ada"
click at [640, 278] on li "[PERSON_NAME]" at bounding box center [598, 278] width 191 height 46
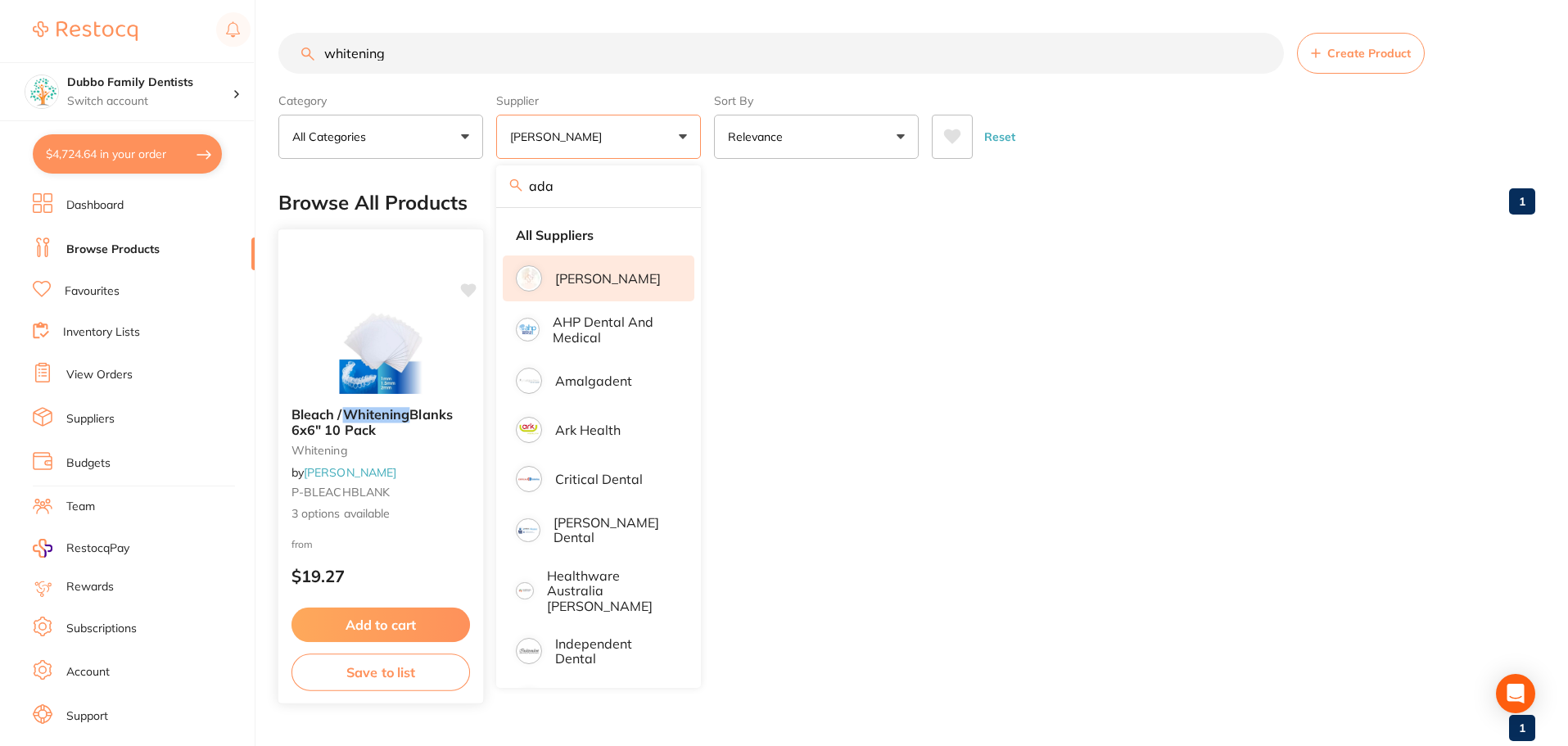
click at [360, 333] on img at bounding box center [380, 353] width 108 height 83
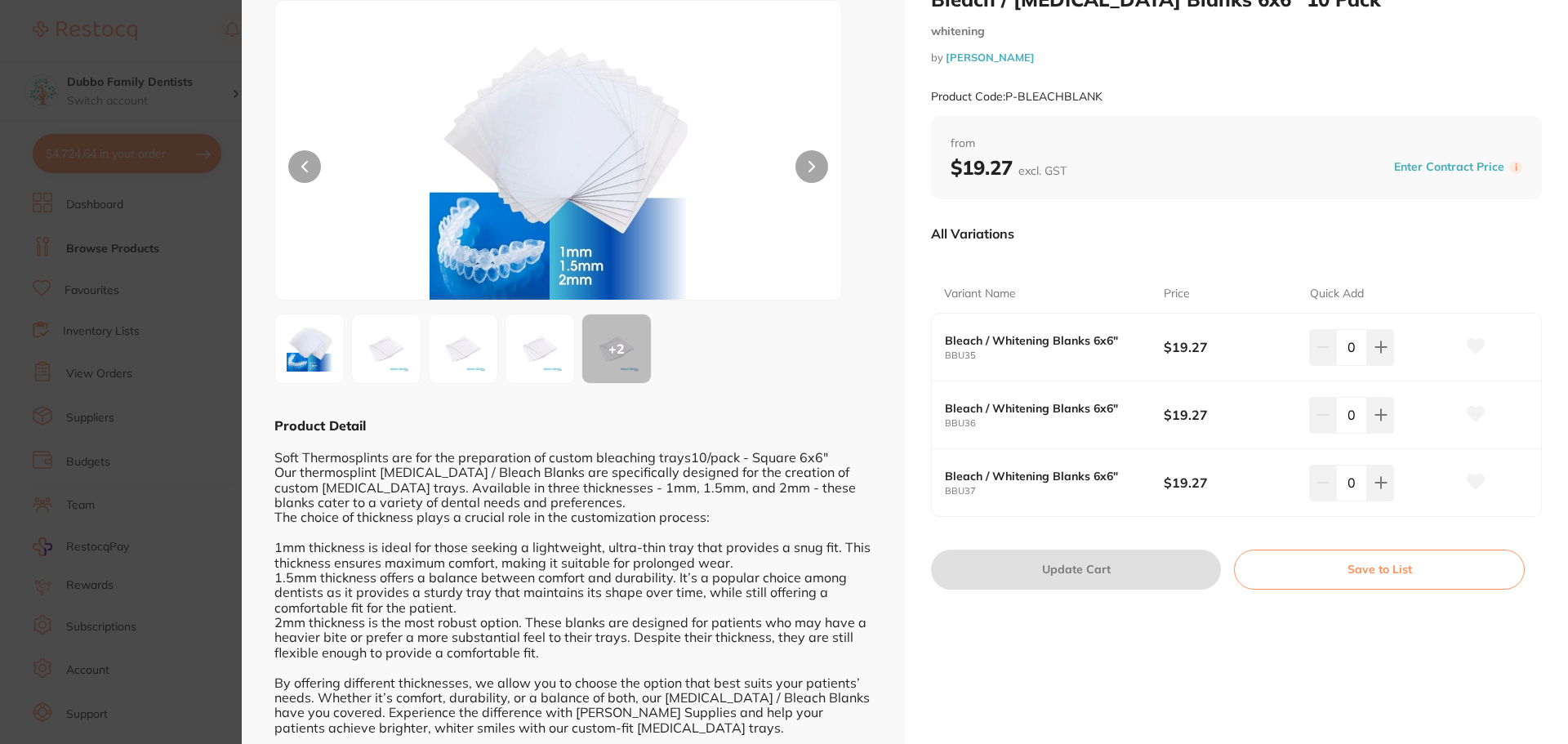
scroll to position [82, 0]
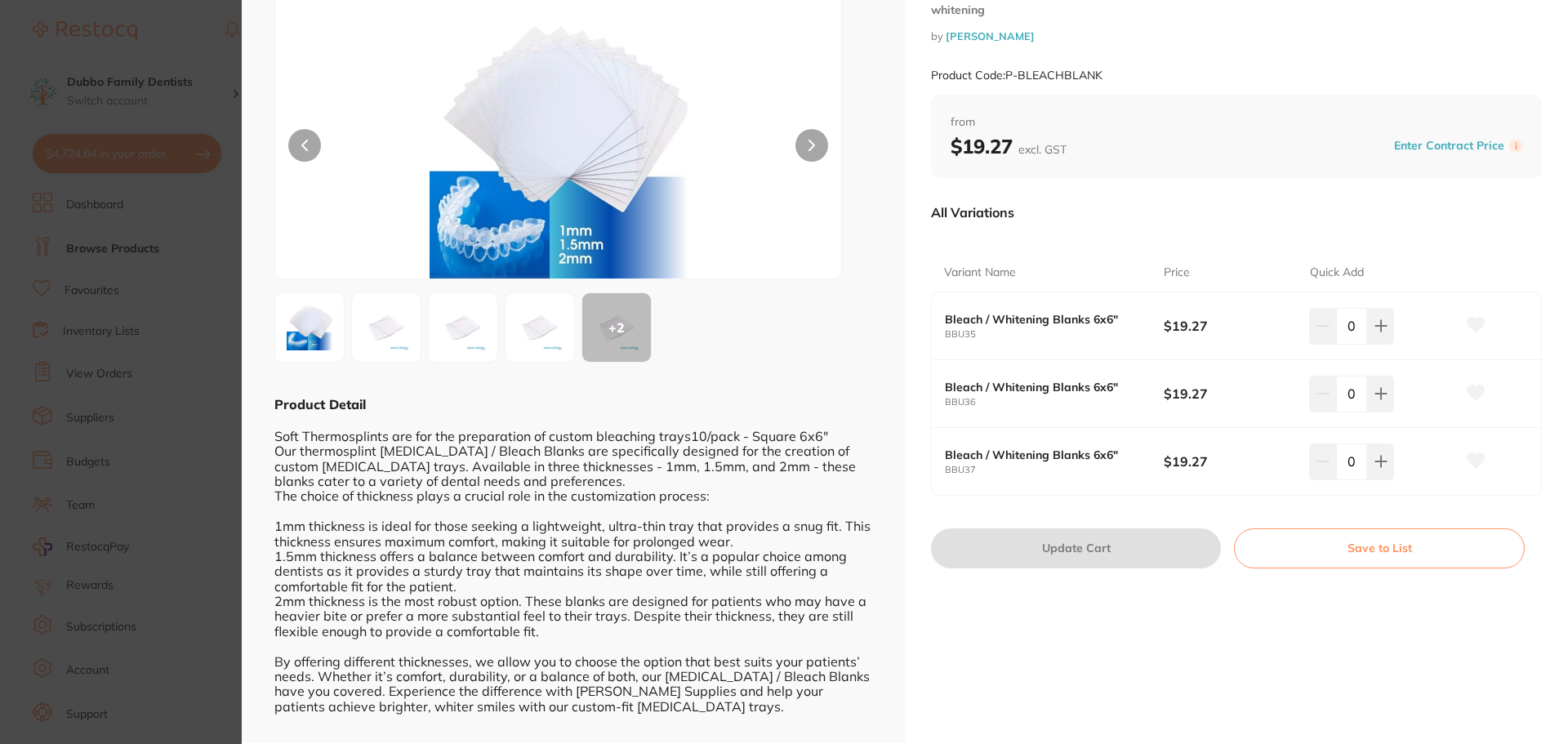
click at [958, 316] on b "Bleach / Whitening Blanks 6x6"" at bounding box center [1042, 319] width 197 height 13
click at [624, 323] on div "+ 2" at bounding box center [617, 328] width 68 height 68
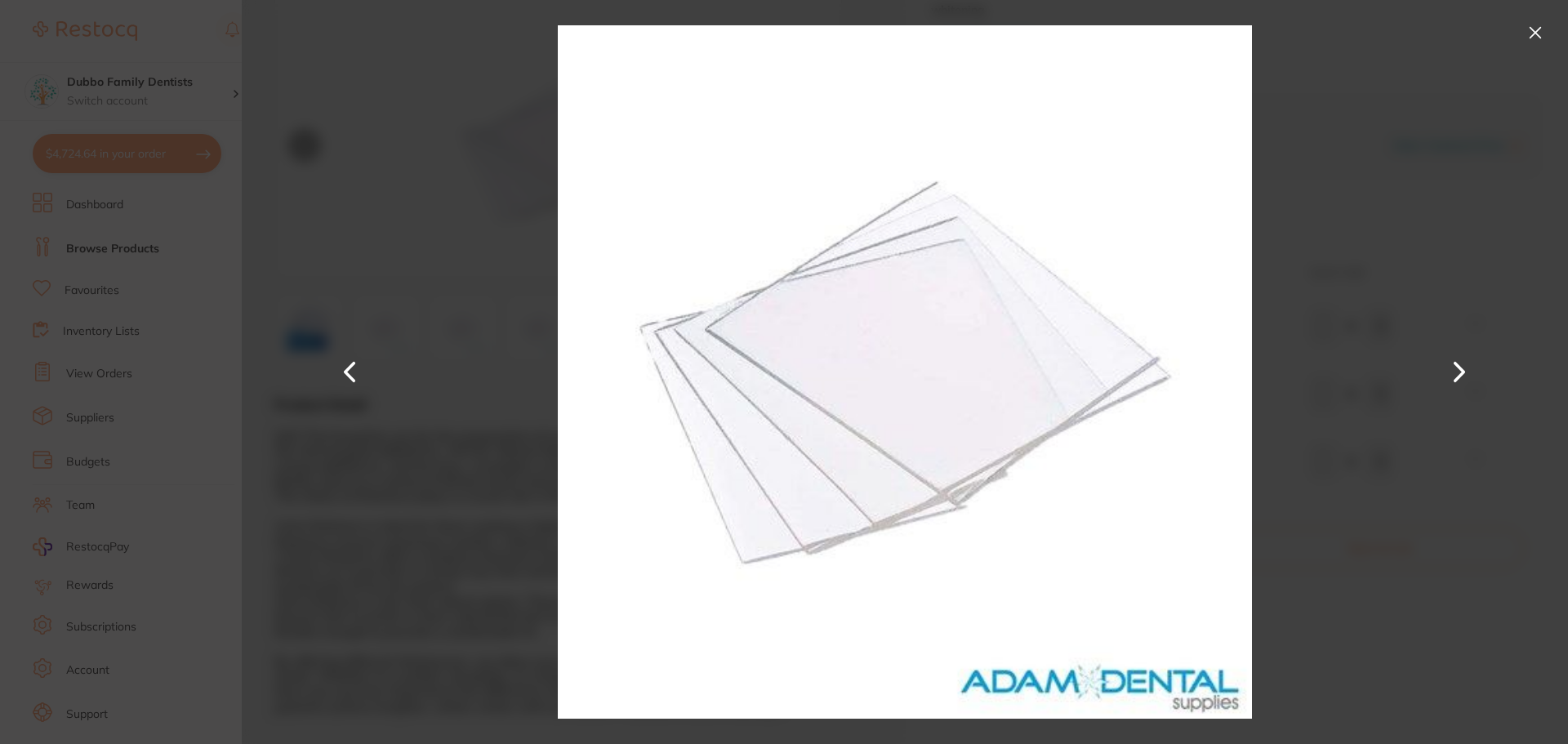
click at [1530, 36] on button at bounding box center [1536, 33] width 27 height 27
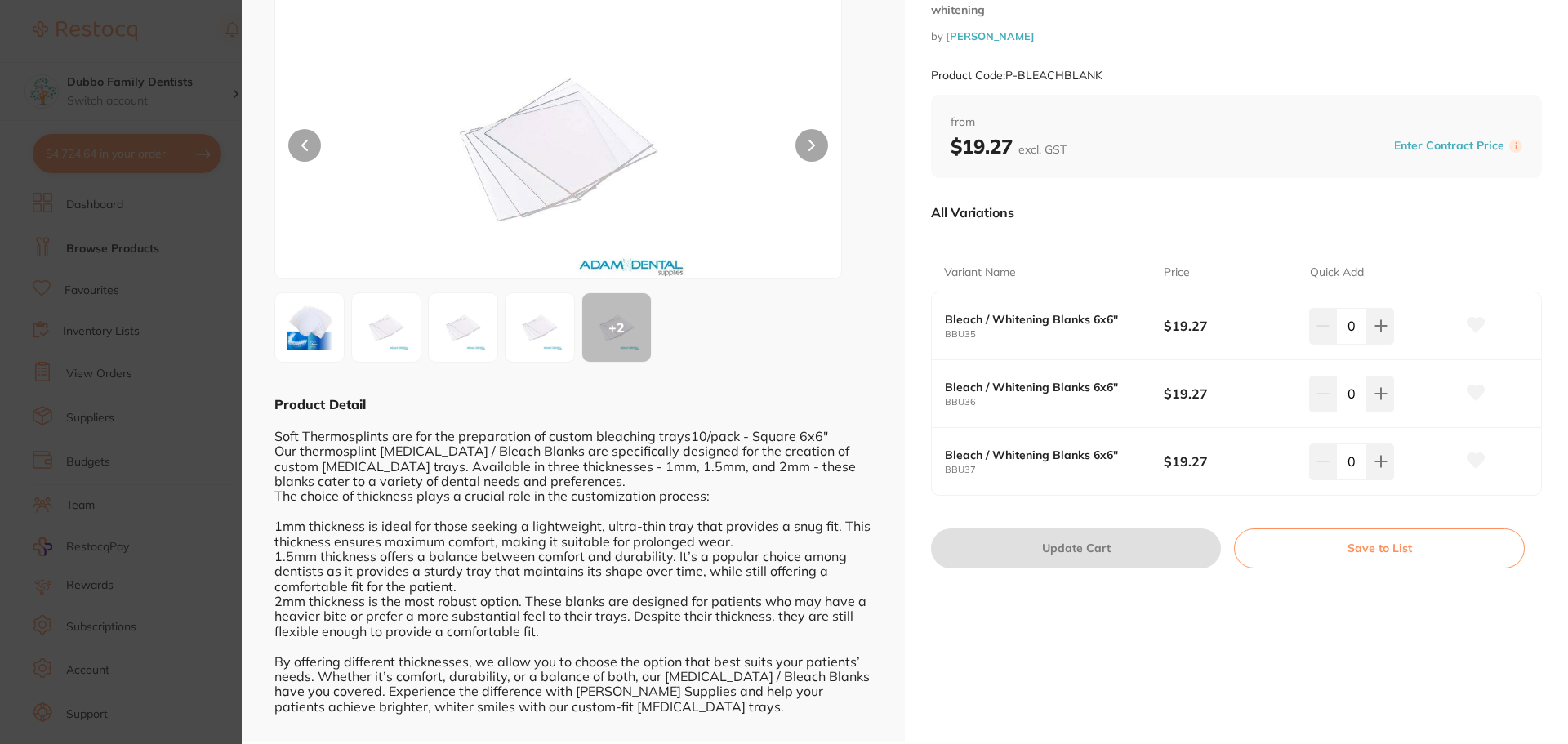
click at [1110, 461] on b "Bleach / Whitening Blanks 6x6"" at bounding box center [1042, 455] width 197 height 13
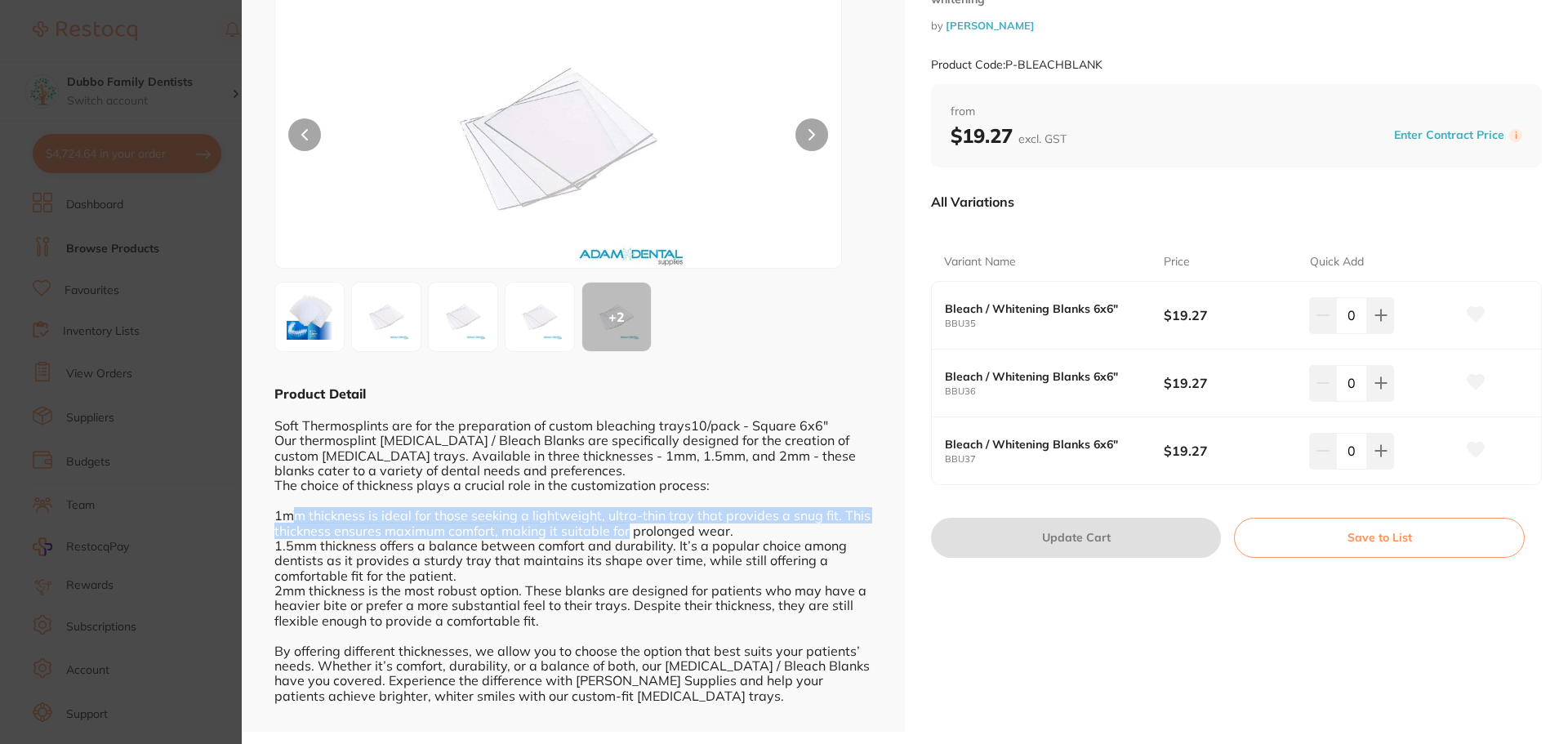
drag, startPoint x: 289, startPoint y: 511, endPoint x: 487, endPoint y: 548, distance: 201.4
click at [620, 527] on div "Soft Thermosplints are for the preparation of custom bleaching trays10/pack - S…" at bounding box center [573, 561] width 598 height 315
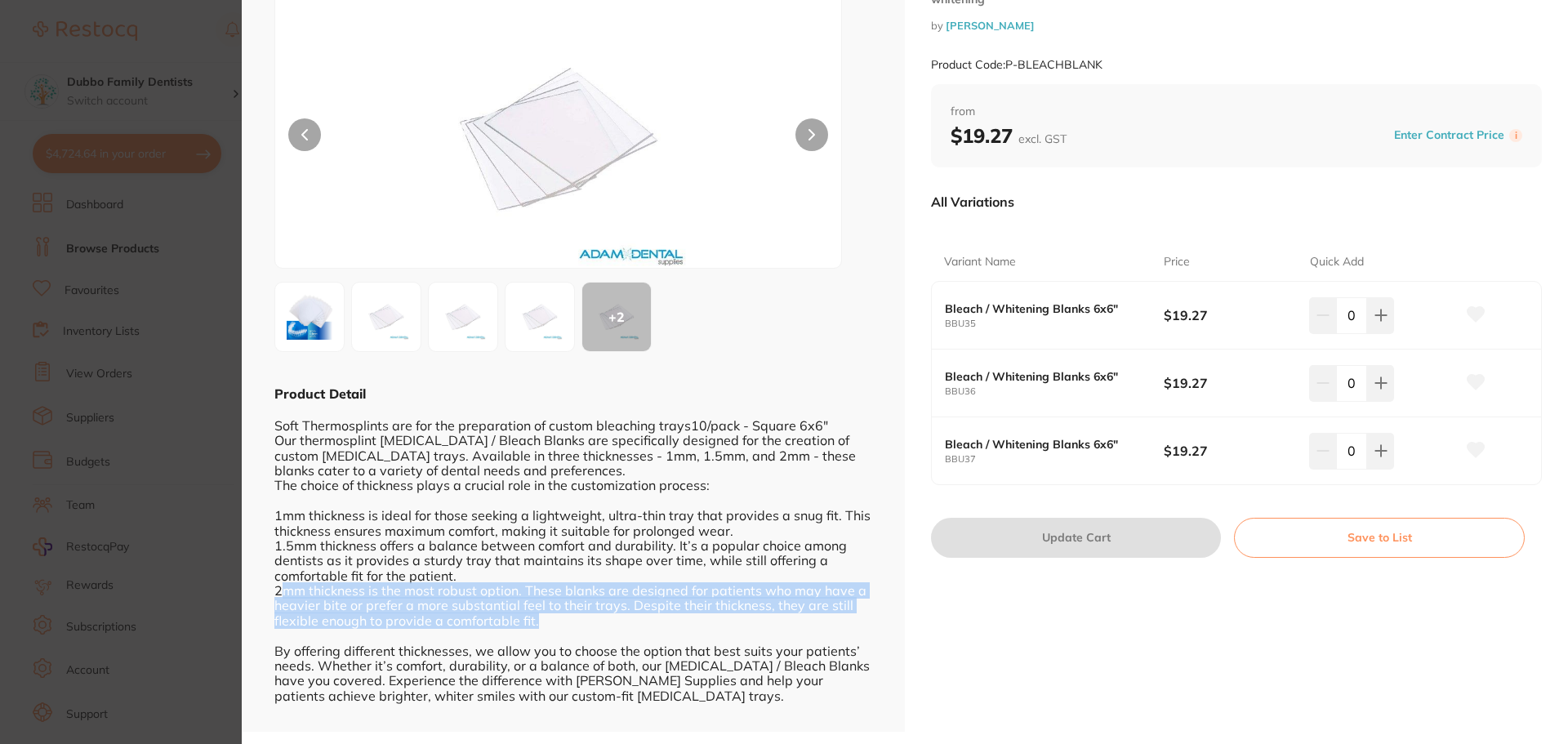
drag, startPoint x: 281, startPoint y: 588, endPoint x: 601, endPoint y: 628, distance: 322.5
click at [601, 628] on div "Soft Thermosplints are for the preparation of custom bleaching trays10/pack - S…" at bounding box center [573, 561] width 598 height 315
click at [631, 622] on div "Soft Thermosplints are for the preparation of custom bleaching trays10/pack - S…" at bounding box center [573, 561] width 598 height 315
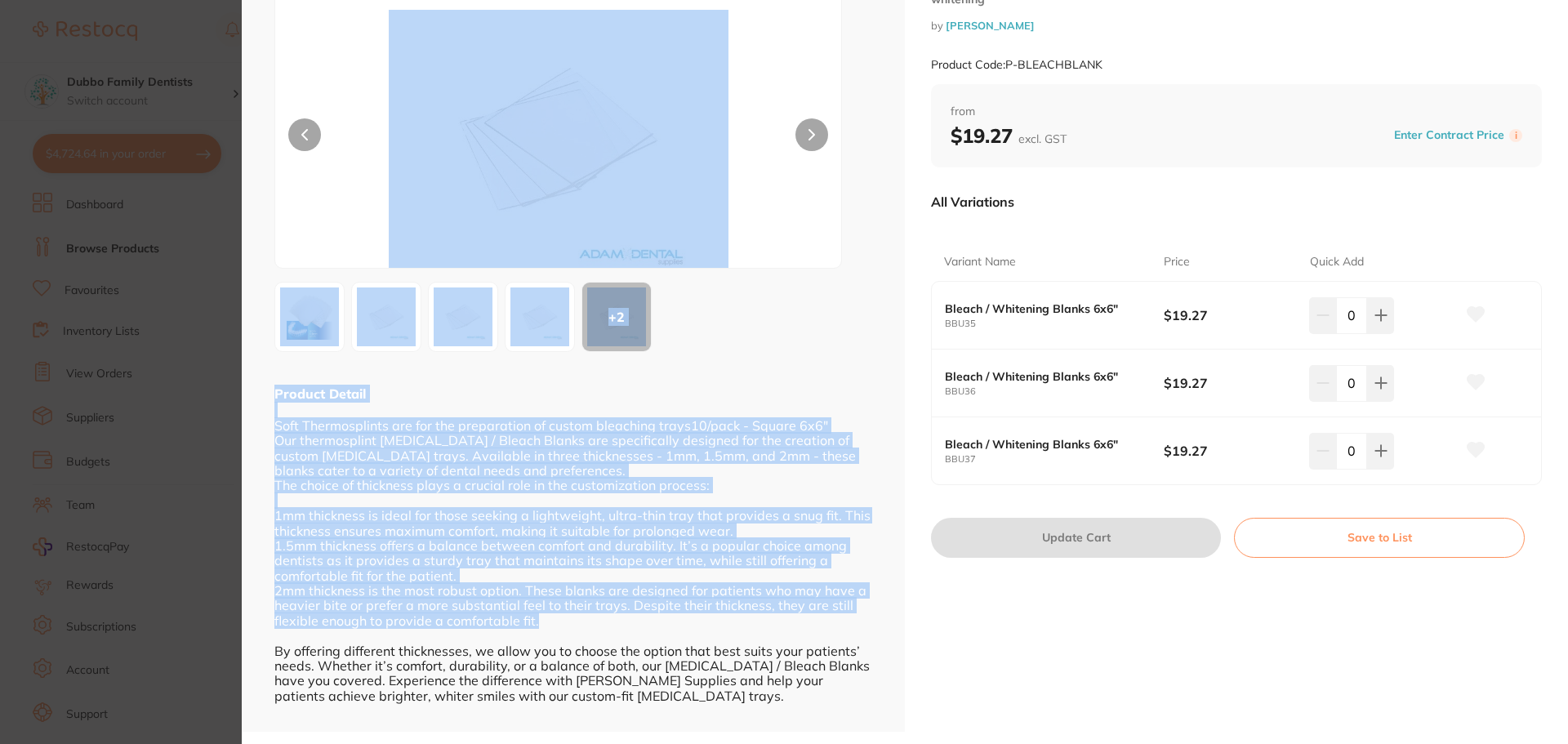
drag, startPoint x: 567, startPoint y: 624, endPoint x: 214, endPoint y: 579, distance: 355.9
click at [214, 579] on section "Bleach / [MEDICAL_DATA] Blanks 6x6" 10 Pack [MEDICAL_DATA] by [PERSON_NAME] Pro…" at bounding box center [784, 372] width 1568 height 744
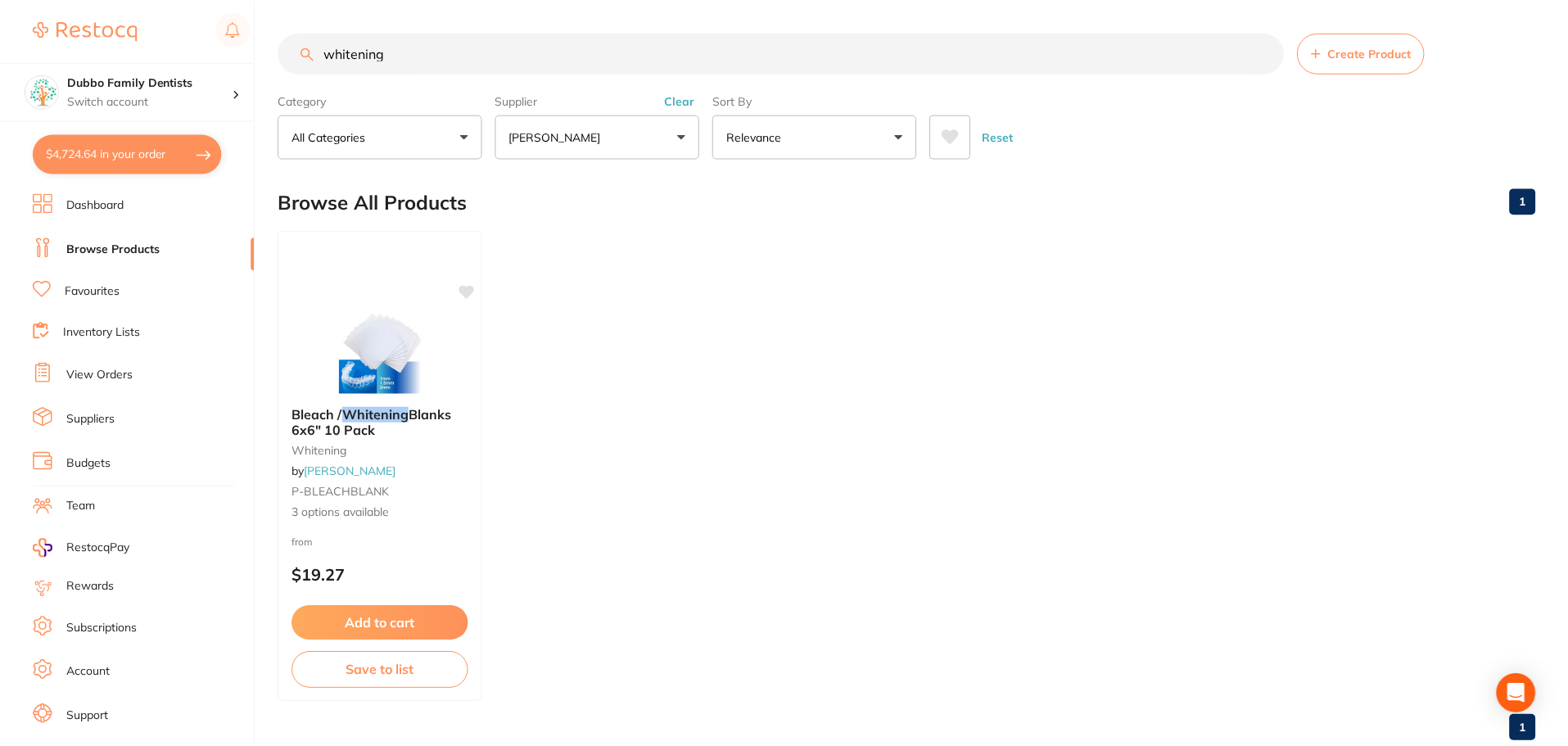
scroll to position [1, 0]
click at [466, 546] on div "from $19.27" at bounding box center [380, 563] width 205 height 59
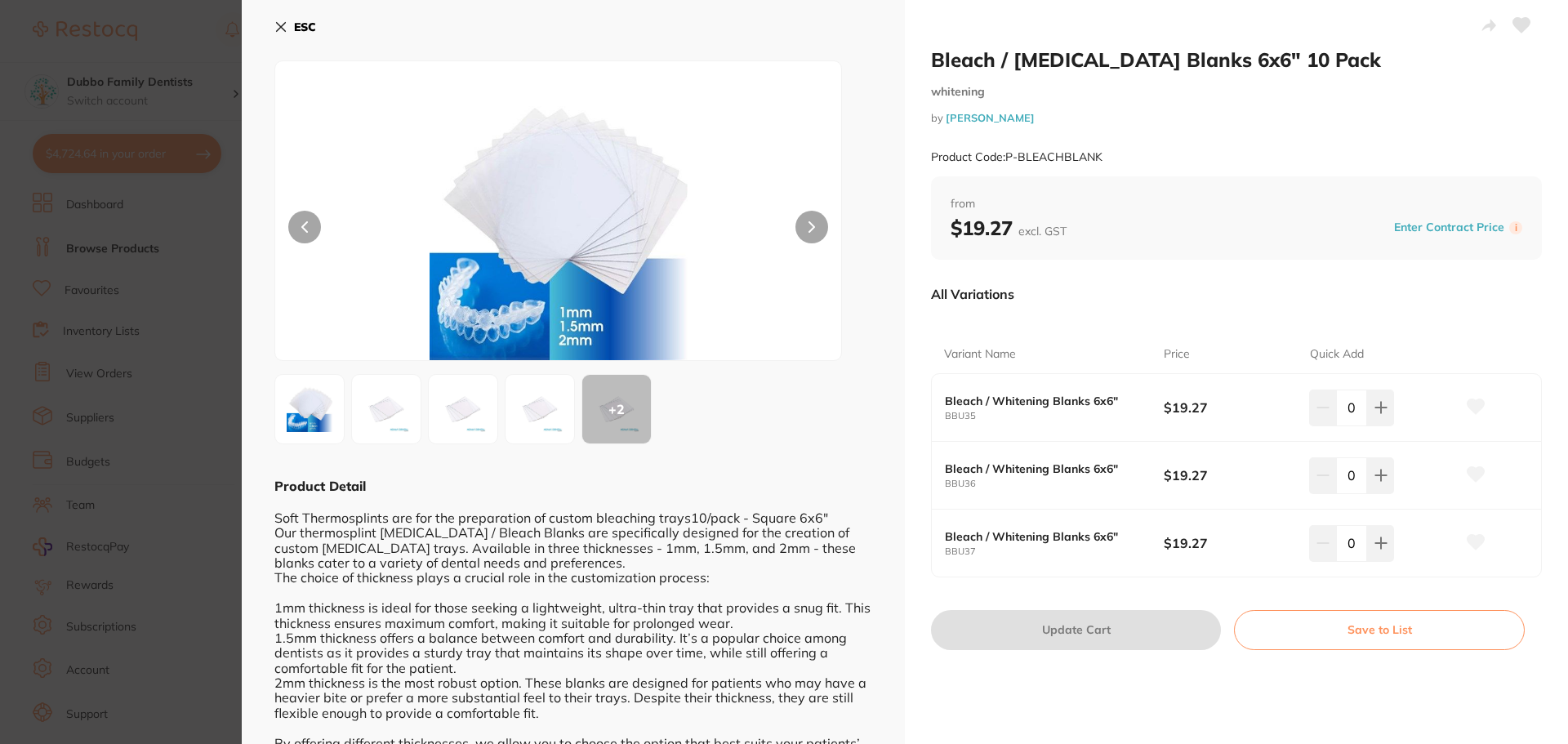
click at [990, 548] on small "BBU37" at bounding box center [1054, 551] width 219 height 10
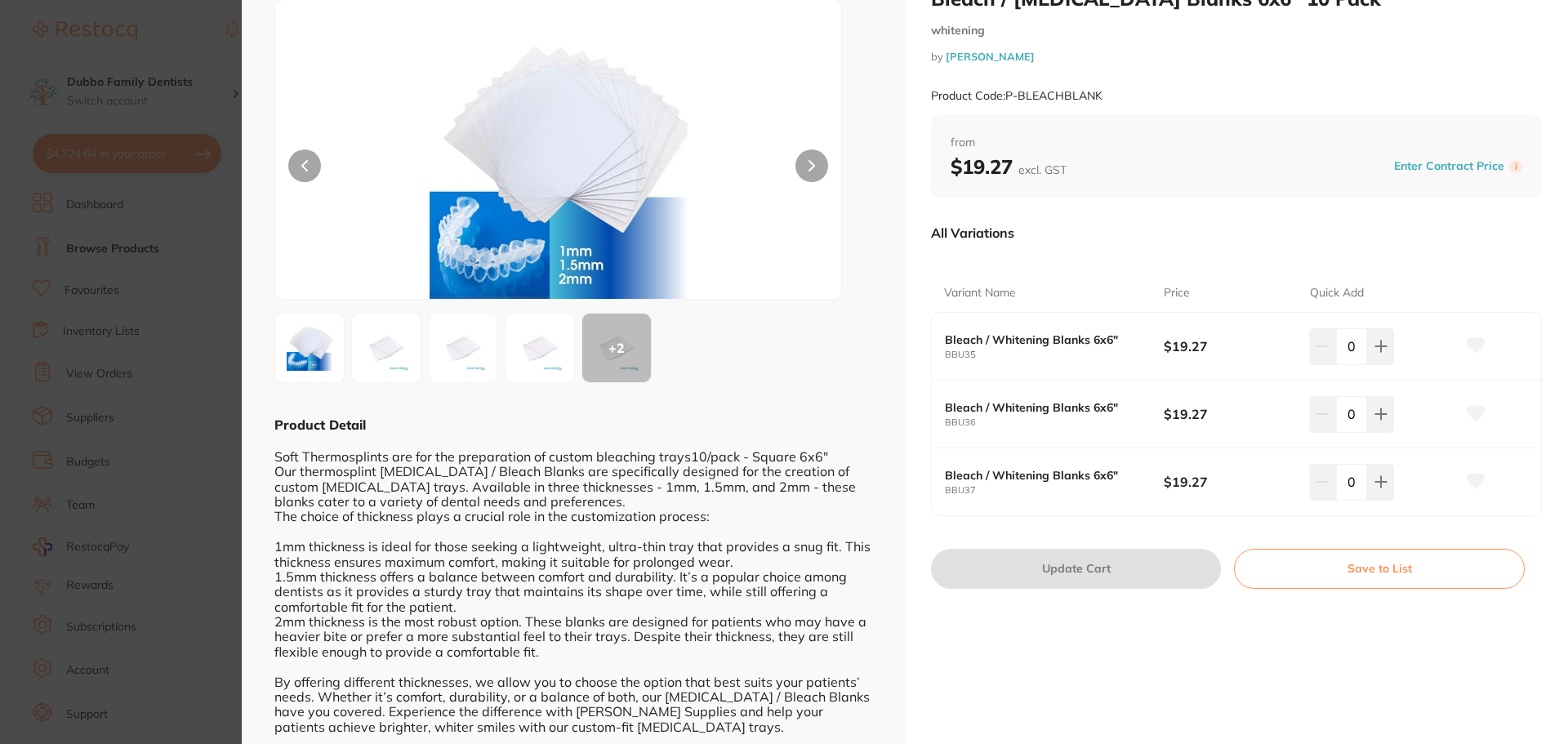
scroll to position [82, 0]
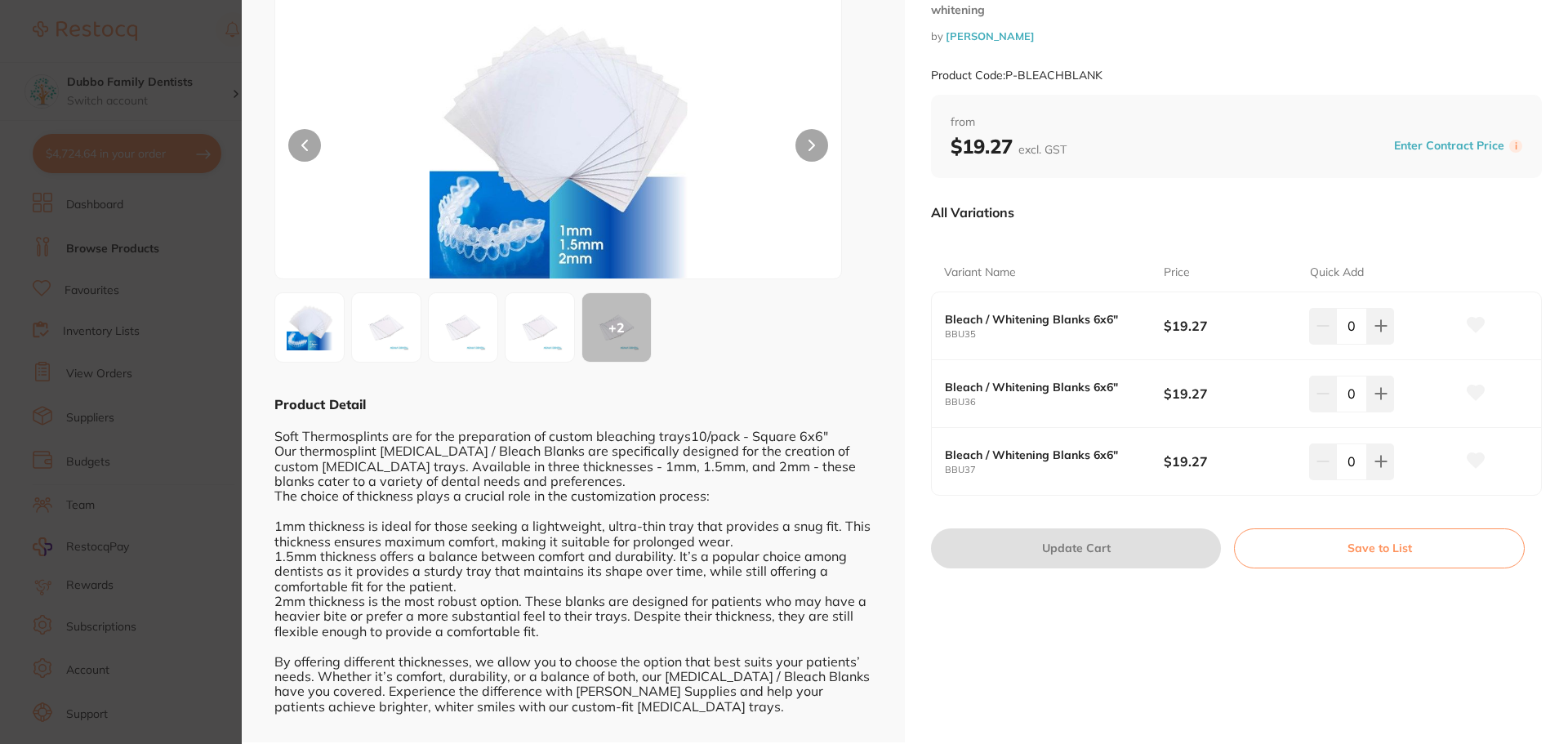
click at [637, 473] on div "Soft Thermosplints are for the preparation of custom bleaching trays10/pack - S…" at bounding box center [573, 571] width 598 height 315
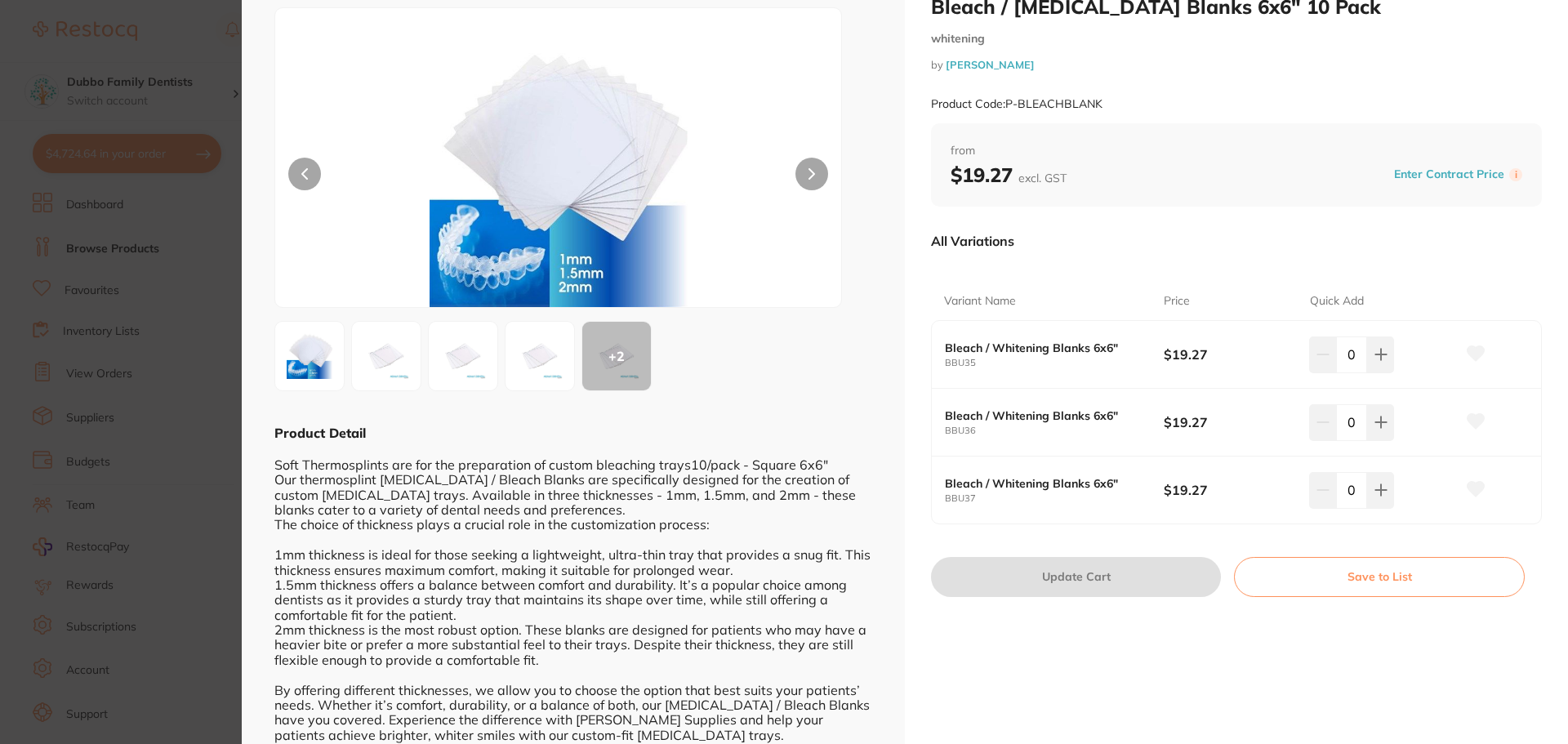
scroll to position [92, 0]
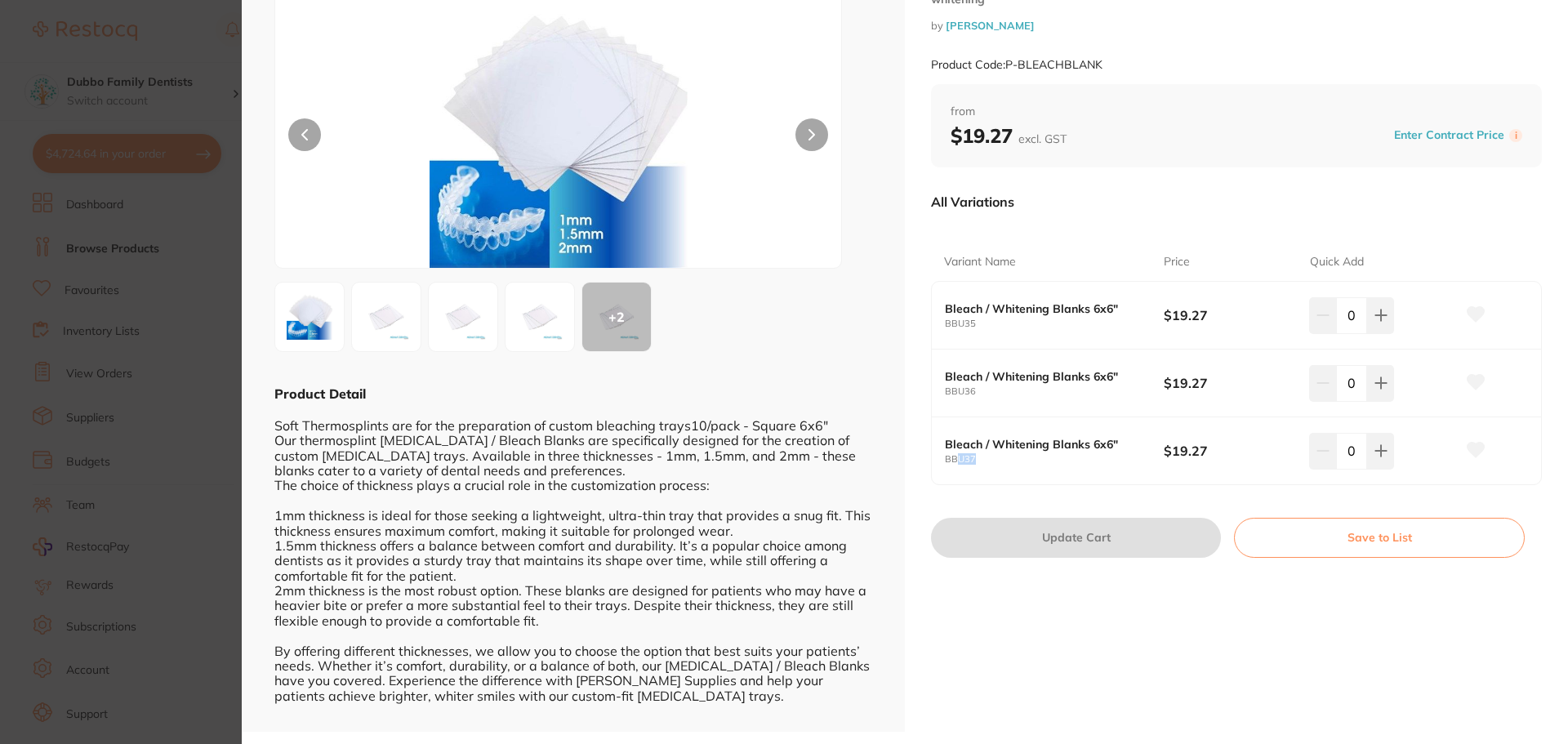
drag, startPoint x: 956, startPoint y: 457, endPoint x: 823, endPoint y: 474, distance: 134.1
click at [999, 464] on small "BBU37" at bounding box center [1054, 459] width 219 height 10
click at [488, 598] on div "Soft Thermosplints are for the preparation of custom bleaching trays10/pack - S…" at bounding box center [573, 561] width 598 height 315
click at [1018, 309] on b "Bleach / Whitening Blanks 6x6"" at bounding box center [1042, 309] width 197 height 13
click at [972, 392] on small "BBU36" at bounding box center [1054, 391] width 219 height 10
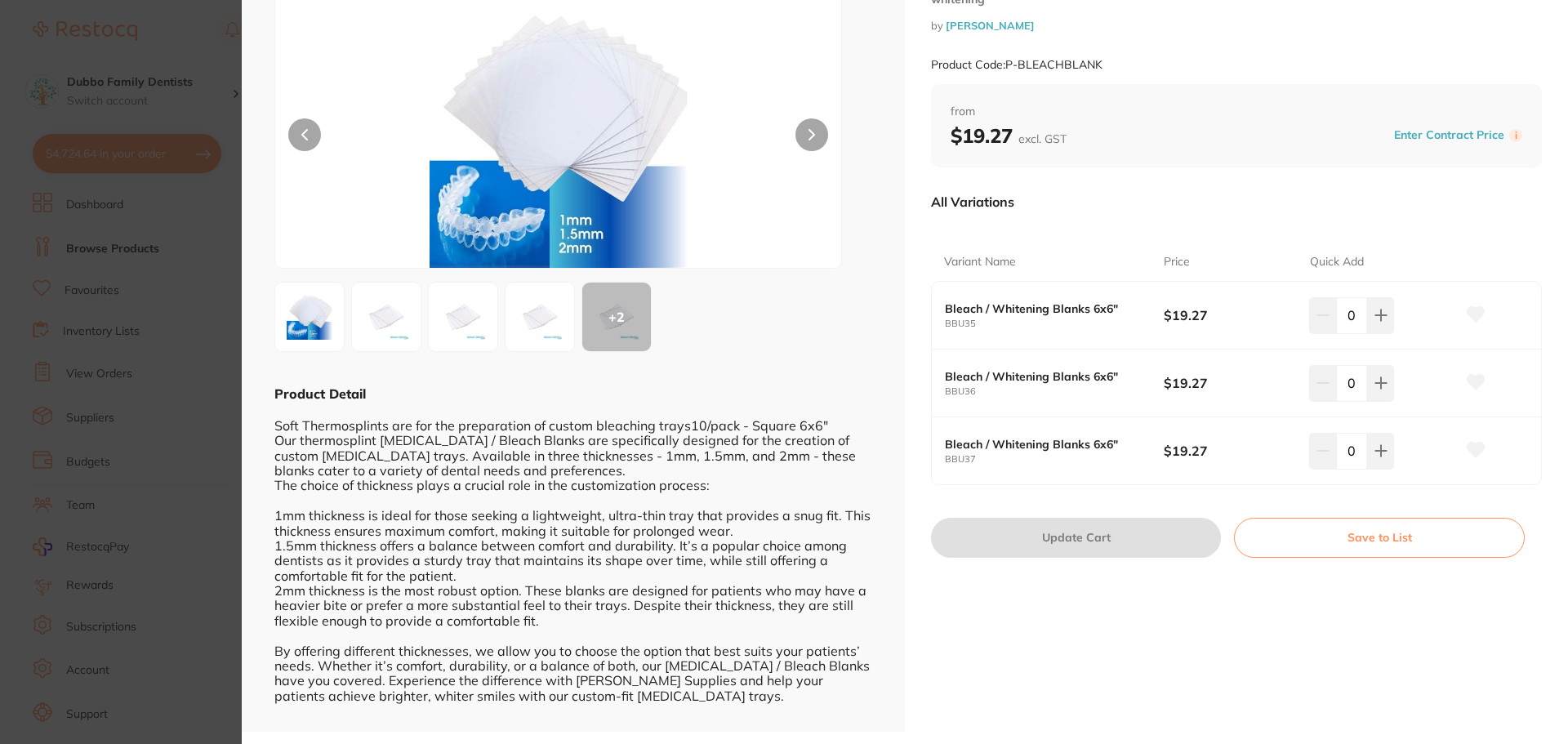
click at [974, 460] on small "BBU37" at bounding box center [1054, 459] width 219 height 10
click at [1386, 448] on button at bounding box center [1381, 451] width 27 height 36
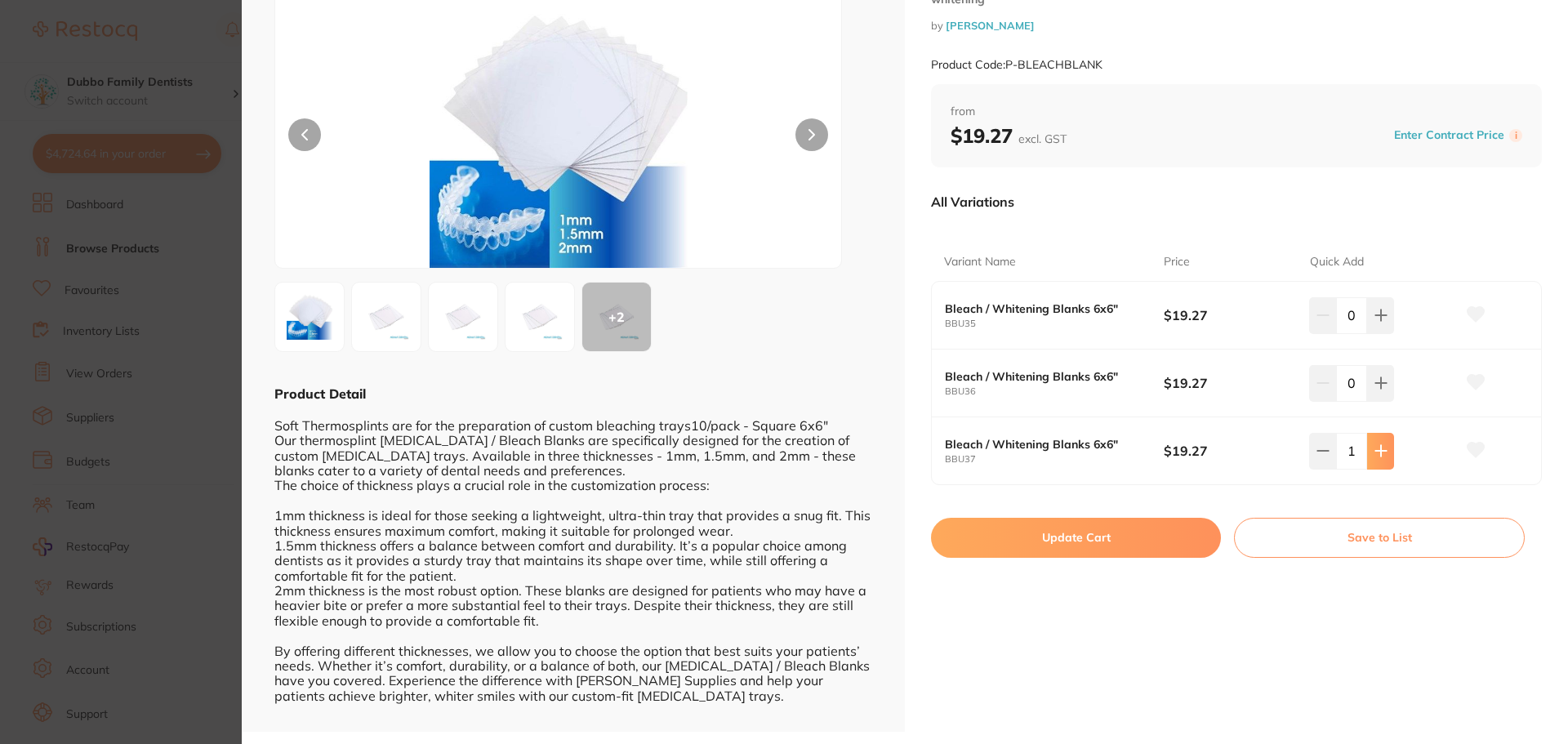
click at [1386, 448] on button at bounding box center [1381, 451] width 27 height 36
type input "2"
click at [1108, 542] on button "Update Cart" at bounding box center [1076, 537] width 290 height 39
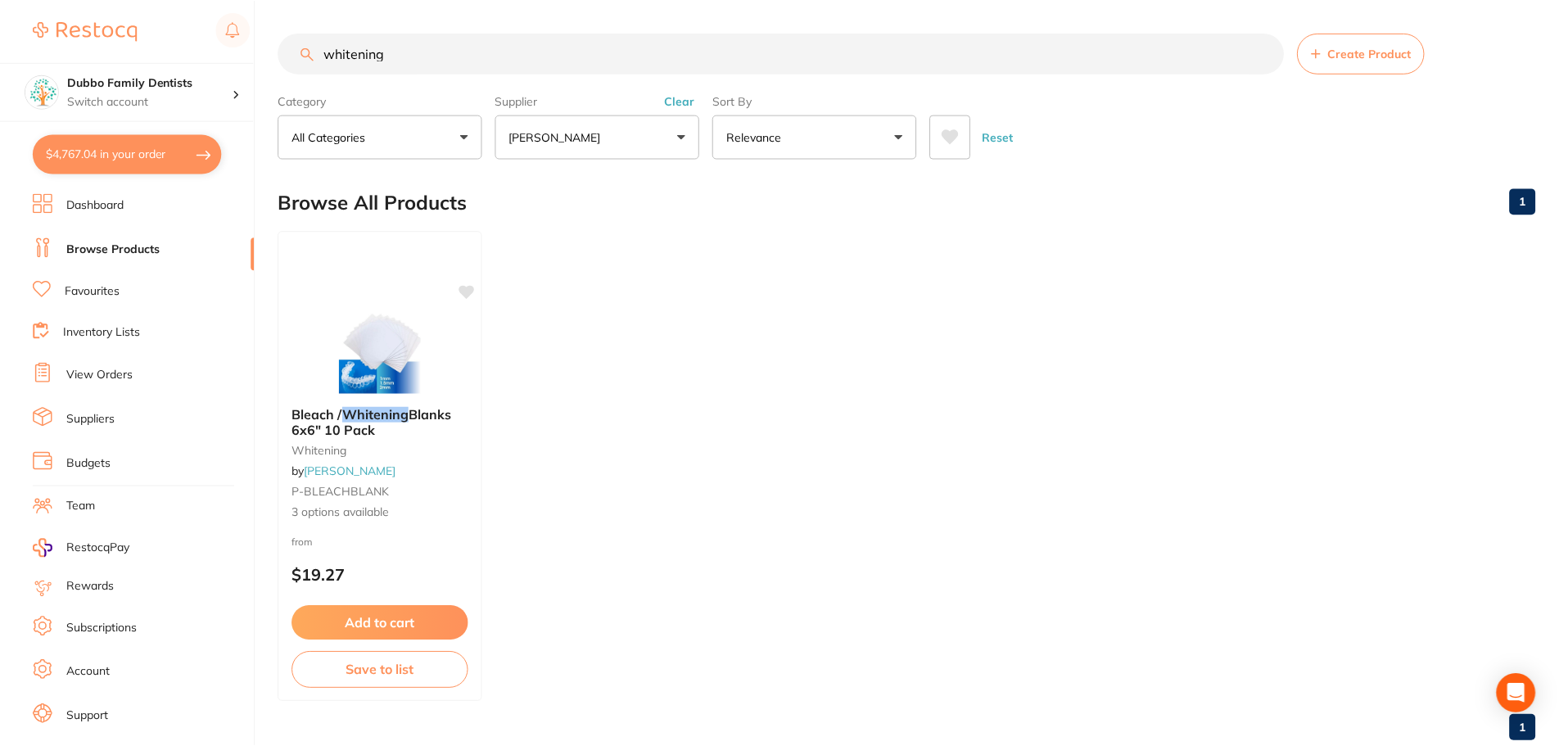
scroll to position [1, 0]
